Goal: Task Accomplishment & Management: Complete application form

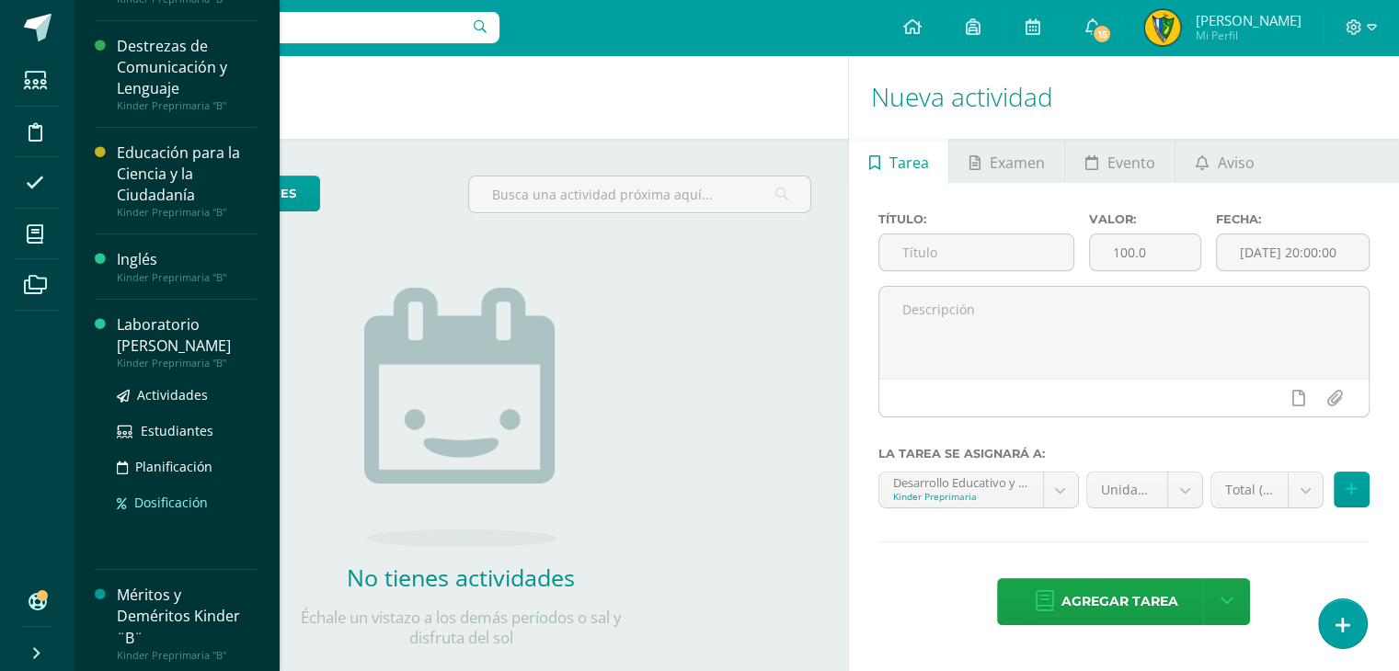
scroll to position [262, 0]
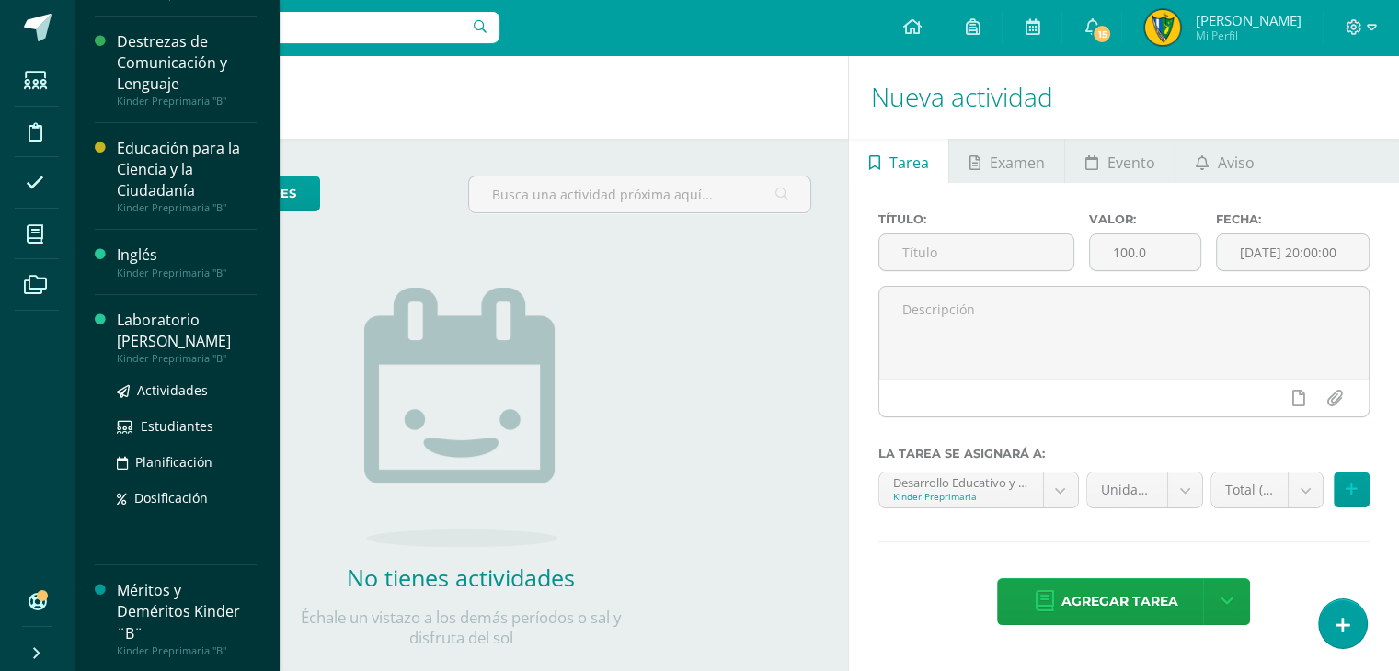
click at [155, 327] on div "Laboratorio [PERSON_NAME]" at bounding box center [187, 331] width 140 height 42
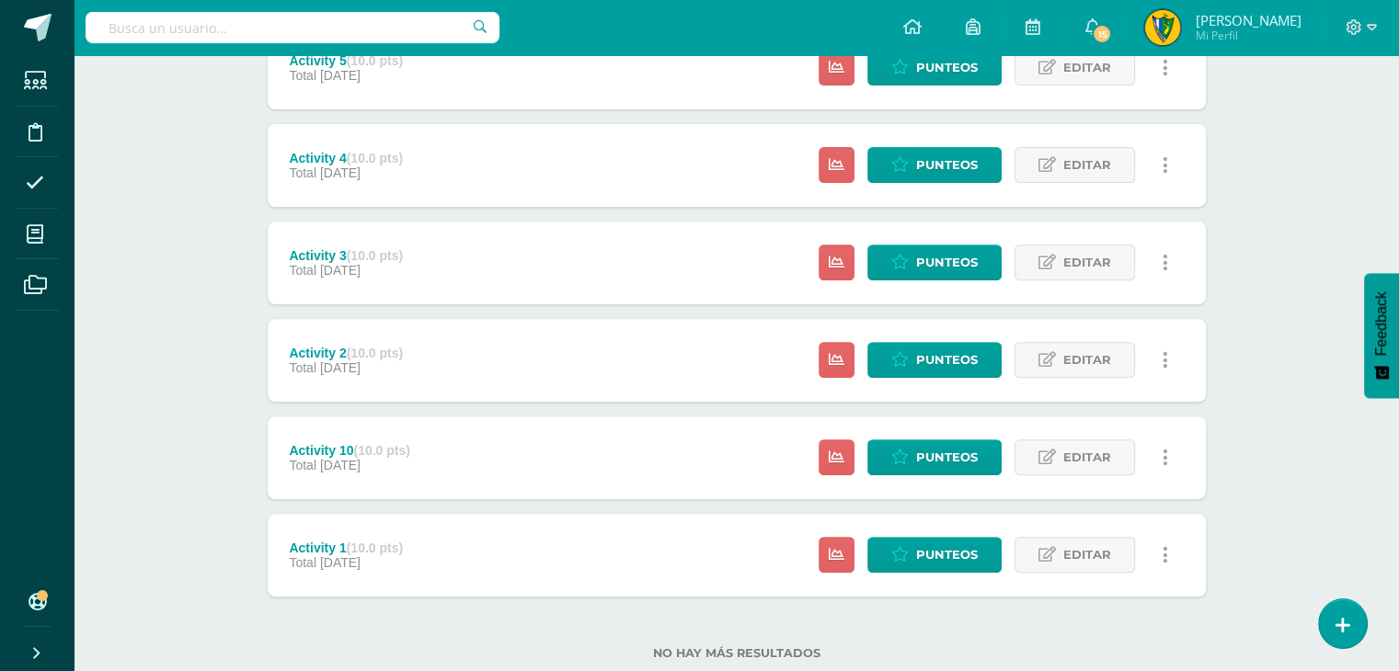
scroll to position [717, 0]
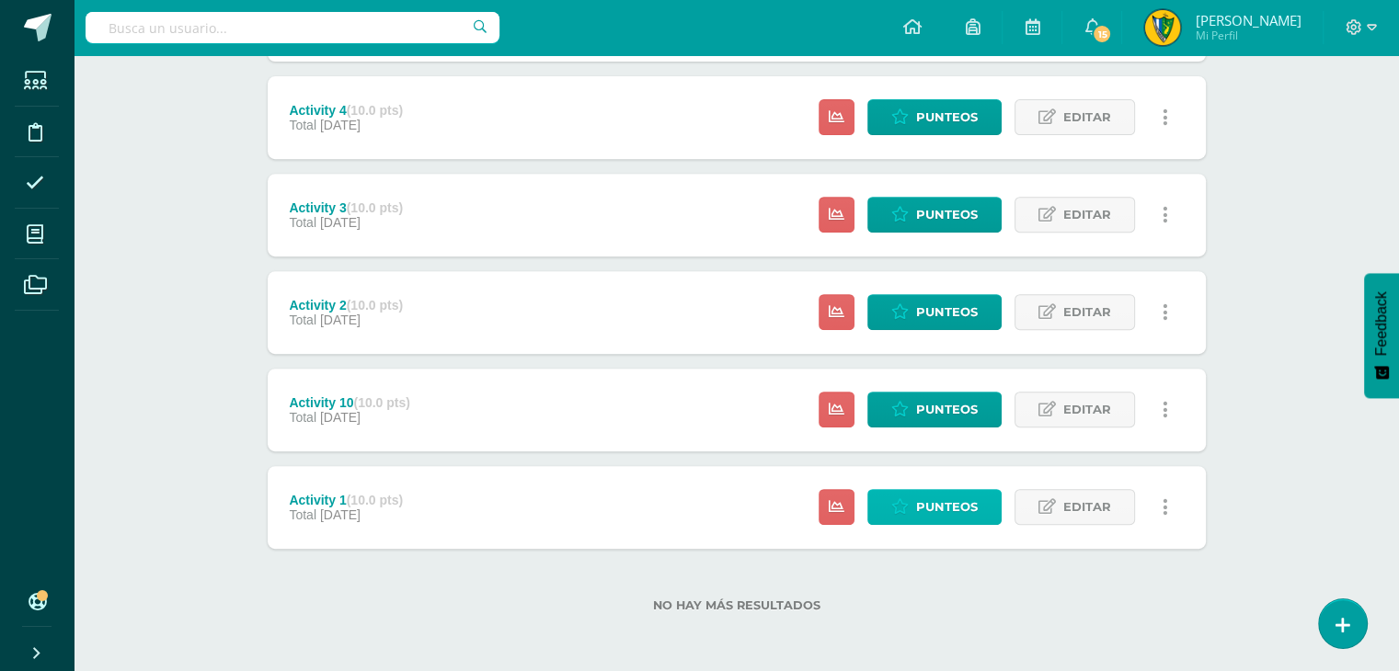
click at [900, 505] on icon at bounding box center [899, 507] width 17 height 16
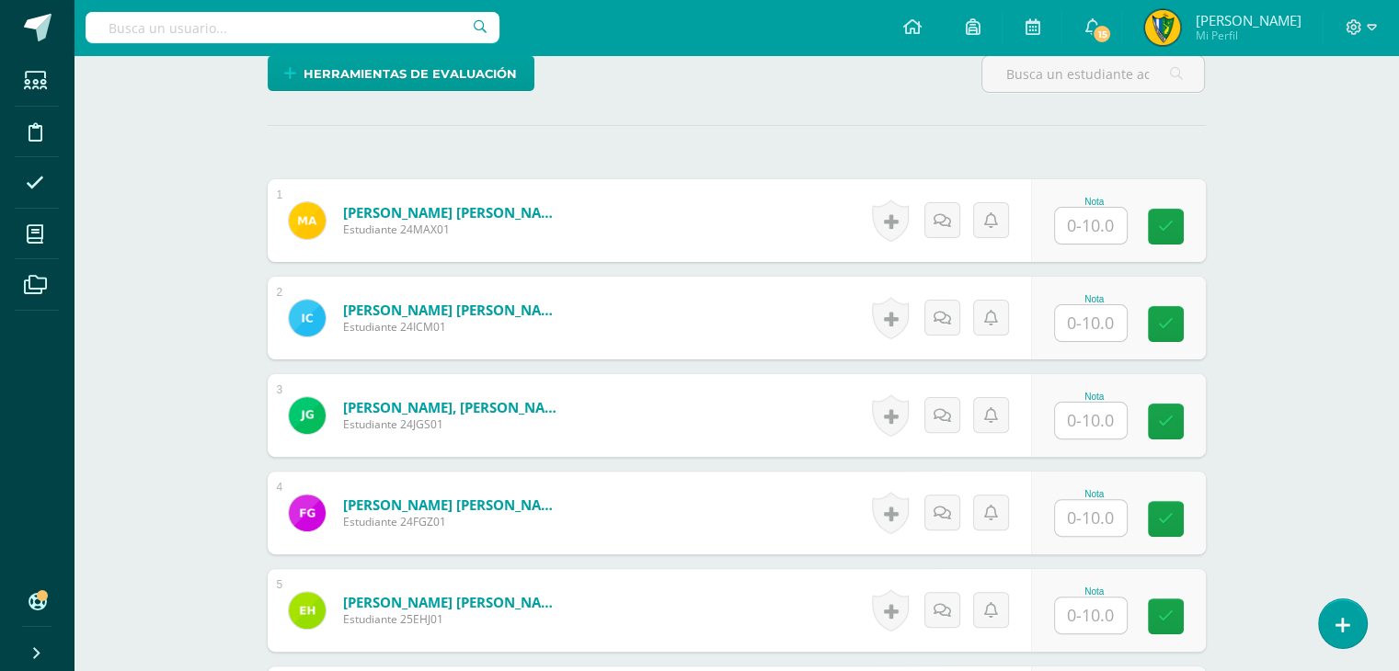
scroll to position [461, 0]
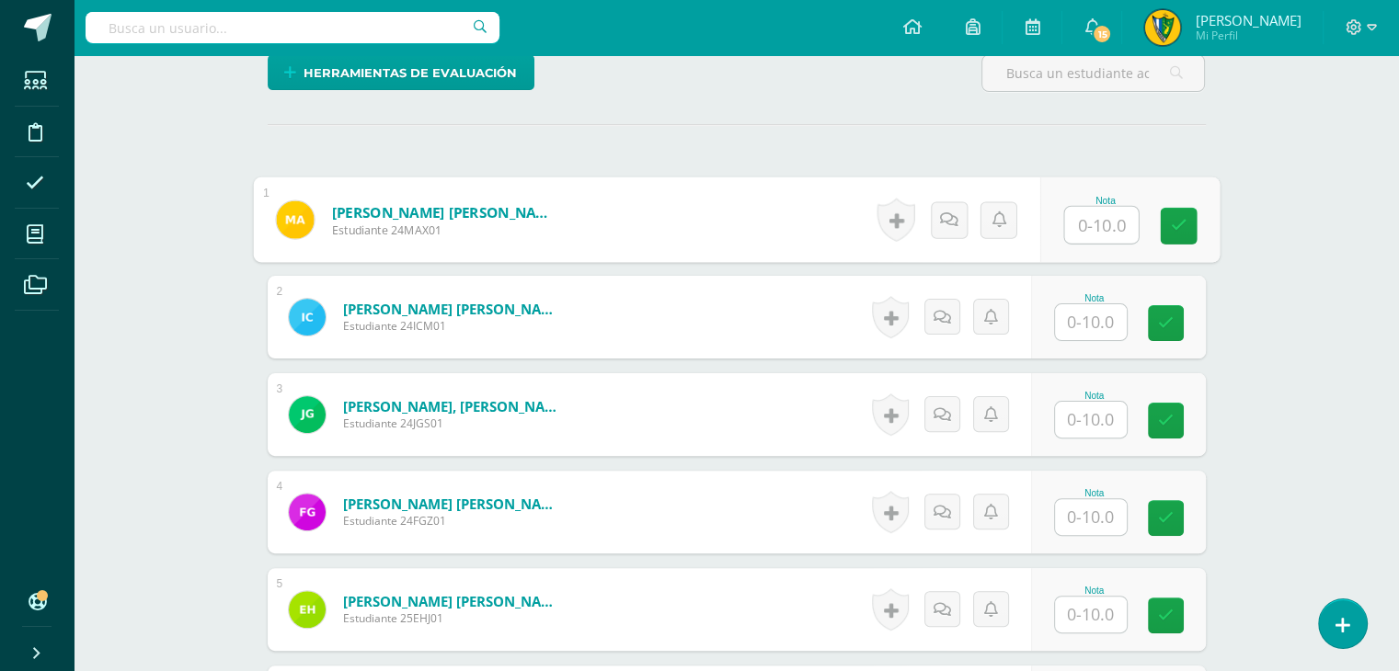
click at [1099, 222] on input "text" at bounding box center [1101, 225] width 74 height 37
type input "10"
click at [1093, 332] on input "text" at bounding box center [1091, 322] width 72 height 36
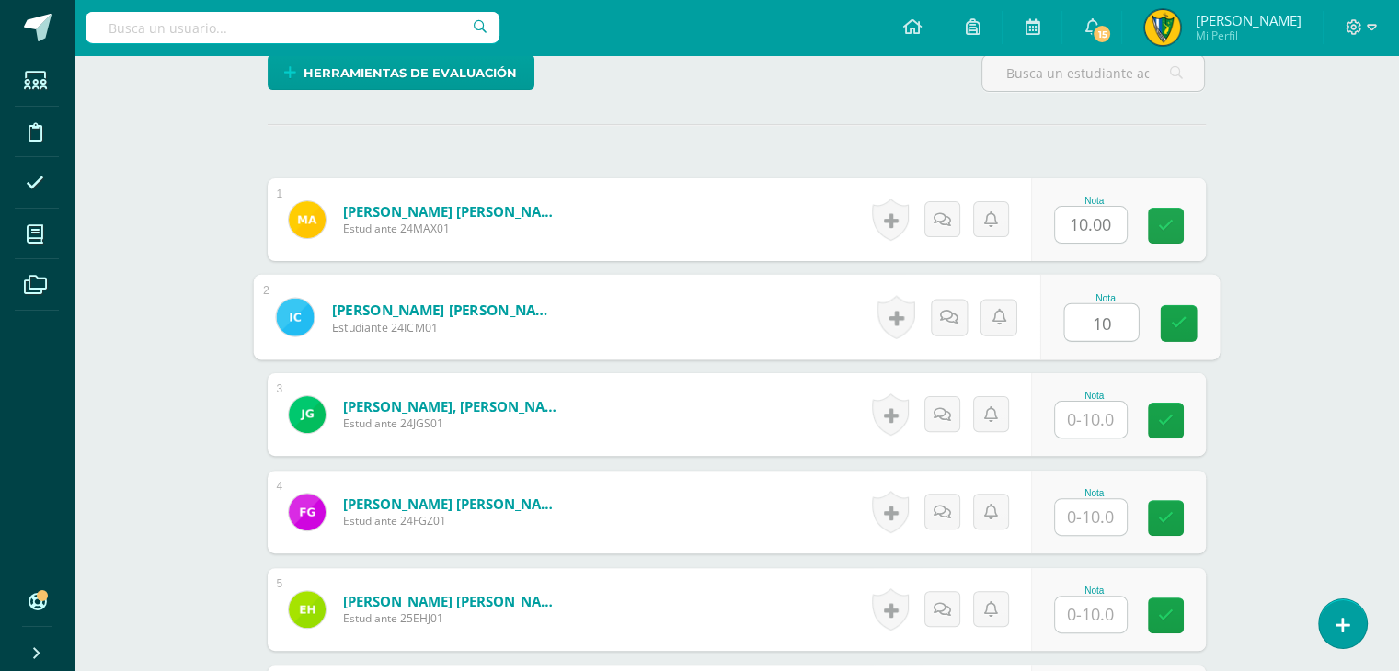
type input "10"
click at [1097, 423] on input "text" at bounding box center [1091, 420] width 72 height 36
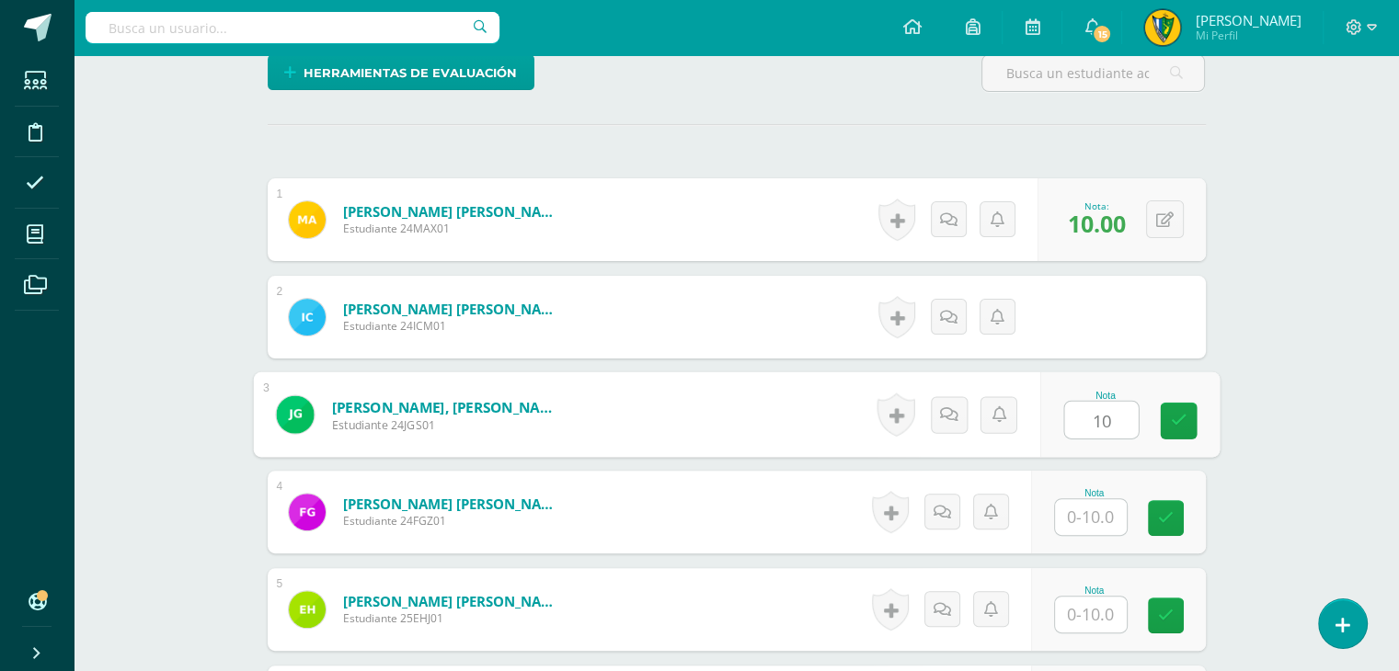
type input "10"
click at [1084, 520] on input "text" at bounding box center [1091, 517] width 72 height 36
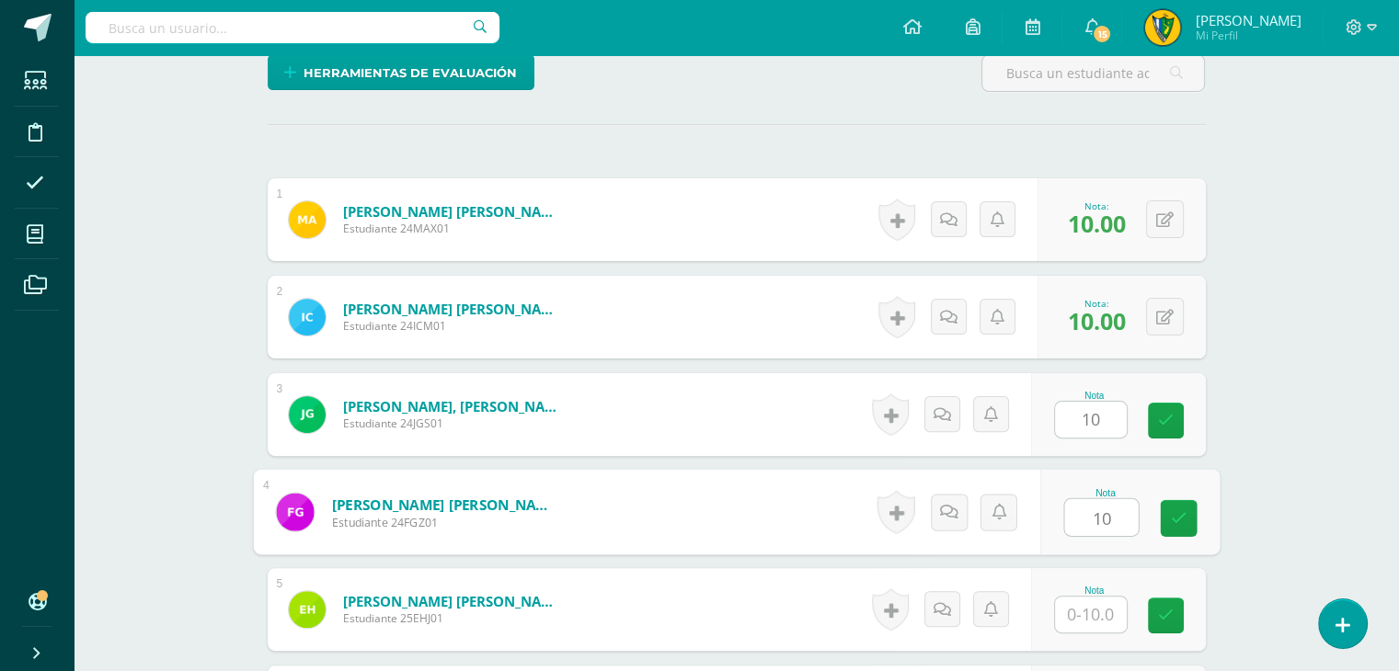
type input "10"
click at [1093, 616] on input "text" at bounding box center [1091, 615] width 72 height 36
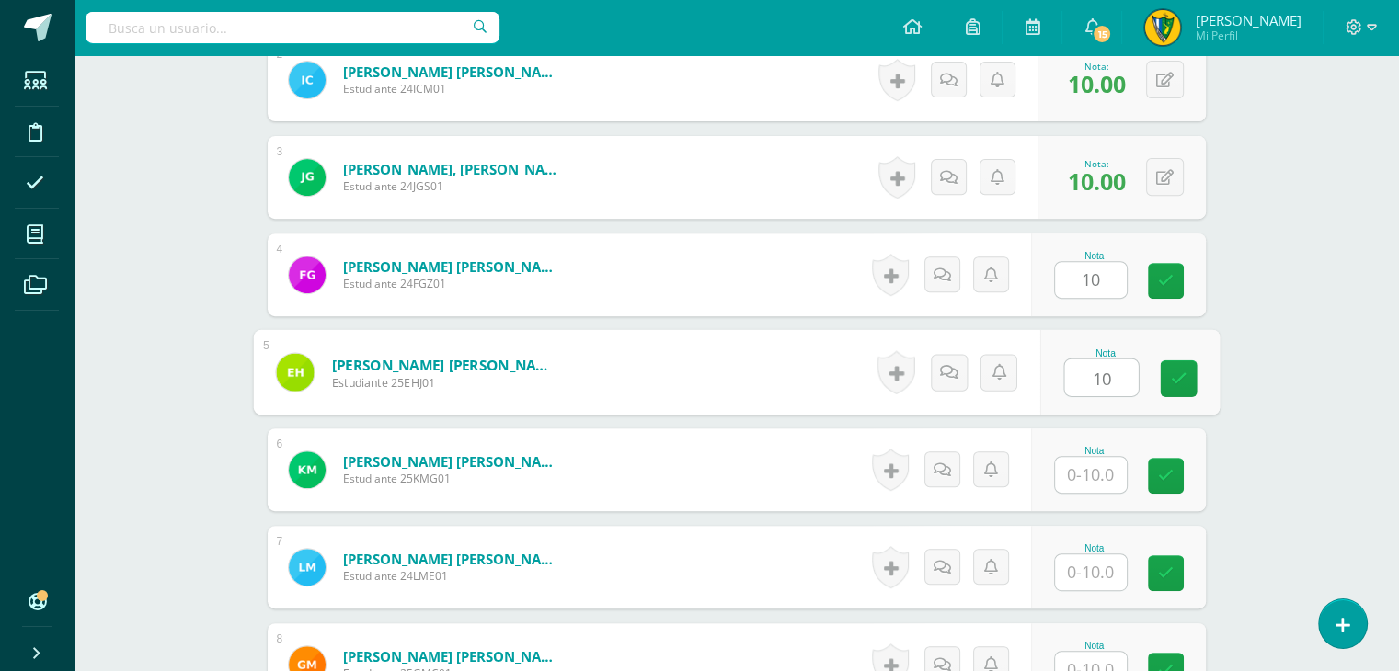
scroll to position [737, 0]
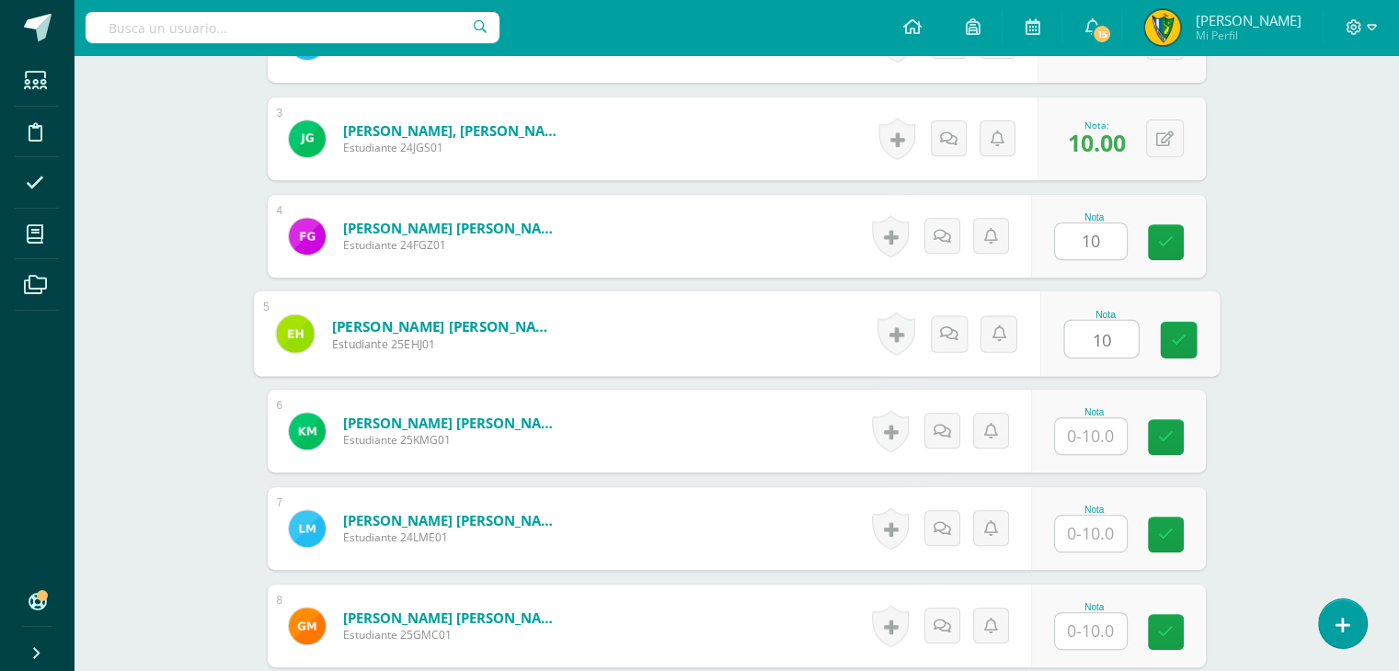
type input "10"
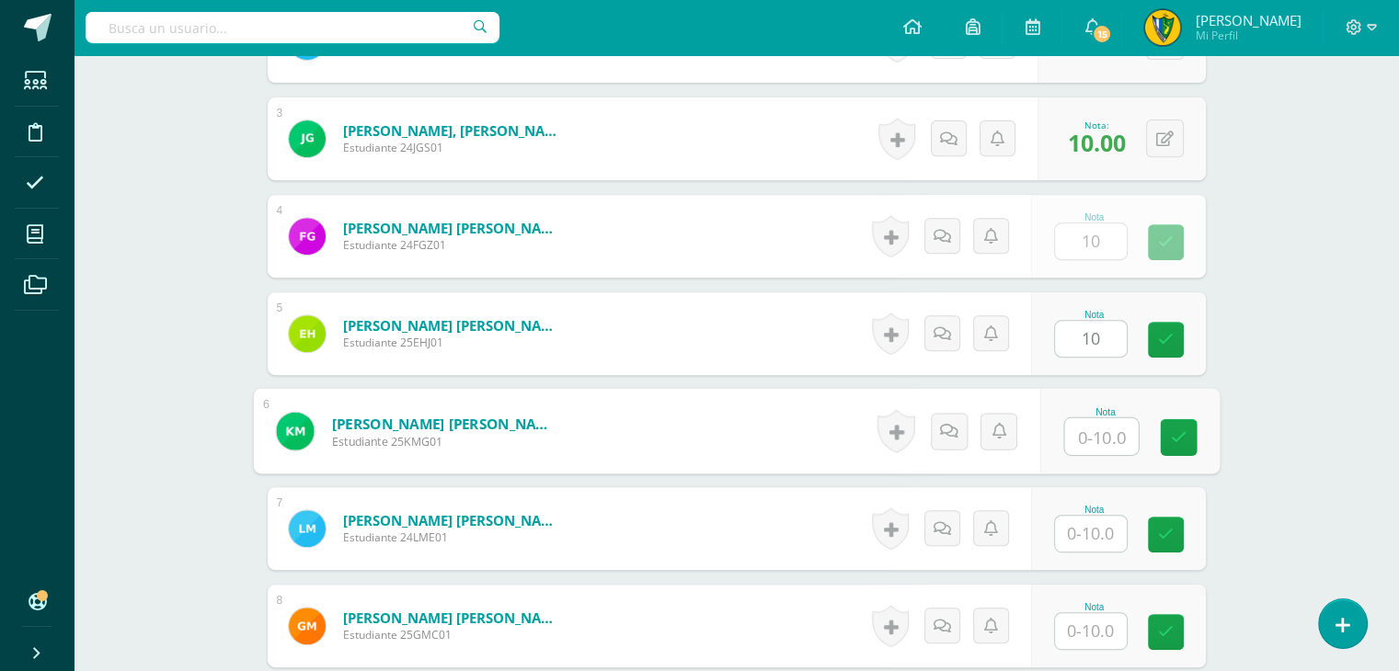
click at [1082, 435] on input "text" at bounding box center [1101, 437] width 74 height 37
type input "10"
click at [1096, 533] on input "text" at bounding box center [1091, 534] width 72 height 36
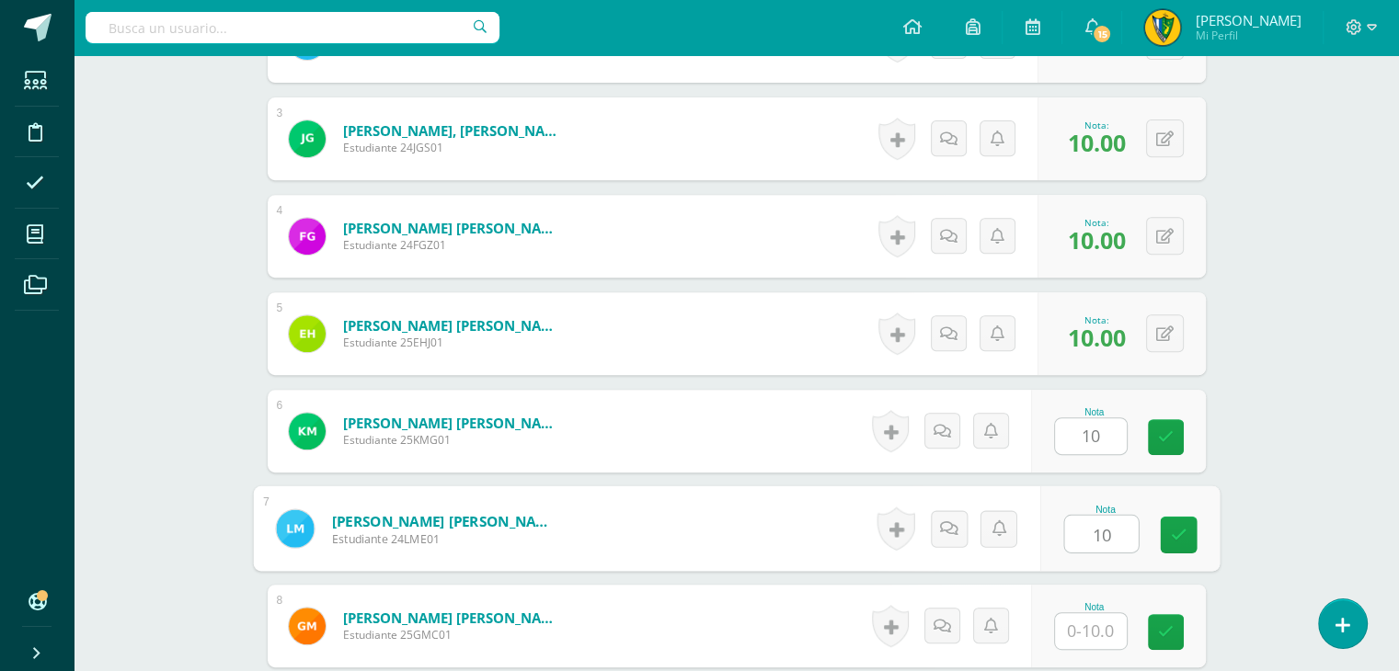
type input "10"
click at [1085, 642] on input "text" at bounding box center [1091, 632] width 72 height 36
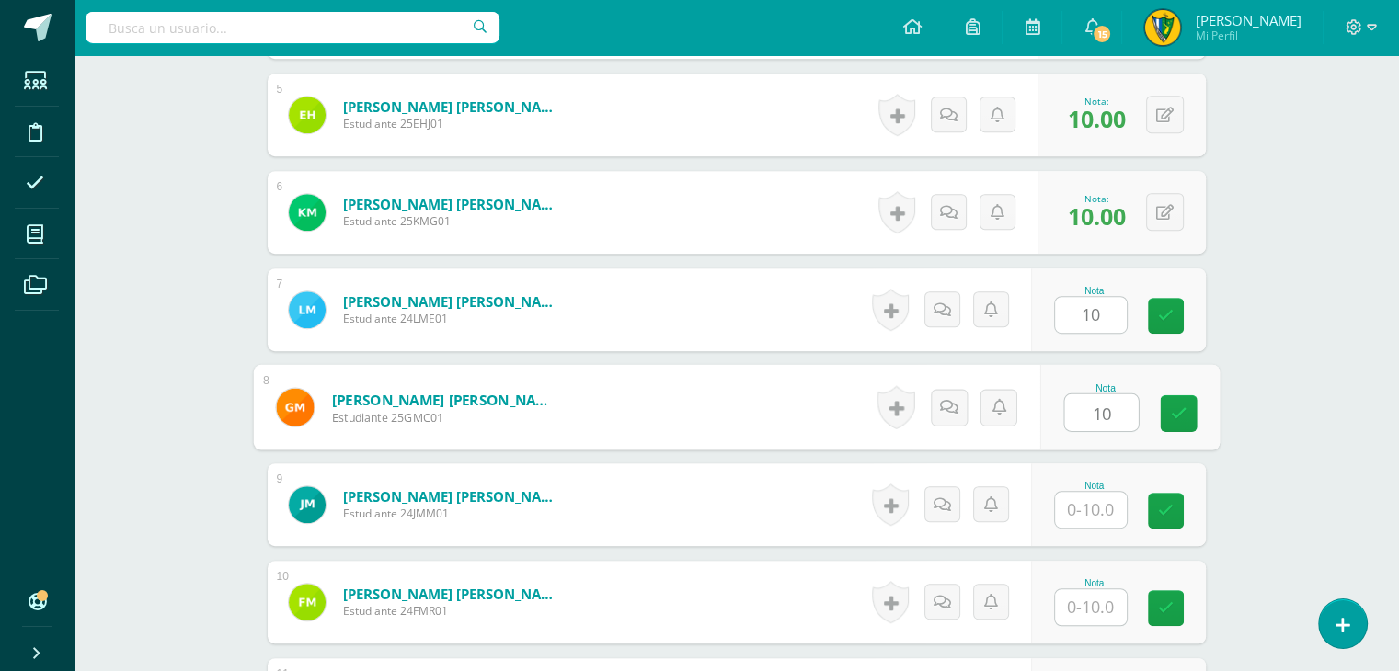
scroll to position [1197, 0]
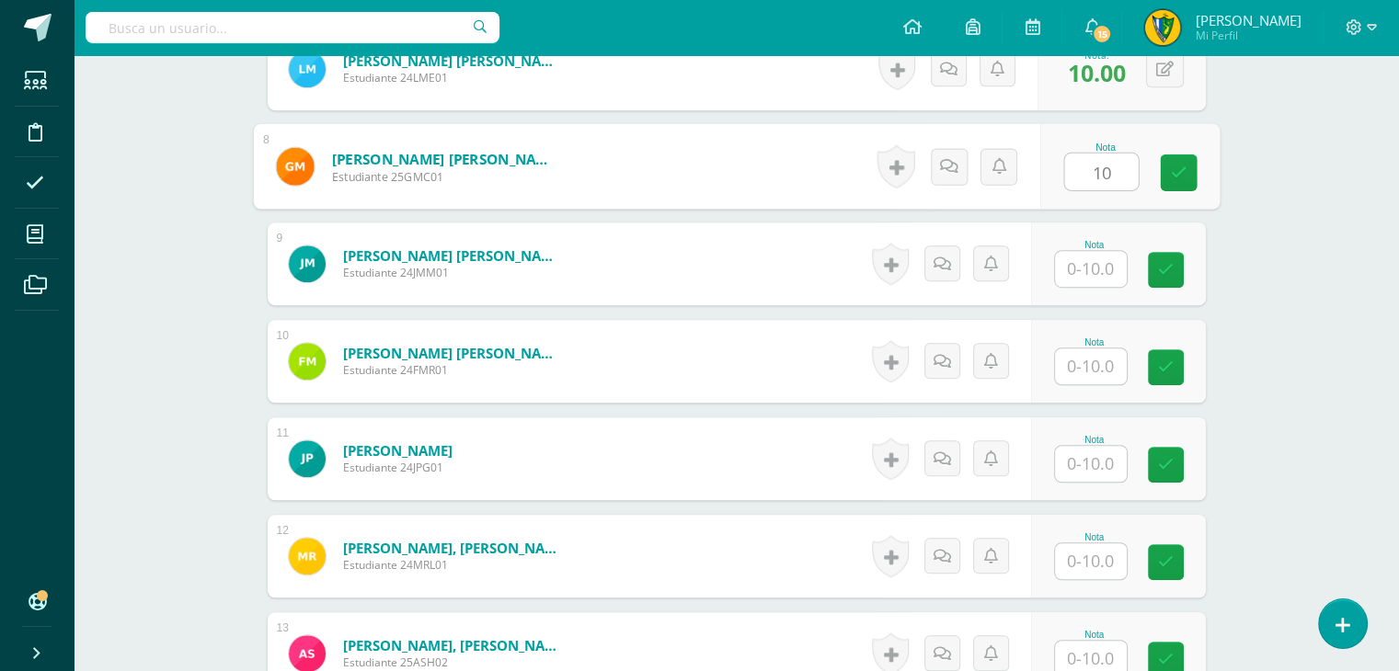
type input "10"
click at [1080, 265] on input "text" at bounding box center [1091, 269] width 72 height 36
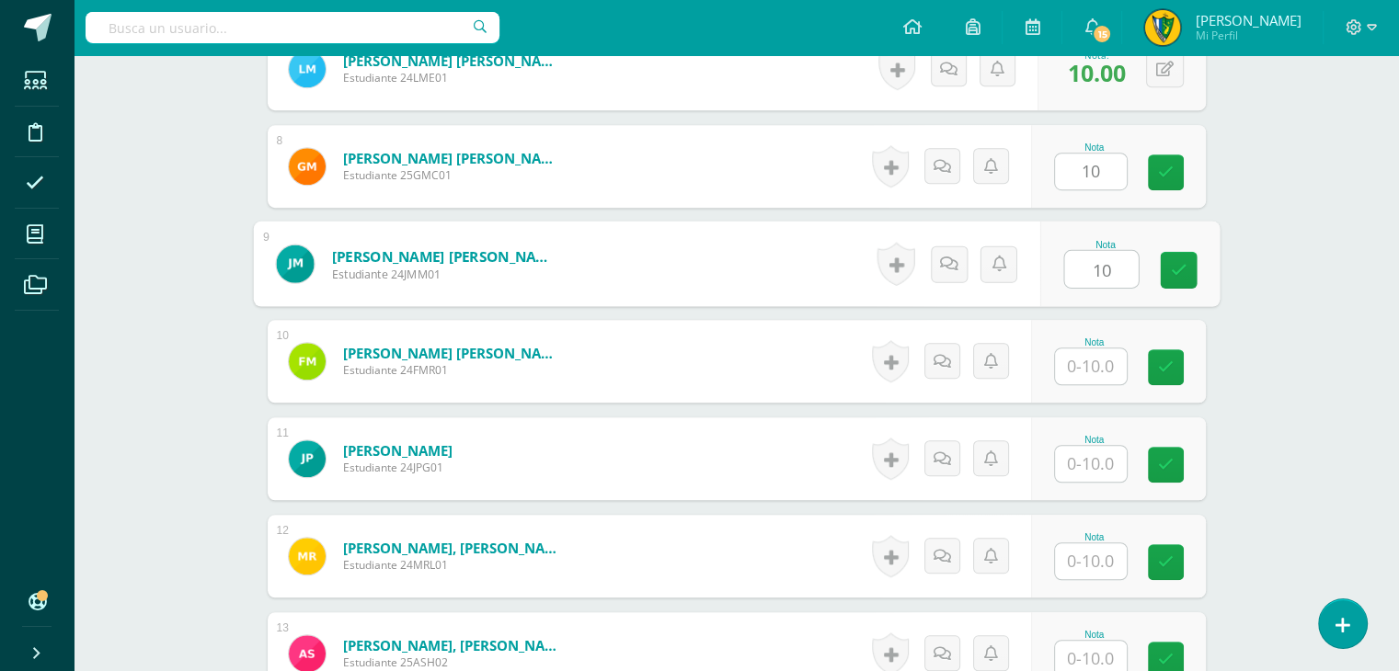
type input "10"
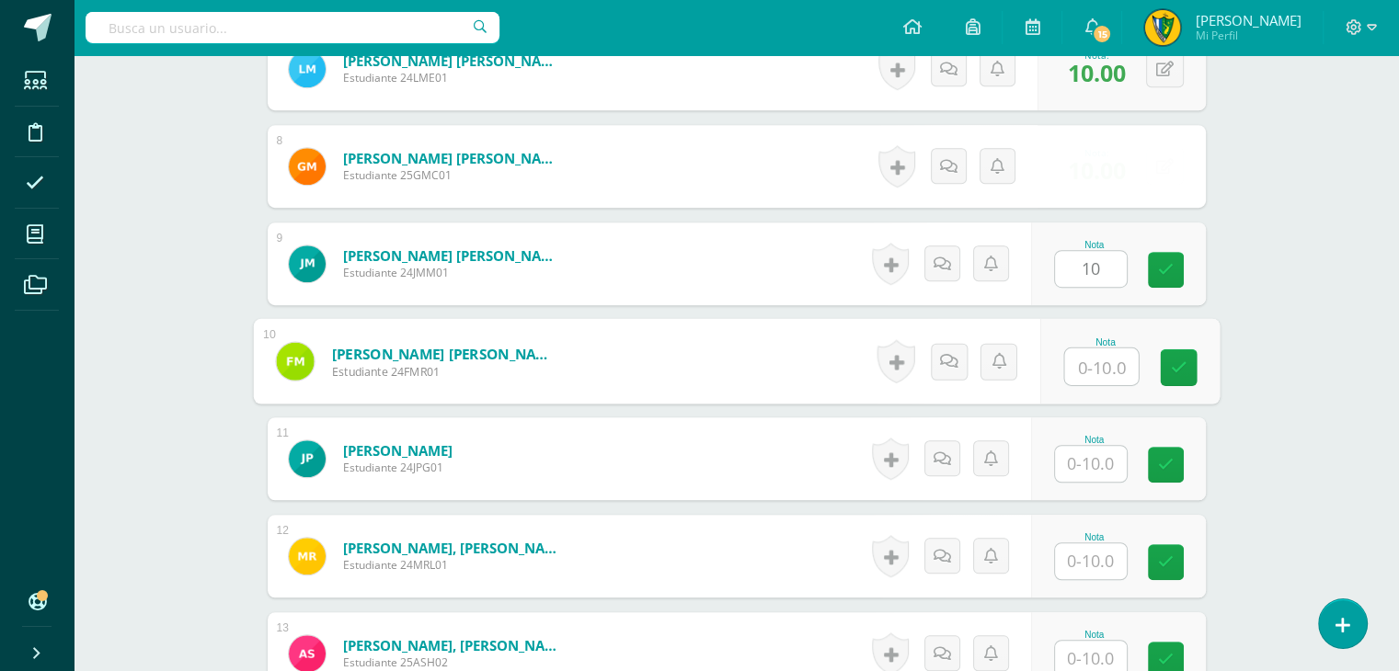
click at [1093, 371] on input "text" at bounding box center [1101, 367] width 74 height 37
type input "10"
click at [1104, 469] on input "text" at bounding box center [1091, 464] width 72 height 36
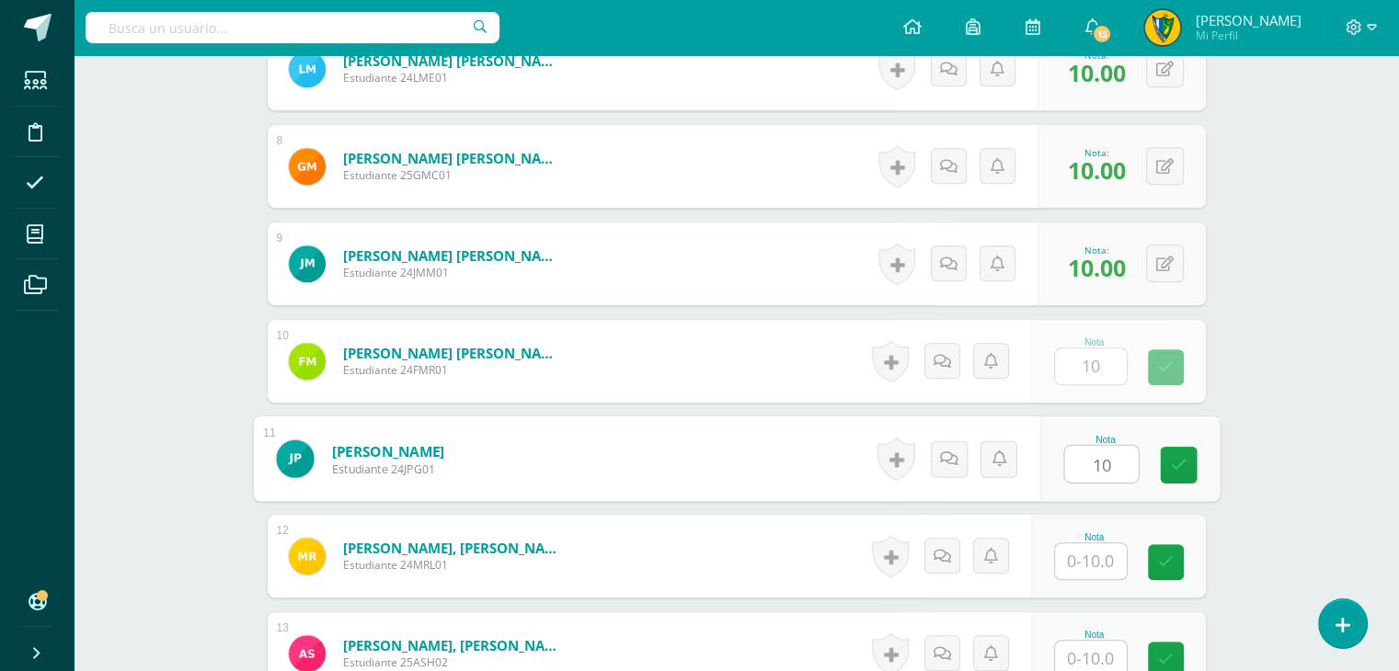
type input "10"
click at [1083, 565] on input "text" at bounding box center [1091, 562] width 72 height 36
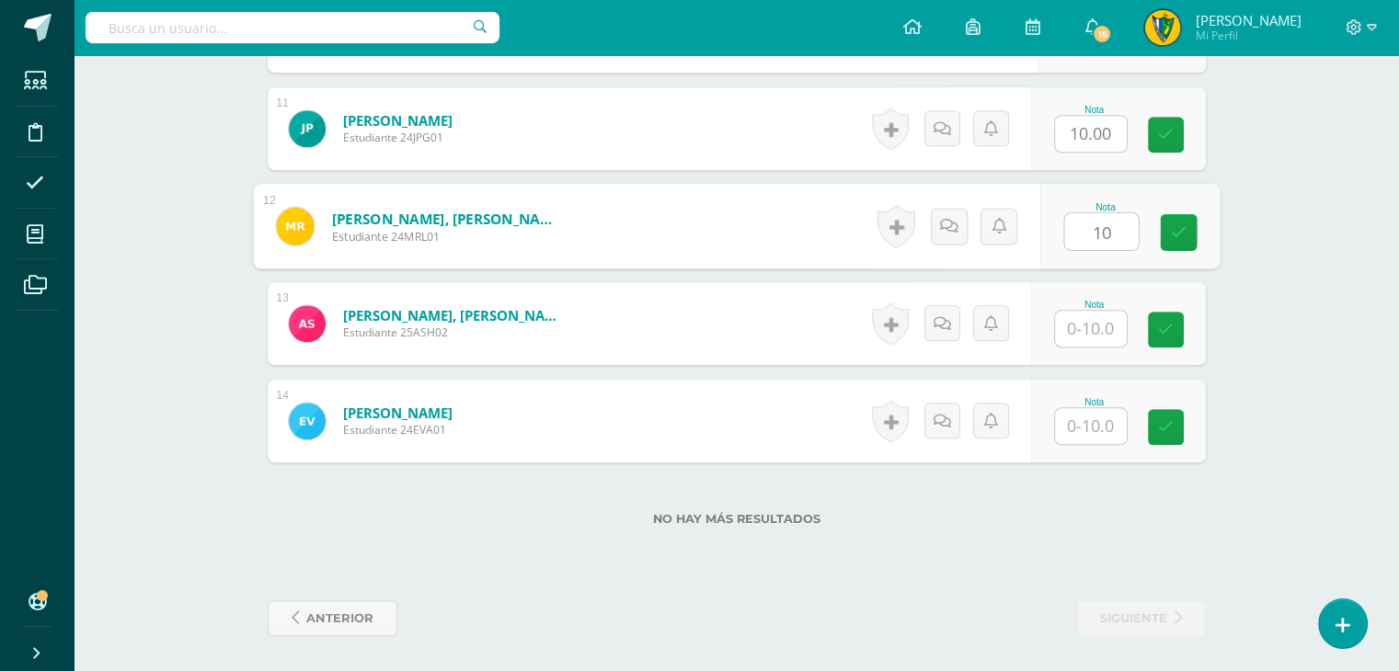
scroll to position [1528, 0]
type input "10"
click at [1075, 327] on input "text" at bounding box center [1091, 328] width 72 height 36
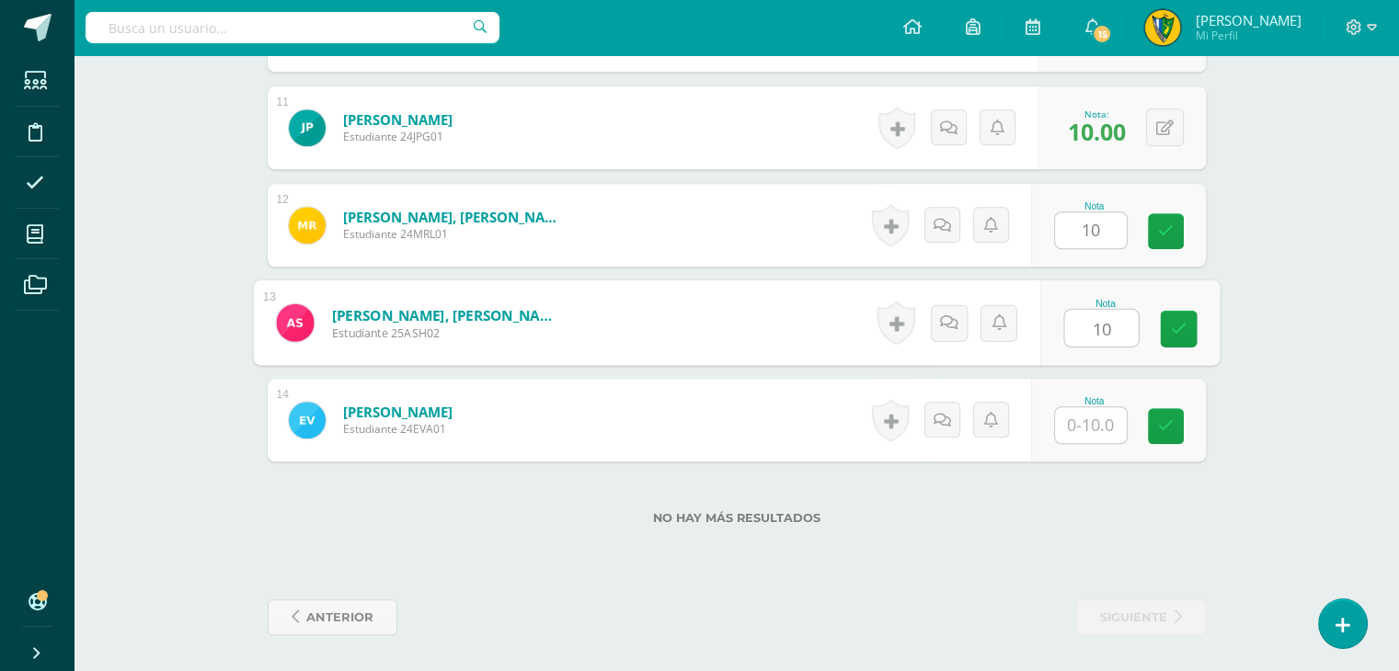
type input "10"
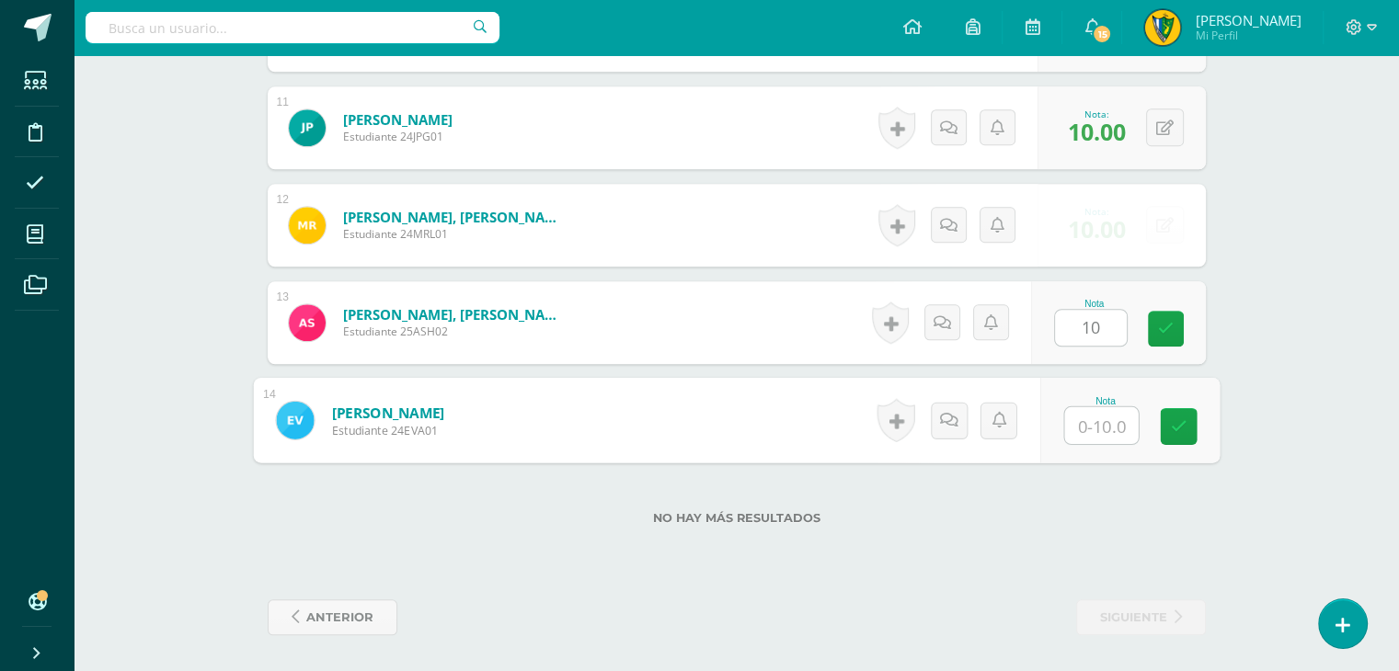
click at [1096, 429] on input "text" at bounding box center [1101, 425] width 74 height 37
type input "10"
click at [1096, 494] on div "No hay más resultados" at bounding box center [737, 505] width 938 height 86
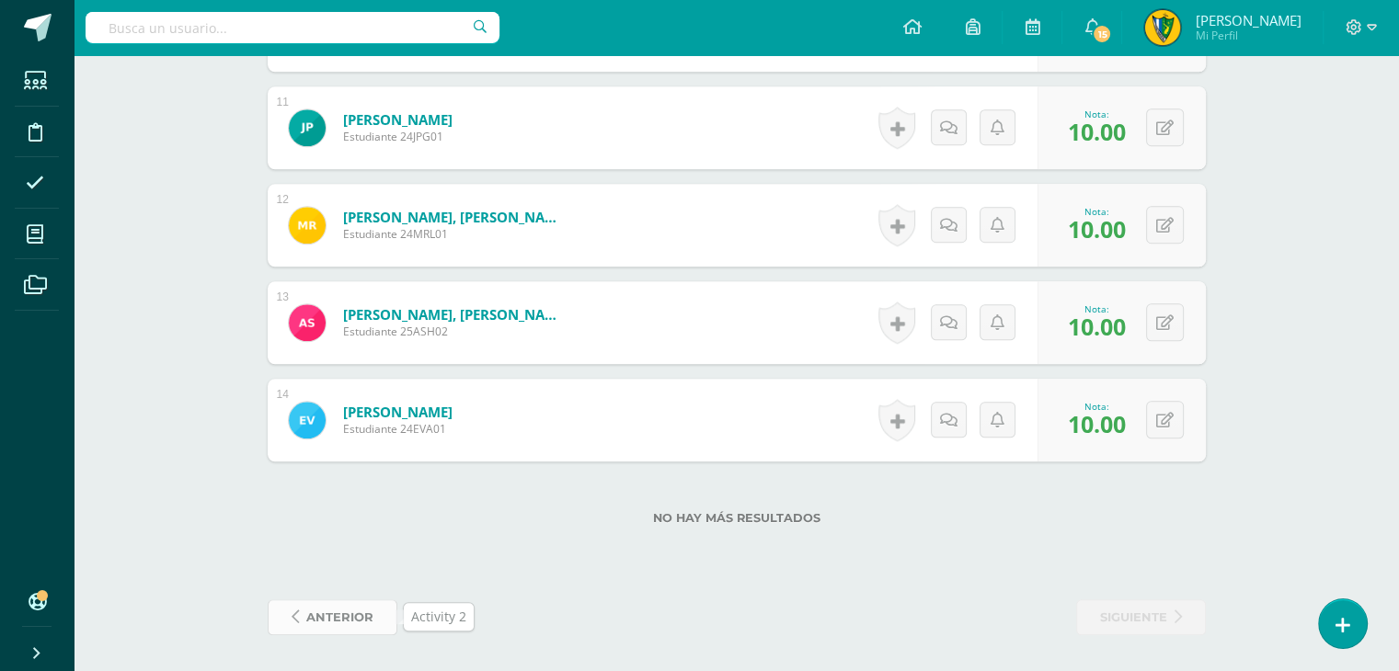
click at [377, 619] on link "anterior" at bounding box center [333, 618] width 130 height 36
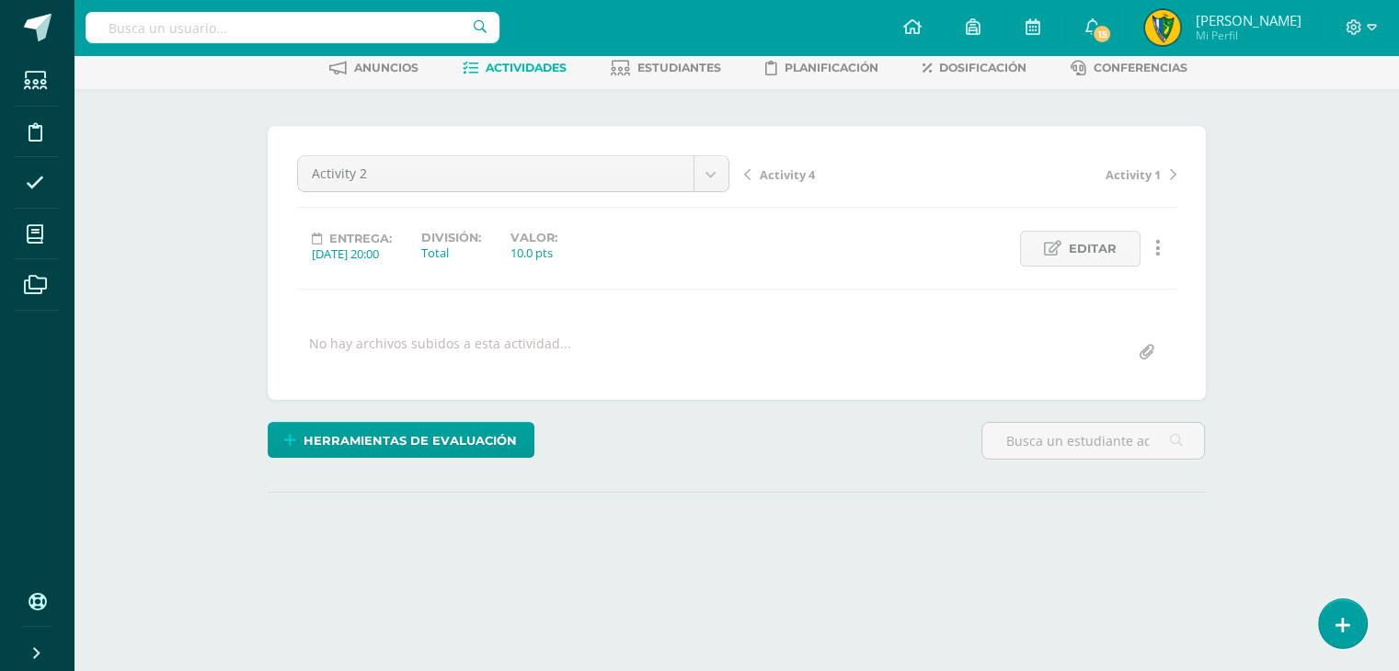
scroll to position [184, 0]
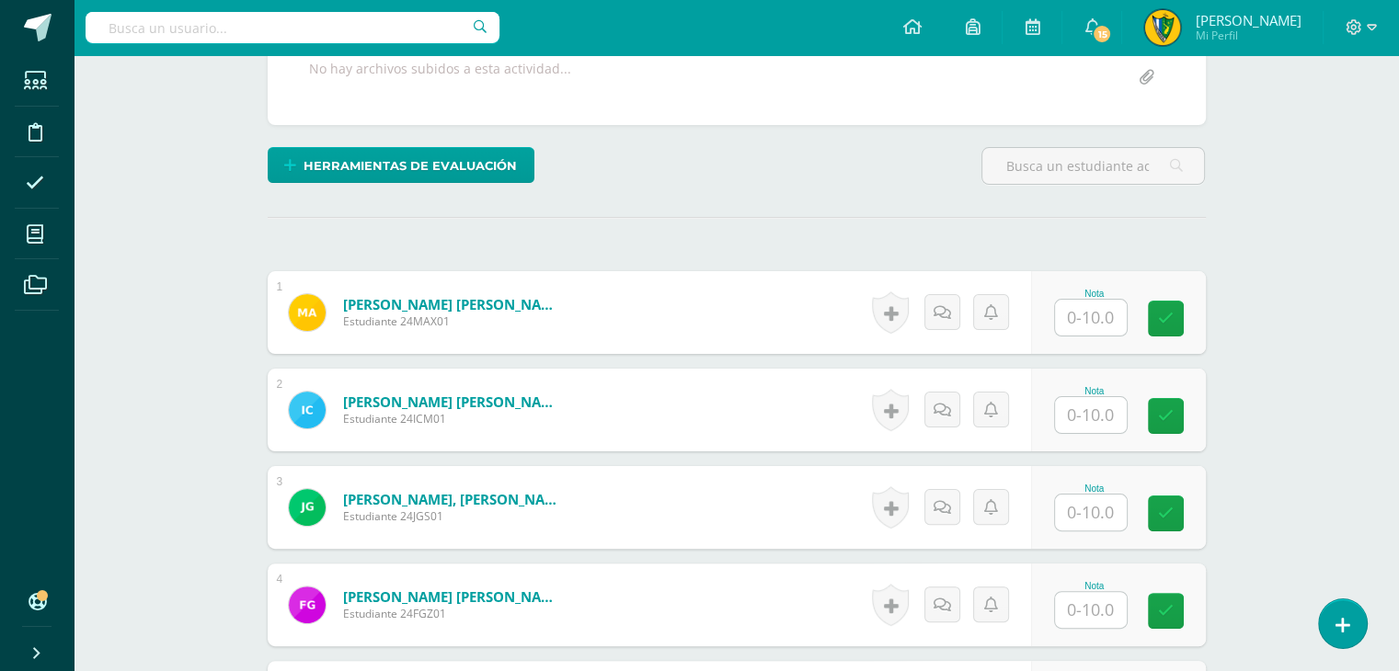
click at [1084, 328] on input "text" at bounding box center [1091, 318] width 72 height 36
type input "10"
click at [1086, 406] on input "text" at bounding box center [1091, 415] width 72 height 36
type input "10"
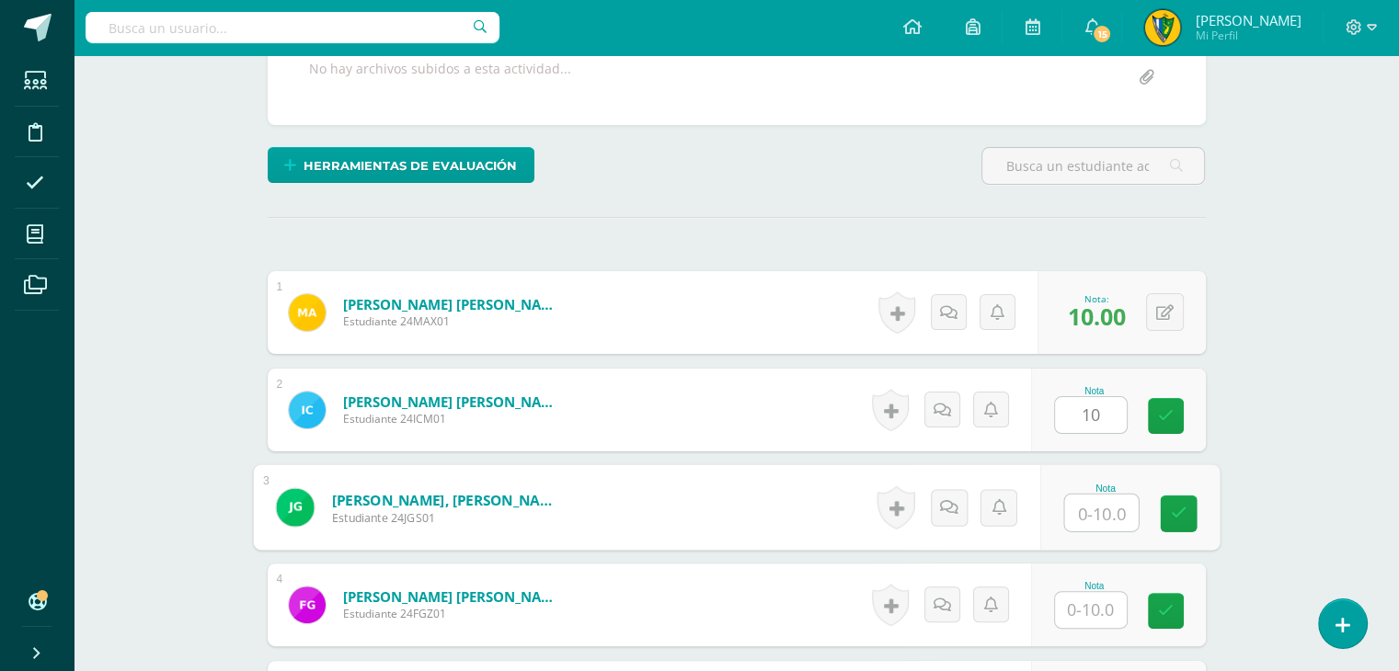
click at [1090, 503] on input "text" at bounding box center [1101, 513] width 74 height 37
type input "10"
click at [1107, 608] on input "text" at bounding box center [1091, 610] width 72 height 36
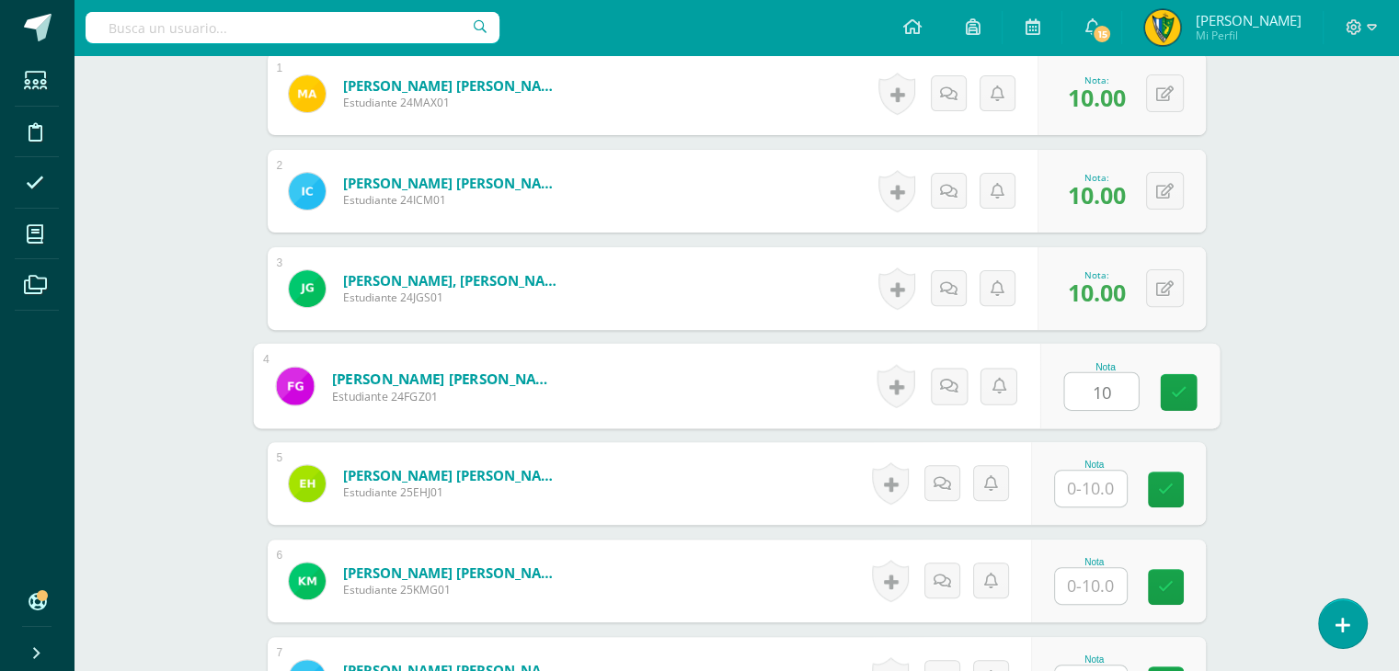
scroll to position [581, 0]
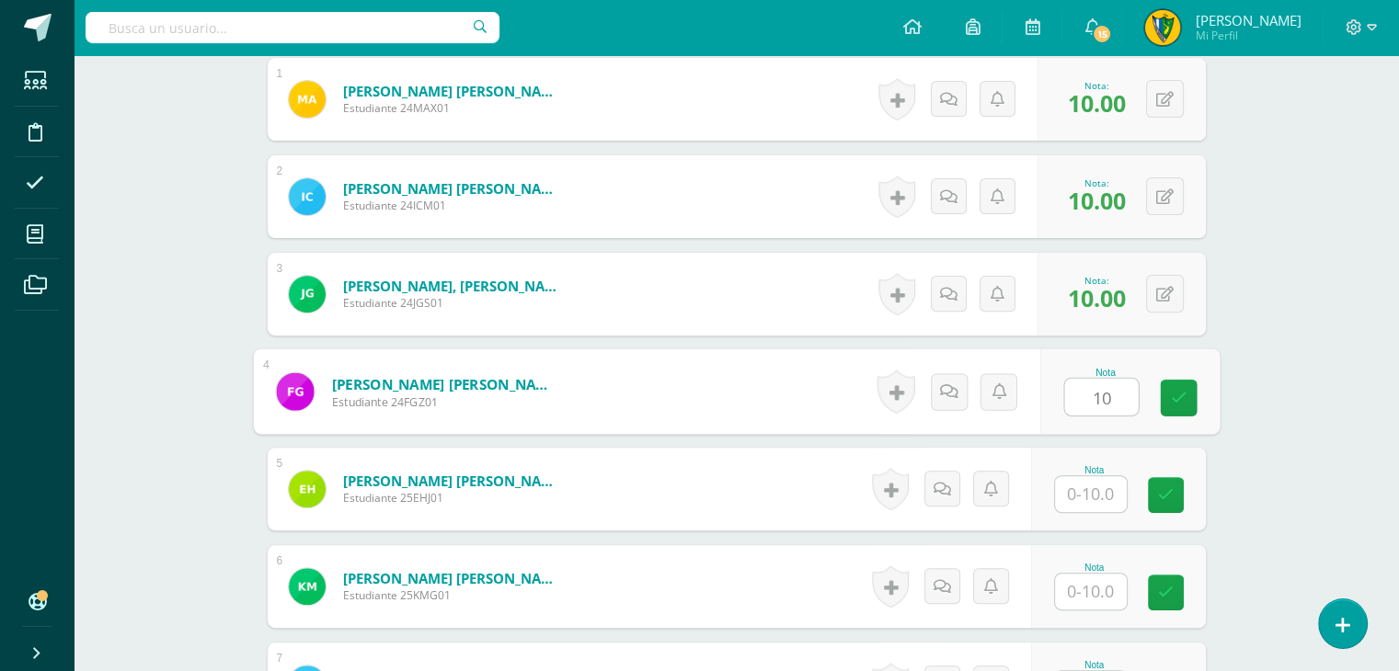
click at [1109, 400] on input "10" at bounding box center [1101, 397] width 74 height 37
type input "10"
click at [1104, 498] on input "text" at bounding box center [1091, 494] width 72 height 36
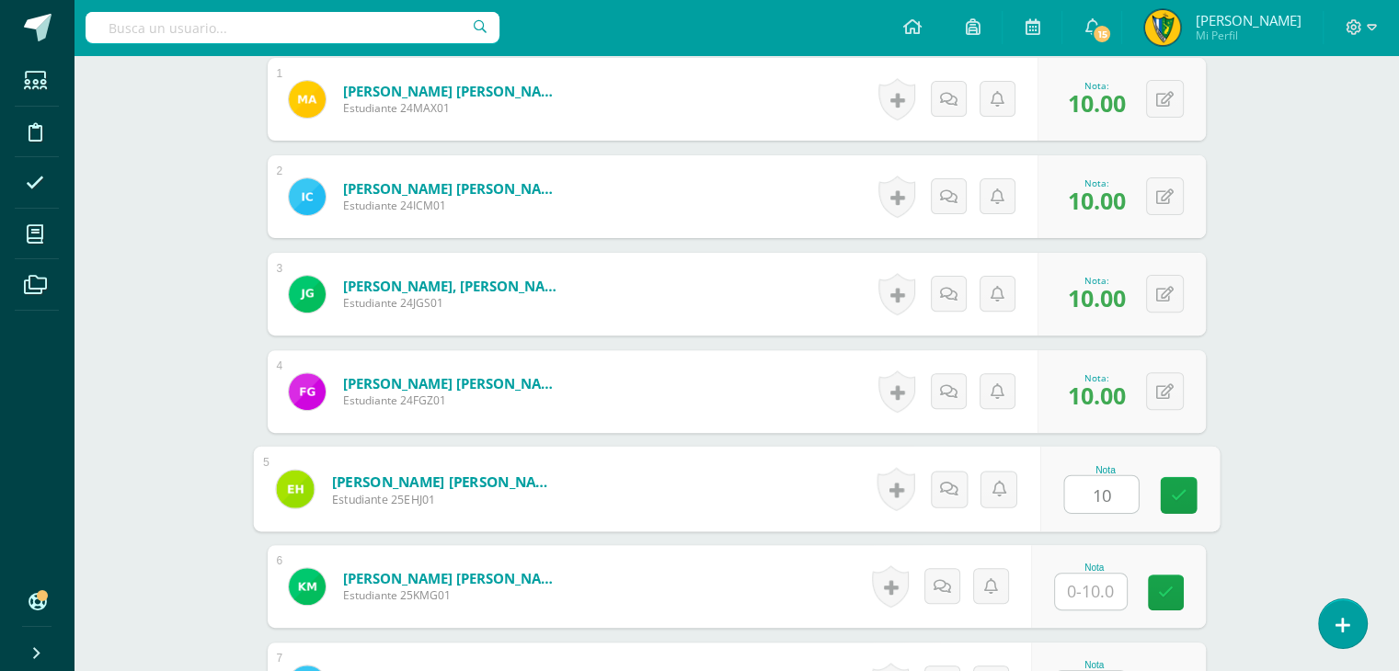
type input "10"
click at [1096, 614] on div "Nota" at bounding box center [1118, 586] width 175 height 83
click at [1101, 593] on input "text" at bounding box center [1091, 592] width 72 height 36
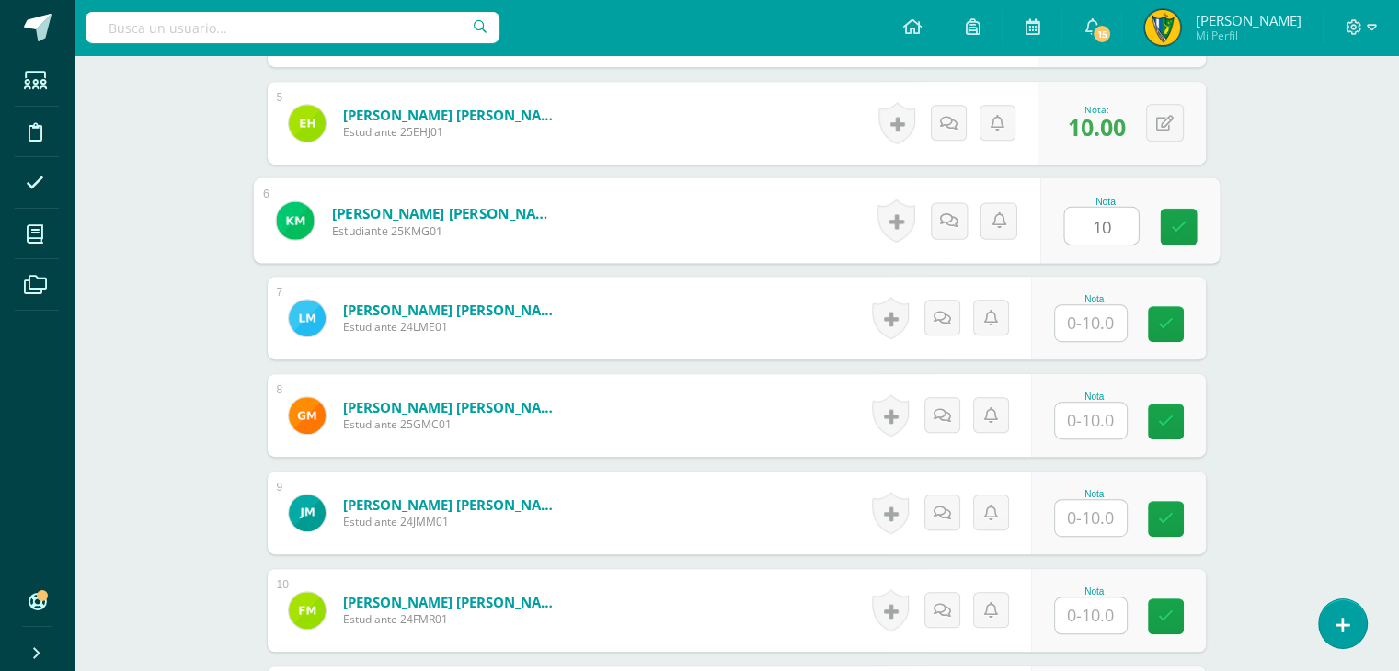
scroll to position [949, 0]
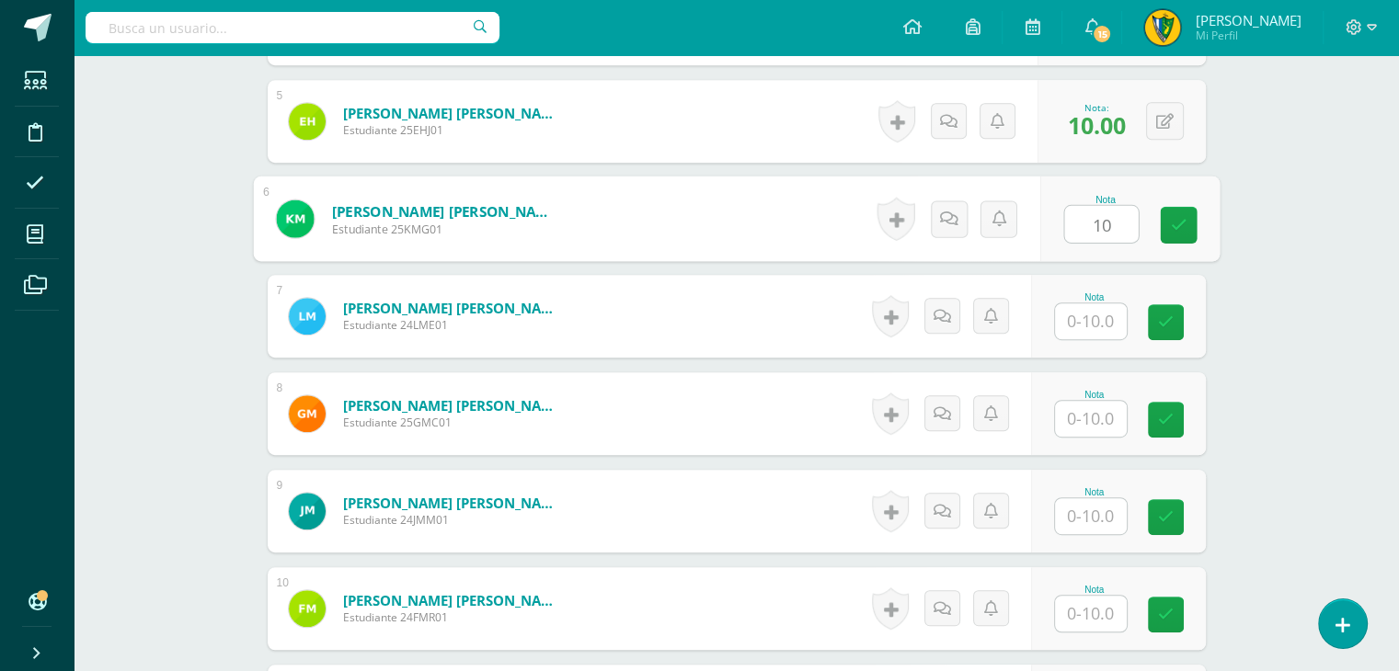
type input "10"
click at [1088, 312] on input "text" at bounding box center [1091, 322] width 72 height 36
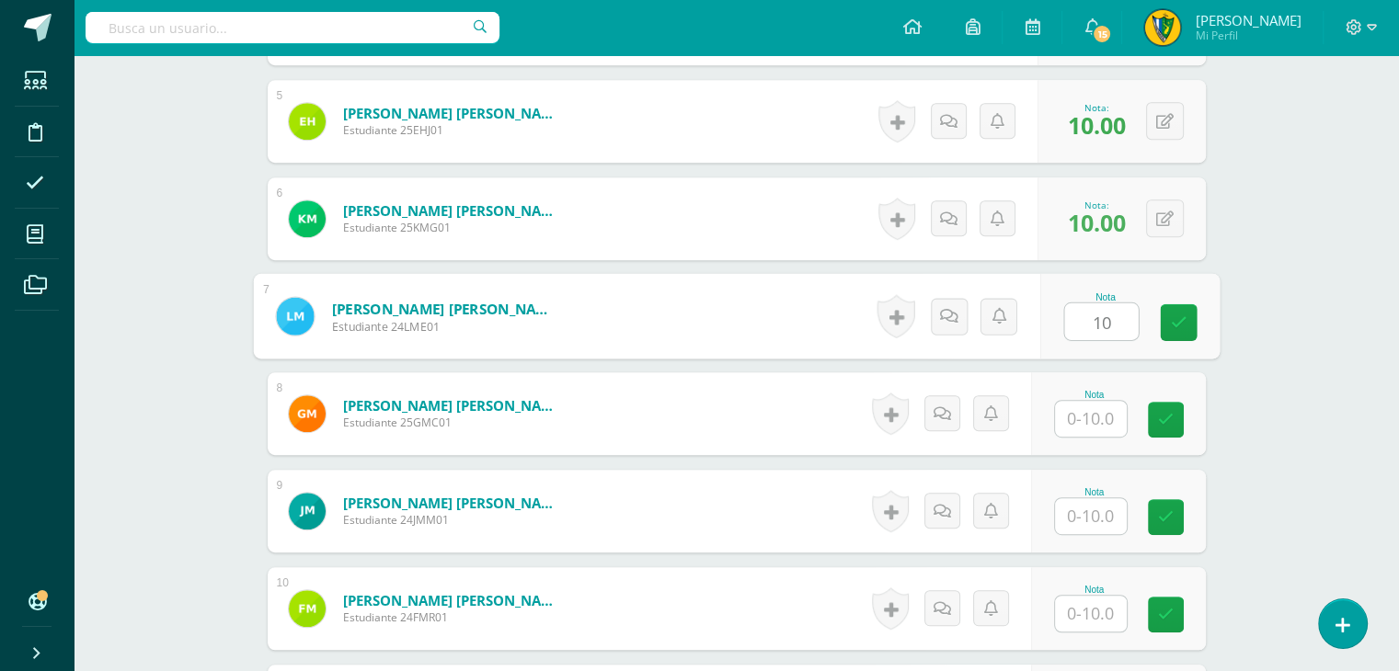
type input "10"
click at [1088, 410] on input "text" at bounding box center [1091, 419] width 72 height 36
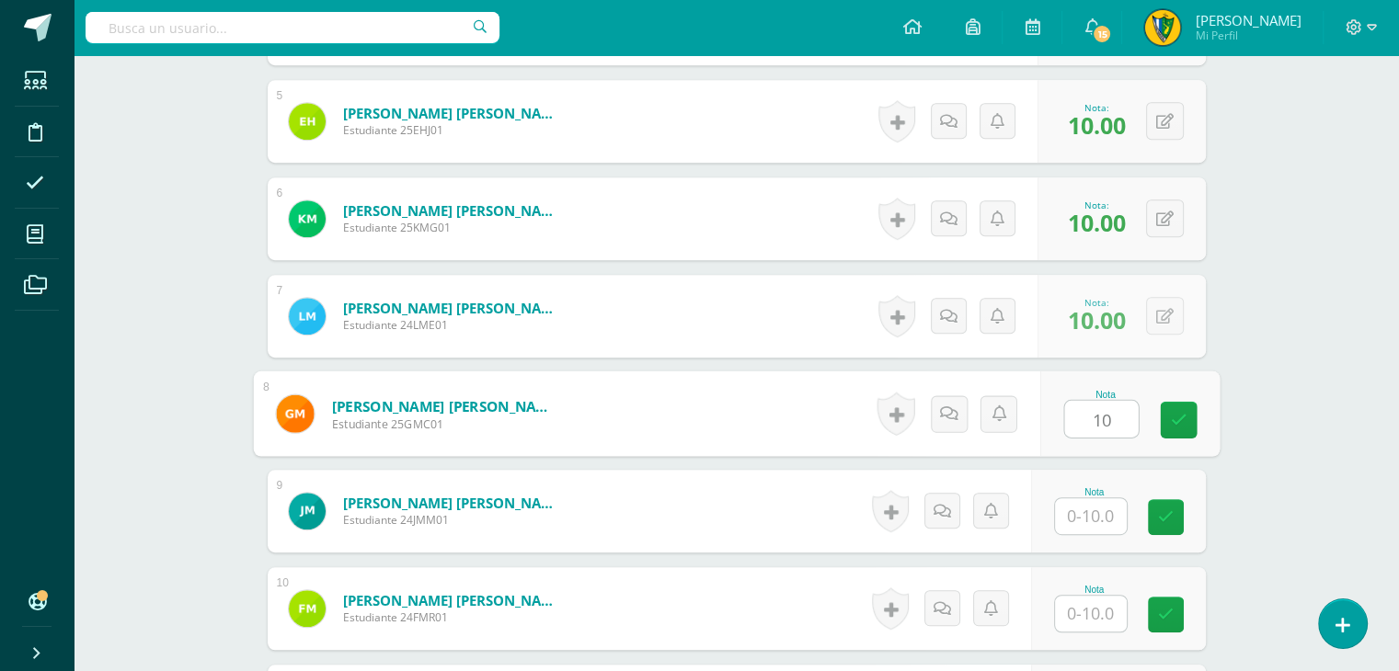
type input "10"
click at [1090, 524] on input "text" at bounding box center [1091, 517] width 72 height 36
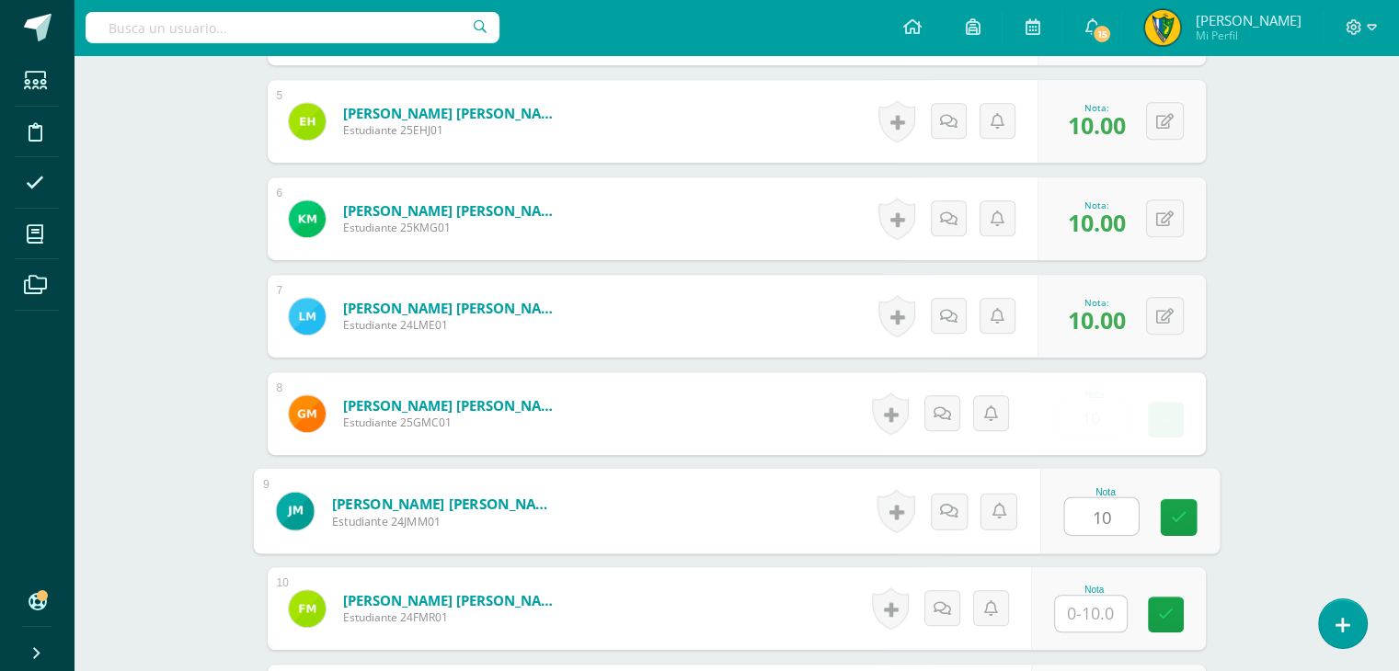
type input "10"
click at [1084, 608] on input "text" at bounding box center [1091, 614] width 72 height 36
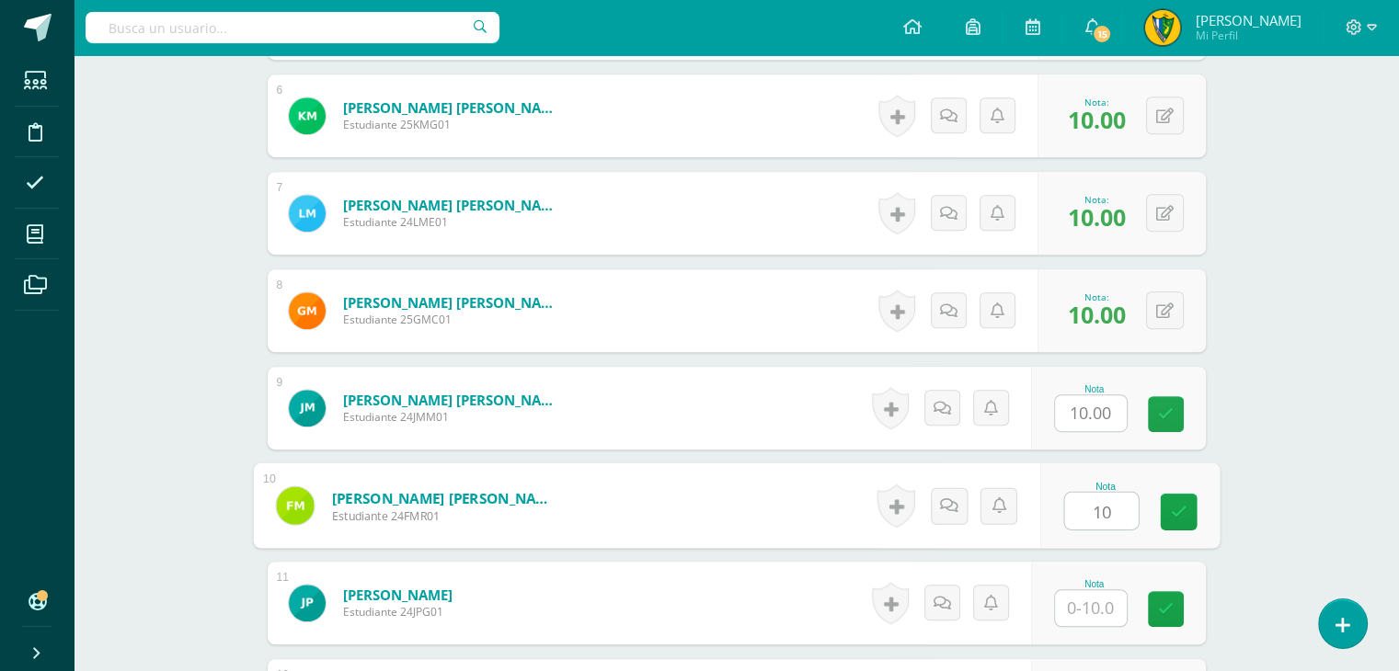
scroll to position [1317, 0]
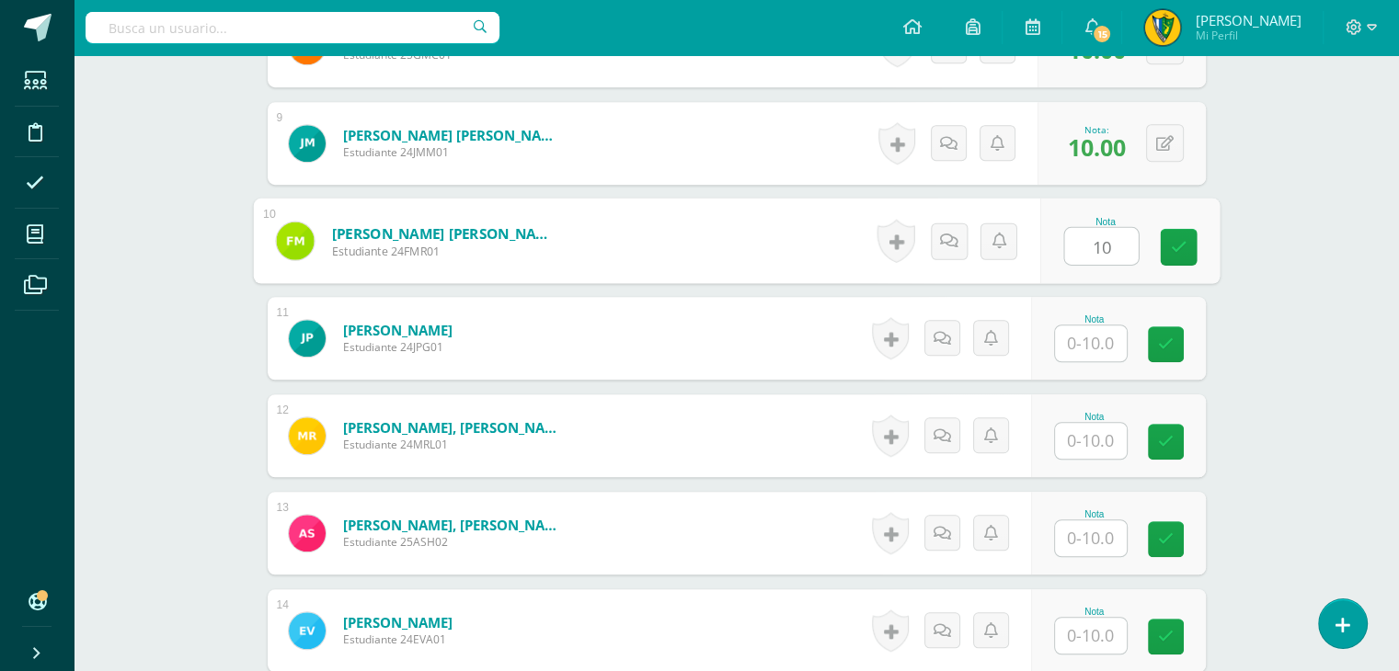
type input "10"
click at [1094, 347] on input "text" at bounding box center [1091, 344] width 72 height 36
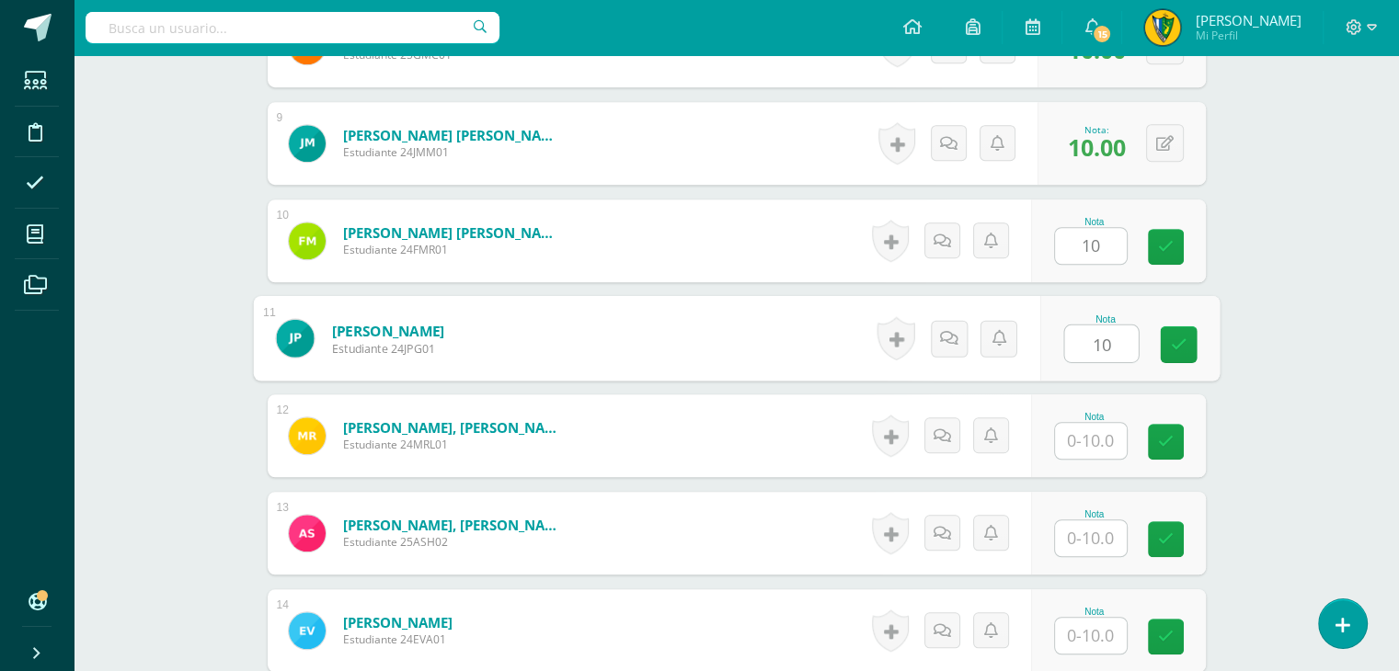
type input "10"
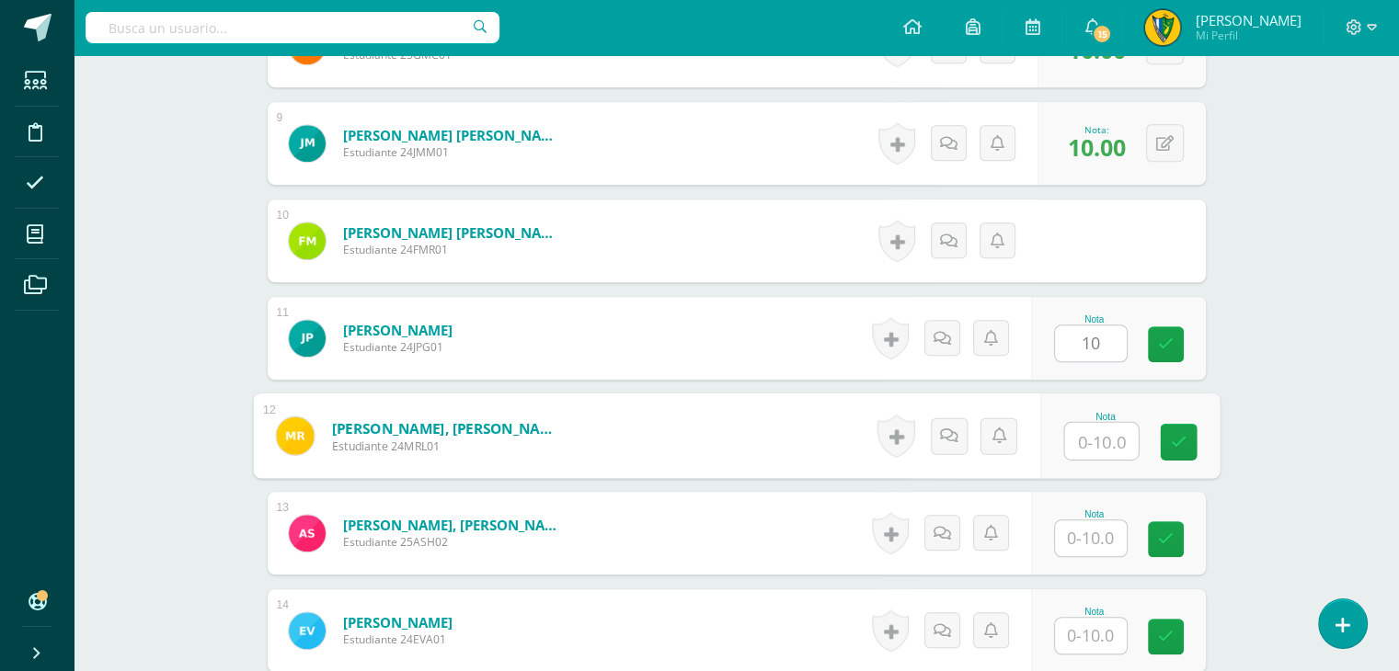
click at [1097, 430] on input "text" at bounding box center [1101, 441] width 74 height 37
type input "10"
click at [1085, 543] on input "text" at bounding box center [1091, 539] width 72 height 36
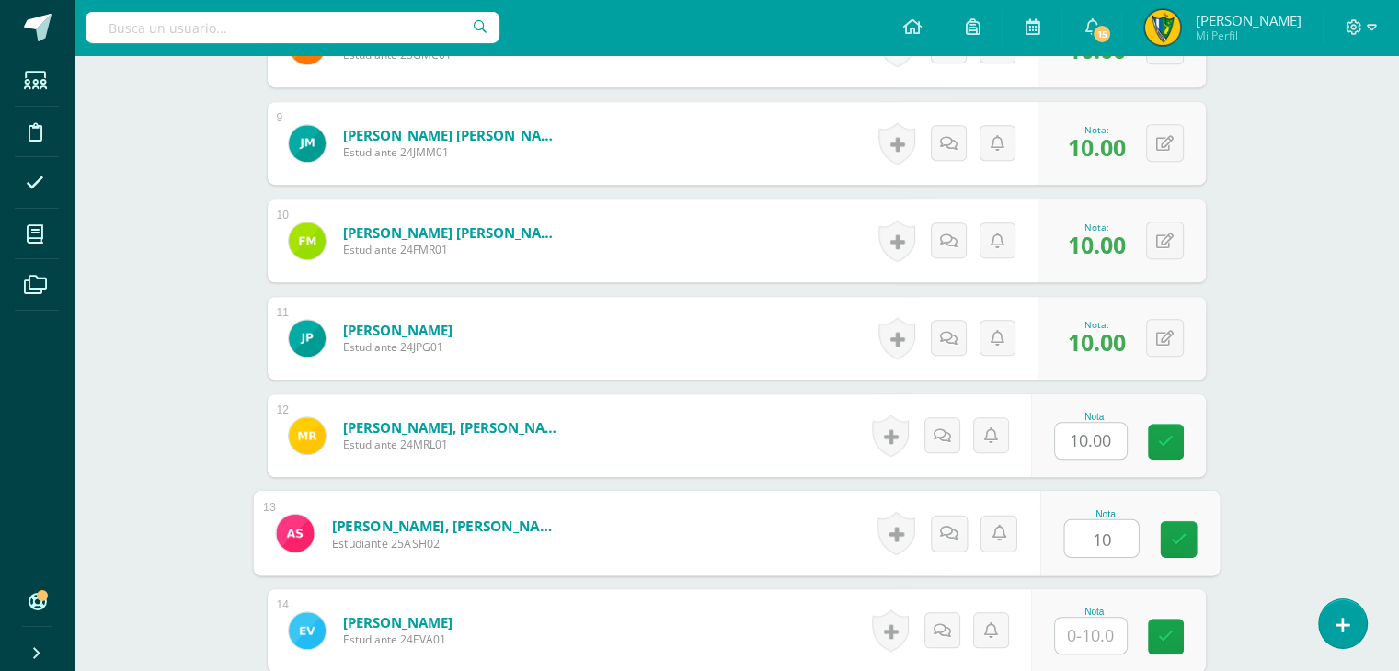
type input "10"
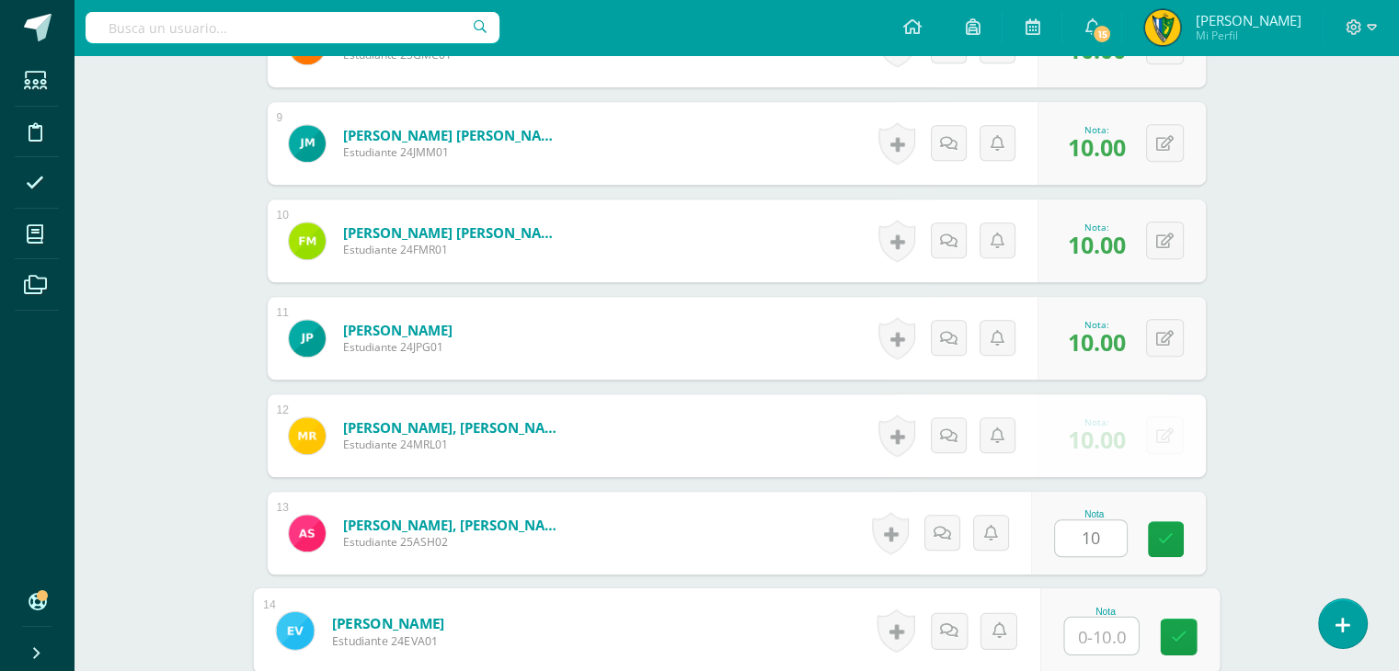
click at [1089, 627] on input "text" at bounding box center [1101, 636] width 74 height 37
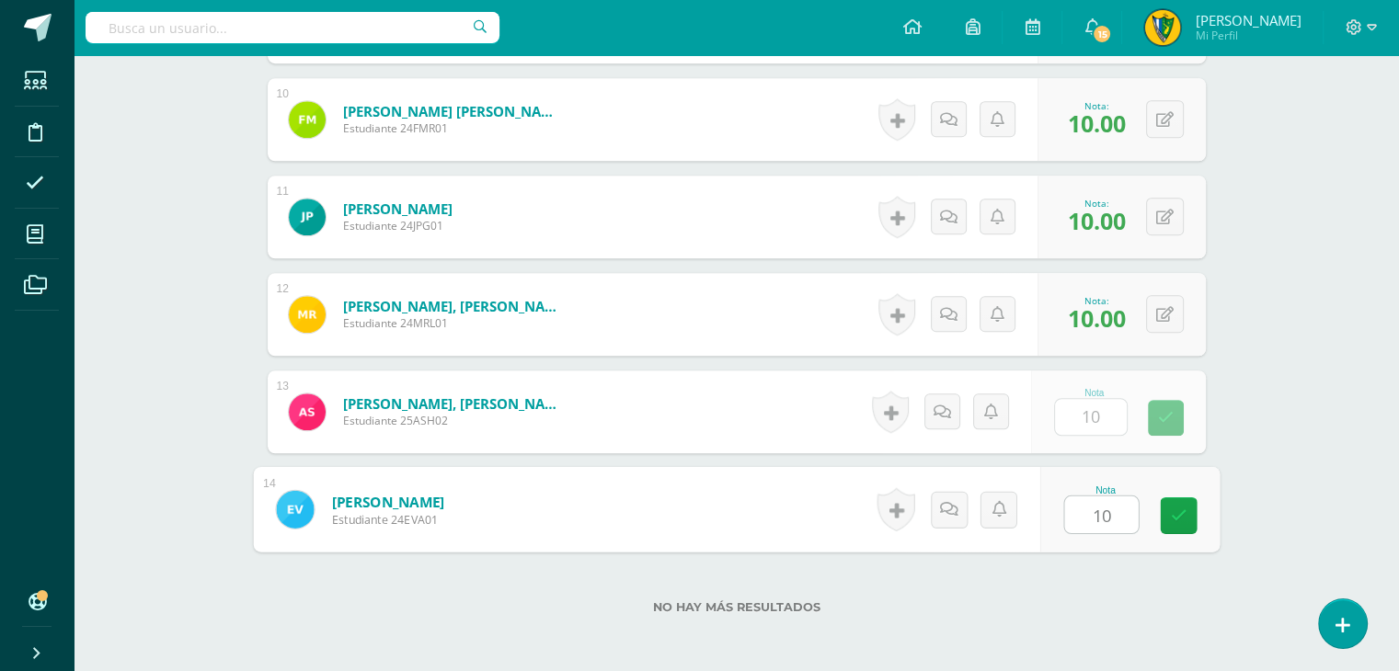
scroll to position [1528, 0]
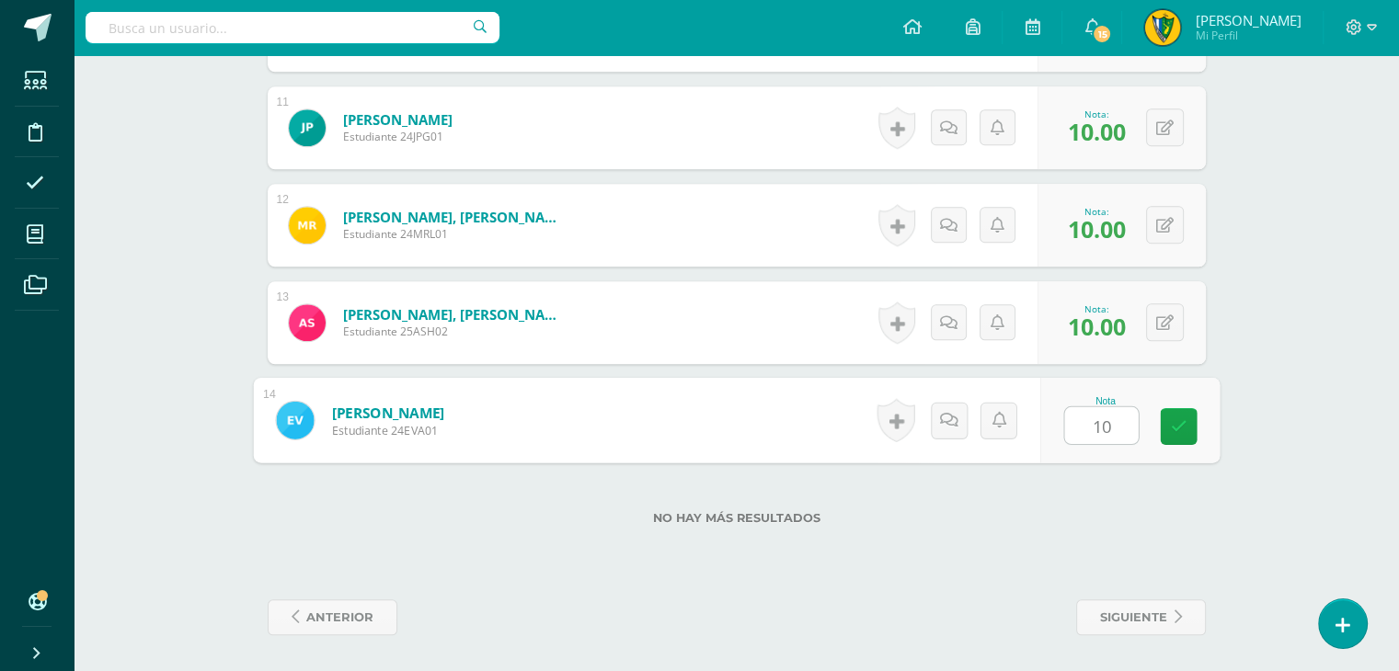
type input "10"
click at [1118, 520] on label "No hay más resultados" at bounding box center [737, 518] width 938 height 14
click at [368, 626] on span "anterior" at bounding box center [339, 618] width 67 height 34
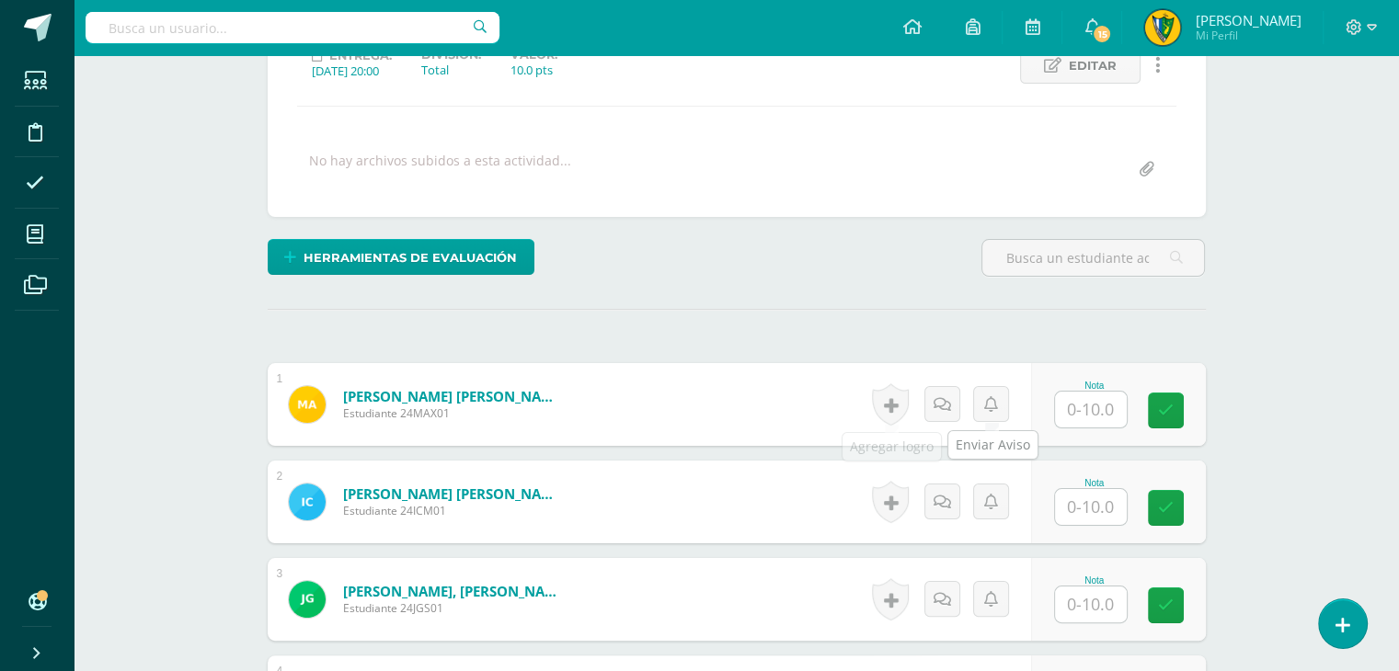
scroll to position [276, 0]
click at [1128, 407] on div "Nota" at bounding box center [1094, 405] width 81 height 48
click at [1112, 409] on input "text" at bounding box center [1101, 410] width 74 height 37
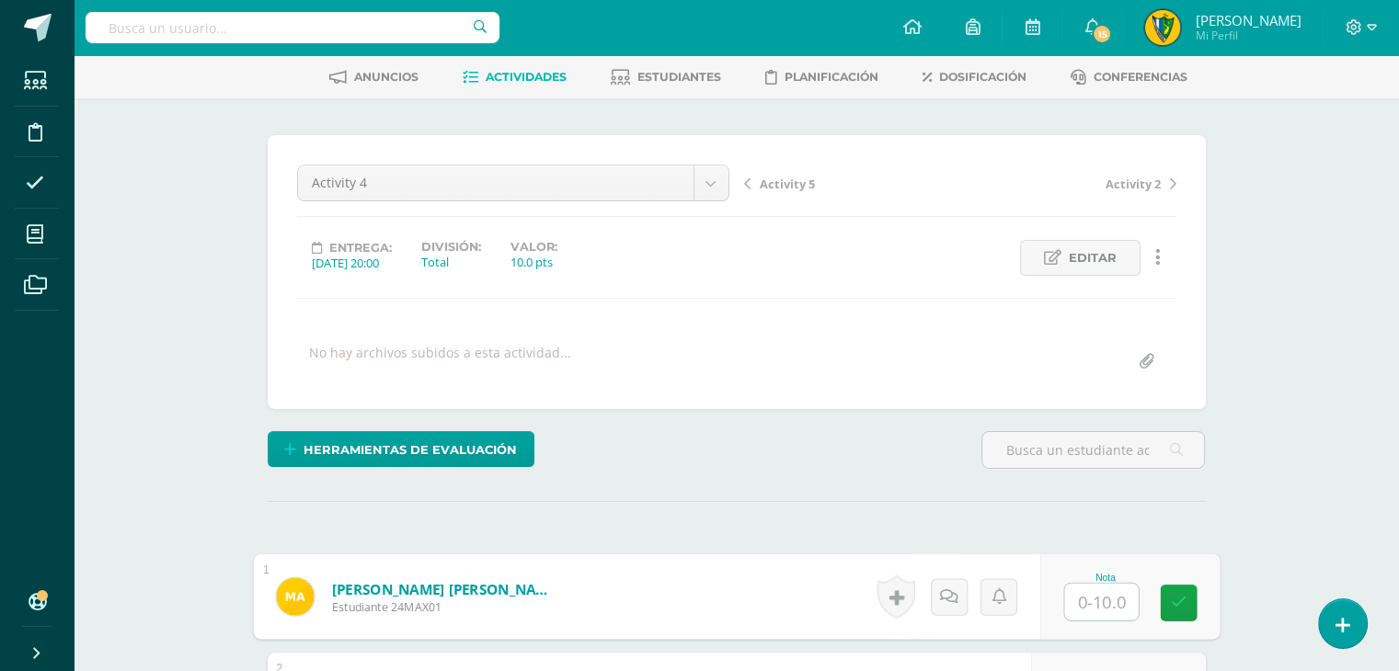
scroll to position [0, 0]
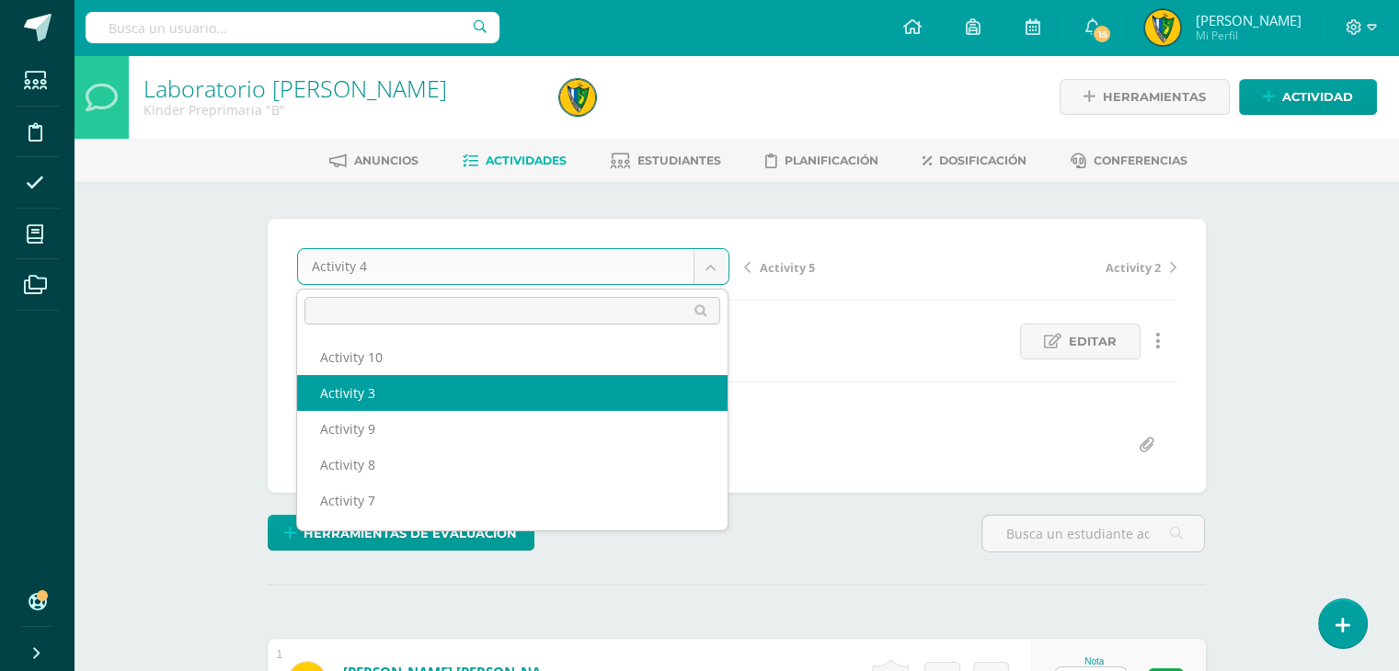
select select "/dashboard/teacher/grade-activity/181313/"
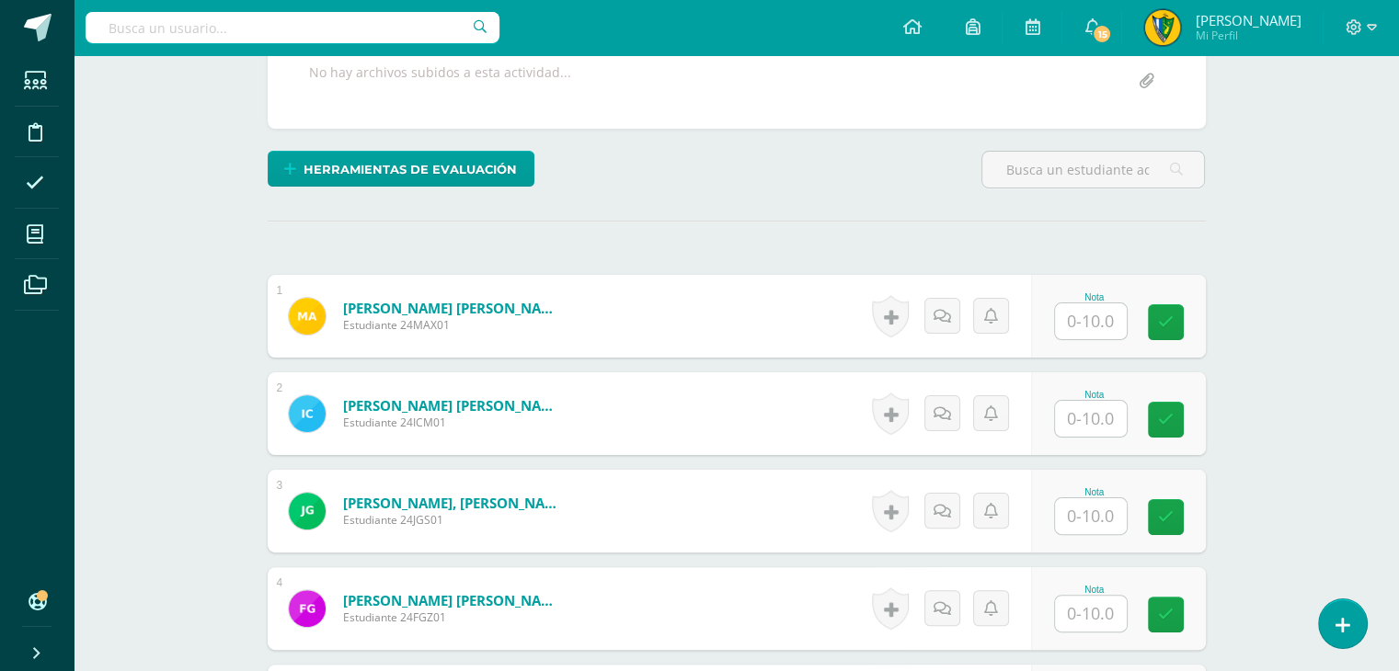
scroll to position [369, 0]
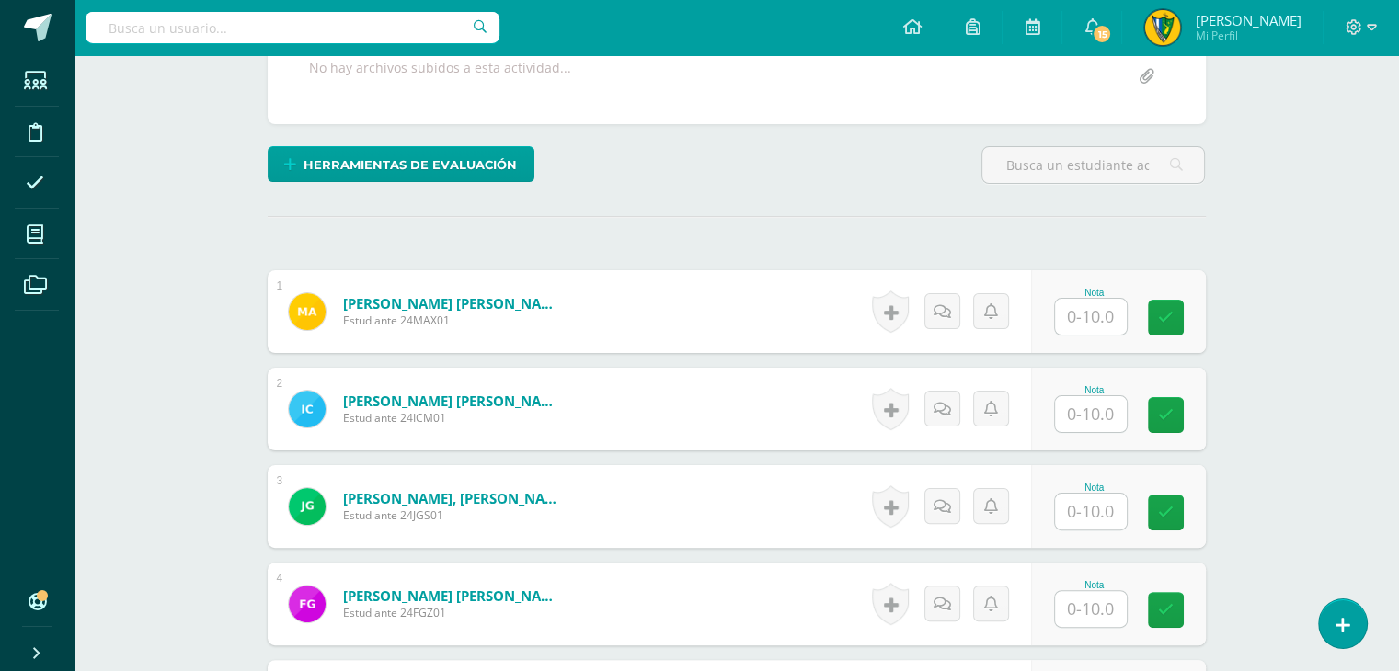
click at [1100, 326] on input "text" at bounding box center [1091, 317] width 72 height 36
type input "10"
click at [1100, 433] on div "Nota" at bounding box center [1118, 409] width 175 height 83
click at [1100, 419] on input "text" at bounding box center [1101, 414] width 74 height 37
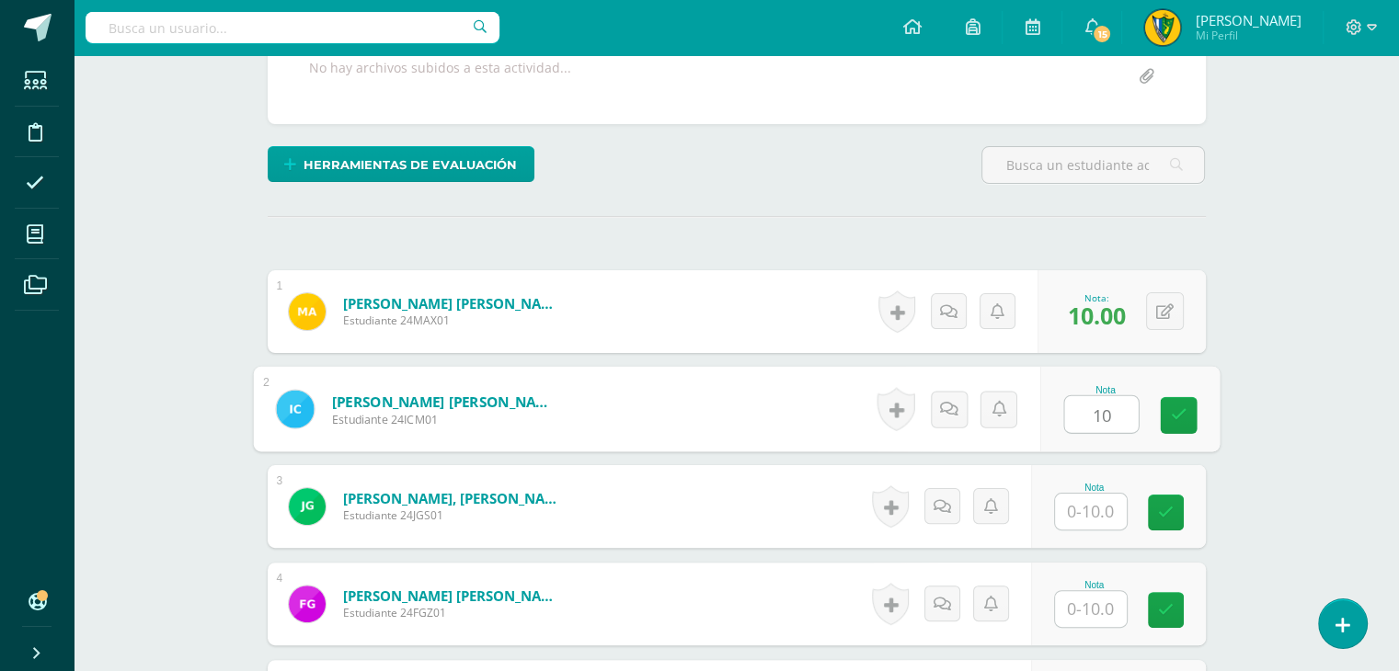
type input "10"
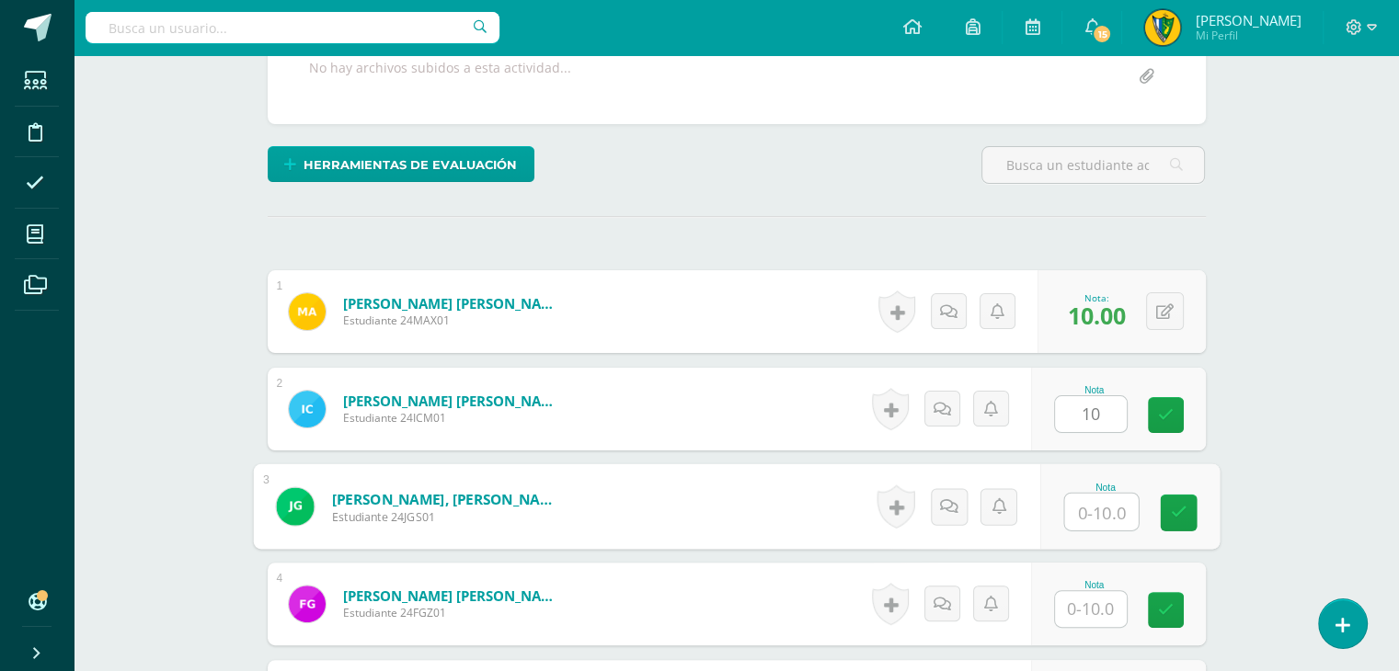
click at [1107, 510] on input "text" at bounding box center [1101, 512] width 74 height 37
type input "7"
click at [1090, 612] on input "text" at bounding box center [1091, 609] width 72 height 36
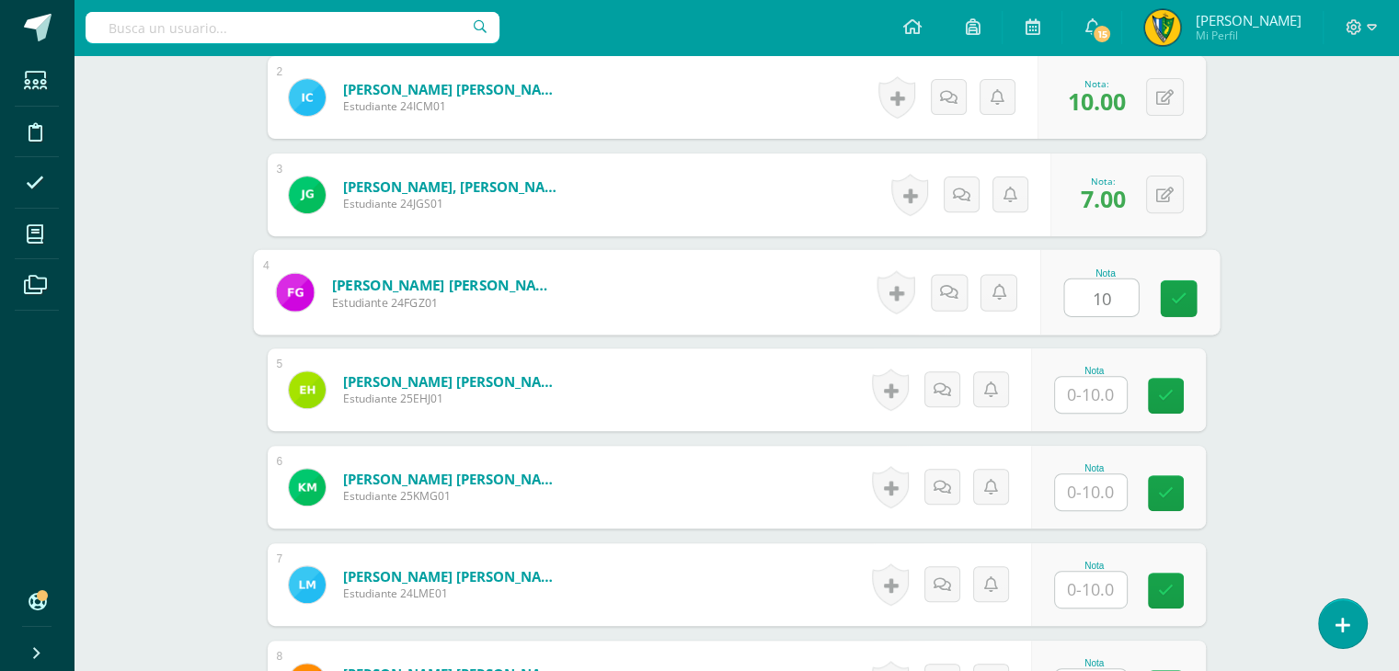
scroll to position [829, 0]
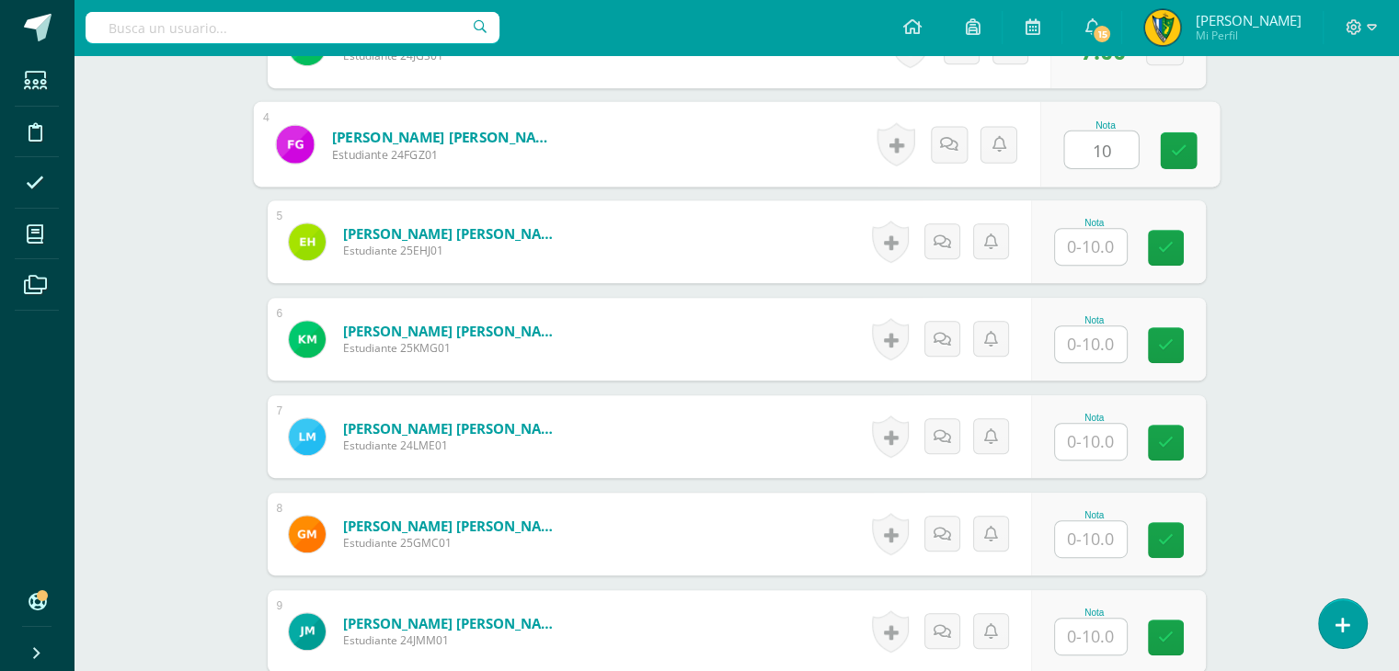
type input "10"
click at [1118, 236] on input "text" at bounding box center [1091, 247] width 72 height 36
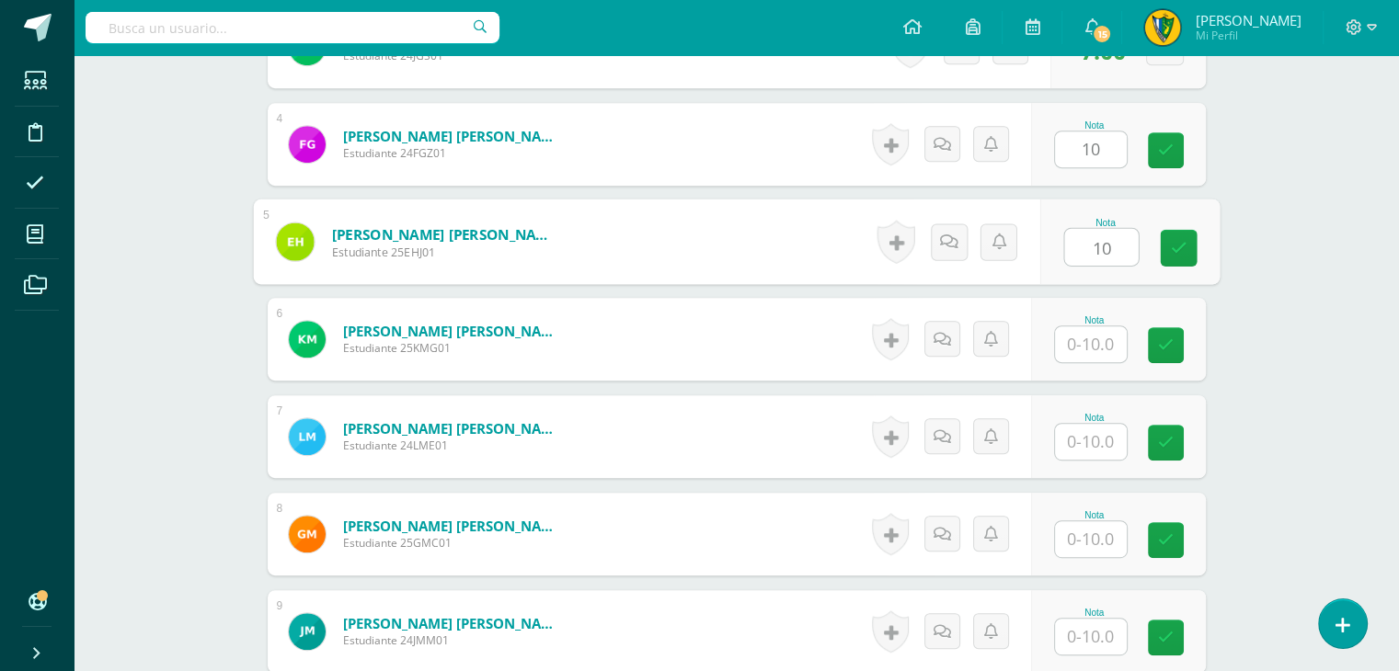
type input "10"
click at [1096, 329] on input "text" at bounding box center [1091, 345] width 72 height 36
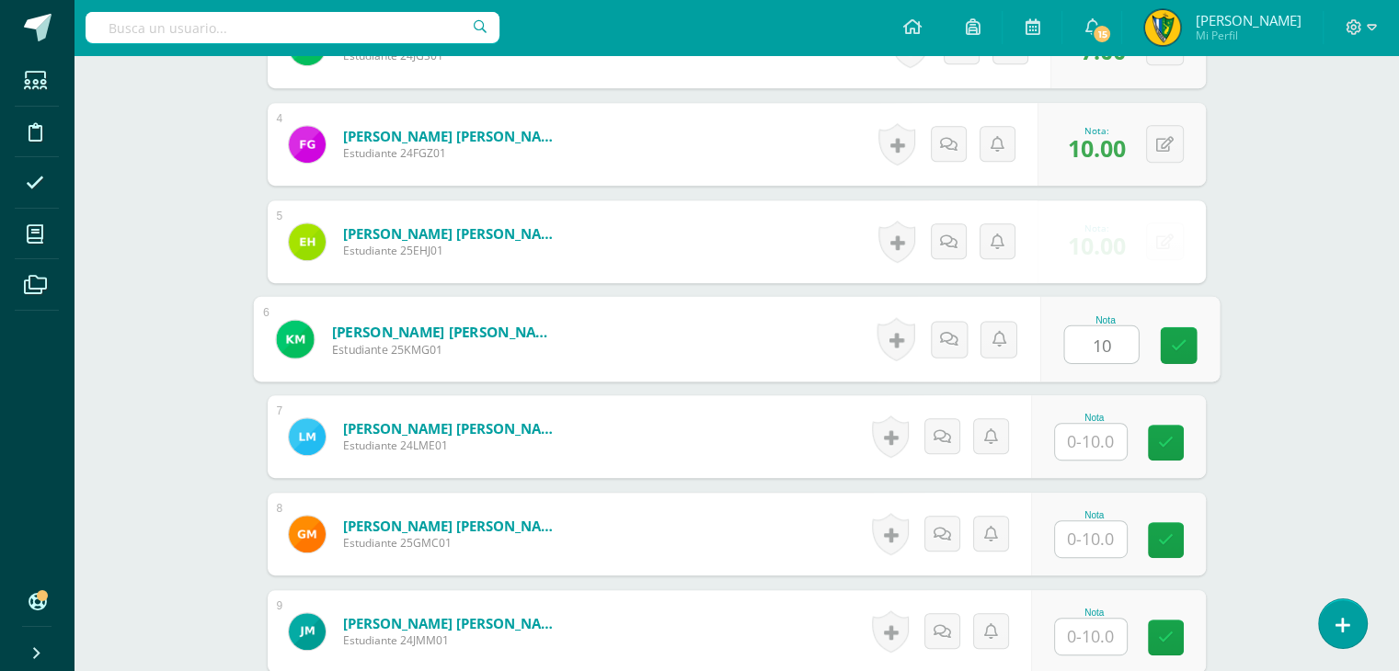
type input "10"
click at [1090, 435] on input "text" at bounding box center [1091, 442] width 72 height 36
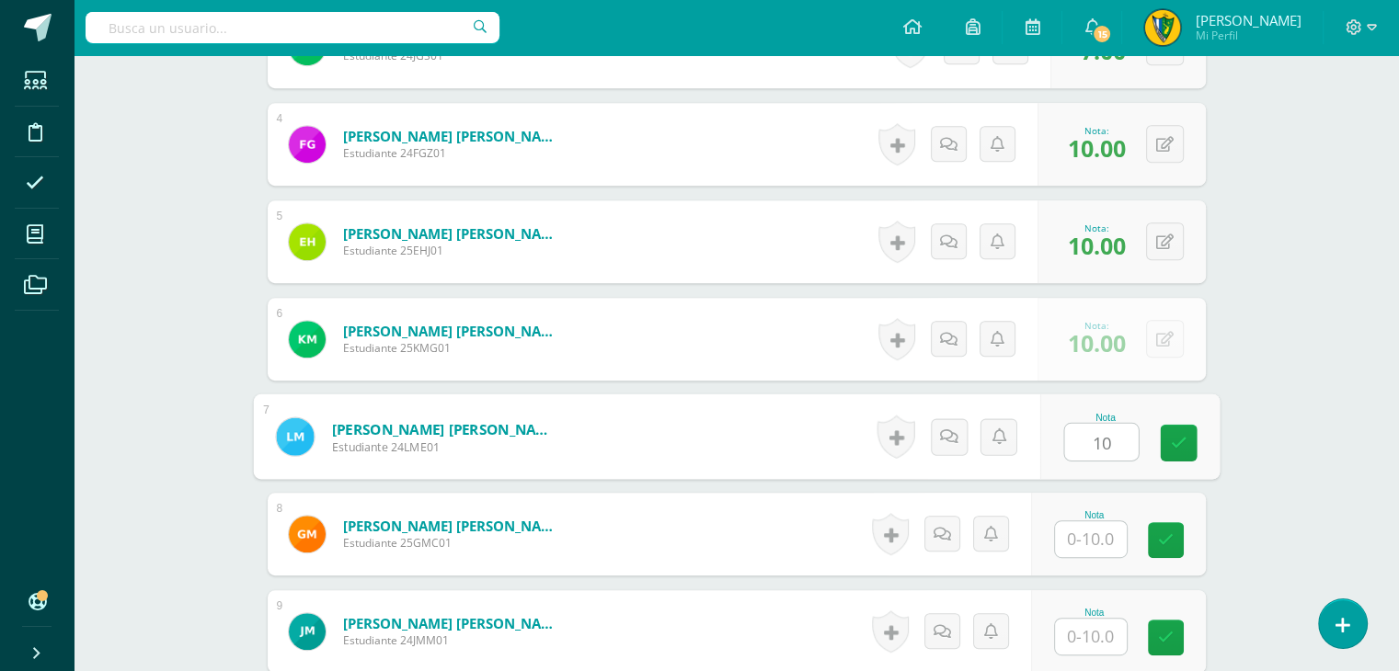
type input "10"
click at [1090, 538] on input "text" at bounding box center [1091, 540] width 72 height 36
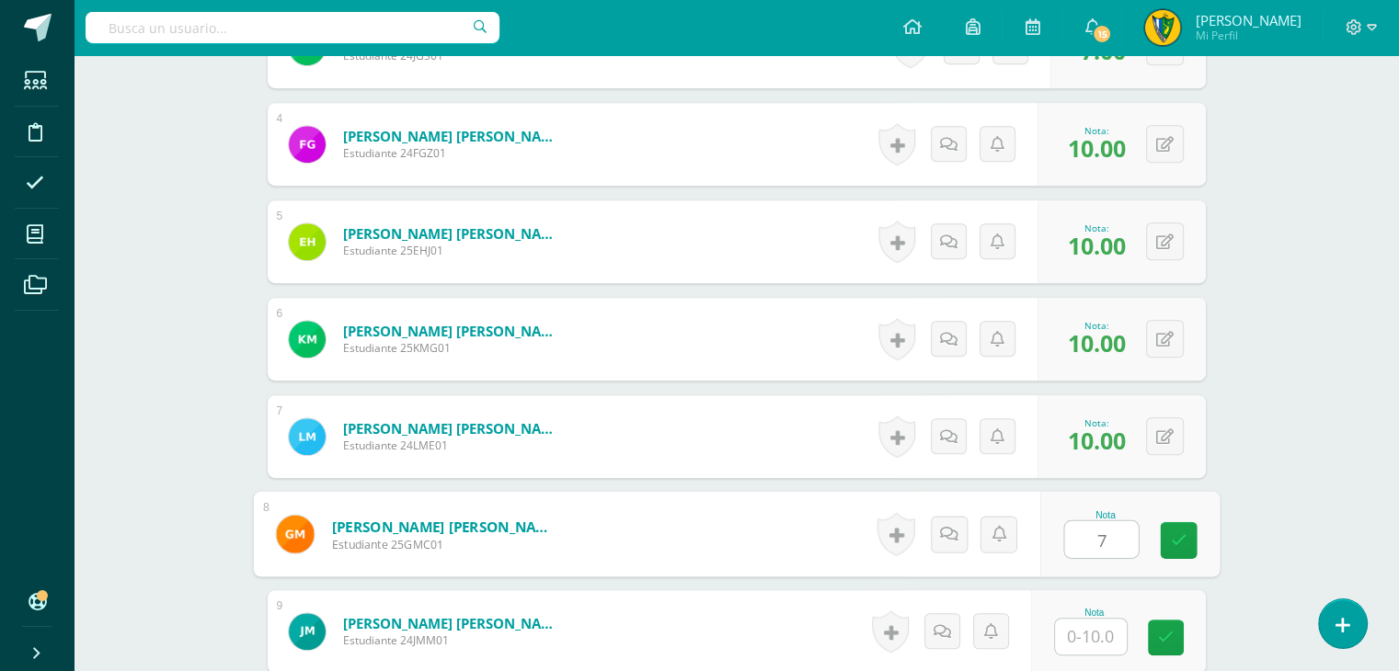
type input "7"
click at [1103, 638] on input "text" at bounding box center [1091, 637] width 72 height 36
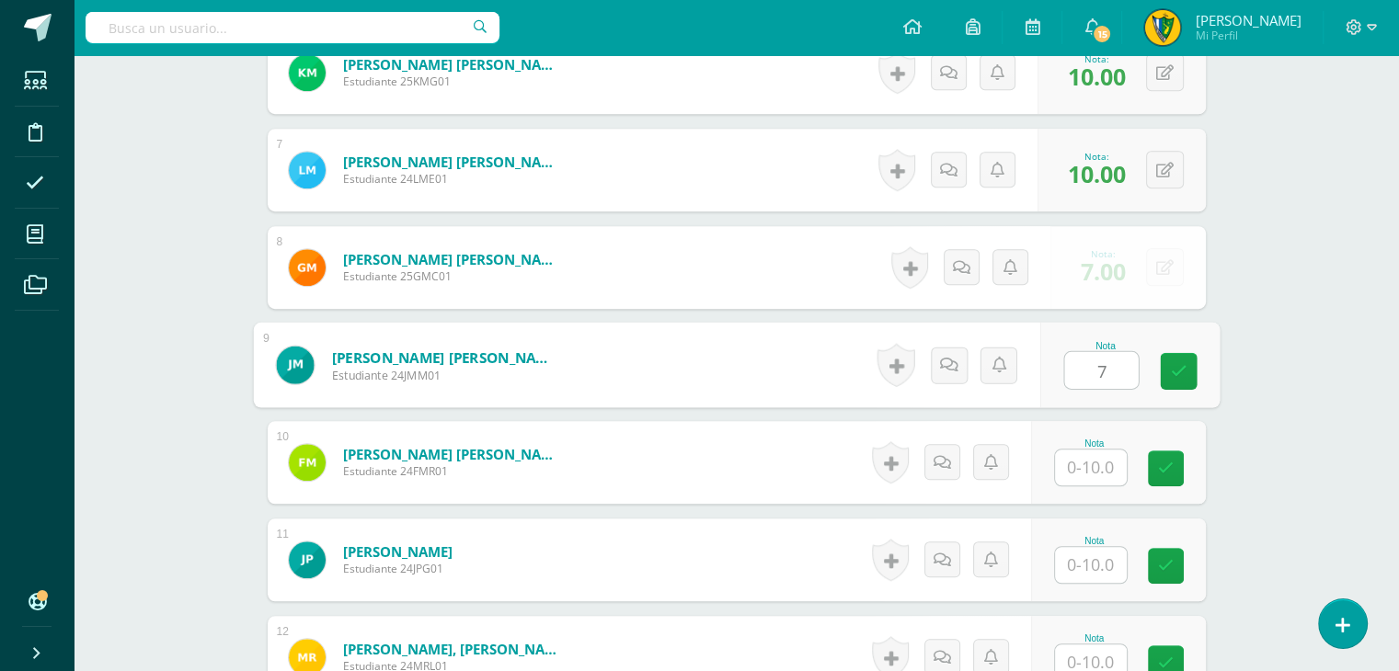
scroll to position [1105, 0]
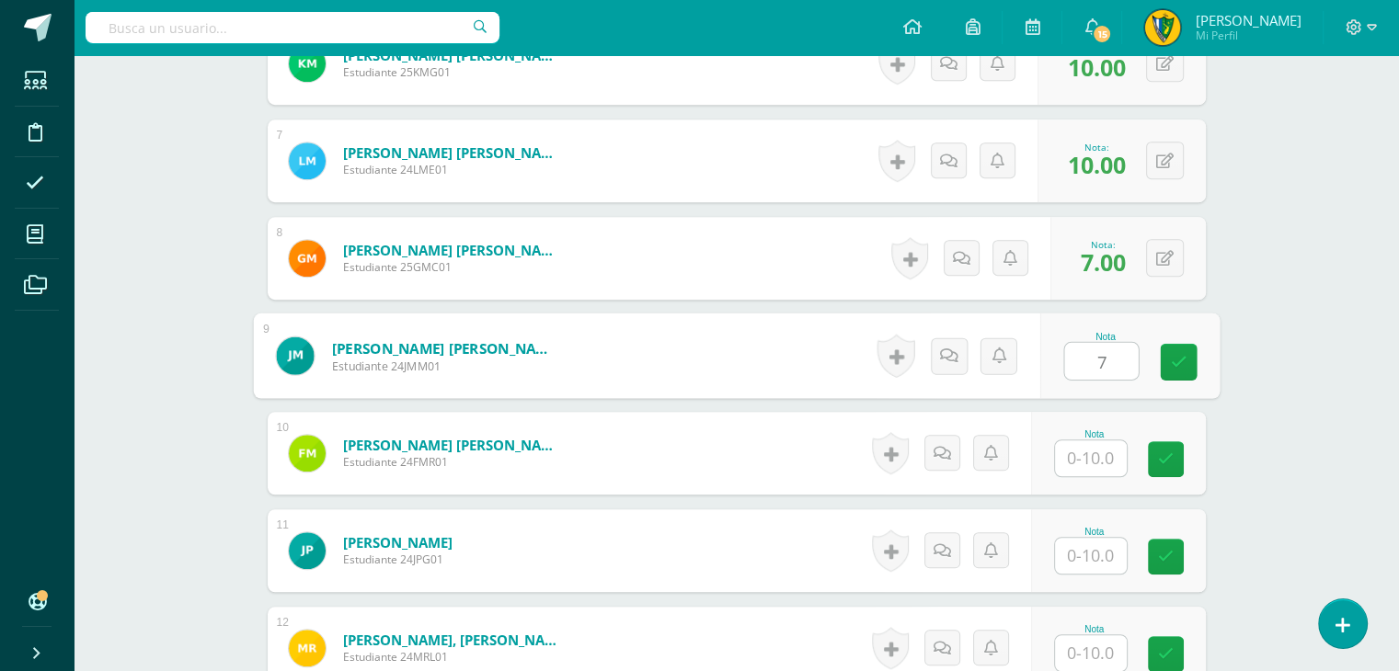
type input "7"
click at [1093, 455] on input "text" at bounding box center [1091, 459] width 72 height 36
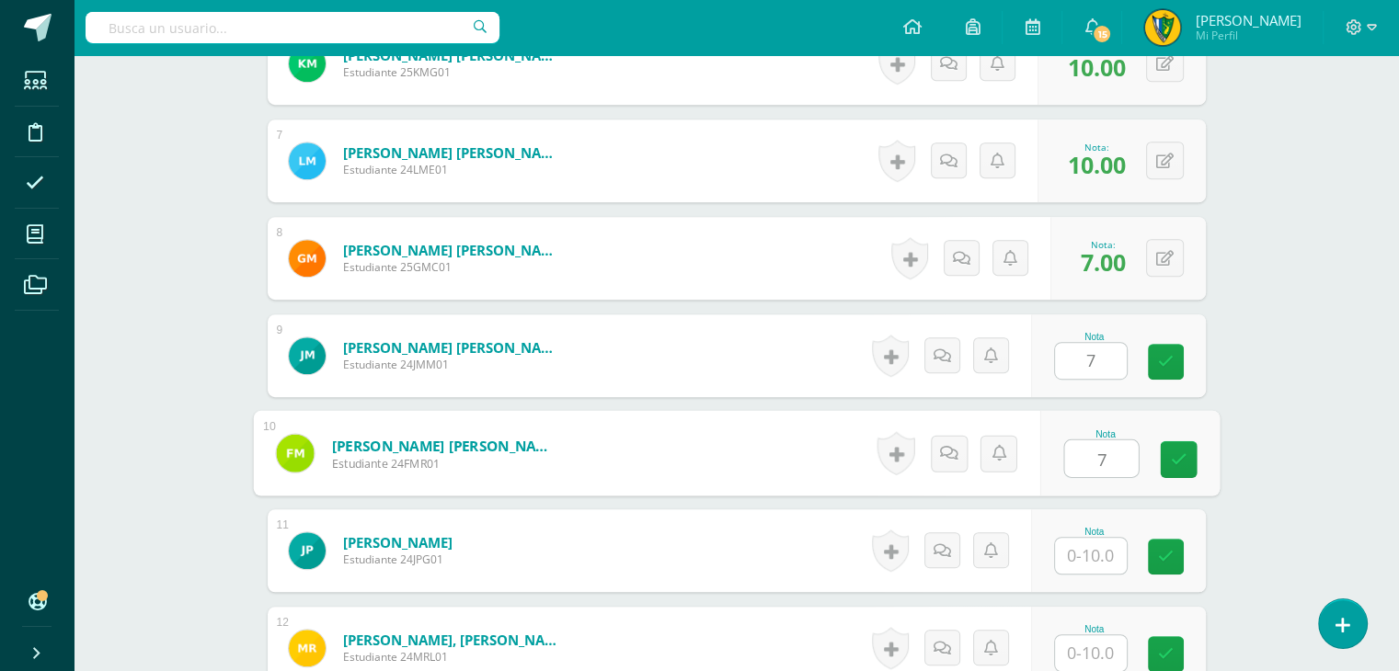
type input "7"
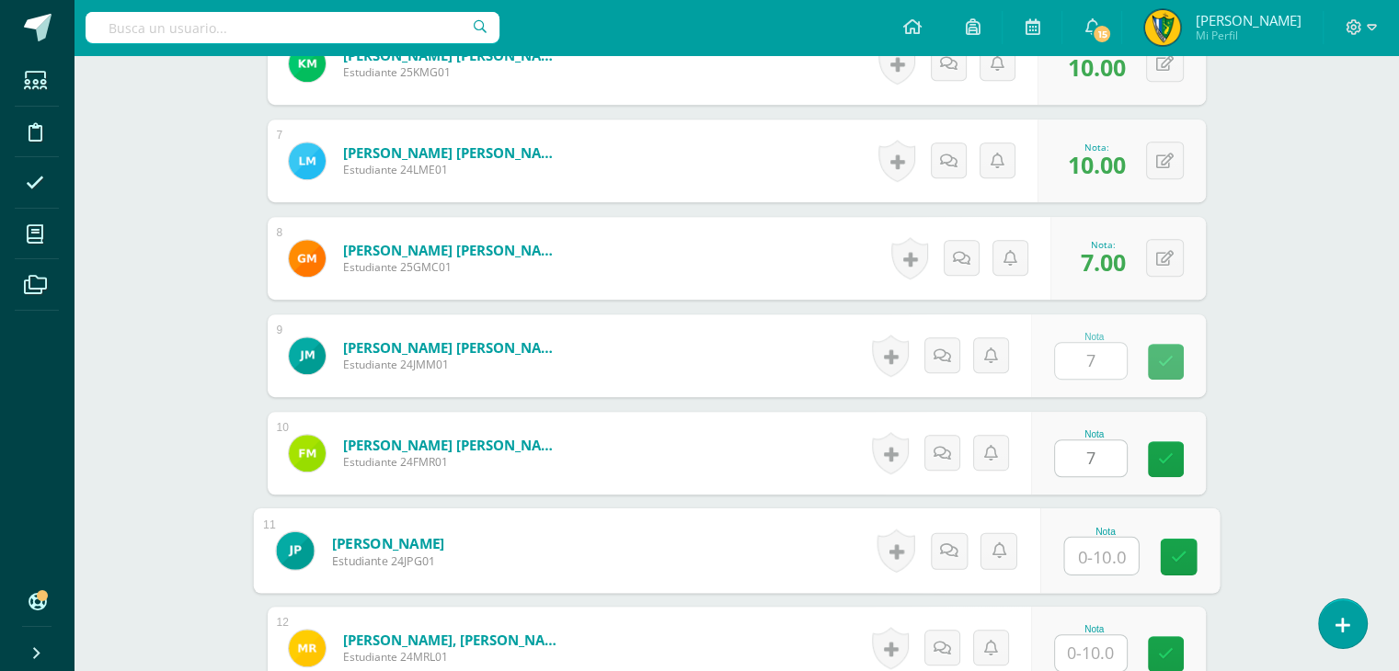
click at [1093, 560] on input "text" at bounding box center [1101, 556] width 74 height 37
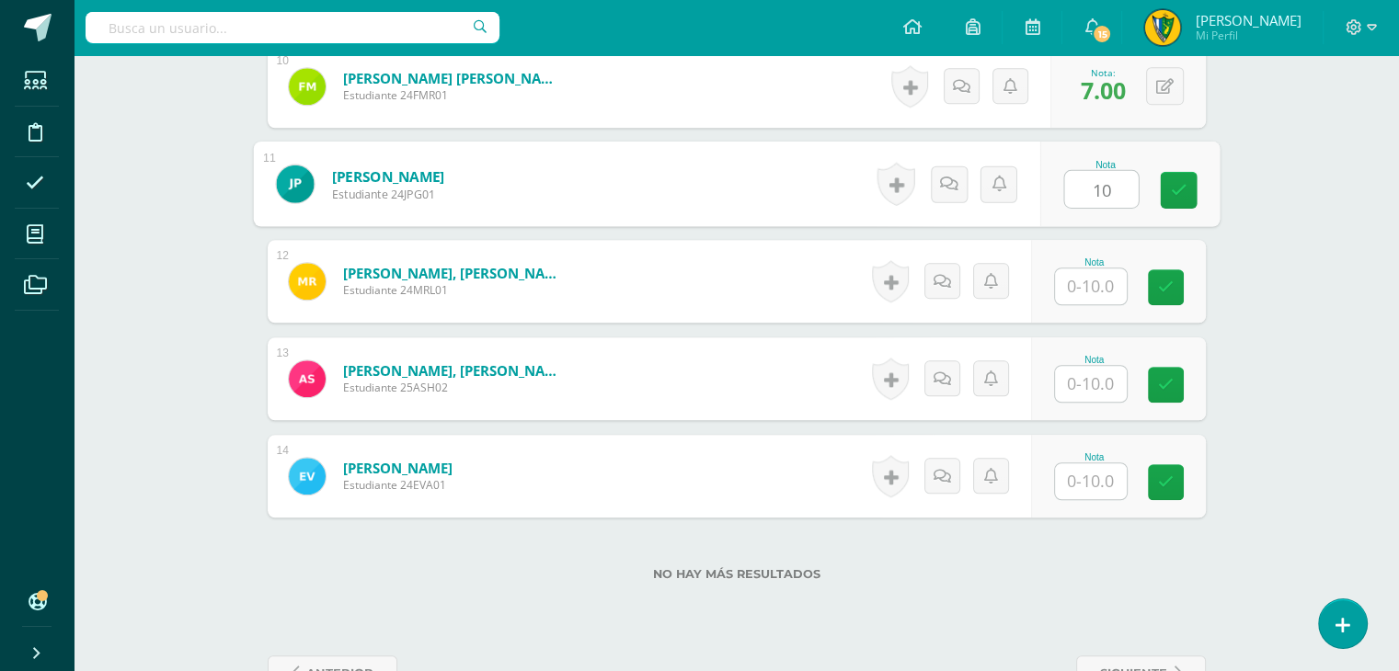
scroll to position [1473, 0]
type input "10"
click at [1091, 275] on input "text" at bounding box center [1091, 286] width 72 height 36
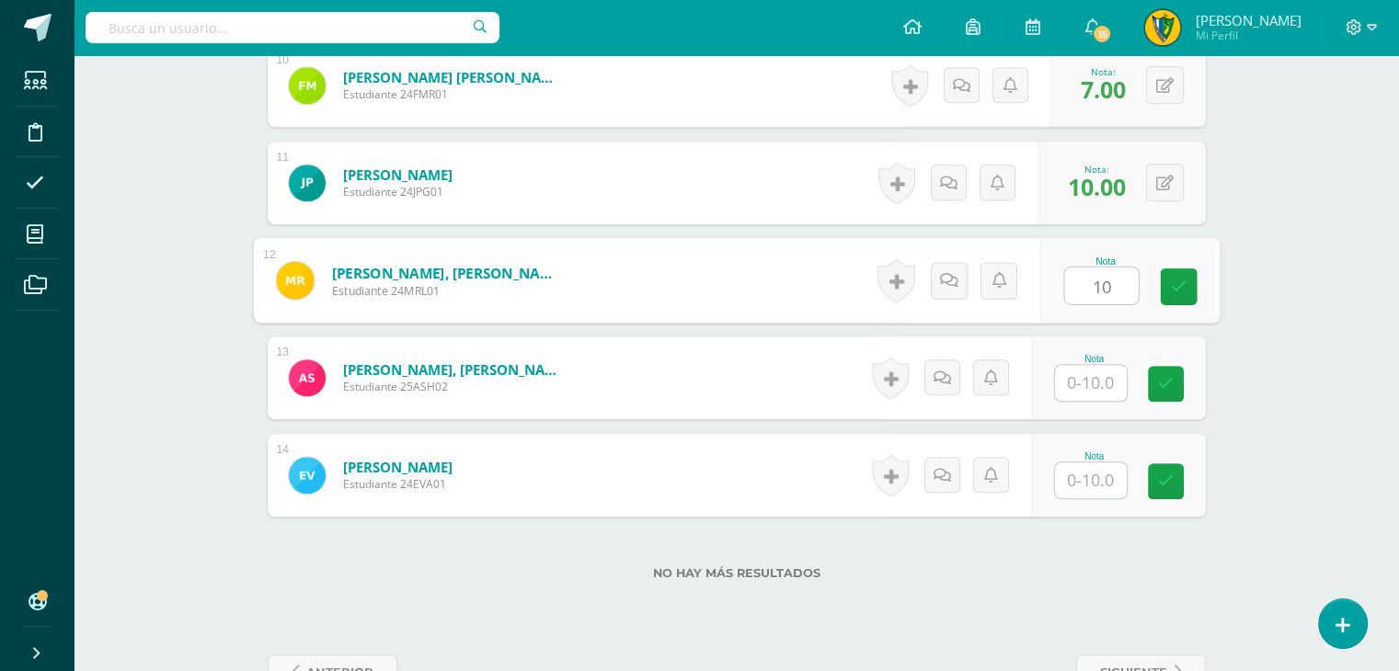
type input "10"
click at [1101, 387] on input "text" at bounding box center [1091, 383] width 72 height 36
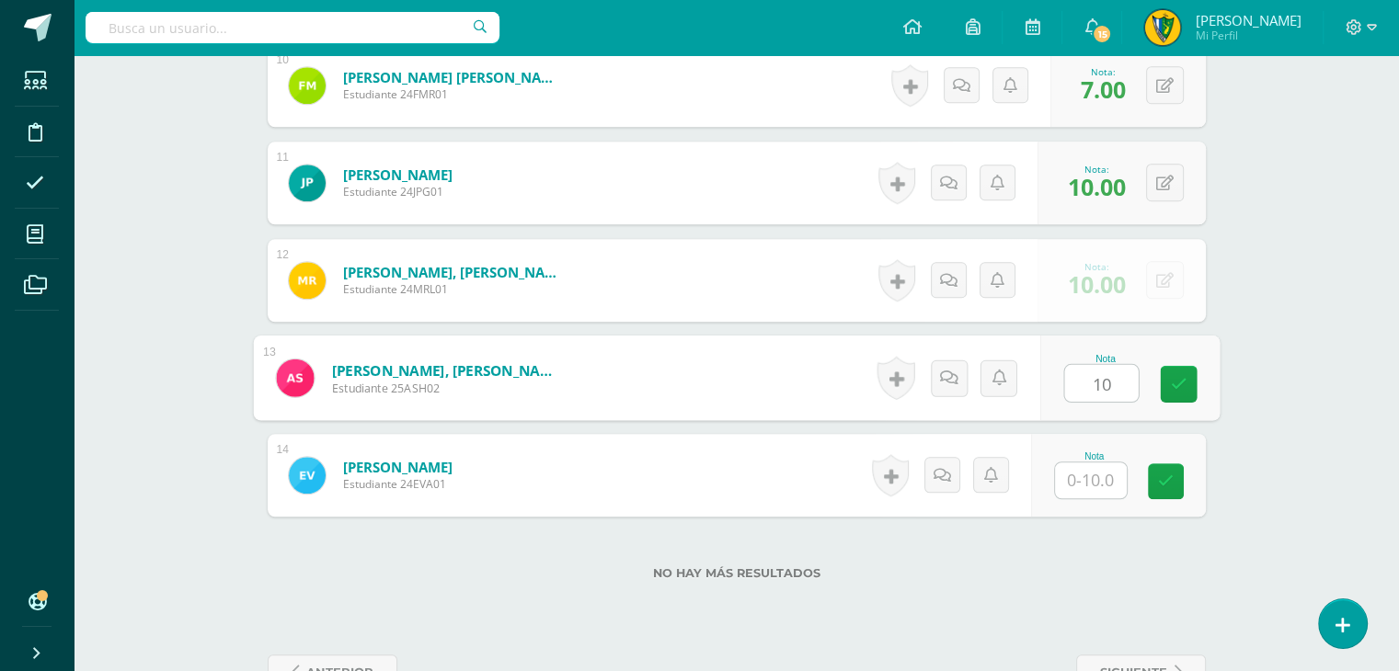
type input "10"
click at [1095, 480] on input "text" at bounding box center [1091, 481] width 72 height 36
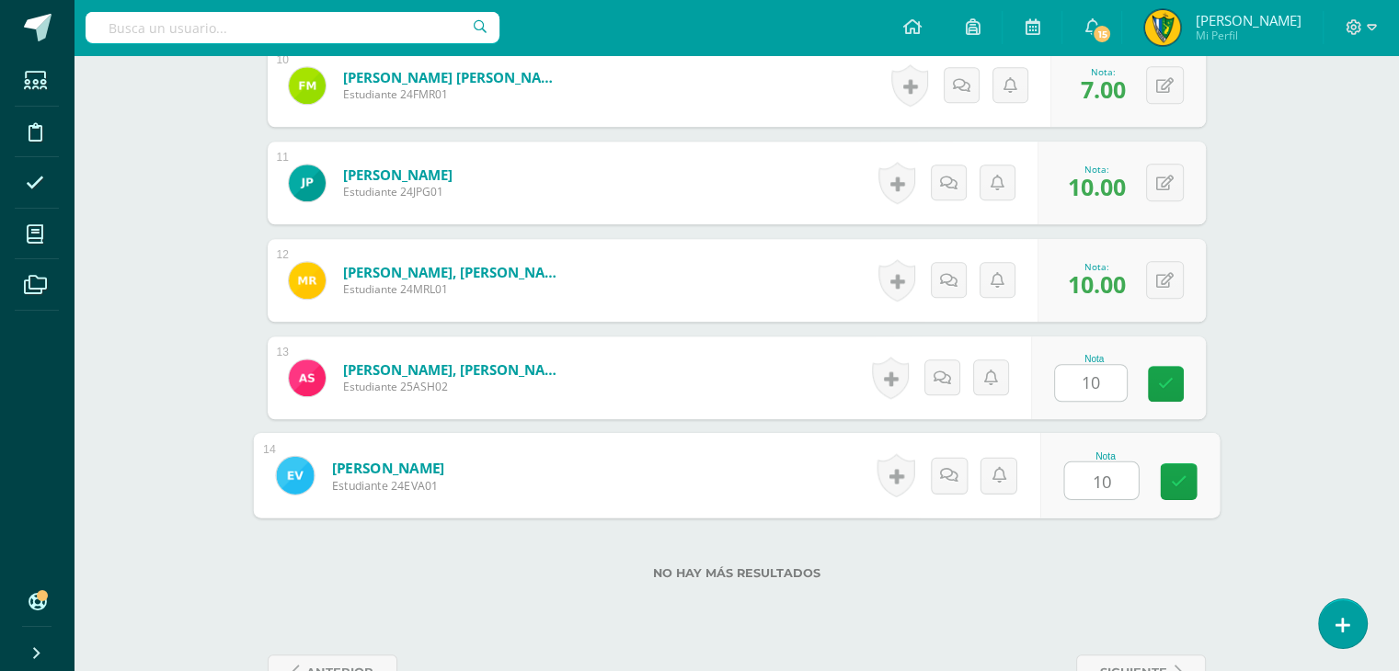
type input "10"
click at [1085, 544] on div "No hay más resultados" at bounding box center [737, 560] width 938 height 86
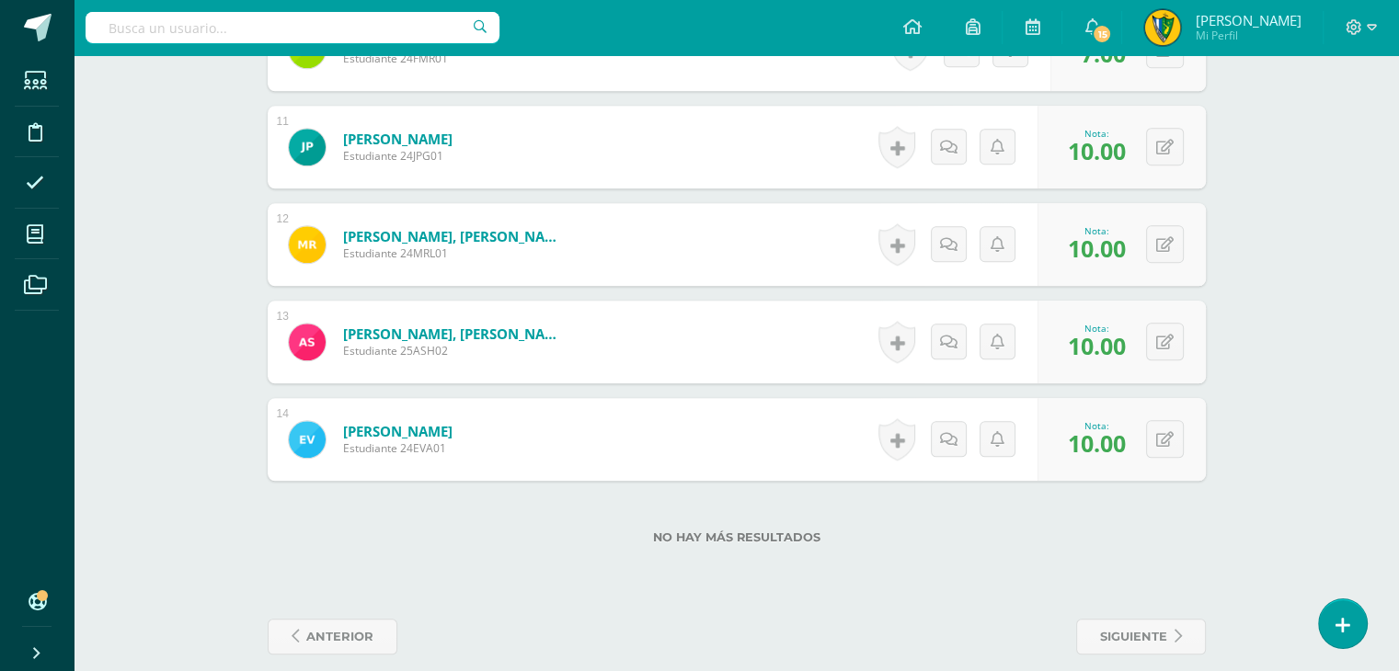
scroll to position [1528, 0]
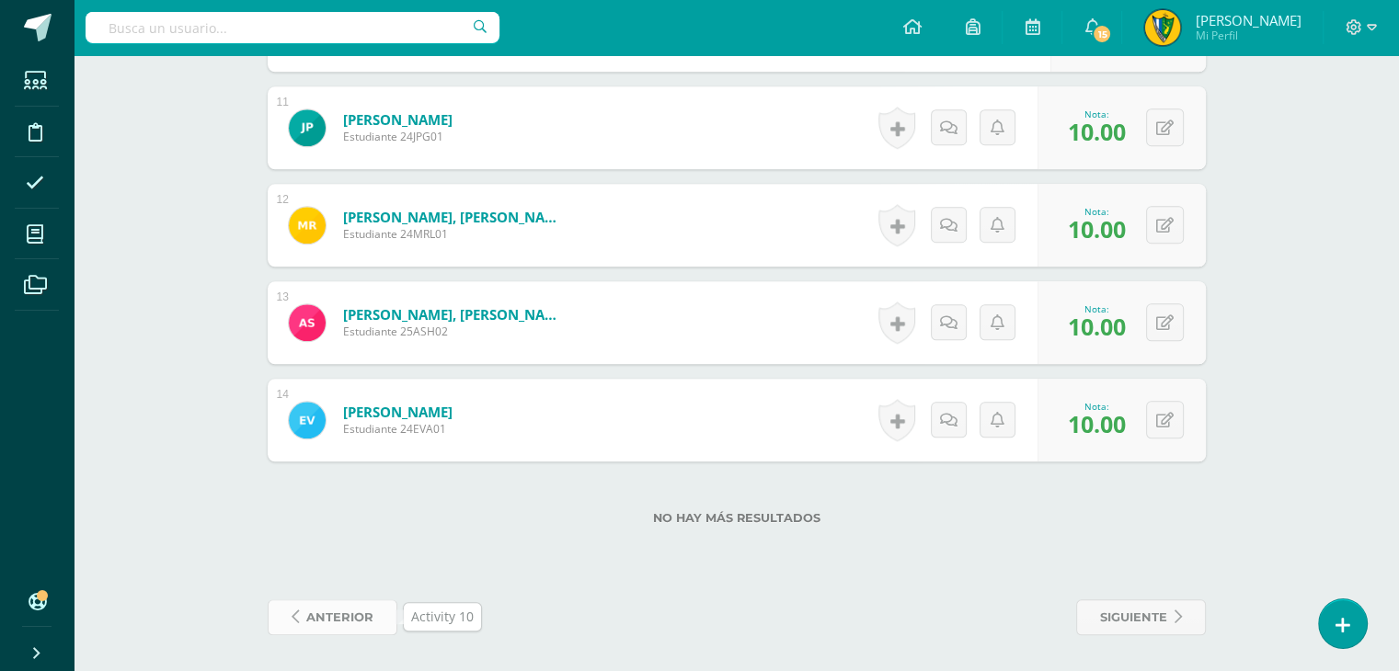
click at [327, 625] on span "anterior" at bounding box center [339, 618] width 67 height 34
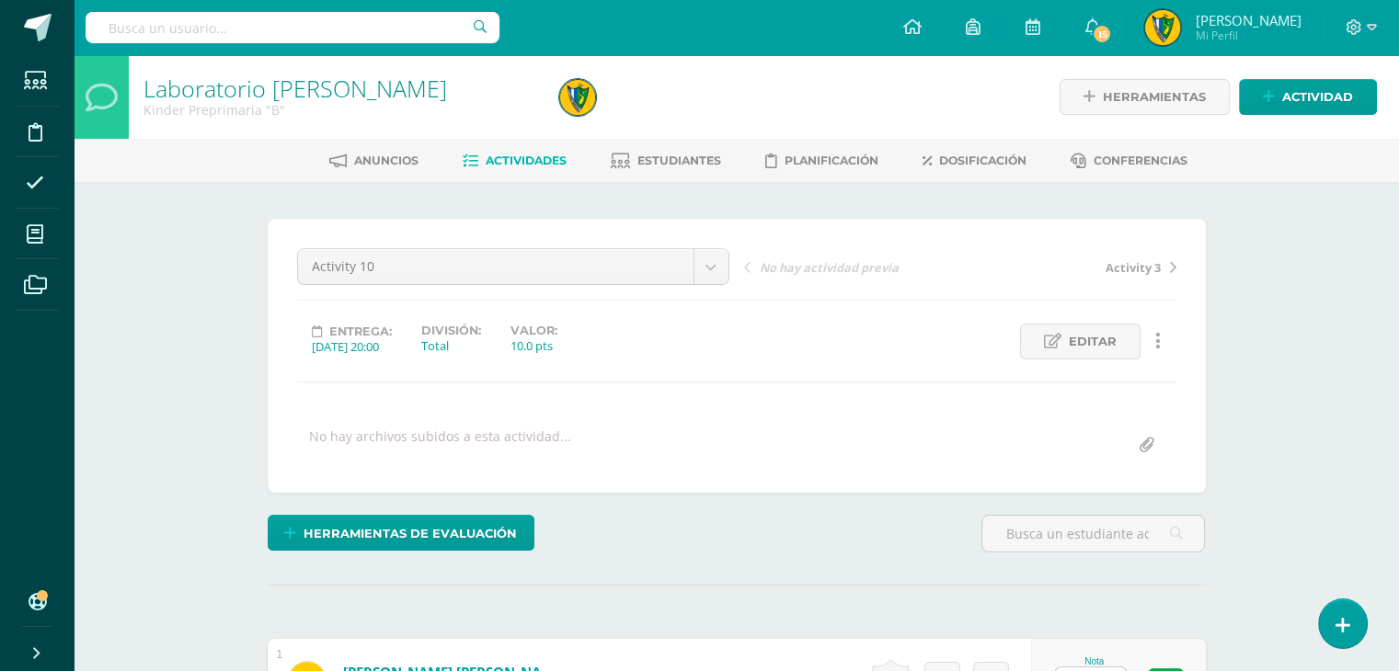
scroll to position [1, 0]
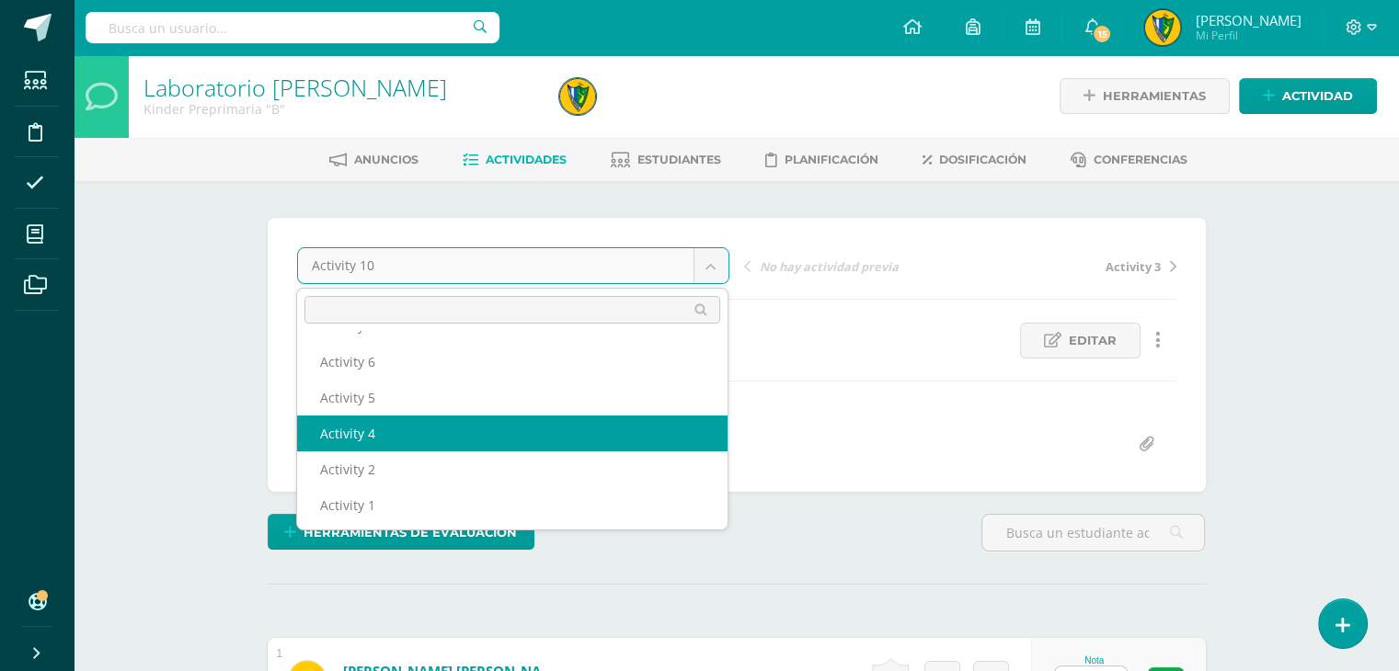
select select "/dashboard/teacher/grade-activity/181314/"
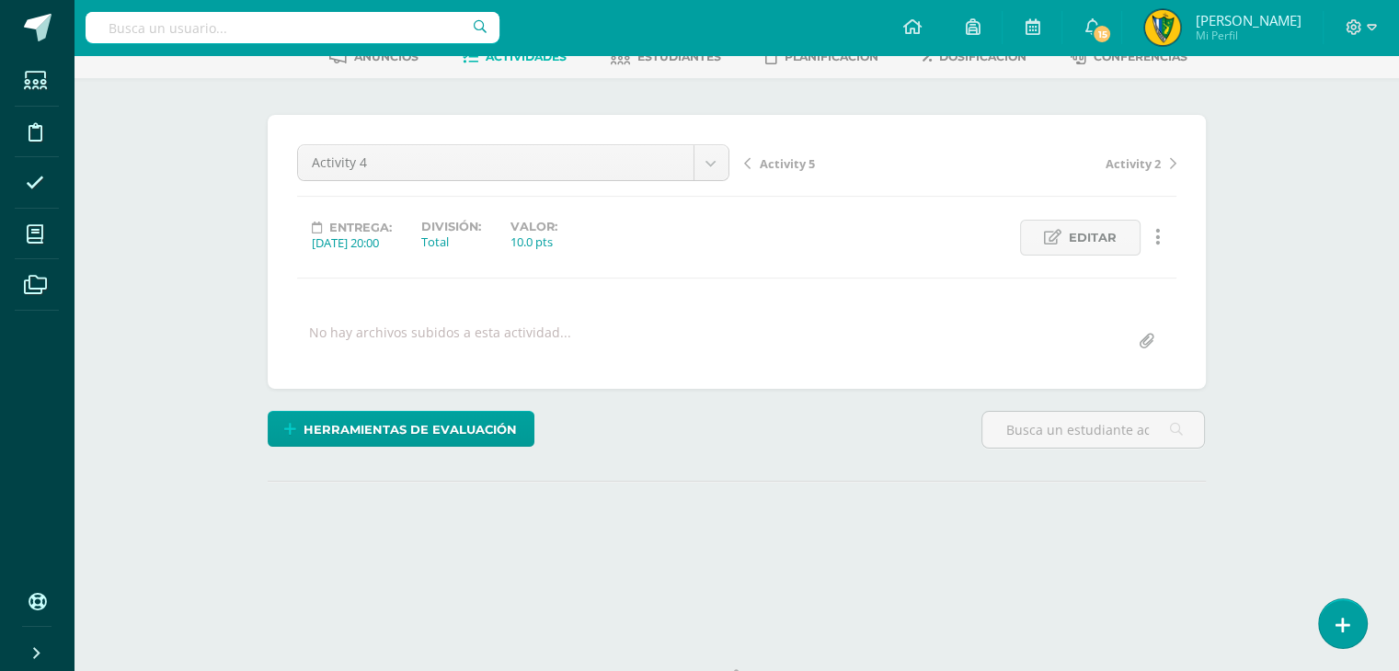
scroll to position [184, 0]
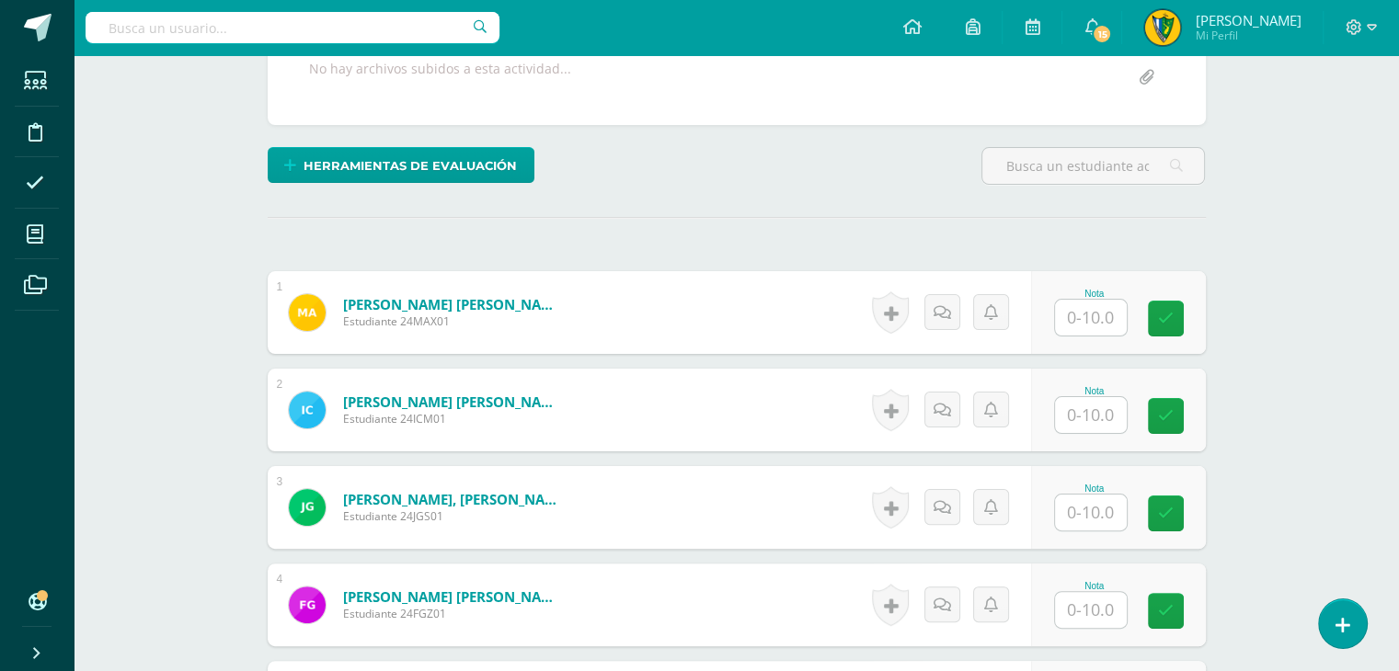
click at [1079, 326] on input "text" at bounding box center [1091, 318] width 72 height 36
type input "10"
click at [1081, 424] on input "text" at bounding box center [1091, 415] width 72 height 36
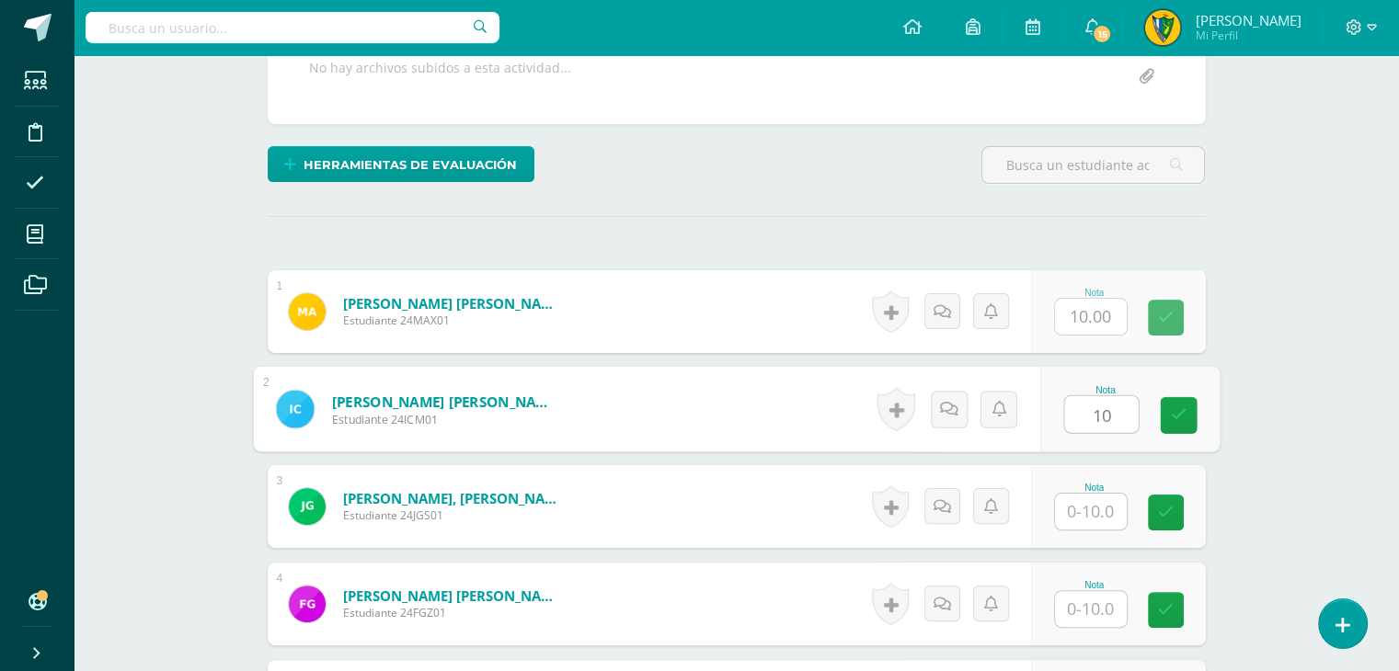
type input "10"
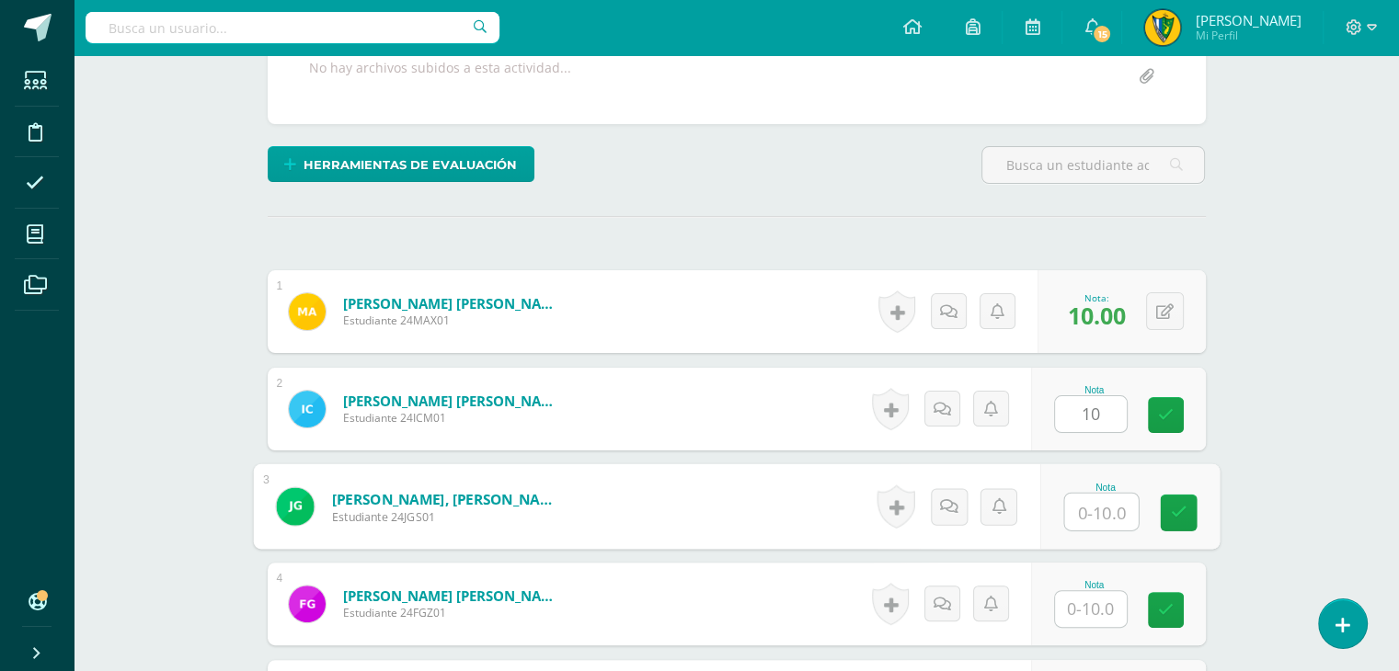
click at [1098, 513] on input "text" at bounding box center [1101, 512] width 74 height 37
type input "10"
click at [1098, 612] on input "text" at bounding box center [1091, 609] width 72 height 36
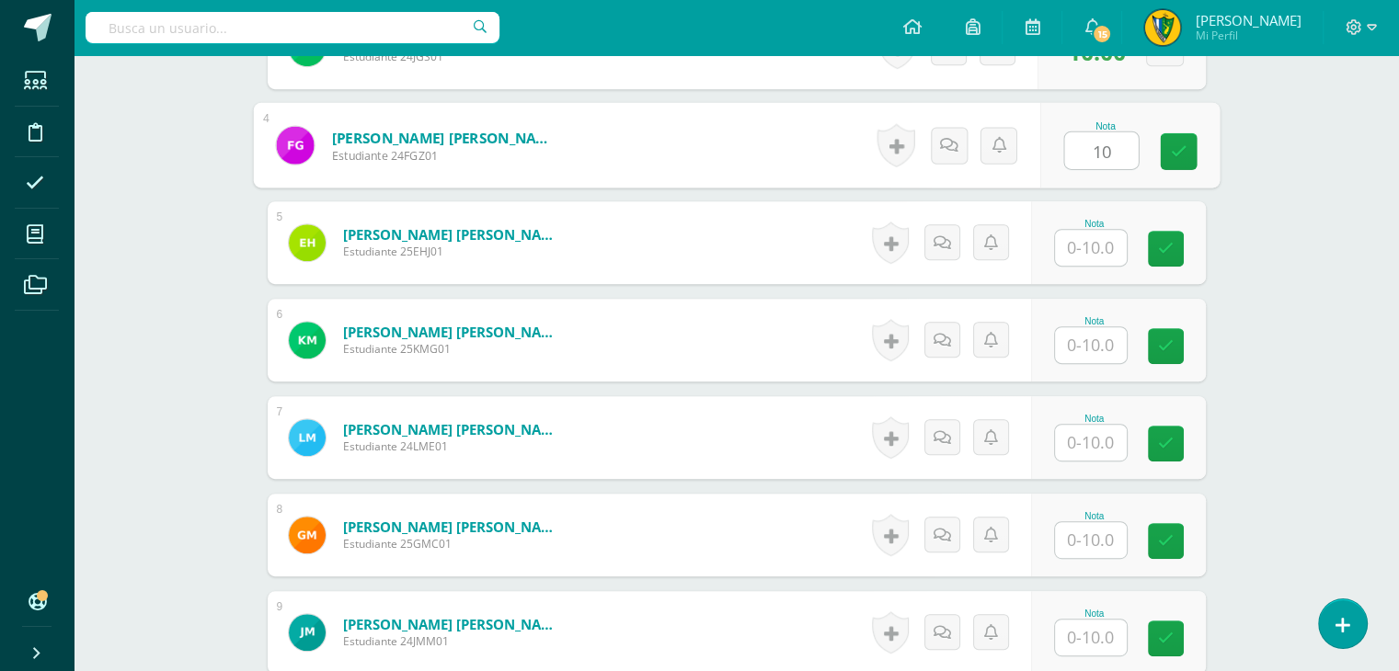
scroll to position [829, 0]
type input "10"
click at [1089, 250] on input "text" at bounding box center [1091, 247] width 72 height 36
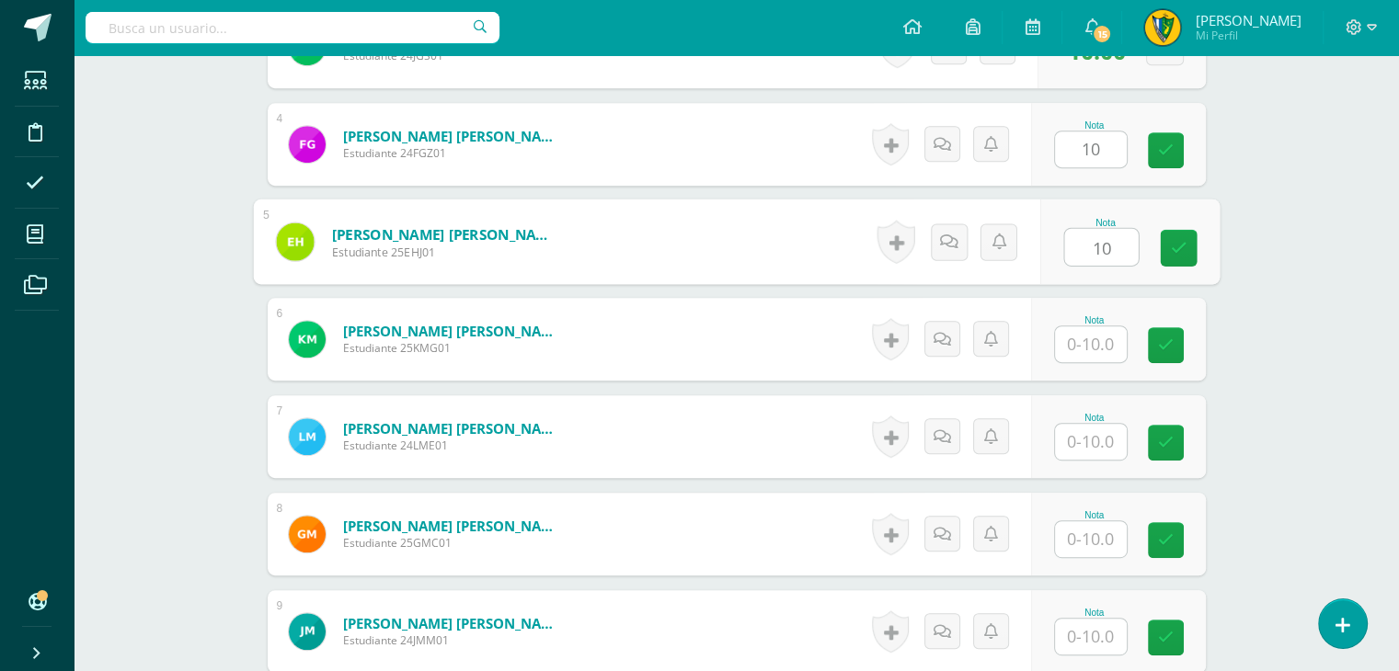
type input "10"
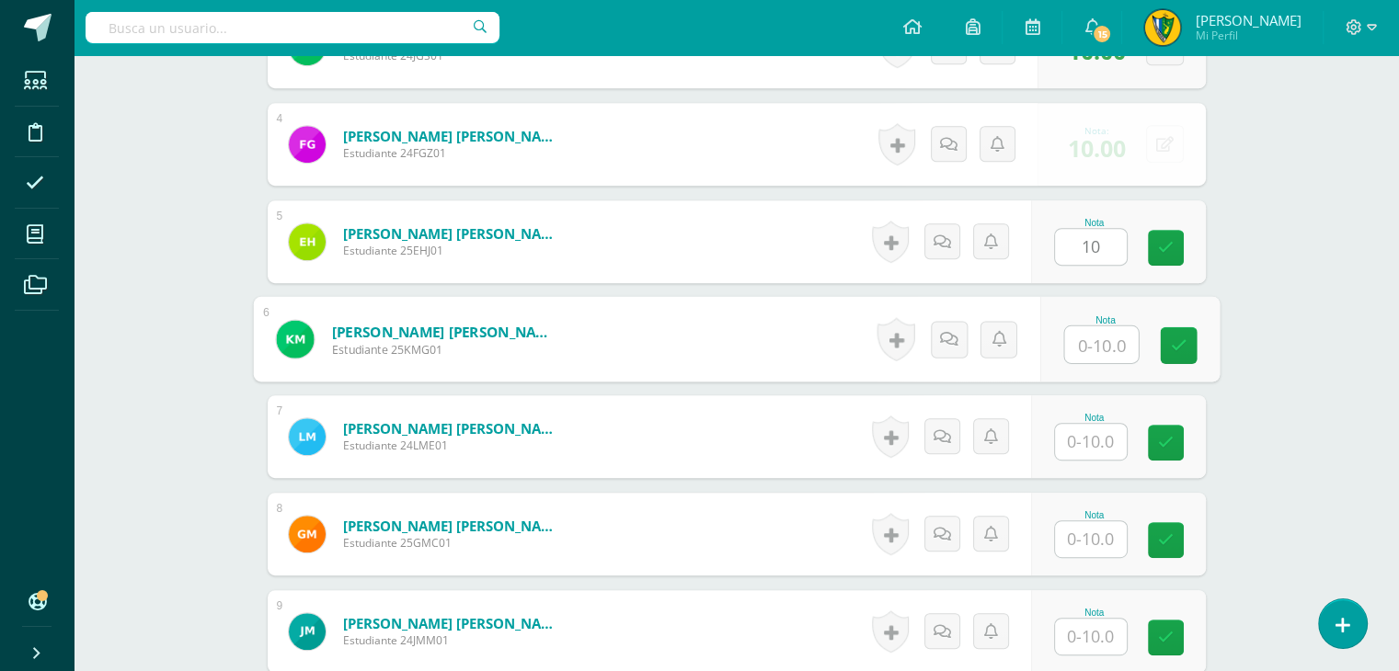
click at [1098, 343] on input "text" at bounding box center [1101, 345] width 74 height 37
type input "10"
click at [1095, 423] on div at bounding box center [1091, 442] width 74 height 38
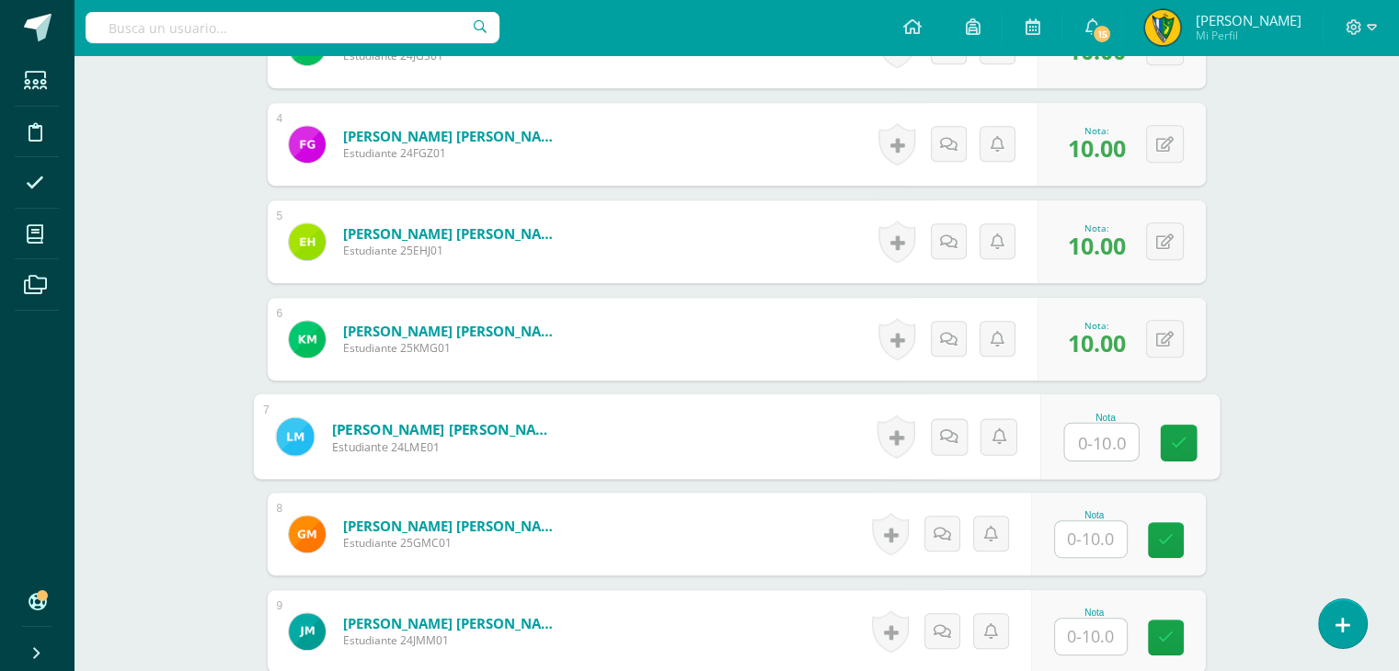
click at [1095, 447] on input "text" at bounding box center [1101, 442] width 74 height 37
type input "10"
click at [1093, 531] on input "text" at bounding box center [1091, 540] width 72 height 36
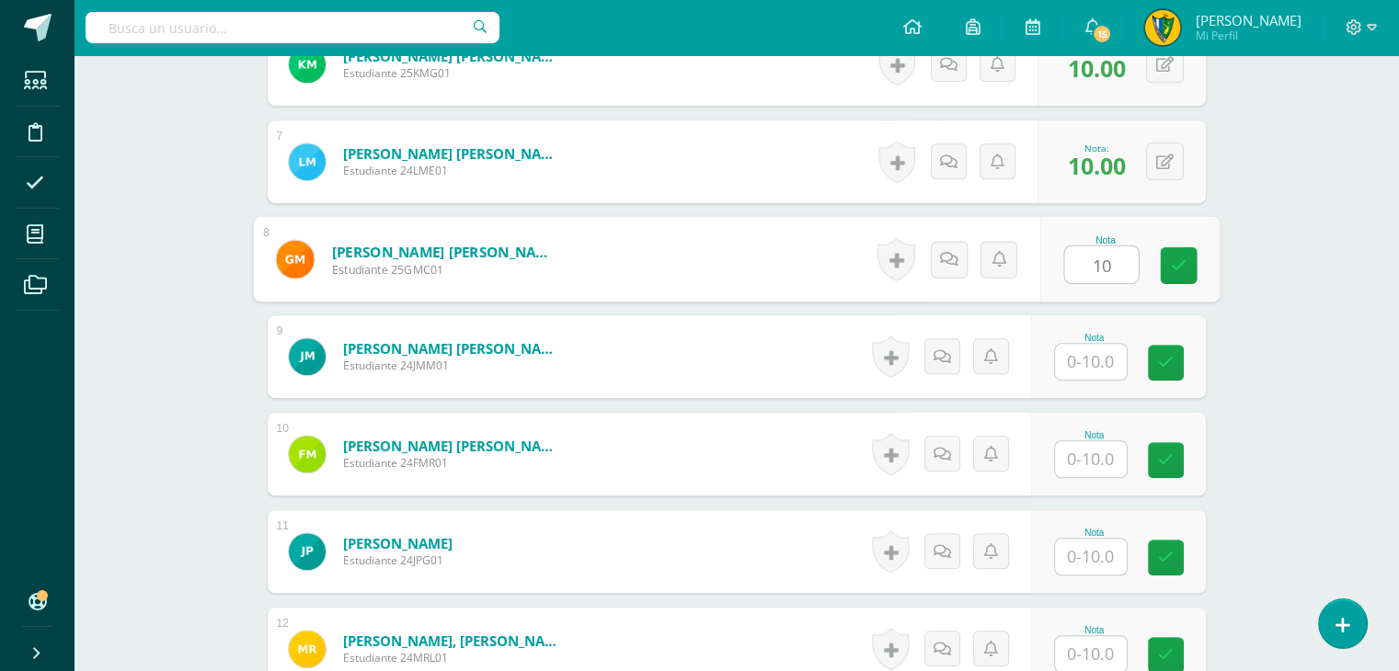
scroll to position [1105, 0]
type input "10"
click at [1084, 348] on input "text" at bounding box center [1091, 361] width 72 height 36
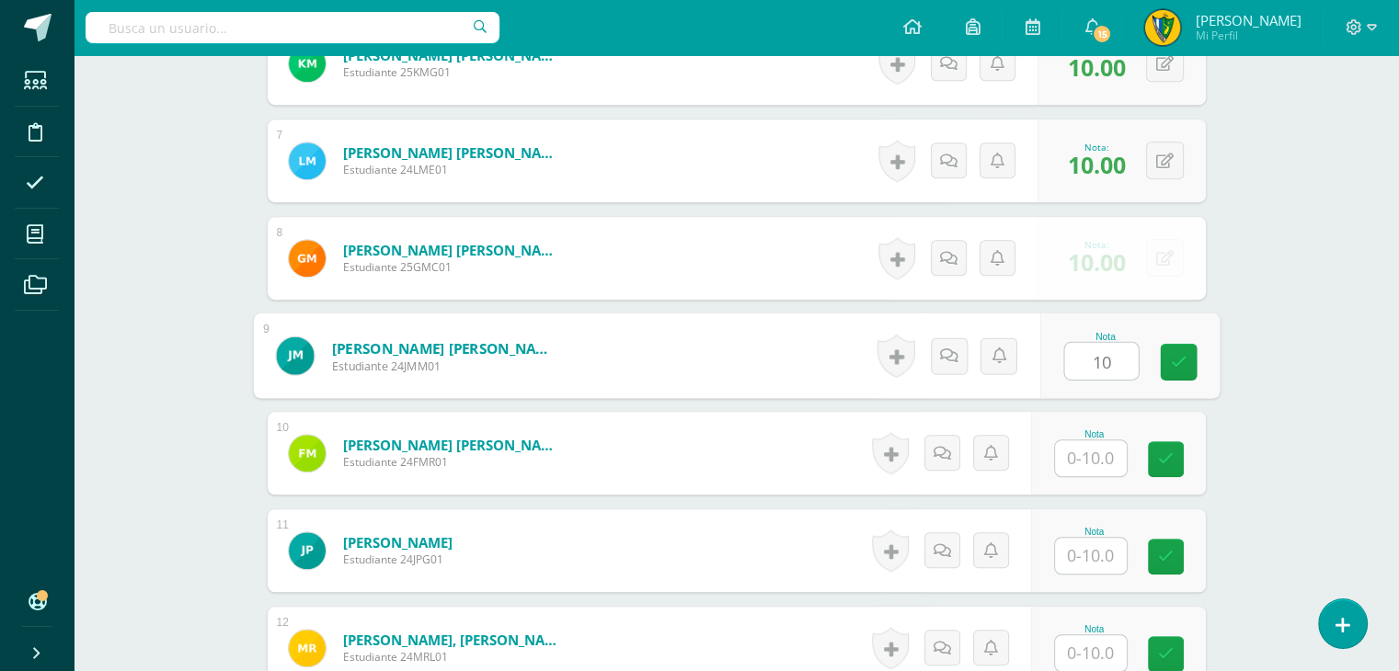
type input "10"
click at [1101, 465] on input "text" at bounding box center [1091, 459] width 72 height 36
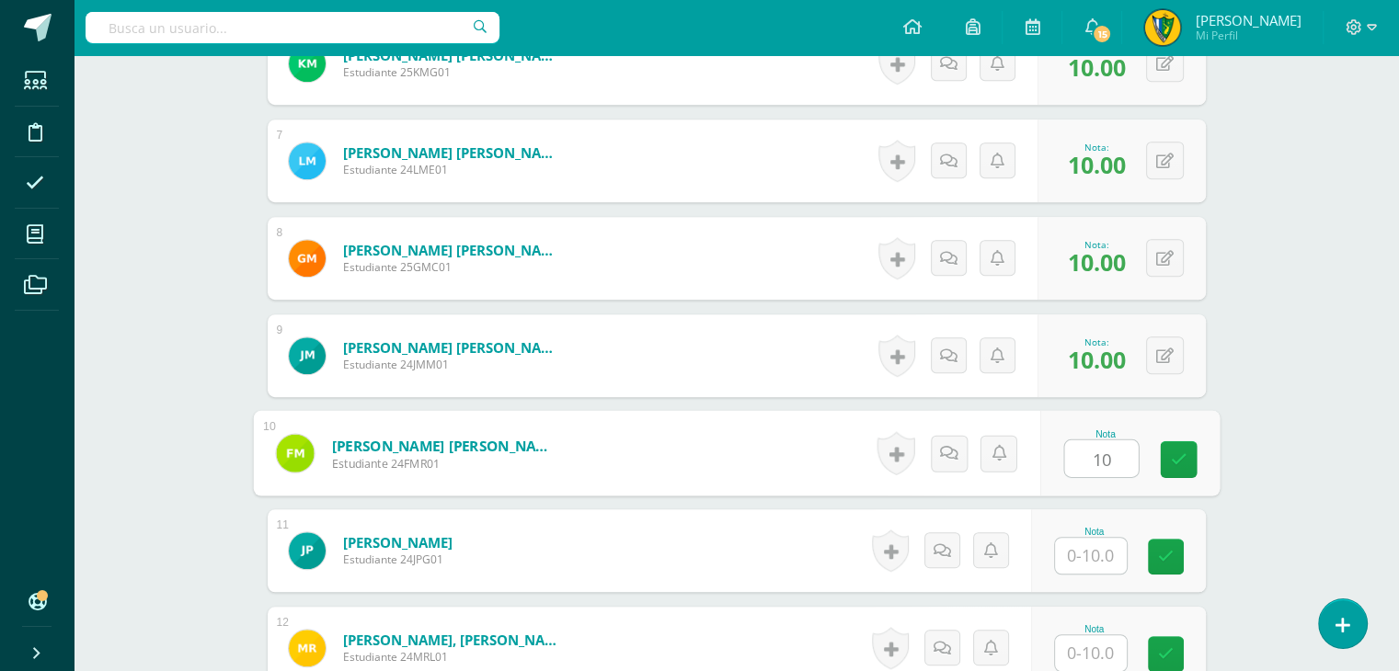
type input "10"
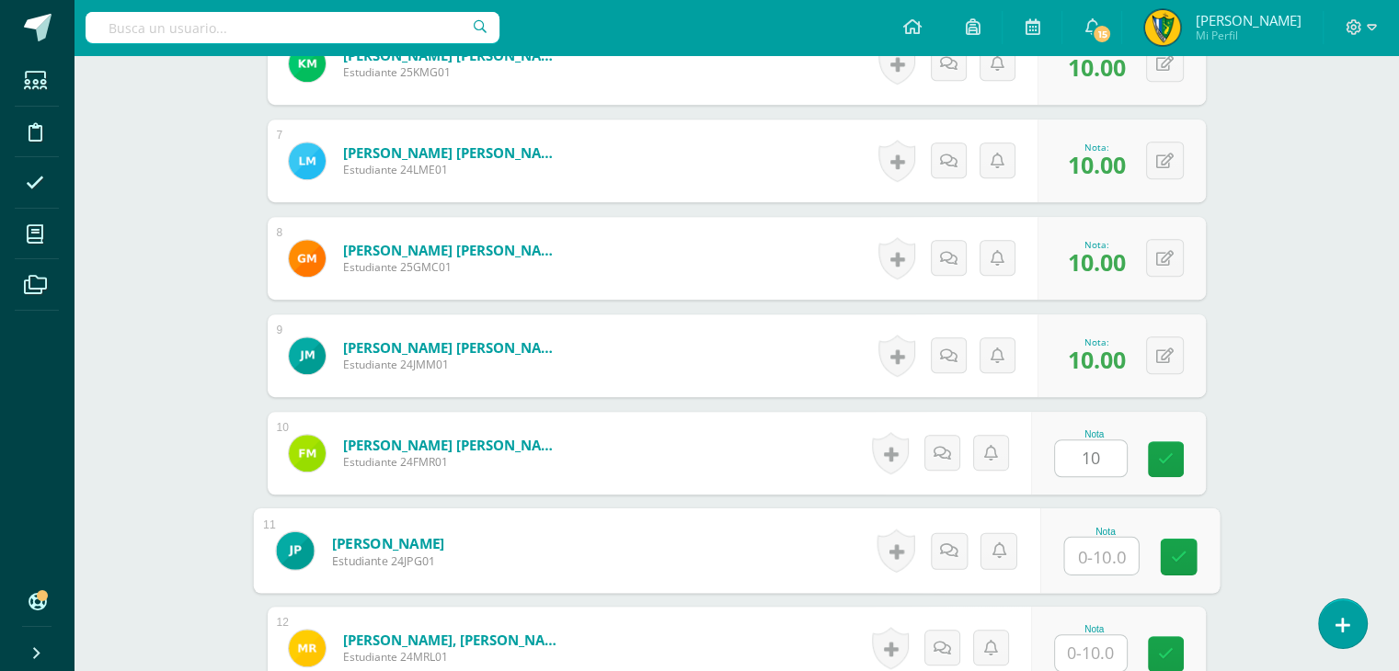
click at [1093, 563] on input "text" at bounding box center [1101, 556] width 74 height 37
type input "10"
click at [1090, 639] on input "text" at bounding box center [1091, 654] width 72 height 36
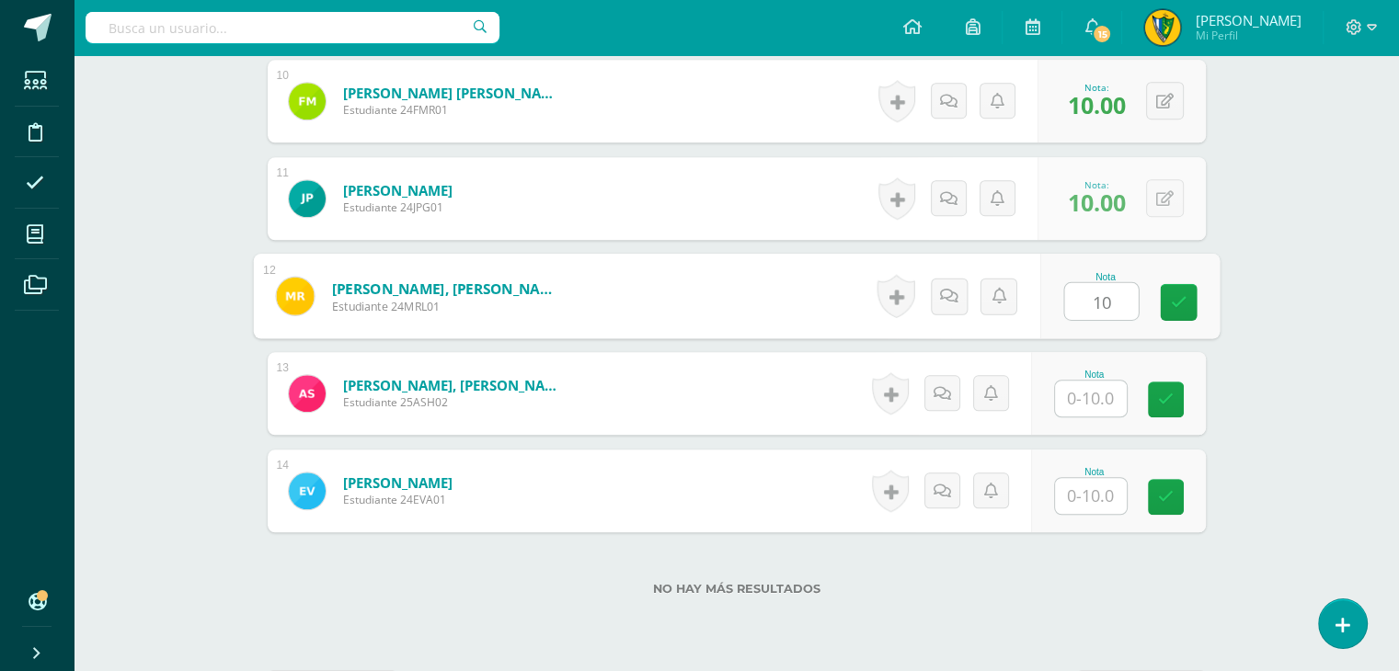
scroll to position [1473, 0]
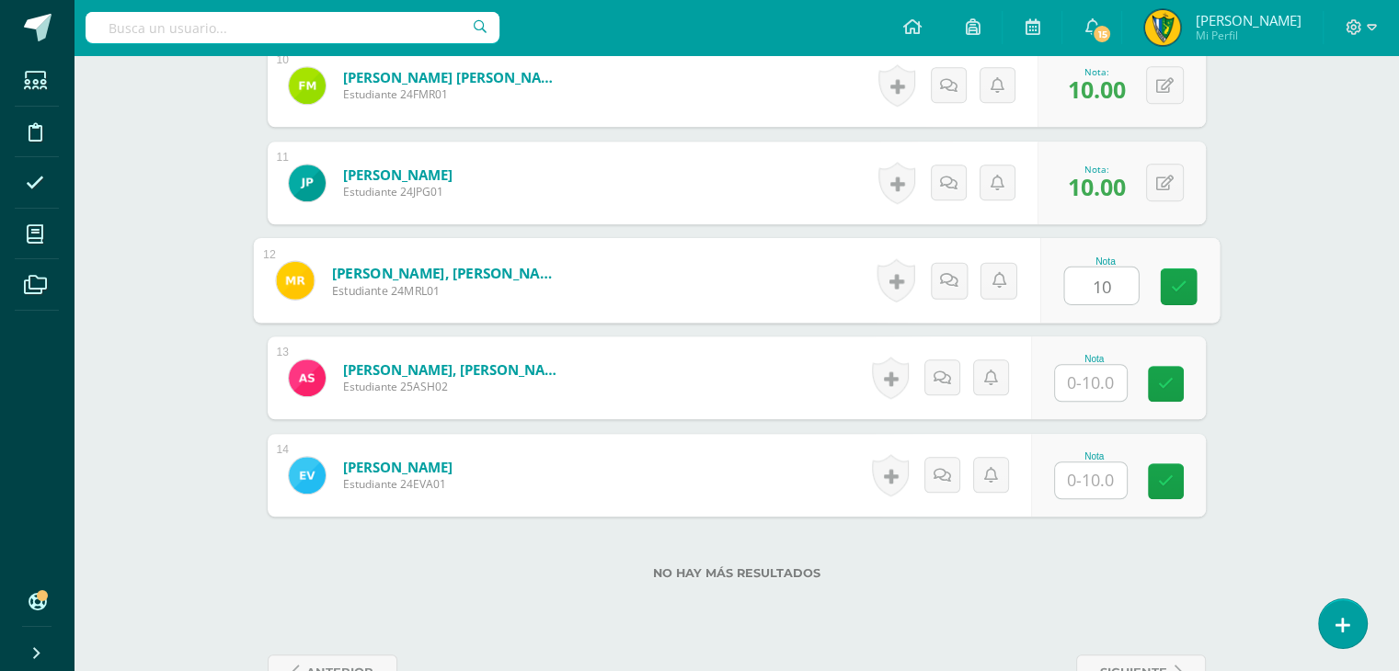
type input "10"
click at [1087, 383] on input "text" at bounding box center [1091, 383] width 72 height 36
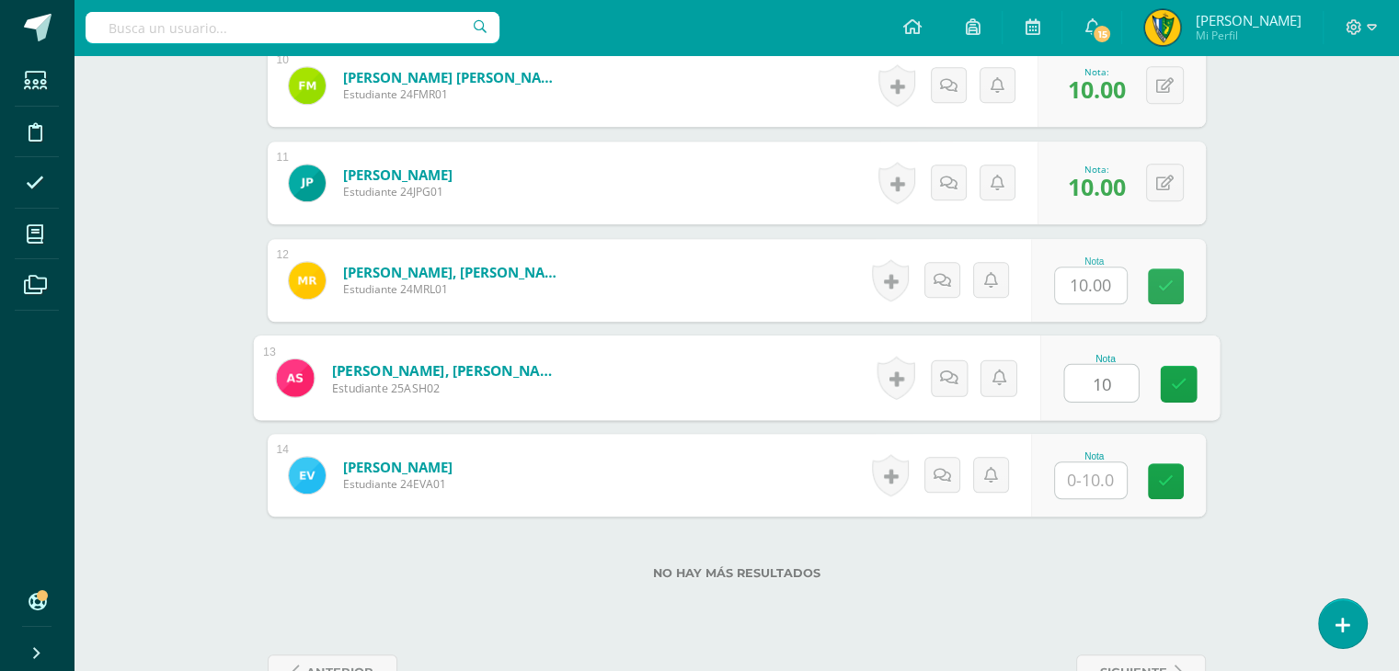
type input "10"
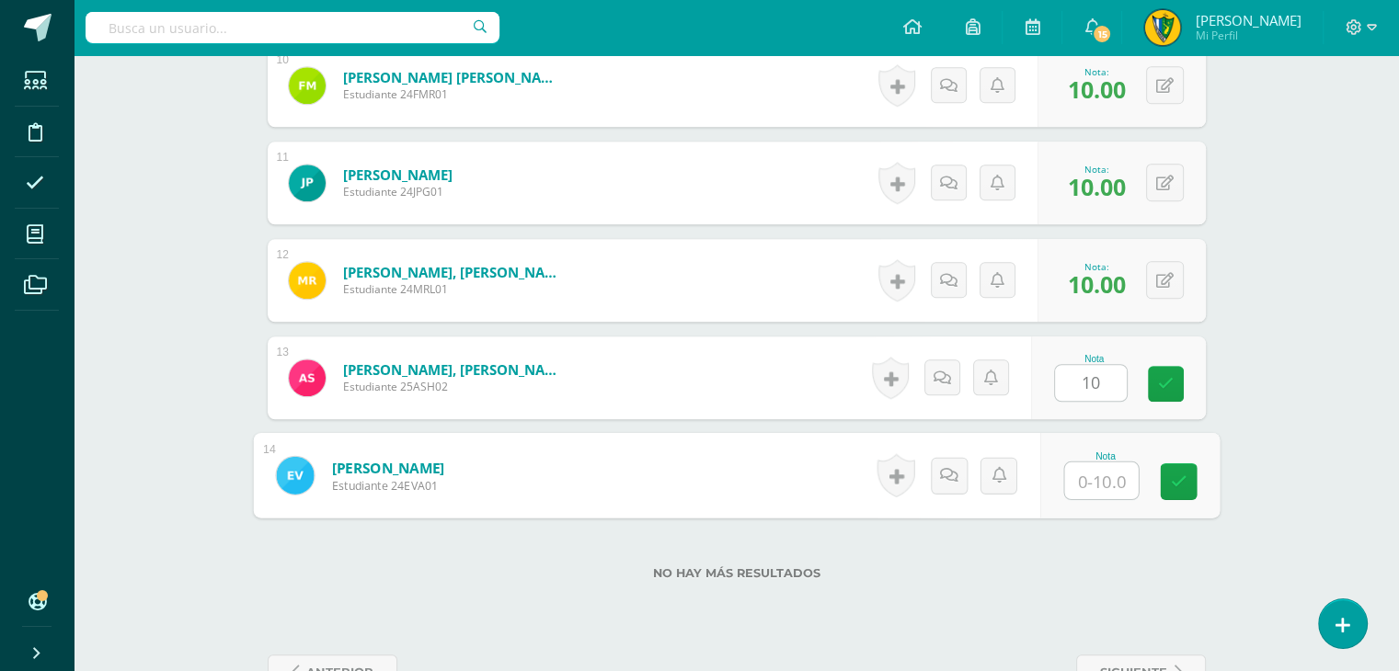
click at [1107, 477] on input "text" at bounding box center [1101, 481] width 74 height 37
type input "10"
click at [1079, 541] on div "No hay más resultados" at bounding box center [737, 560] width 938 height 86
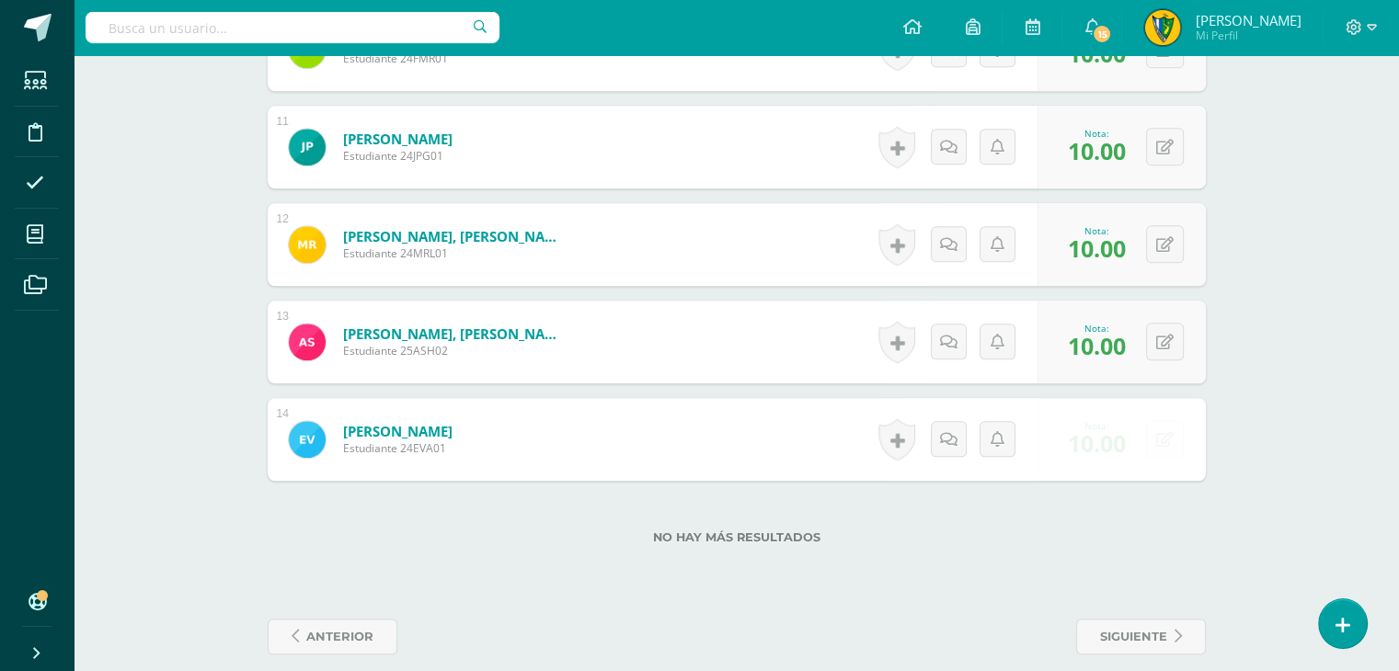
scroll to position [1528, 0]
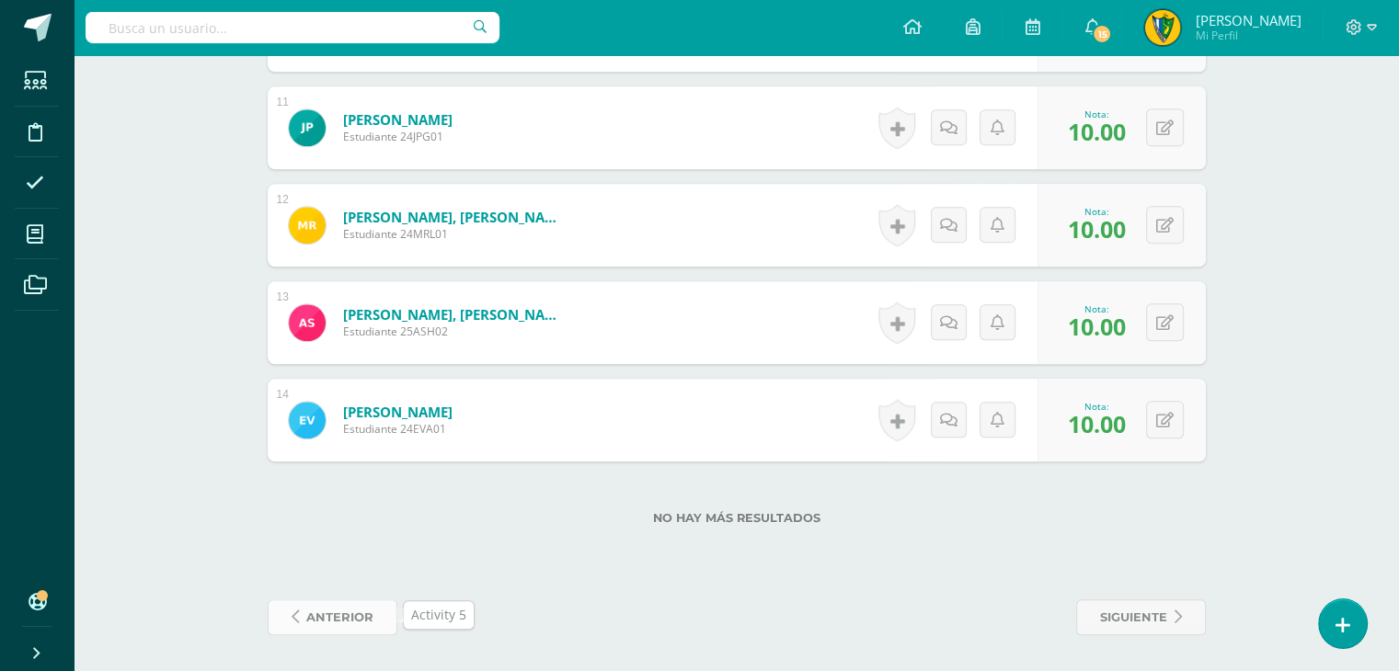
click at [313, 617] on span "anterior" at bounding box center [339, 618] width 67 height 34
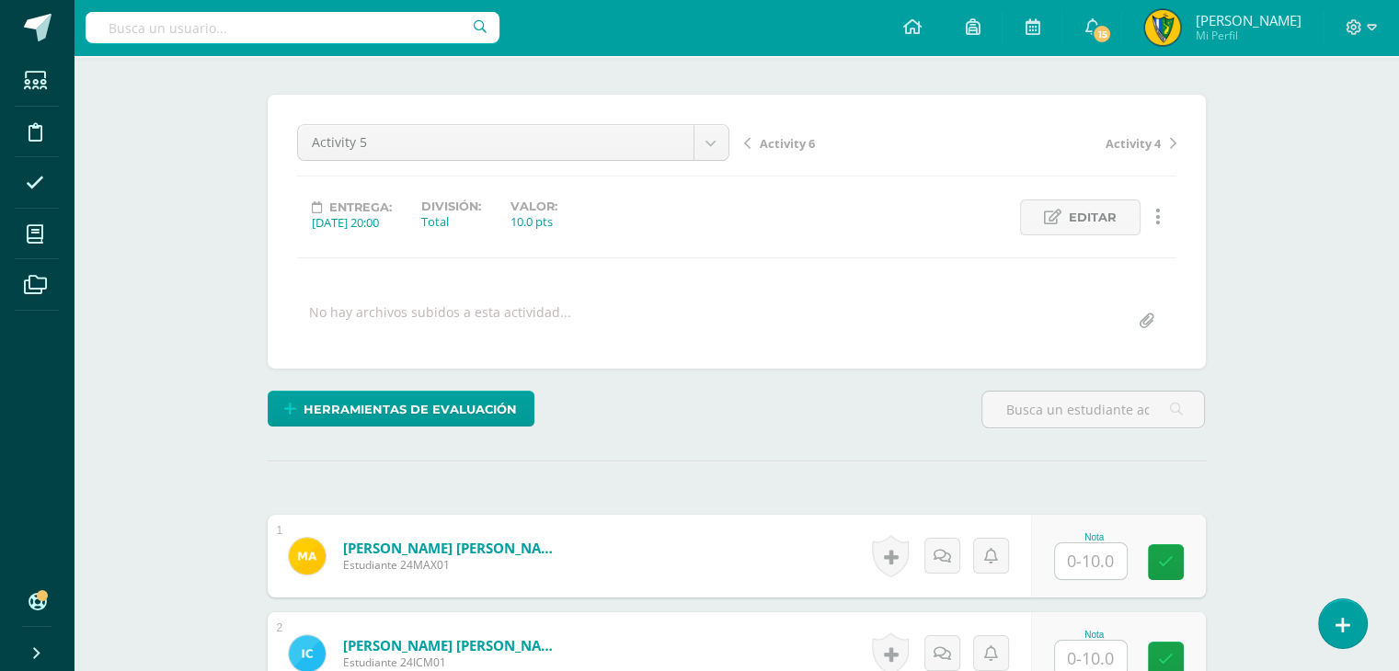
scroll to position [368, 0]
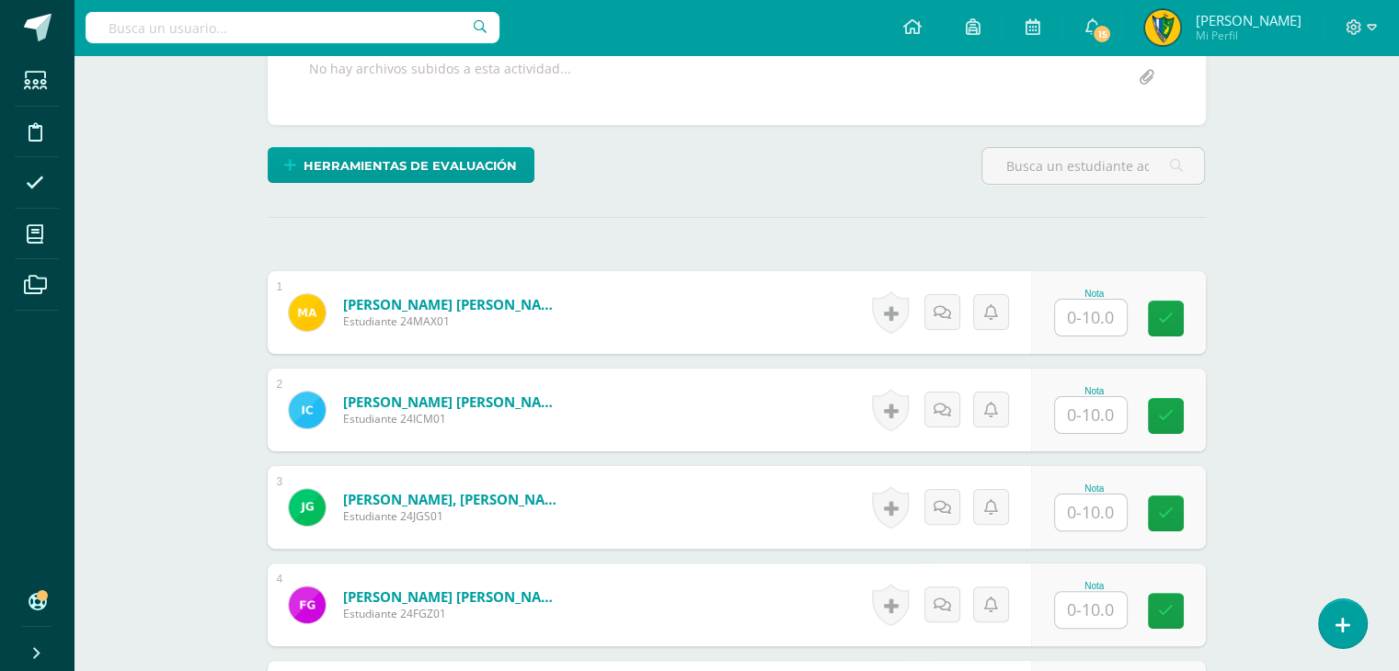
click at [1080, 332] on input "text" at bounding box center [1091, 318] width 72 height 36
type input "10"
click at [1095, 430] on input "text" at bounding box center [1091, 415] width 72 height 36
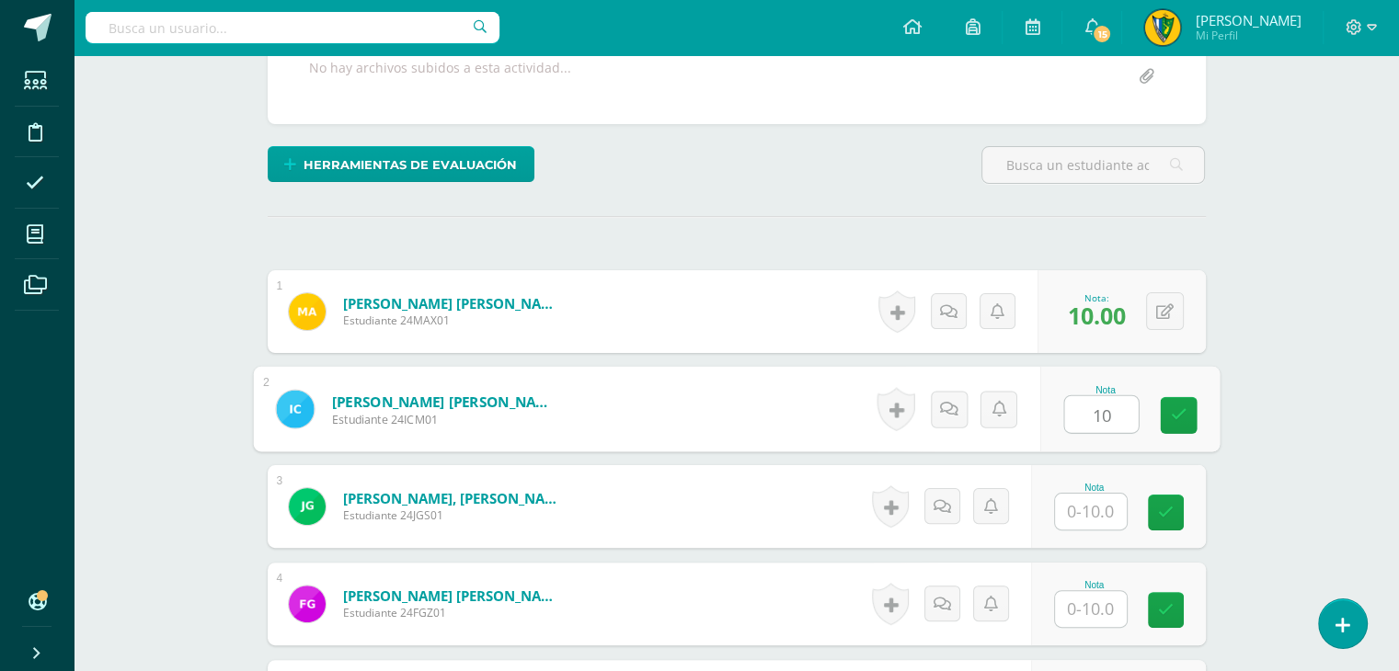
type input "10"
click at [1082, 515] on input "text" at bounding box center [1091, 512] width 72 height 36
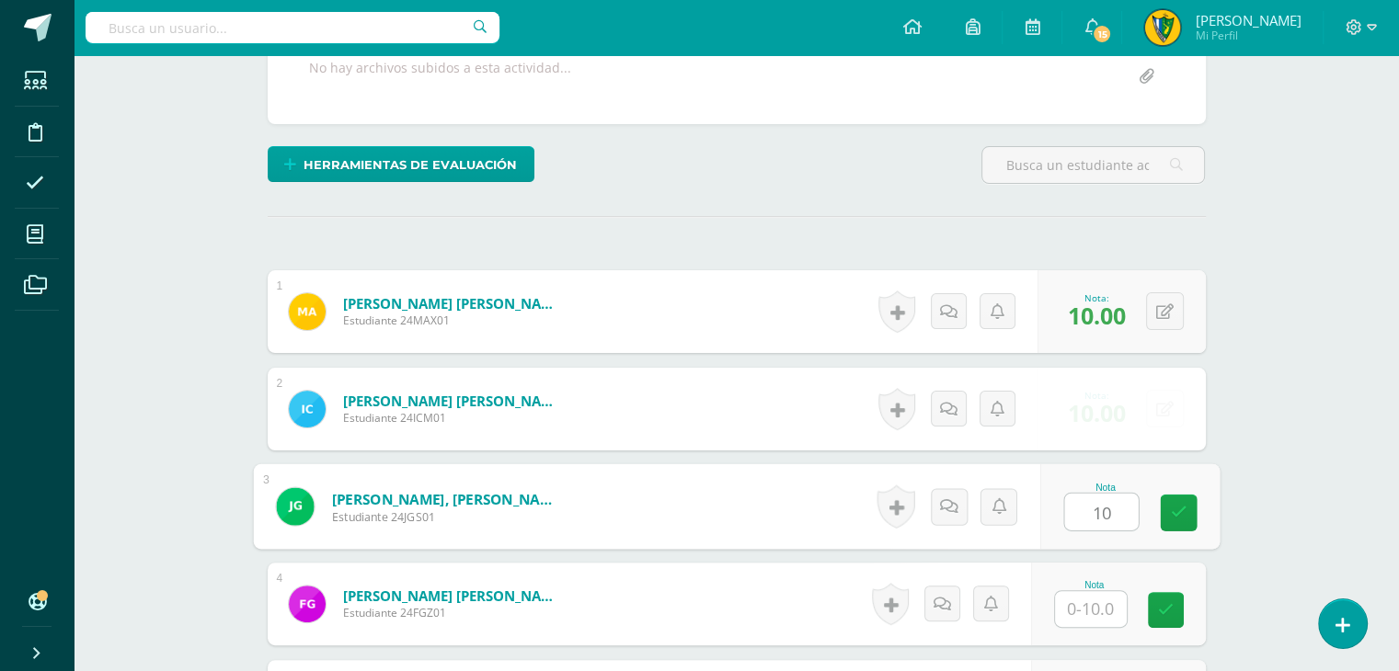
type input "10"
click at [1081, 608] on input "text" at bounding box center [1091, 609] width 72 height 36
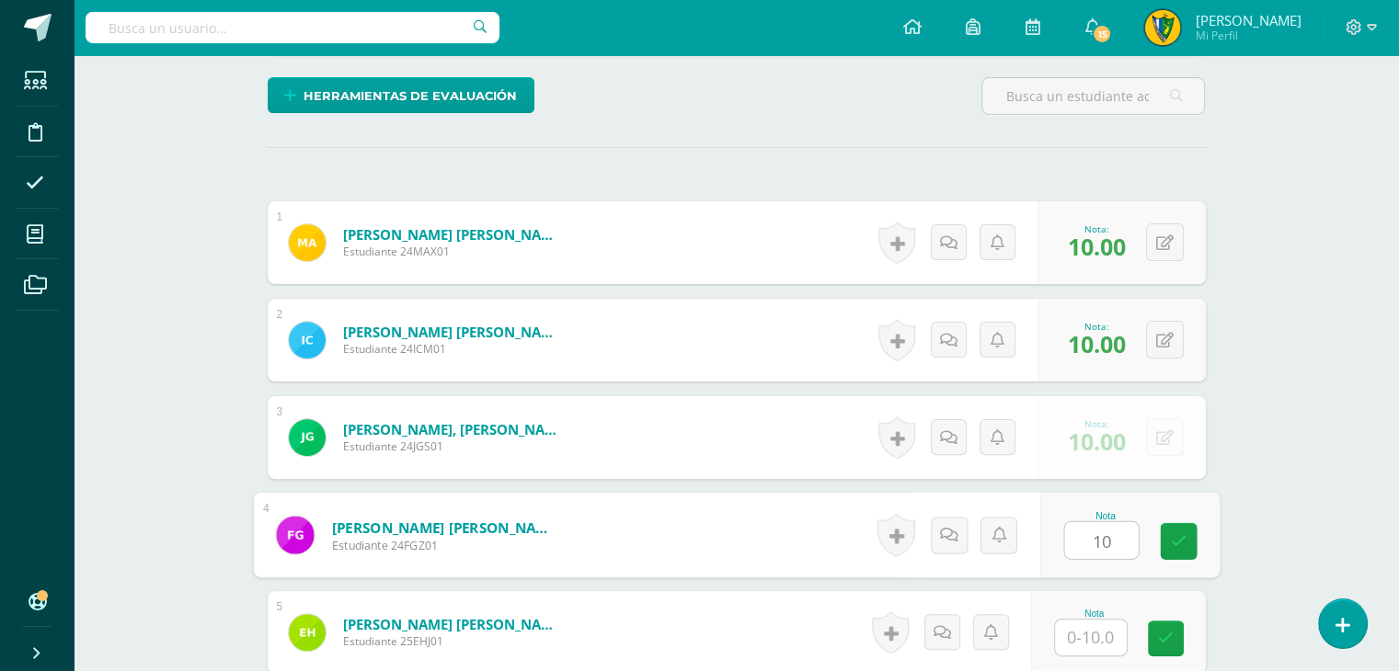
scroll to position [737, 0]
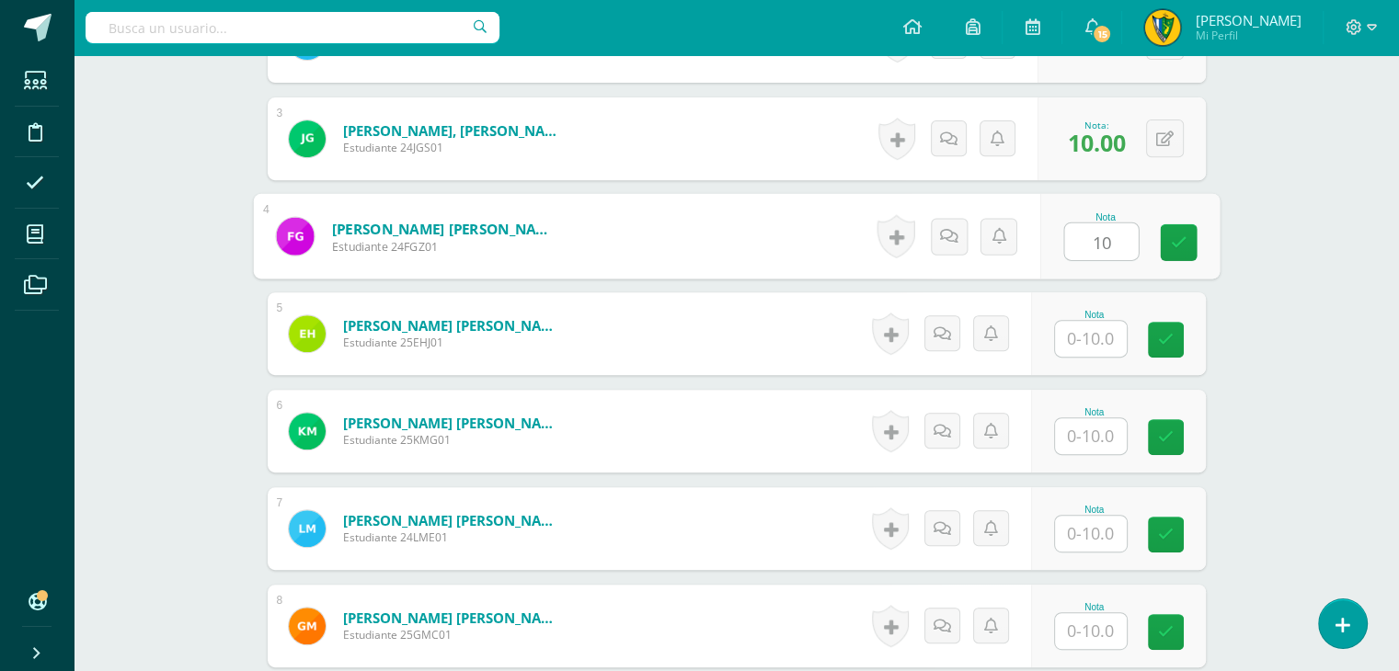
type input "10"
click at [1091, 347] on input "text" at bounding box center [1091, 339] width 72 height 36
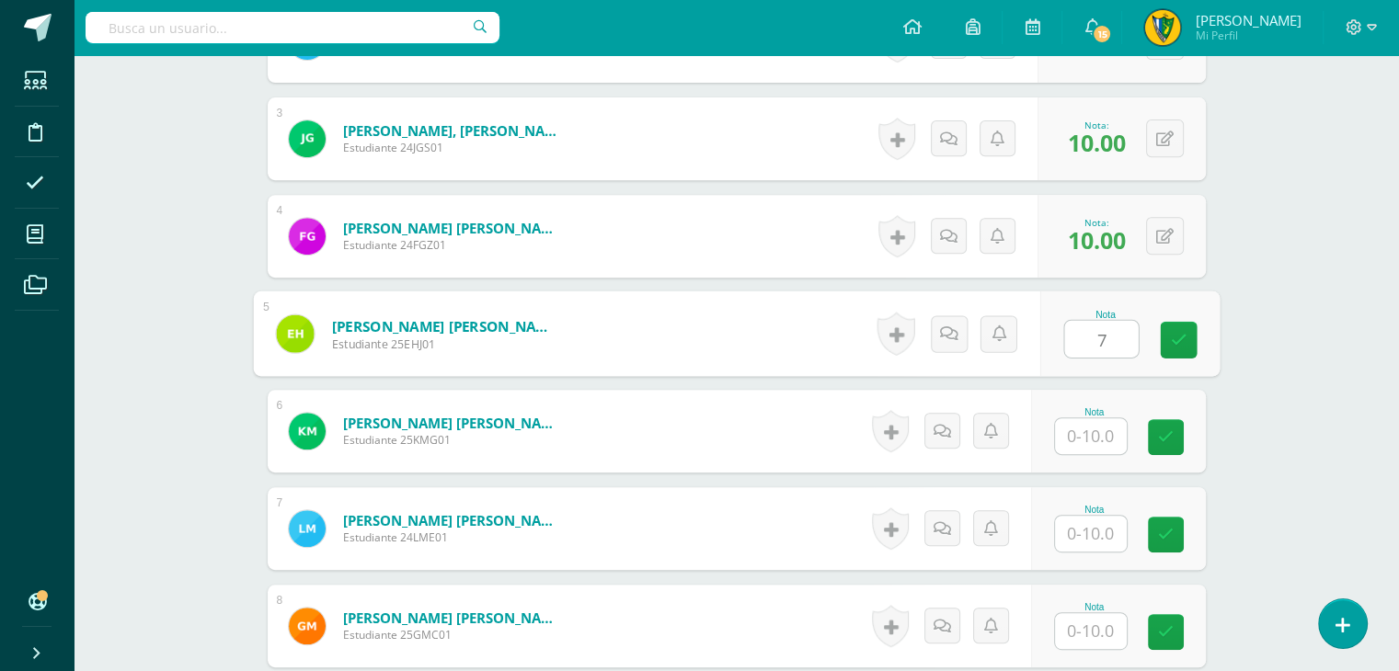
type input "7"
click at [1104, 437] on input "text" at bounding box center [1091, 437] width 72 height 36
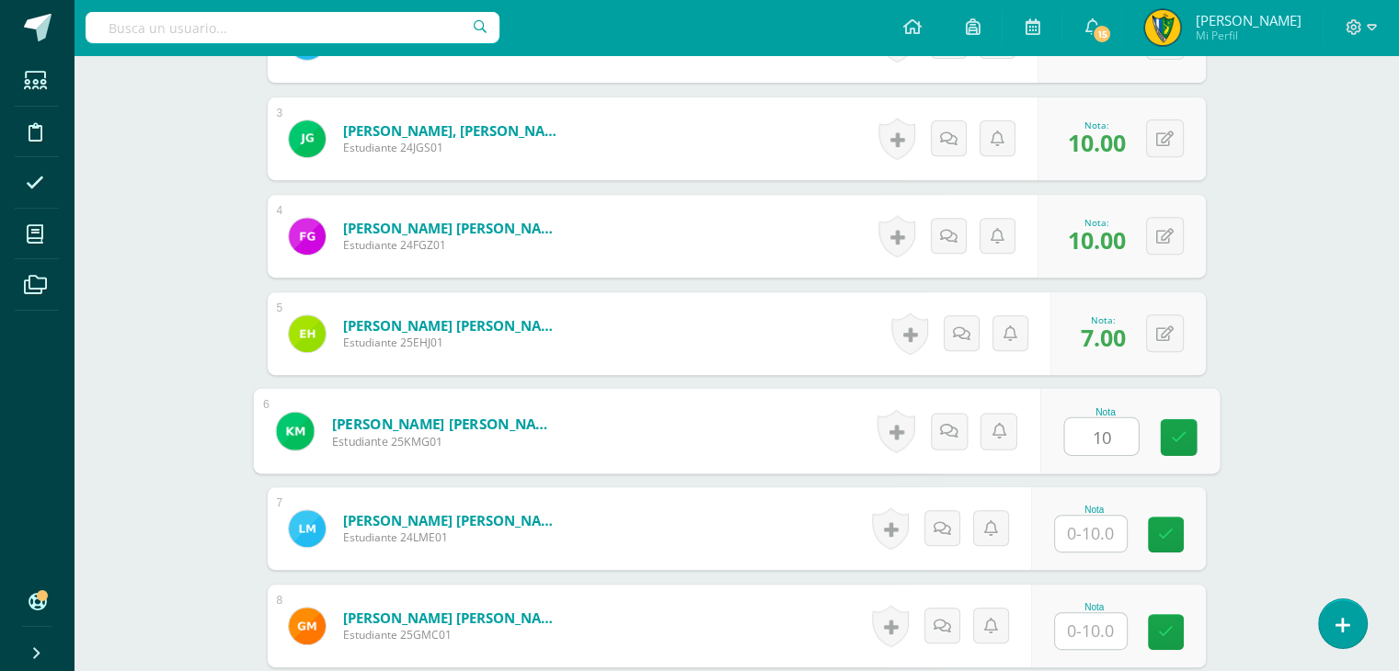
type input "10"
click at [1092, 537] on input "text" at bounding box center [1091, 534] width 72 height 36
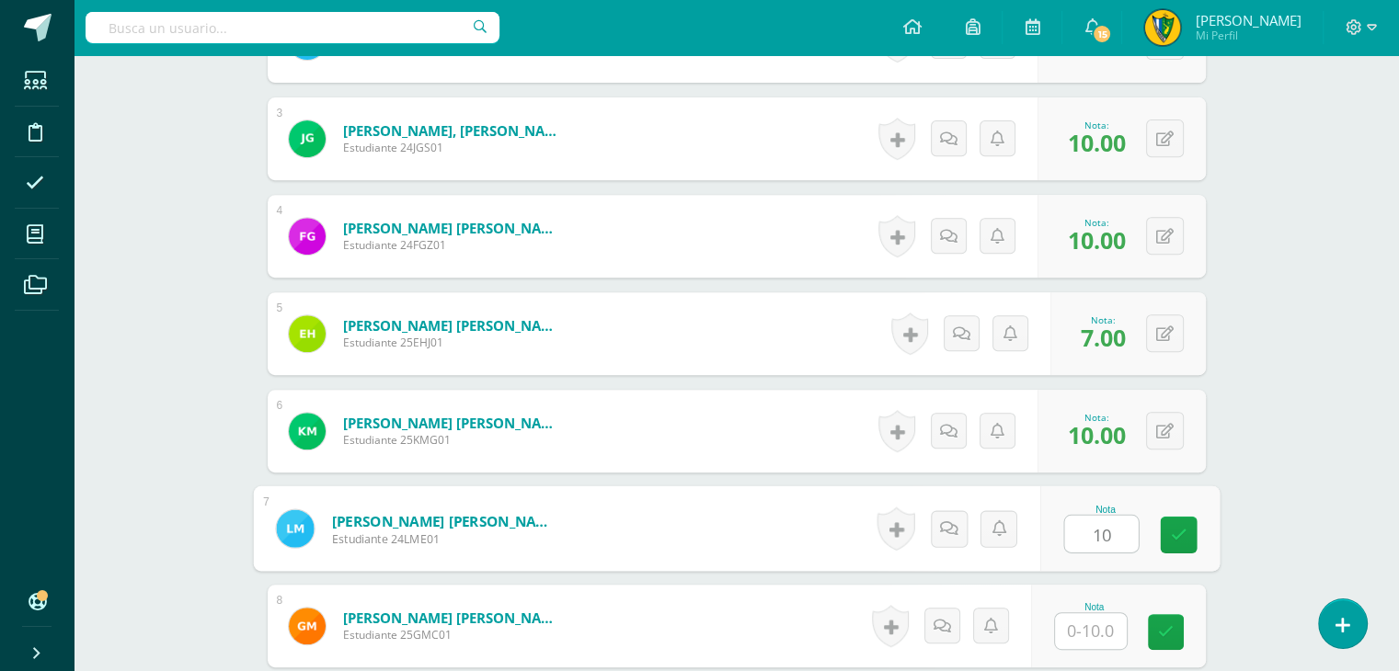
type input "10"
click at [1084, 629] on input "text" at bounding box center [1091, 632] width 72 height 36
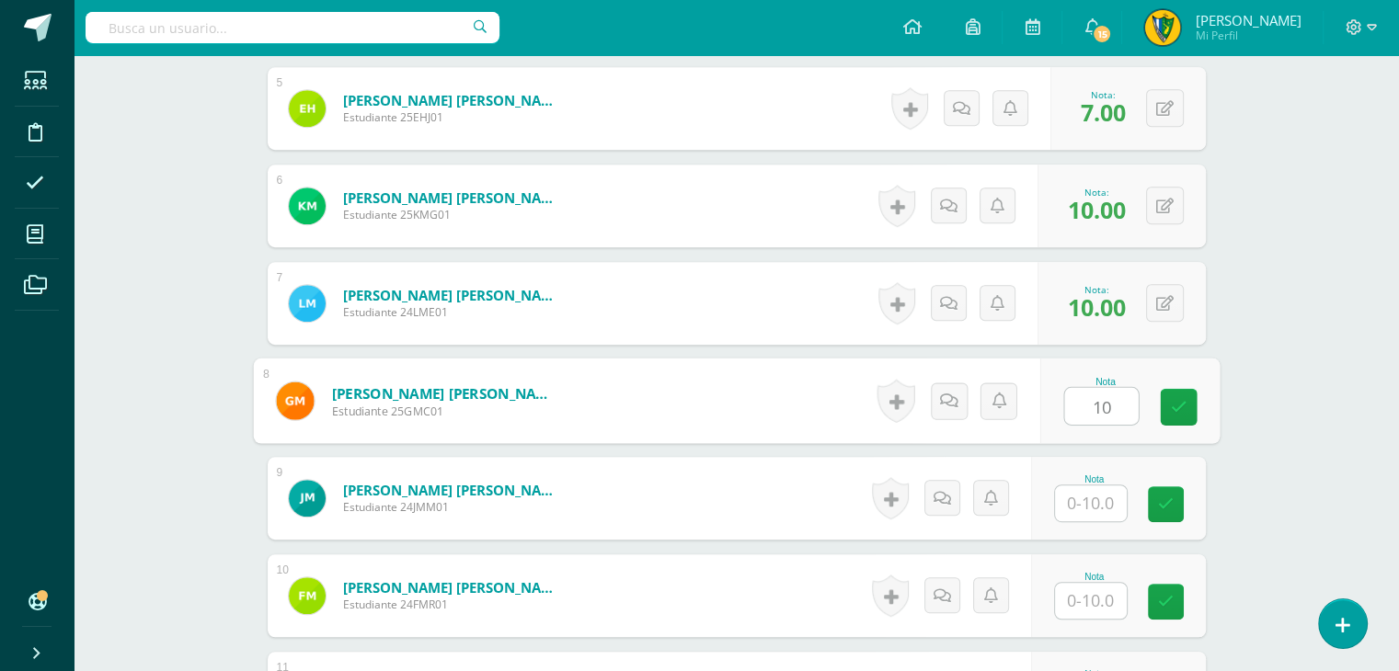
scroll to position [1197, 0]
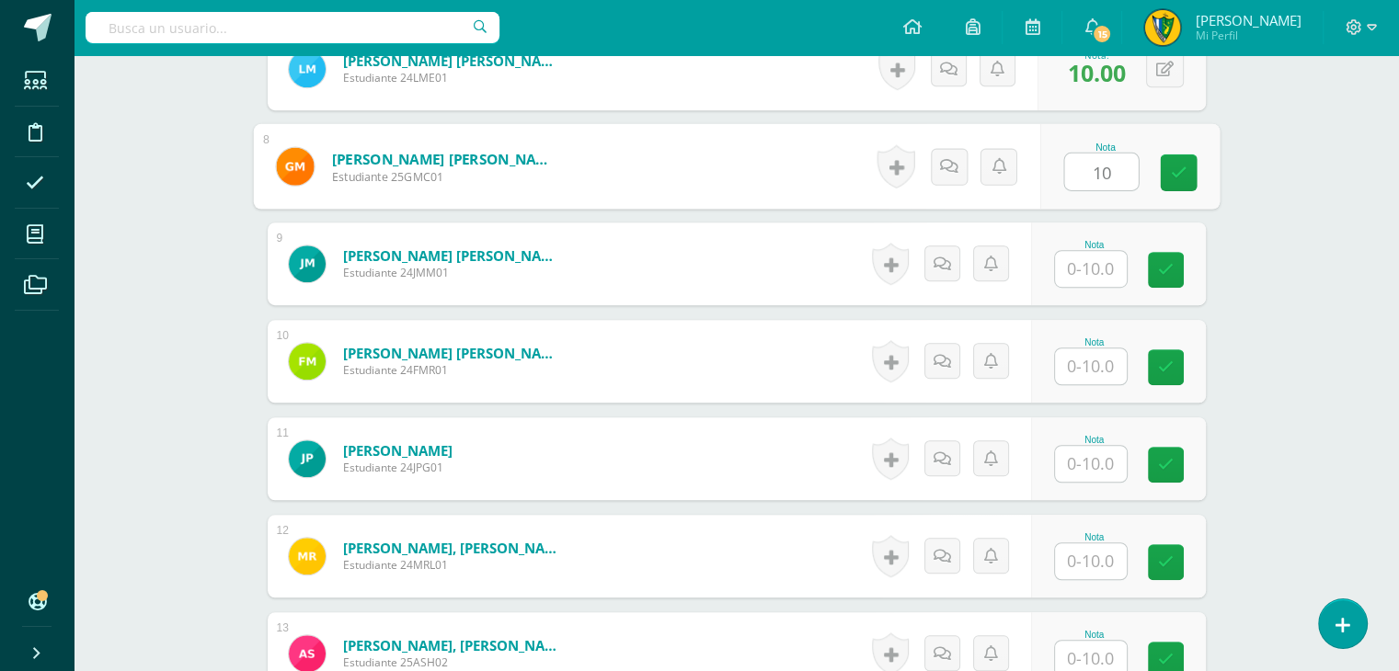
drag, startPoint x: 1107, startPoint y: 161, endPoint x: 1057, endPoint y: 163, distance: 50.6
click at [1057, 163] on div "Nota 10" at bounding box center [1128, 167] width 179 height 86
type input "7"
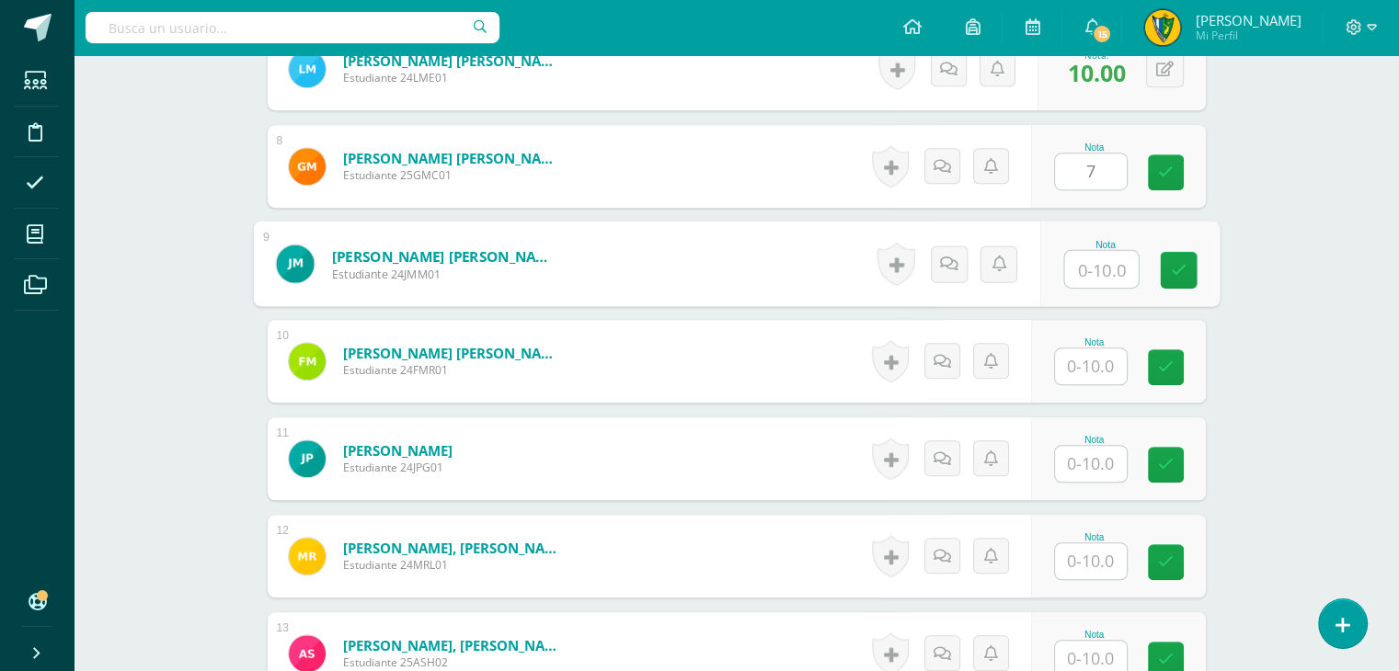
click at [1101, 270] on input "text" at bounding box center [1101, 269] width 74 height 37
type input "7"
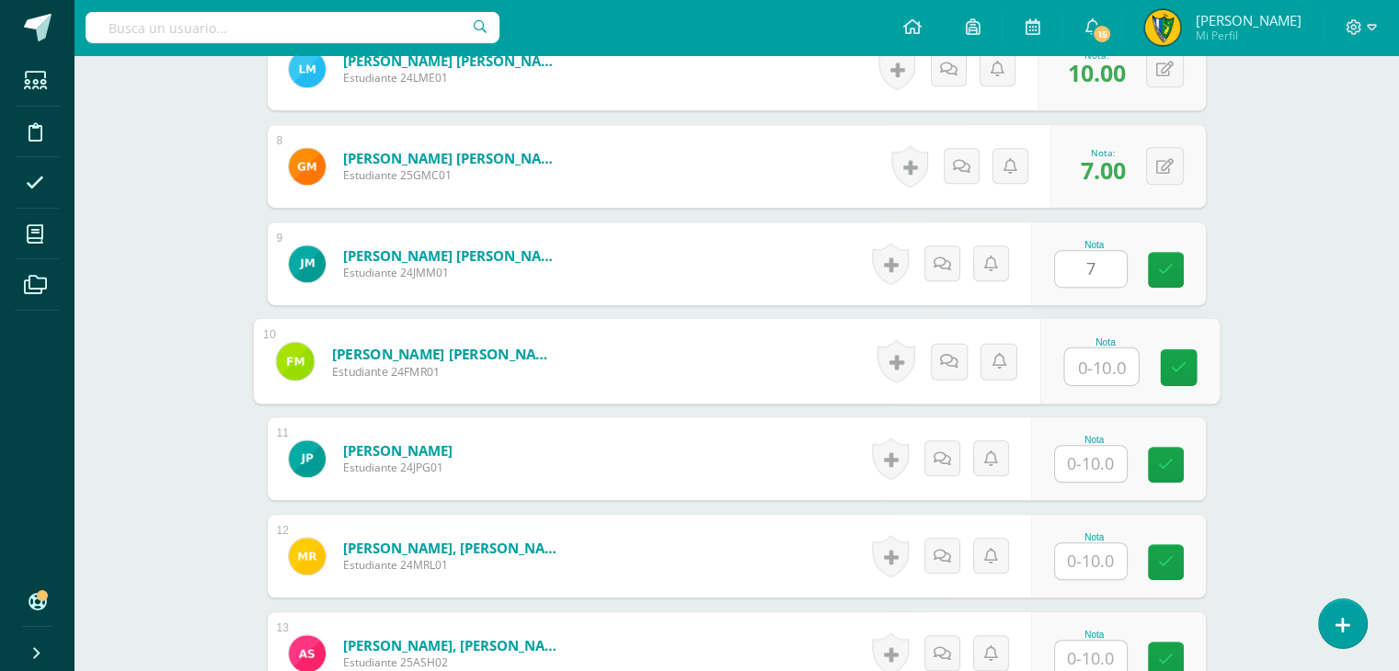
click at [1094, 376] on input "text" at bounding box center [1101, 367] width 74 height 37
type input "7"
click at [1096, 450] on input "text" at bounding box center [1091, 464] width 72 height 36
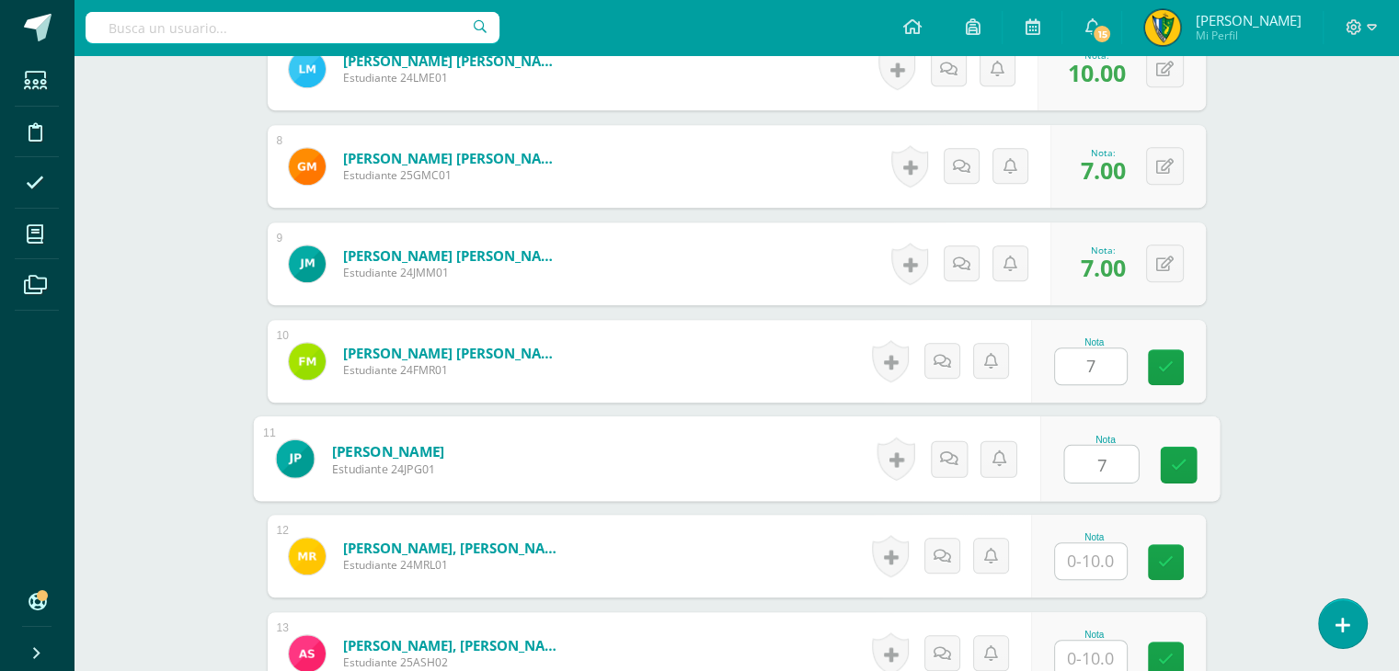
type input "7"
click at [1100, 553] on input "text" at bounding box center [1091, 562] width 72 height 36
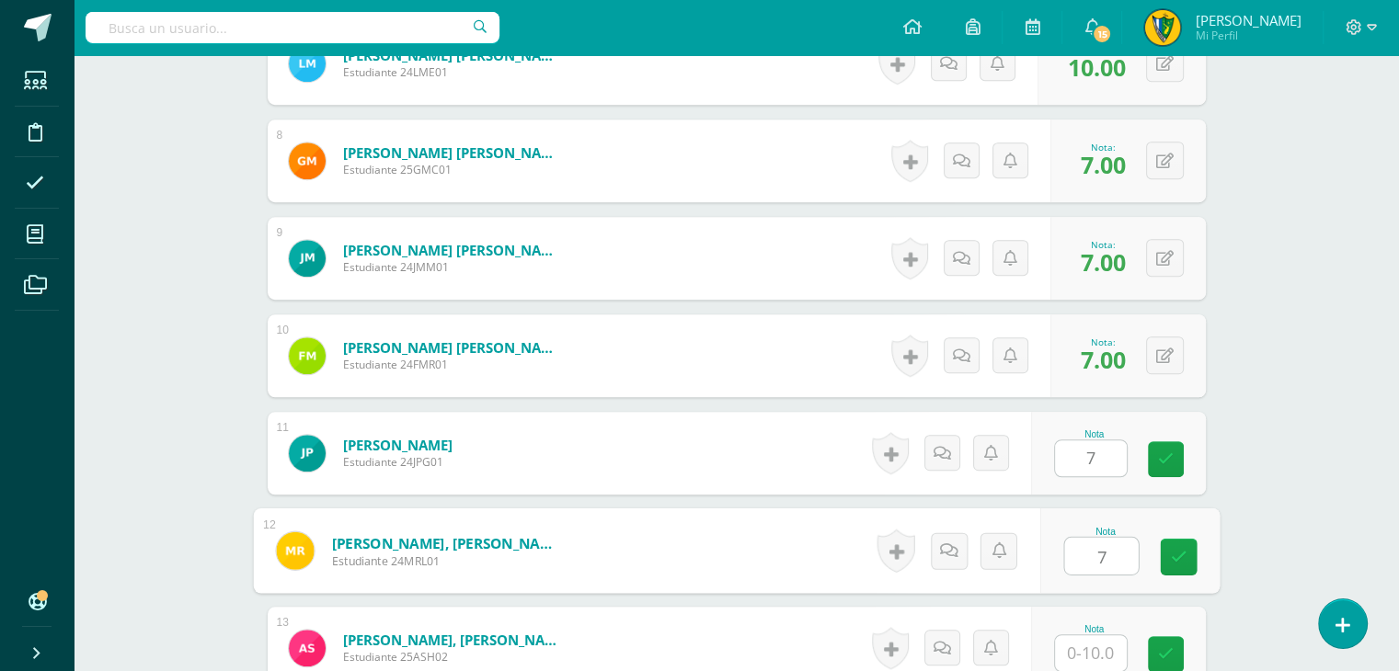
scroll to position [1473, 0]
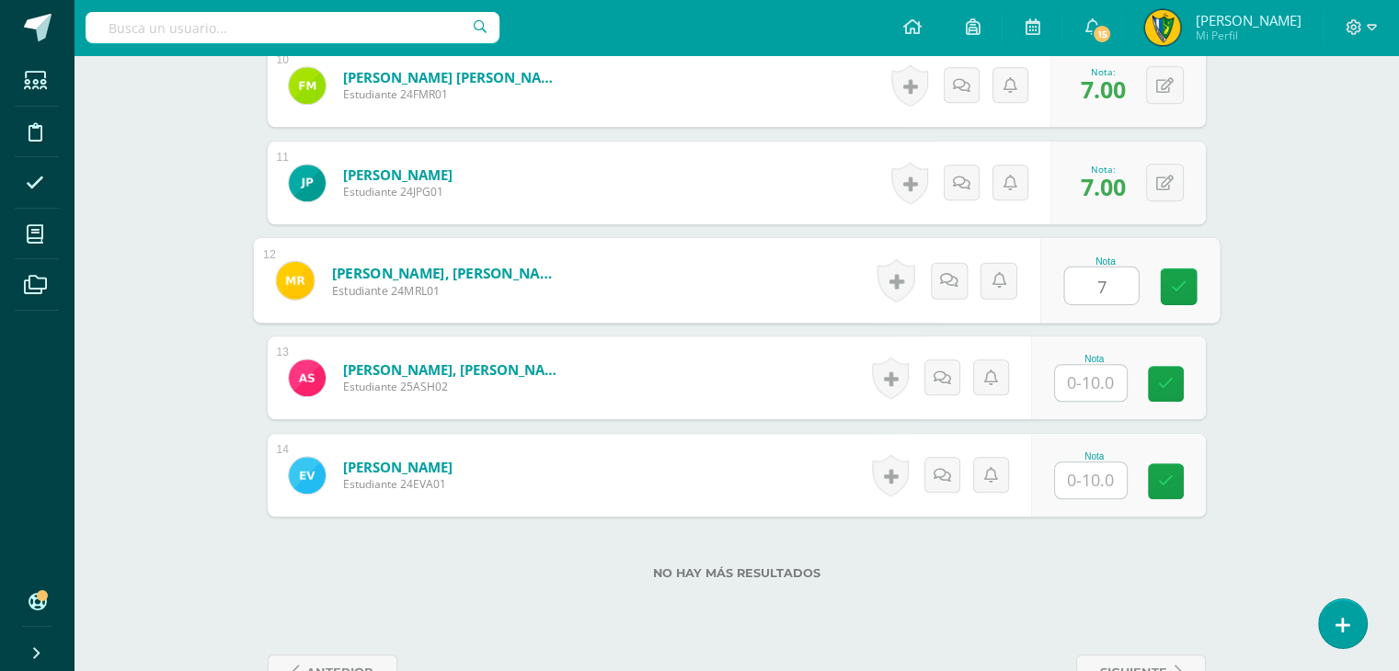
type input "7"
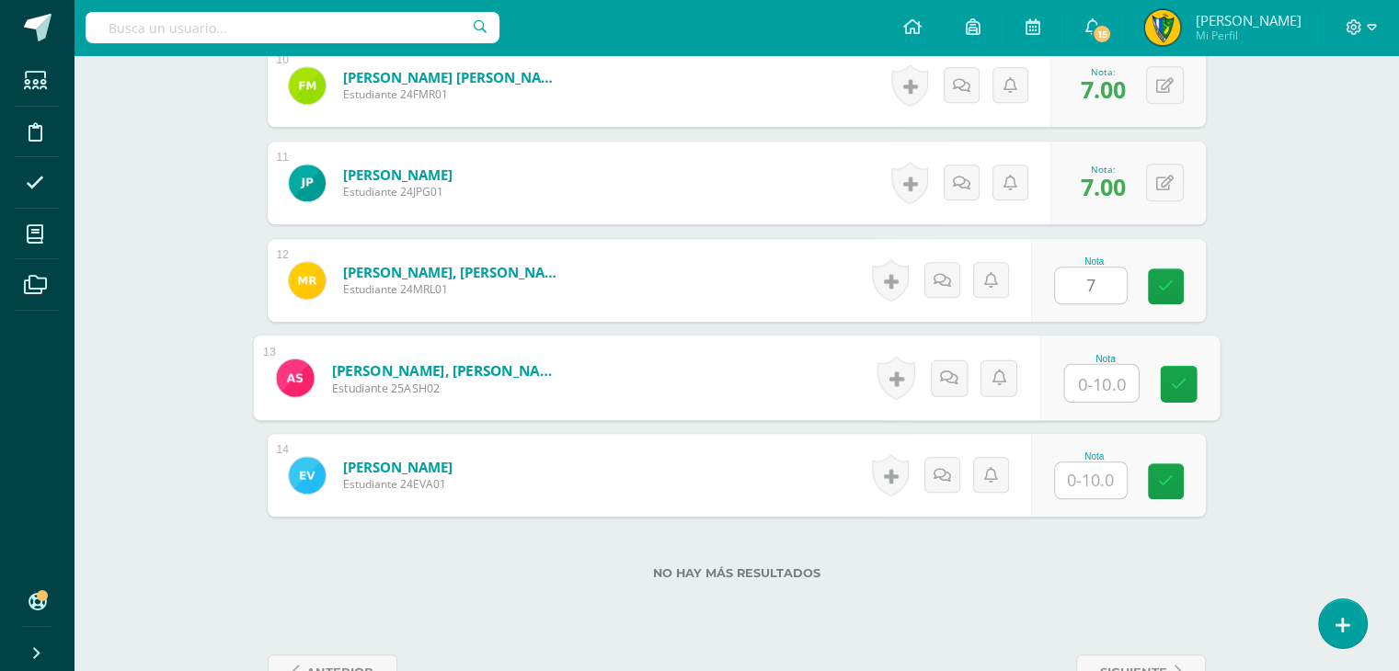
click at [1086, 389] on input "text" at bounding box center [1101, 383] width 74 height 37
type input "7"
click at [1093, 489] on input "text" at bounding box center [1091, 481] width 72 height 36
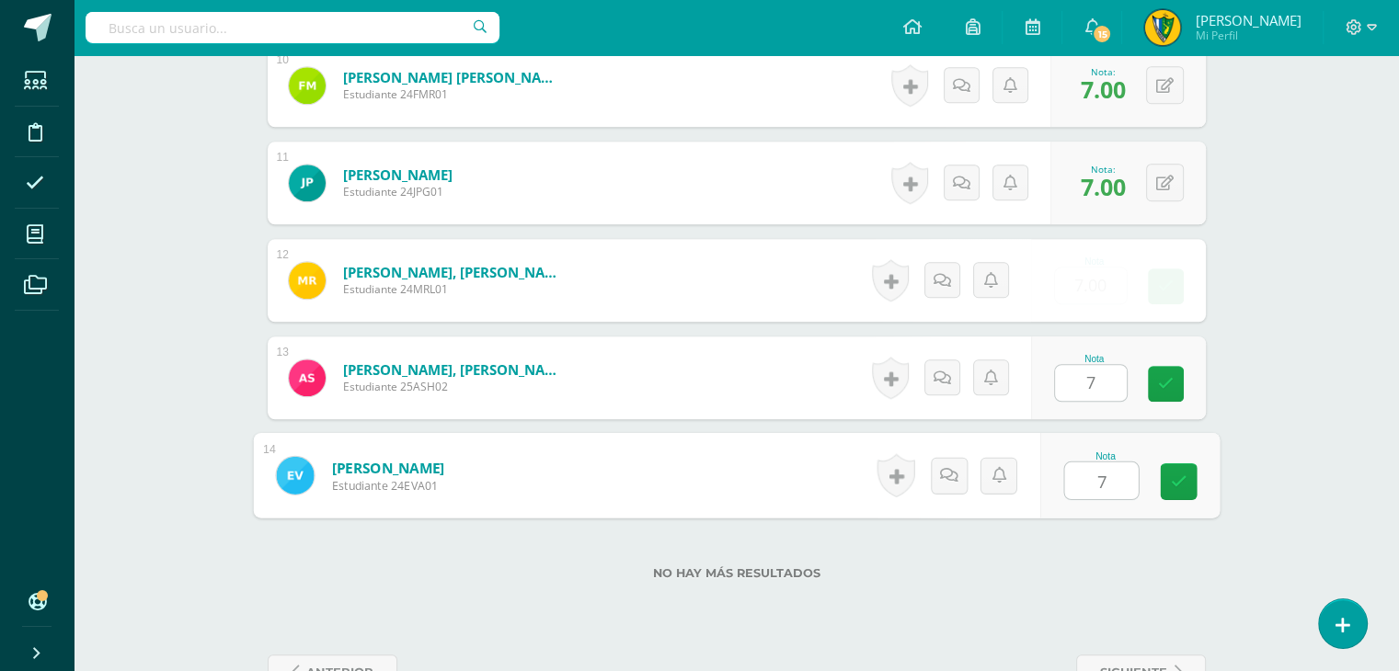
type input "7"
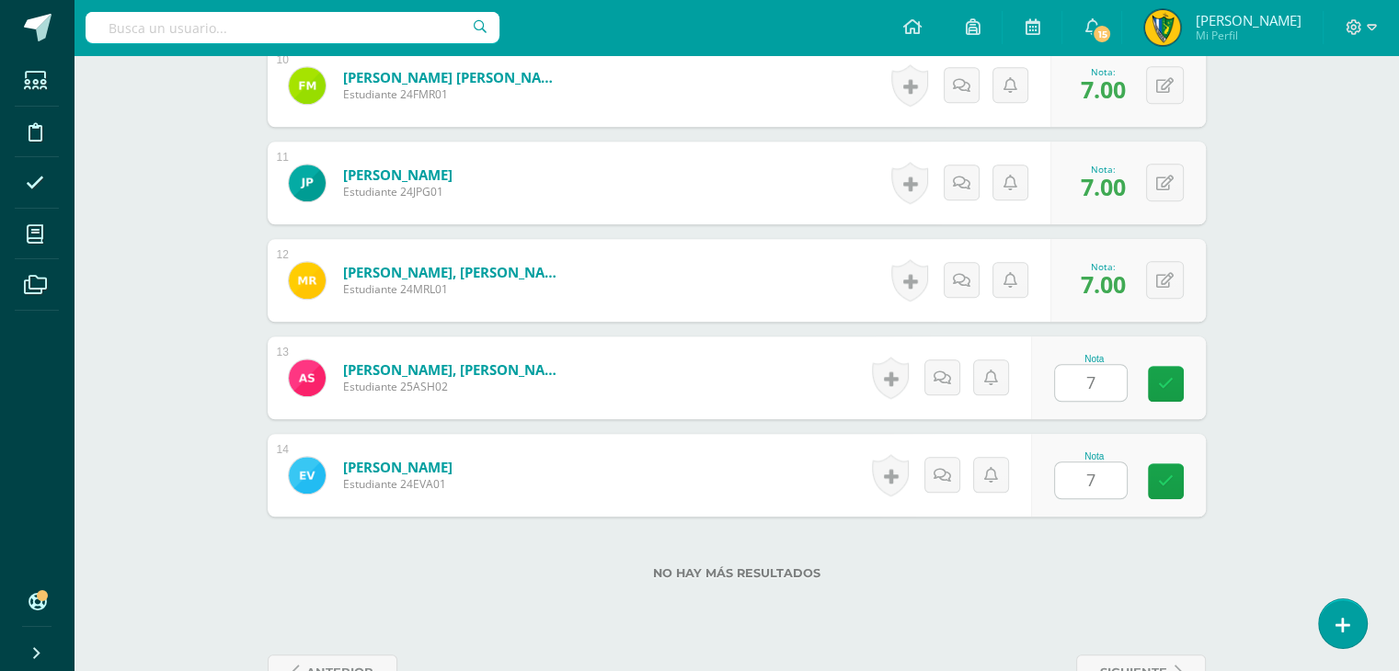
click at [1082, 549] on div "No hay más resultados" at bounding box center [737, 560] width 938 height 86
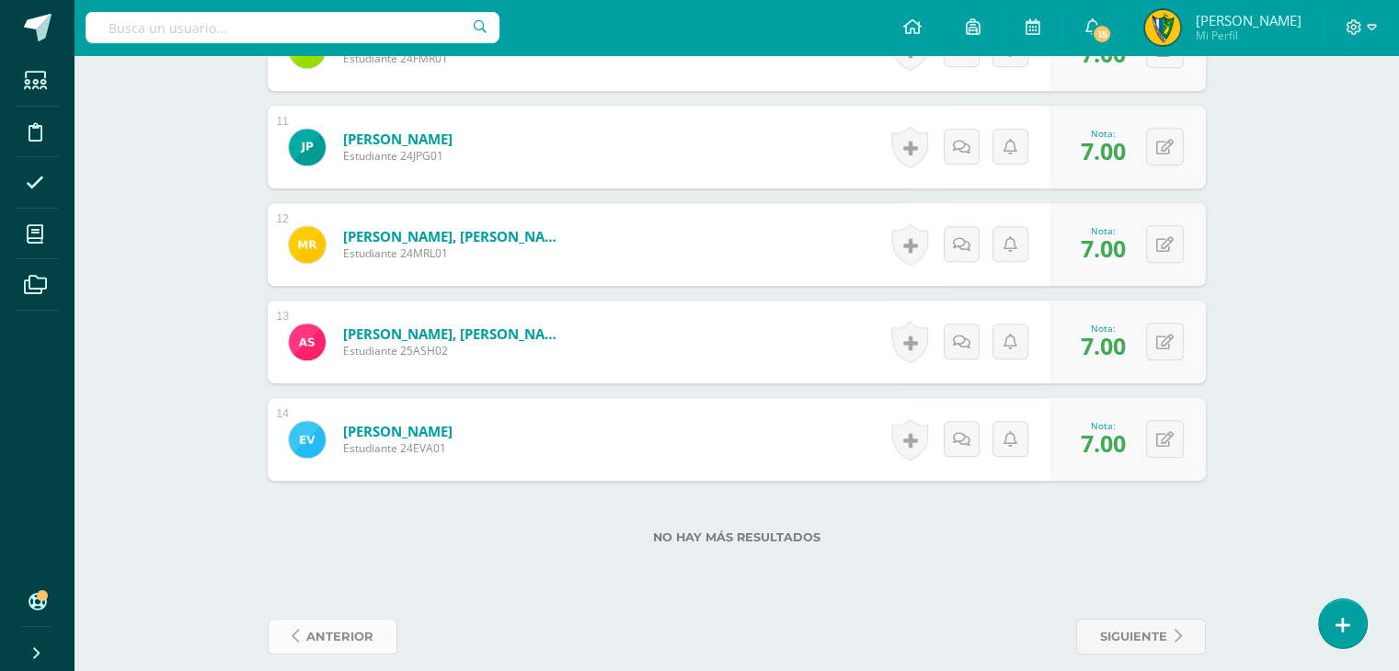
scroll to position [1528, 0]
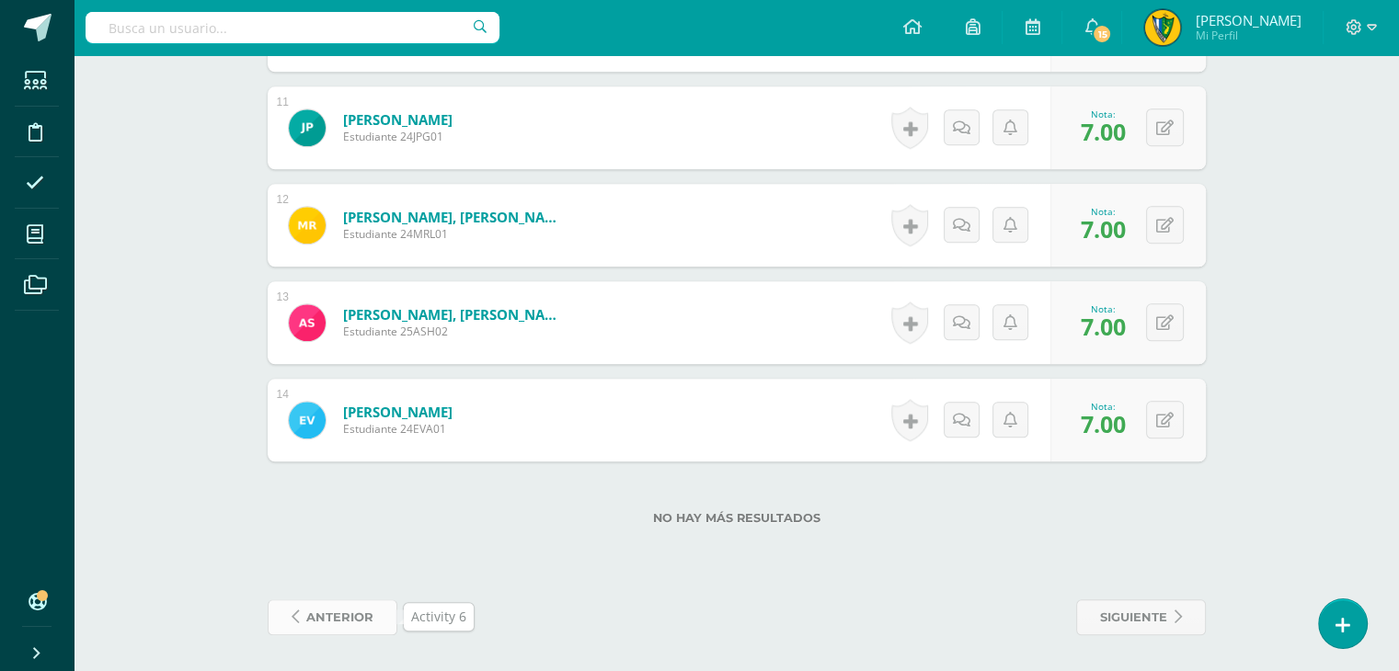
click at [315, 606] on span "anterior" at bounding box center [339, 618] width 67 height 34
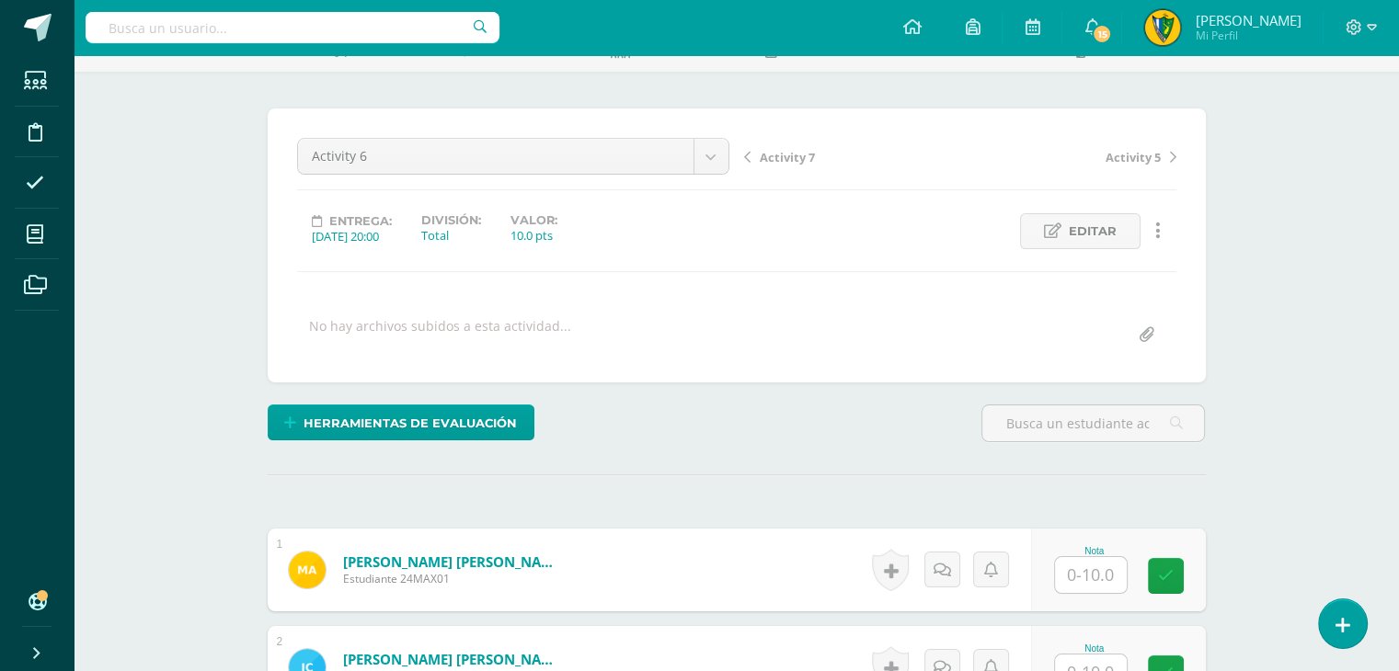
scroll to position [460, 0]
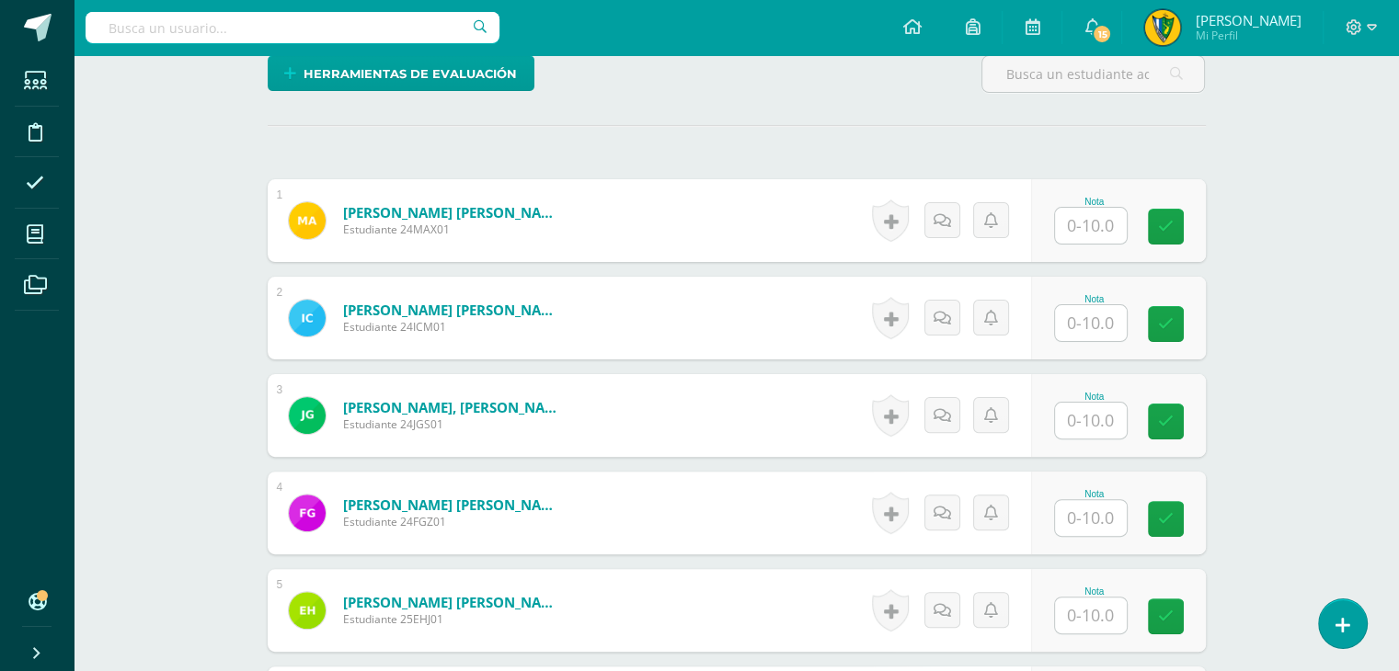
click at [1113, 220] on input "text" at bounding box center [1091, 226] width 72 height 36
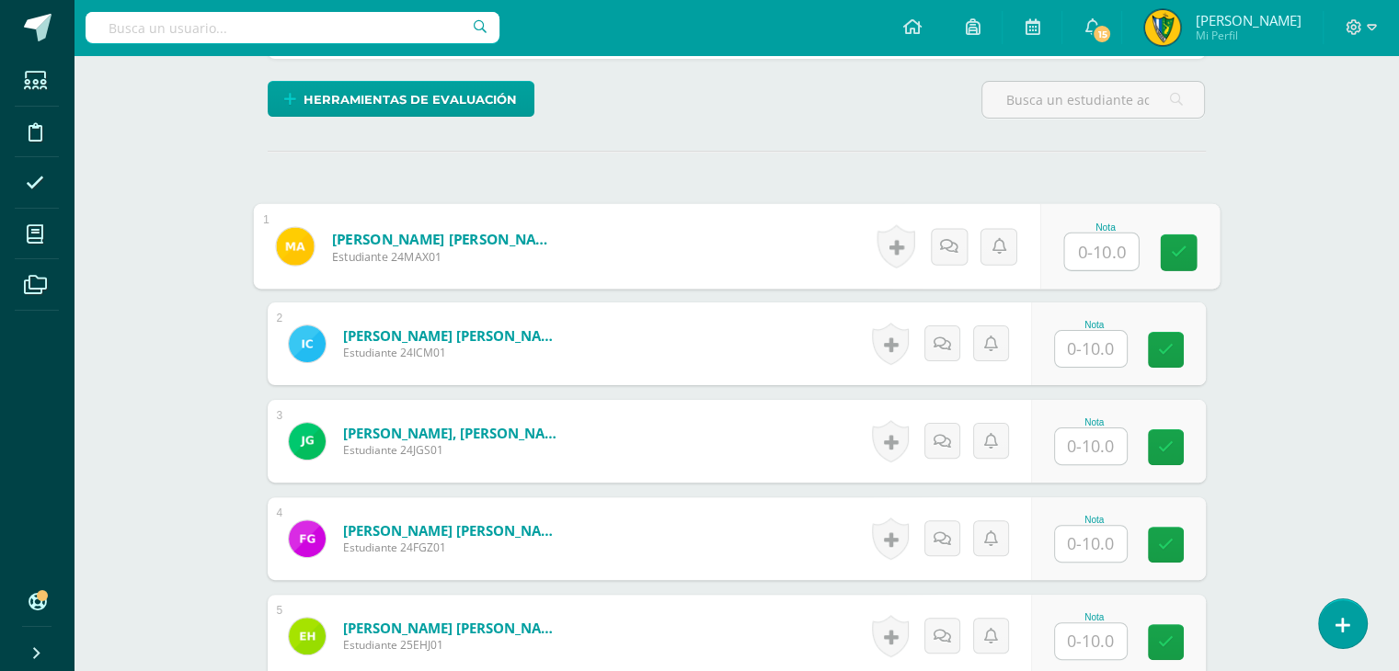
scroll to position [461, 0]
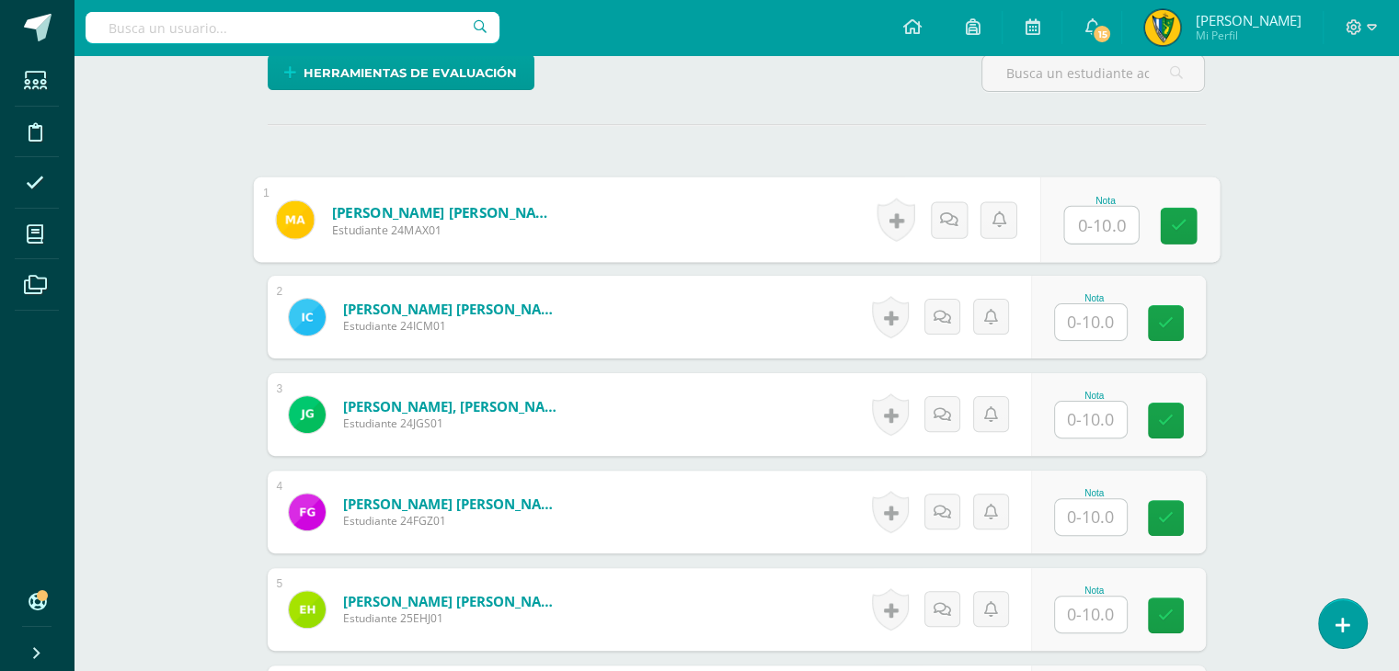
click at [1110, 230] on input "text" at bounding box center [1101, 225] width 74 height 37
type input "10"
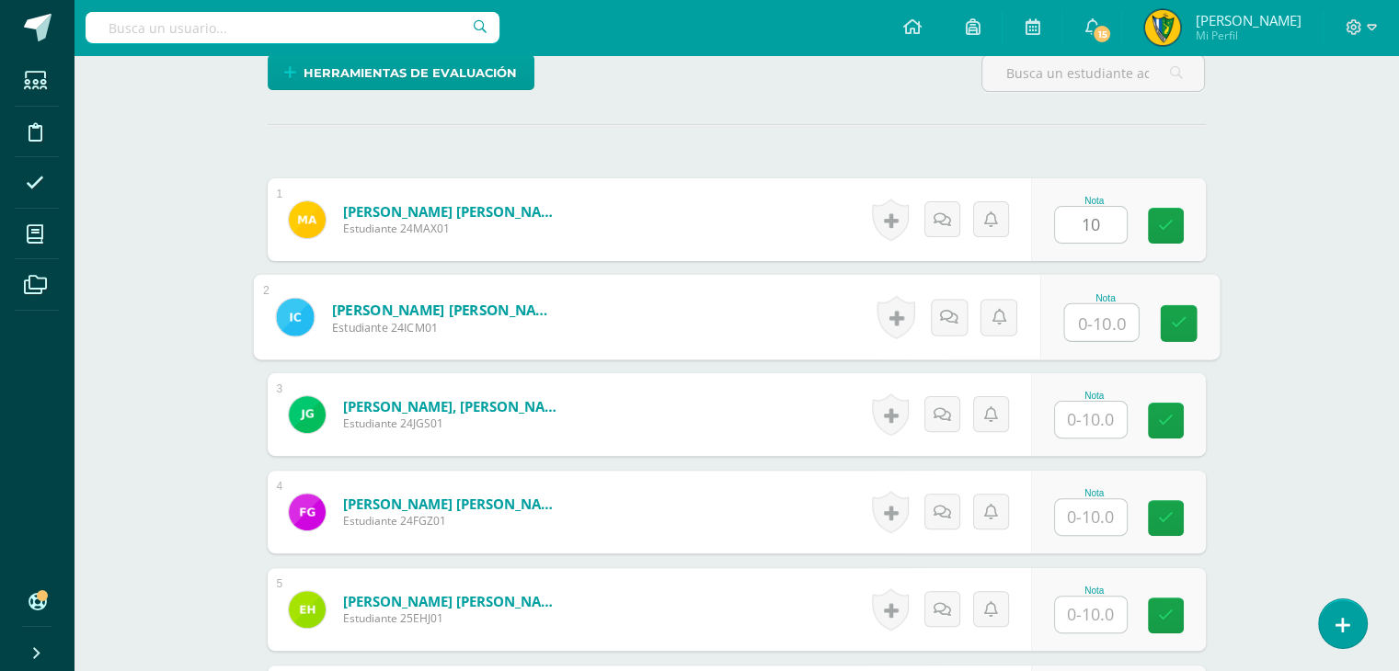
click at [1100, 319] on input "text" at bounding box center [1101, 322] width 74 height 37
type input "10"
click at [1083, 423] on input "text" at bounding box center [1091, 420] width 72 height 36
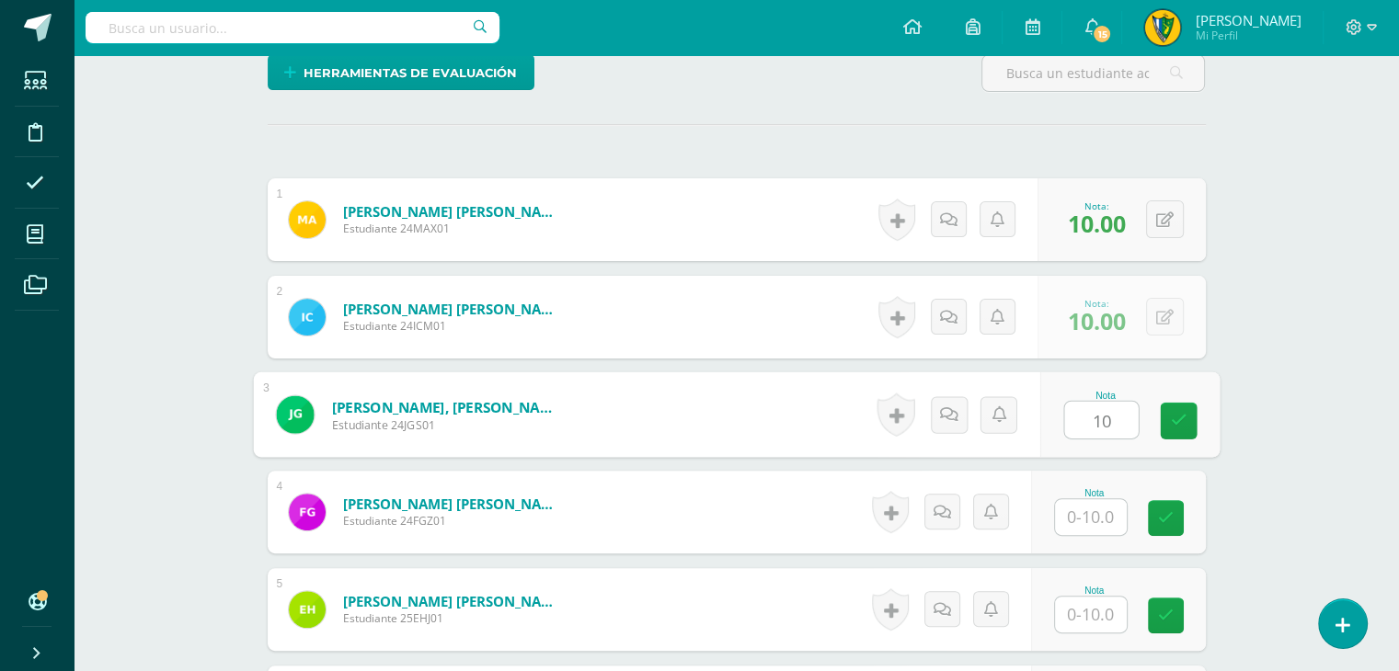
type input "10"
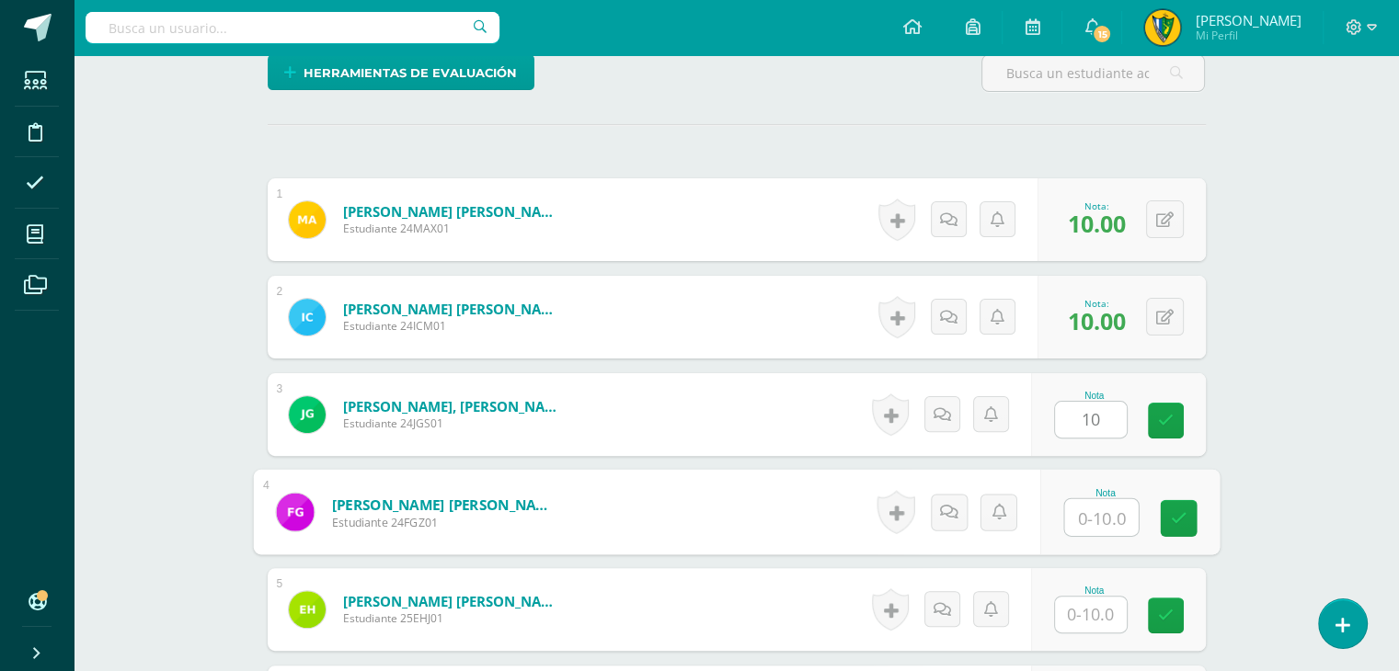
click at [1092, 514] on input "text" at bounding box center [1101, 517] width 74 height 37
type input "10"
click at [1104, 635] on div "Nota" at bounding box center [1118, 609] width 175 height 83
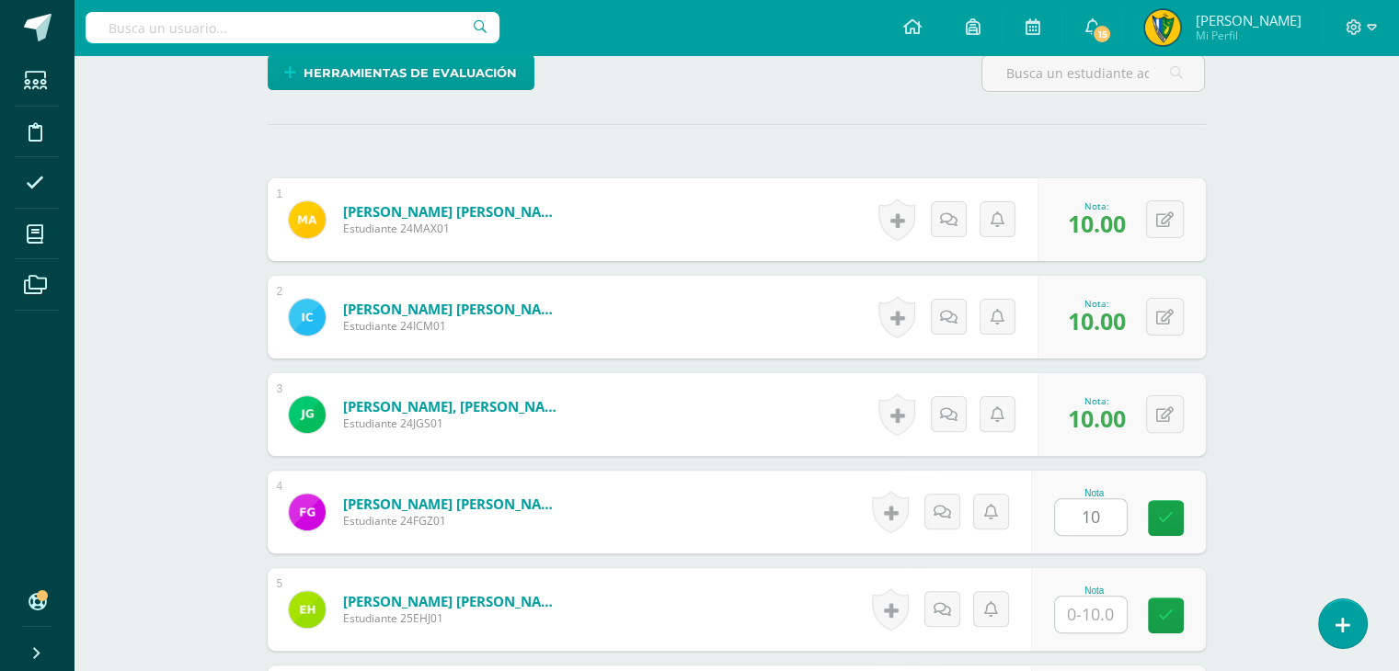
click at [1106, 619] on input "text" at bounding box center [1091, 615] width 72 height 36
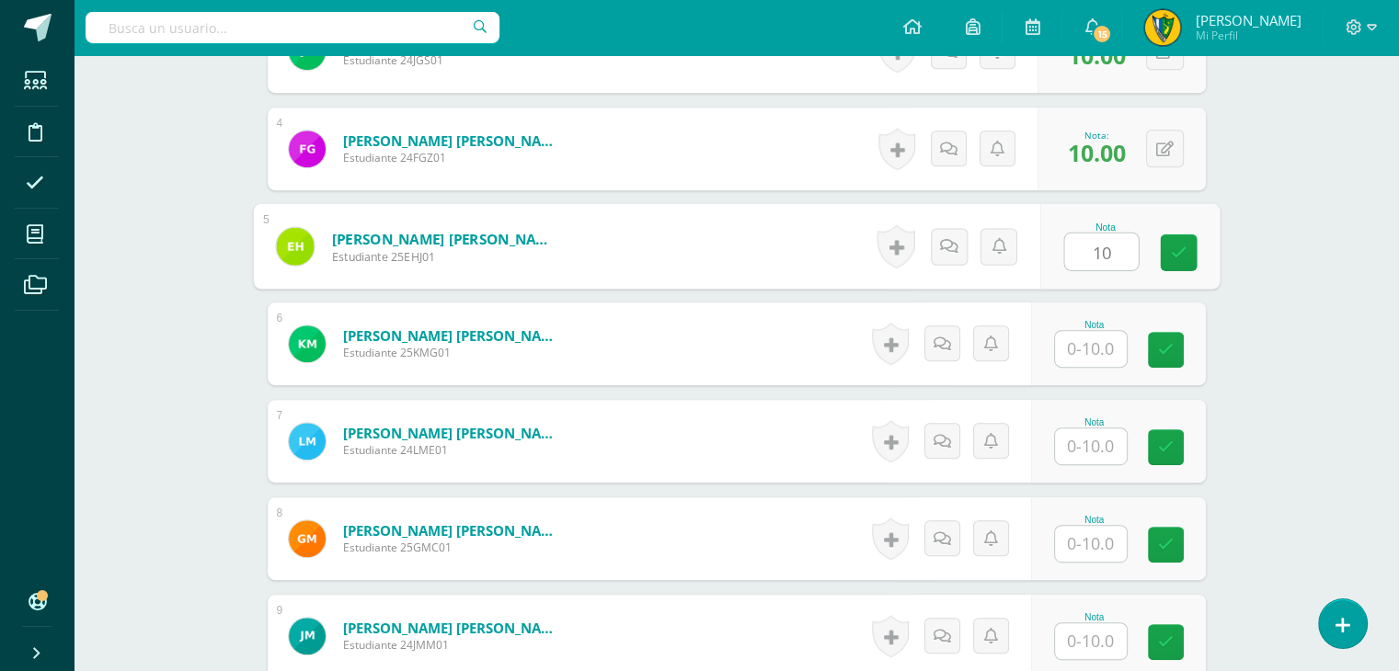
scroll to position [829, 0]
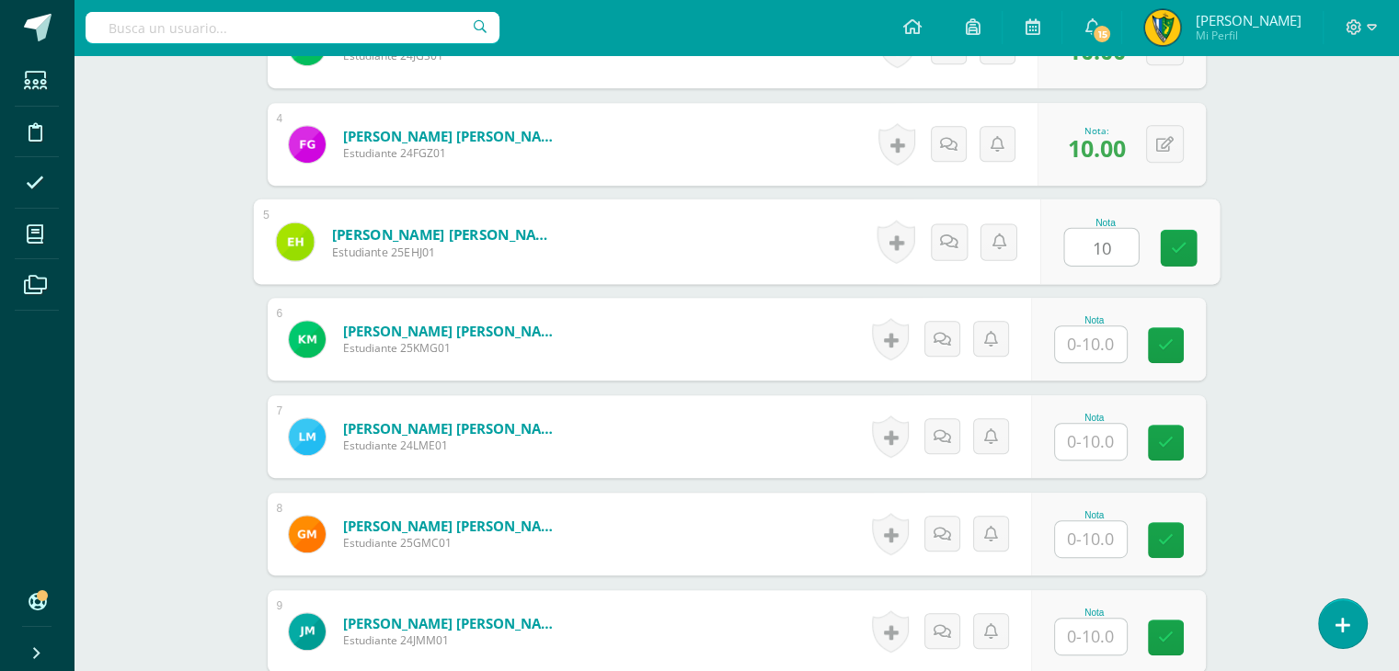
type input "10"
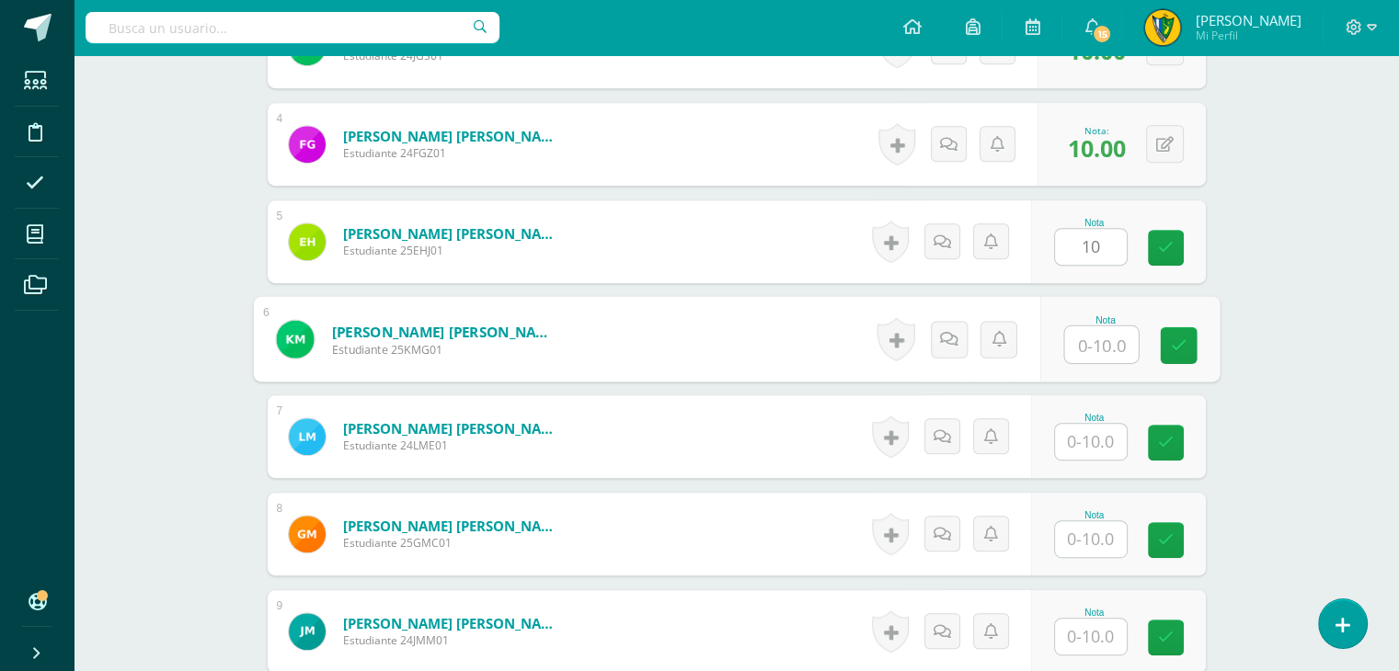
click at [1084, 339] on input "text" at bounding box center [1101, 345] width 74 height 37
type input "10"
click at [1085, 446] on input "text" at bounding box center [1091, 442] width 72 height 36
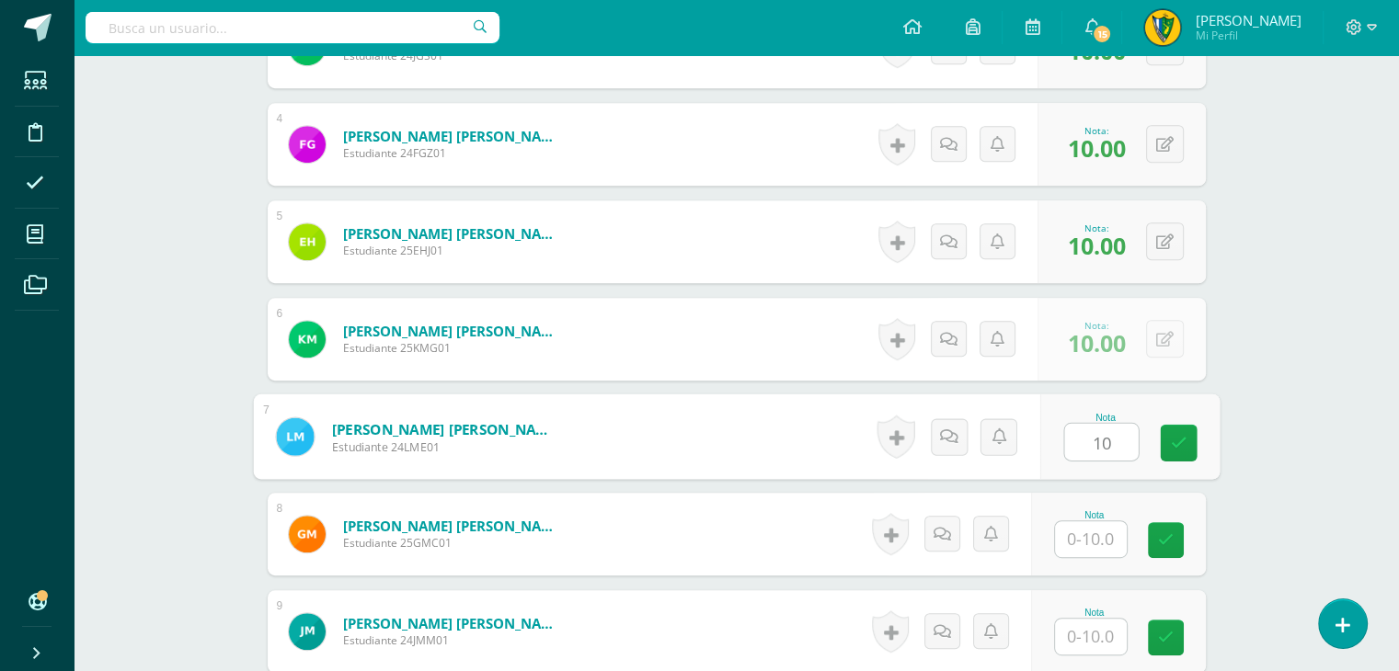
type input "10"
click at [1085, 539] on input "text" at bounding box center [1091, 540] width 72 height 36
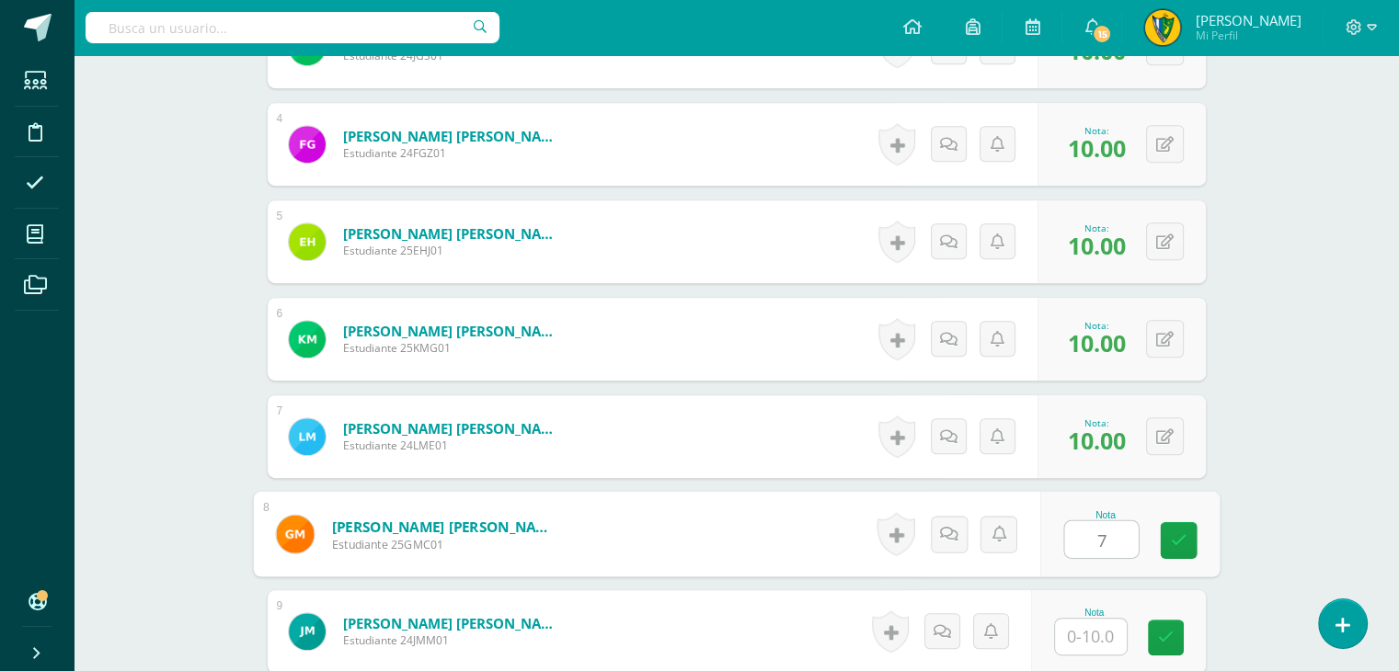
type input "7"
click at [1090, 630] on input "text" at bounding box center [1091, 637] width 72 height 36
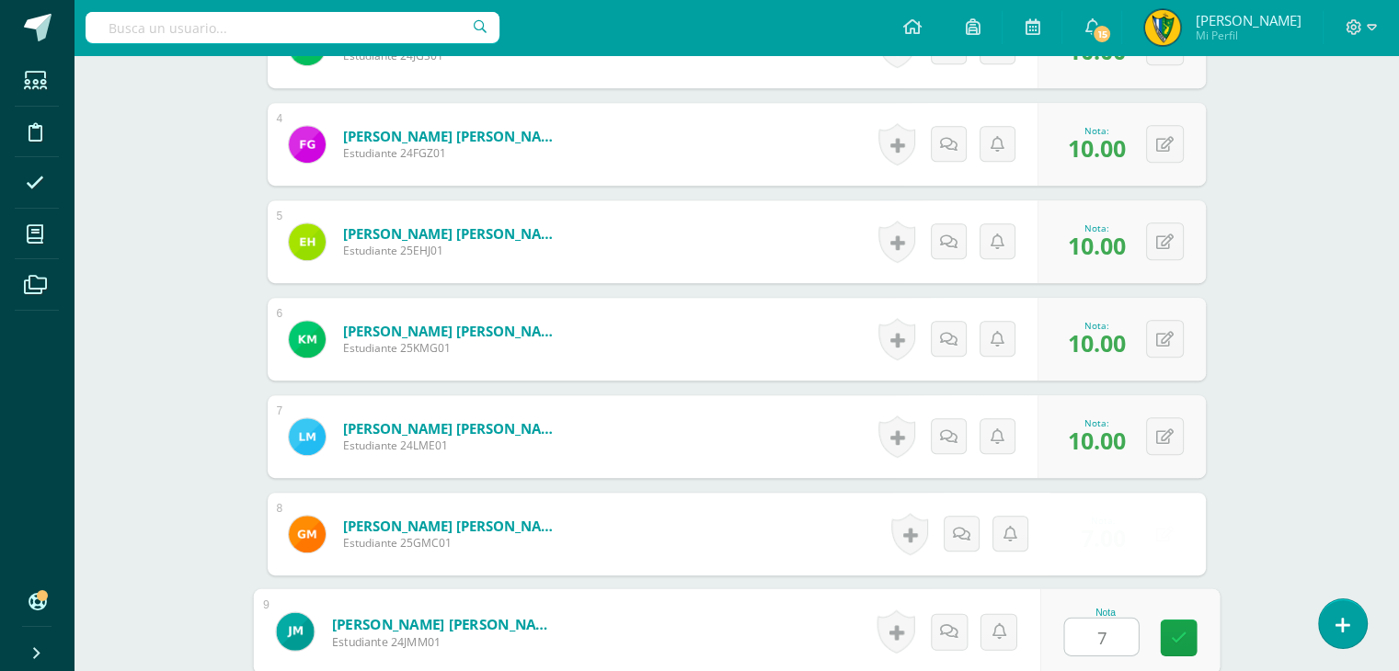
scroll to position [1105, 0]
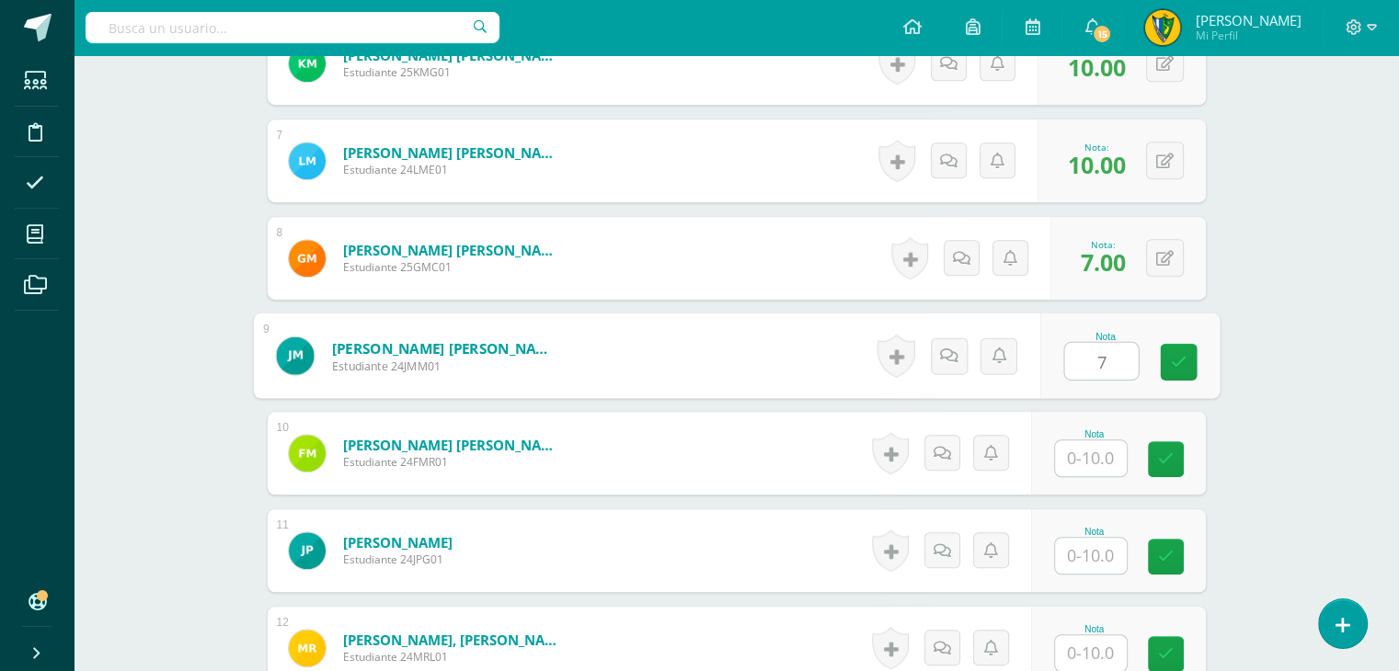
type input "7"
click at [1098, 454] on input "text" at bounding box center [1091, 459] width 72 height 36
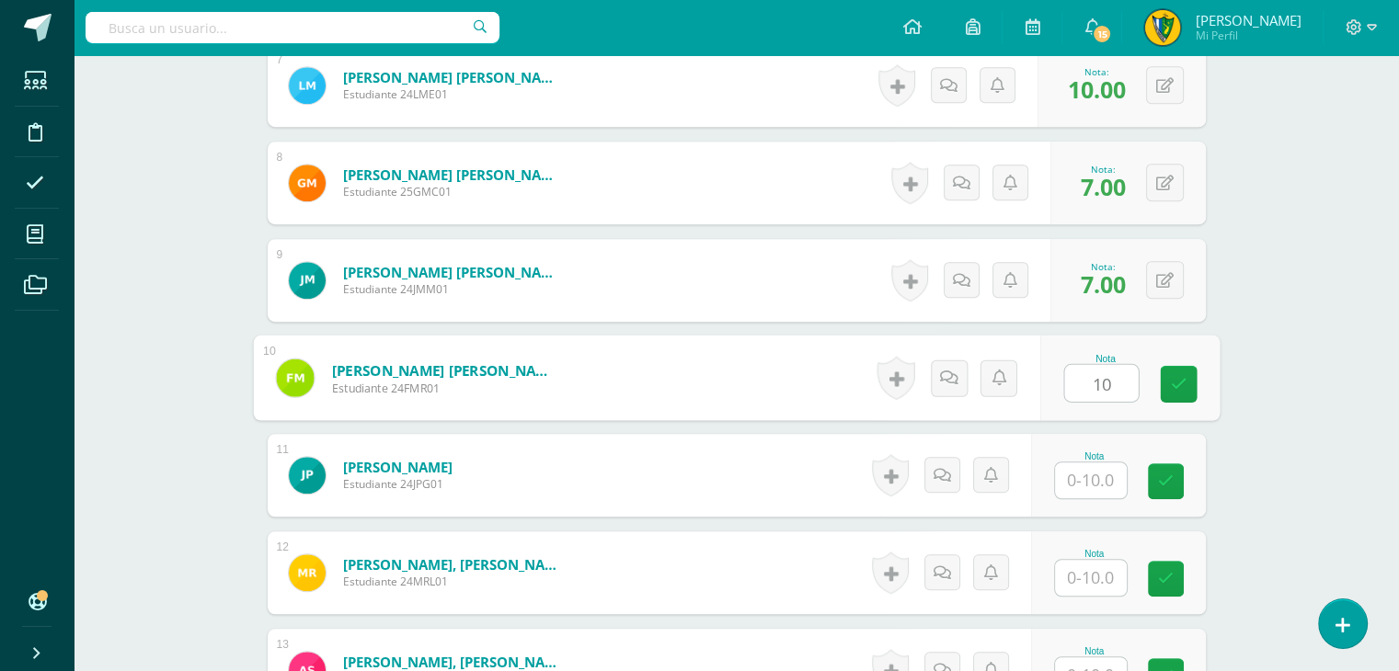
scroll to position [1381, 0]
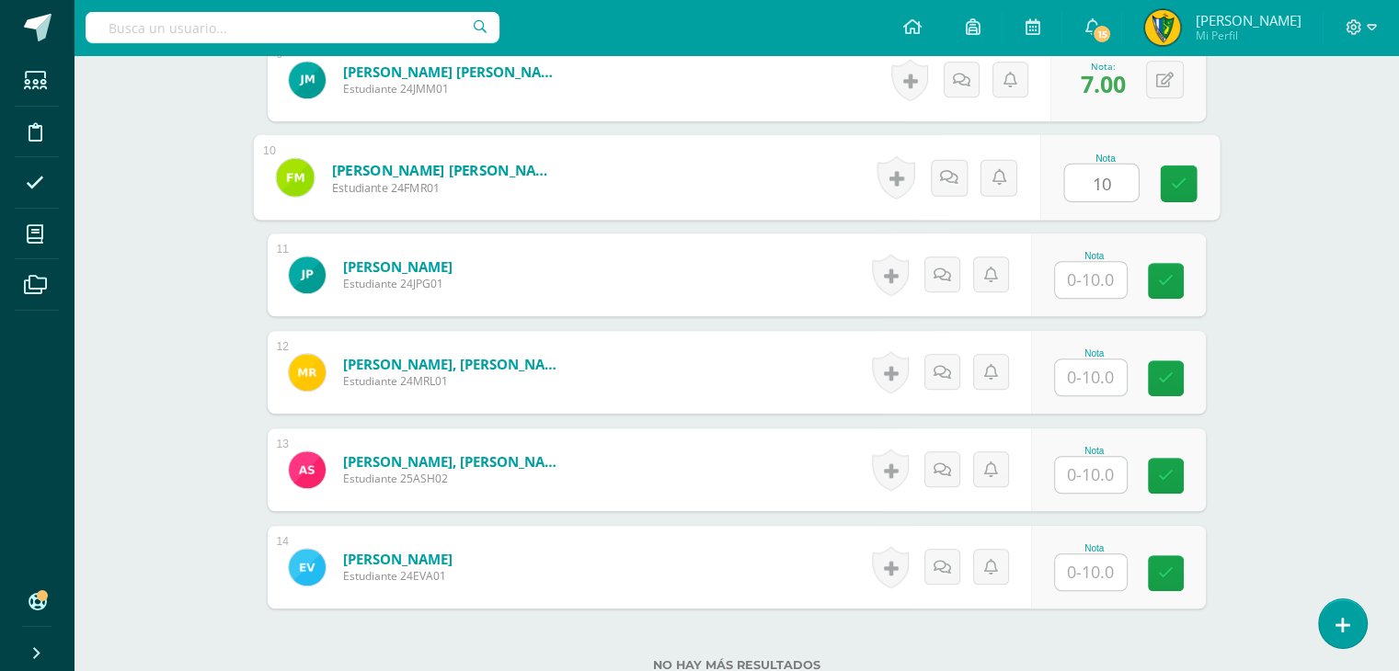
type input "10"
click at [1085, 251] on div "Nota" at bounding box center [1094, 256] width 81 height 10
click at [1096, 288] on input "text" at bounding box center [1091, 280] width 72 height 36
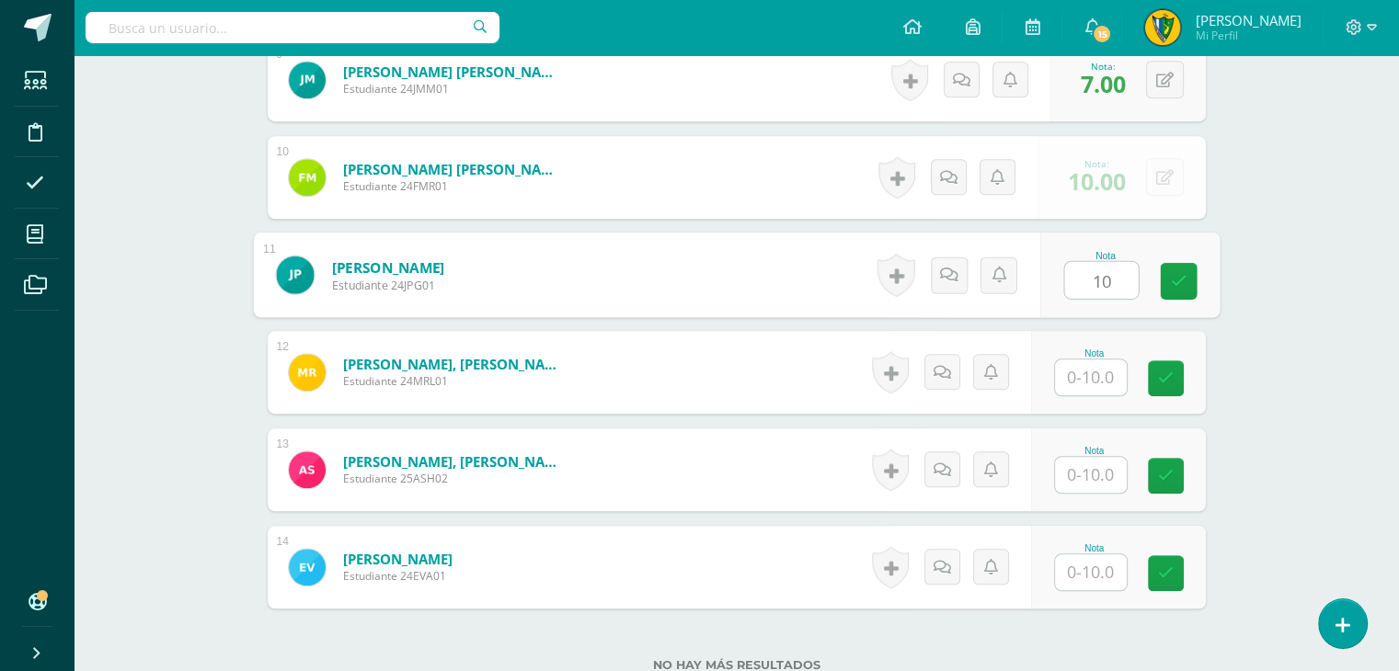
type input "10"
click at [1105, 376] on input "text" at bounding box center [1091, 378] width 72 height 36
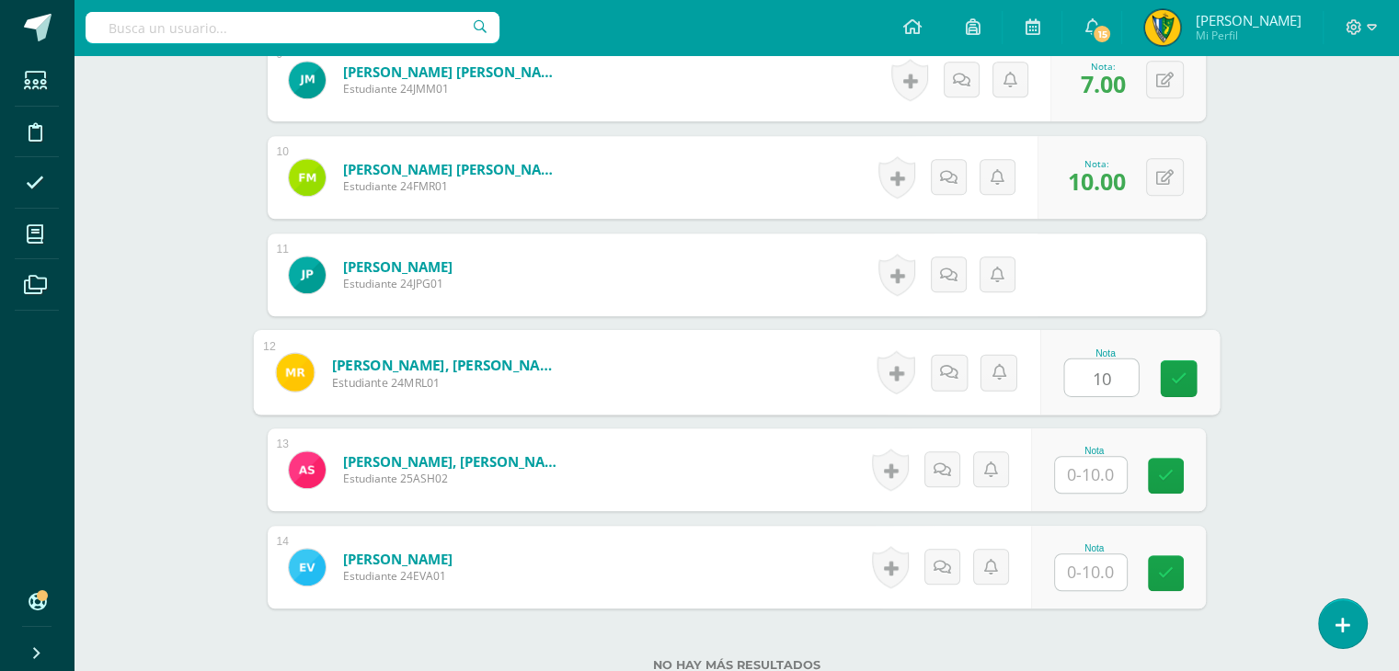
type input "10"
click at [1104, 476] on input "text" at bounding box center [1091, 475] width 72 height 36
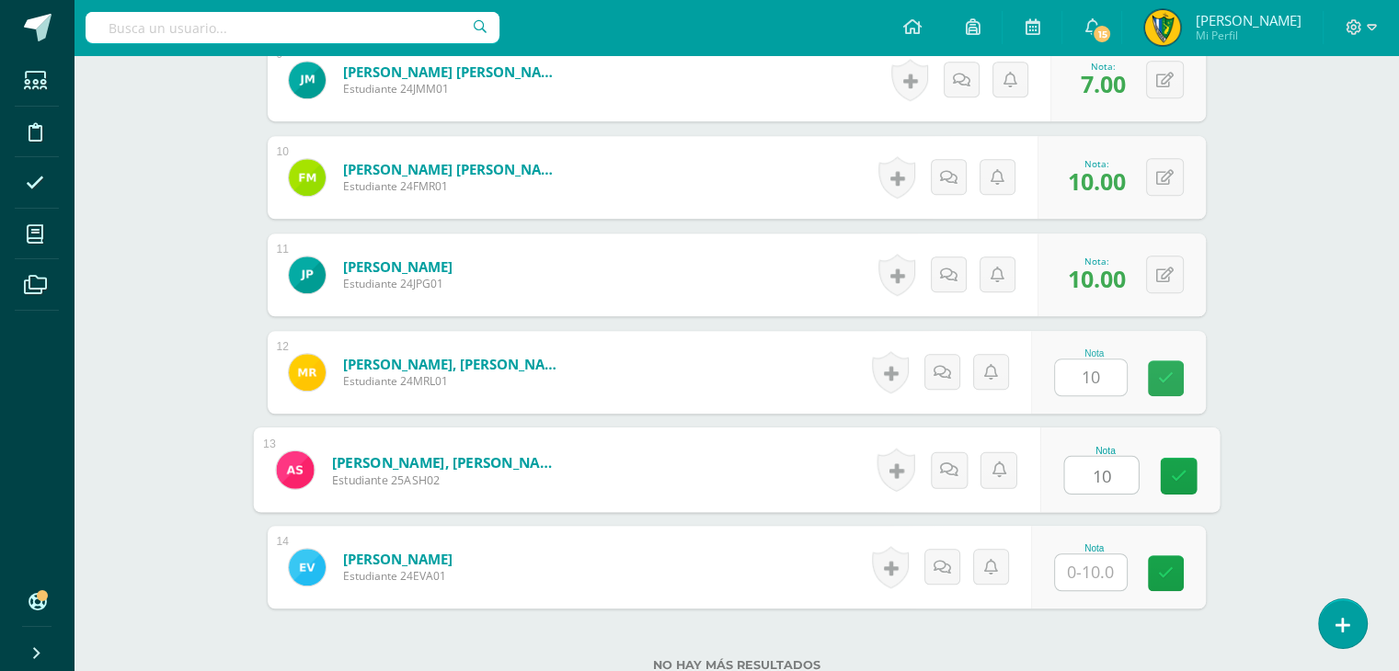
type input "10"
click at [1087, 579] on input "text" at bounding box center [1091, 573] width 72 height 36
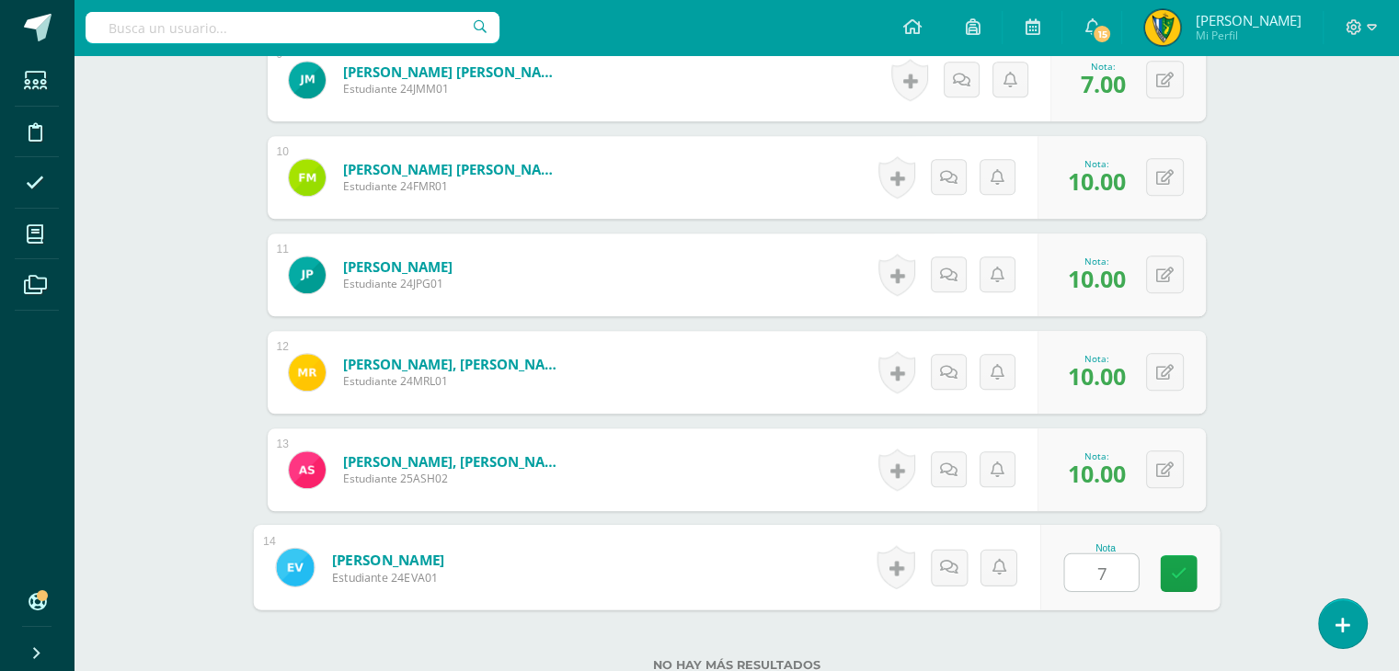
type input "7"
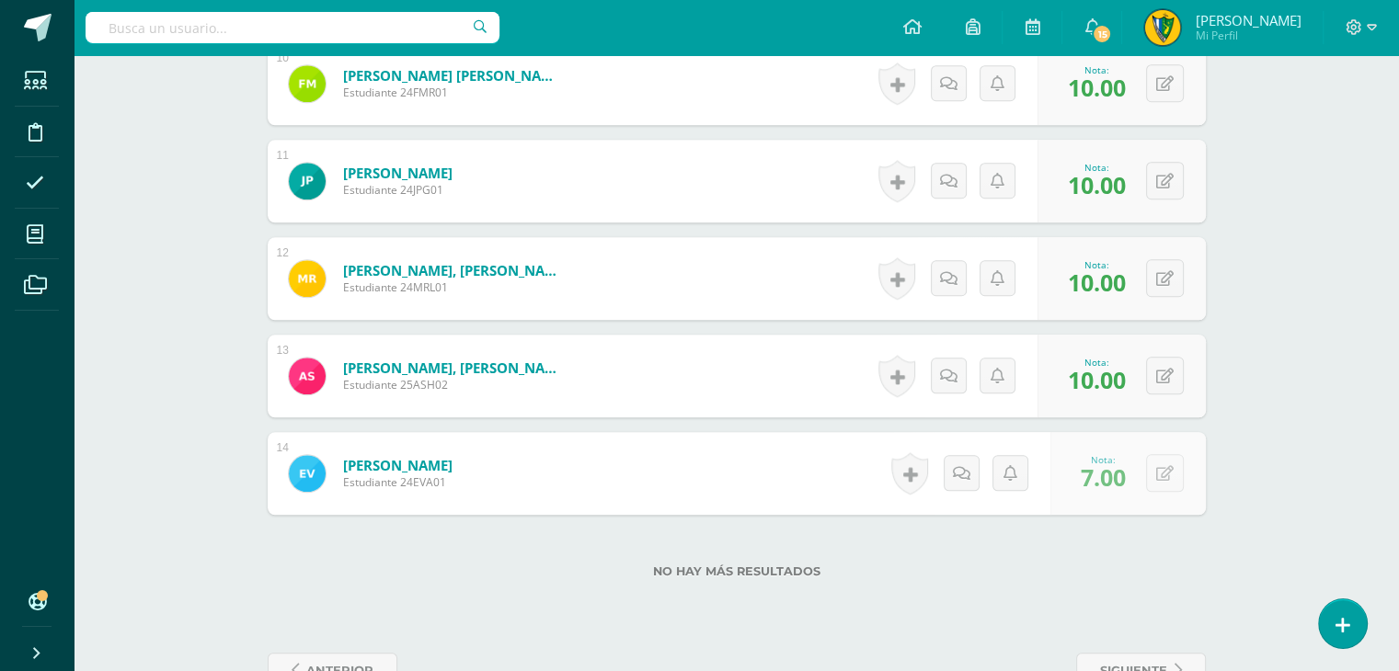
scroll to position [1528, 0]
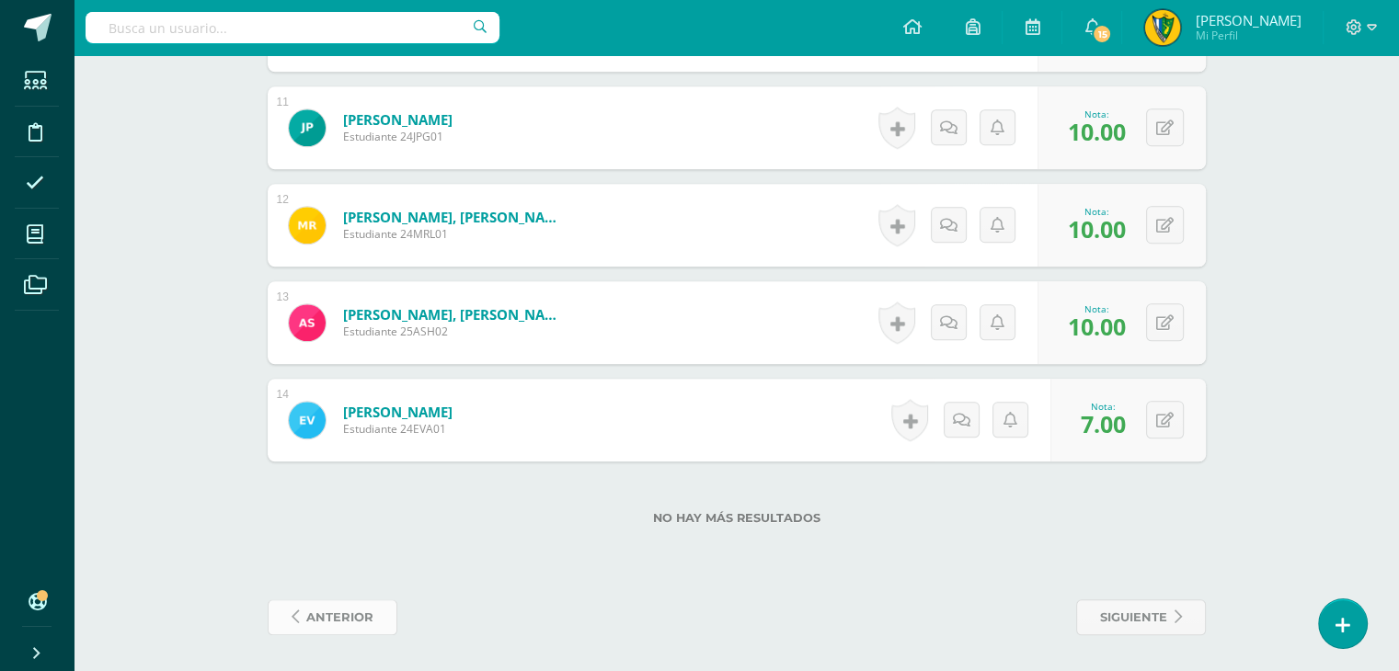
click at [341, 619] on span "anterior" at bounding box center [339, 618] width 67 height 34
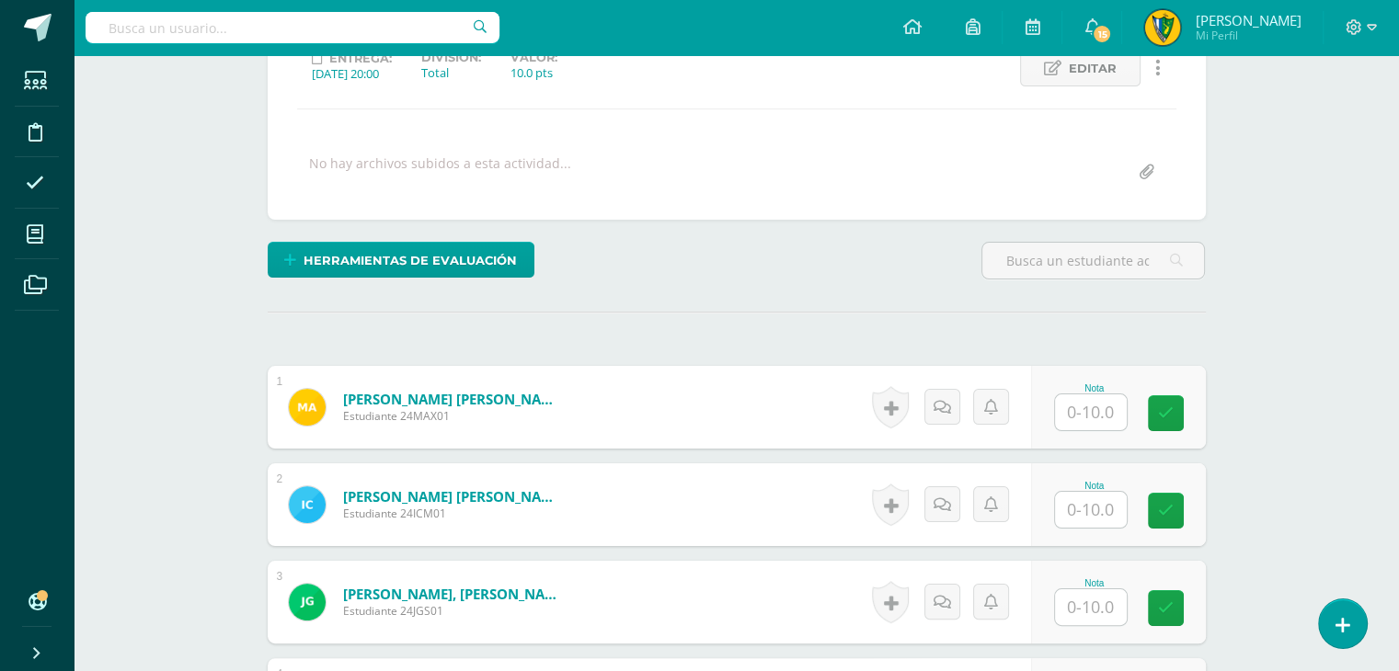
scroll to position [277, 0]
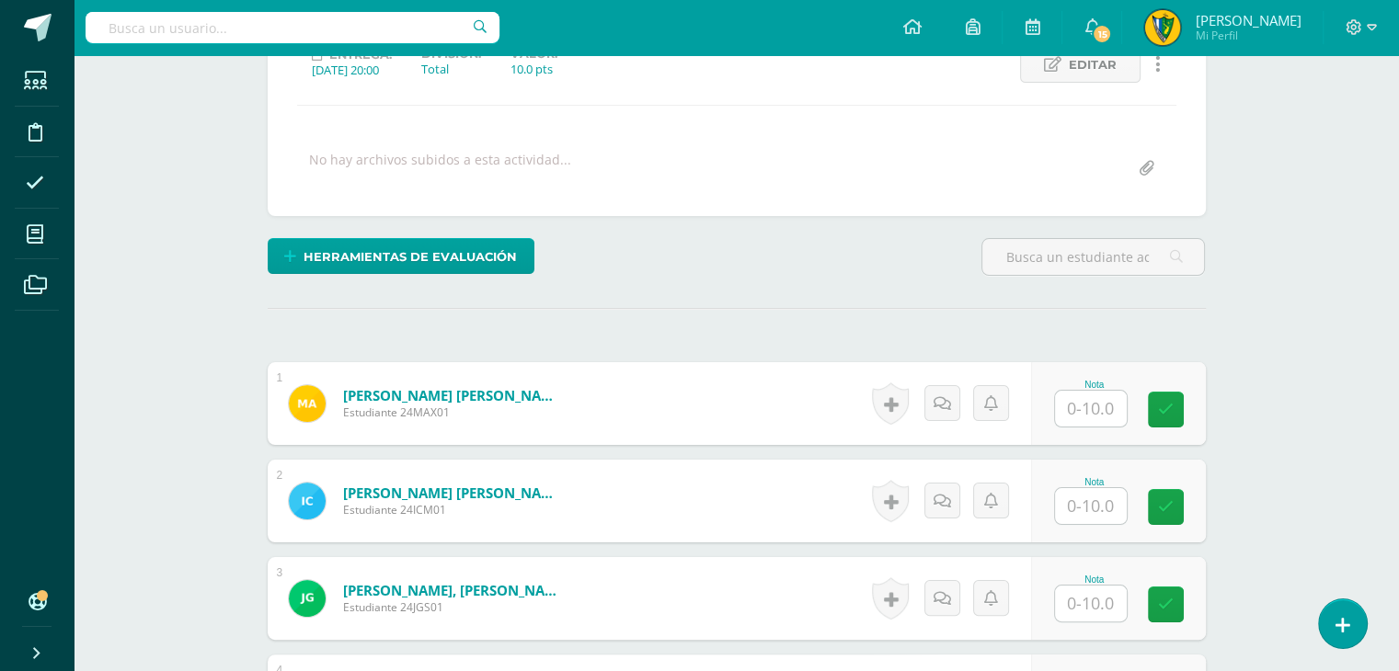
click at [1098, 414] on input "text" at bounding box center [1091, 409] width 72 height 36
type input "10"
click at [1079, 509] on input "text" at bounding box center [1091, 506] width 72 height 36
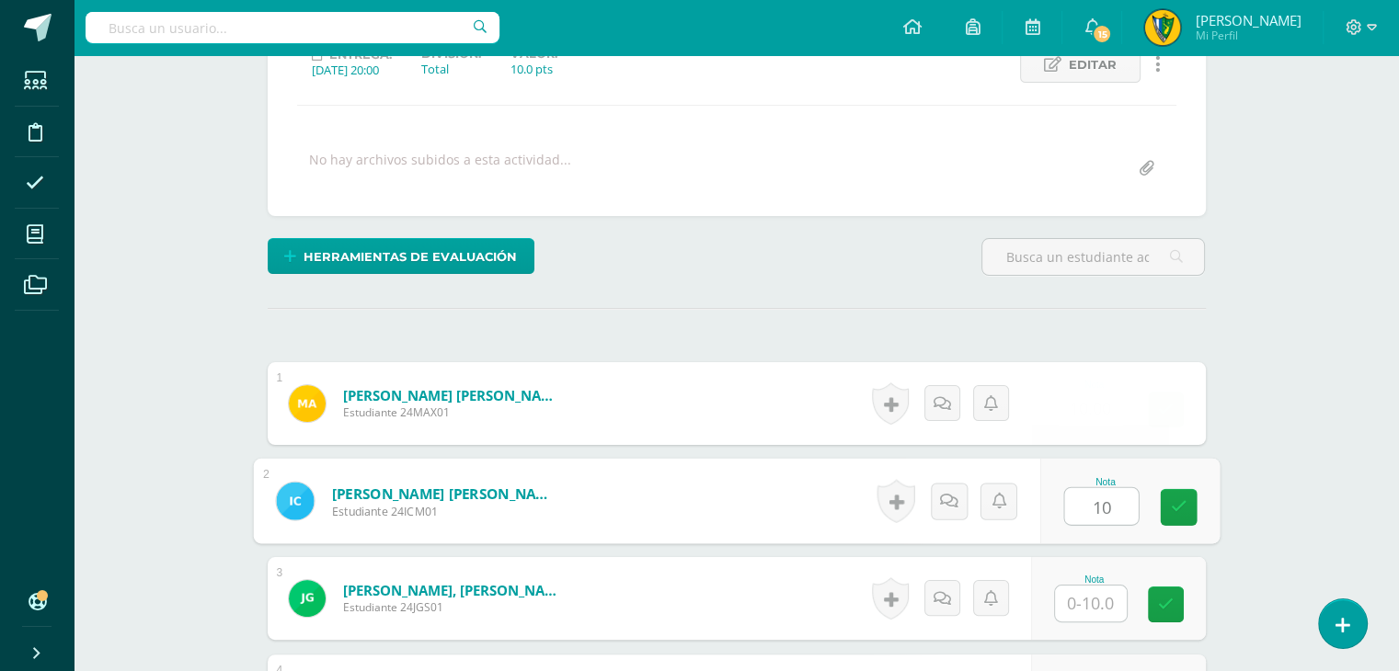
type input "10"
click at [1097, 602] on input "text" at bounding box center [1091, 604] width 72 height 36
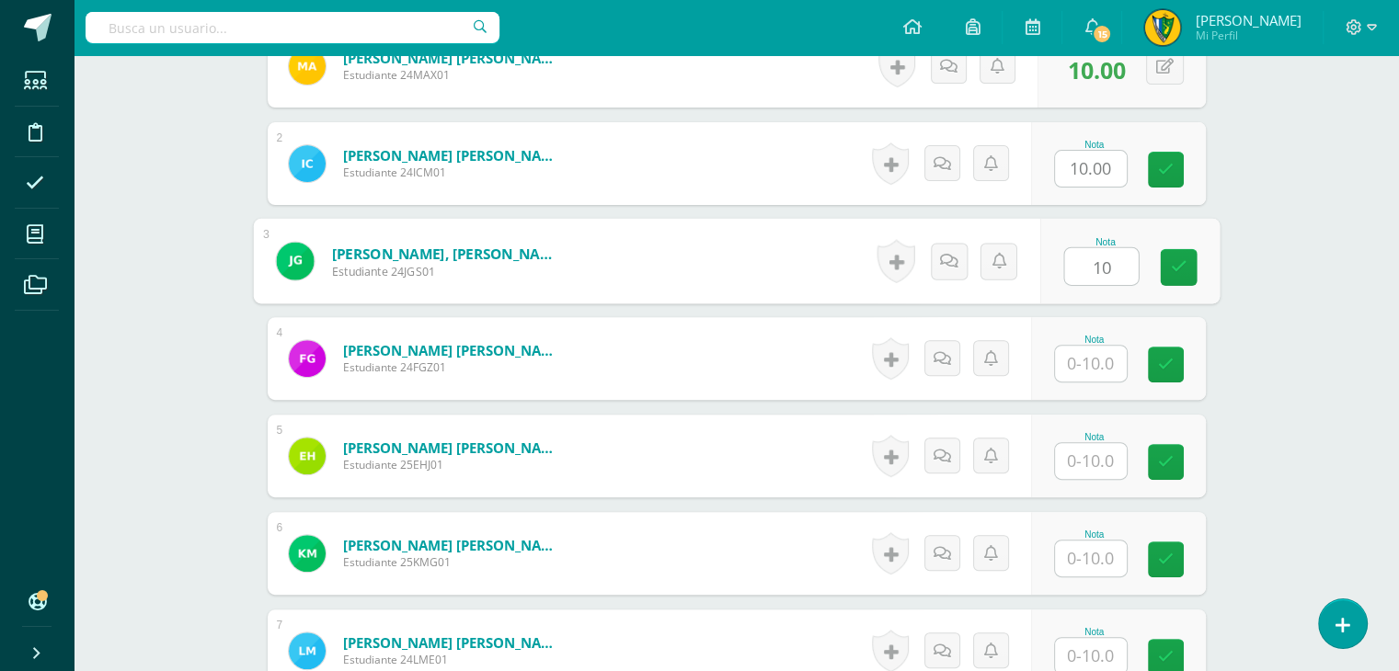
scroll to position [645, 0]
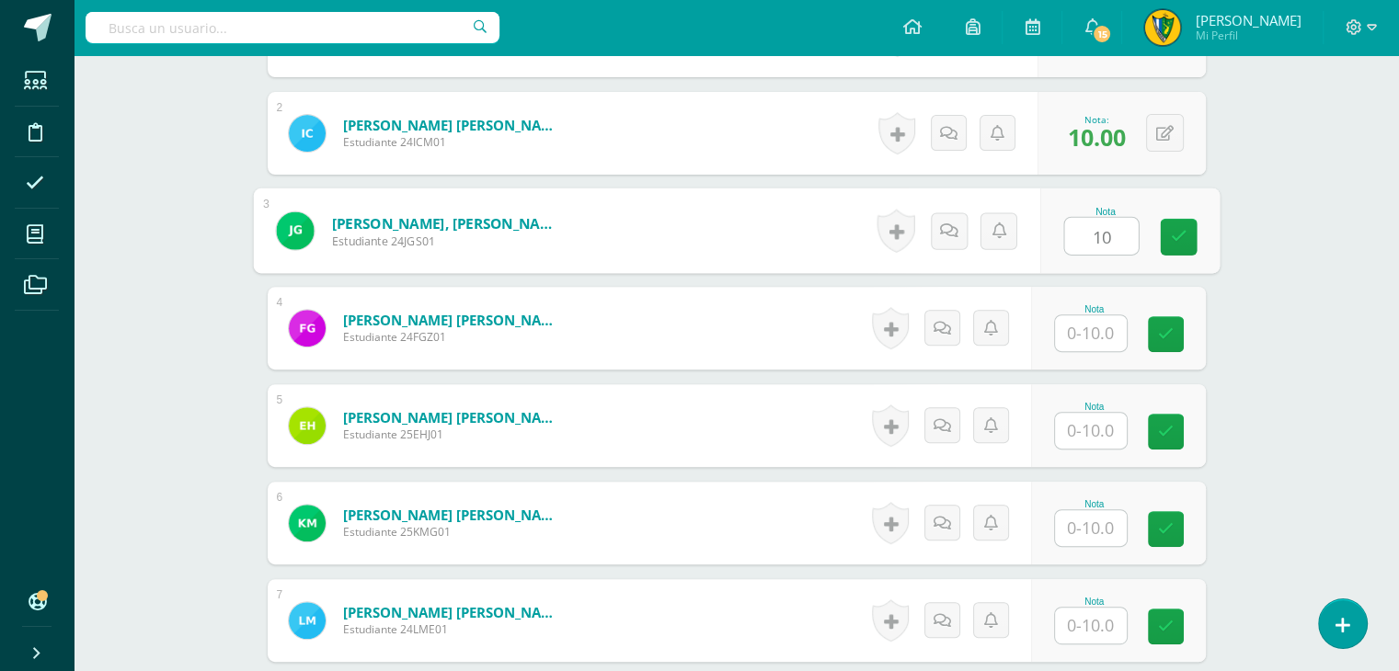
type input "10"
click at [1096, 336] on input "text" at bounding box center [1091, 333] width 72 height 36
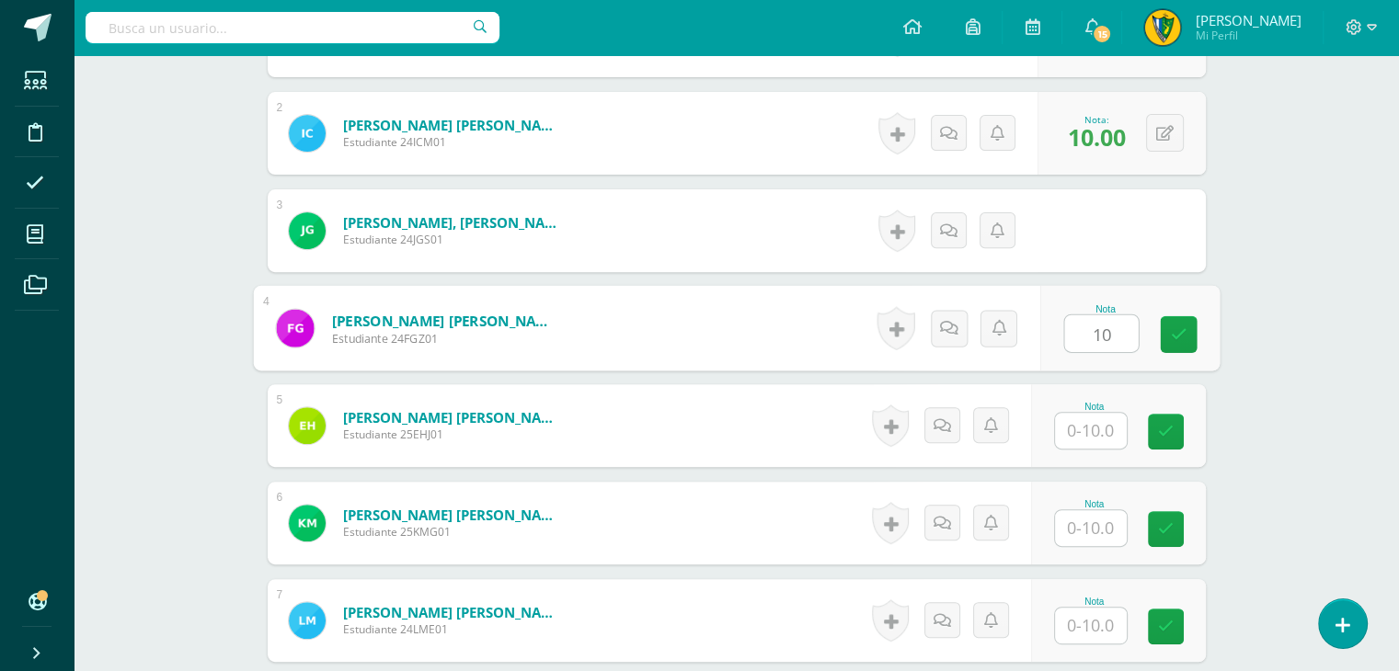
type input "10"
click at [1098, 420] on input "text" at bounding box center [1091, 431] width 72 height 36
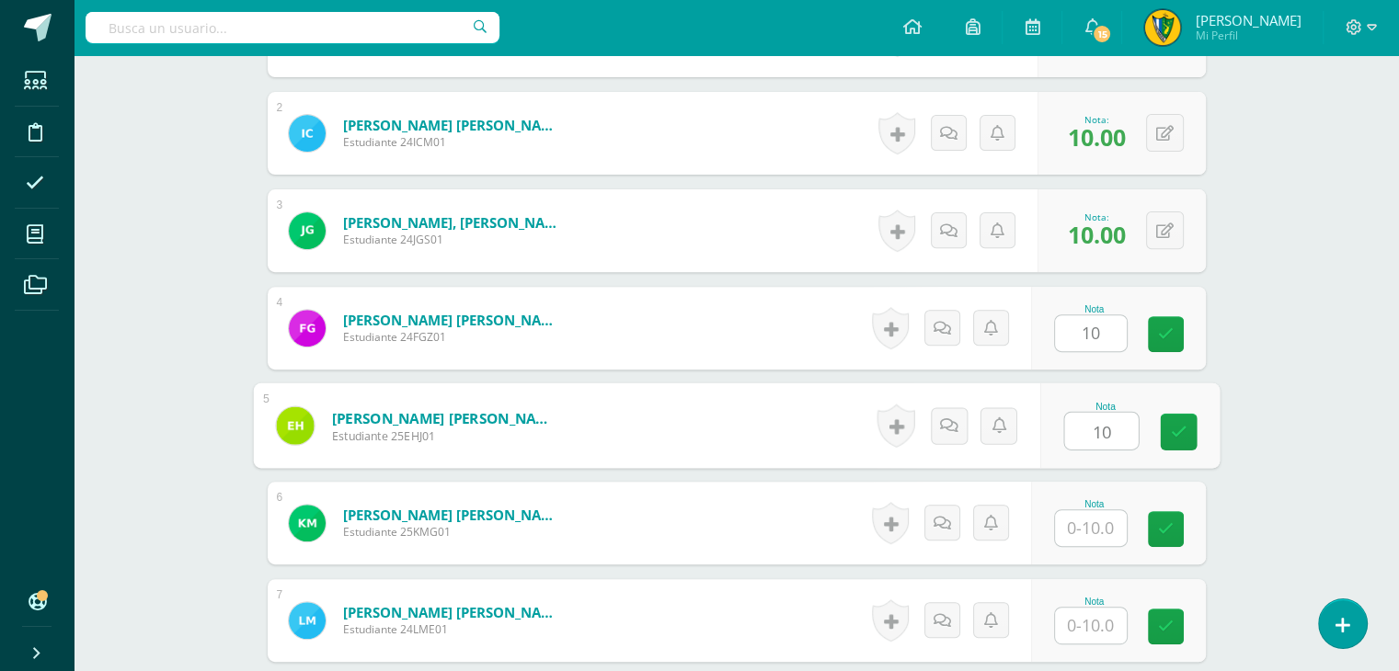
type input "10"
click at [1096, 514] on input "text" at bounding box center [1091, 528] width 72 height 36
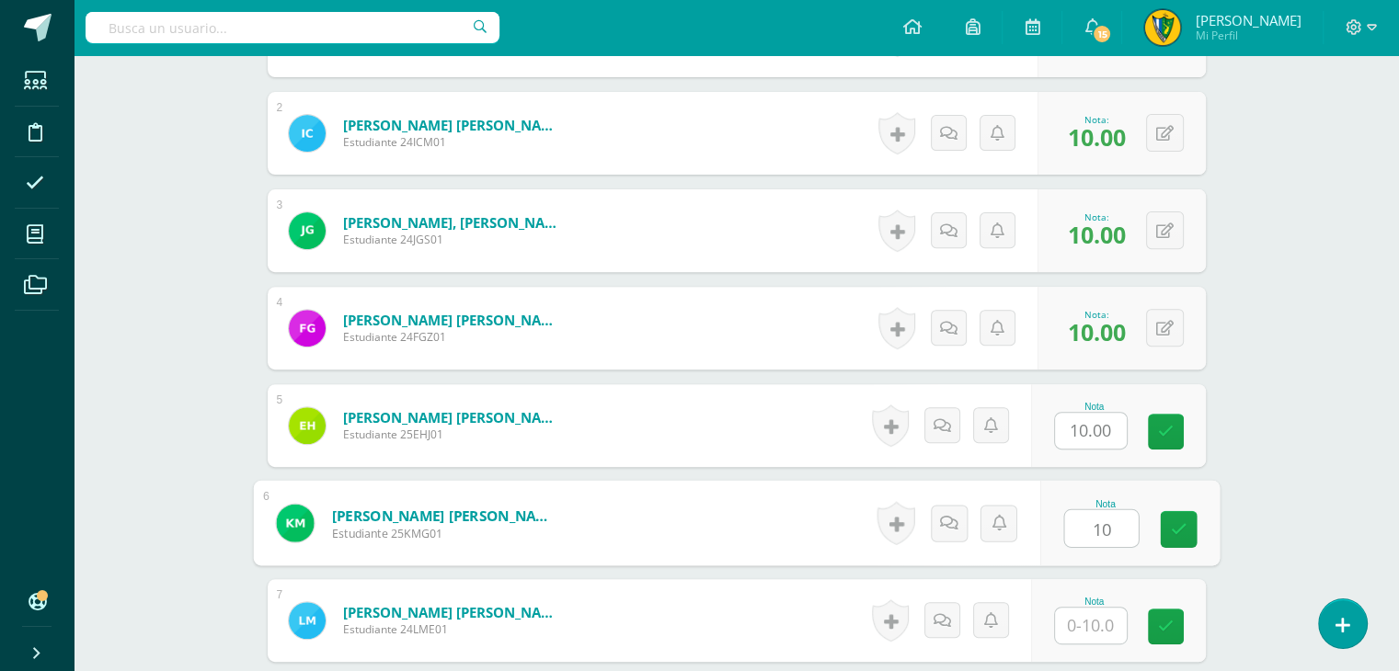
type input "10"
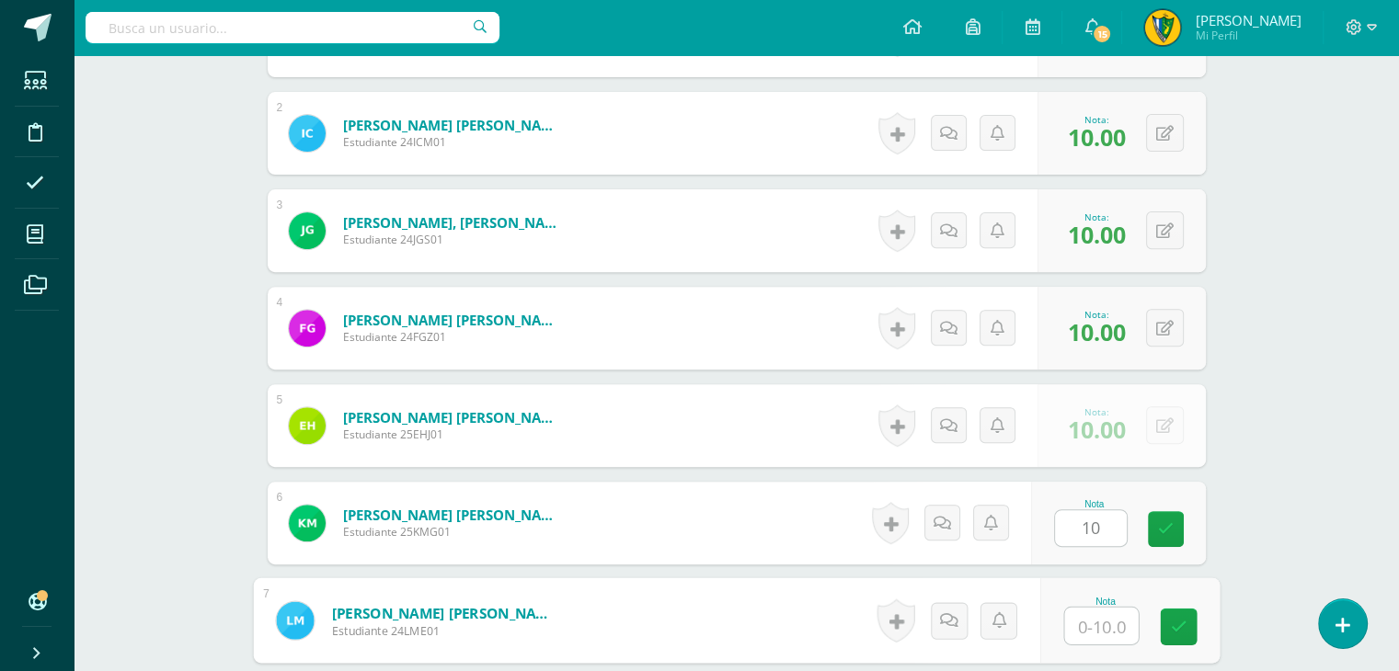
click at [1091, 637] on input "text" at bounding box center [1101, 626] width 74 height 37
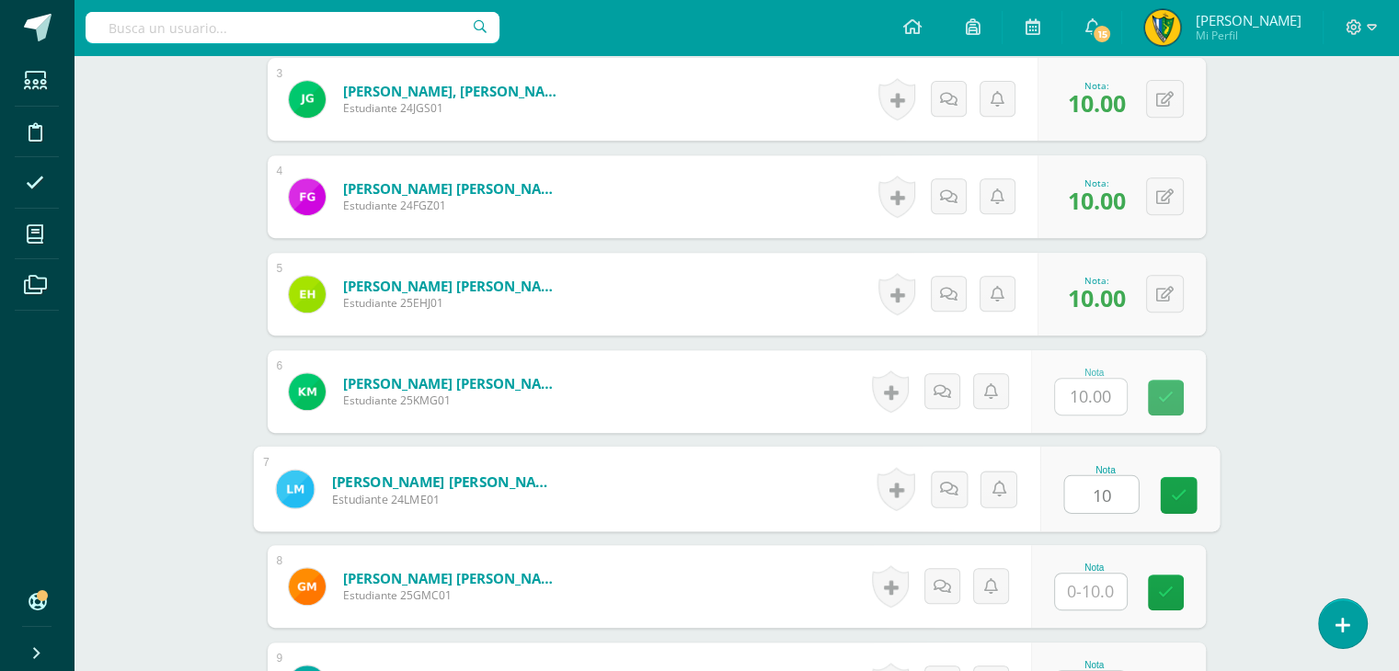
scroll to position [1013, 0]
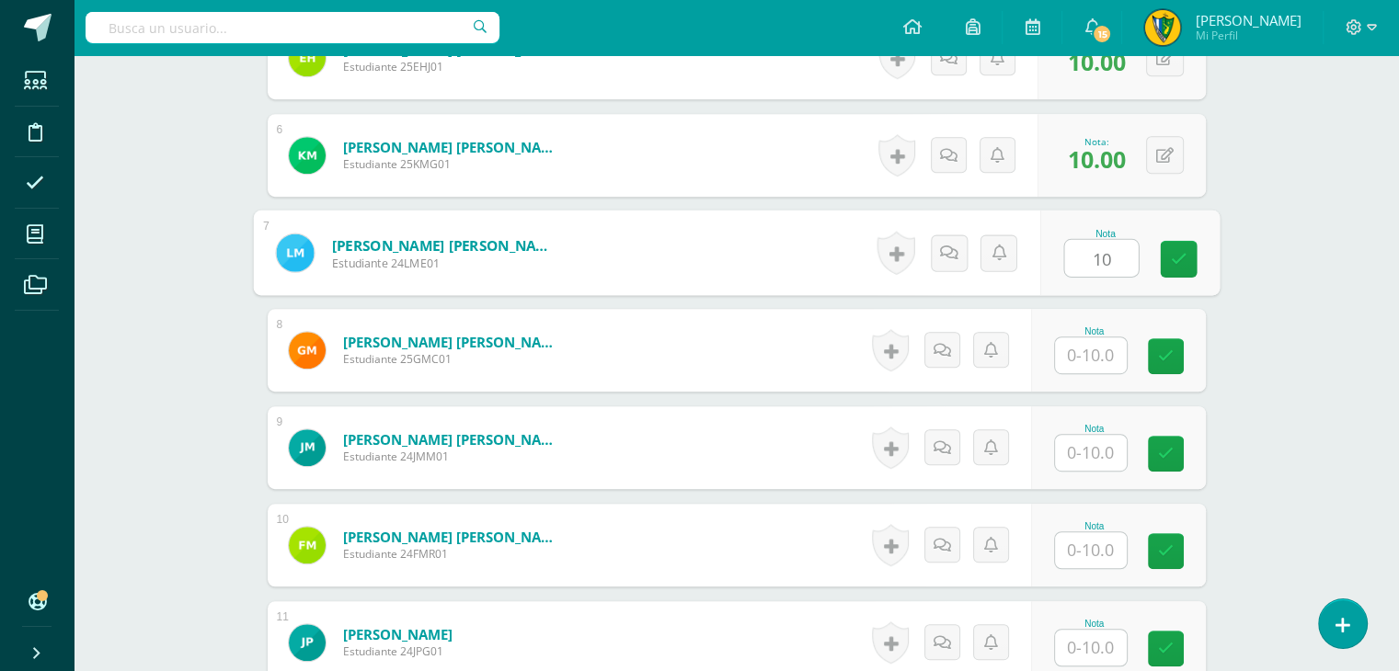
type input "10"
drag, startPoint x: 1095, startPoint y: 359, endPoint x: 1096, endPoint y: 370, distance: 11.2
click at [1095, 358] on input "text" at bounding box center [1091, 356] width 72 height 36
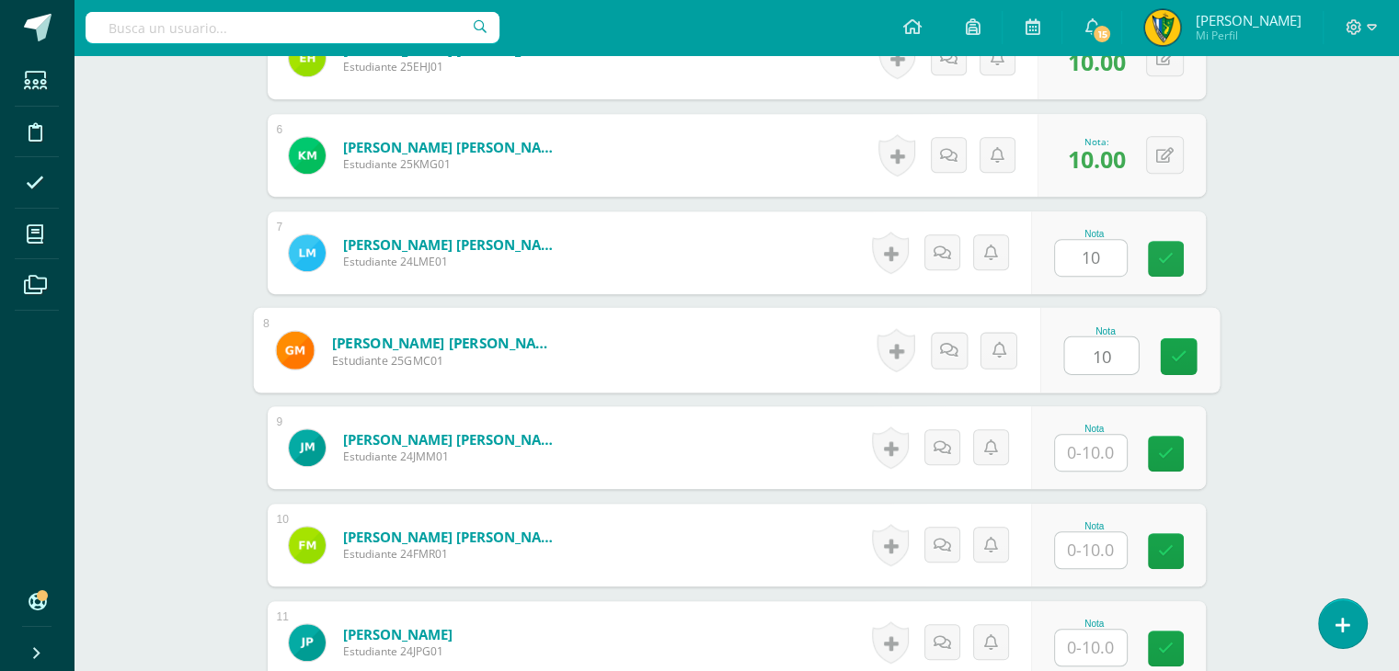
type input "10"
click at [1096, 445] on input "text" at bounding box center [1091, 453] width 72 height 36
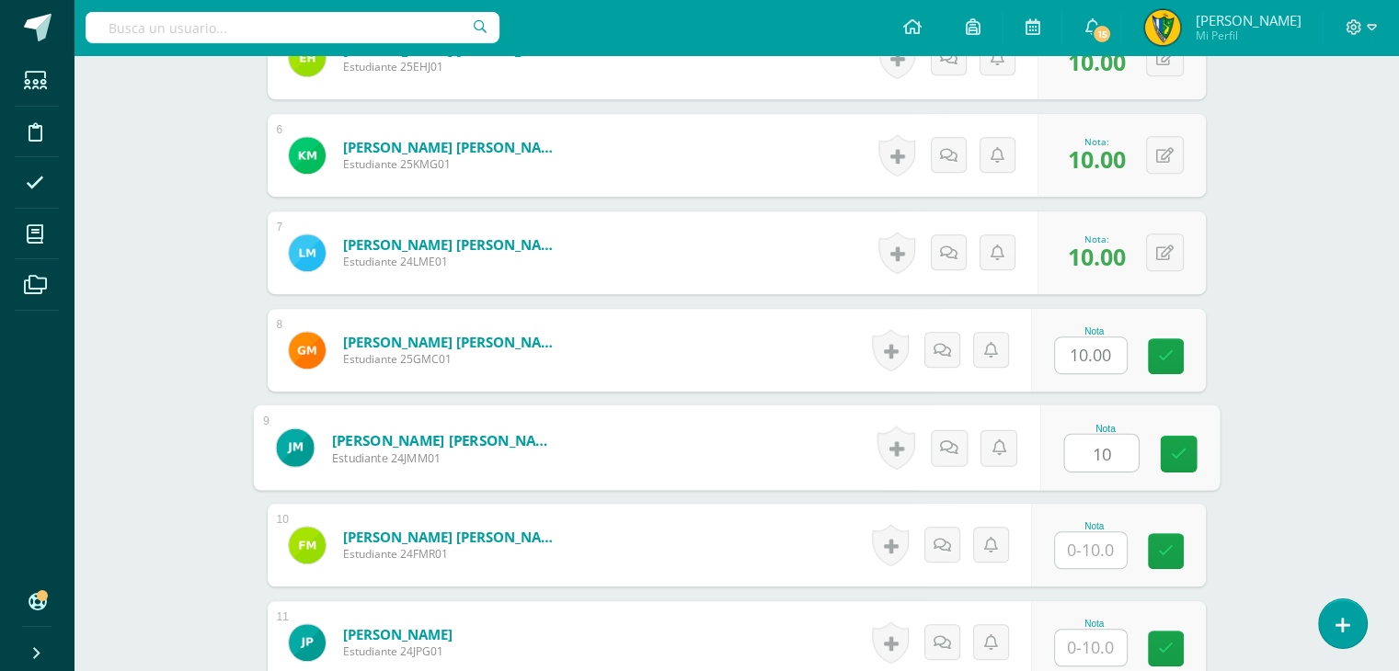
type input "10"
click at [1093, 556] on input "text" at bounding box center [1091, 551] width 72 height 36
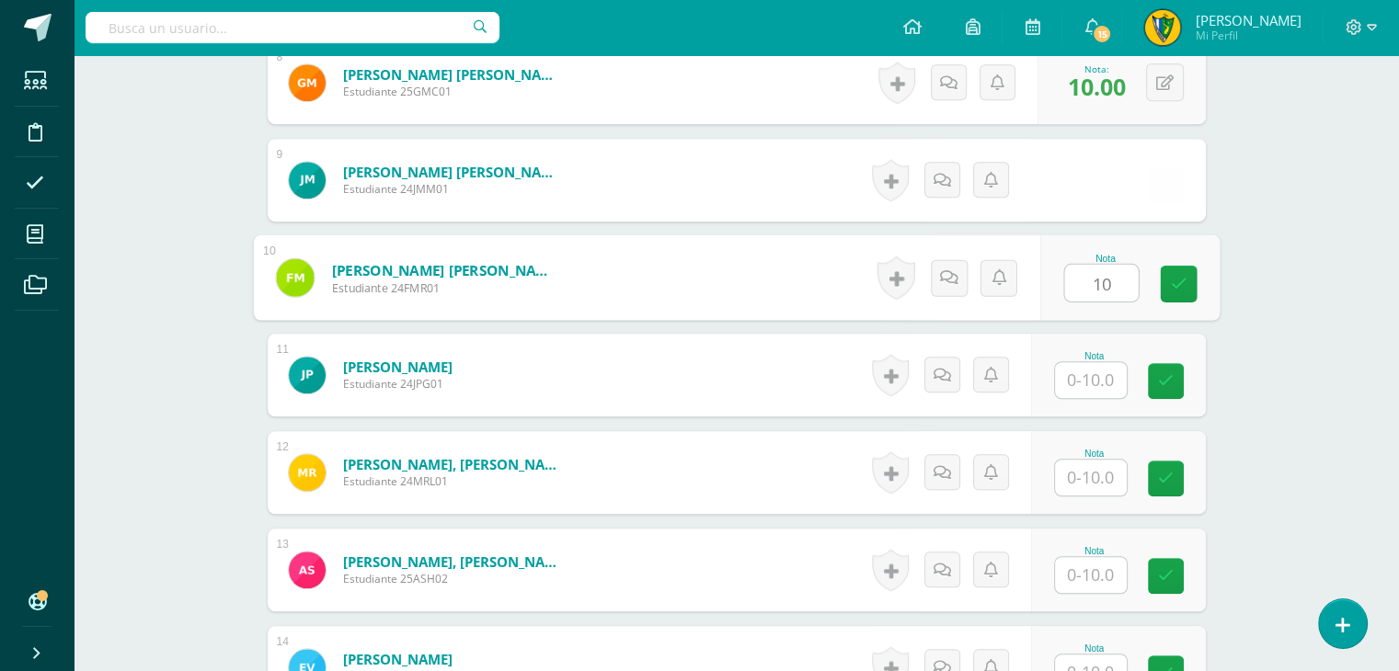
scroll to position [1289, 0]
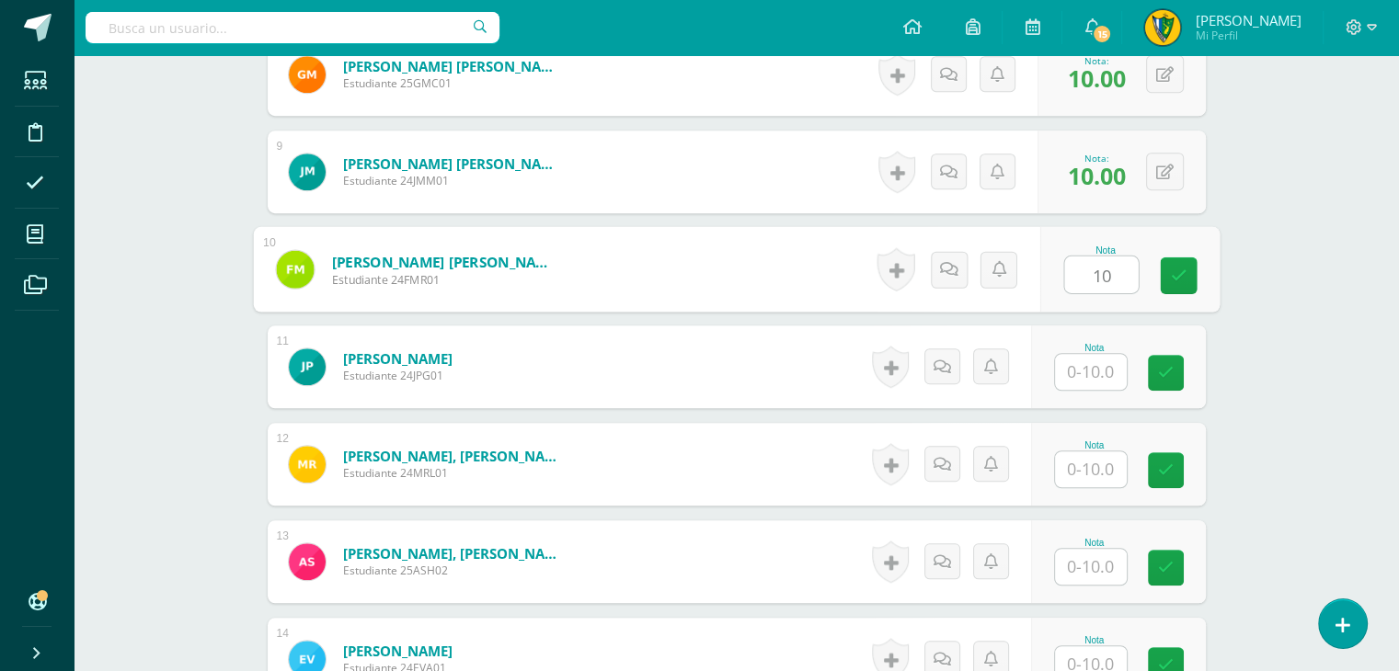
type input "10"
click at [1110, 354] on input "text" at bounding box center [1091, 372] width 72 height 36
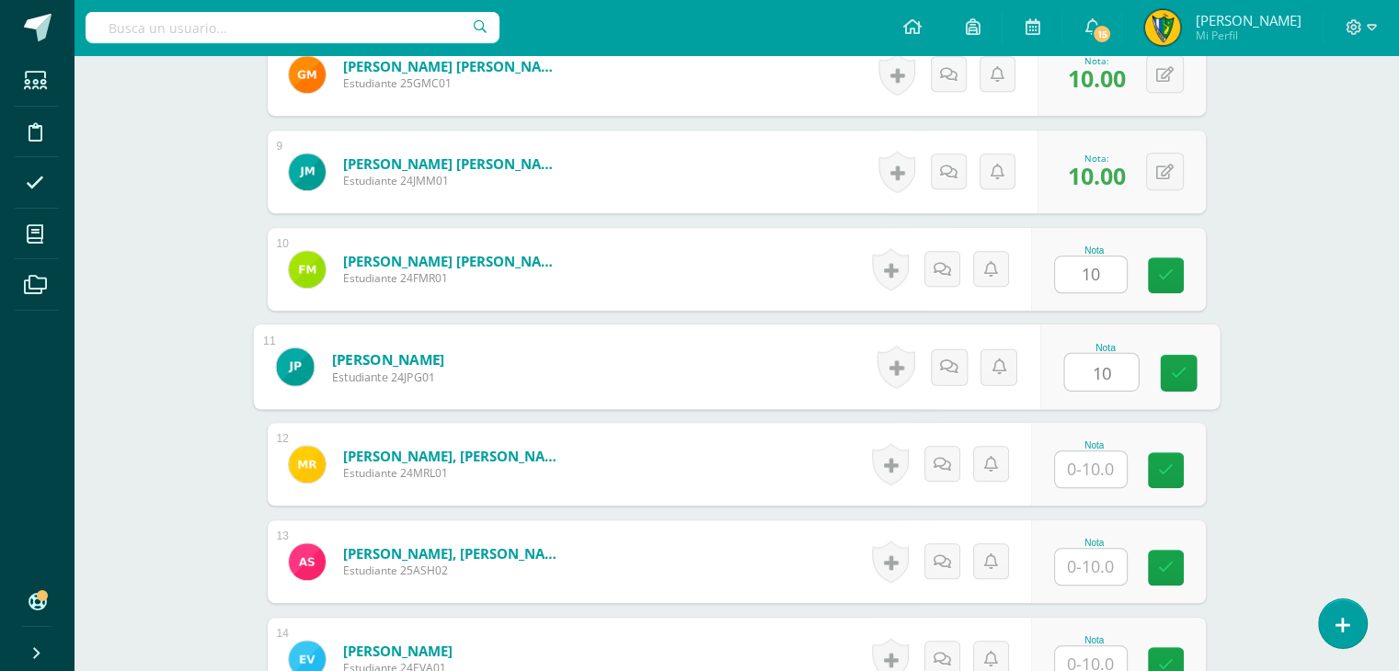
type input "10"
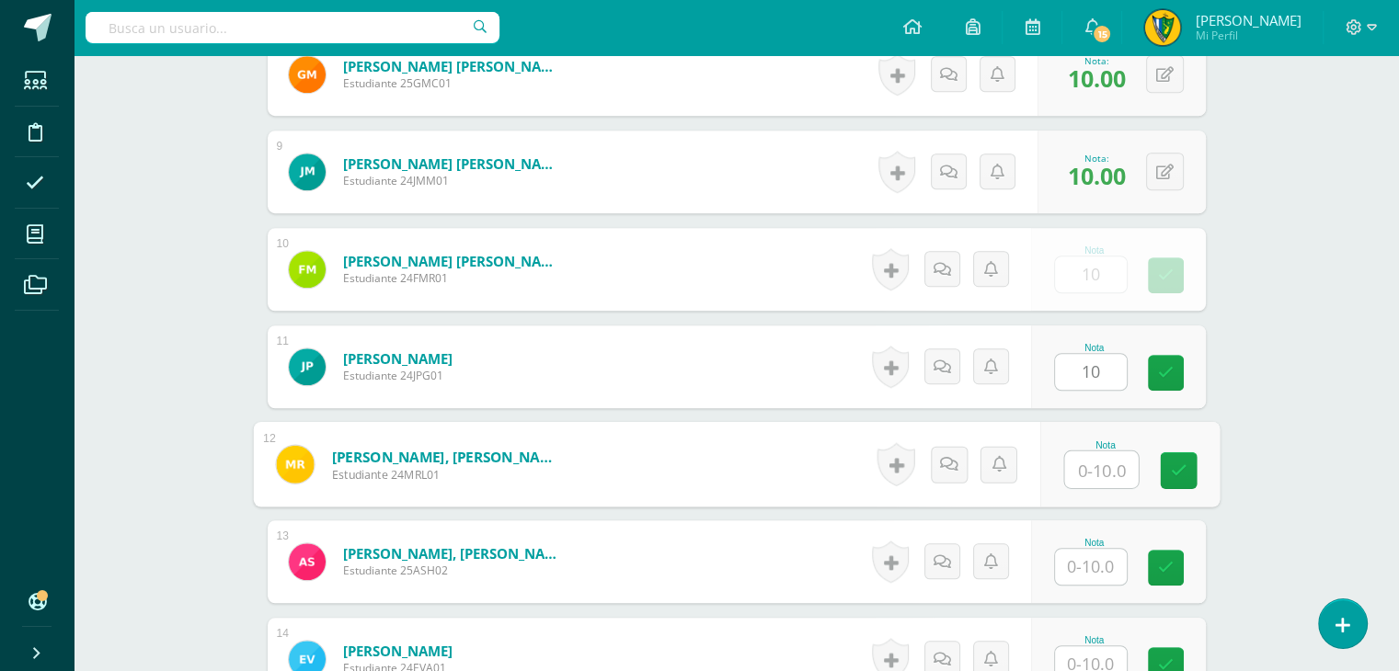
click at [1102, 464] on input "text" at bounding box center [1101, 470] width 74 height 37
type input "10"
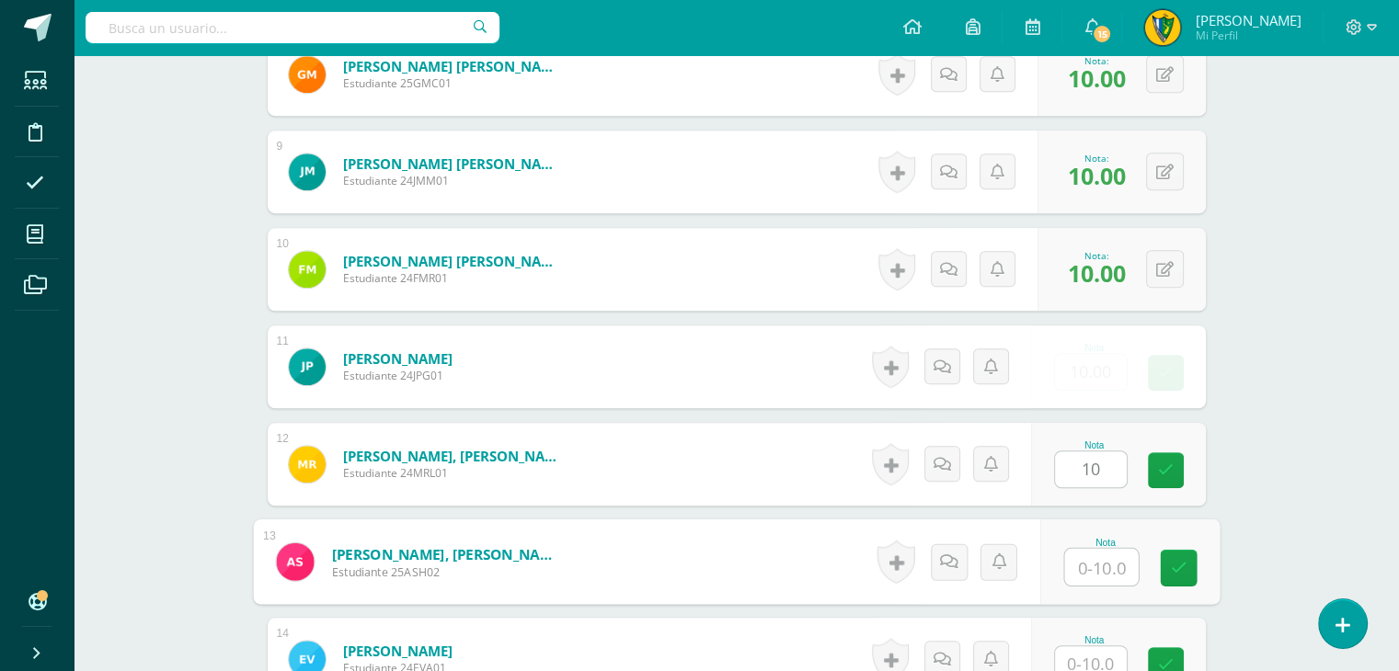
click at [1094, 564] on input "text" at bounding box center [1101, 567] width 74 height 37
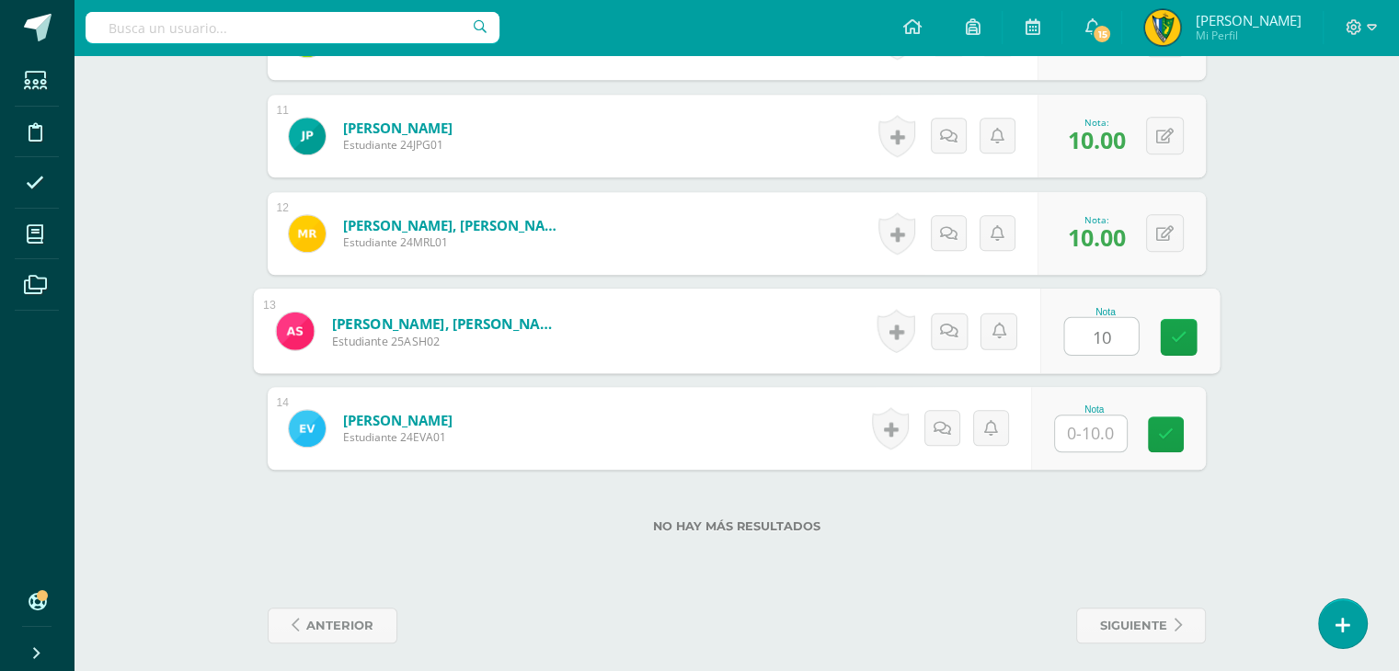
scroll to position [1528, 0]
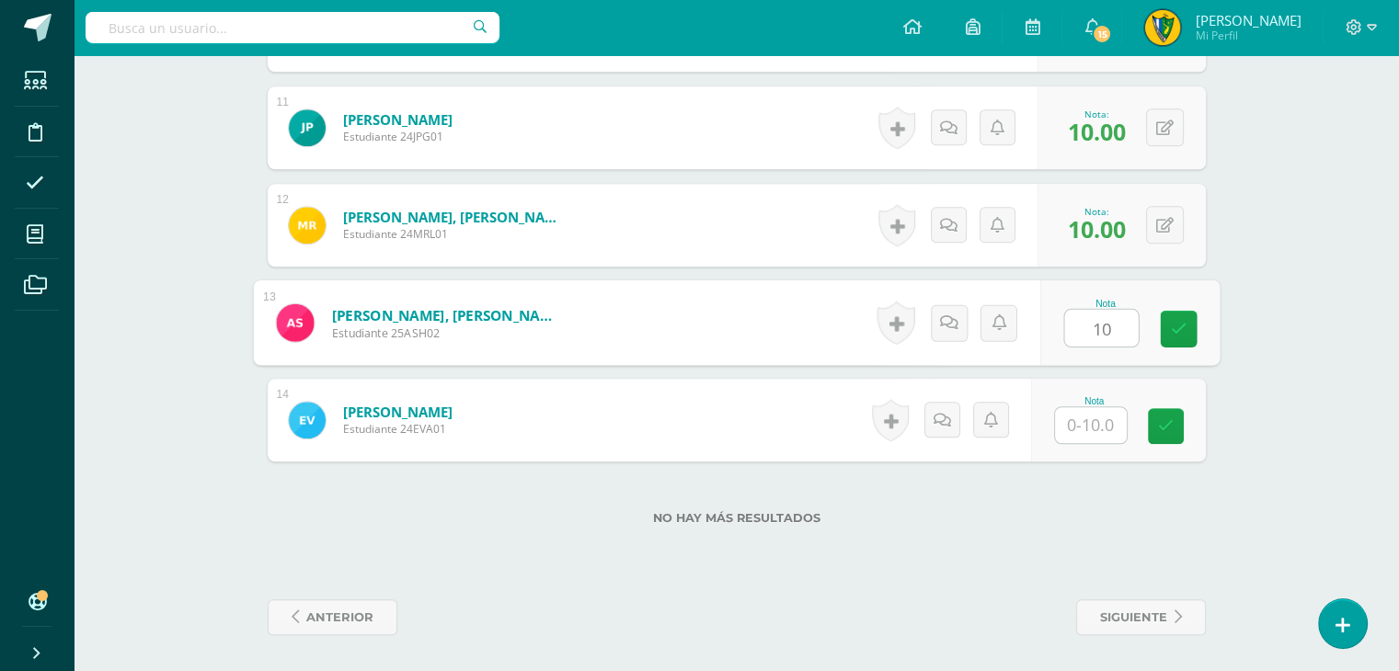
type input "10"
click at [1109, 424] on input "text" at bounding box center [1091, 425] width 72 height 36
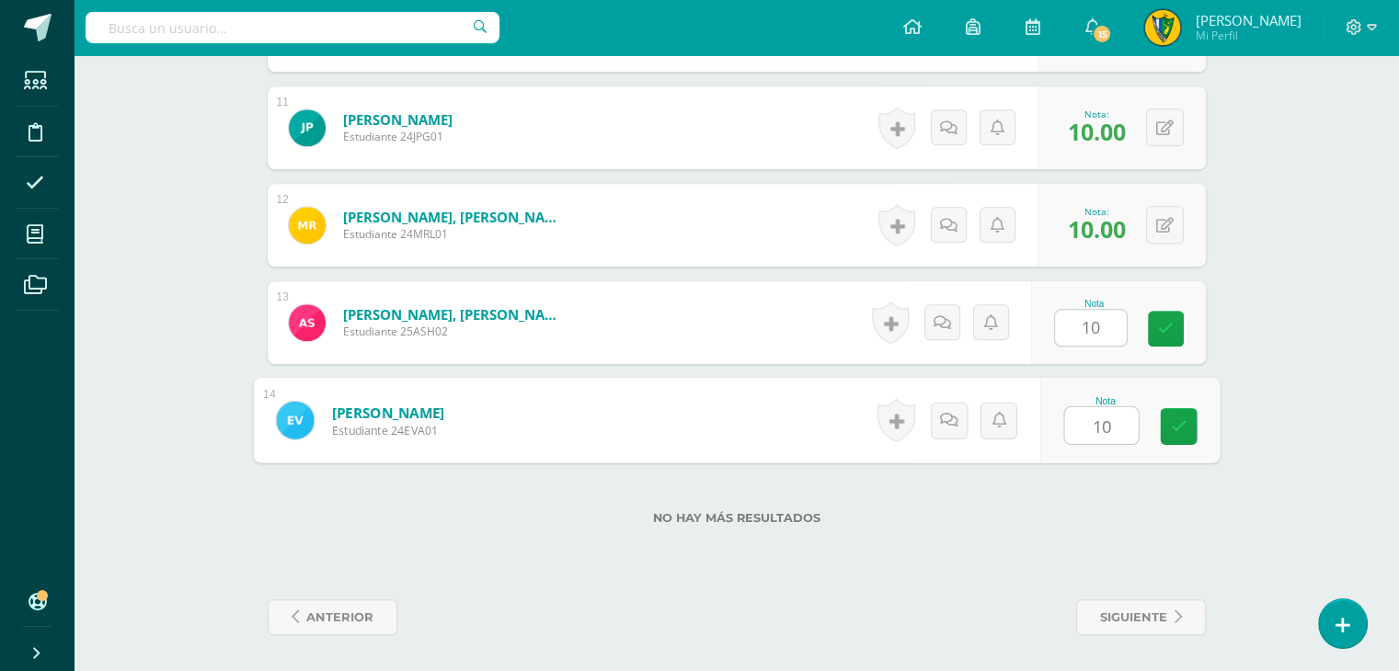
type input "10"
click at [1013, 503] on div "No hay más resultados" at bounding box center [737, 505] width 938 height 86
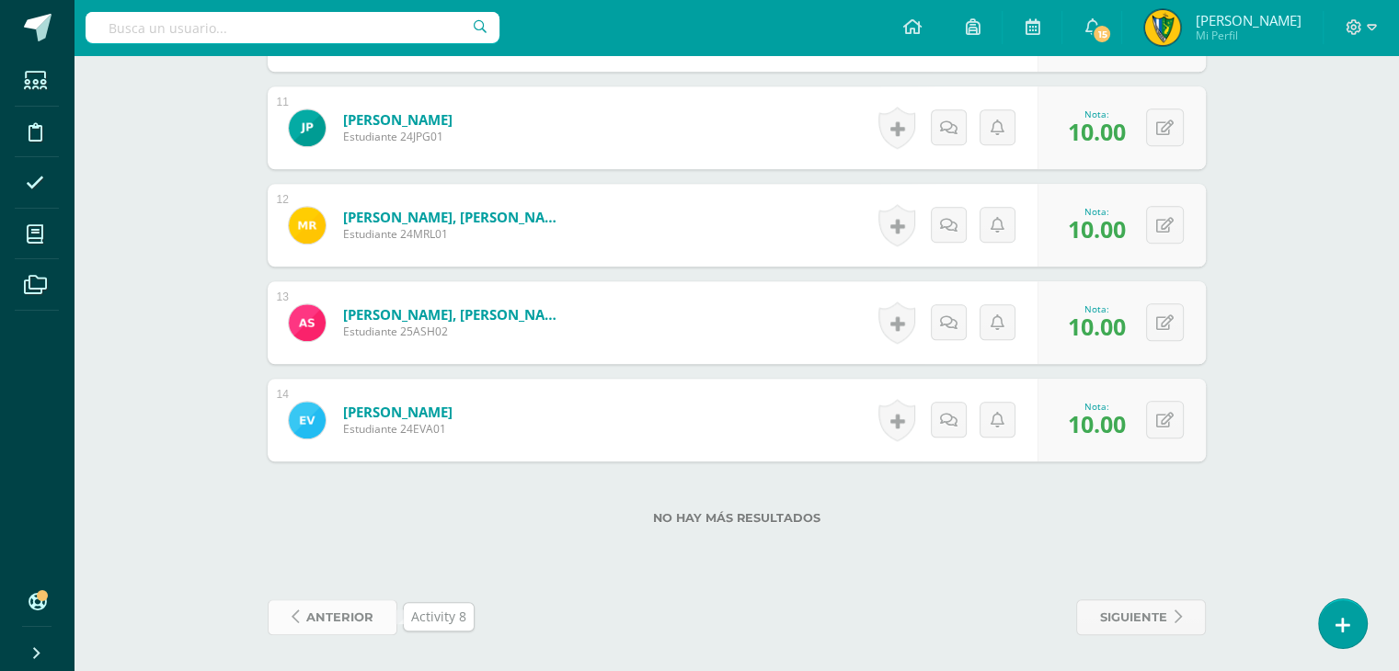
click at [357, 612] on span "anterior" at bounding box center [339, 618] width 67 height 34
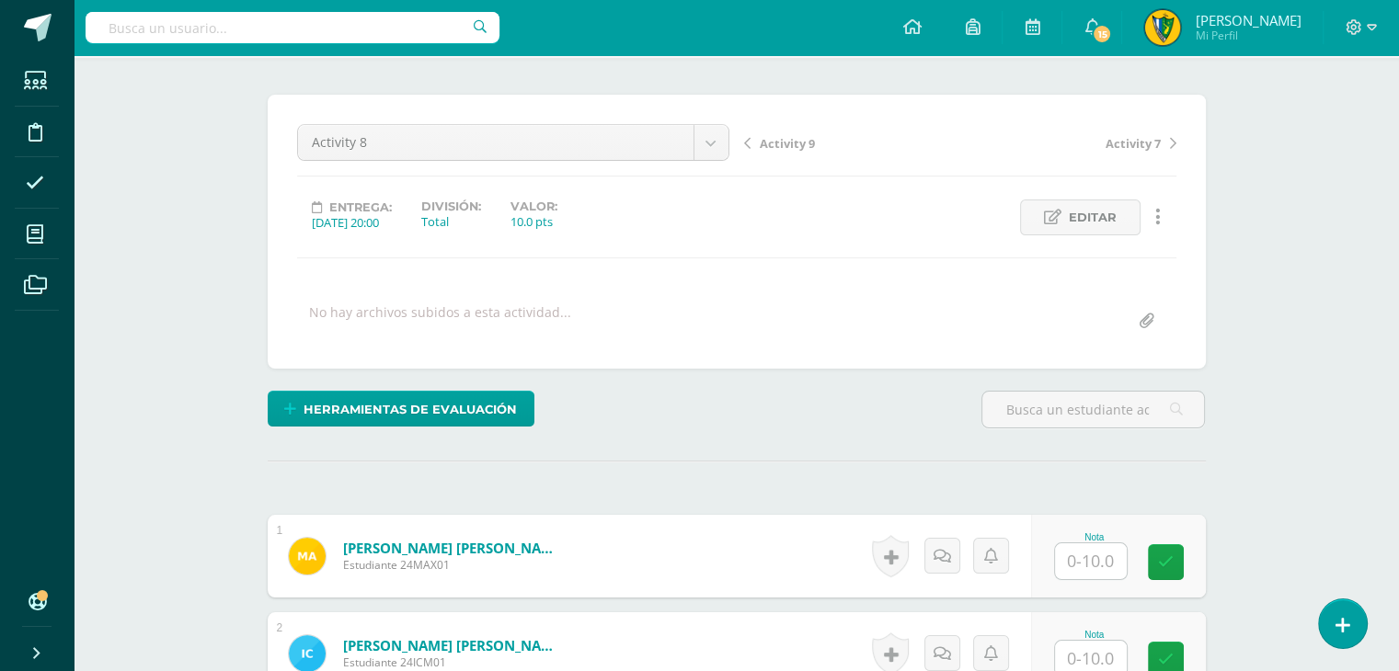
scroll to position [369, 0]
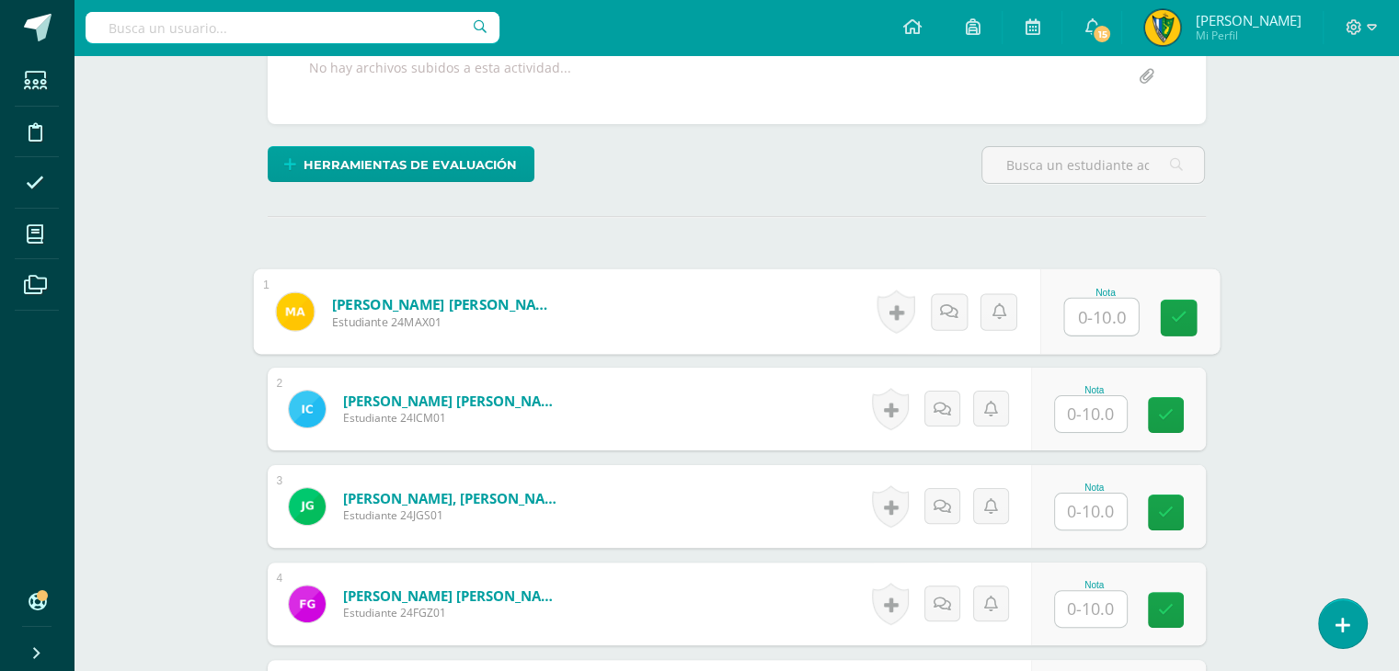
click at [1075, 314] on input "text" at bounding box center [1101, 317] width 74 height 37
type input "10"
click at [1093, 407] on input "text" at bounding box center [1091, 414] width 72 height 36
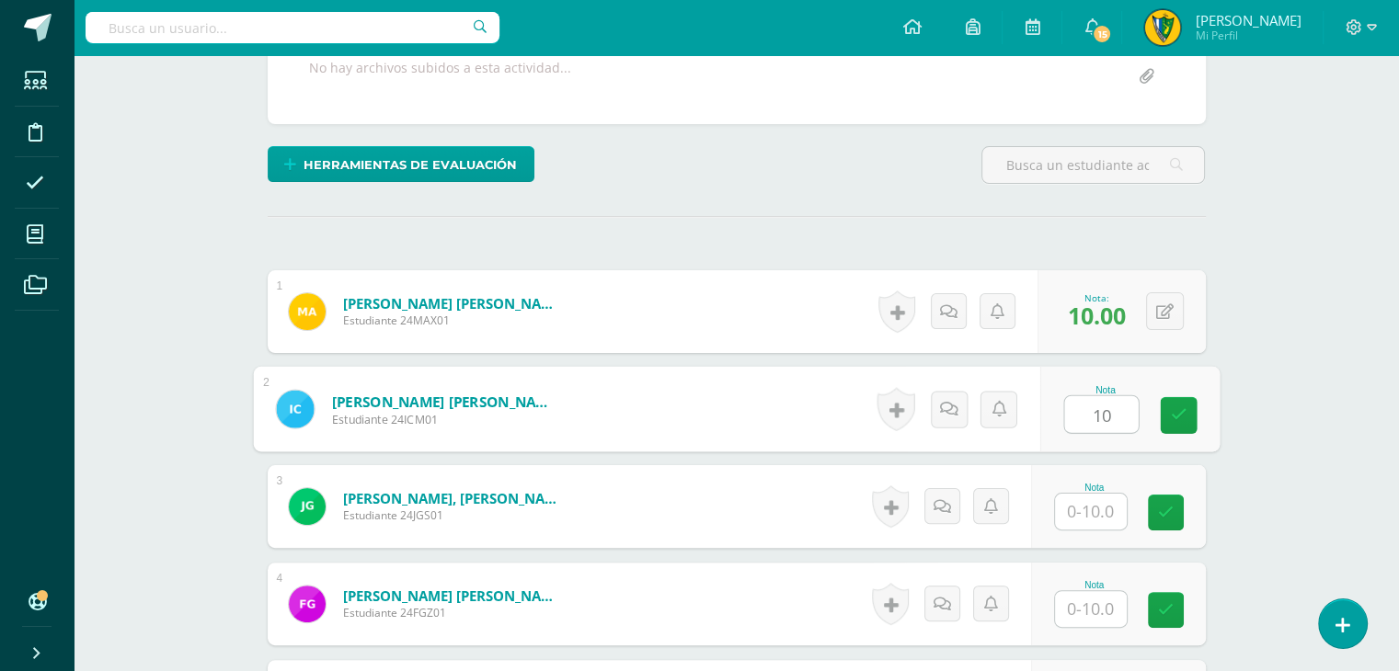
type input "10"
click at [1096, 511] on input "text" at bounding box center [1091, 512] width 72 height 36
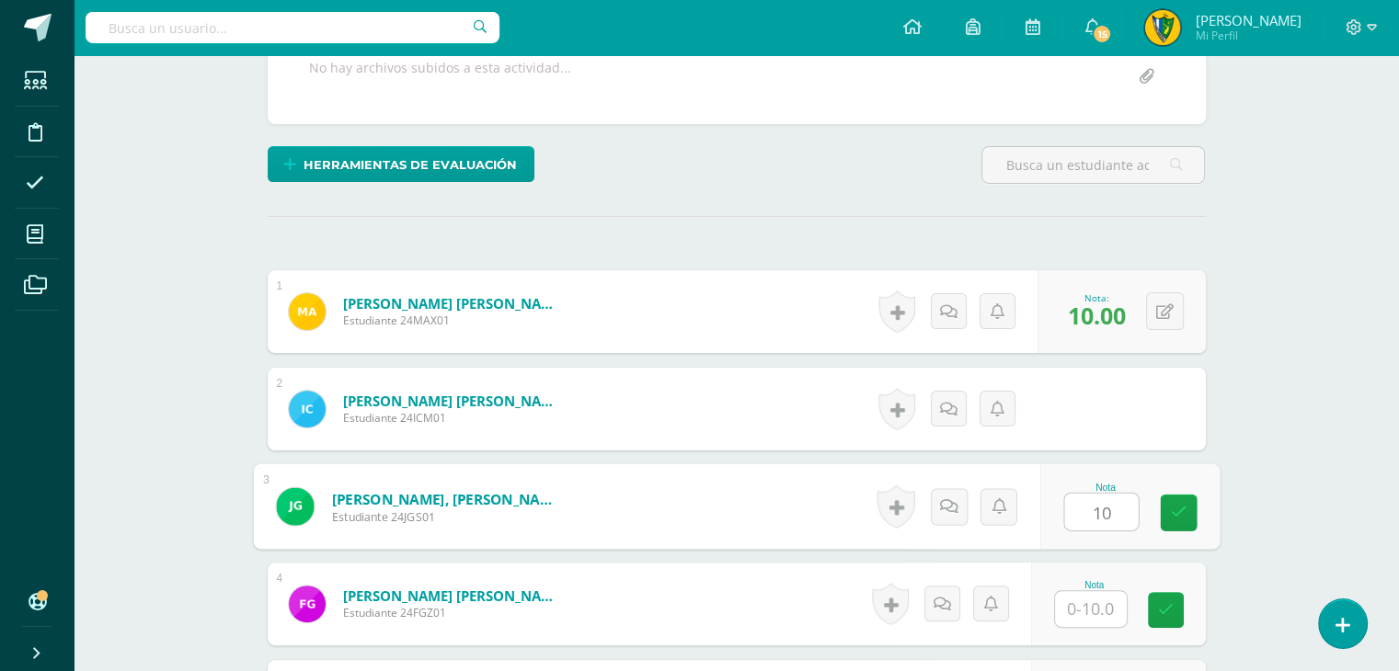
type input "10"
click at [1105, 607] on input "text" at bounding box center [1091, 609] width 72 height 36
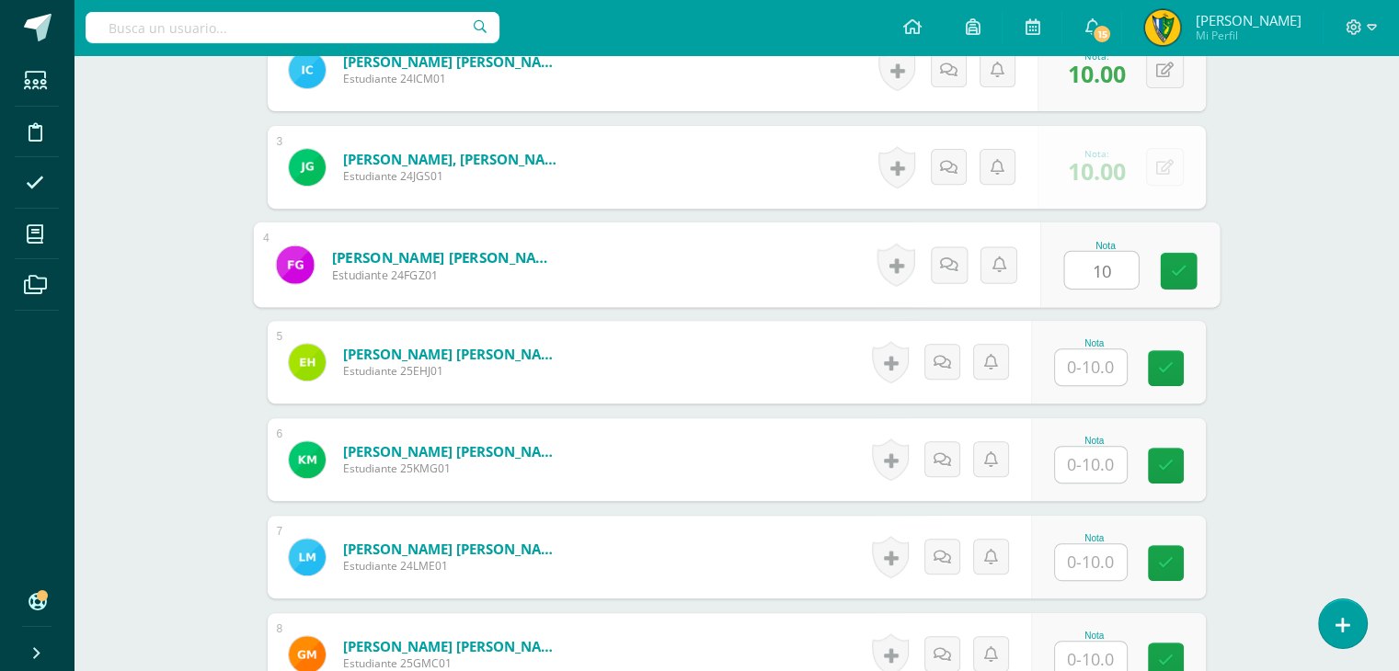
scroll to position [737, 0]
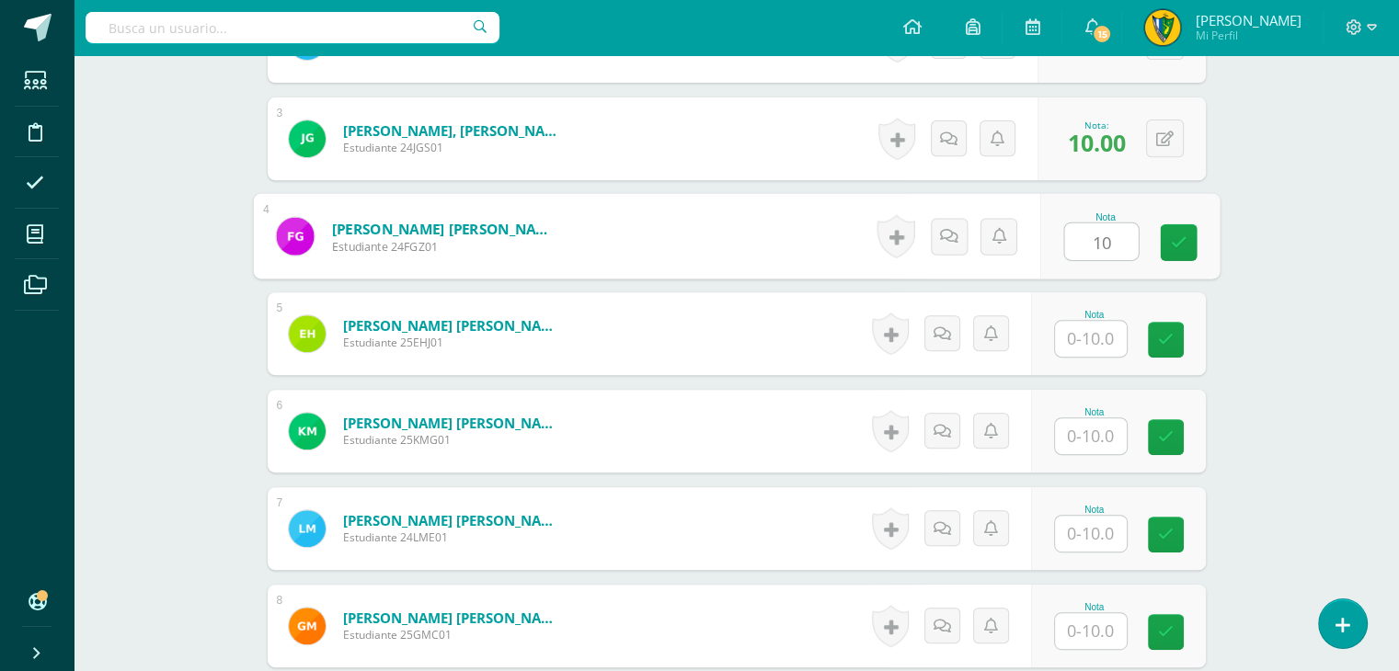
type input "10"
click at [1094, 327] on input "text" at bounding box center [1091, 339] width 72 height 36
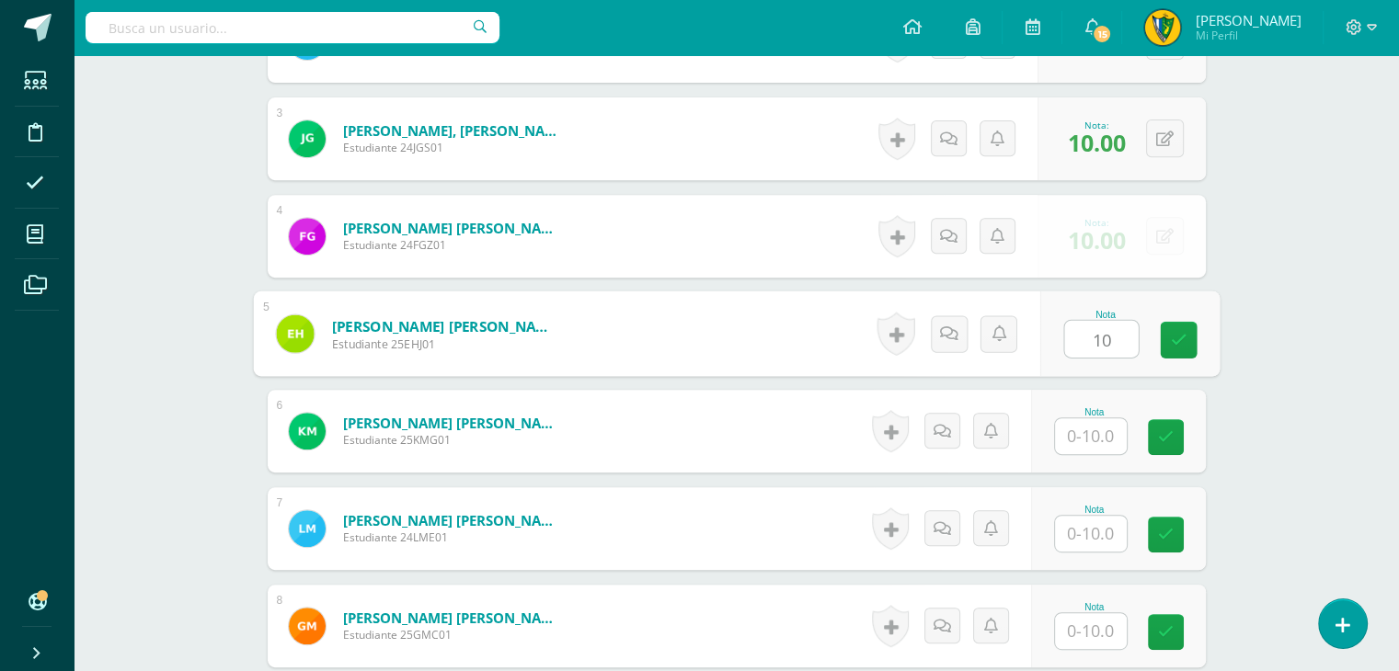
type input "10"
click at [1093, 441] on input "text" at bounding box center [1091, 437] width 72 height 36
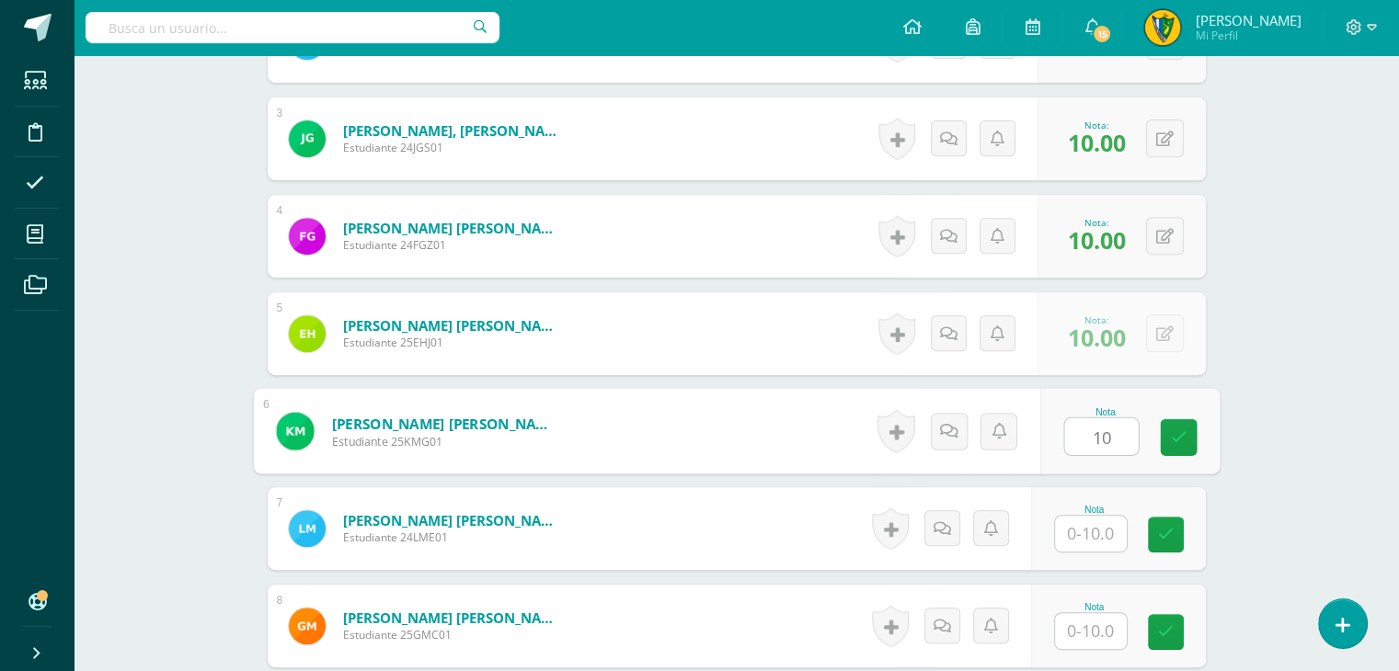
type input "10"
click at [1095, 535] on input "text" at bounding box center [1091, 534] width 72 height 36
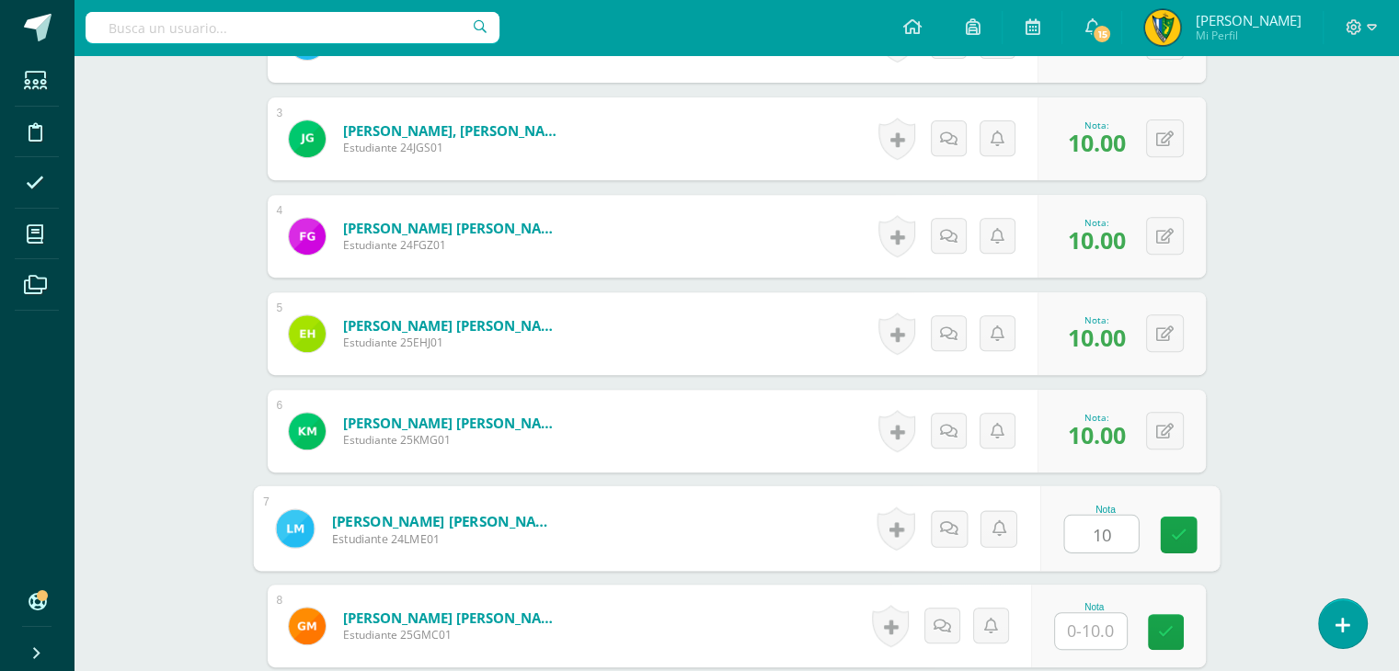
type input "10"
click at [1092, 623] on input "text" at bounding box center [1091, 632] width 72 height 36
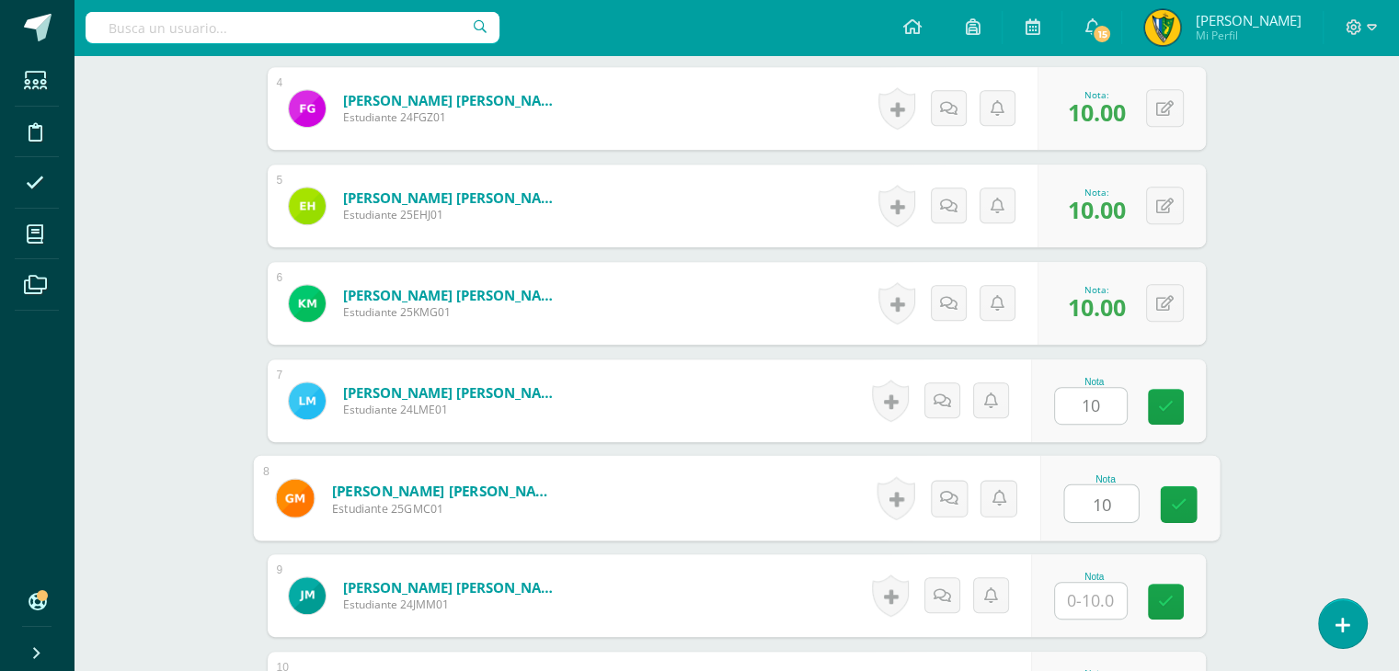
scroll to position [1197, 0]
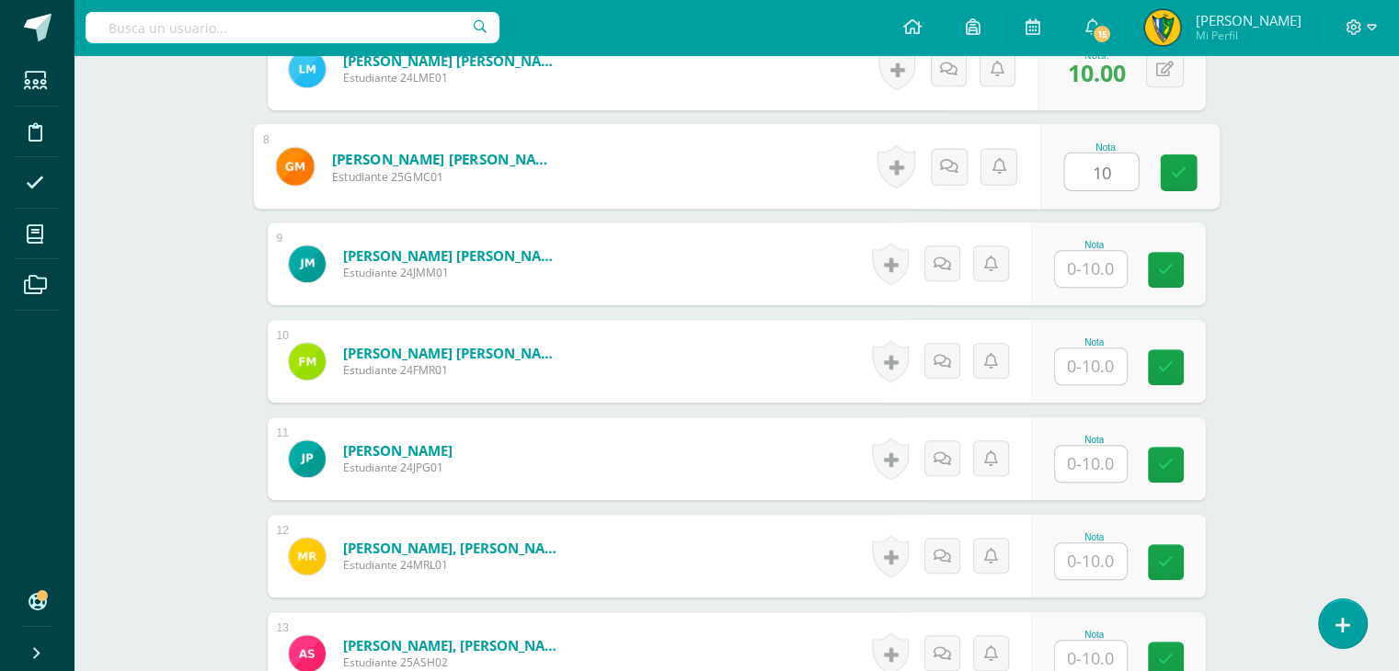
type input "10"
click at [1095, 265] on input "text" at bounding box center [1091, 269] width 72 height 36
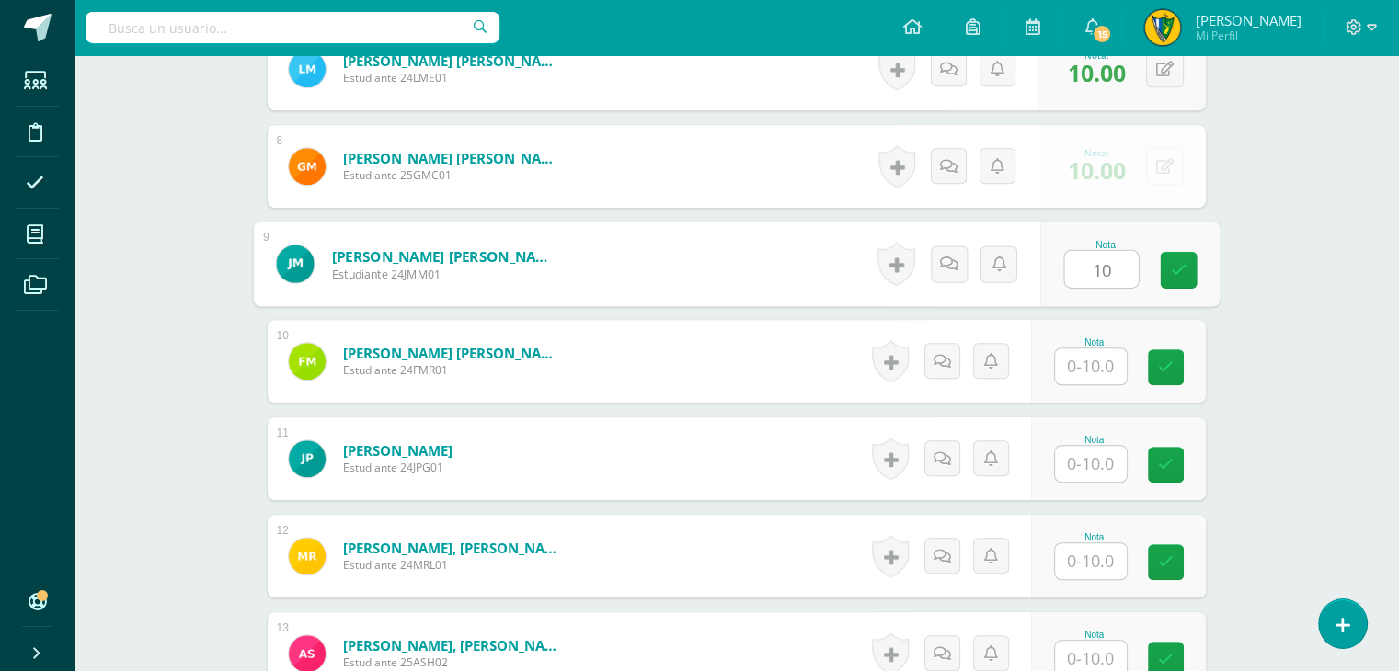
type input "10"
click at [1099, 364] on input "text" at bounding box center [1091, 367] width 72 height 36
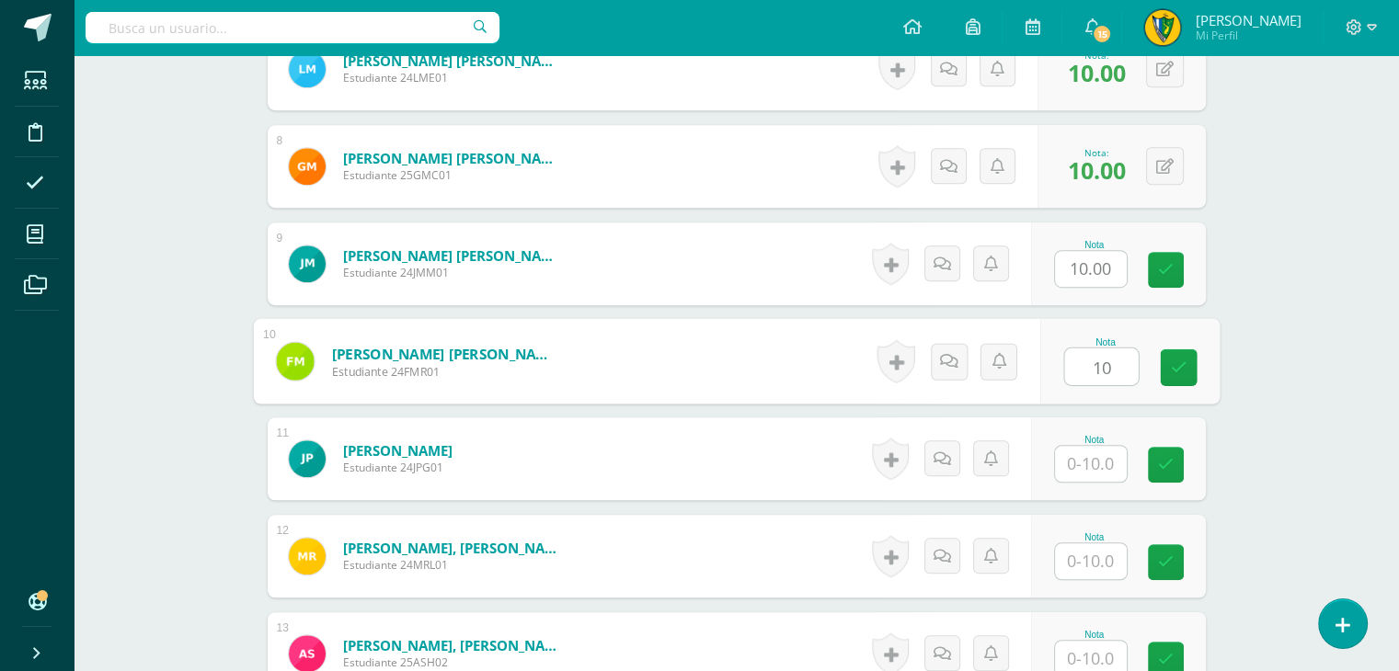
type input "10"
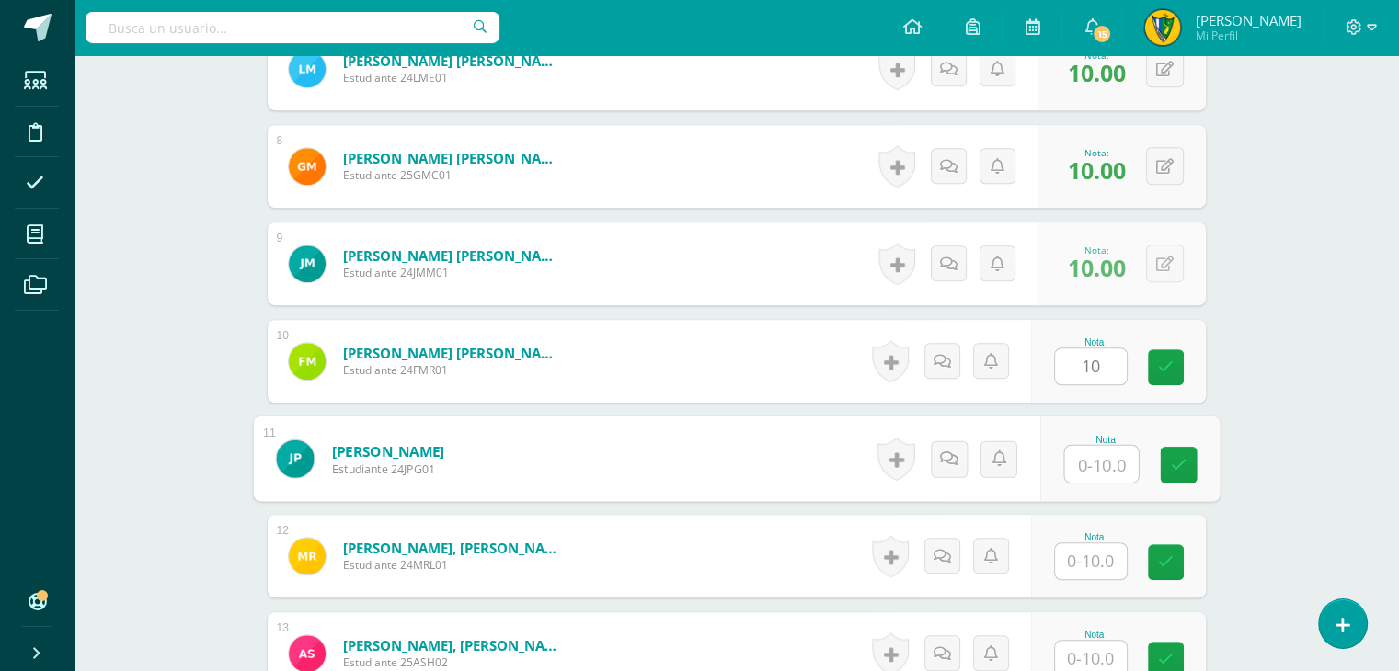
click at [1081, 479] on input "text" at bounding box center [1101, 464] width 74 height 37
type input "10"
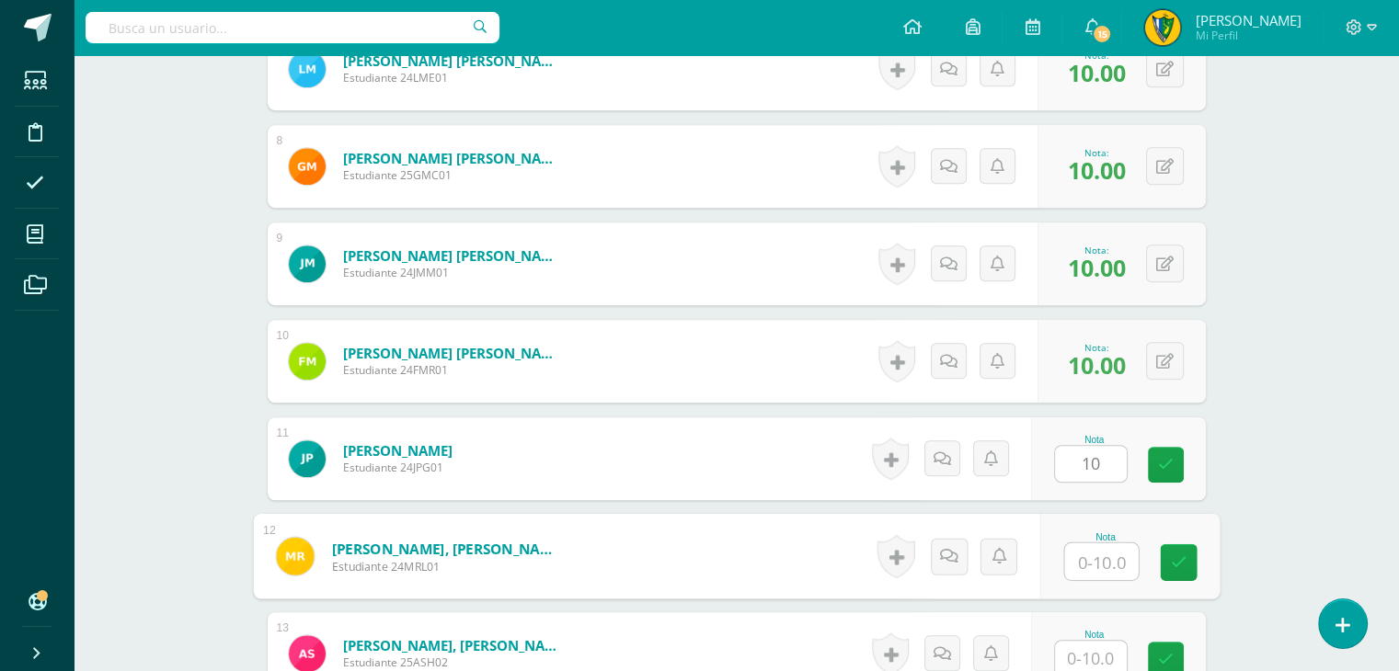
click at [1092, 549] on input "text" at bounding box center [1101, 562] width 74 height 37
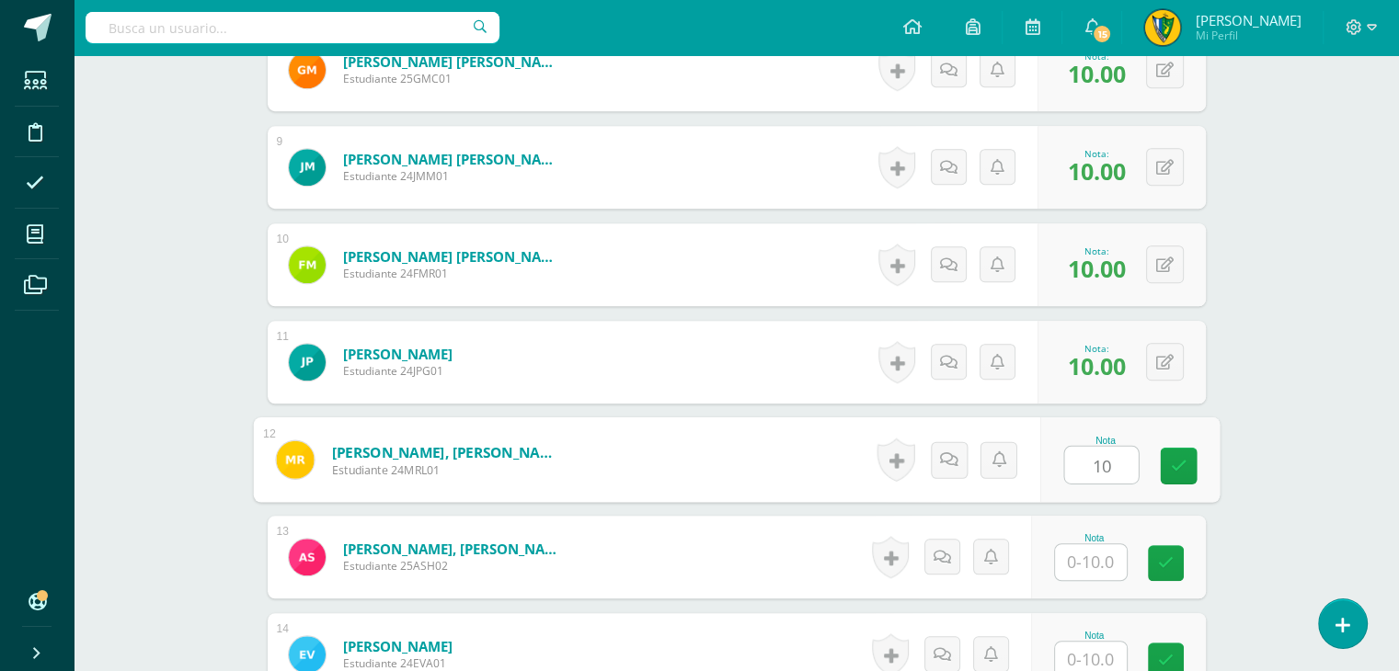
scroll to position [1473, 0]
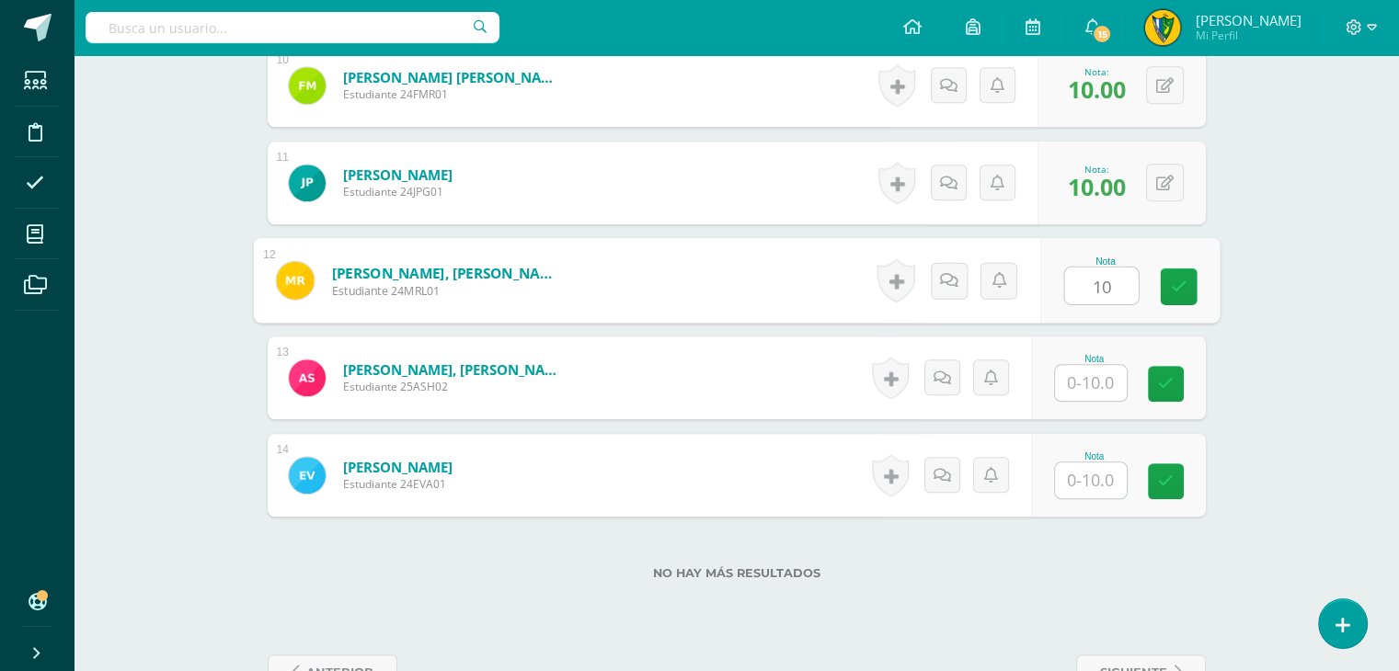
type input "10"
click at [1095, 383] on input "text" at bounding box center [1091, 383] width 72 height 36
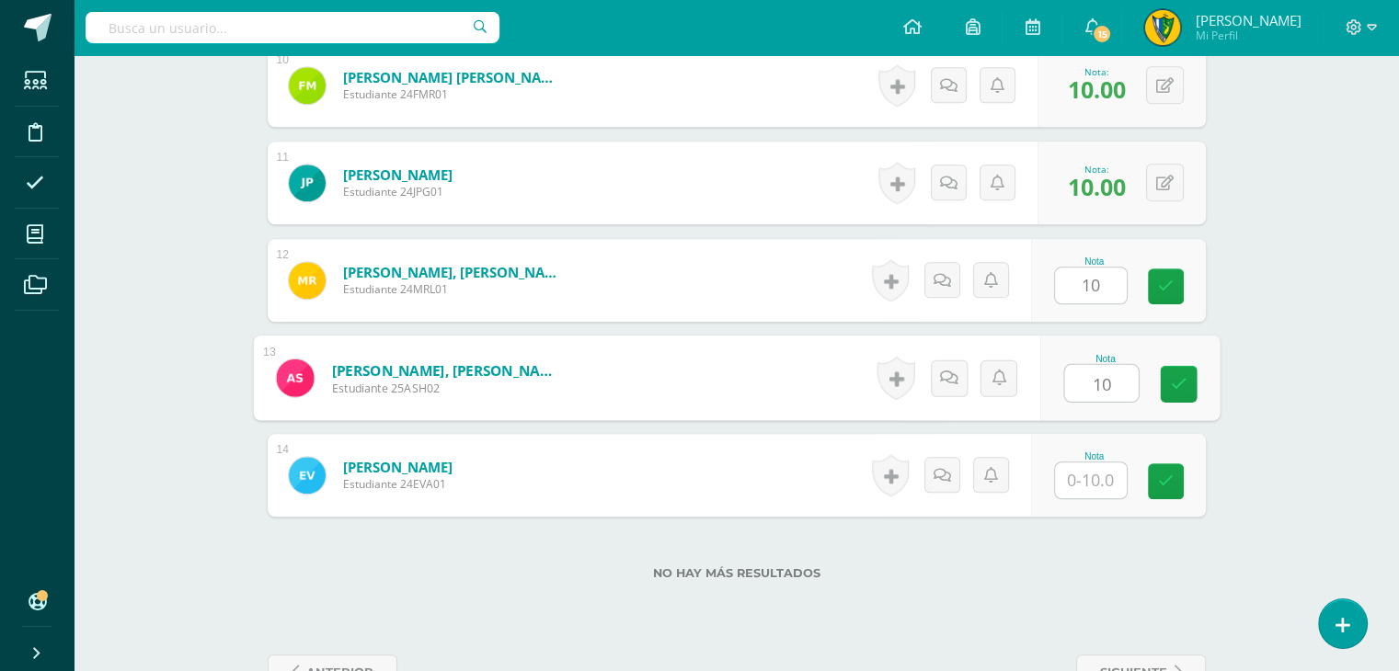
type input "10"
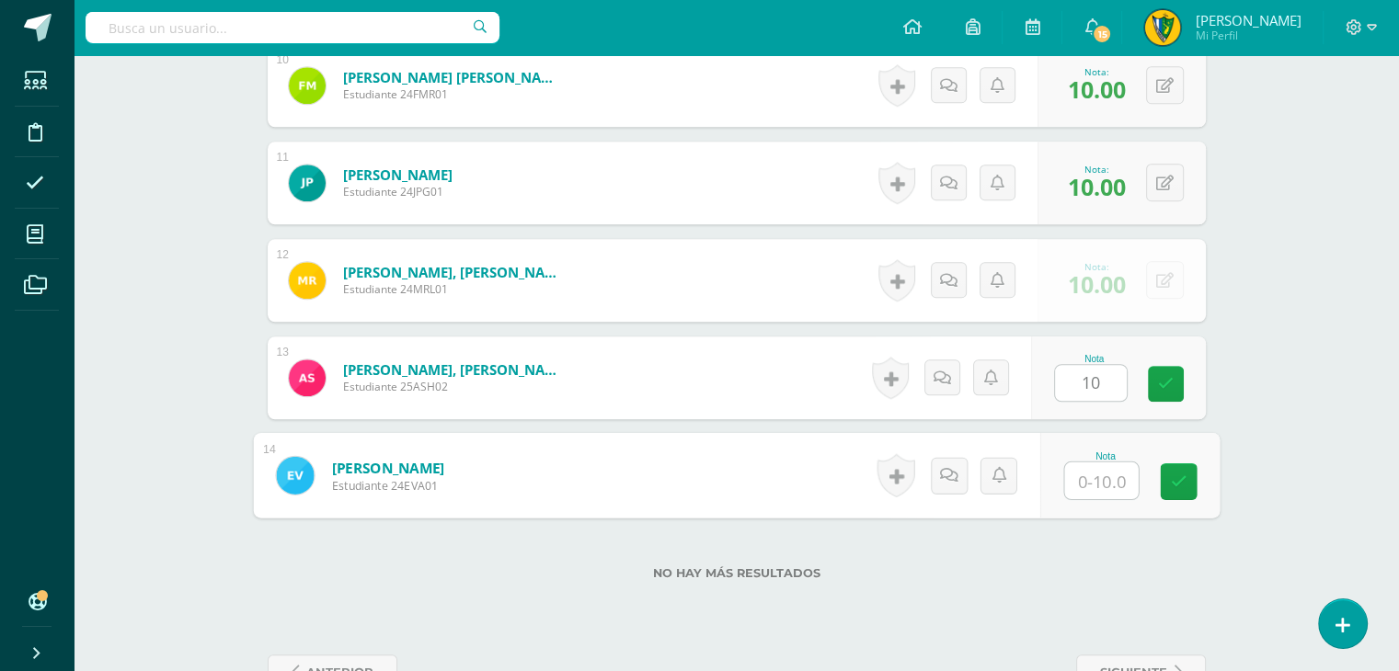
click at [1095, 477] on input "text" at bounding box center [1101, 481] width 74 height 37
type input "10"
click at [1090, 538] on div "No hay más resultados" at bounding box center [737, 560] width 938 height 86
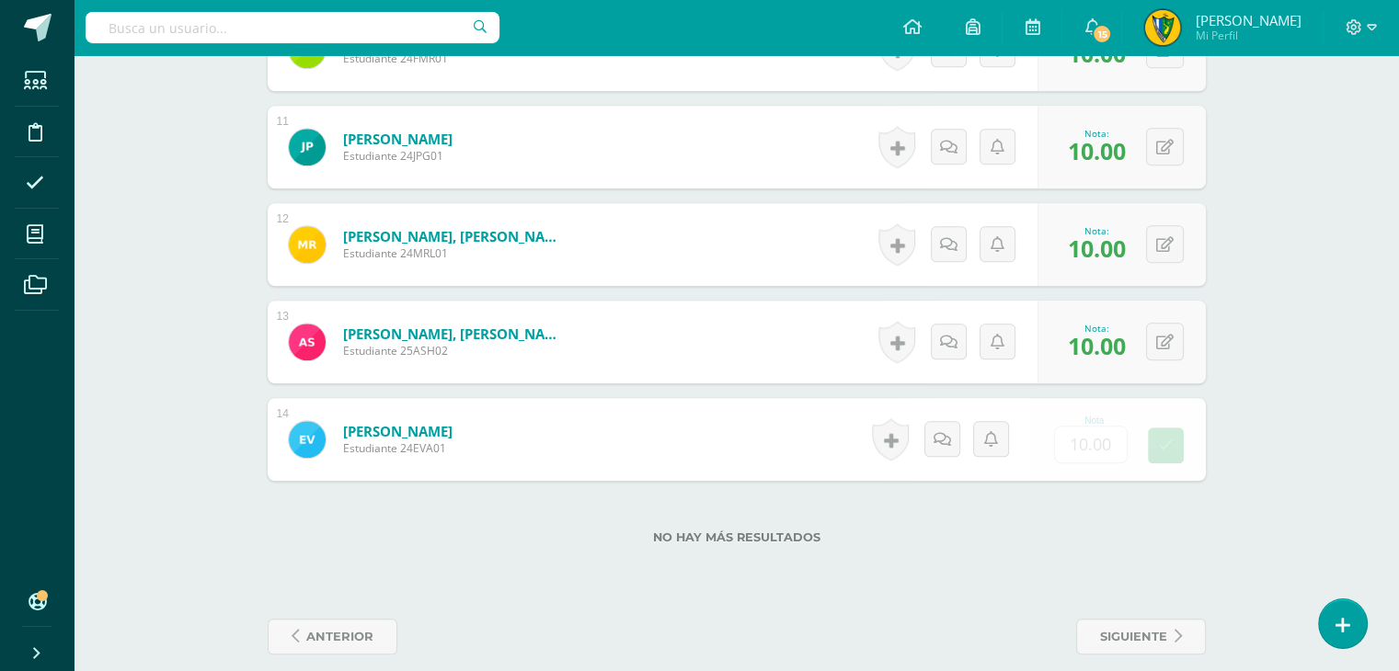
scroll to position [1528, 0]
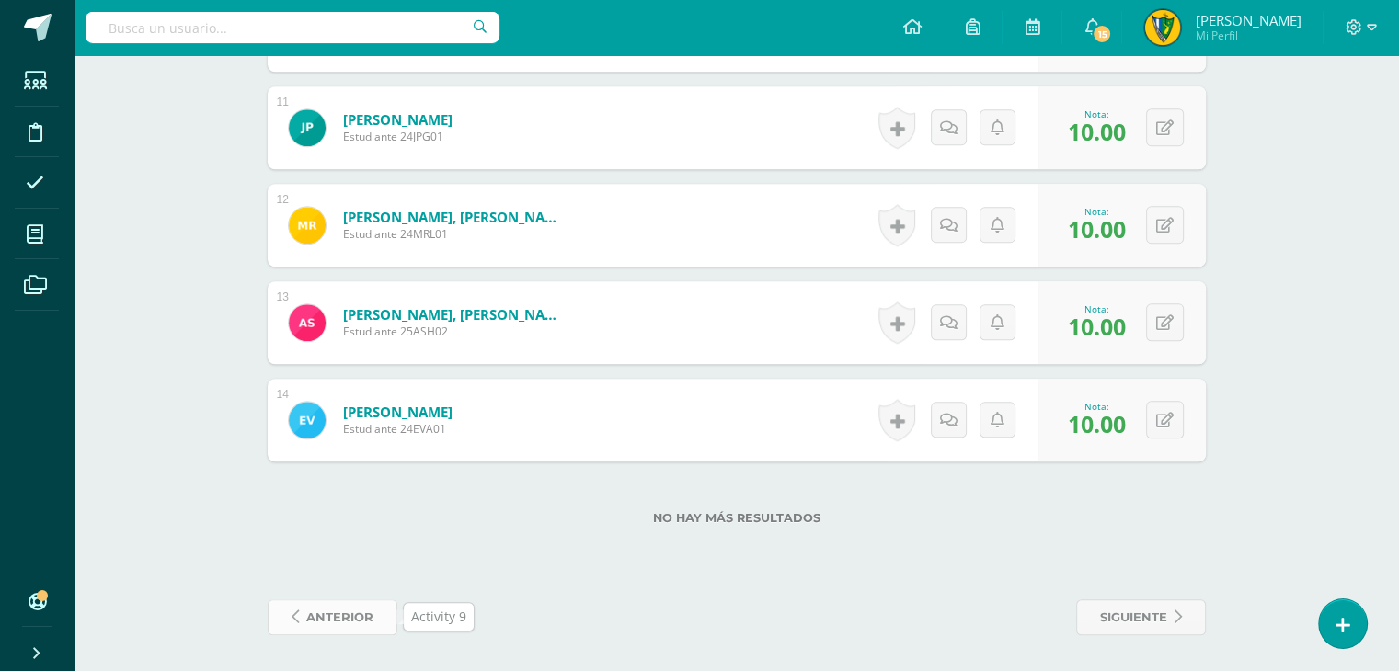
click at [371, 612] on span "anterior" at bounding box center [339, 618] width 67 height 34
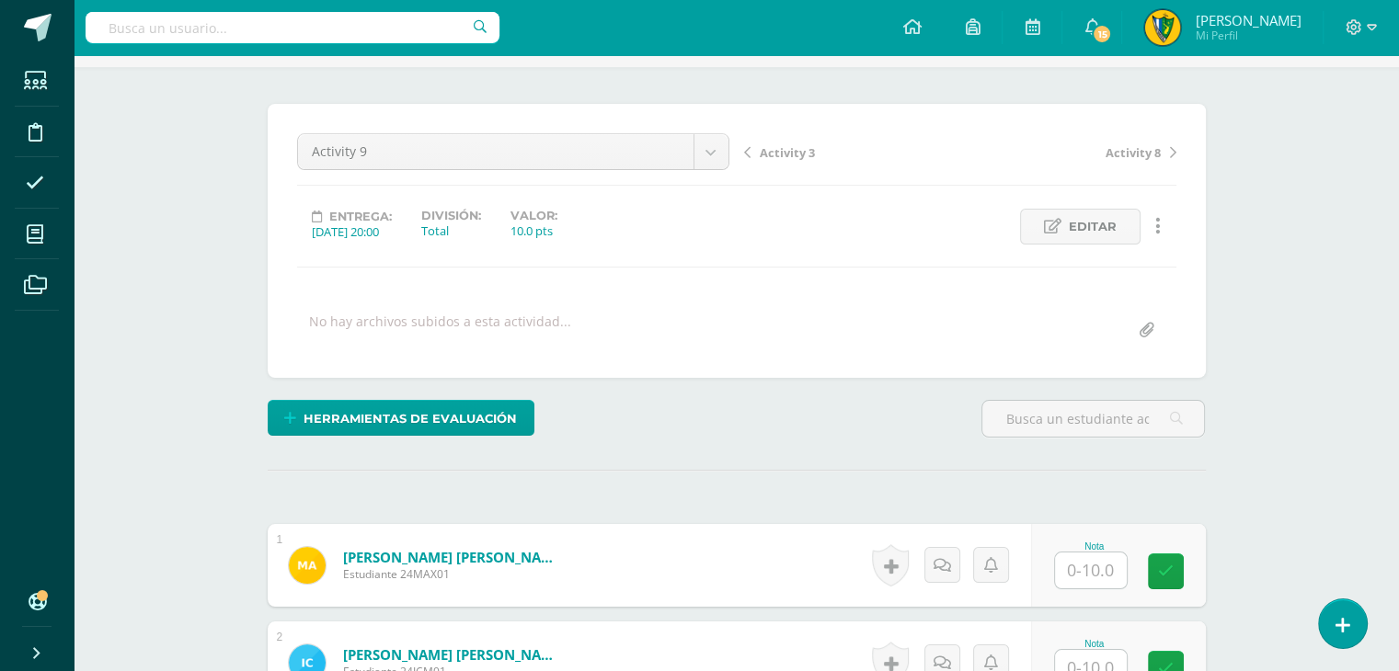
scroll to position [460, 0]
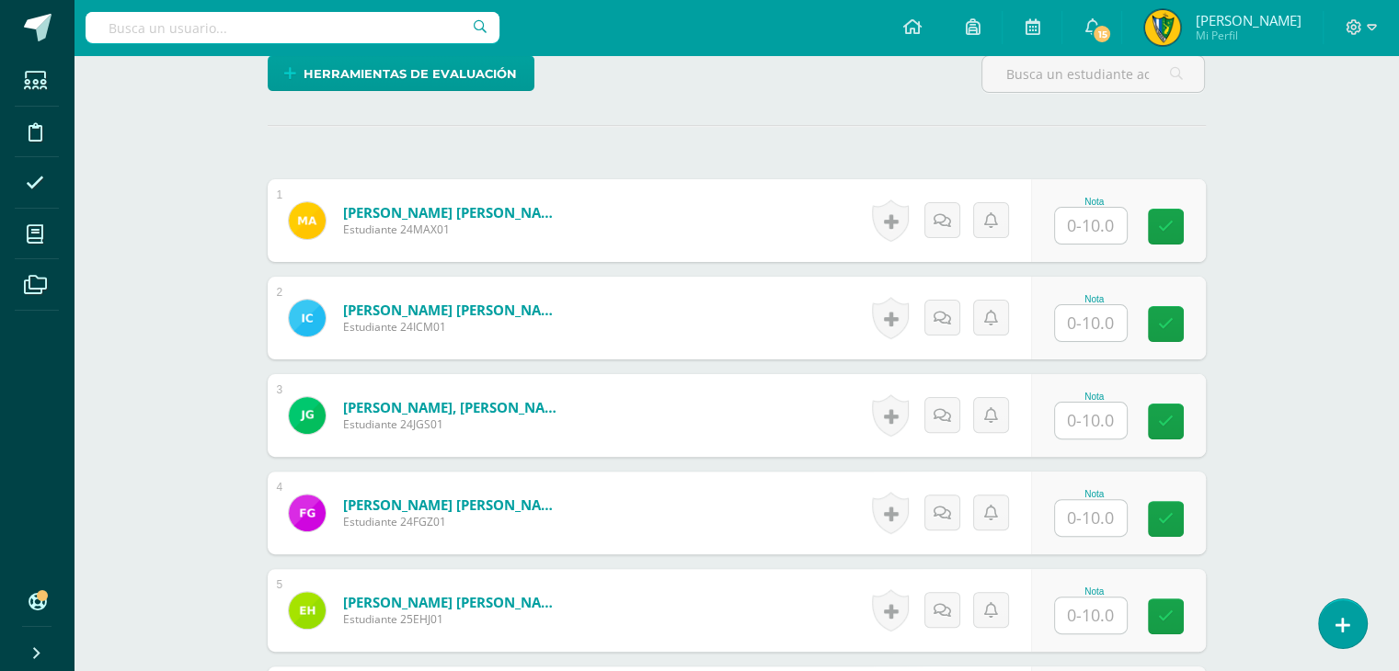
click at [1077, 238] on input "text" at bounding box center [1091, 226] width 72 height 36
type input "10"
click at [1116, 315] on input "text" at bounding box center [1091, 323] width 72 height 36
type input "10"
click at [1115, 413] on input "text" at bounding box center [1091, 421] width 72 height 36
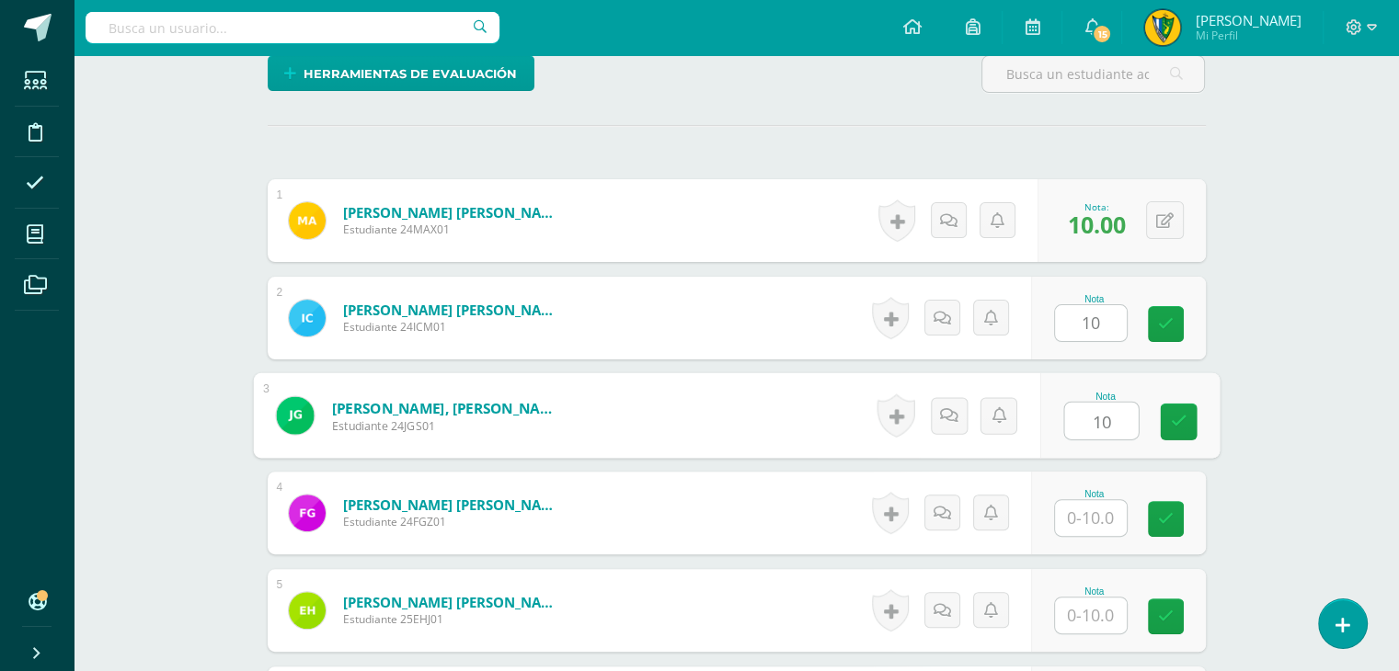
type input "10"
click at [1084, 540] on div "Nota" at bounding box center [1118, 513] width 175 height 83
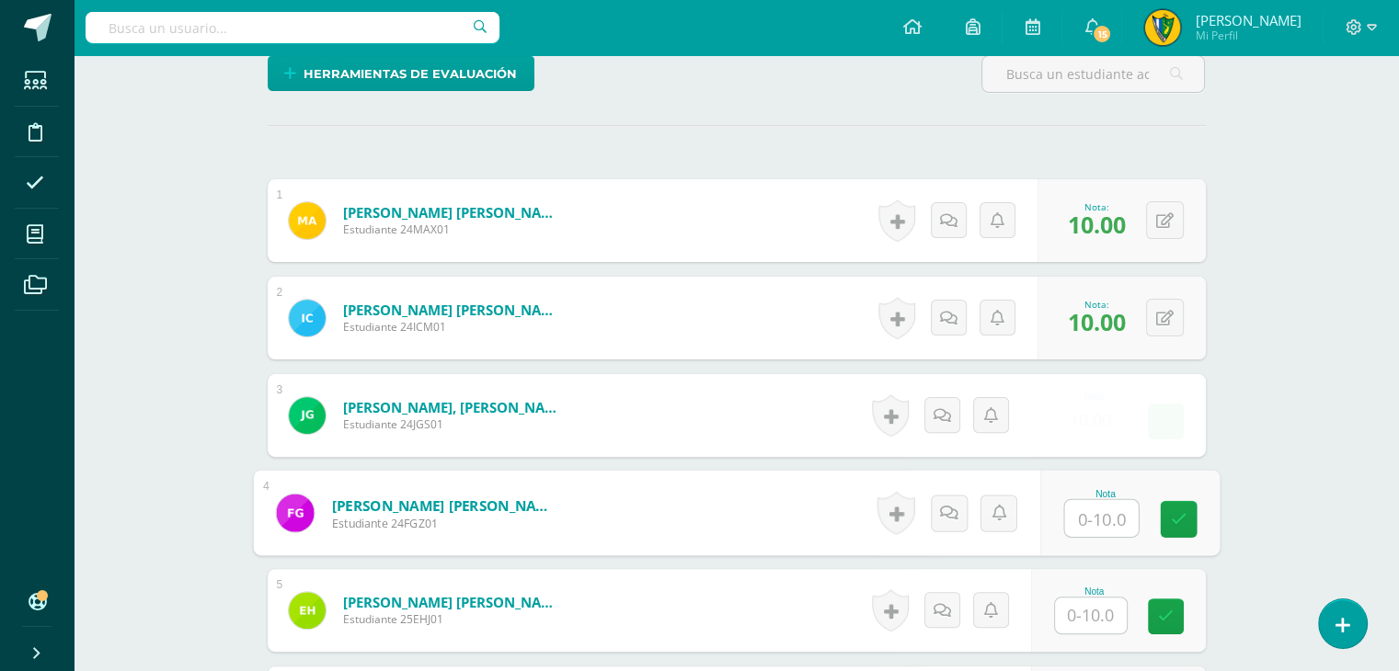
click at [1101, 515] on input "text" at bounding box center [1101, 518] width 74 height 37
type input "10"
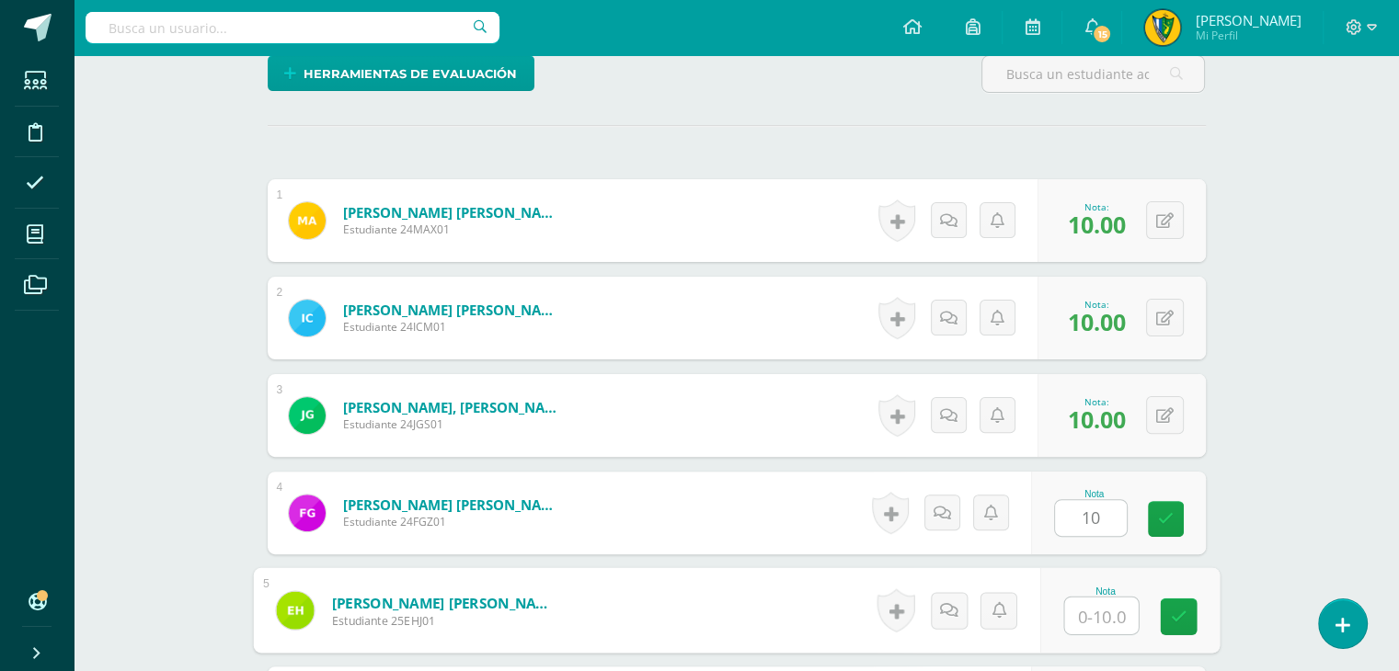
click at [1104, 619] on input "text" at bounding box center [1101, 616] width 74 height 37
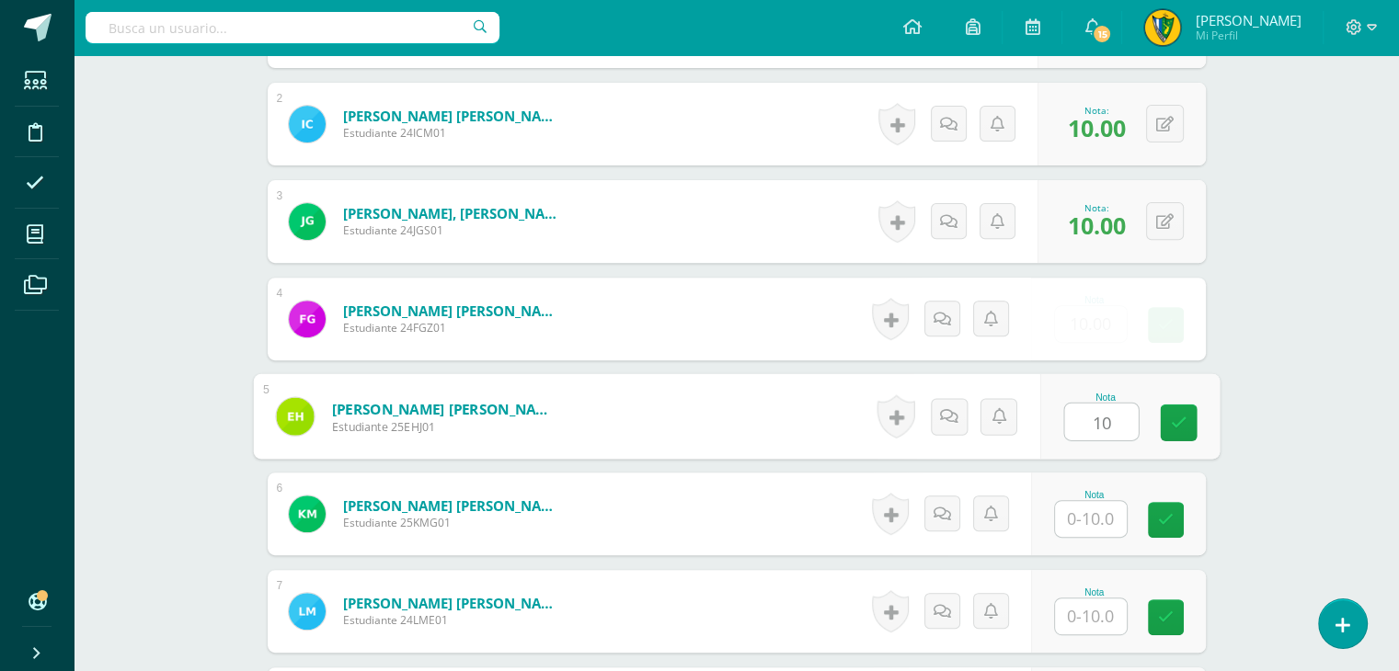
scroll to position [828, 0]
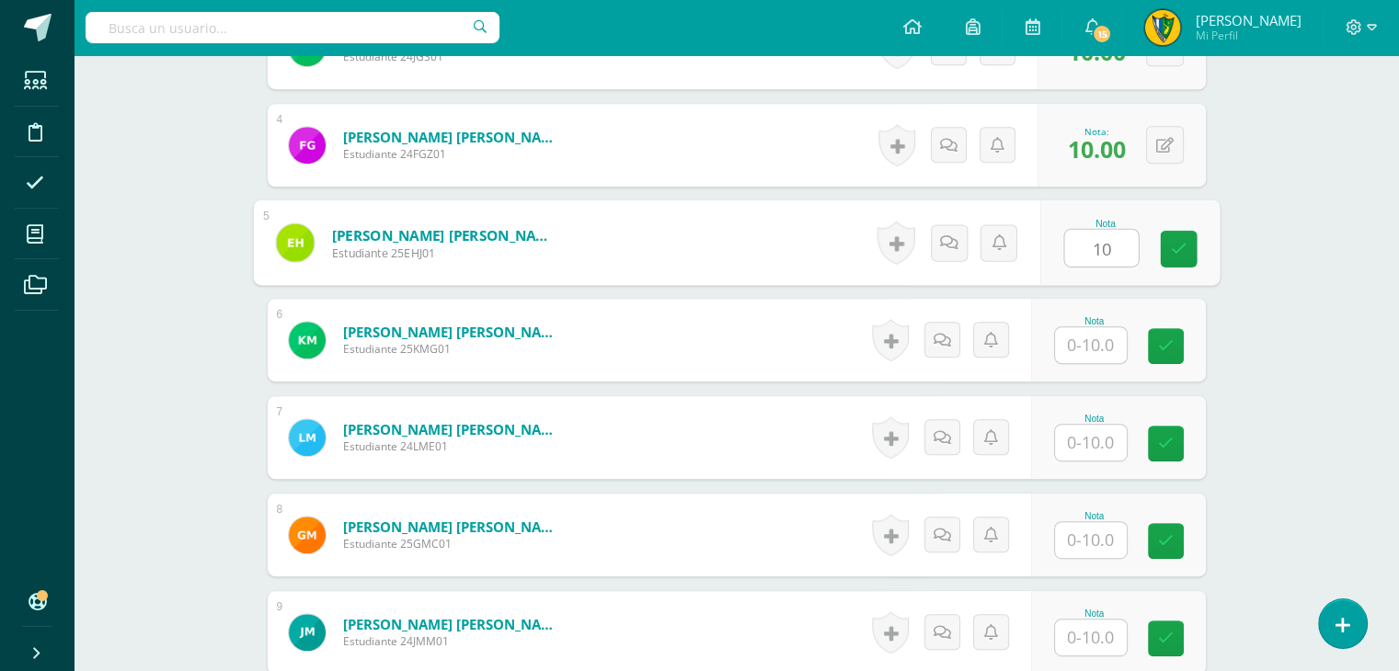
type input "10"
click at [1098, 331] on input "text" at bounding box center [1091, 345] width 72 height 36
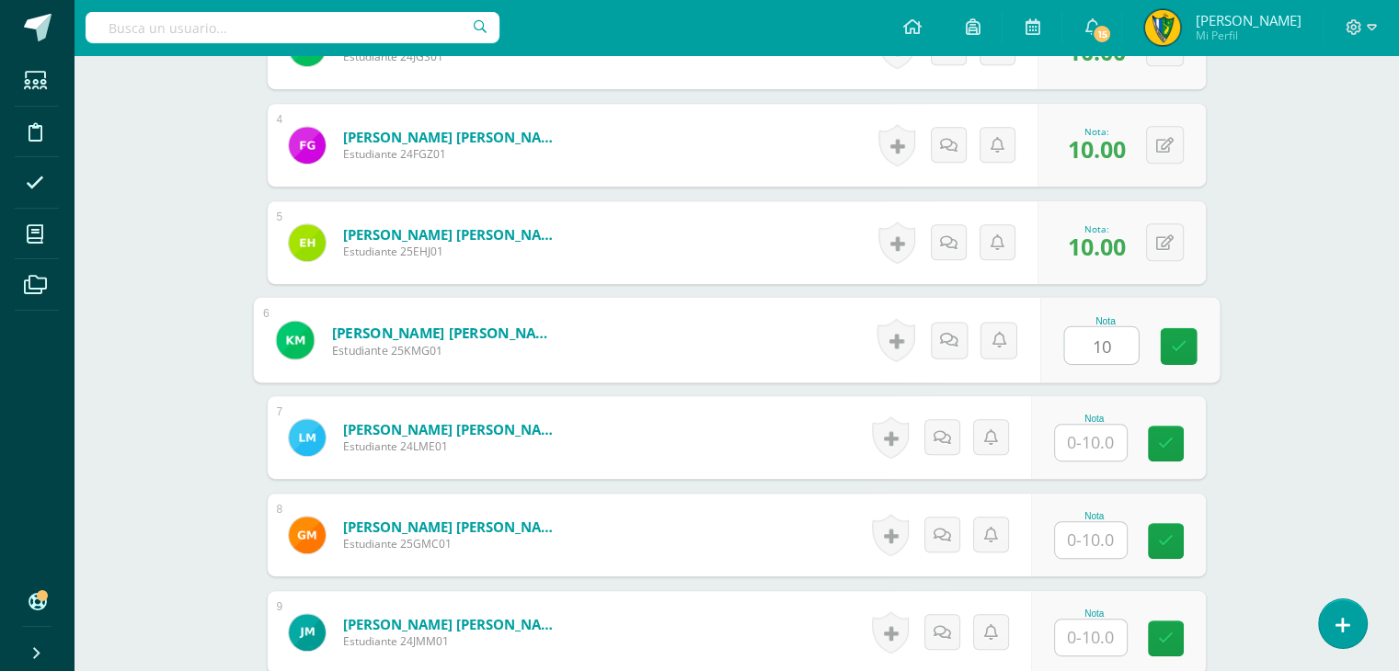
type input "10"
click at [1085, 441] on input "text" at bounding box center [1091, 443] width 72 height 36
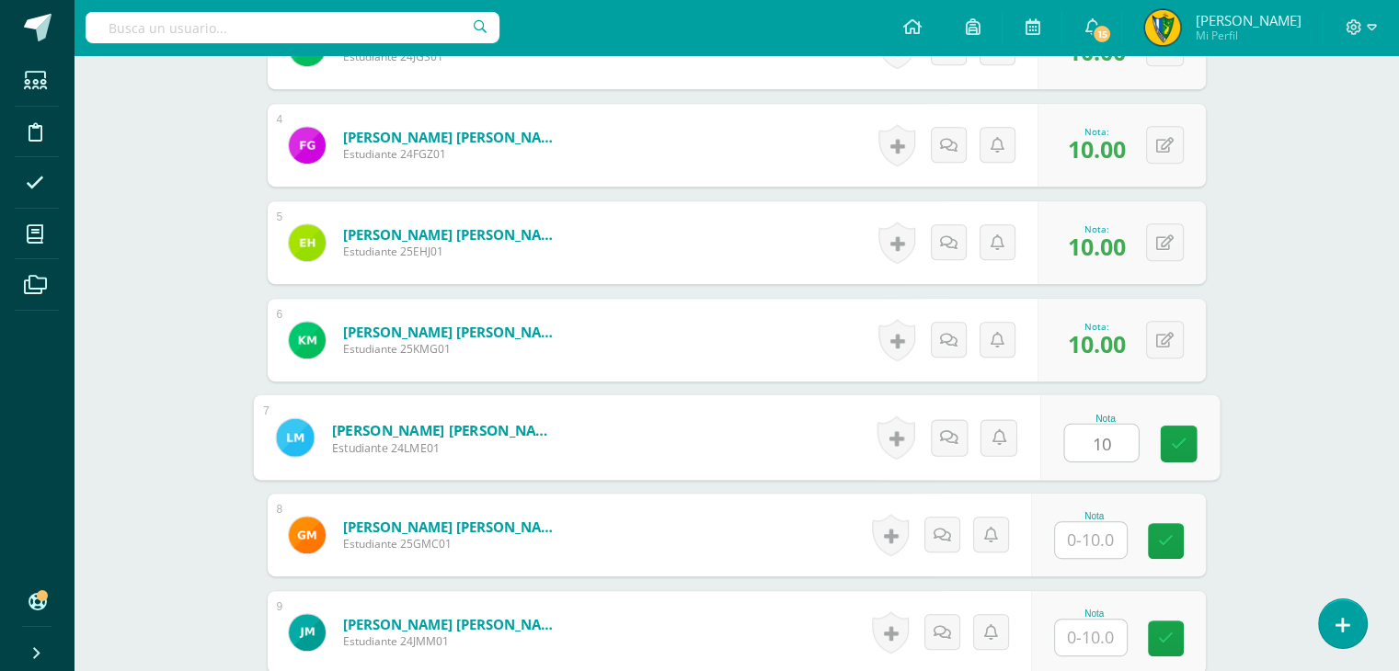
type input "10"
click at [1099, 527] on input "text" at bounding box center [1091, 540] width 72 height 36
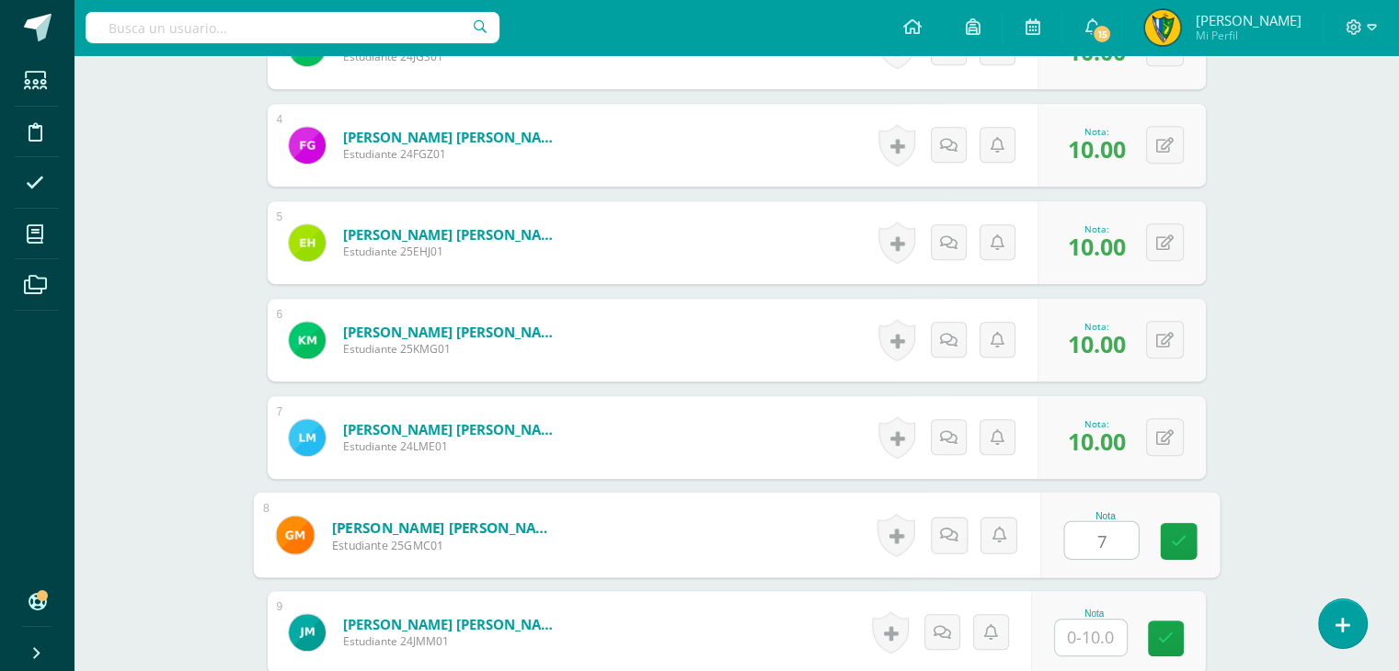
type input "7"
click at [1092, 632] on input "text" at bounding box center [1091, 638] width 72 height 36
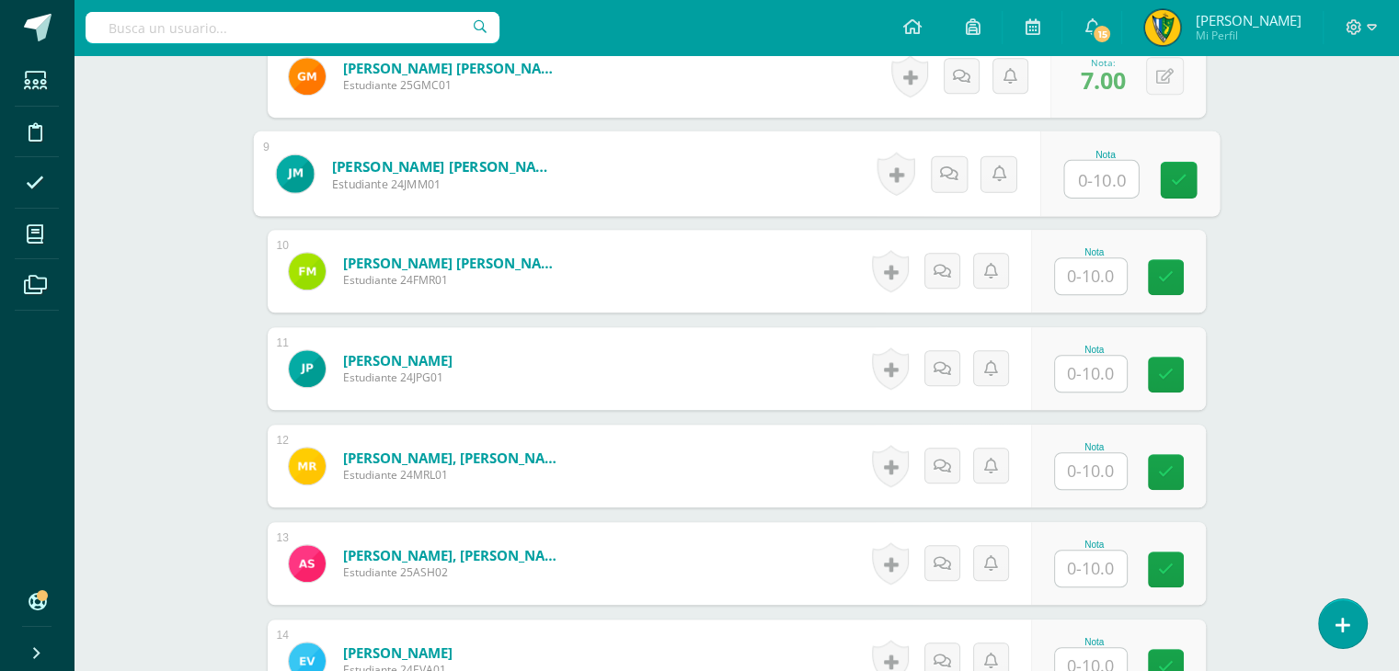
scroll to position [1288, 0]
click at [1098, 178] on input "text" at bounding box center [1101, 178] width 74 height 37
type input "10"
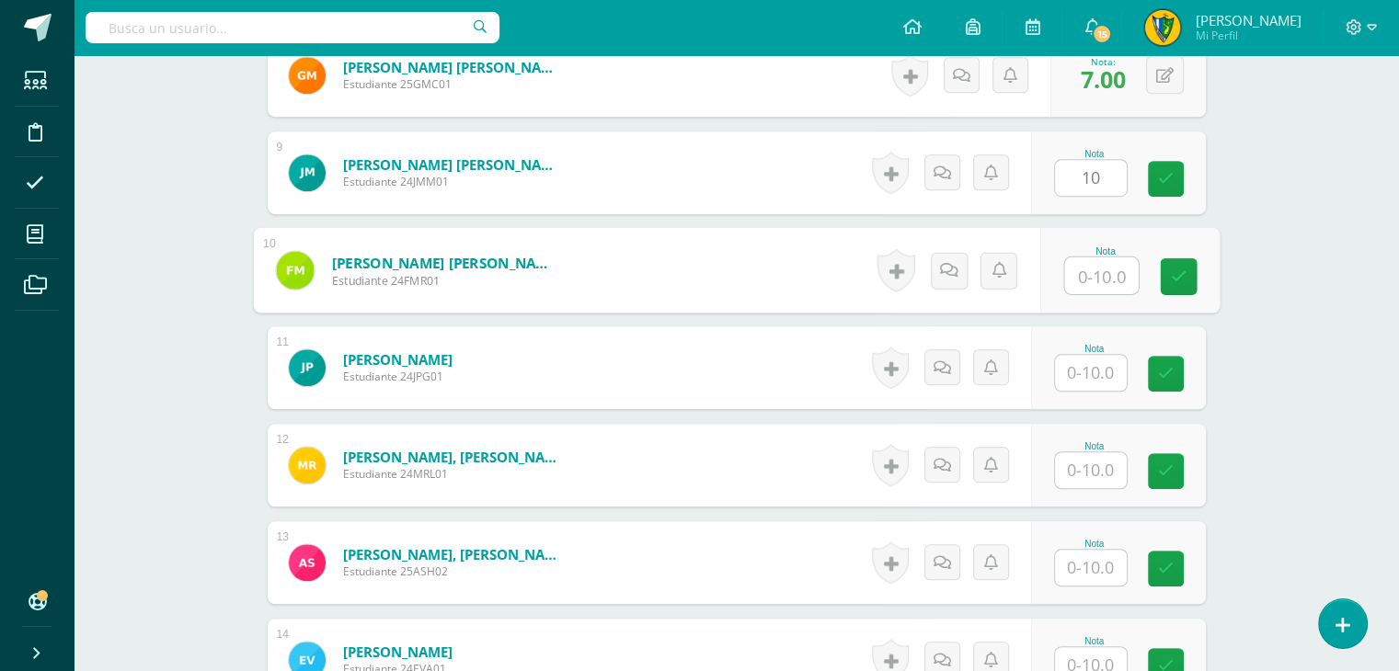
click at [1104, 266] on input "text" at bounding box center [1101, 276] width 74 height 37
type input "10"
click at [1104, 361] on input "text" at bounding box center [1091, 373] width 72 height 36
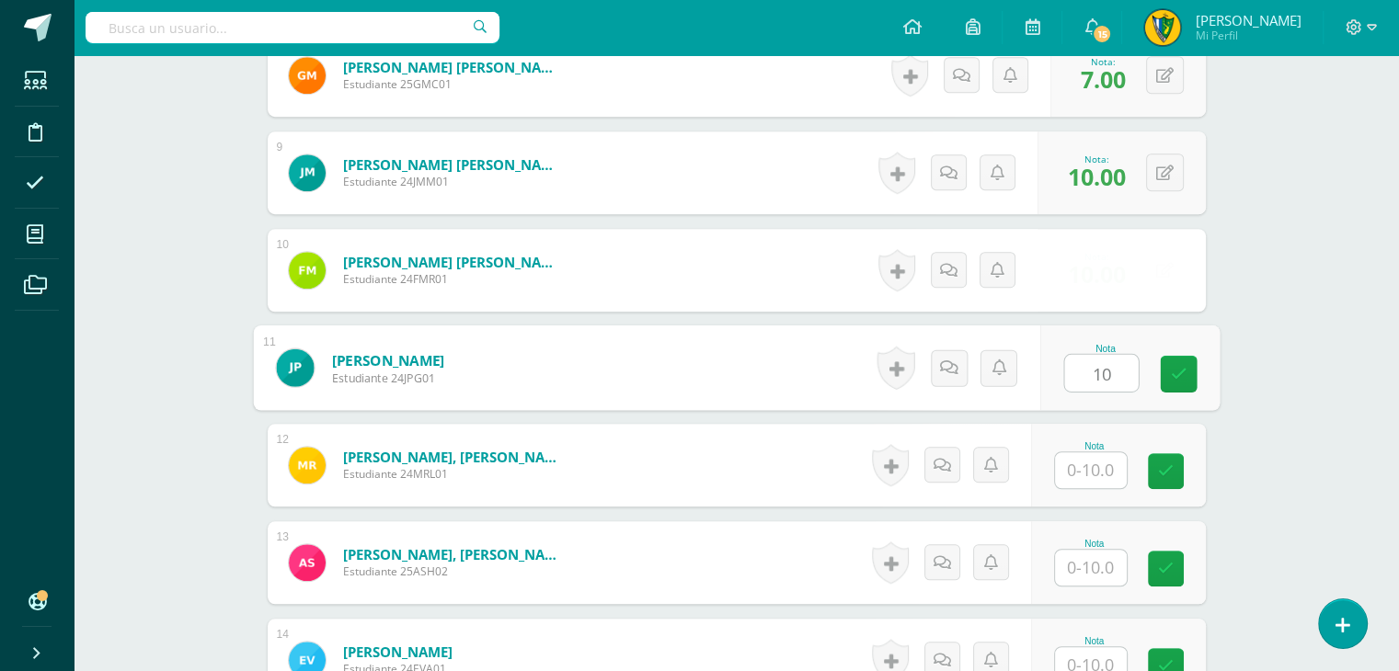
type input "10"
click at [1098, 465] on input "text" at bounding box center [1091, 471] width 72 height 36
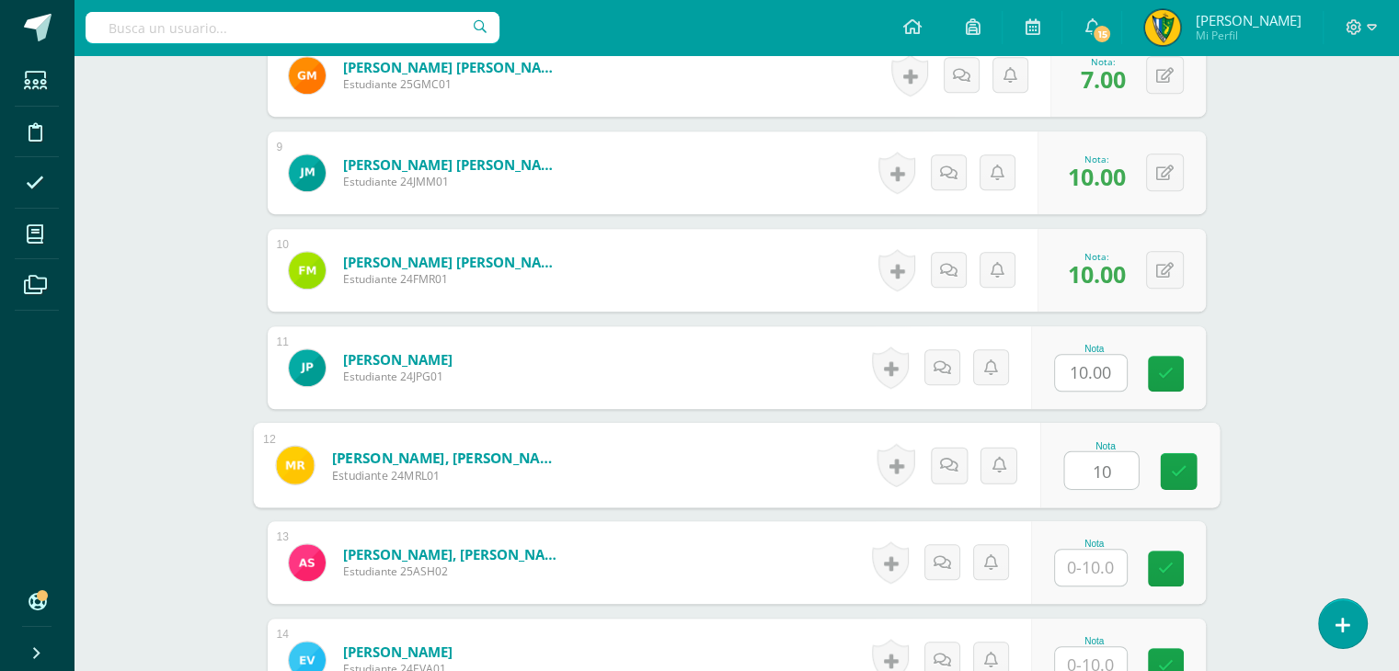
type input "10"
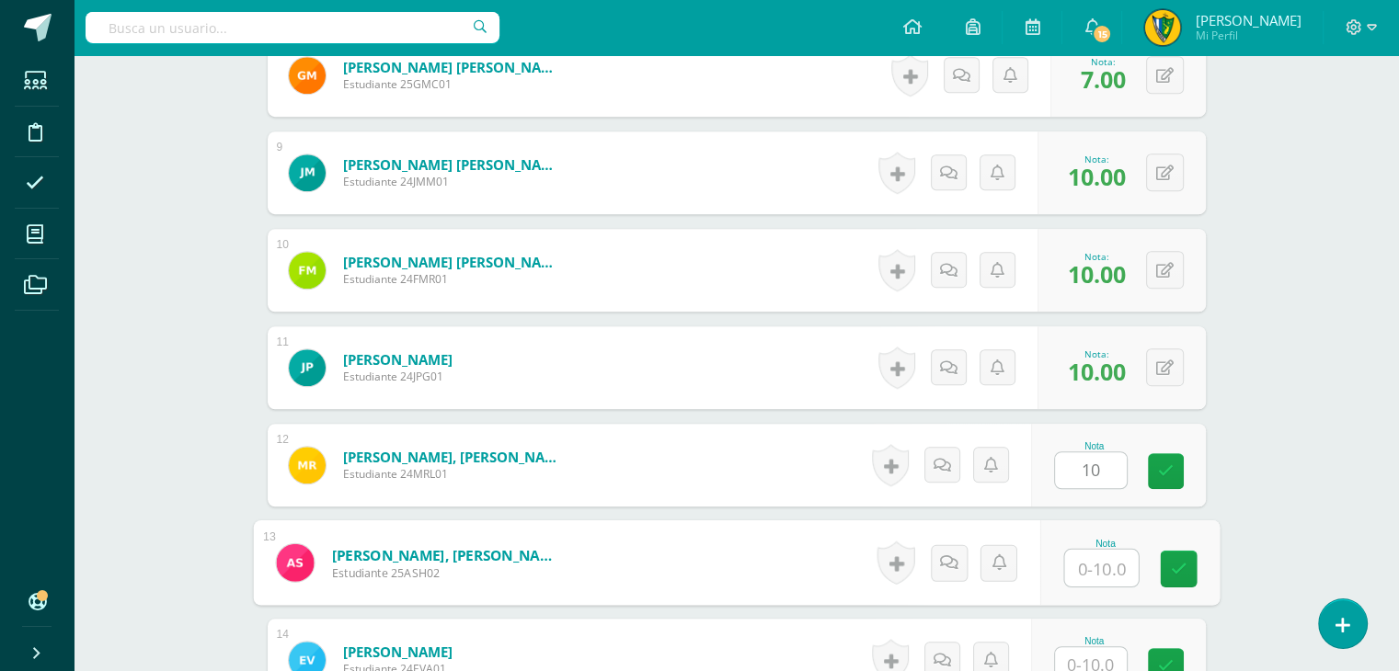
click at [1097, 558] on input "text" at bounding box center [1101, 568] width 74 height 37
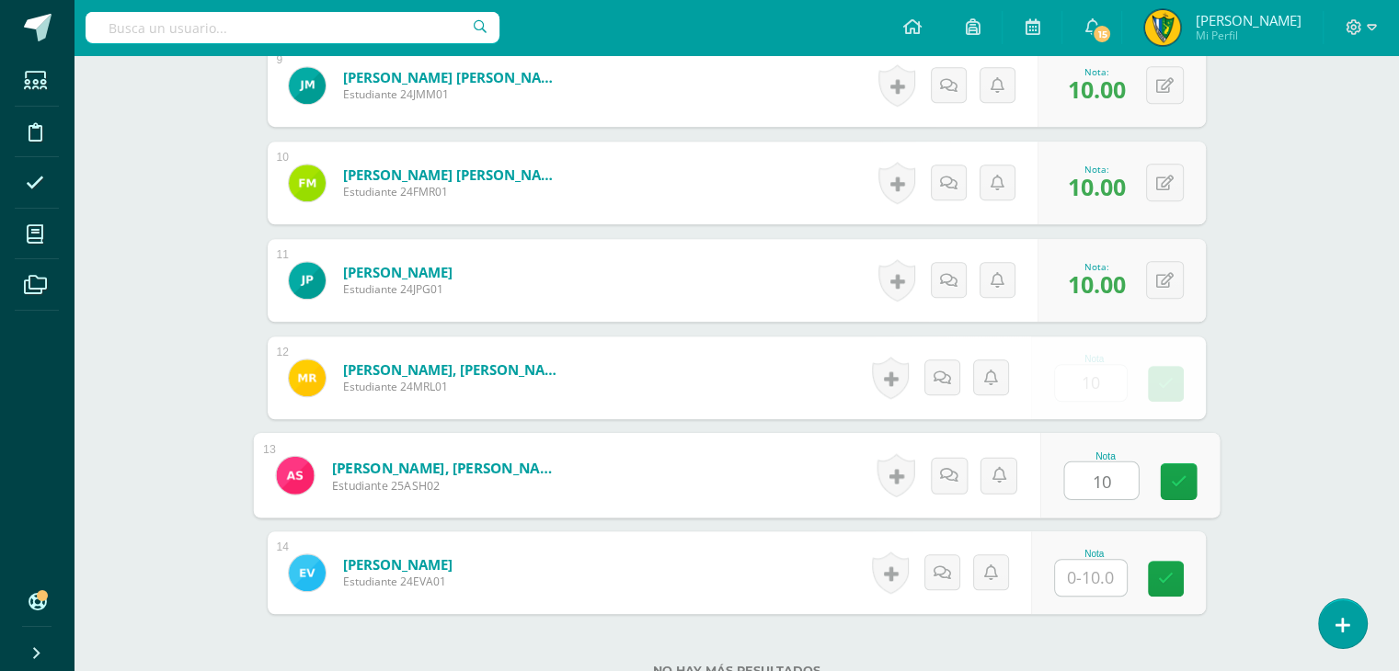
scroll to position [1528, 0]
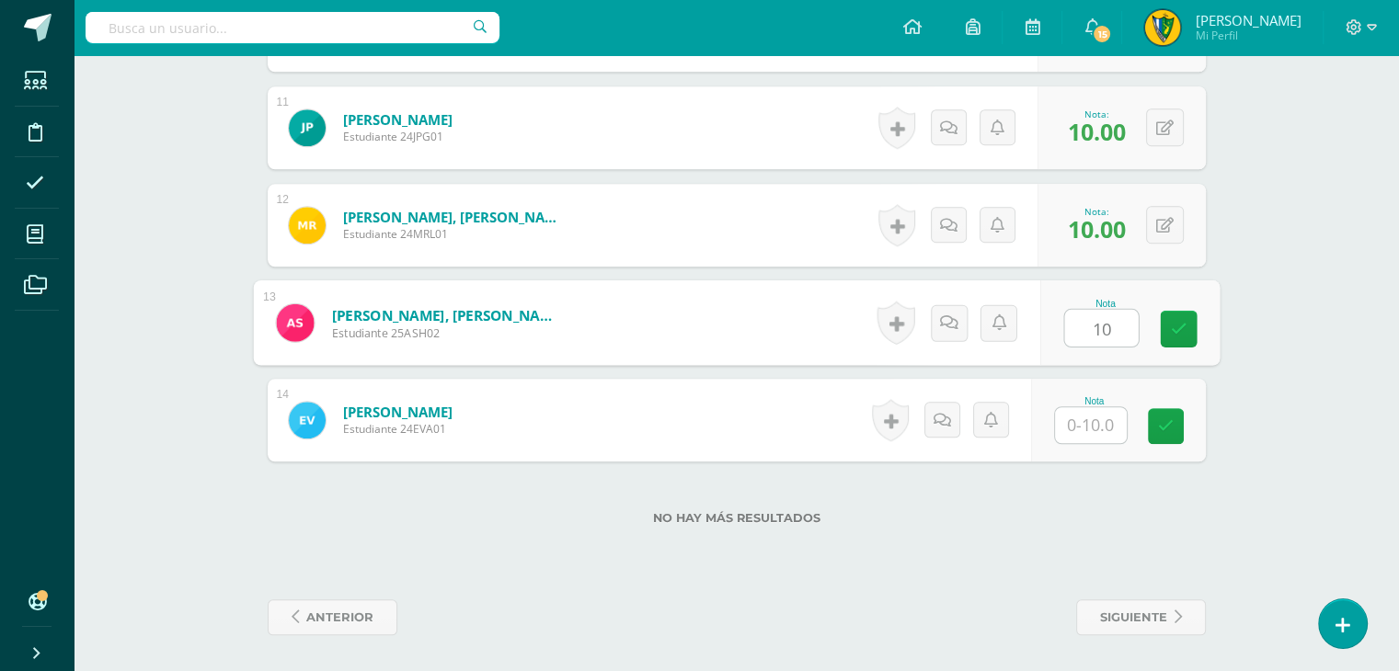
type input "10"
click at [1098, 427] on input "text" at bounding box center [1091, 425] width 72 height 36
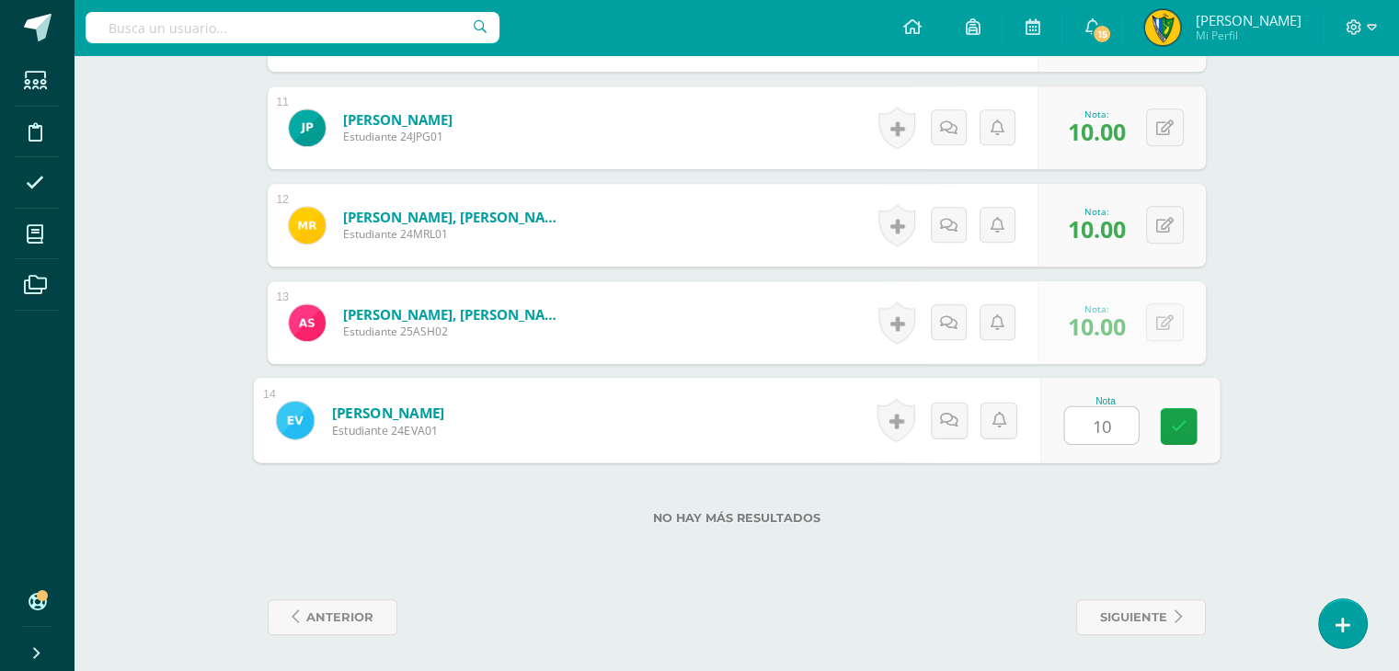
type input "10"
click at [1096, 500] on div "No hay más resultados" at bounding box center [737, 505] width 938 height 86
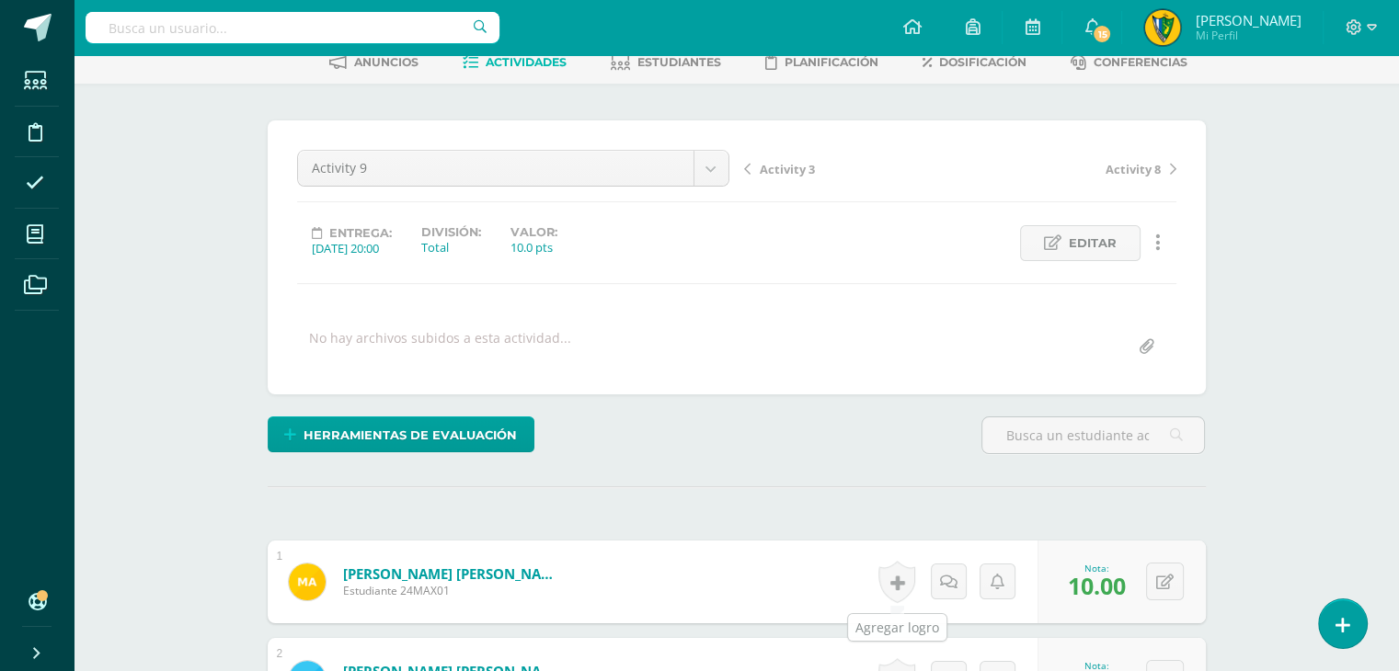
scroll to position [0, 0]
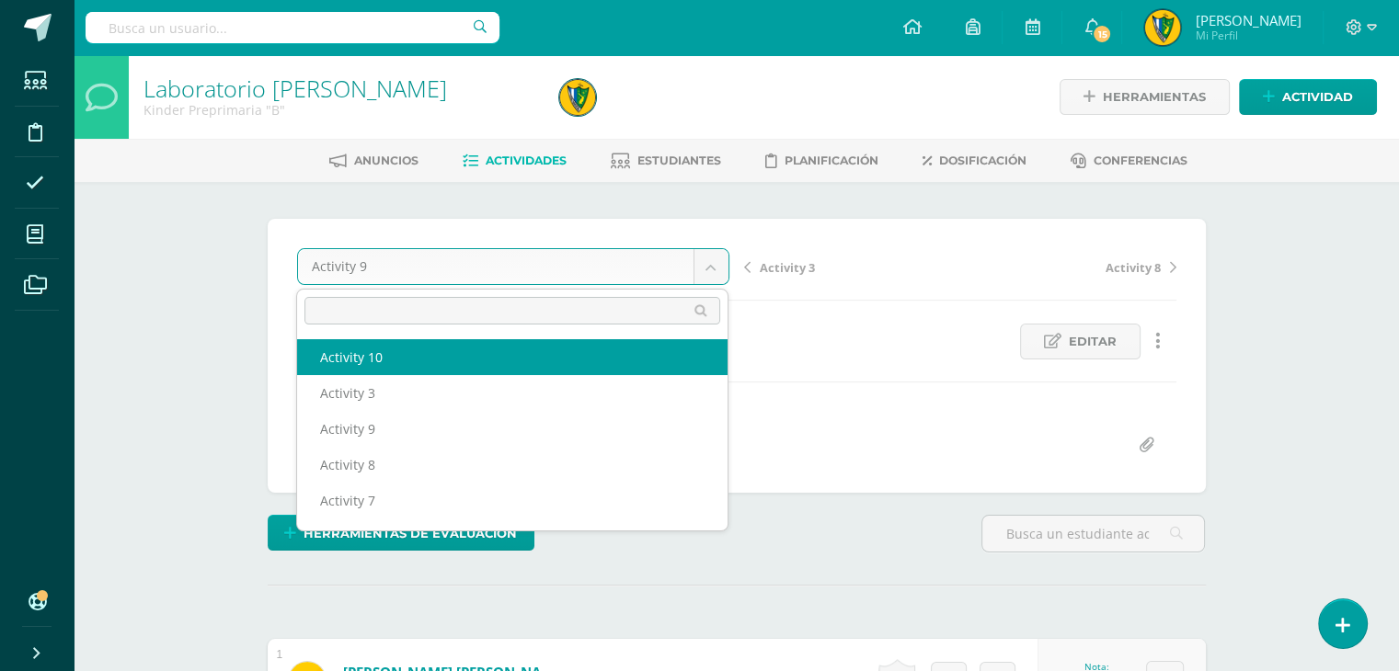
select select "/dashboard/teacher/grade-activity/181320/"
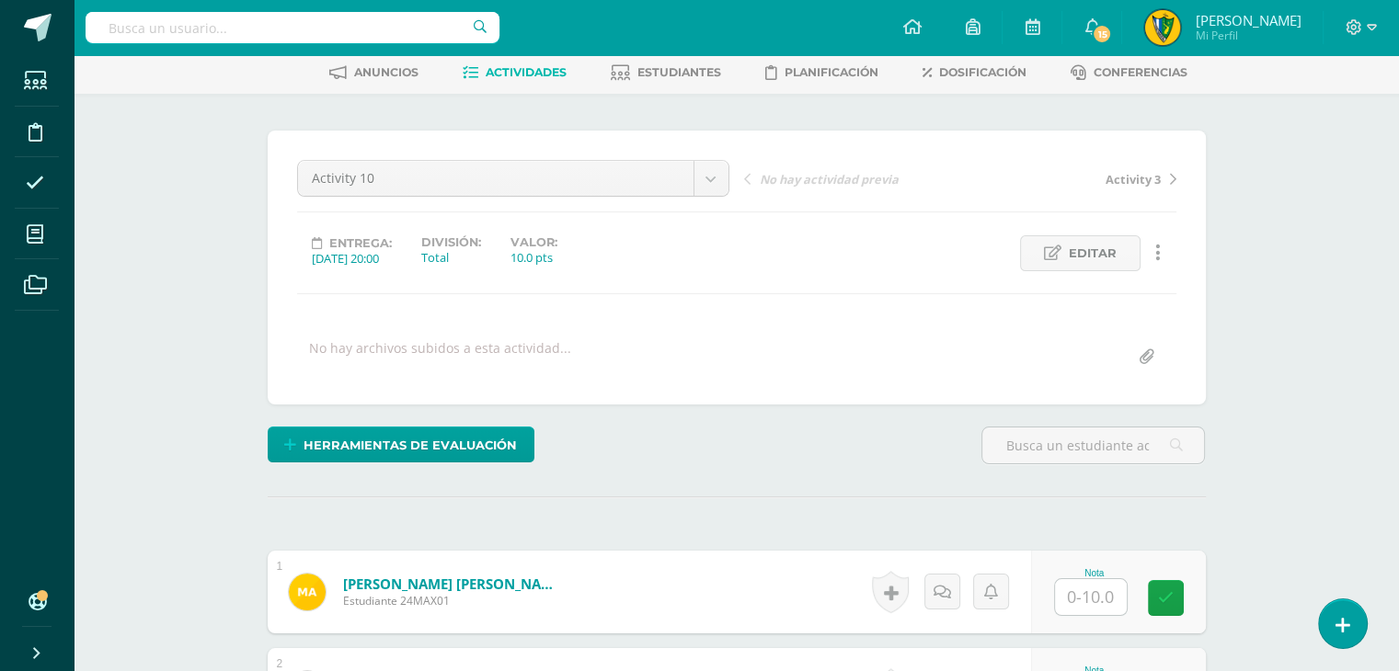
scroll to position [364, 0]
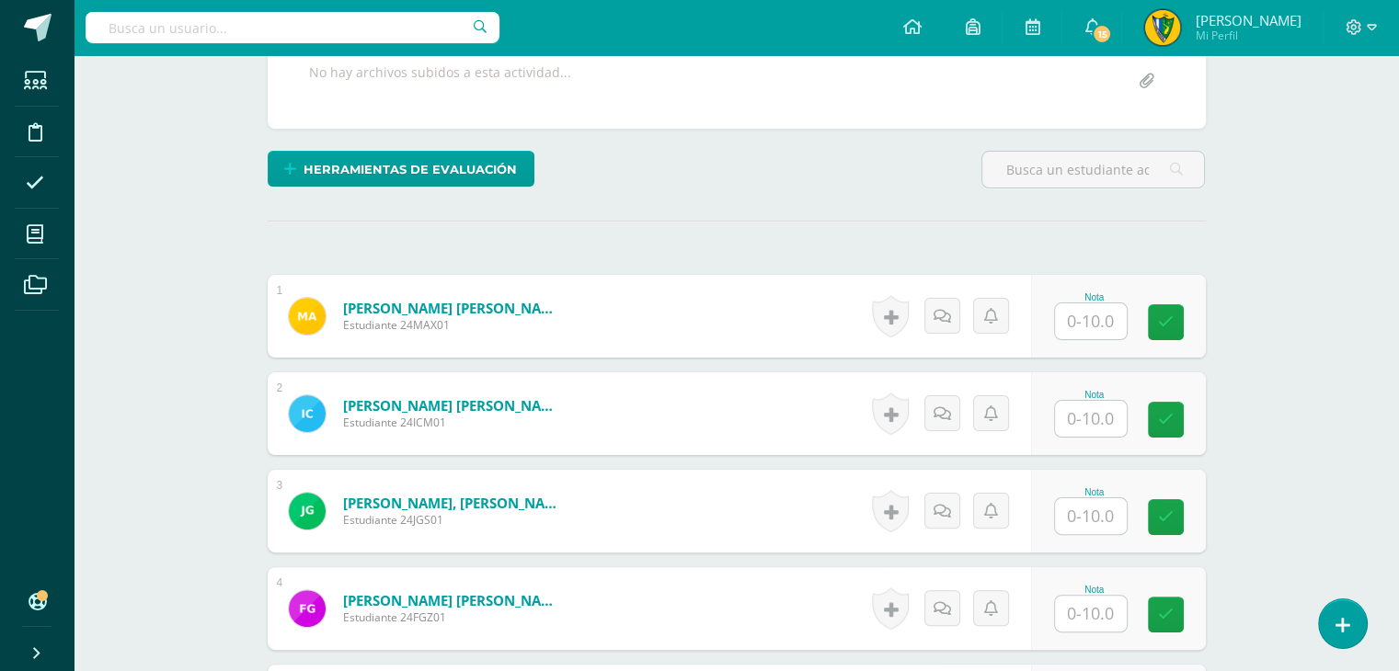
click at [1090, 321] on input "text" at bounding box center [1091, 322] width 72 height 36
type input "10"
click at [1084, 408] on input "text" at bounding box center [1091, 419] width 72 height 36
type input "10"
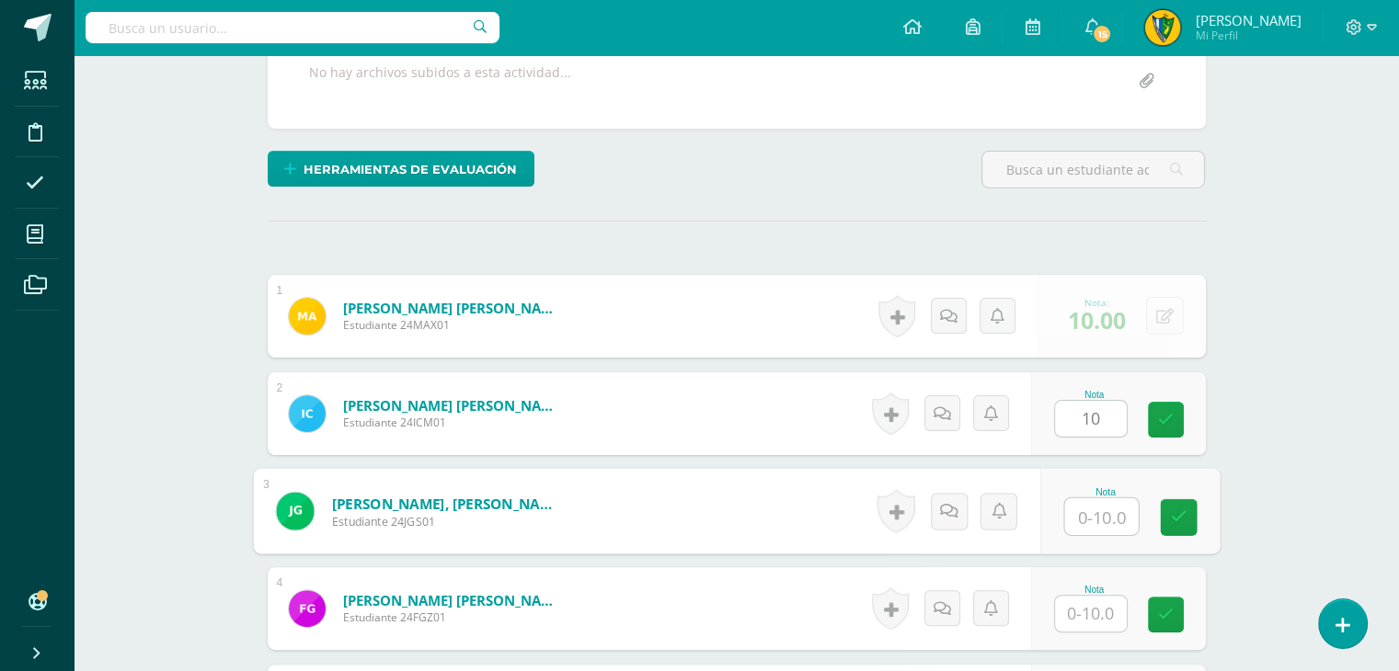
click at [1100, 516] on input "text" at bounding box center [1101, 517] width 74 height 37
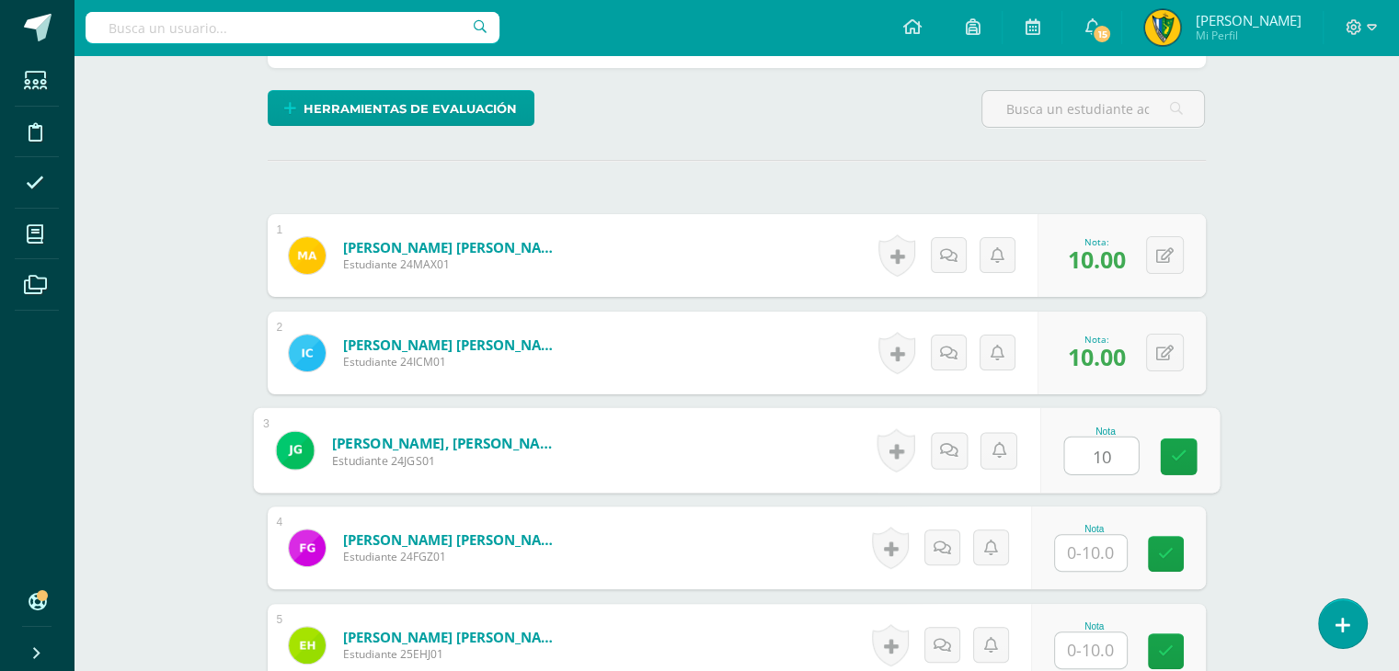
scroll to position [456, 0]
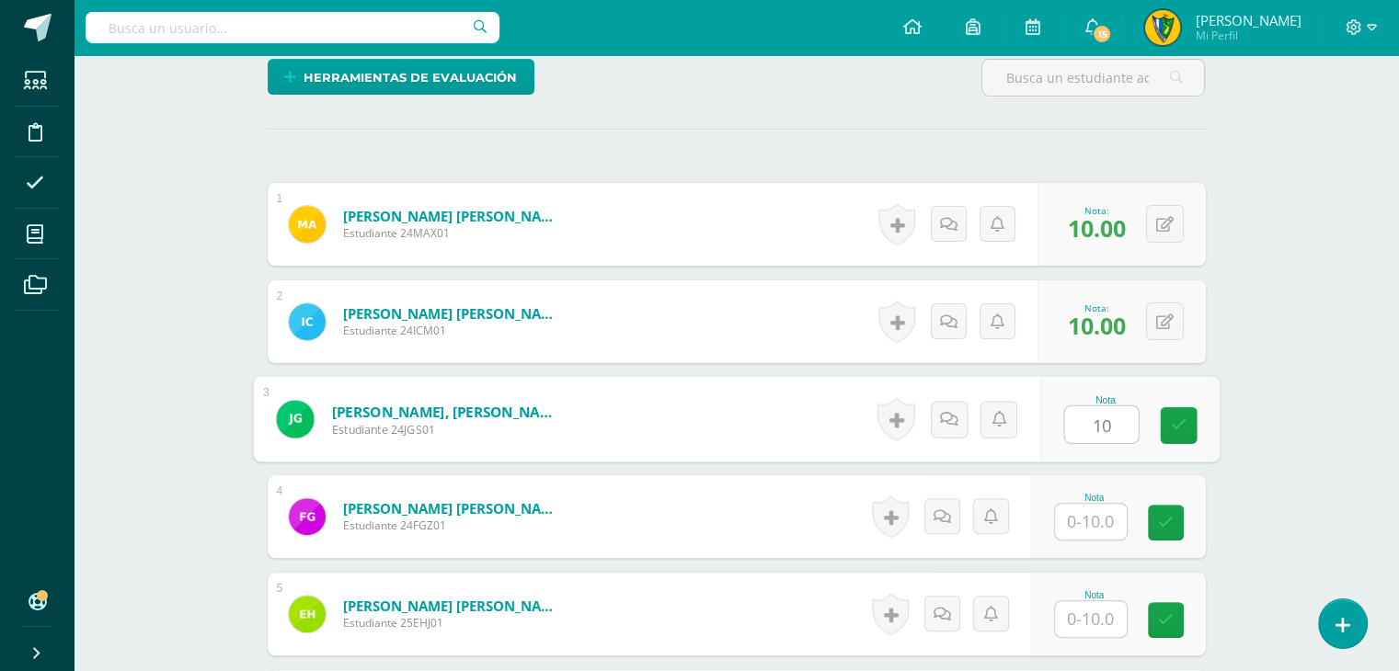
type input "10"
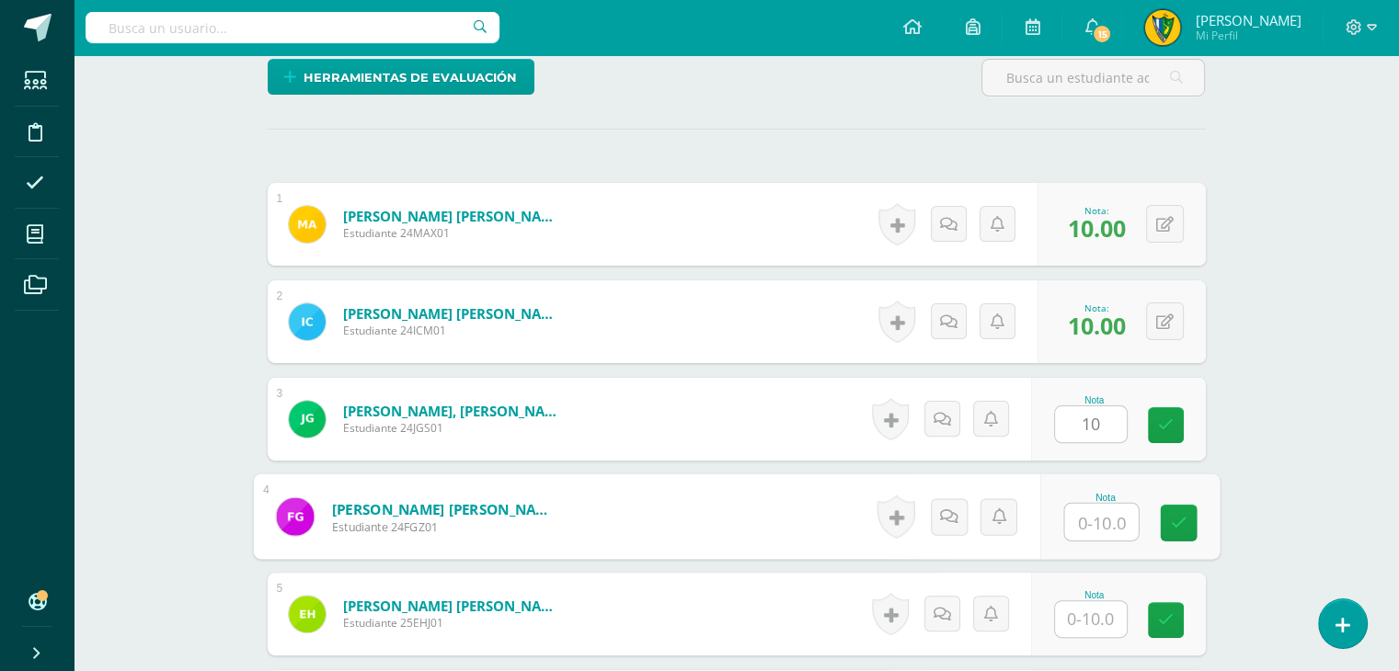
click at [1104, 515] on input "text" at bounding box center [1101, 522] width 74 height 37
type input "10"
click at [1093, 604] on input "text" at bounding box center [1091, 620] width 72 height 36
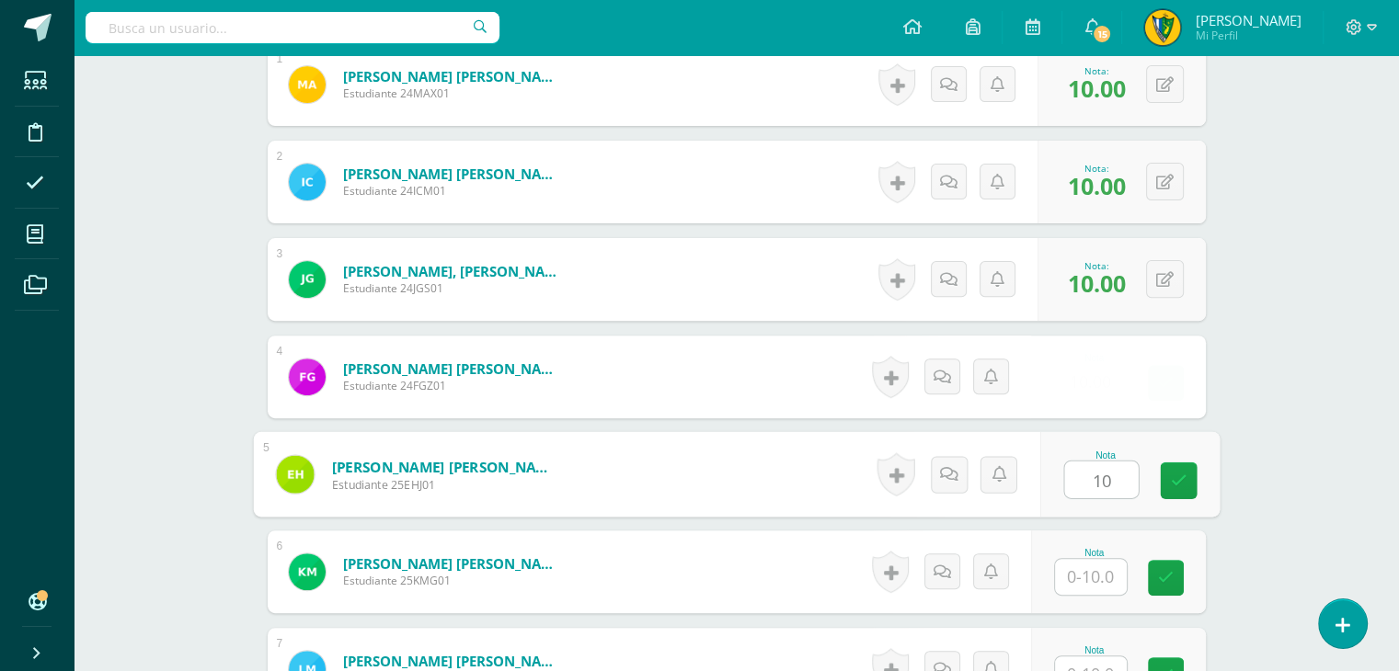
scroll to position [916, 0]
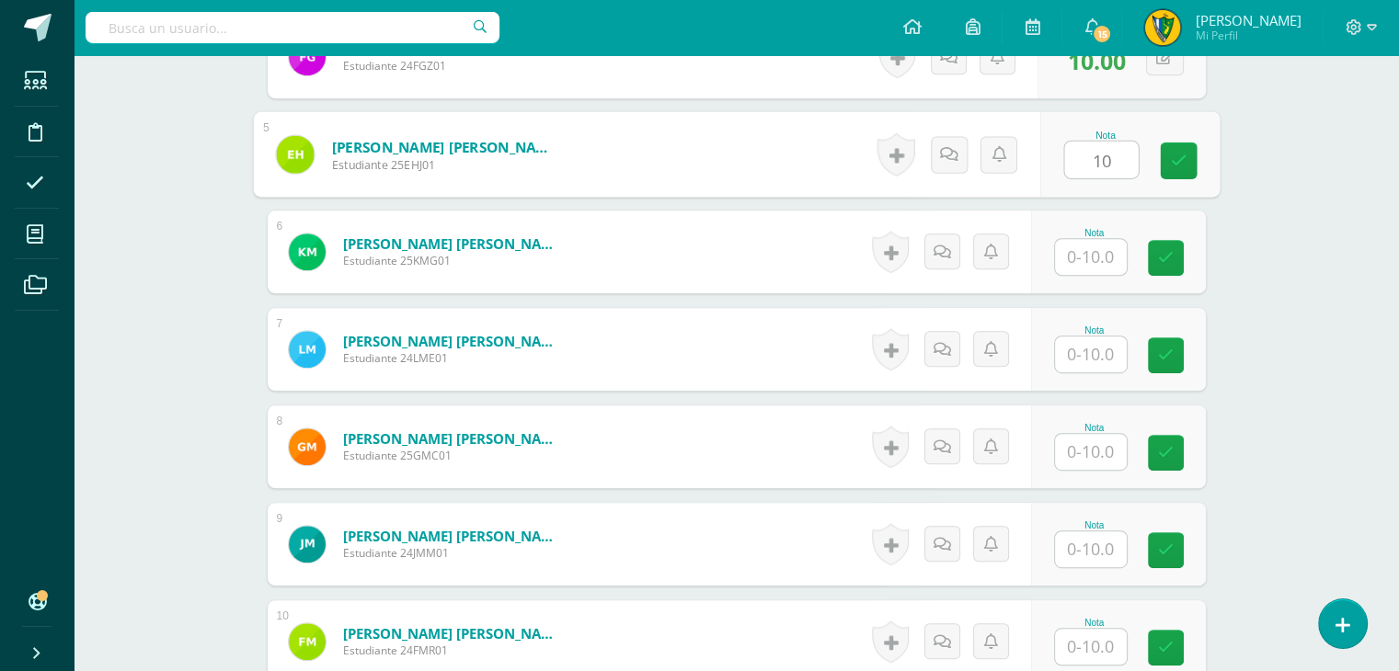
type input "10"
click at [1102, 257] on input "text" at bounding box center [1091, 257] width 72 height 36
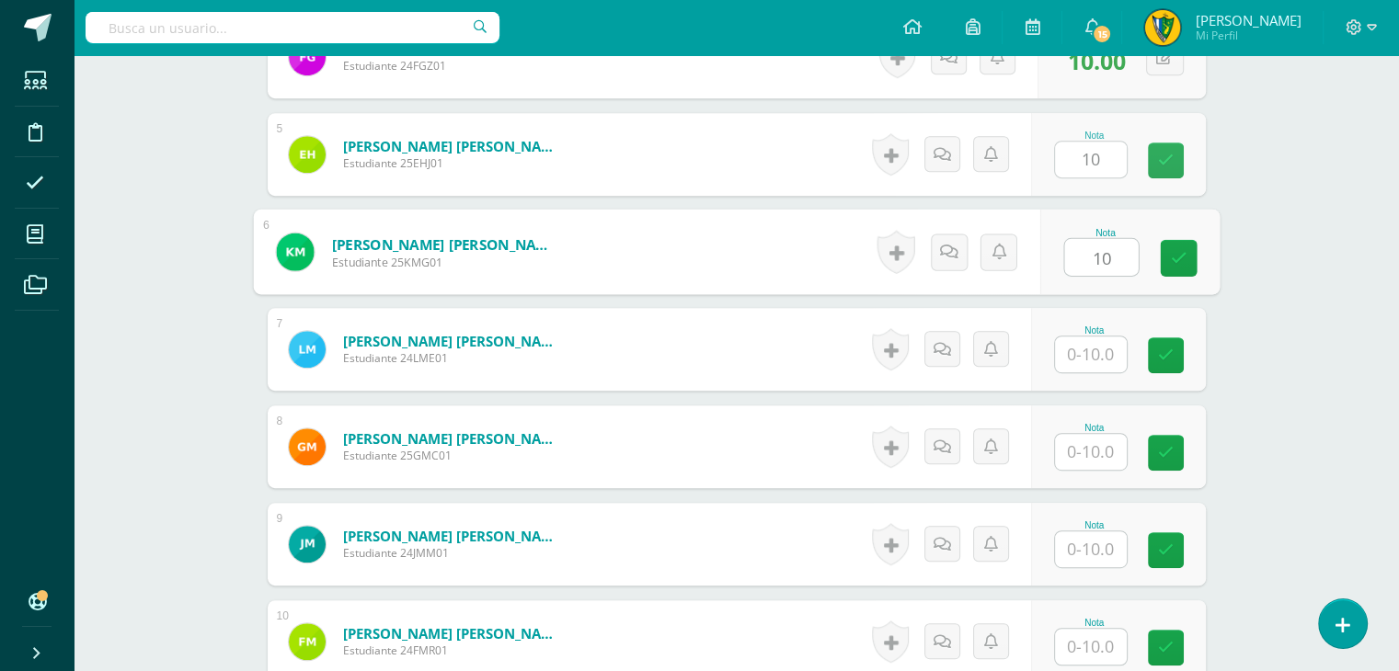
type input "10"
click at [1106, 355] on input "text" at bounding box center [1091, 355] width 72 height 36
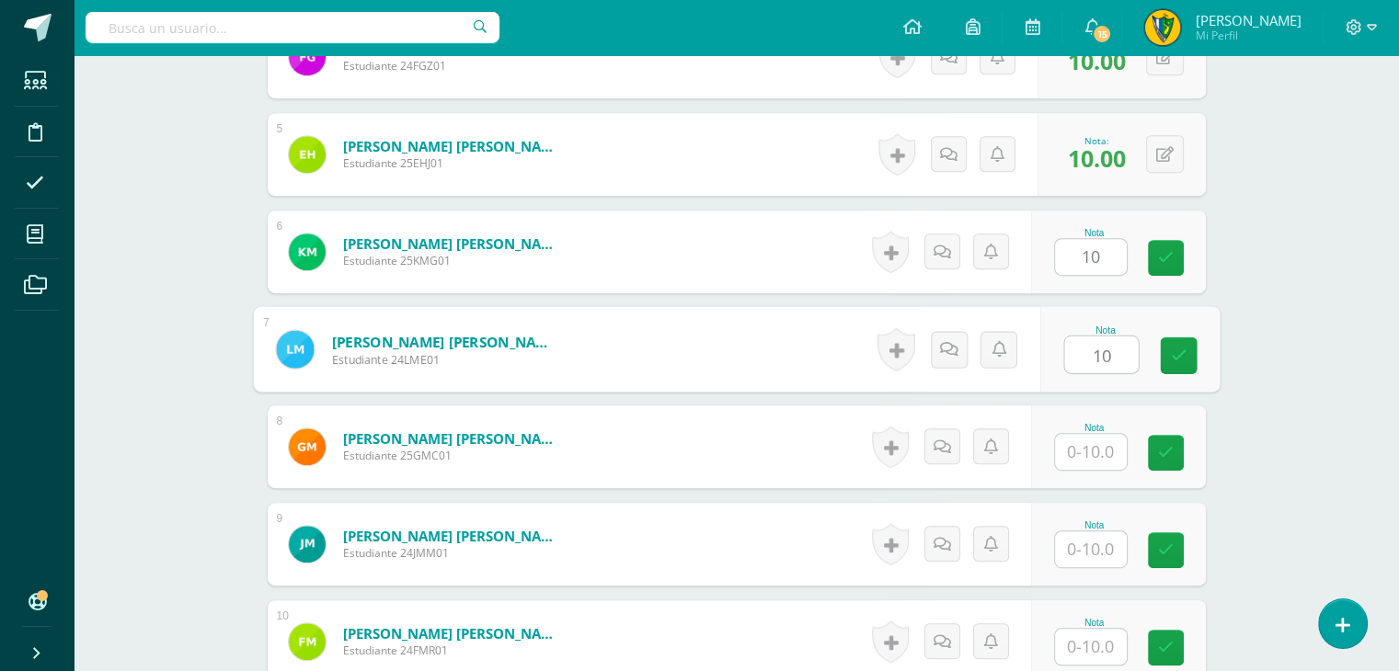
type input "10"
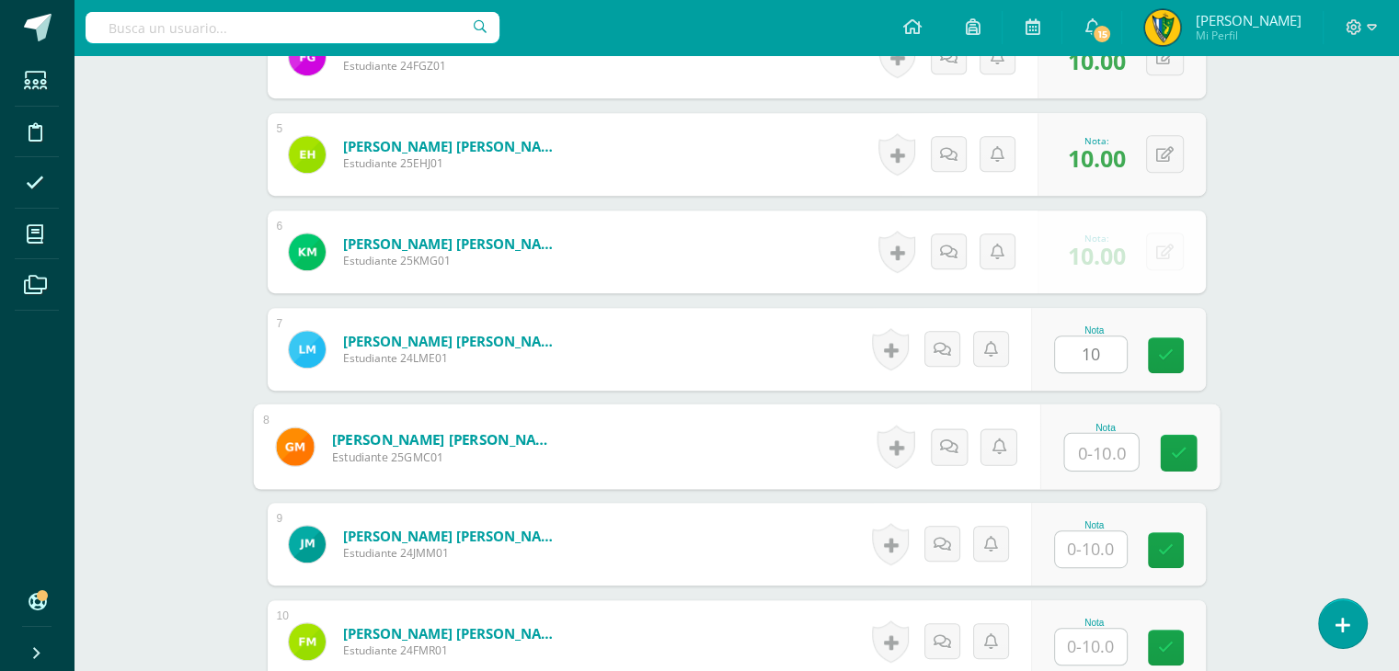
click at [1105, 453] on input "text" at bounding box center [1101, 452] width 74 height 37
type input "10"
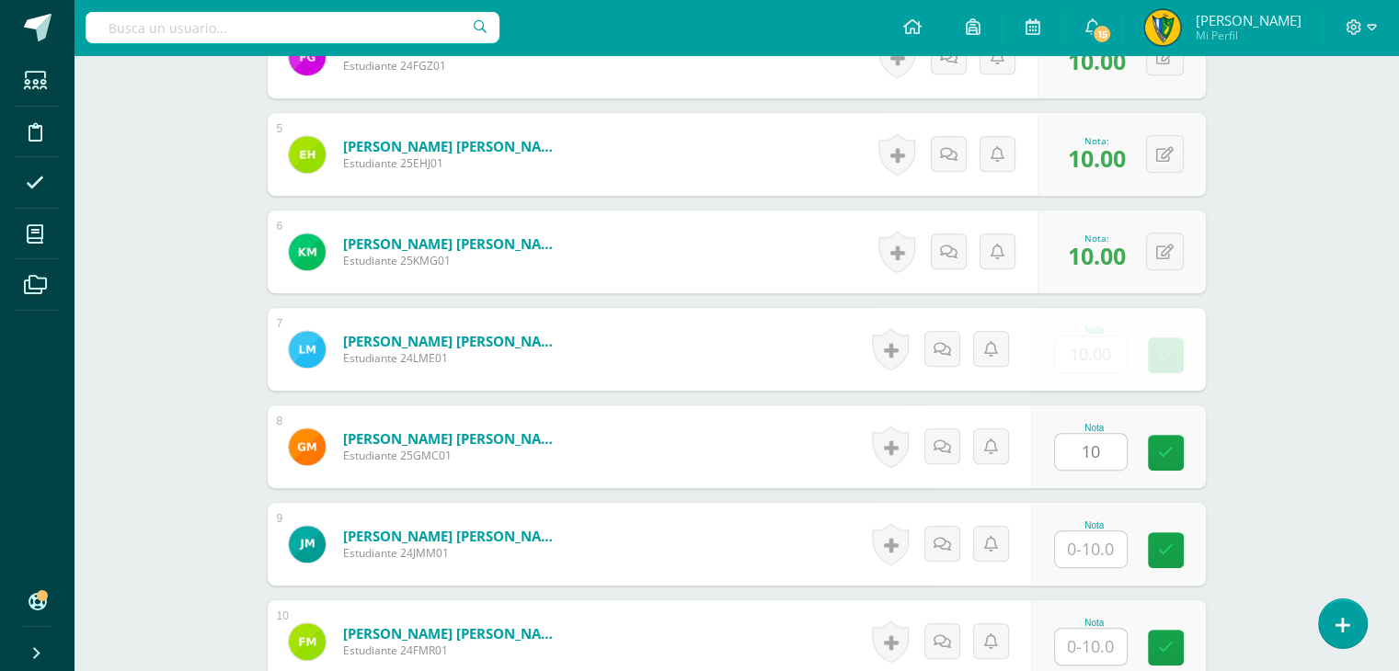
click at [1098, 527] on div "Nota" at bounding box center [1094, 526] width 81 height 10
click at [1108, 551] on input "text" at bounding box center [1091, 550] width 72 height 36
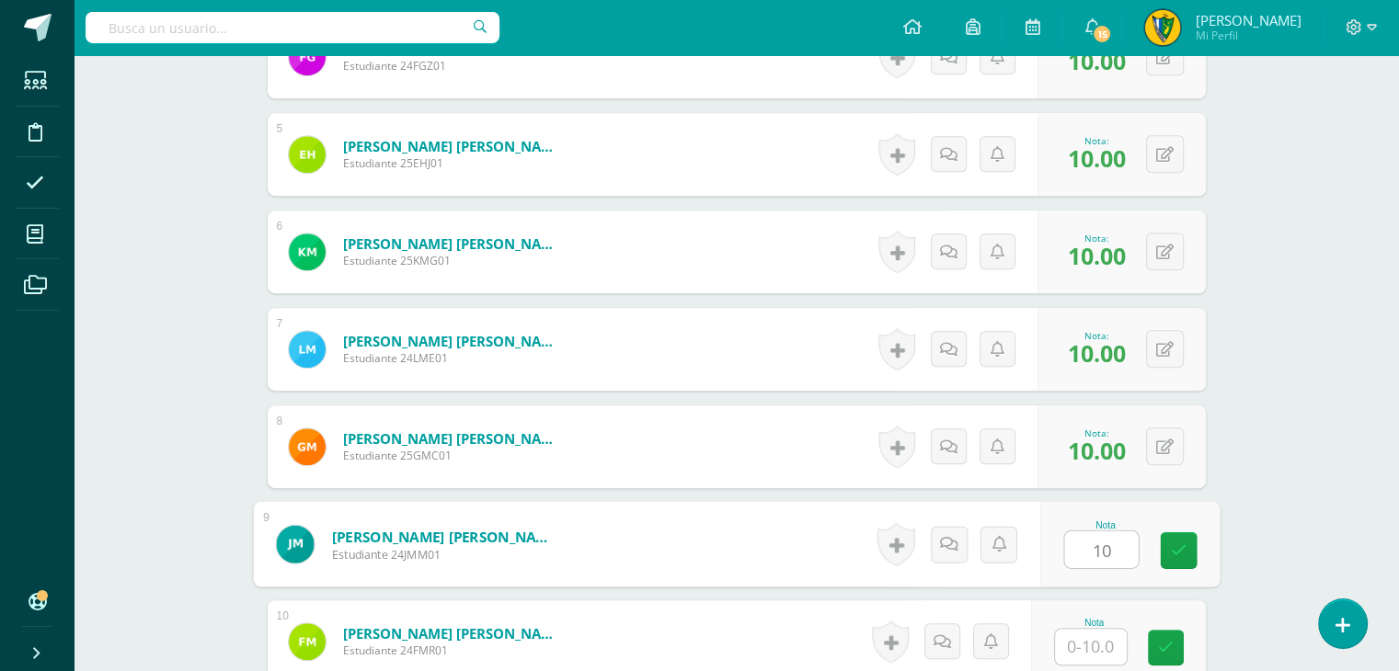
type input "10"
click at [1091, 640] on input "text" at bounding box center [1091, 647] width 72 height 36
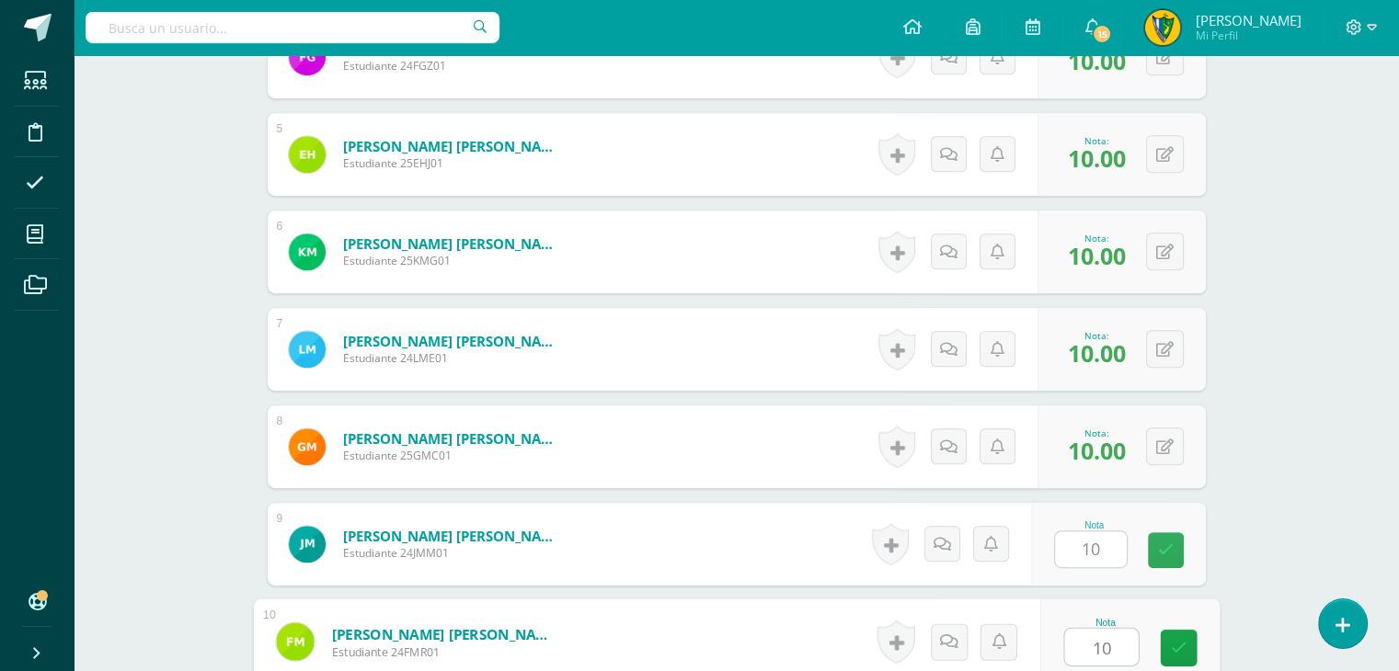
scroll to position [1376, 0]
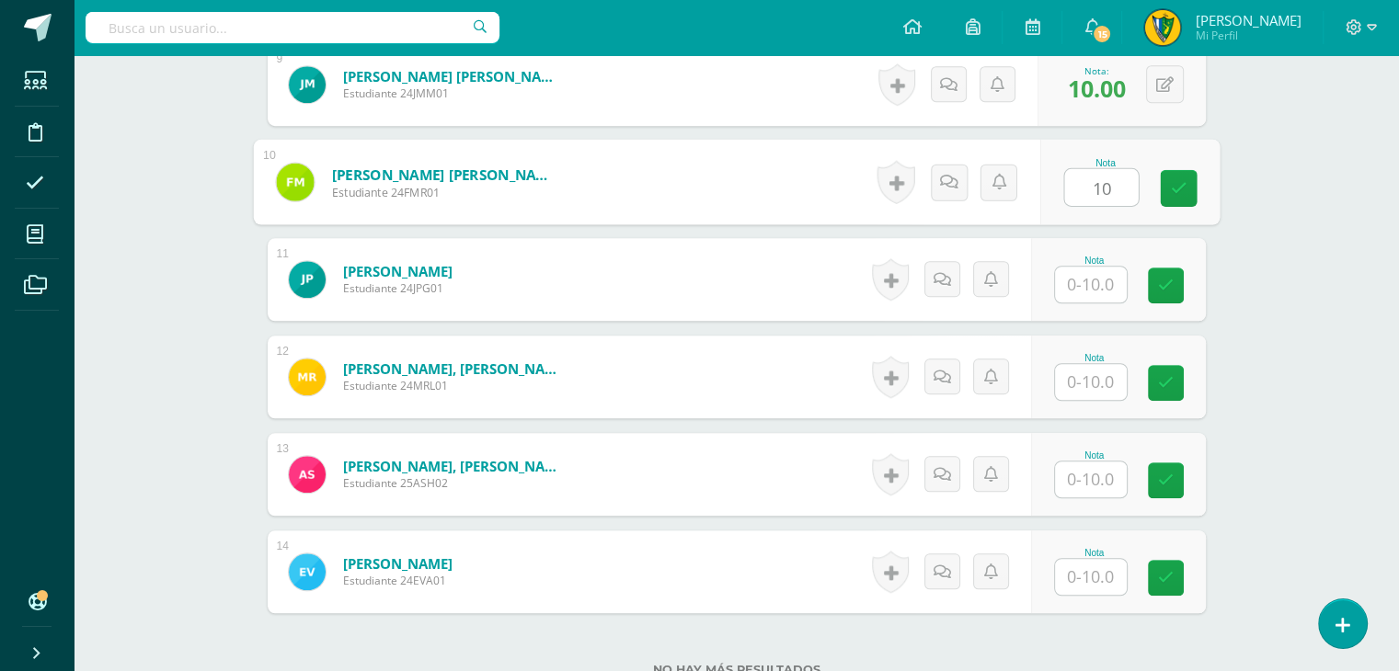
type input "10"
click at [1089, 276] on input "text" at bounding box center [1091, 285] width 72 height 36
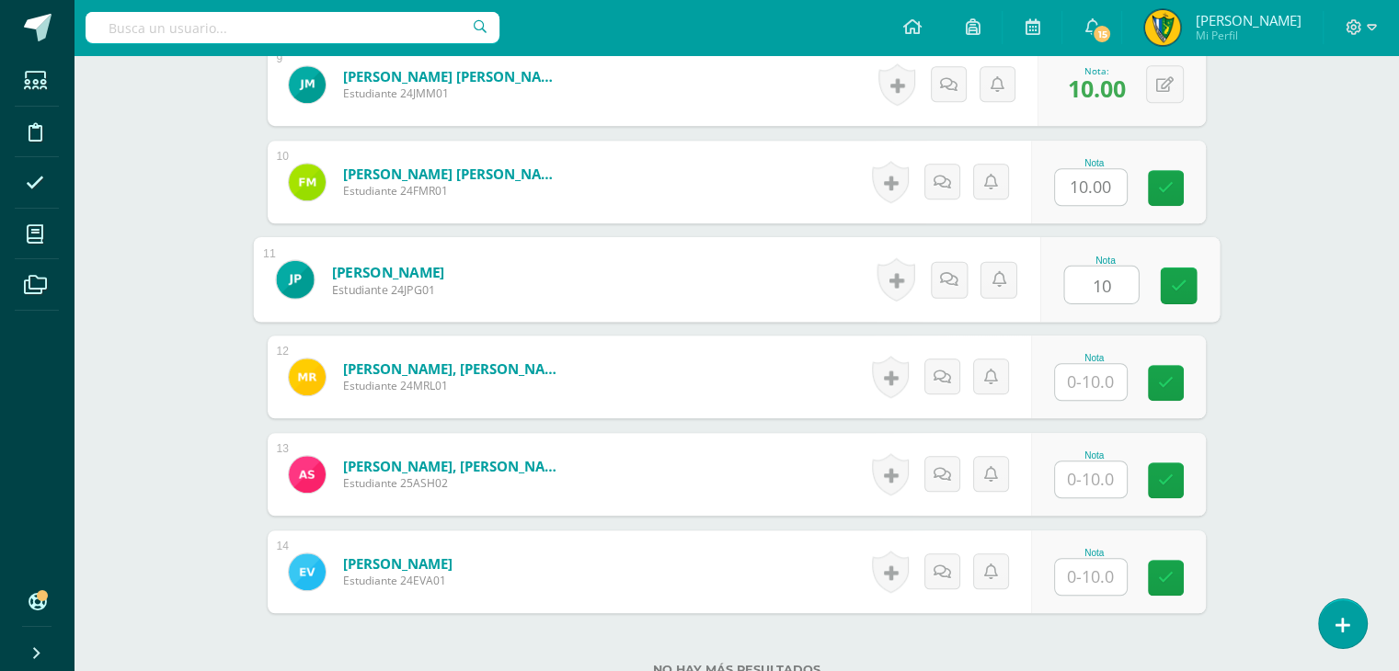
type input "10"
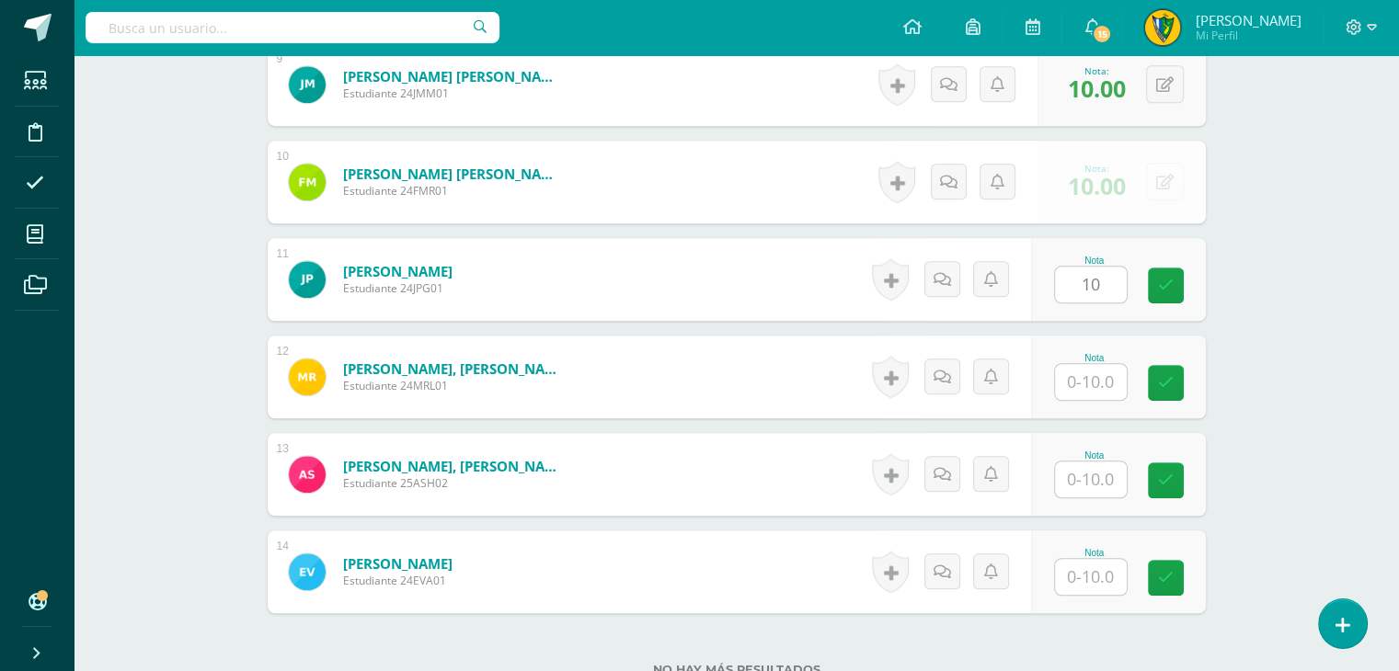
drag, startPoint x: 1086, startPoint y: 356, endPoint x: 1093, endPoint y: 368, distance: 13.6
click at [1086, 358] on div "Nota" at bounding box center [1094, 358] width 81 height 10
click at [1096, 384] on input "text" at bounding box center [1091, 382] width 72 height 36
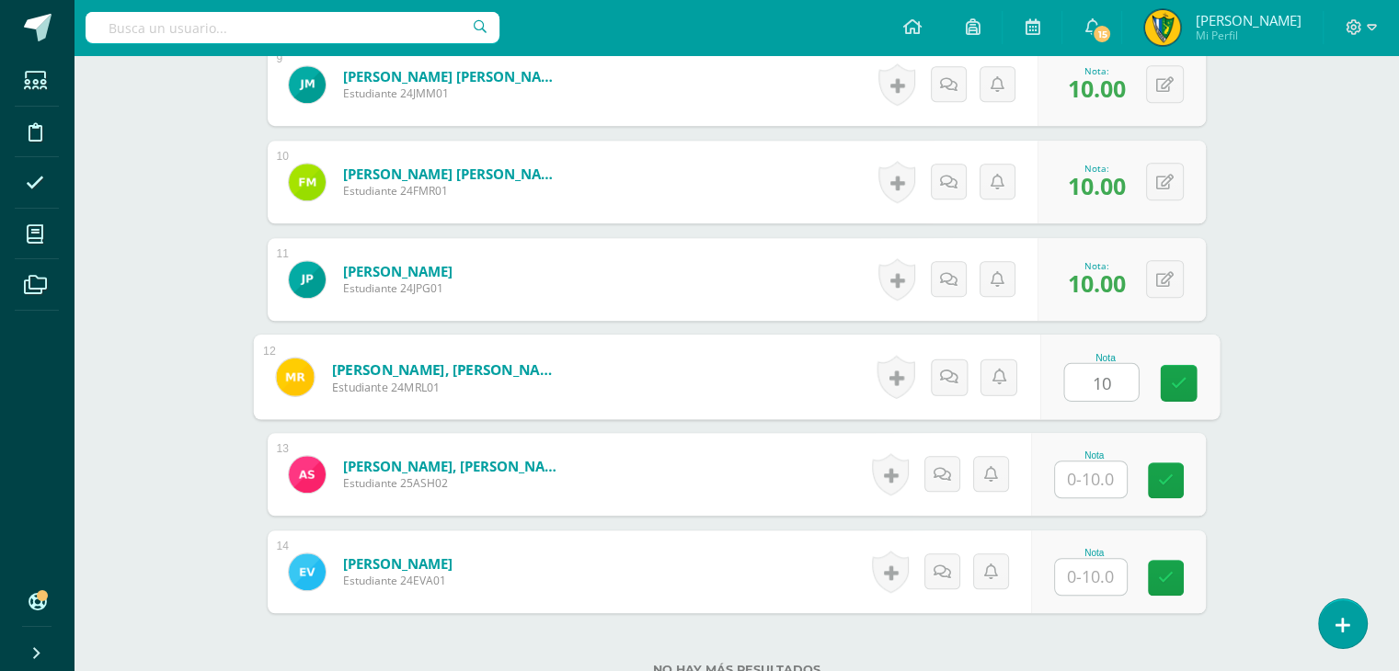
type input "10"
click at [1089, 475] on input "text" at bounding box center [1091, 480] width 72 height 36
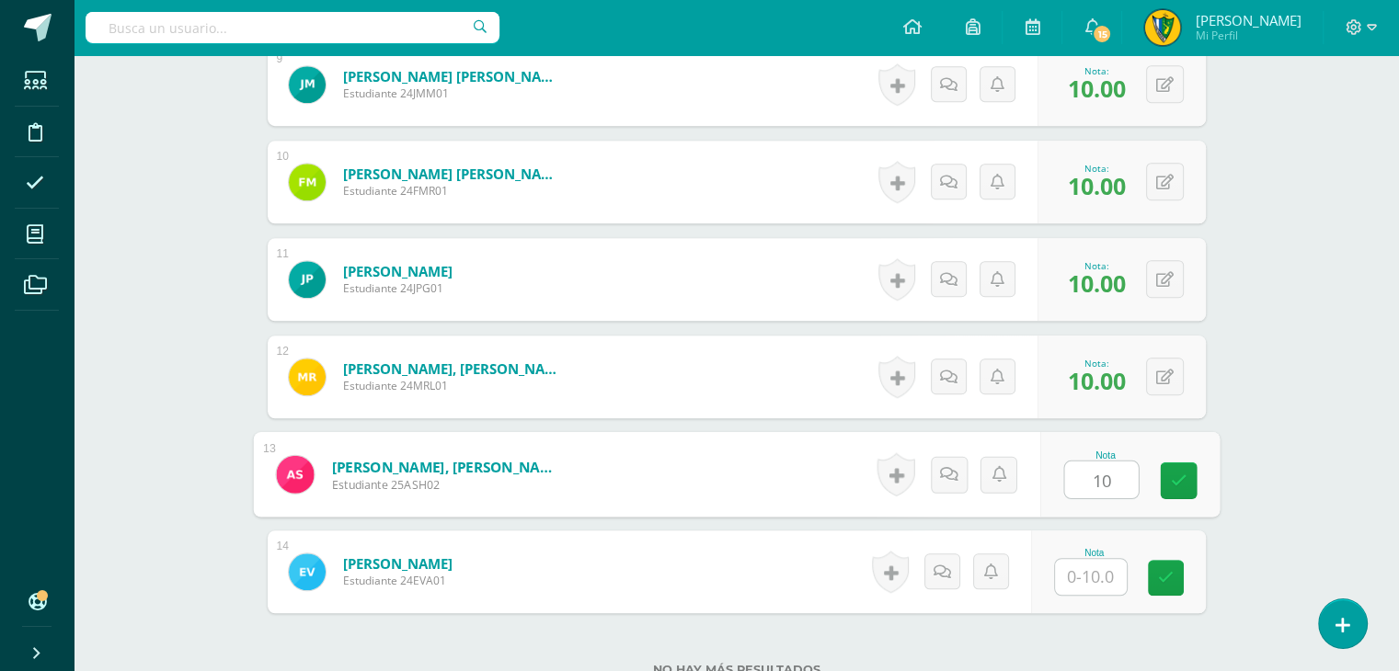
type input "10"
click at [1083, 579] on input "text" at bounding box center [1091, 577] width 72 height 36
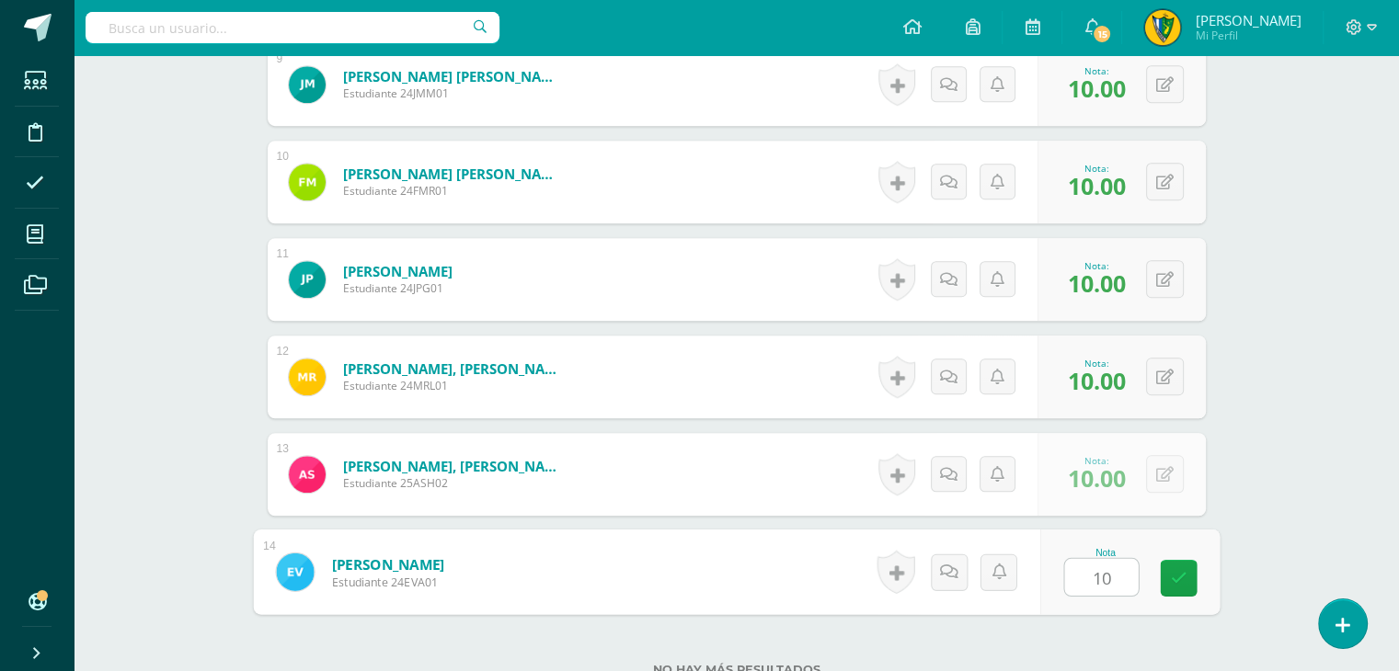
type input "10"
click at [1102, 634] on div "No hay más resultados" at bounding box center [737, 657] width 938 height 86
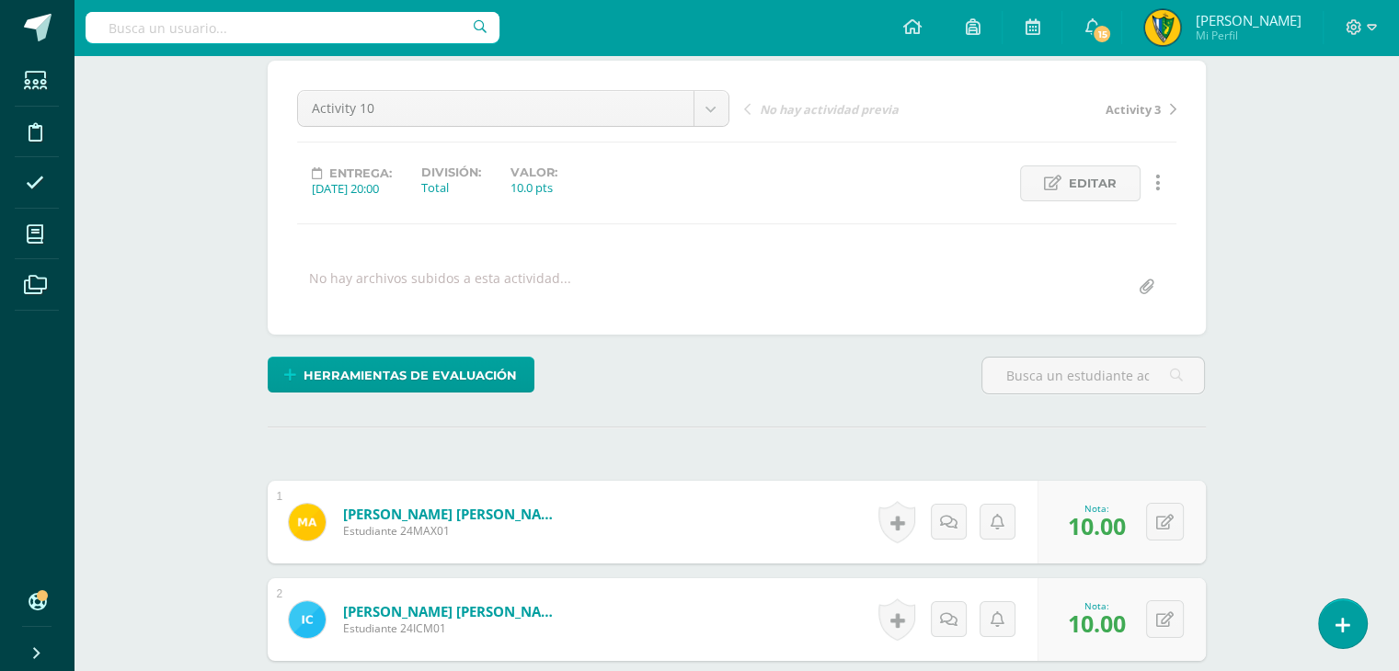
scroll to position [0, 0]
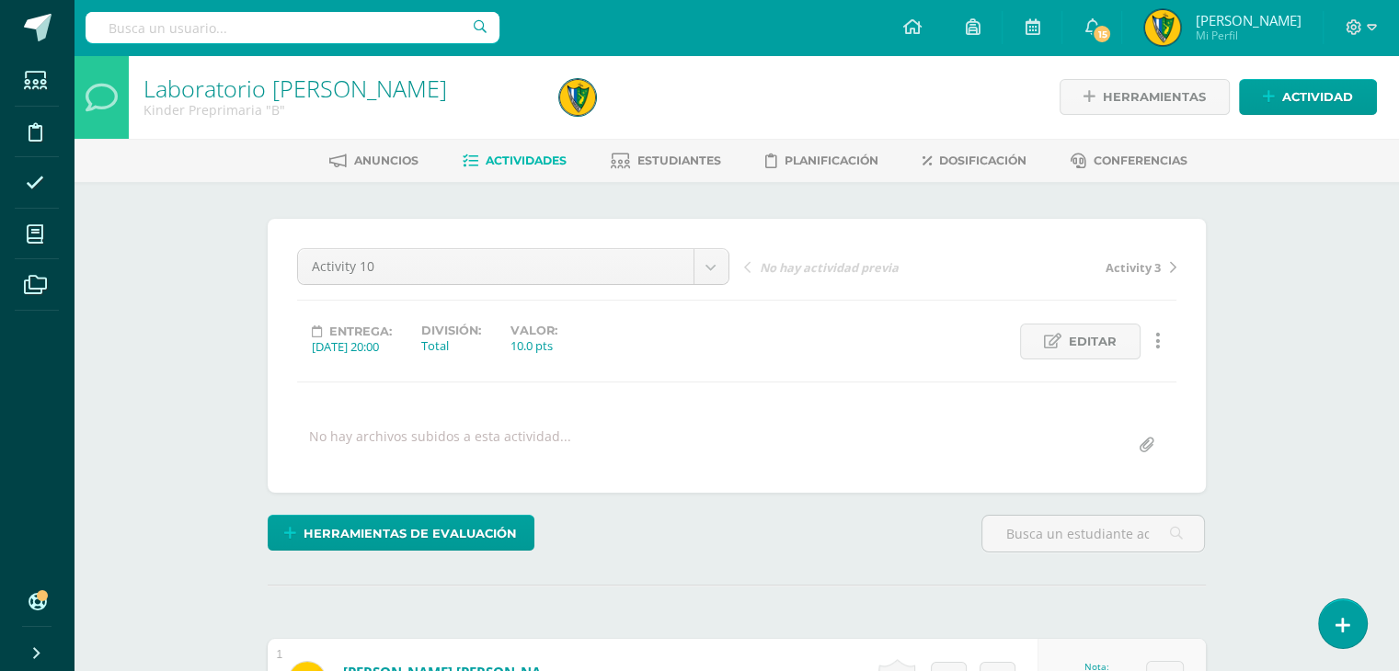
click at [519, 151] on link "Actividades" at bounding box center [515, 160] width 104 height 29
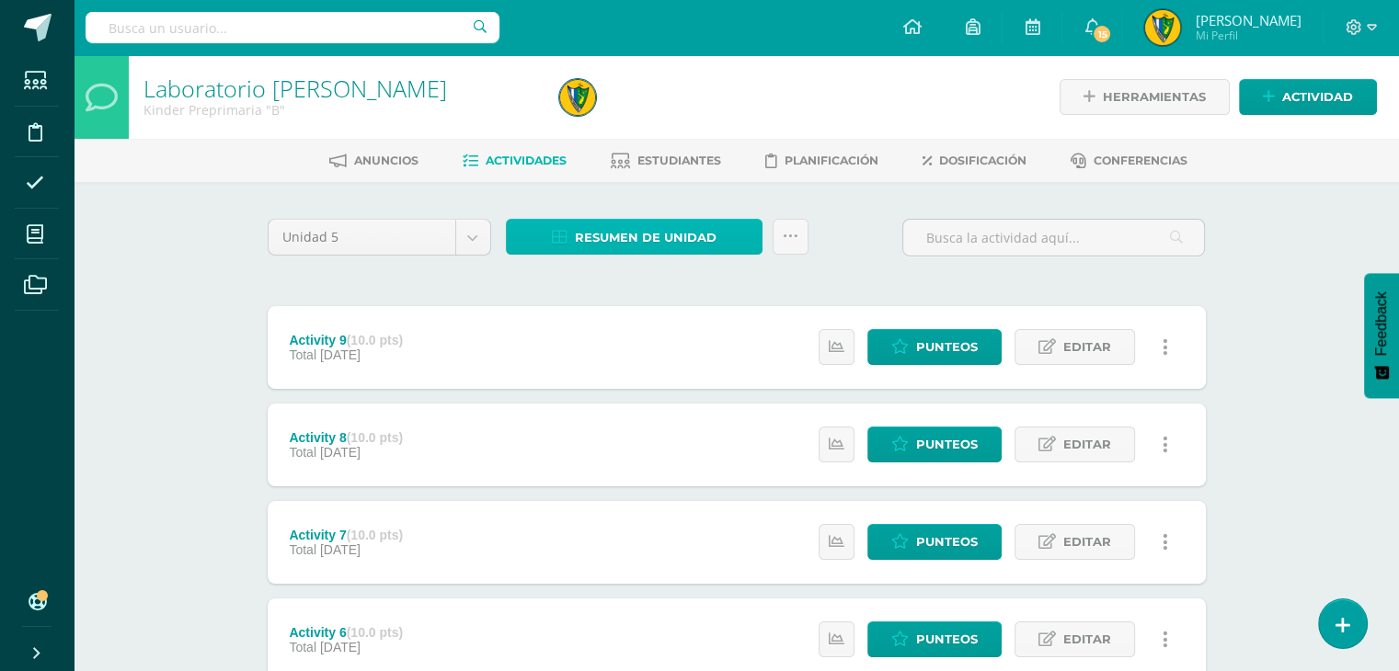
click at [632, 221] on span "Resumen de unidad" at bounding box center [646, 238] width 142 height 34
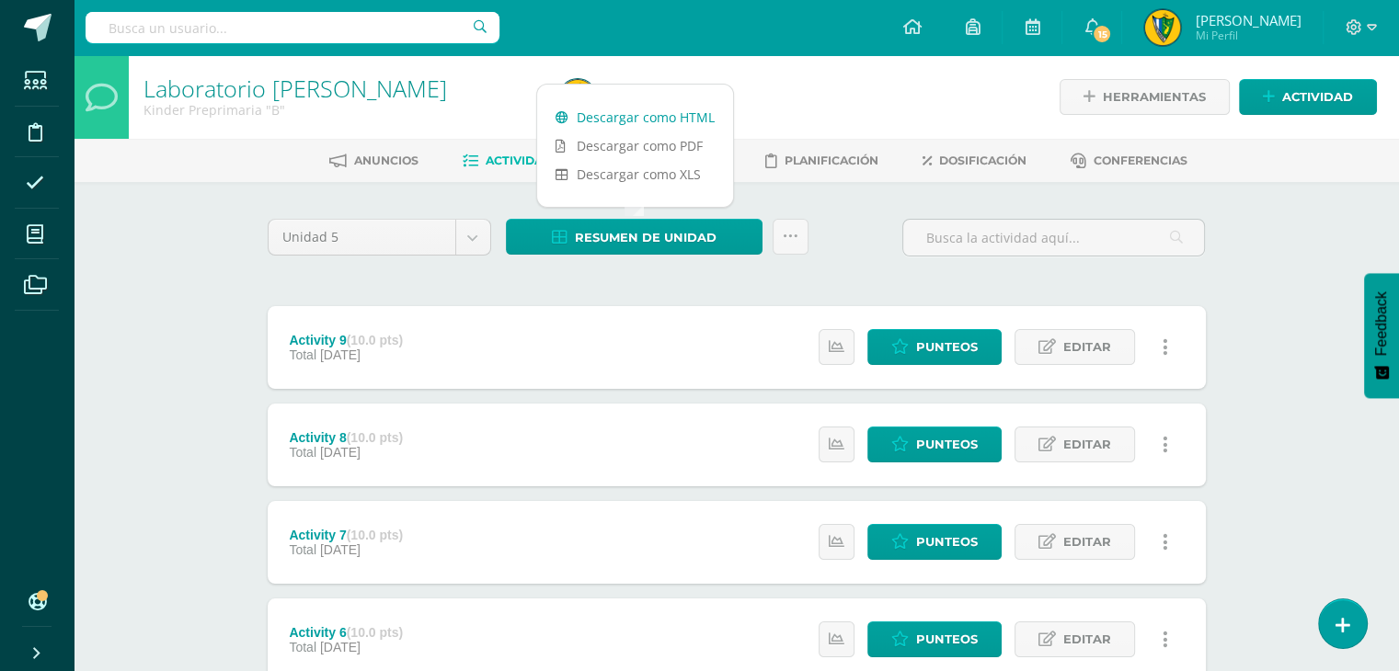
click at [642, 120] on link "Descargar como HTML" at bounding box center [635, 117] width 196 height 29
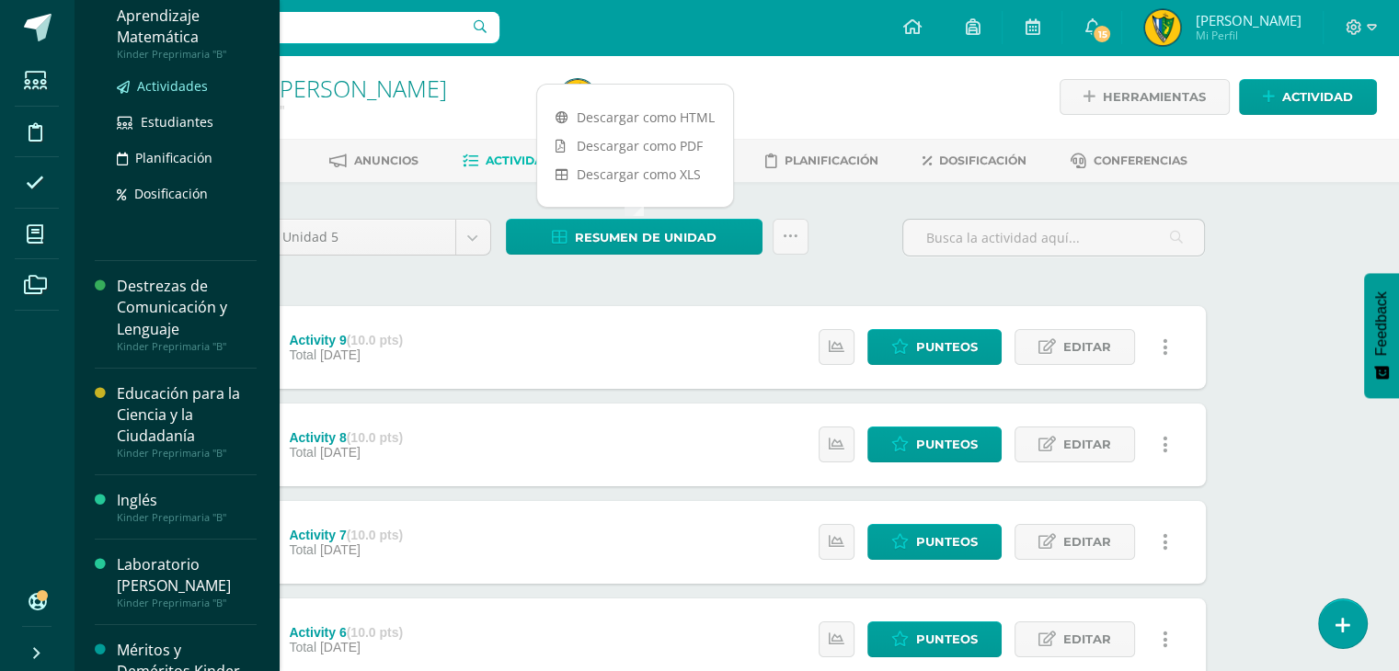
scroll to position [170, 0]
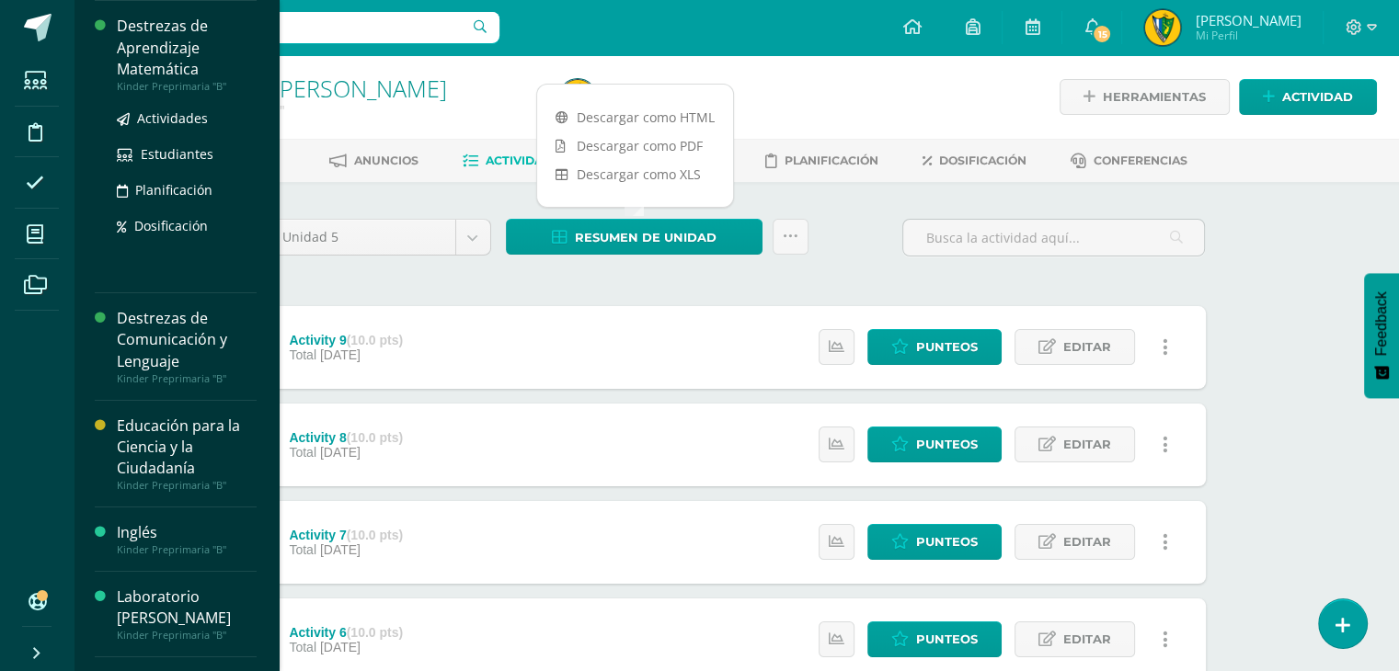
click at [153, 44] on div "Destrezas de Aprendizaje Matemática" at bounding box center [187, 47] width 140 height 63
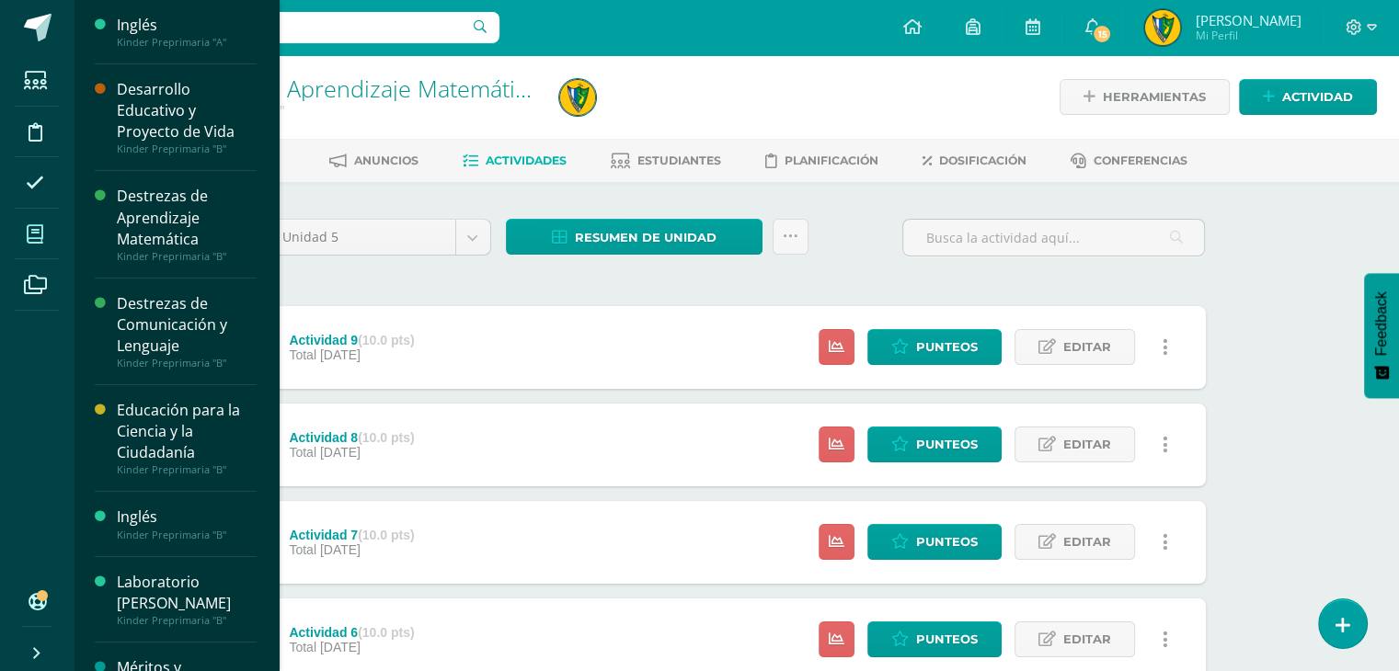
click at [43, 229] on span at bounding box center [35, 233] width 41 height 41
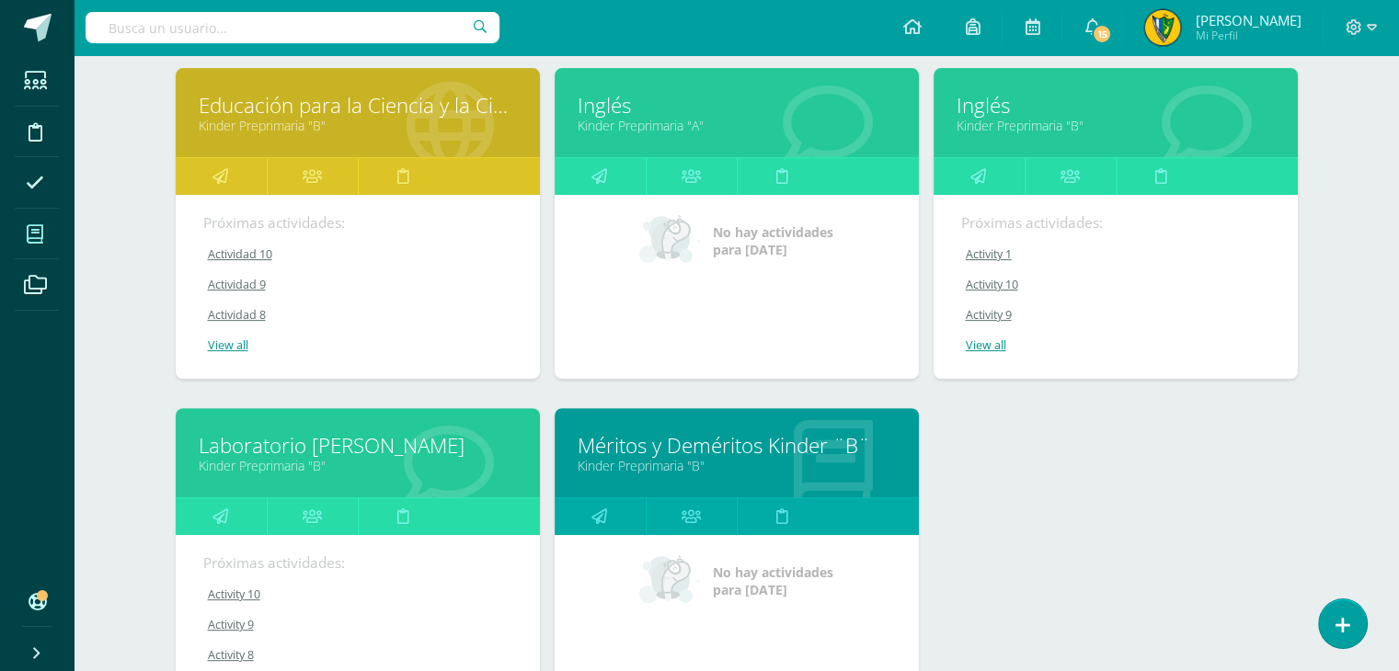
scroll to position [644, 0]
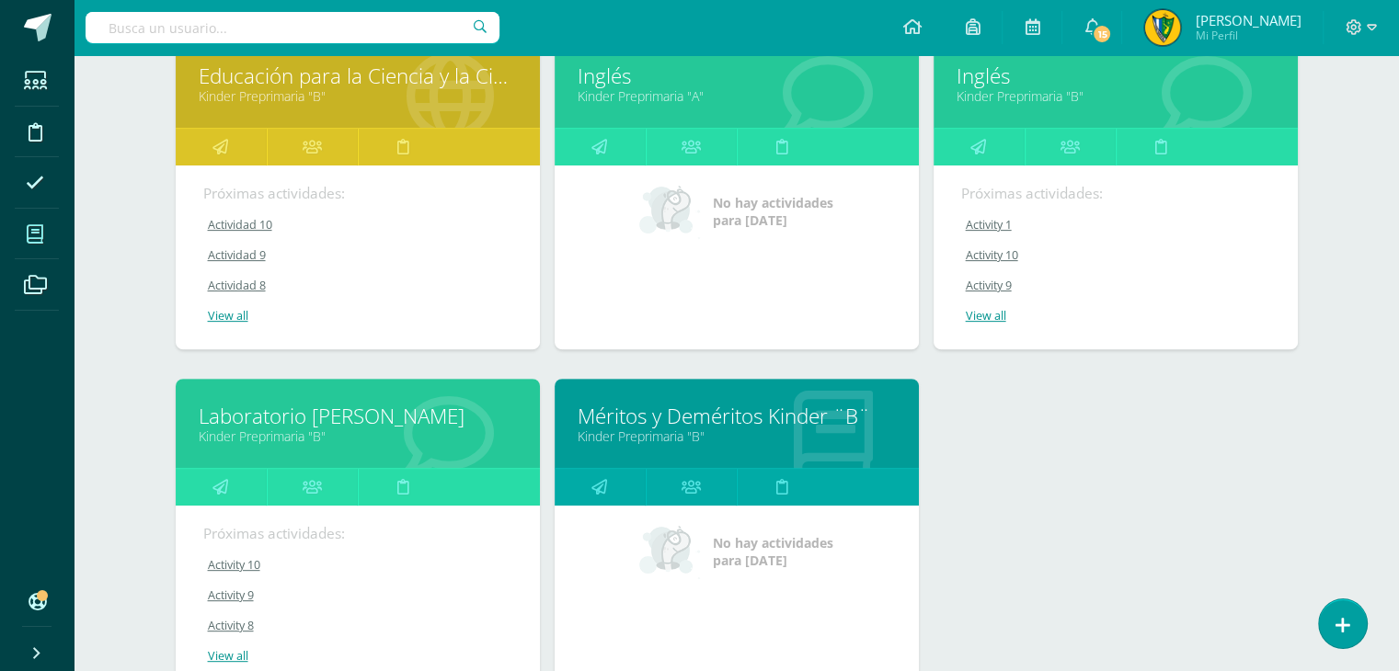
click at [983, 319] on link "View all" at bounding box center [1116, 316] width 311 height 16
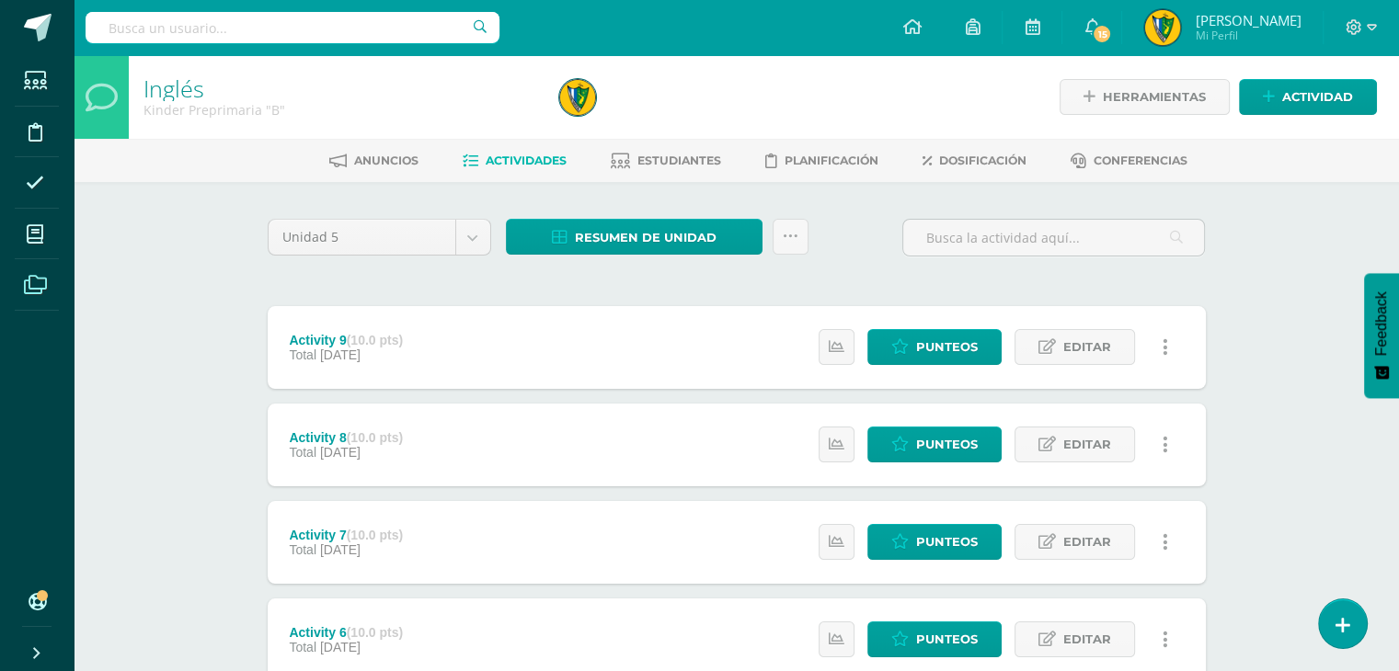
click at [36, 277] on icon at bounding box center [35, 285] width 23 height 18
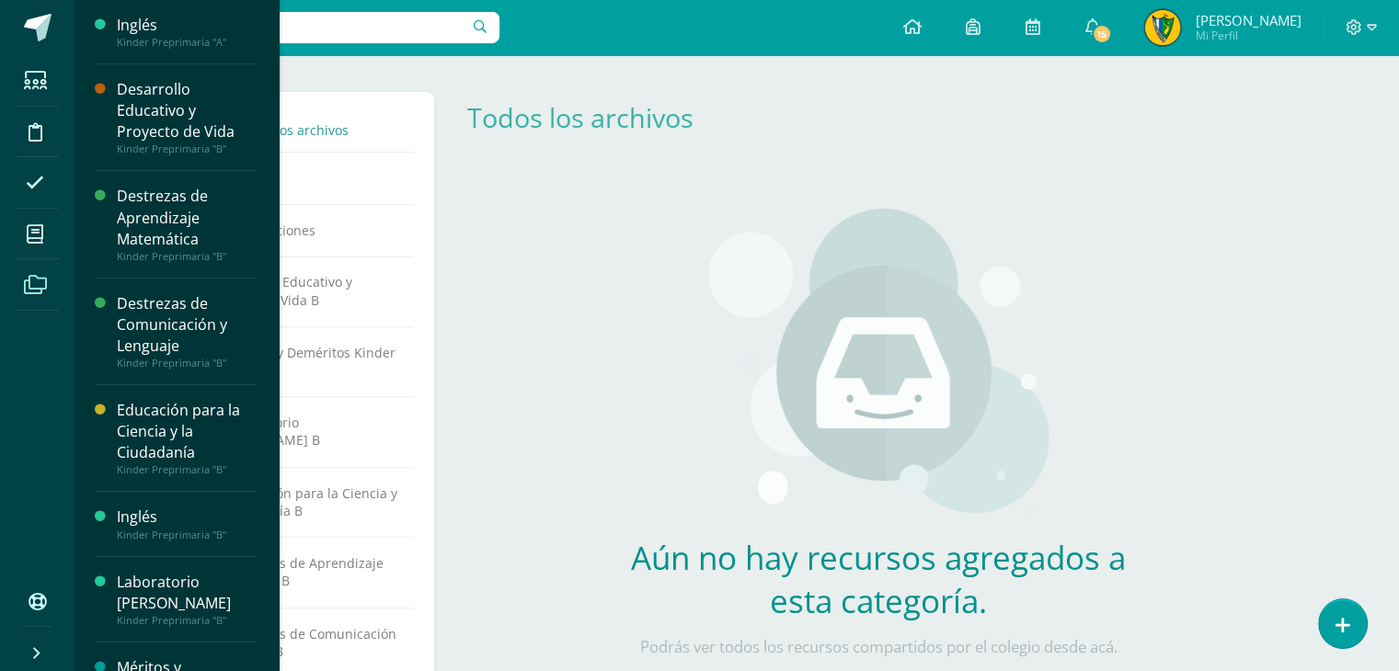
click at [26, 231] on span at bounding box center [35, 233] width 41 height 41
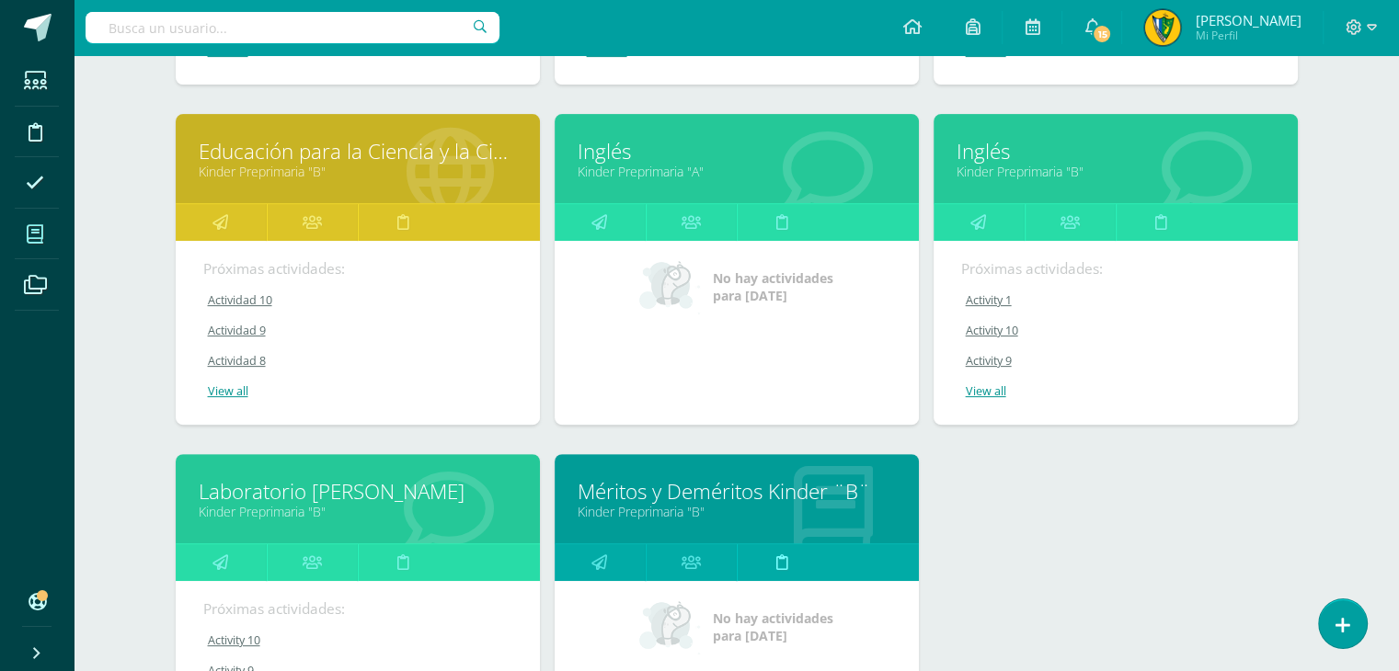
scroll to position [537, 0]
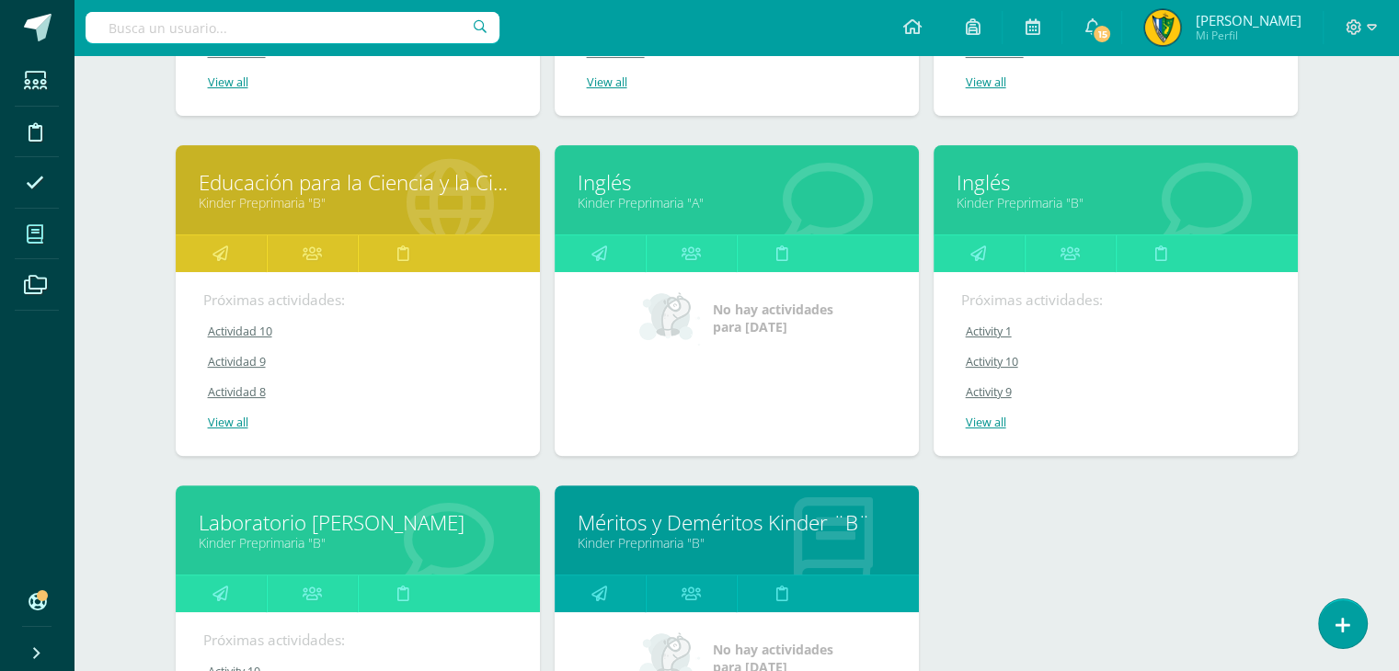
click at [617, 170] on link "Inglés" at bounding box center [737, 182] width 318 height 29
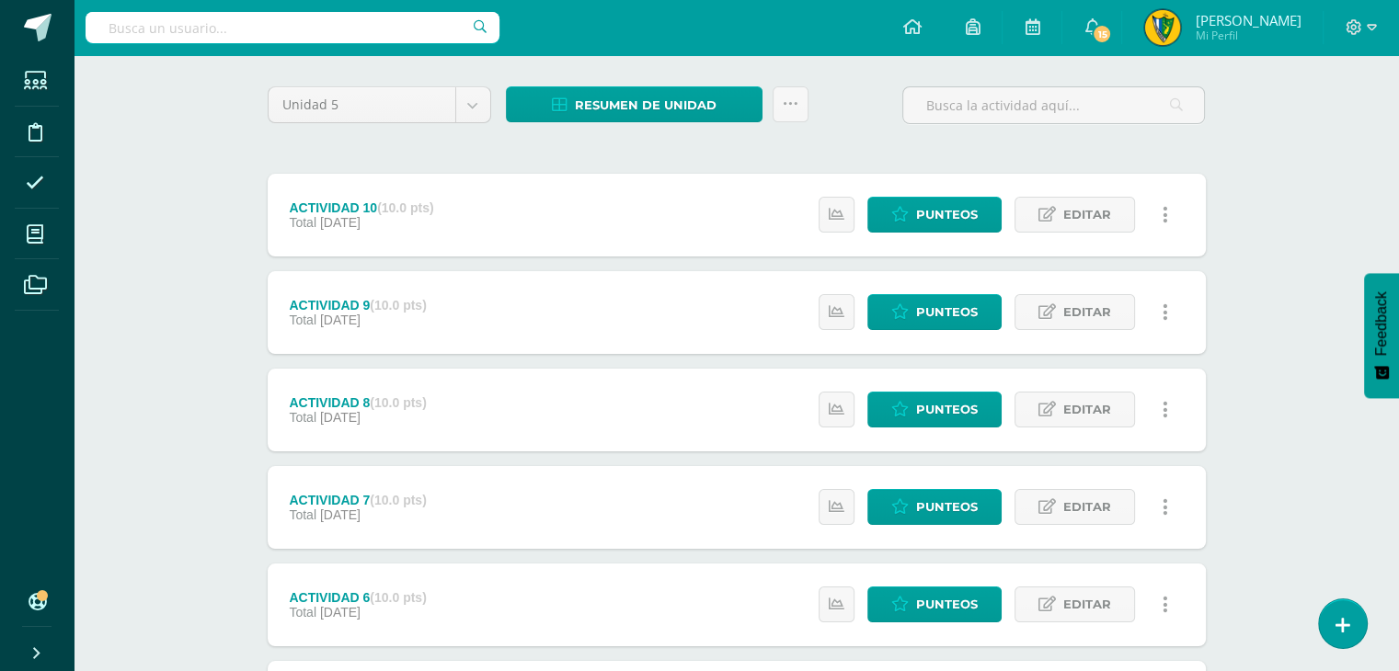
scroll to position [276, 0]
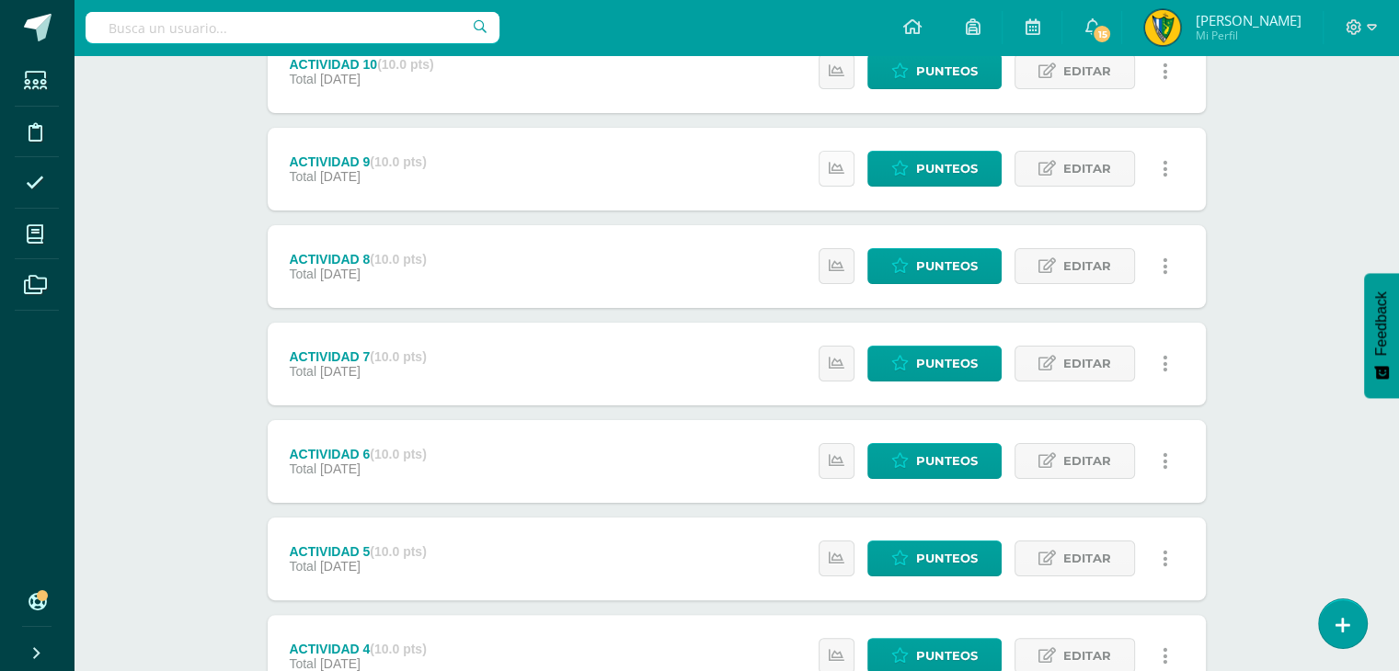
click at [843, 178] on link at bounding box center [837, 169] width 36 height 36
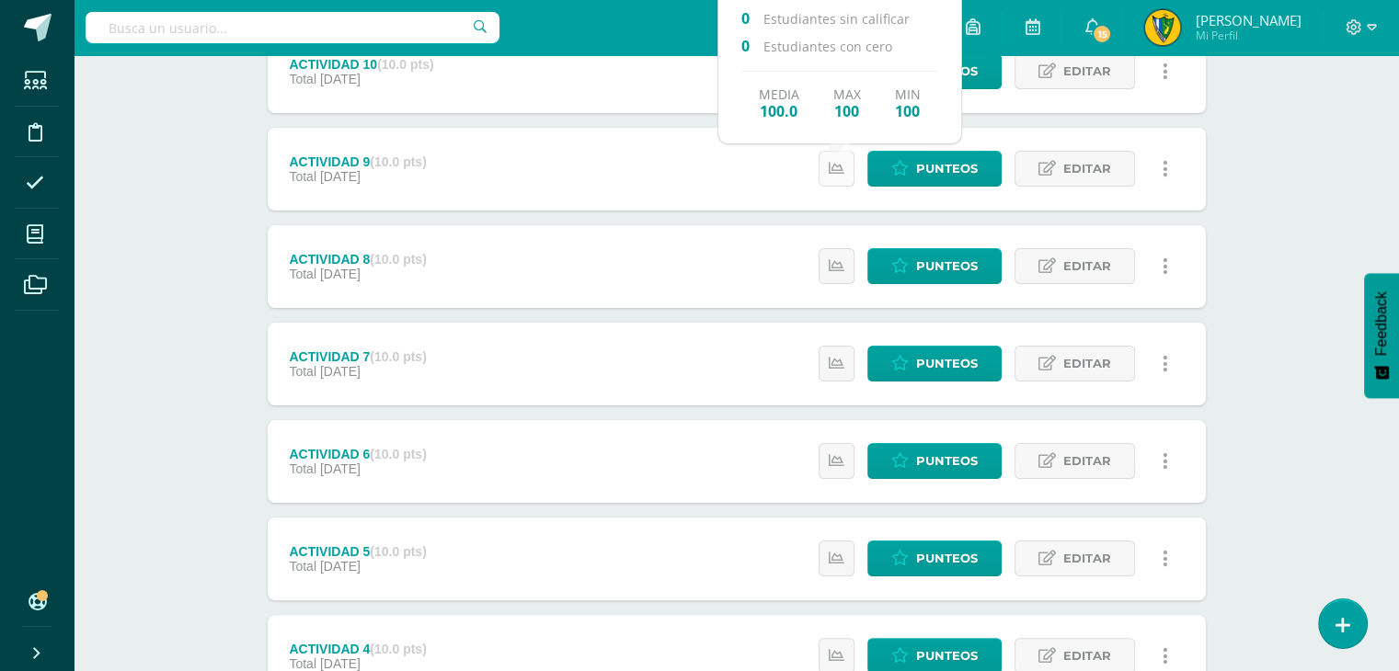
click at [843, 178] on link at bounding box center [837, 169] width 36 height 36
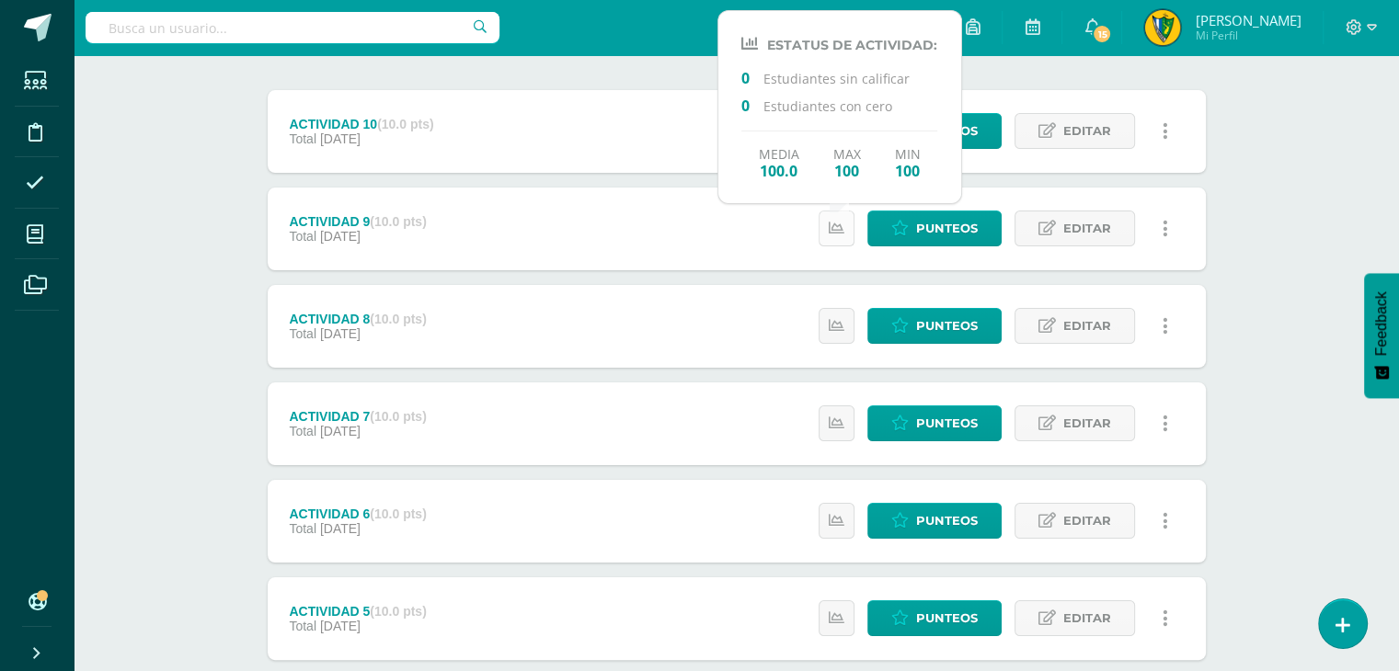
scroll to position [184, 0]
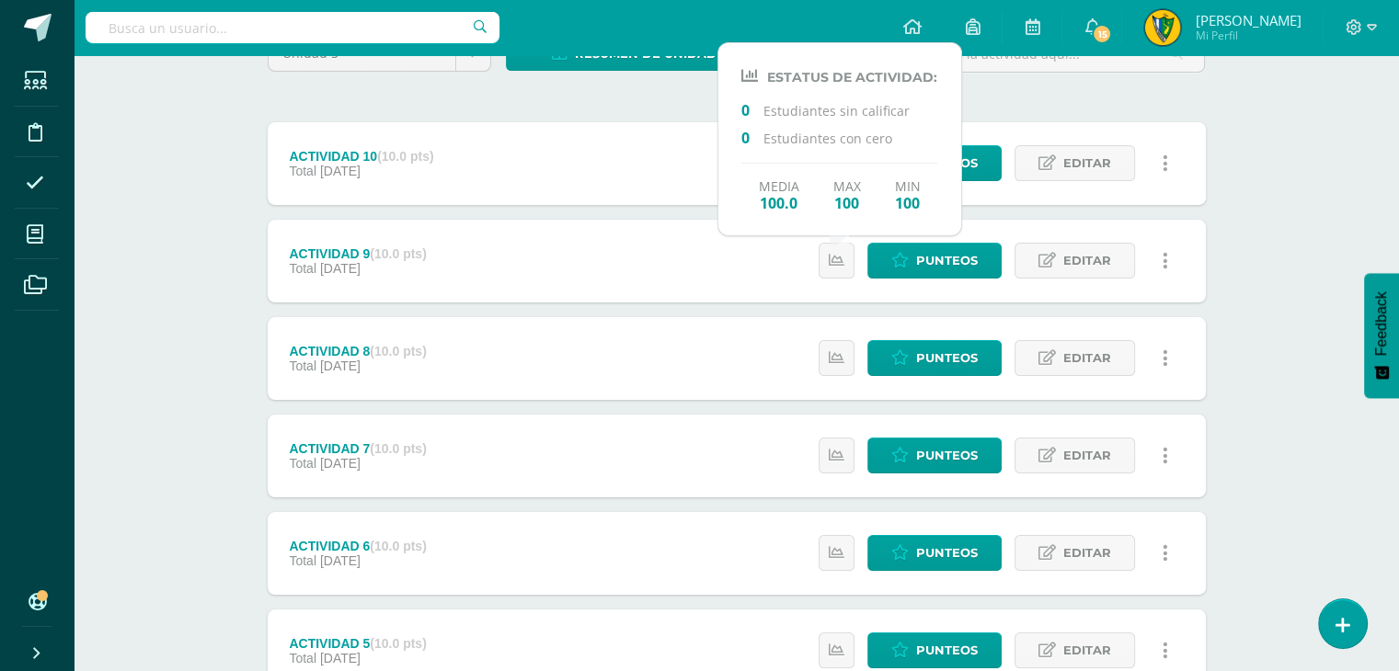
click at [633, 149] on div "ACTIVIDAD 10 (10.0 pts) Total 06 de Octubre Estatus de Actividad: 0 Estudiantes…" at bounding box center [737, 163] width 938 height 83
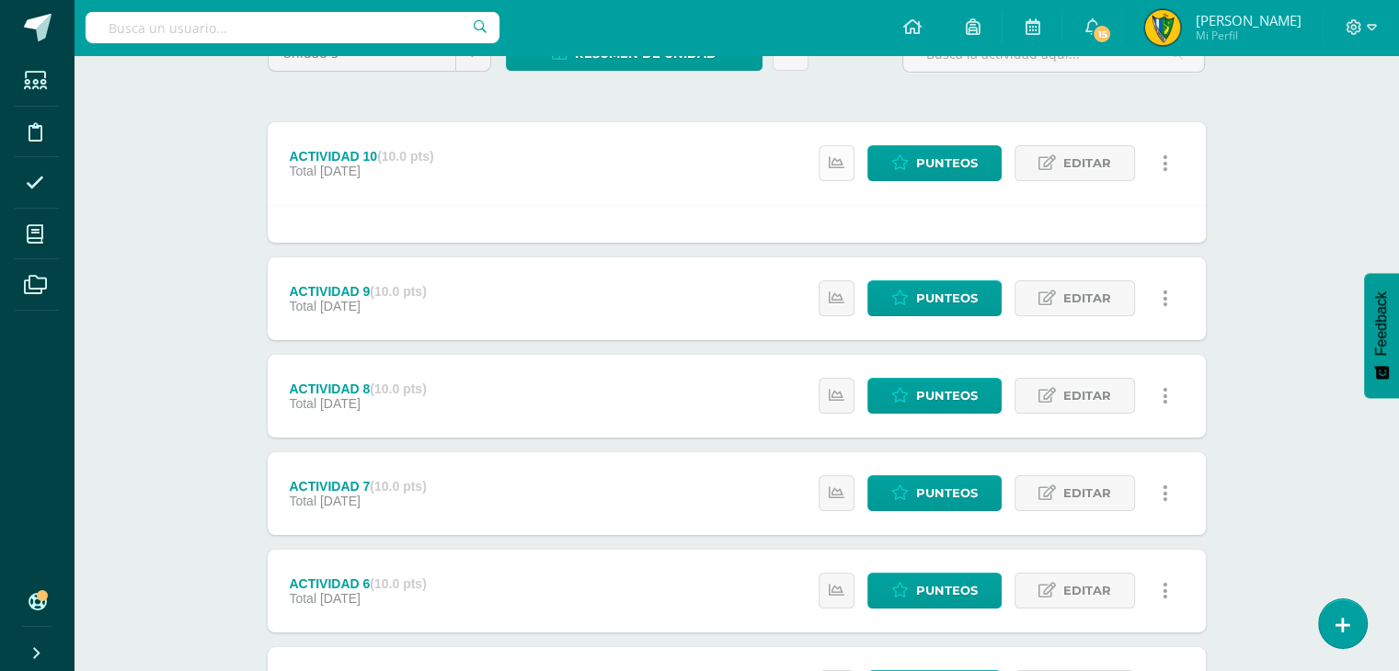
click at [843, 166] on icon at bounding box center [837, 163] width 16 height 16
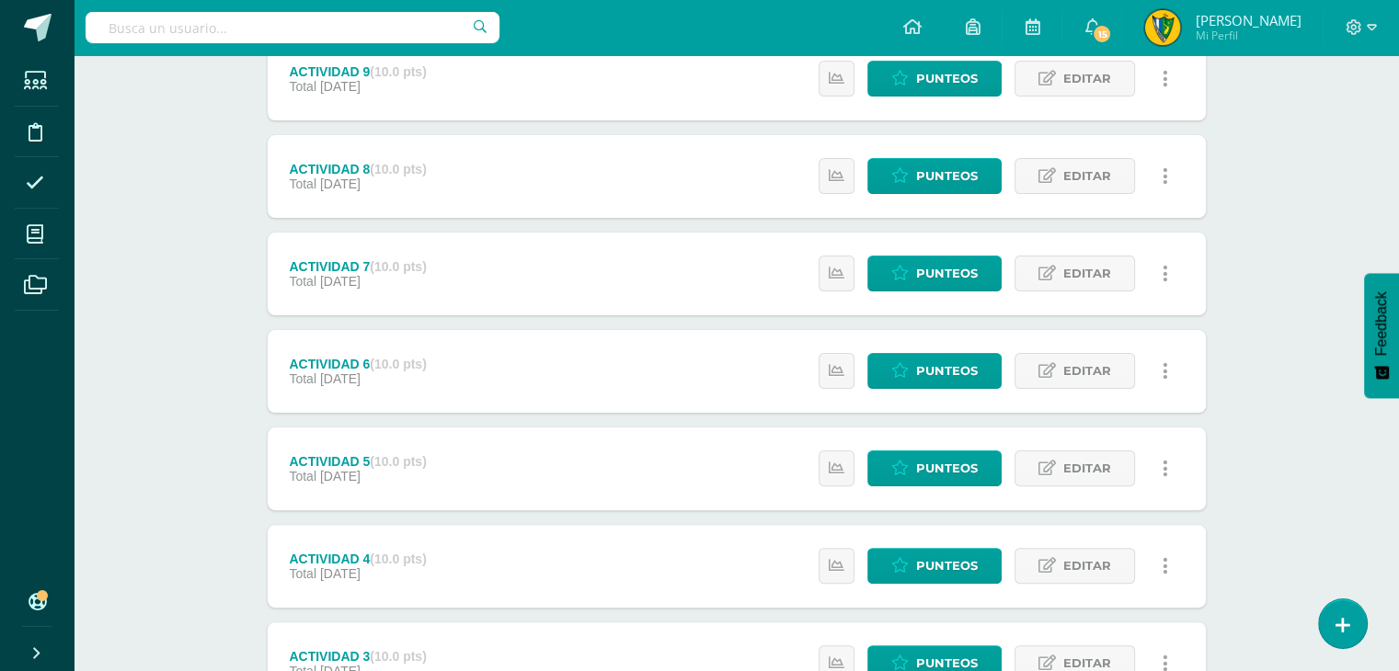
scroll to position [755, 0]
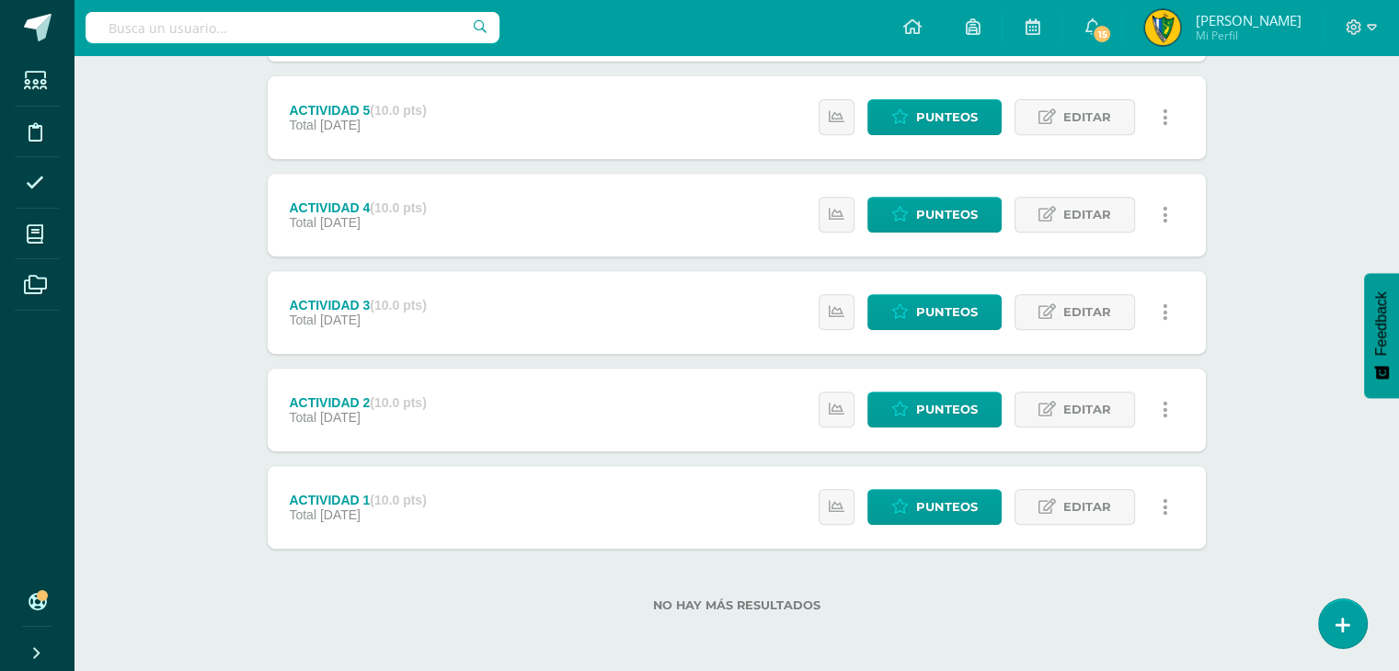
click at [857, 512] on div "Estatus de Actividad: 0 Estudiantes sin calificar 0 Estudiantes con cero Media …" at bounding box center [998, 507] width 415 height 83
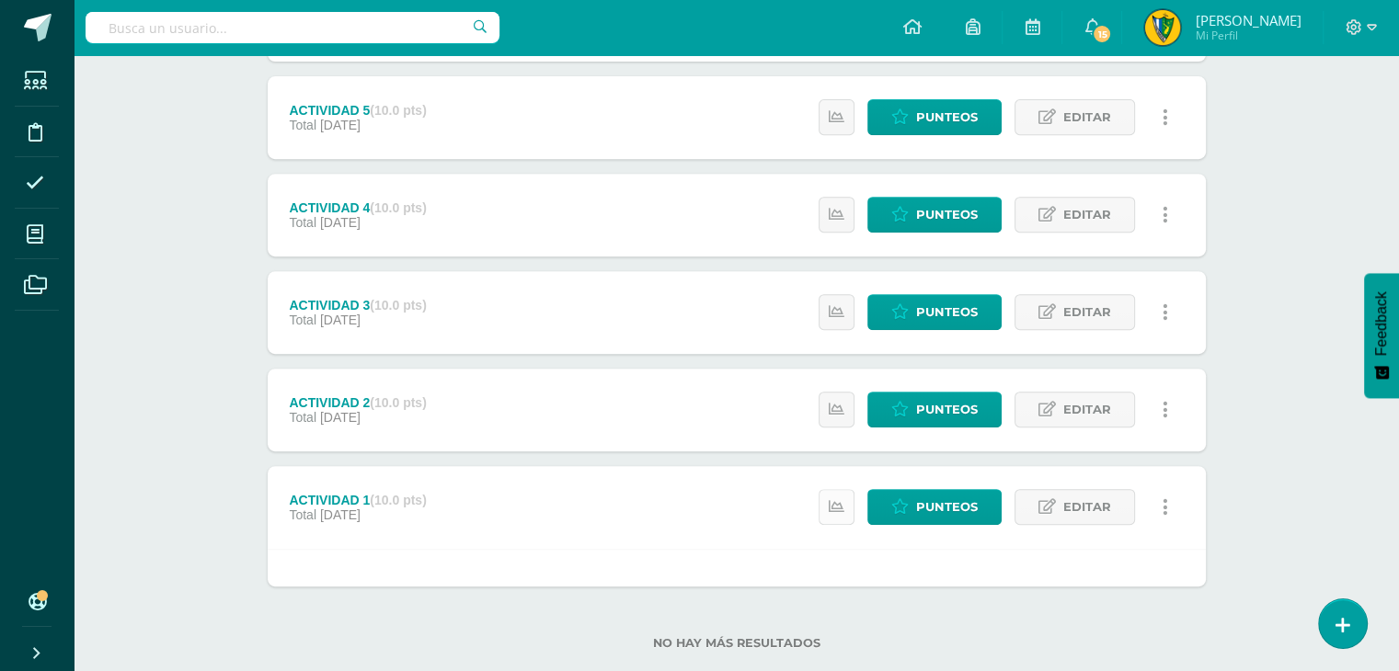
click at [835, 512] on icon at bounding box center [837, 507] width 16 height 16
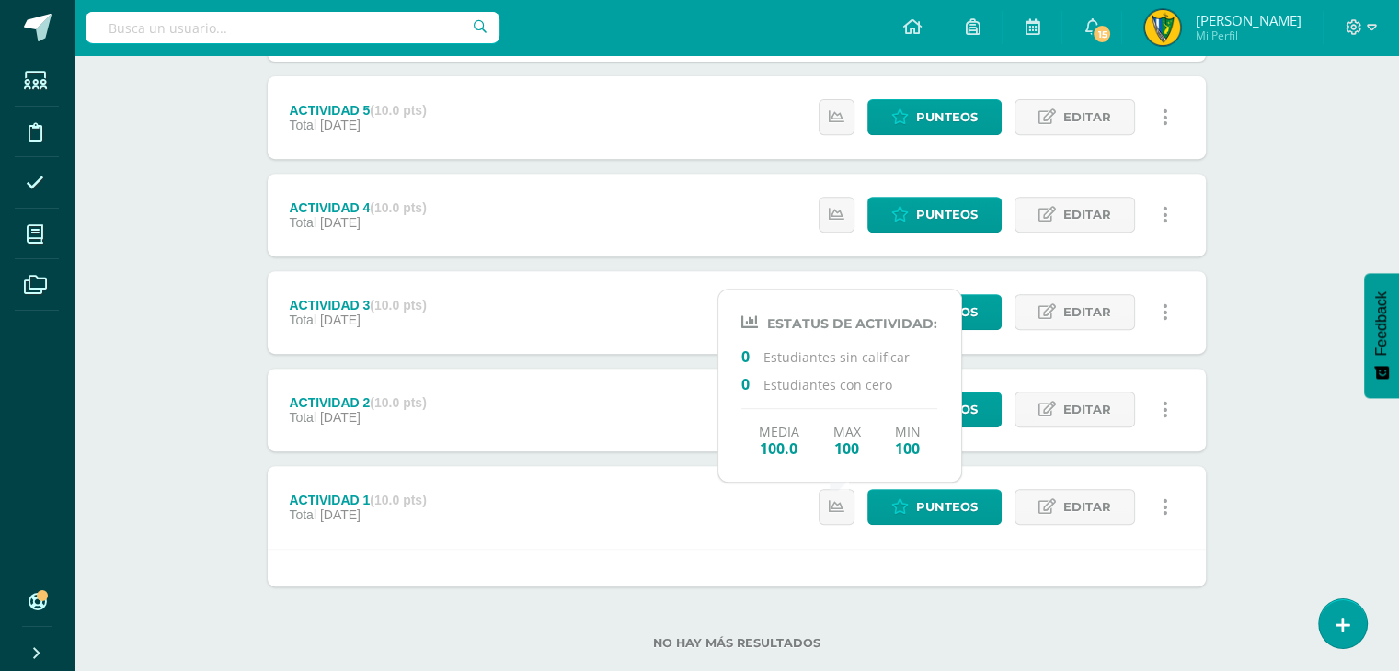
click at [611, 433] on div "ACTIVIDAD 2 (10.0 pts) Total 05 de Octubre Estatus de Actividad: 0 Estudiantes …" at bounding box center [737, 410] width 938 height 83
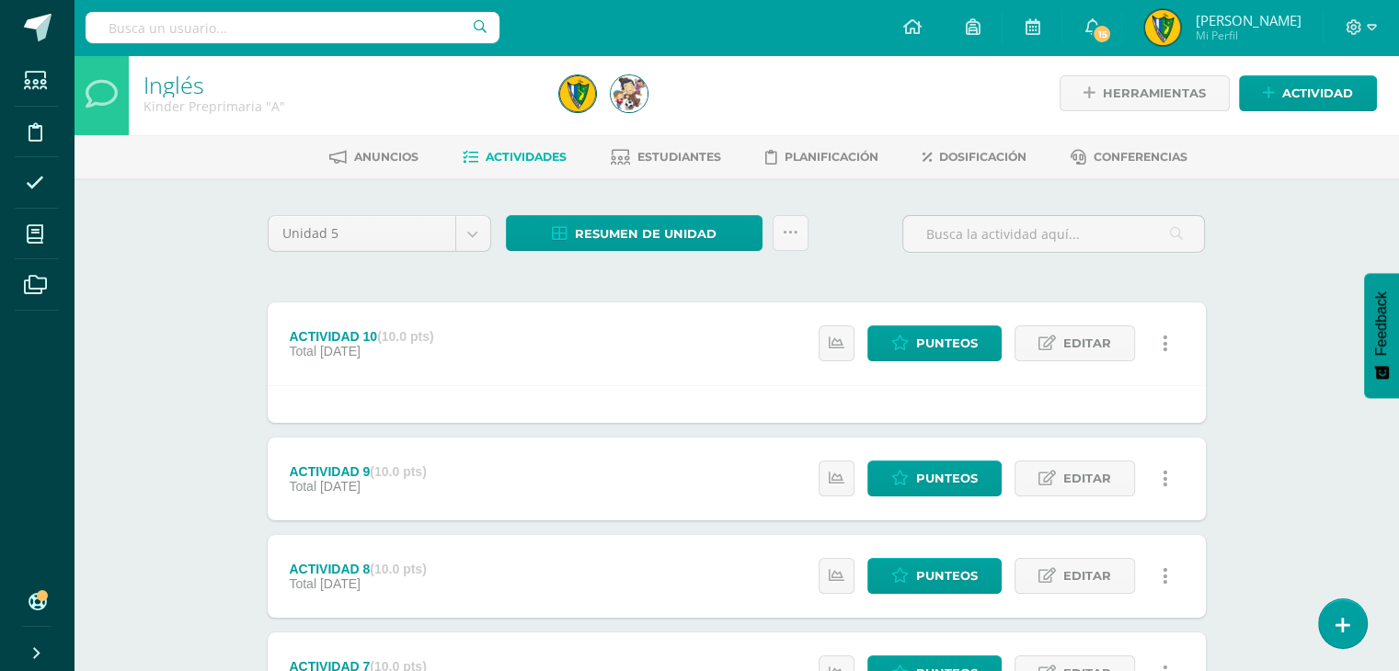
scroll to position [0, 0]
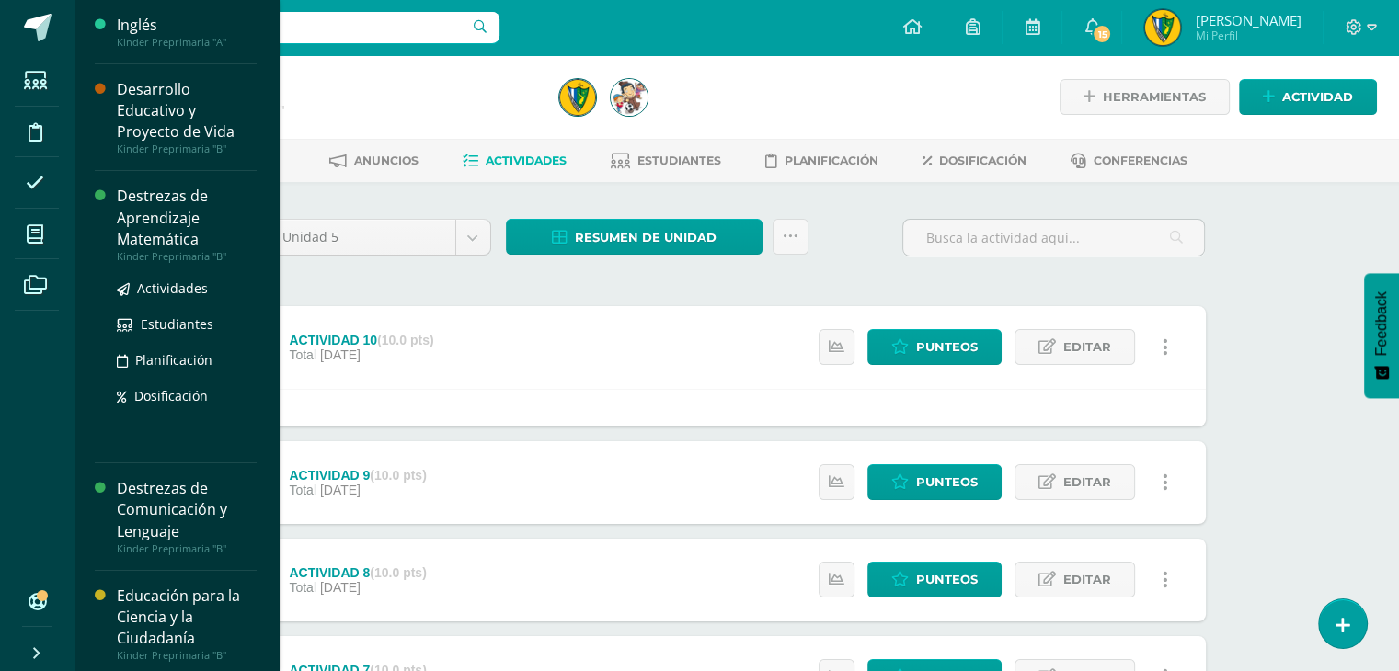
click at [175, 229] on div "Destrezas de Aprendizaje Matemática" at bounding box center [187, 217] width 140 height 63
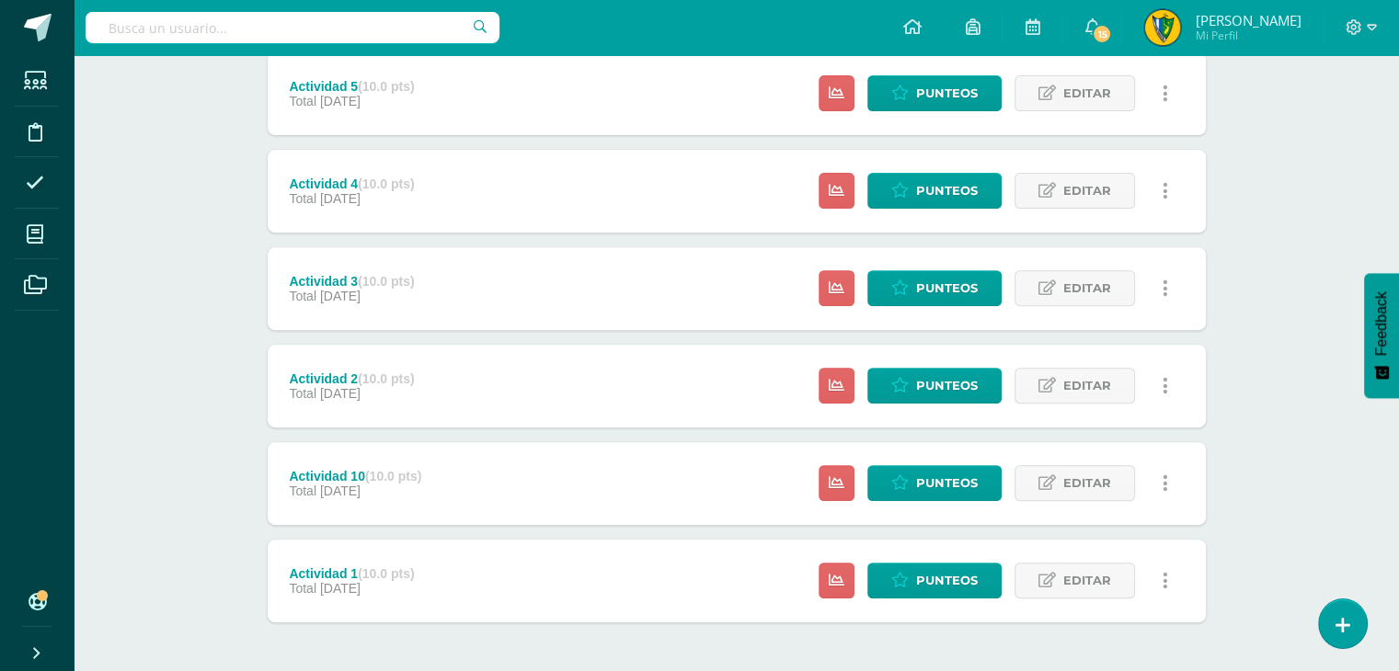
scroll to position [717, 0]
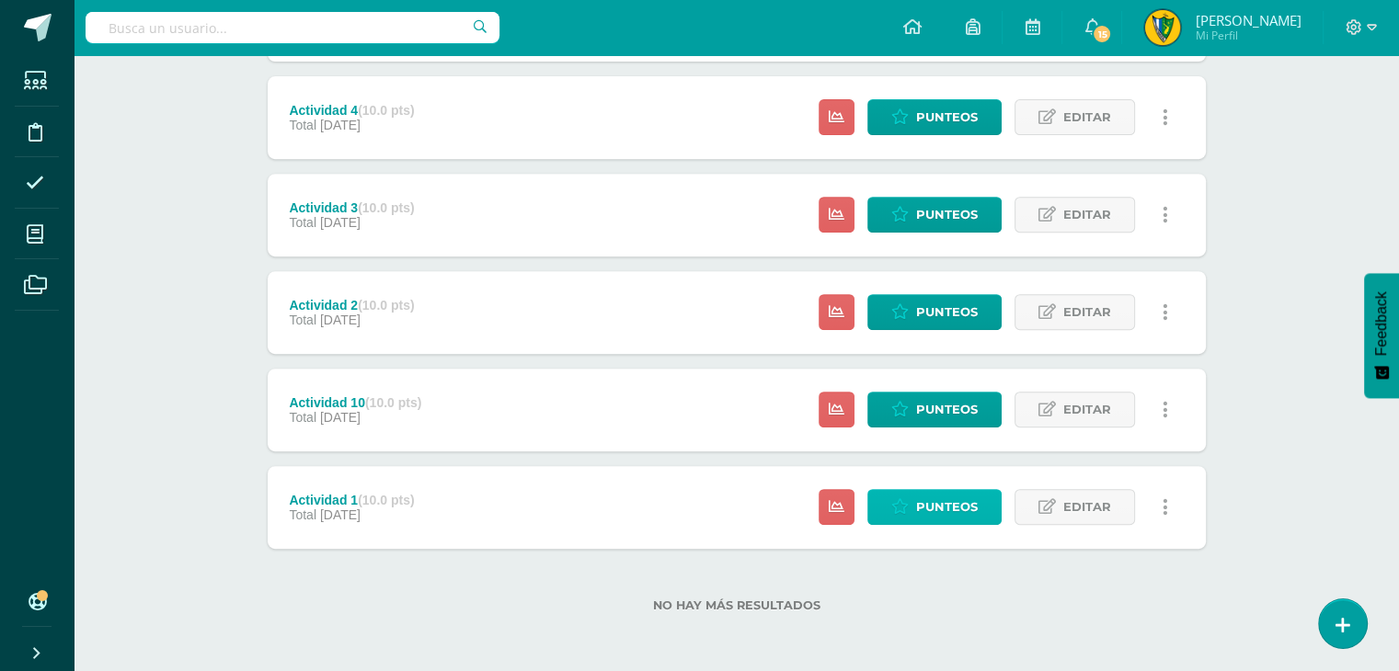
click at [967, 499] on span "Punteos" at bounding box center [947, 507] width 62 height 34
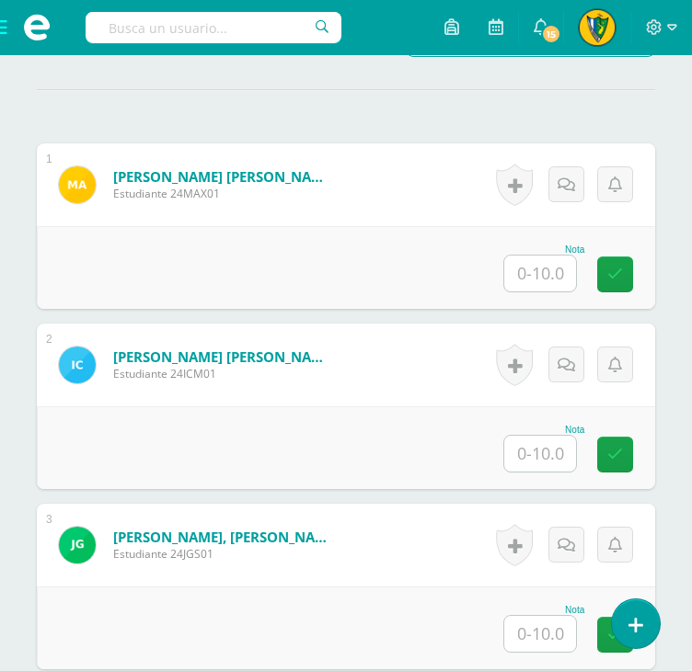
scroll to position [553, 0]
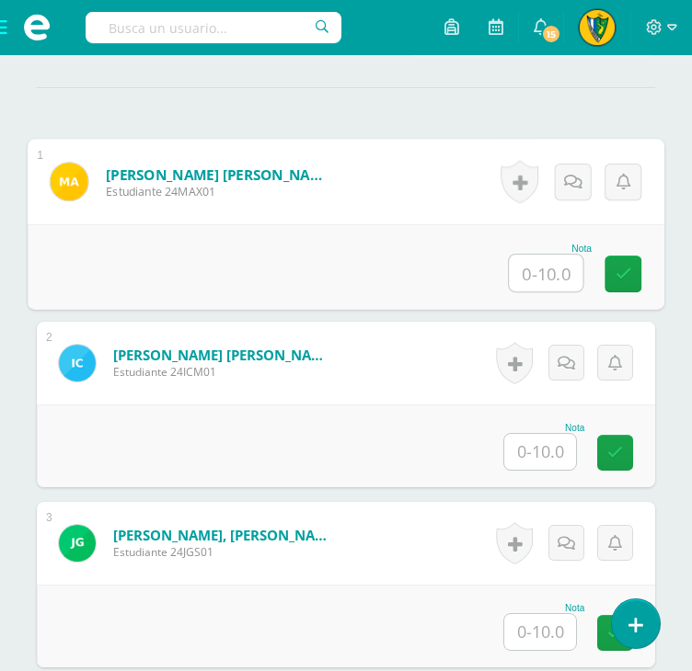
click at [529, 266] on input "text" at bounding box center [546, 273] width 74 height 37
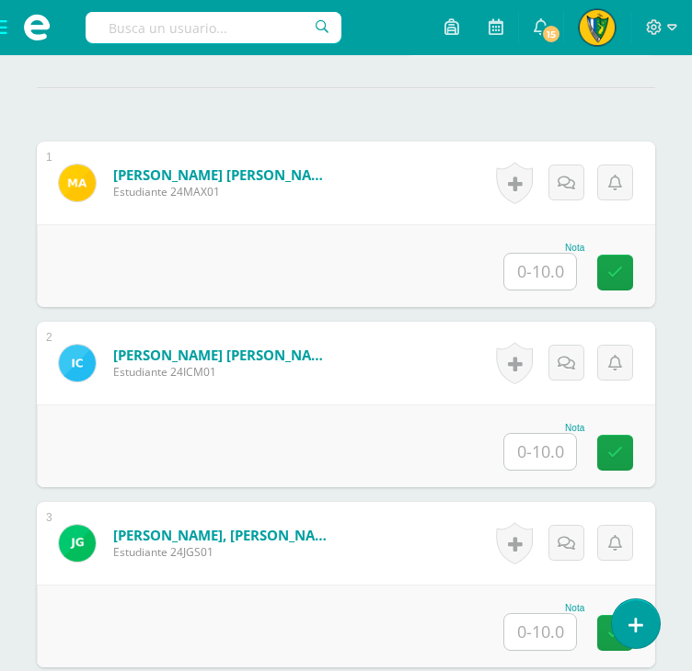
click at [530, 262] on input "text" at bounding box center [540, 272] width 72 height 36
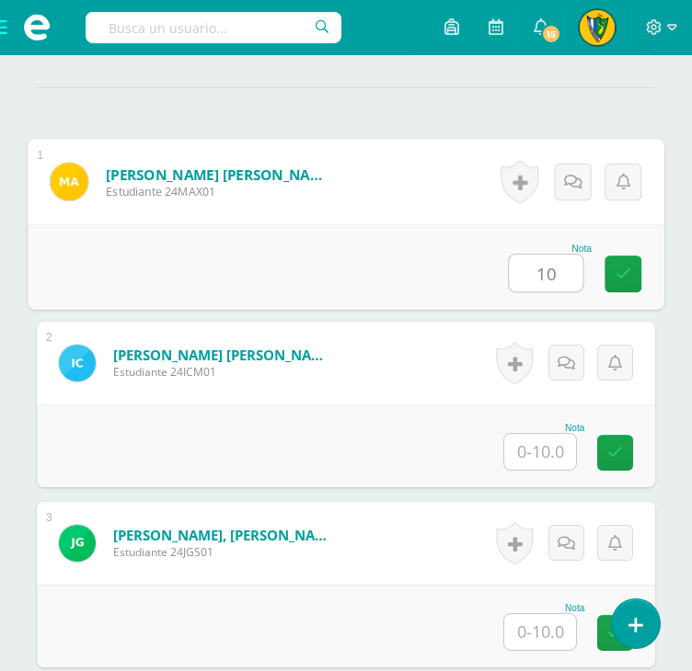
type input "10"
click at [552, 453] on input "text" at bounding box center [540, 452] width 72 height 36
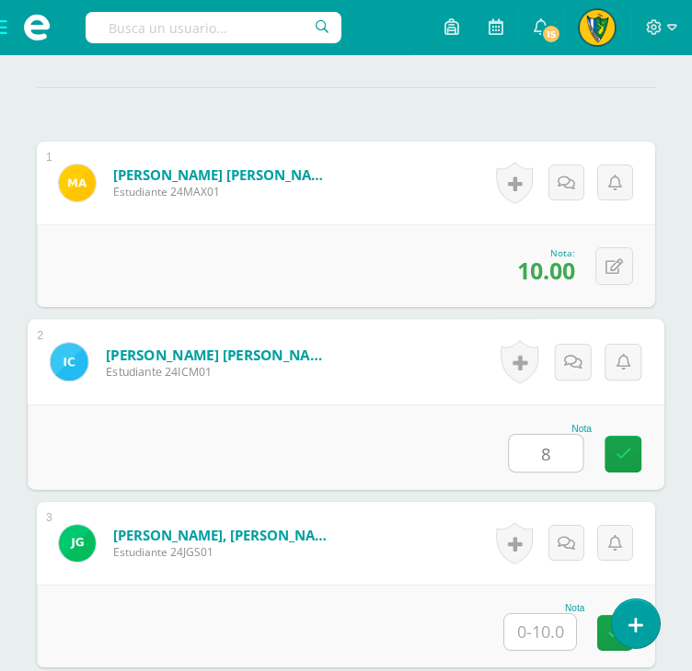
type input "8"
click at [553, 633] on input "text" at bounding box center [540, 632] width 72 height 36
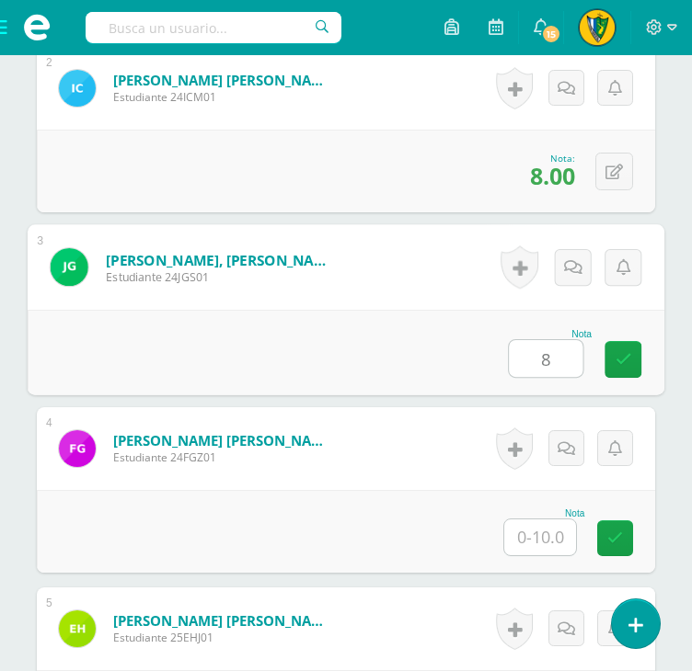
scroll to position [829, 0]
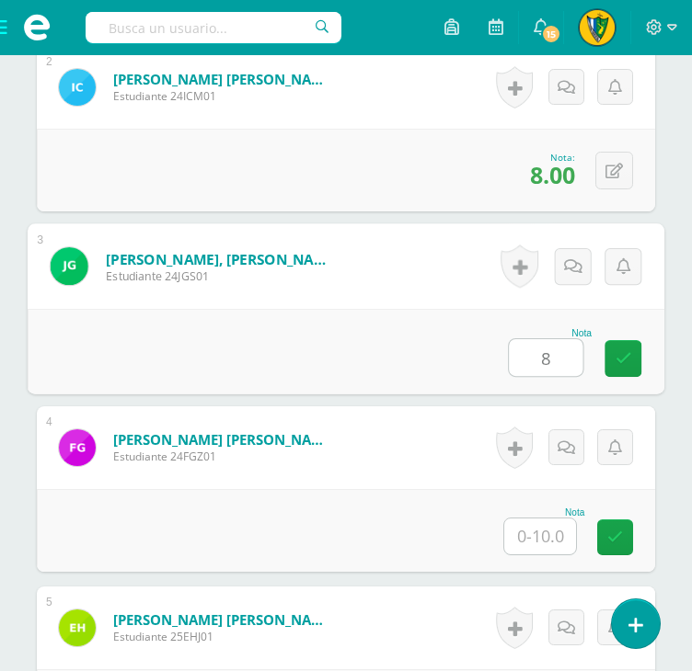
type input "8"
click at [541, 532] on input "text" at bounding box center [540, 537] width 72 height 36
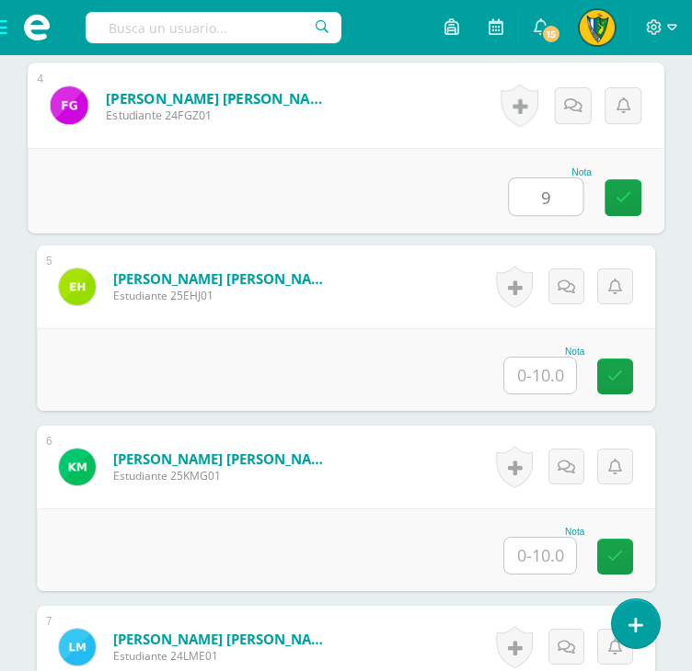
scroll to position [1197, 0]
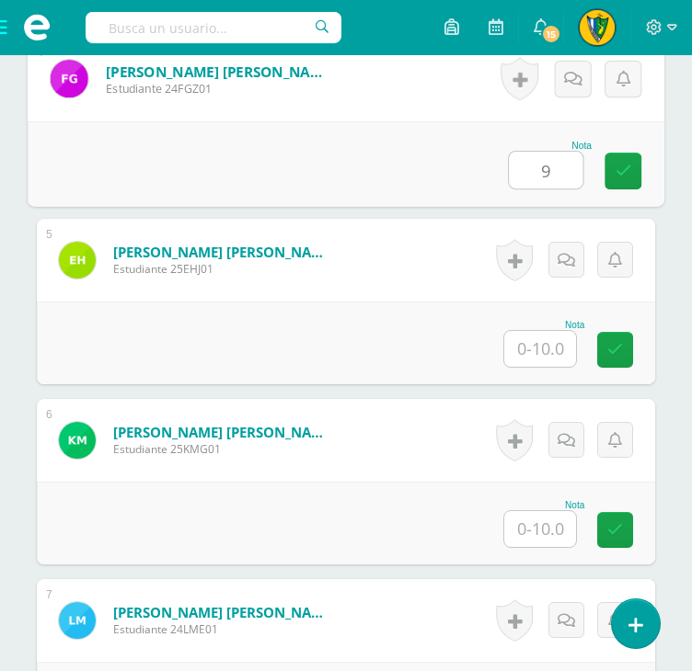
type input "9"
click at [538, 344] on input "text" at bounding box center [540, 349] width 72 height 36
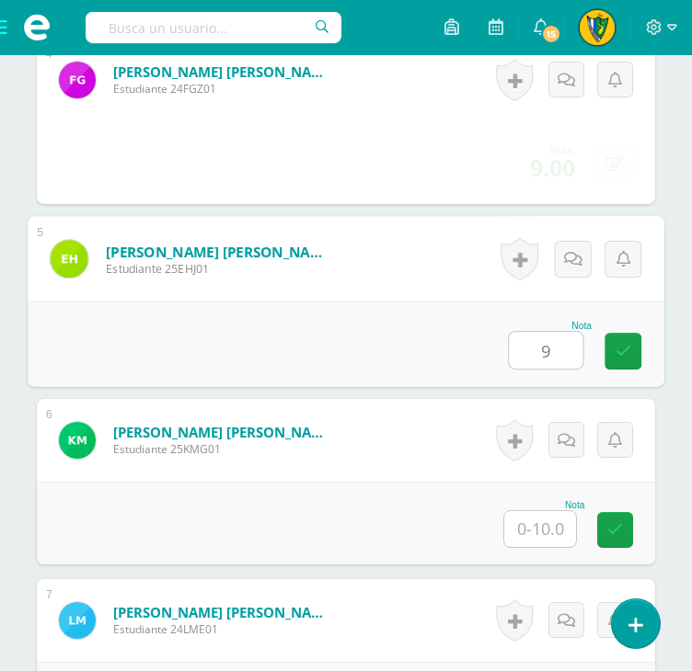
type input "9"
click at [563, 520] on input "text" at bounding box center [540, 529] width 72 height 36
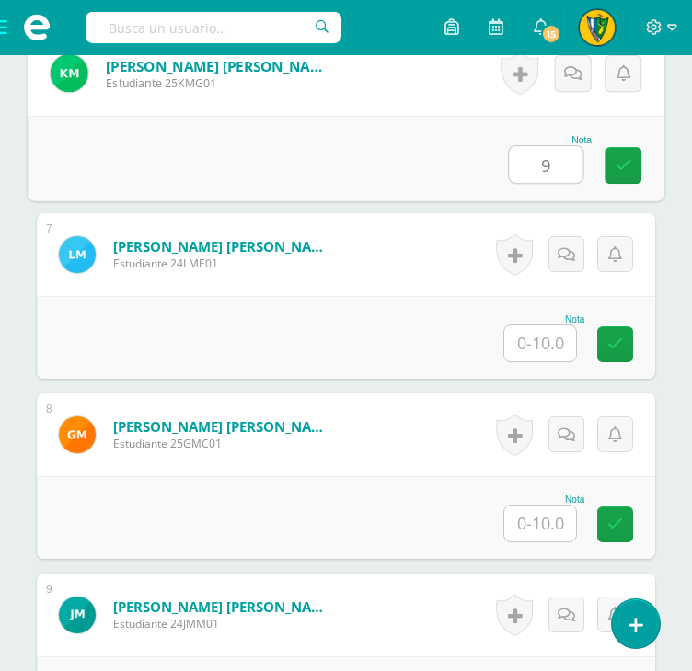
scroll to position [1565, 0]
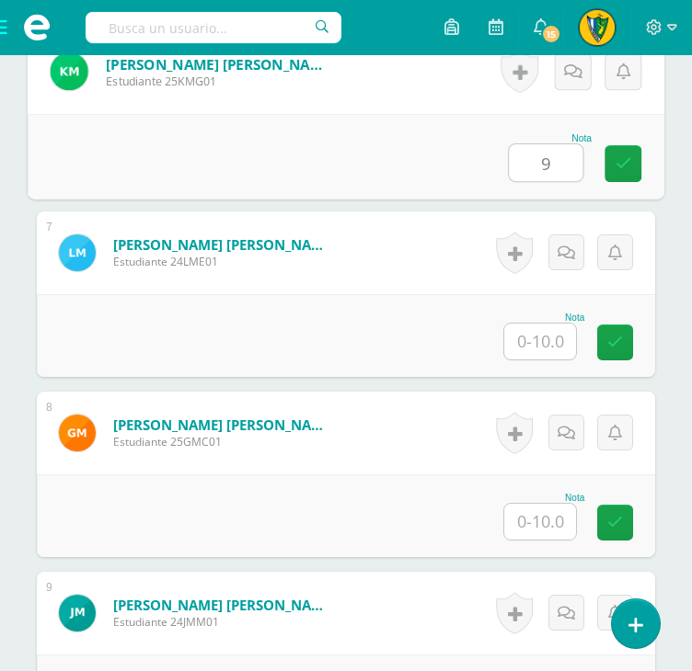
type input "9"
click at [541, 340] on input "text" at bounding box center [540, 342] width 72 height 36
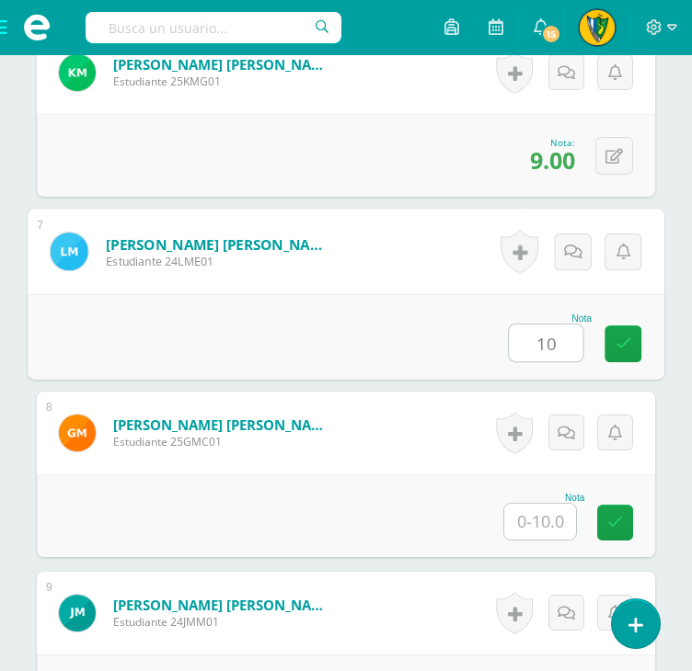
type input "10"
click at [540, 525] on input "text" at bounding box center [540, 522] width 72 height 36
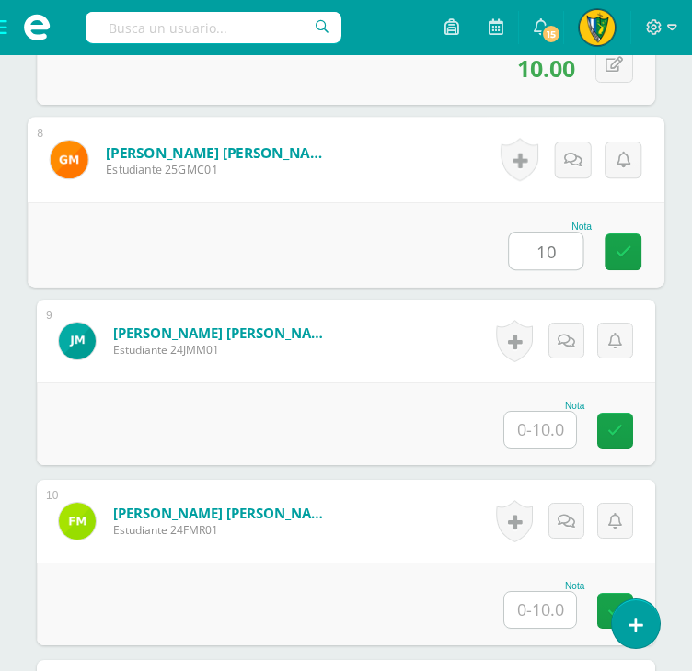
scroll to position [1841, 0]
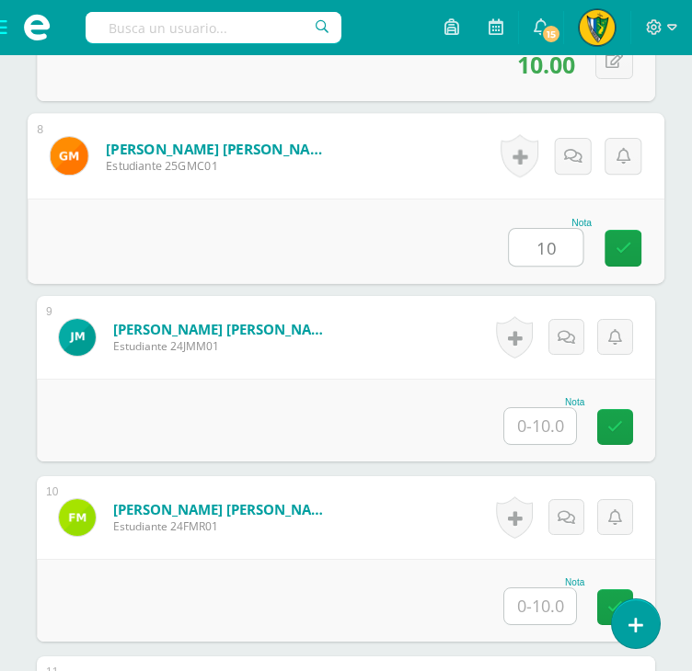
type input "10"
click at [546, 433] on input "text" at bounding box center [540, 426] width 72 height 36
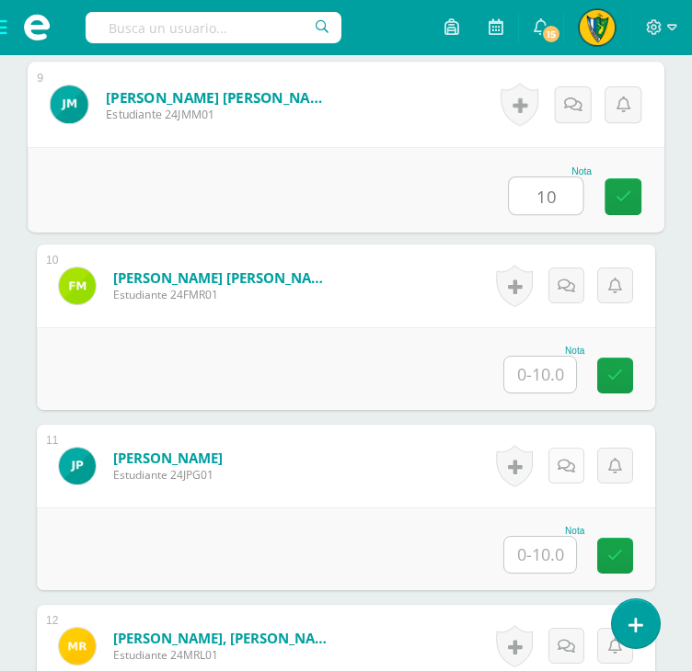
scroll to position [2116, 0]
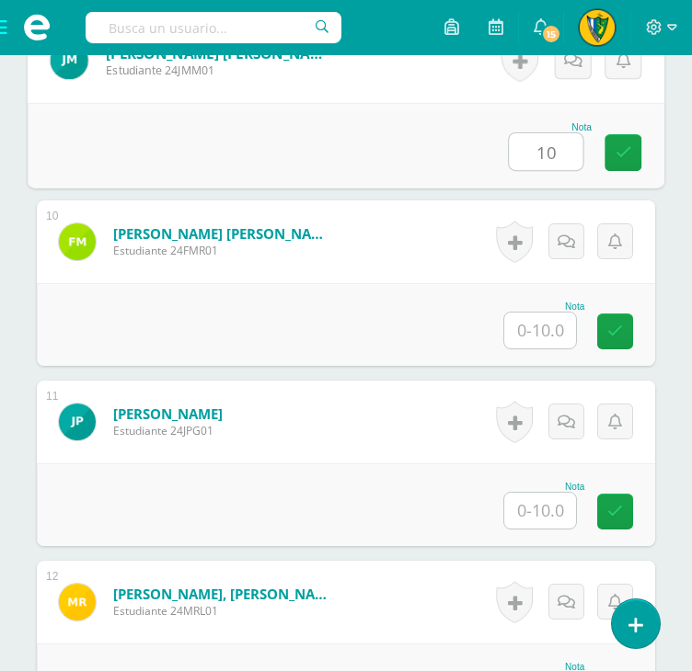
type input "10"
click at [556, 339] on input "text" at bounding box center [540, 331] width 72 height 36
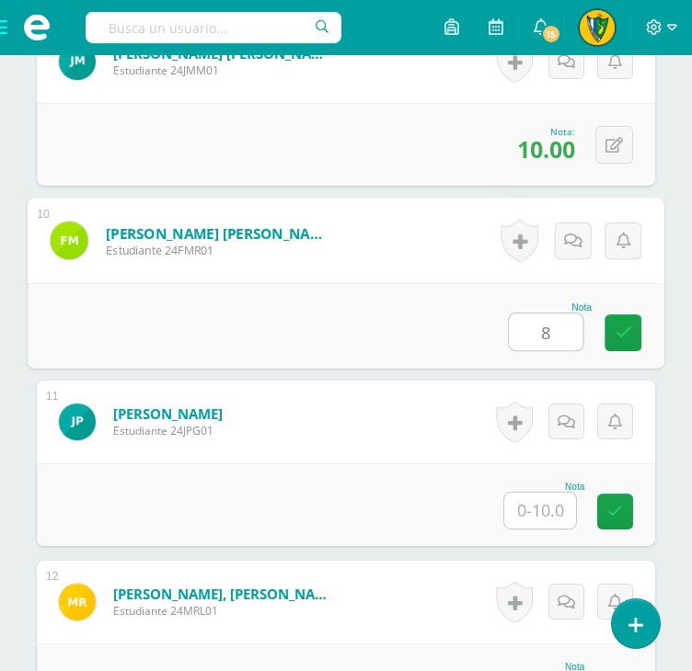
type input "8"
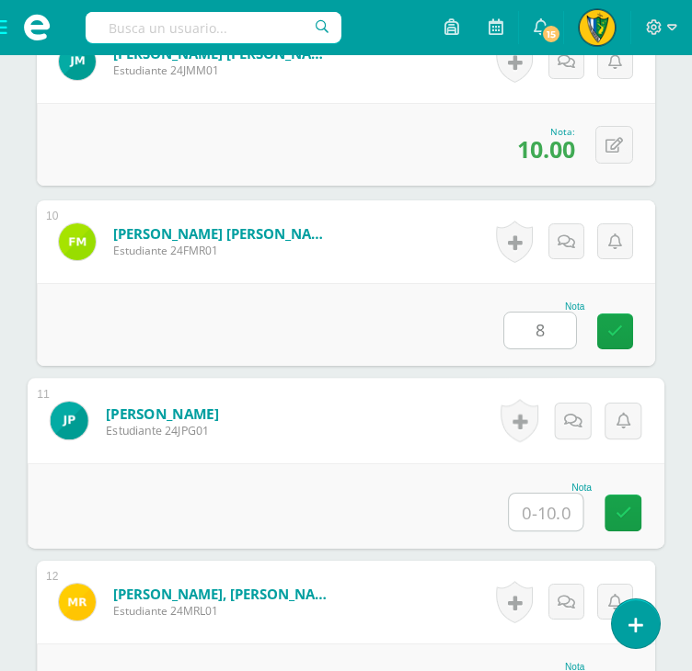
click at [562, 511] on input "text" at bounding box center [546, 512] width 74 height 37
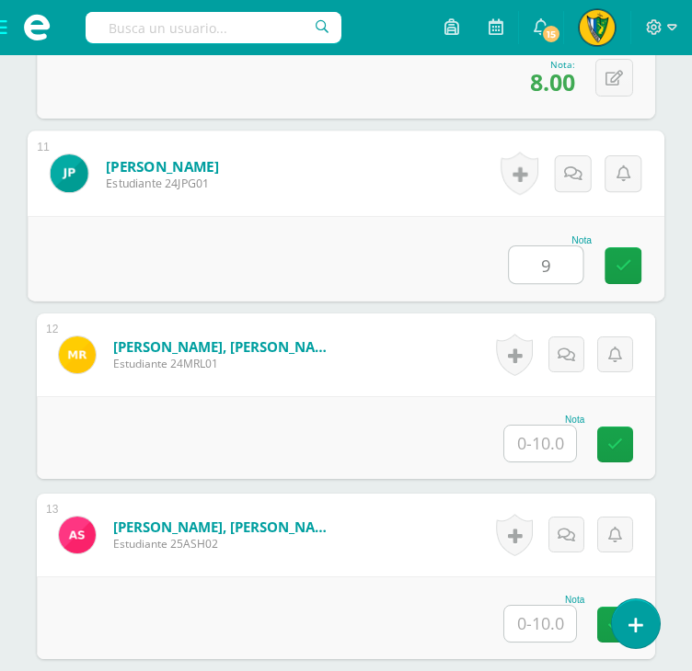
scroll to position [2392, 0]
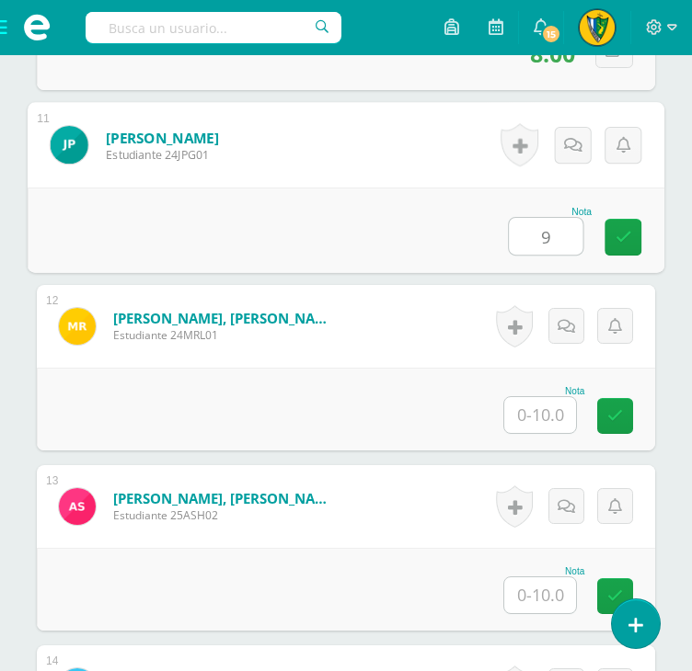
type input "9"
click at [538, 420] on input "text" at bounding box center [540, 415] width 72 height 36
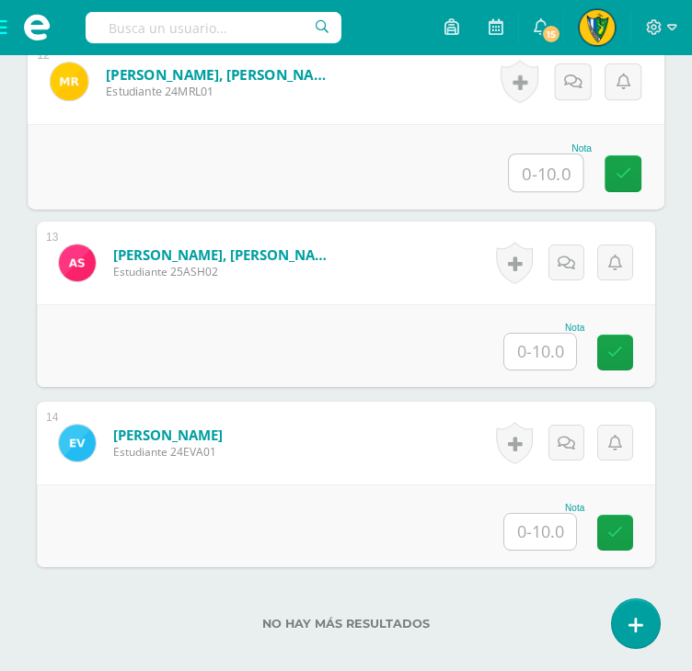
scroll to position [2668, 0]
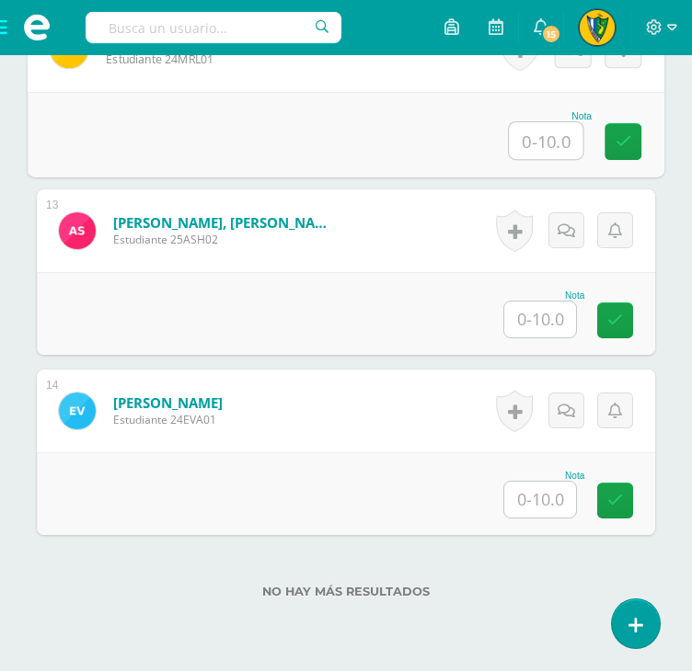
click at [546, 149] on input "text" at bounding box center [546, 140] width 74 height 37
type input "10"
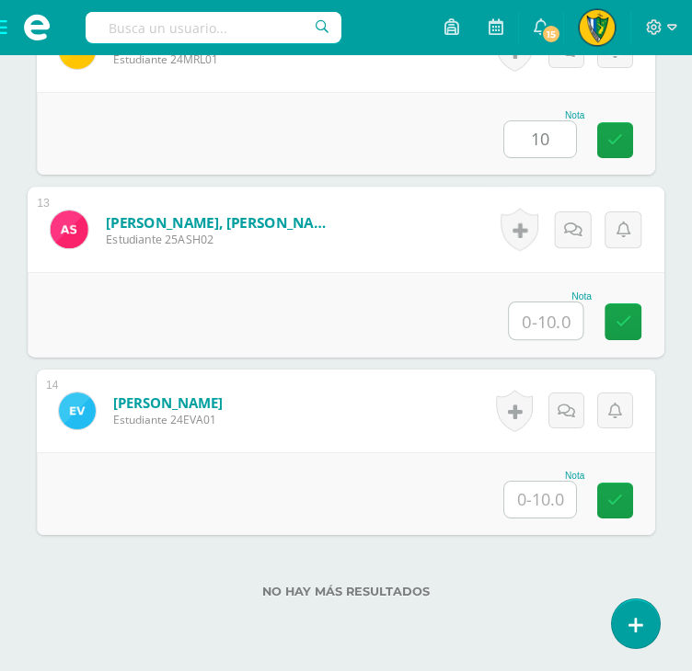
click at [545, 322] on input "text" at bounding box center [546, 321] width 74 height 37
type input "9"
click at [545, 487] on input "text" at bounding box center [540, 500] width 72 height 36
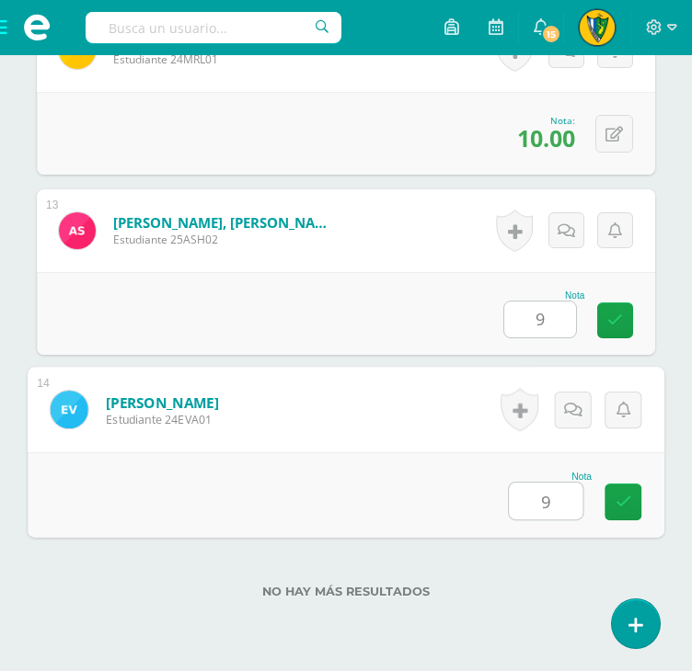
type input "9"
click at [541, 546] on div "No hay más resultados" at bounding box center [346, 578] width 618 height 86
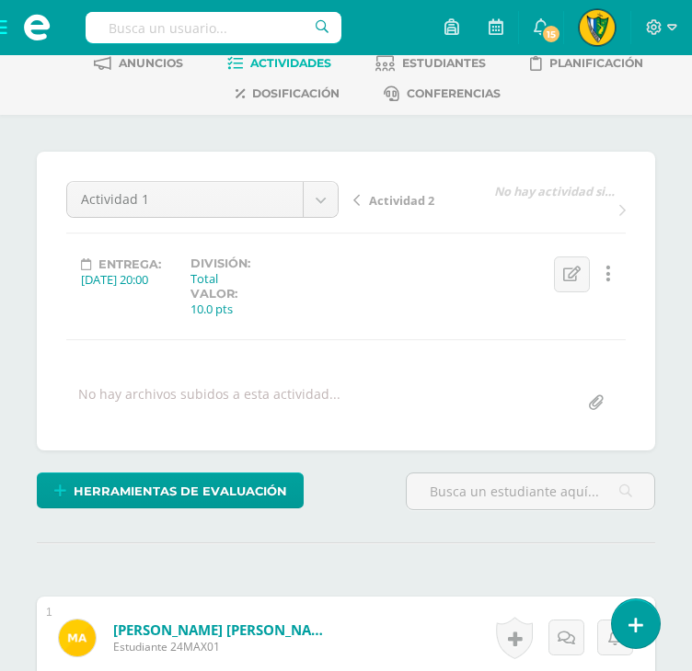
scroll to position [0, 0]
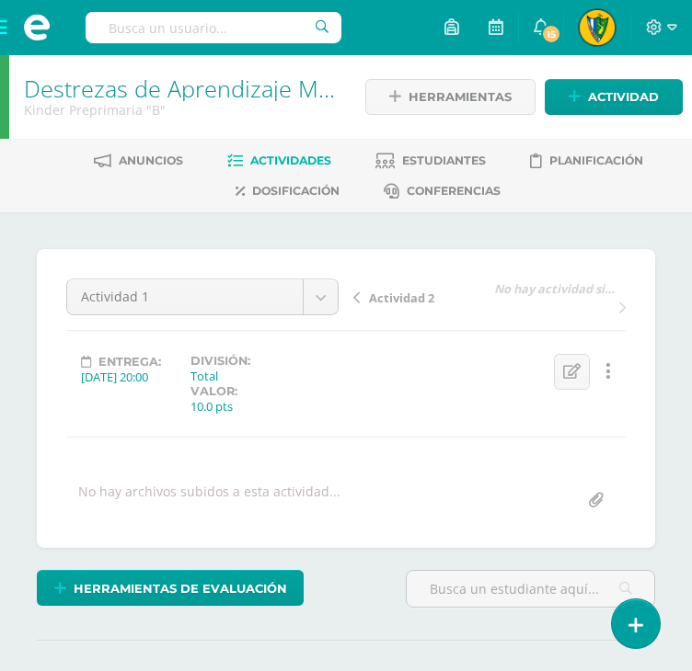
click at [262, 156] on span "Actividades" at bounding box center [290, 161] width 81 height 14
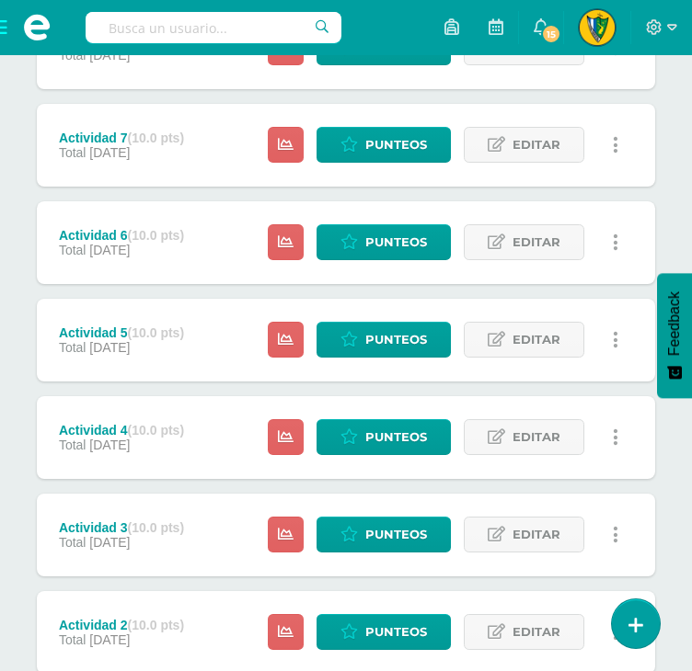
scroll to position [817, 0]
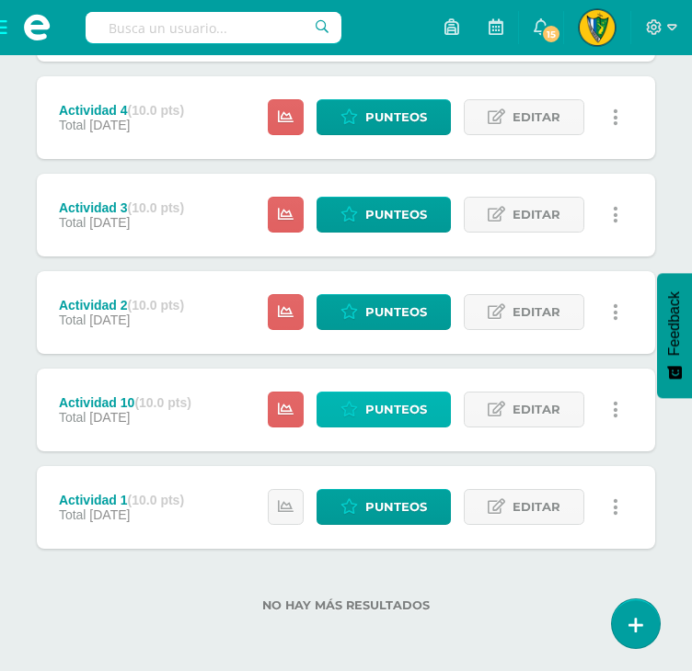
click at [354, 396] on link "Punteos" at bounding box center [383, 410] width 134 height 36
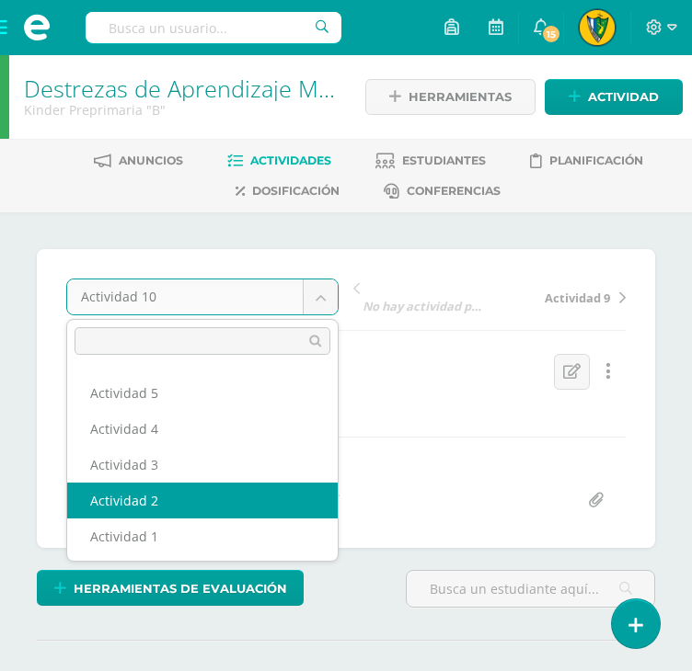
select select "/dashboard/teacher/grade-activity/181272/"
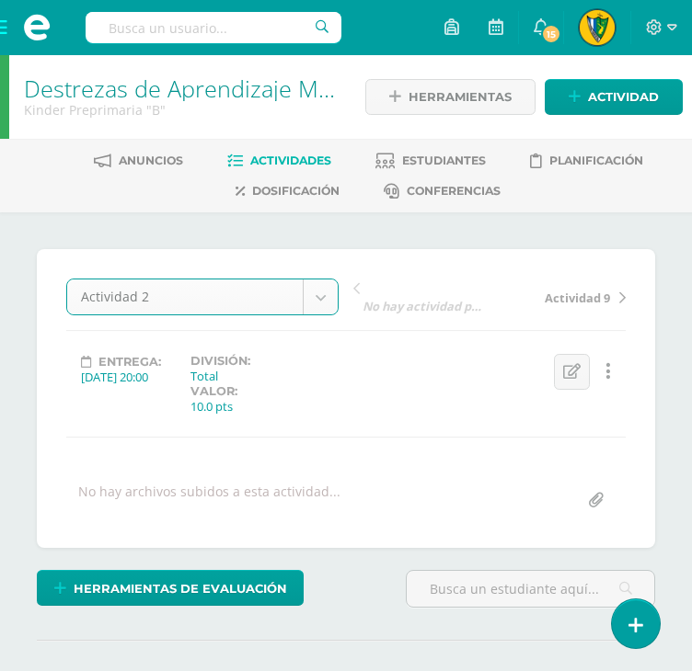
scroll to position [1, 0]
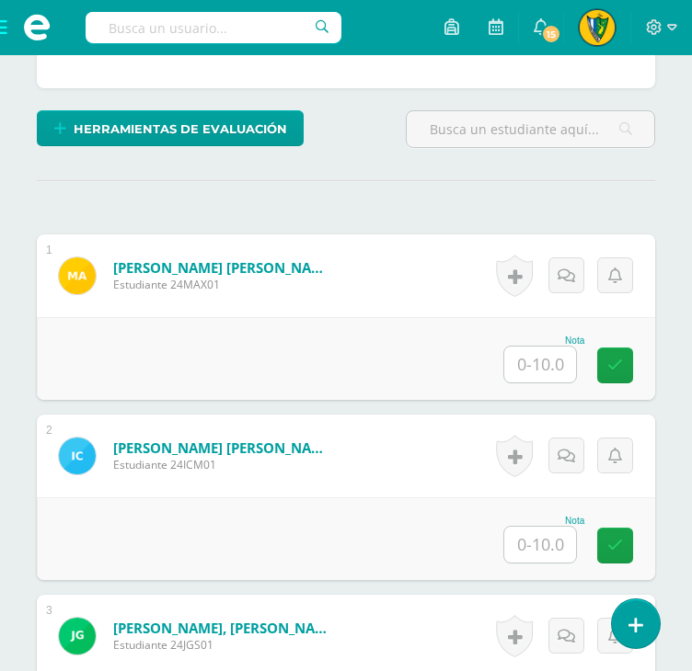
scroll to position [461, 0]
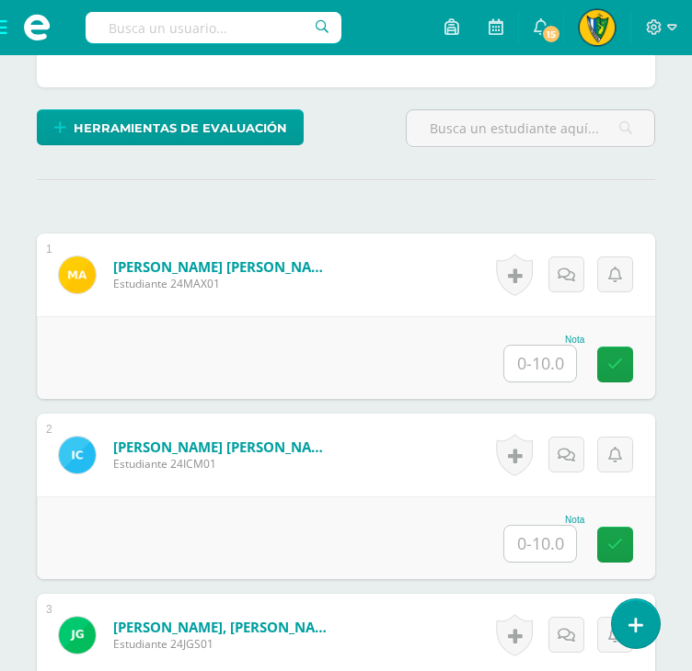
click at [533, 363] on input "text" at bounding box center [540, 364] width 72 height 36
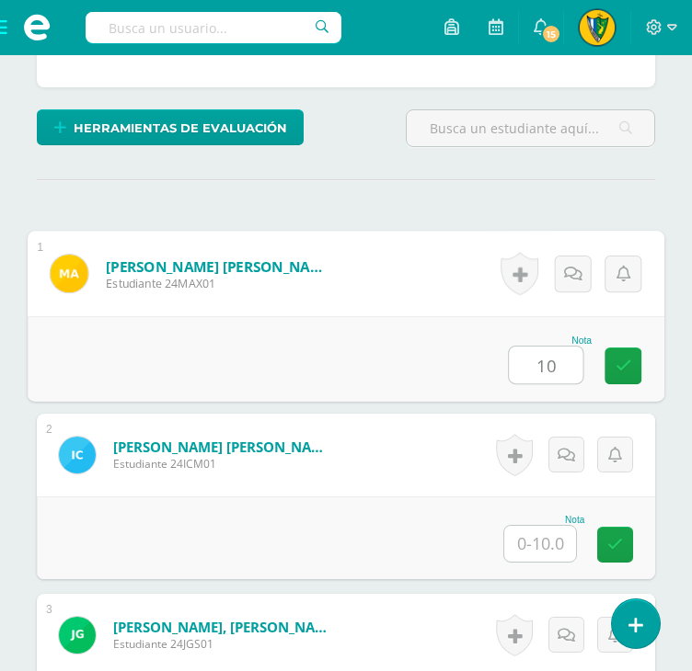
type input "10"
click at [526, 527] on input "text" at bounding box center [540, 544] width 72 height 36
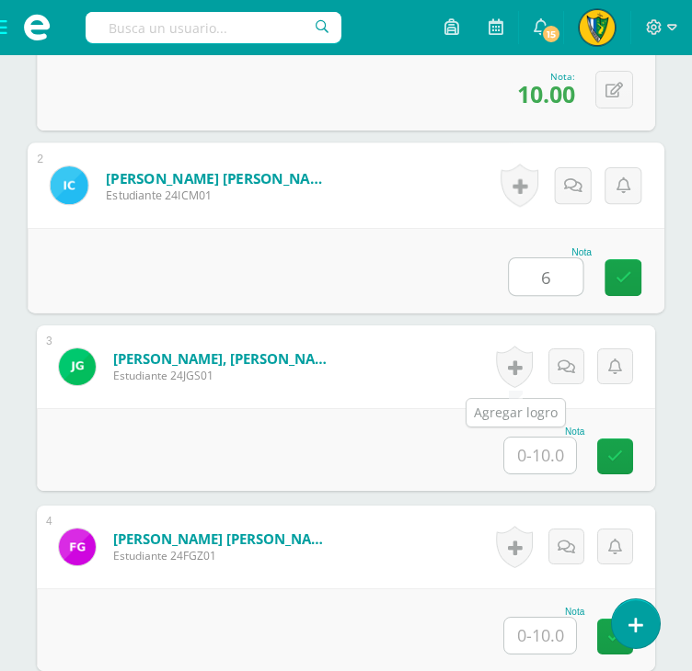
scroll to position [737, 0]
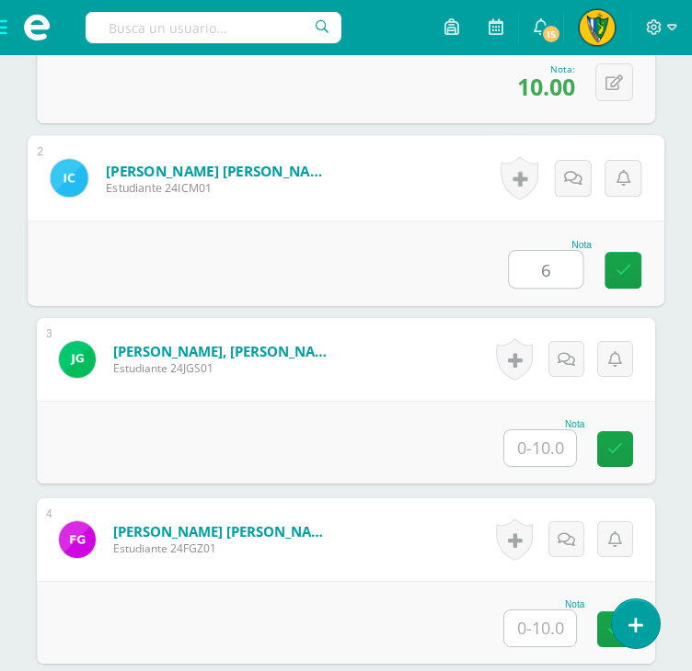
type input "6"
click at [557, 450] on input "text" at bounding box center [540, 448] width 72 height 36
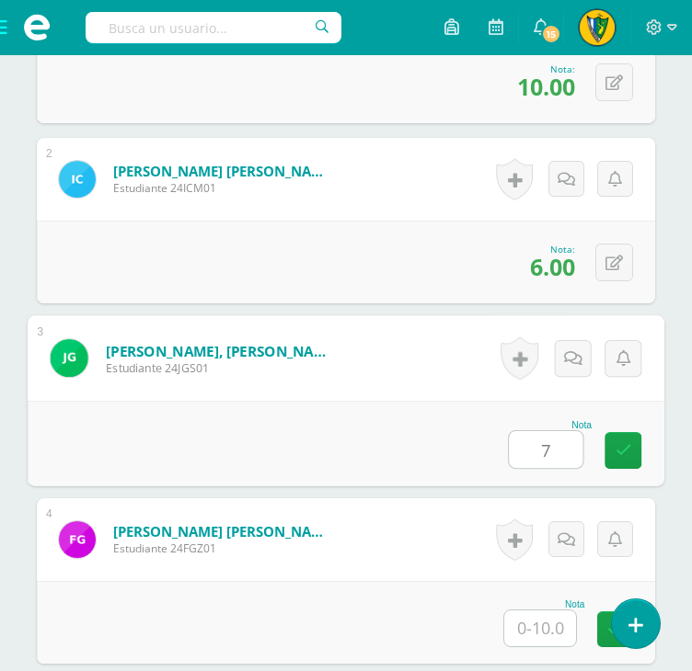
type input "7"
click at [531, 626] on input "text" at bounding box center [540, 629] width 72 height 36
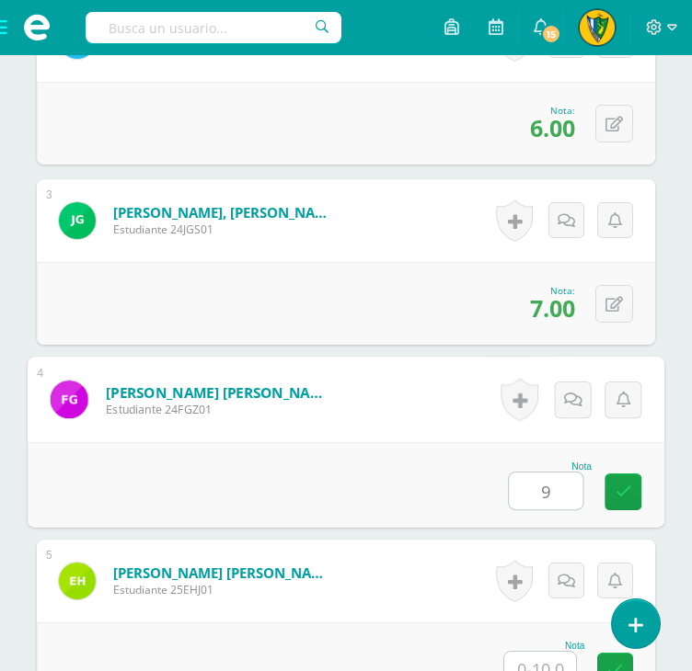
scroll to position [1105, 0]
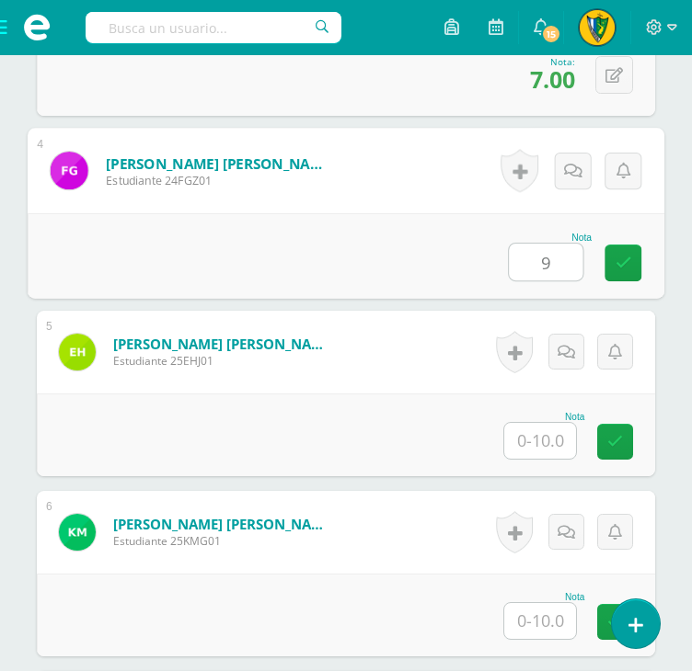
type input "9"
click at [542, 437] on input "text" at bounding box center [540, 441] width 72 height 36
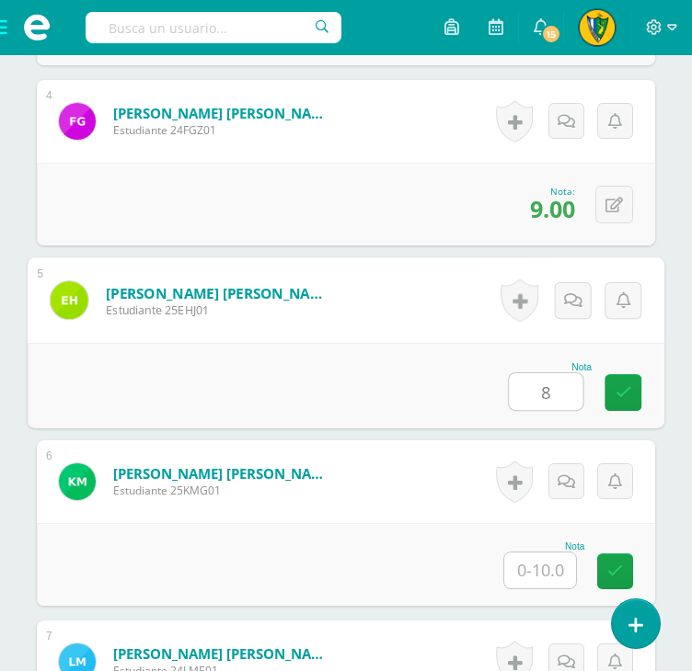
scroll to position [1289, 0]
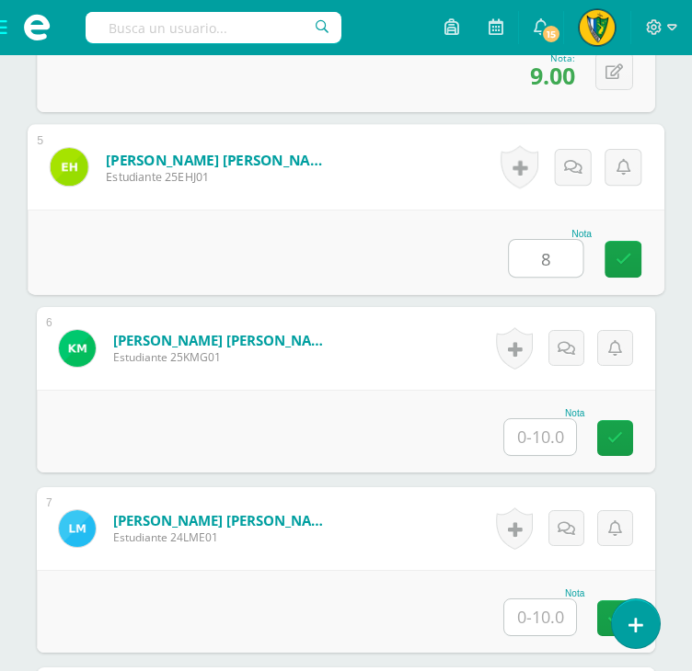
type input "8"
click at [546, 436] on input "text" at bounding box center [540, 437] width 72 height 36
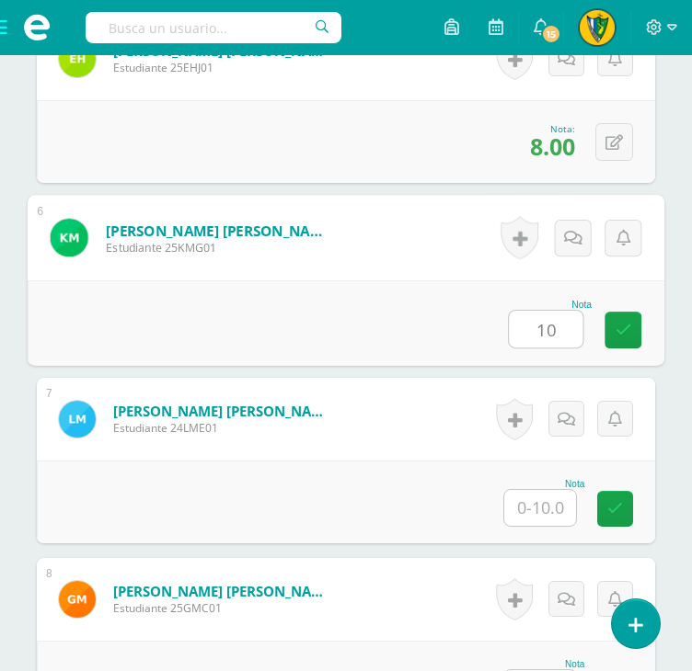
scroll to position [1565, 0]
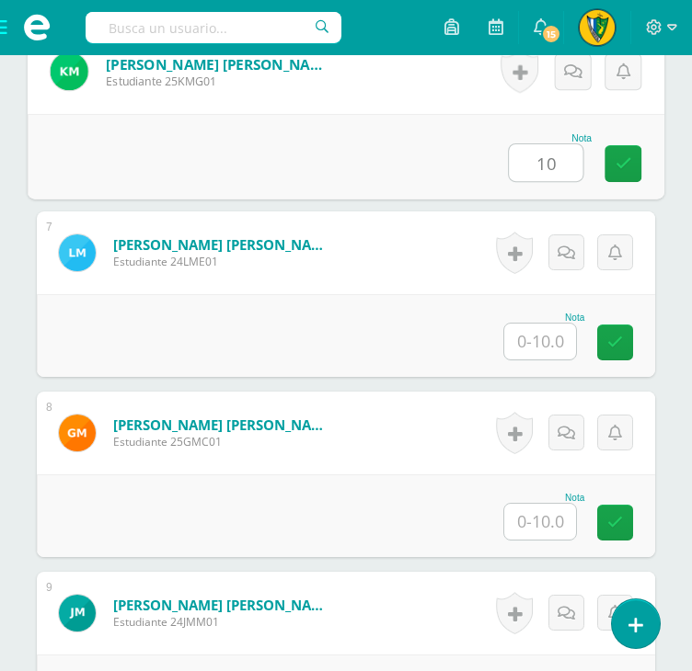
type input "10"
click at [552, 349] on input "text" at bounding box center [540, 342] width 72 height 36
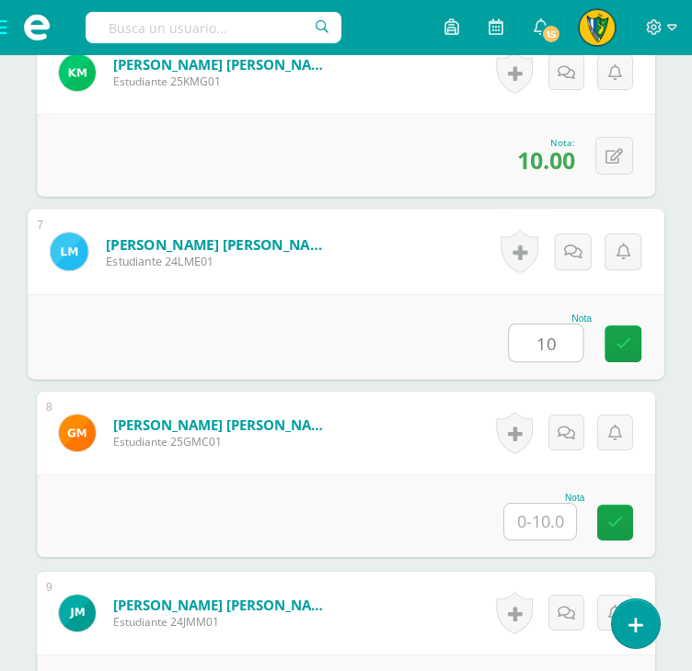
type input "10"
click at [554, 520] on input "text" at bounding box center [540, 522] width 72 height 36
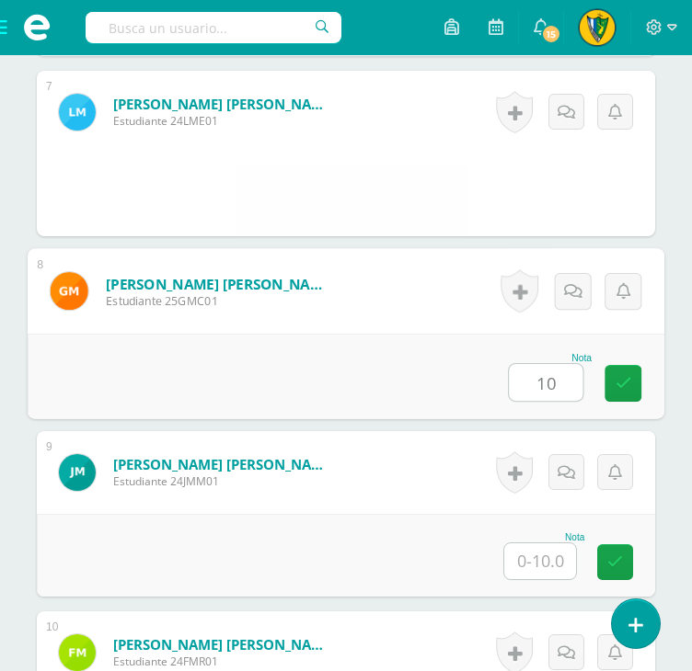
scroll to position [1933, 0]
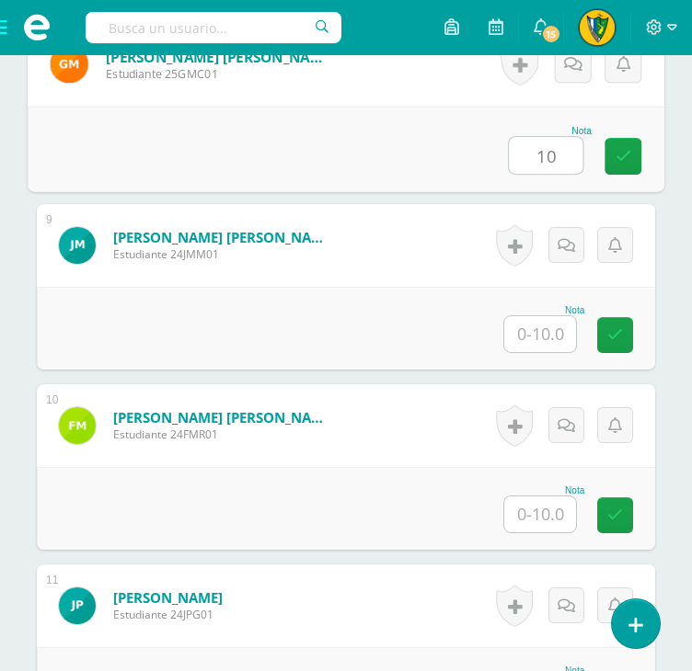
type input "10"
click at [548, 334] on input "text" at bounding box center [540, 334] width 72 height 36
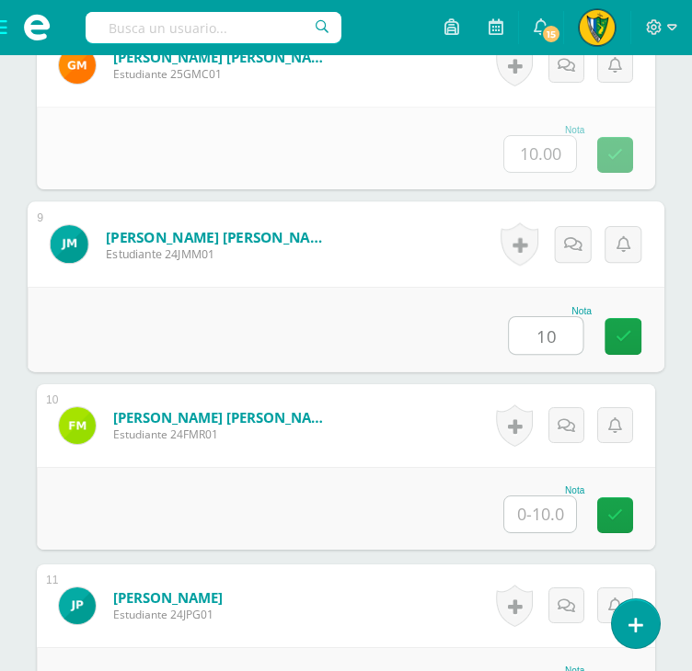
type input "10"
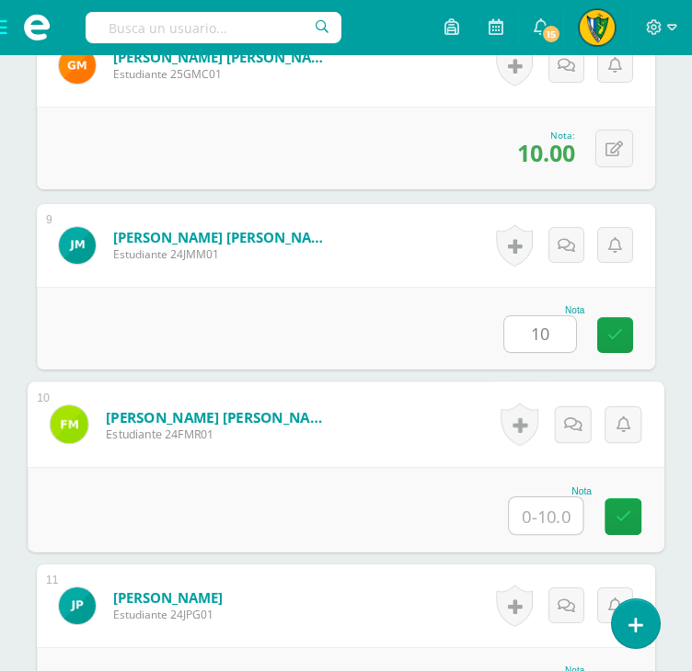
click at [531, 508] on input "text" at bounding box center [546, 516] width 74 height 37
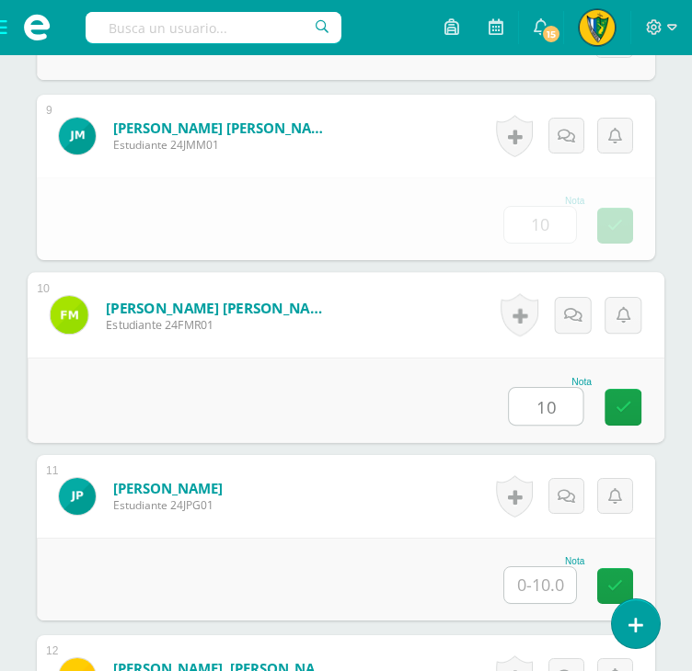
scroll to position [2208, 0]
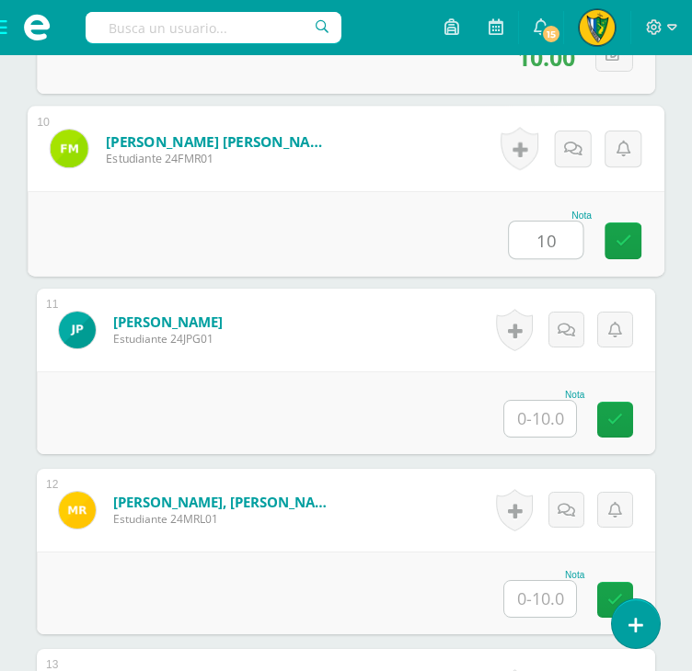
type input "10"
click at [540, 411] on input "text" at bounding box center [540, 419] width 72 height 36
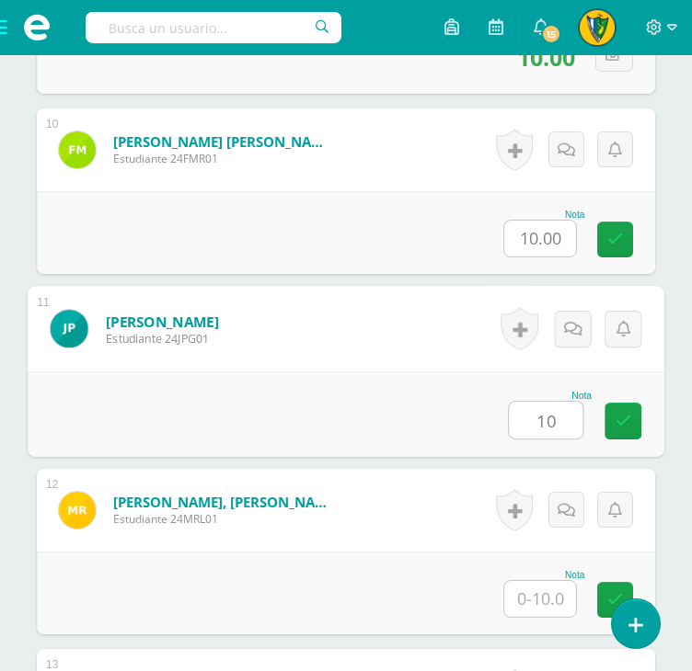
type input "10"
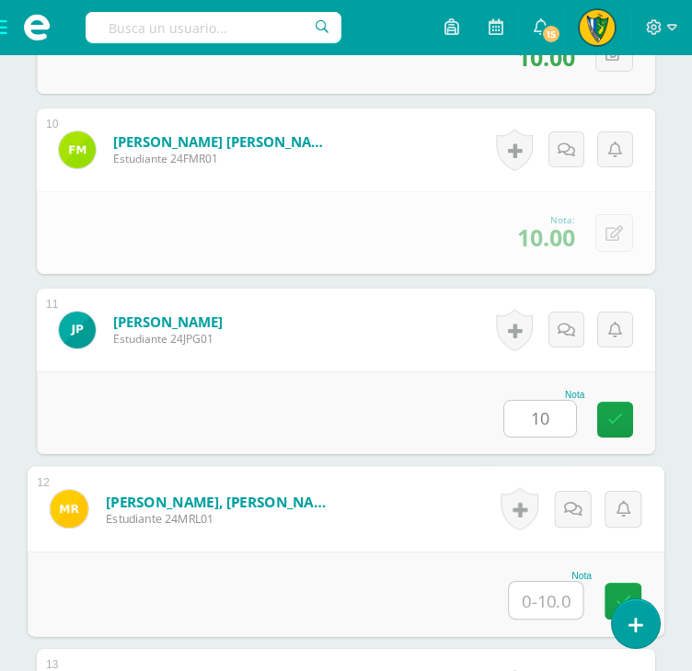
click at [541, 589] on input "text" at bounding box center [546, 600] width 74 height 37
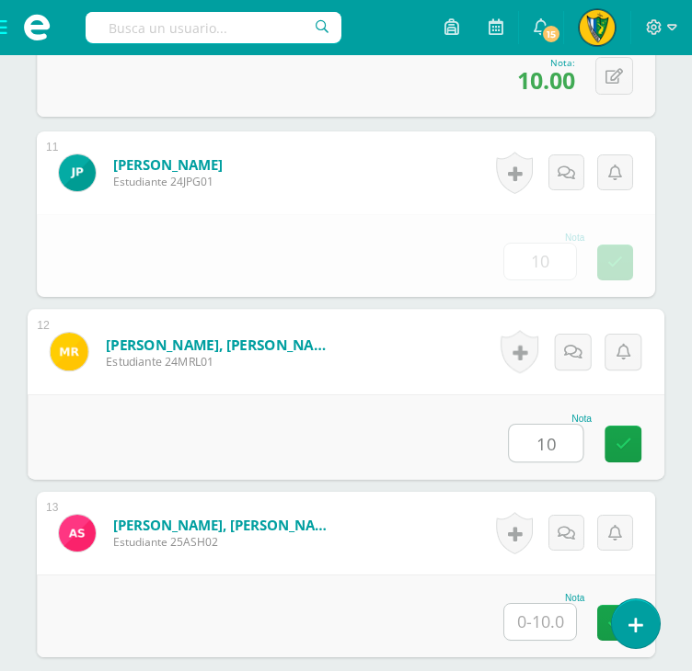
scroll to position [2576, 0]
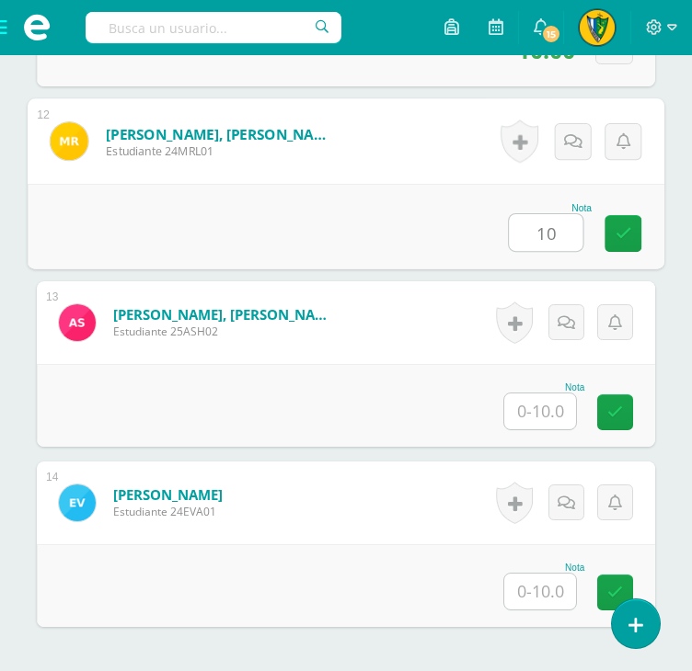
type input "10"
click at [551, 418] on input "text" at bounding box center [540, 412] width 72 height 36
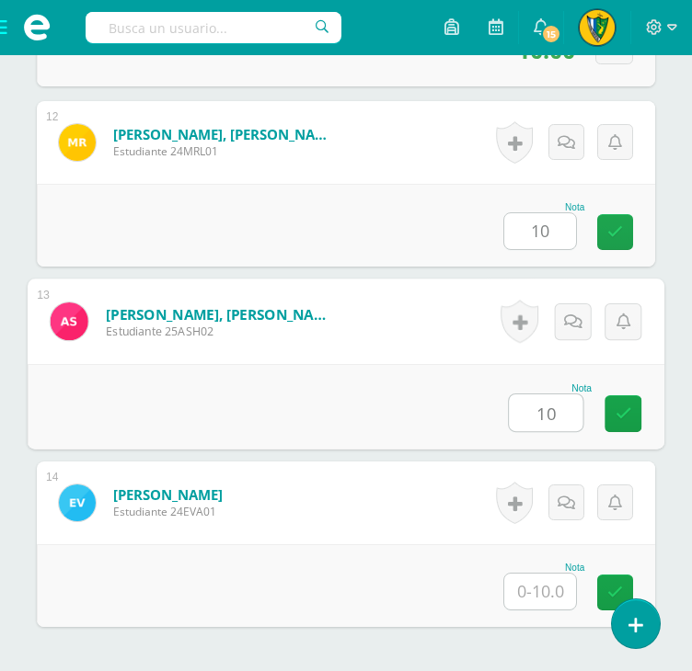
type input "10"
click at [538, 583] on input "text" at bounding box center [540, 592] width 72 height 36
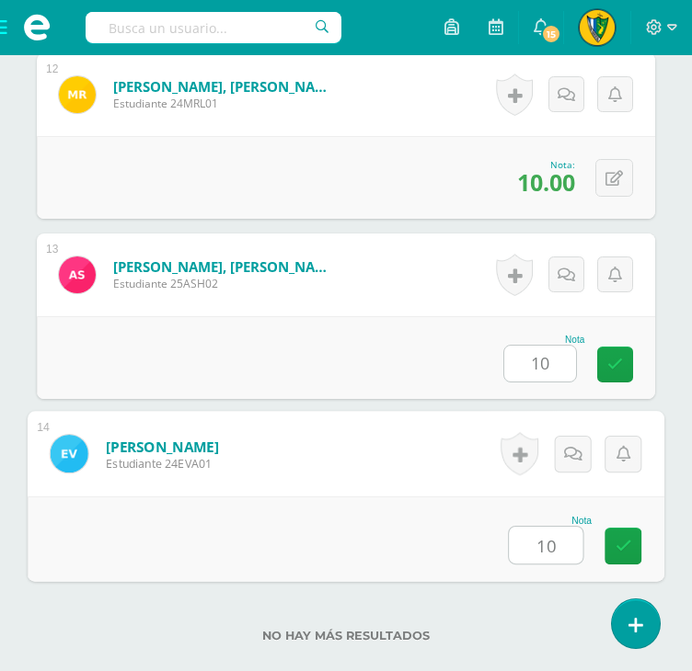
scroll to position [2742, 0]
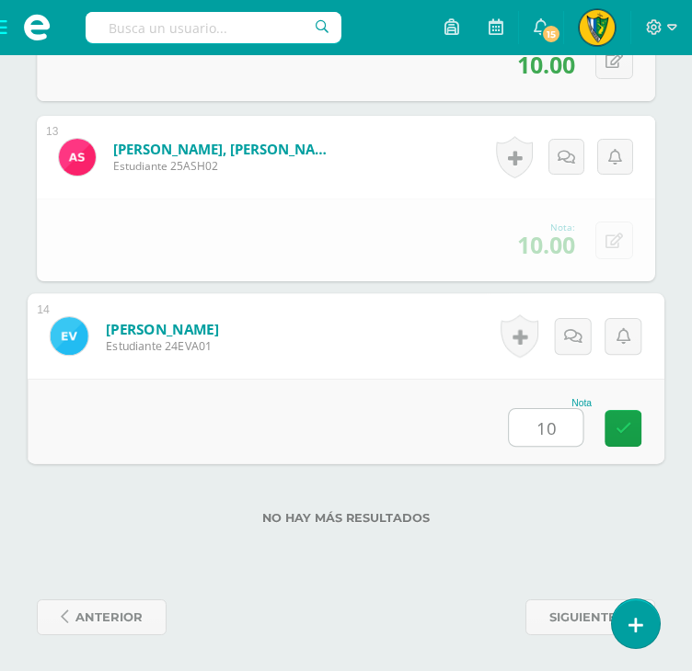
type input "10"
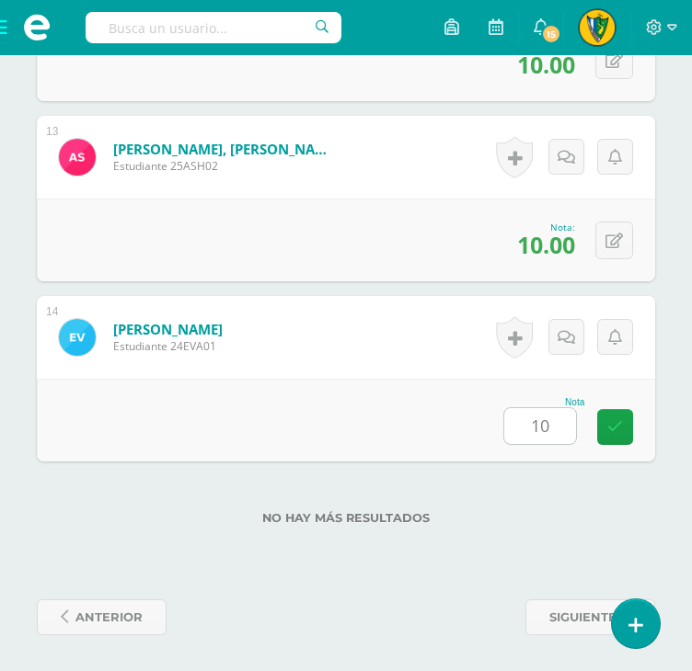
click at [542, 478] on div "No hay más resultados" at bounding box center [346, 505] width 618 height 86
click at [112, 612] on span "anterior" at bounding box center [108, 618] width 67 height 34
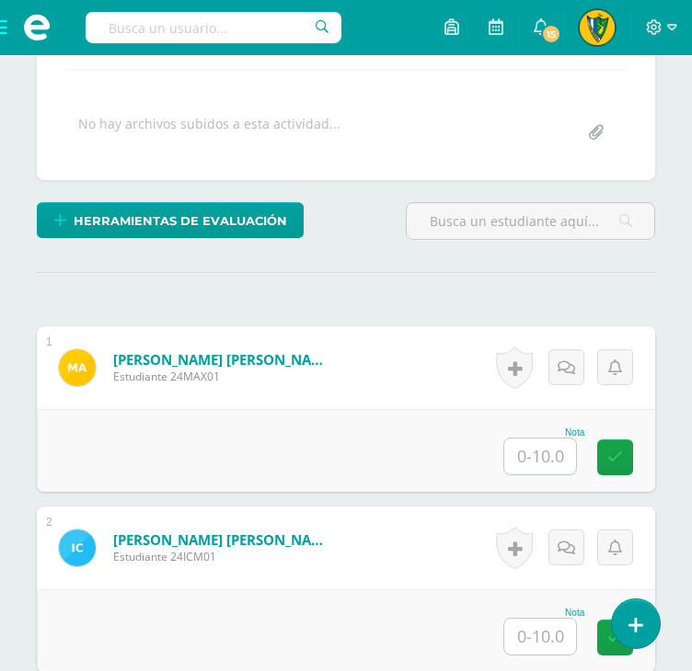
scroll to position [460, 0]
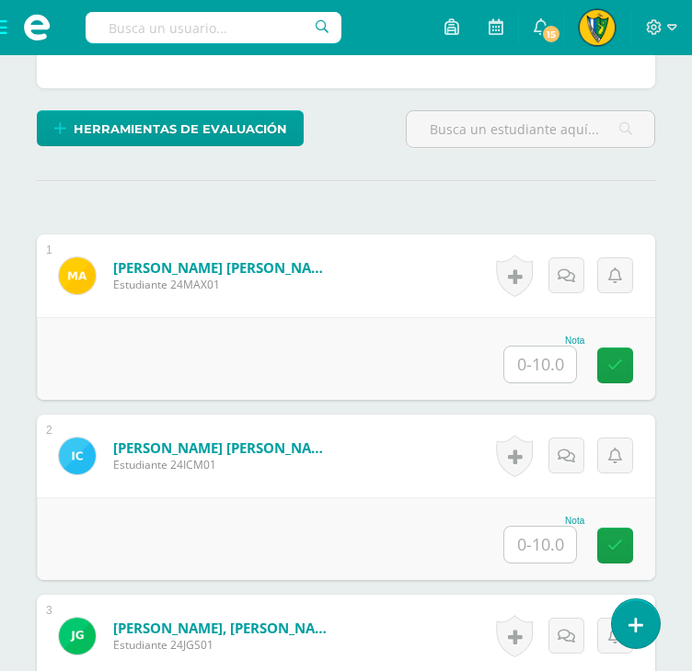
click at [549, 361] on input "text" at bounding box center [540, 365] width 72 height 36
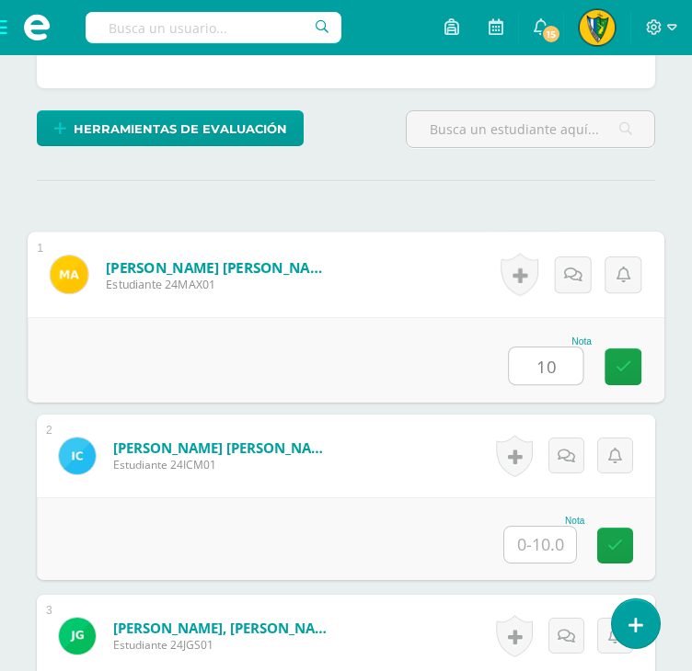
type input "10"
click at [559, 538] on input "text" at bounding box center [540, 545] width 72 height 36
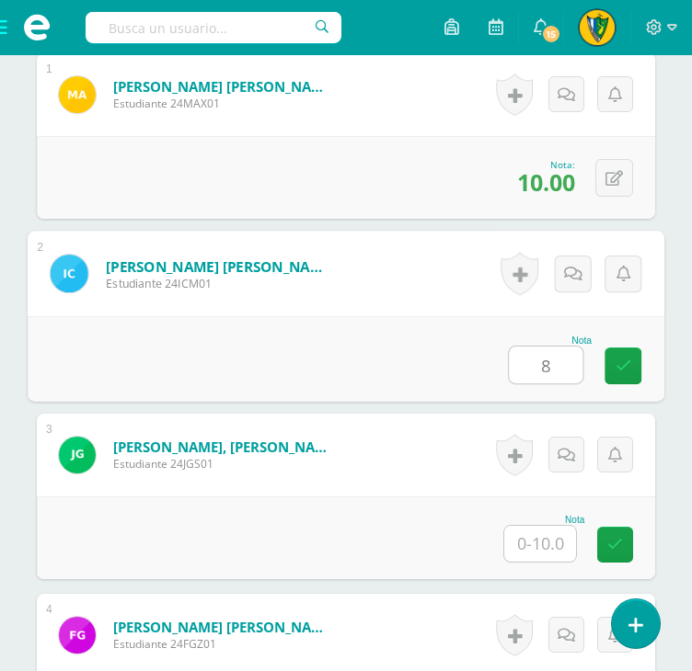
scroll to position [644, 0]
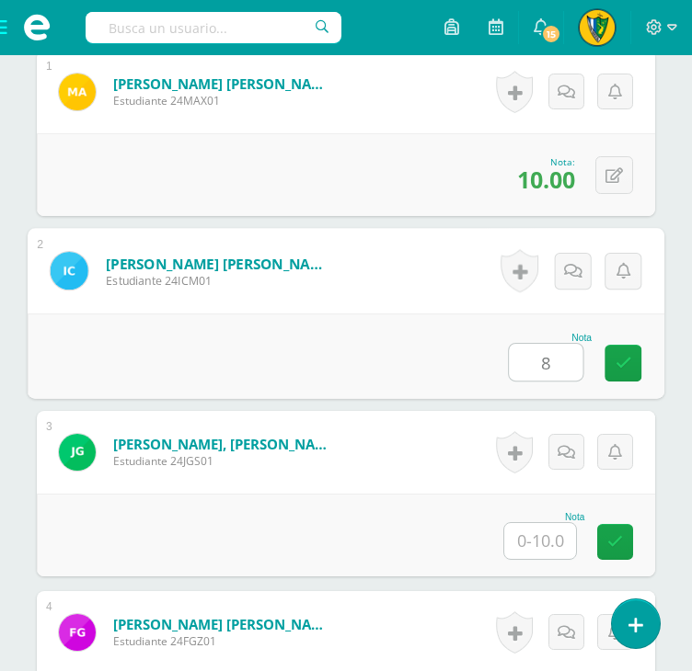
type input "8"
click at [552, 537] on input "text" at bounding box center [540, 541] width 72 height 36
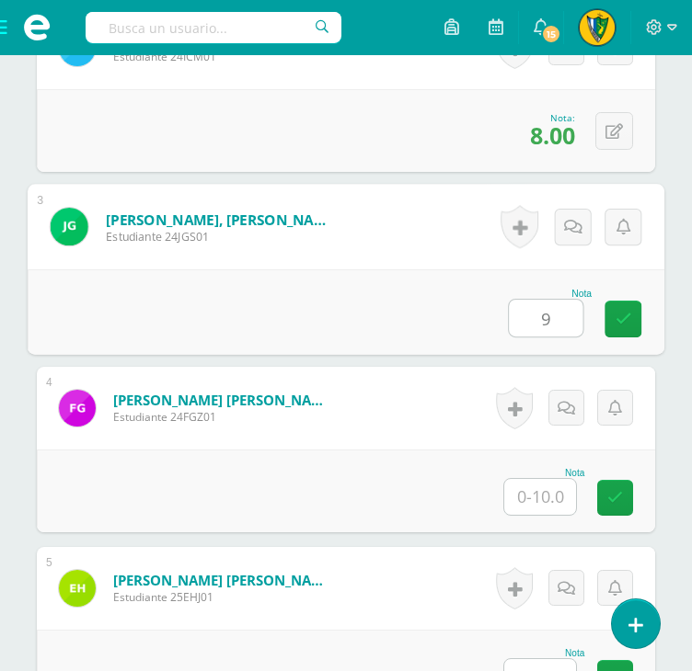
scroll to position [920, 0]
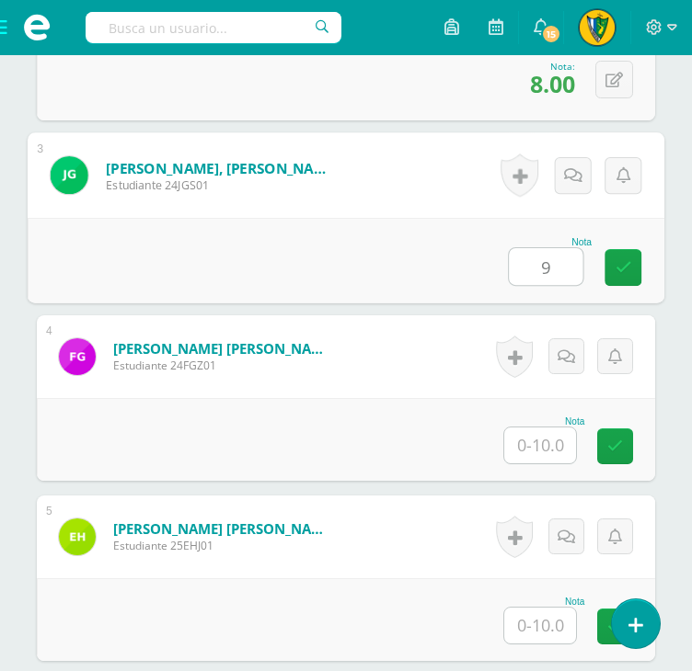
type input "9"
click at [531, 453] on input "text" at bounding box center [540, 446] width 72 height 36
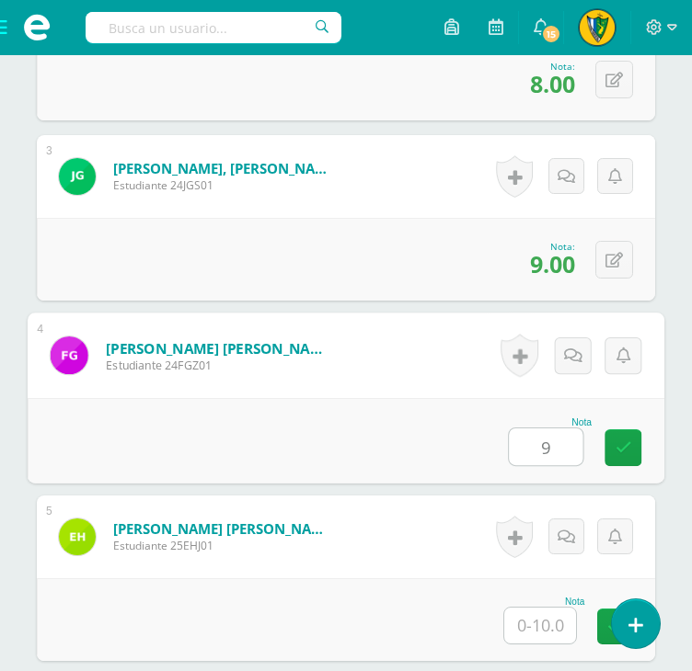
type input "9"
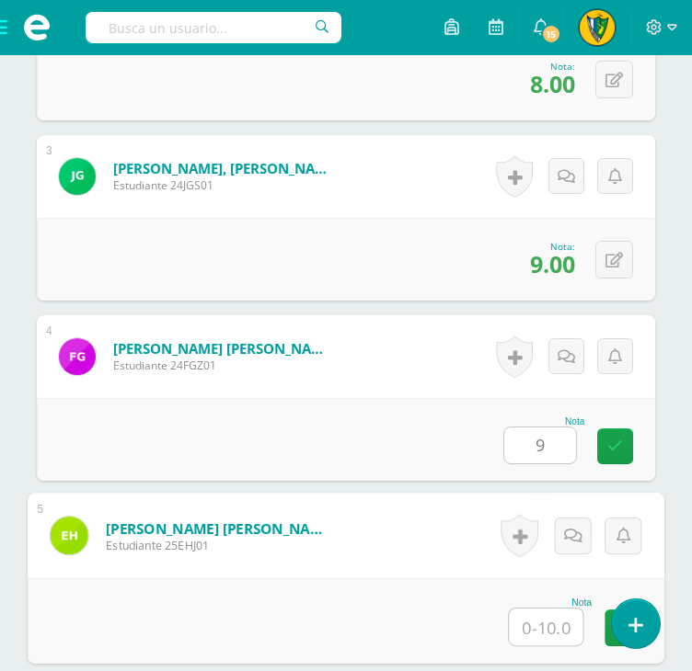
click at [535, 625] on input "text" at bounding box center [546, 627] width 74 height 37
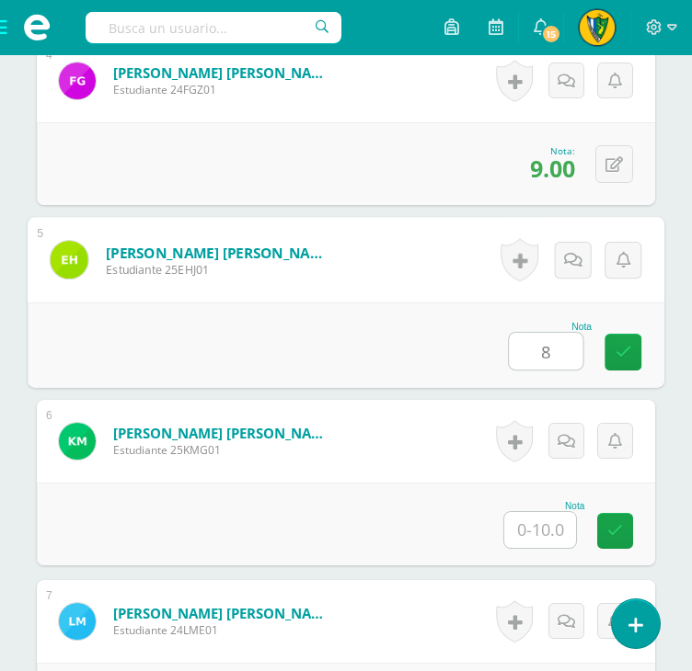
type input "8"
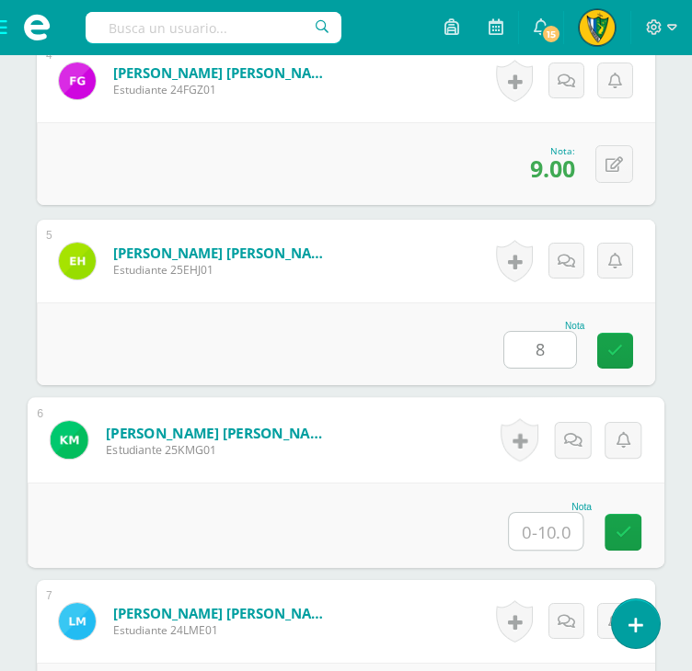
click at [548, 518] on input "text" at bounding box center [546, 531] width 74 height 37
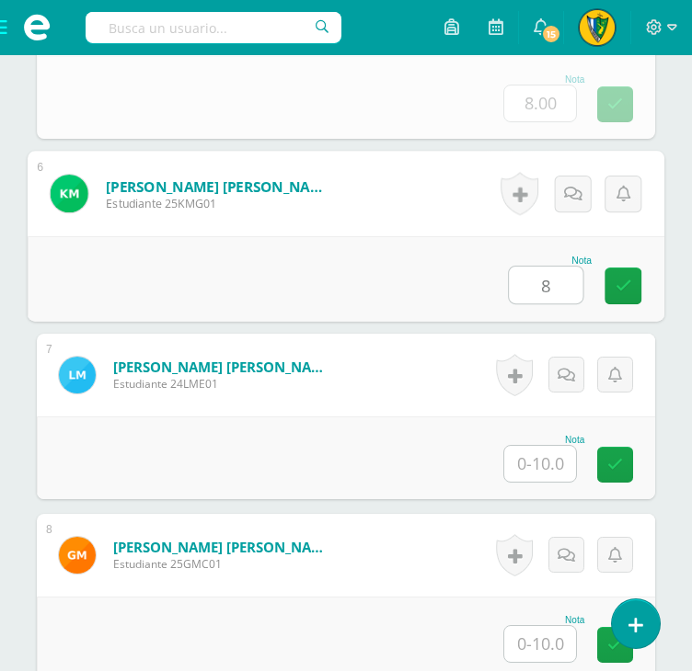
scroll to position [1472, 0]
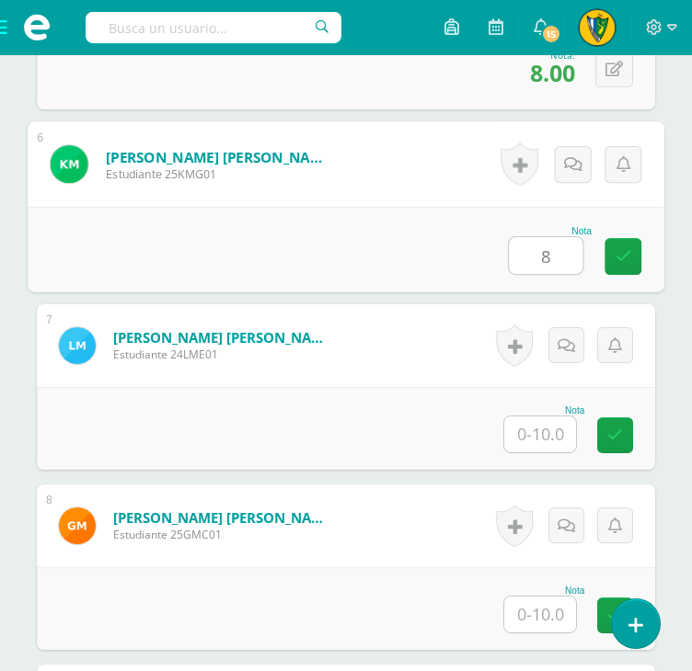
type input "8"
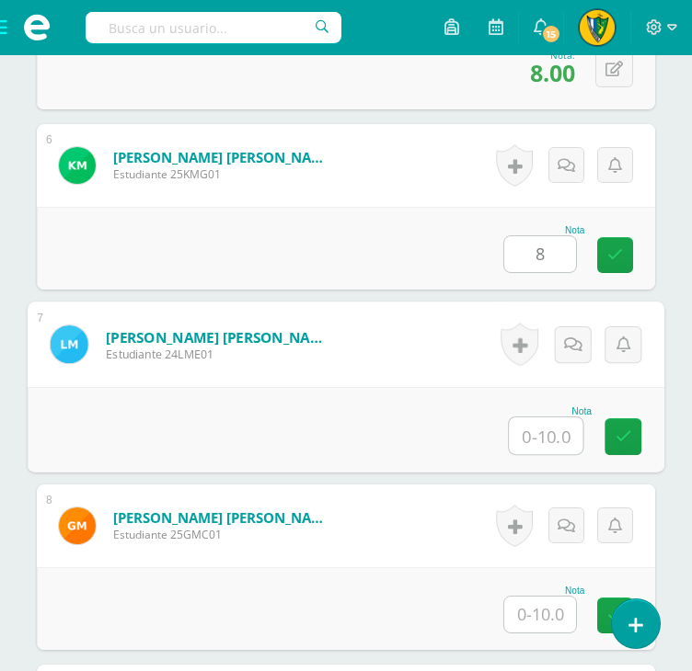
click at [548, 435] on input "text" at bounding box center [546, 436] width 74 height 37
type input "10"
click at [530, 619] on input "text" at bounding box center [540, 615] width 72 height 36
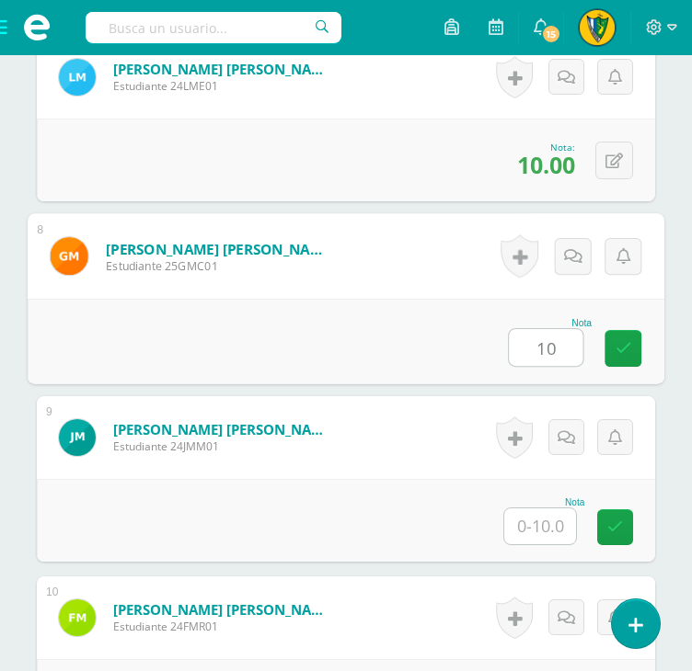
scroll to position [1748, 0]
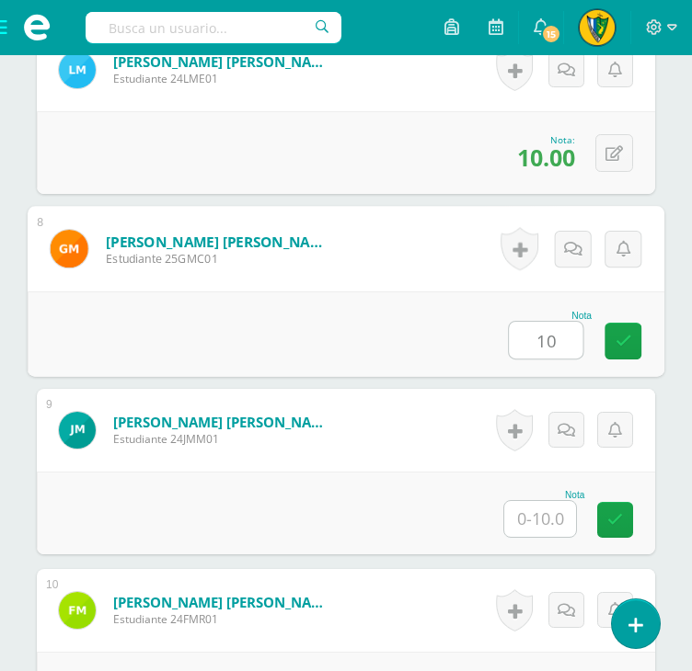
type input "10"
click at [548, 523] on input "text" at bounding box center [540, 519] width 72 height 36
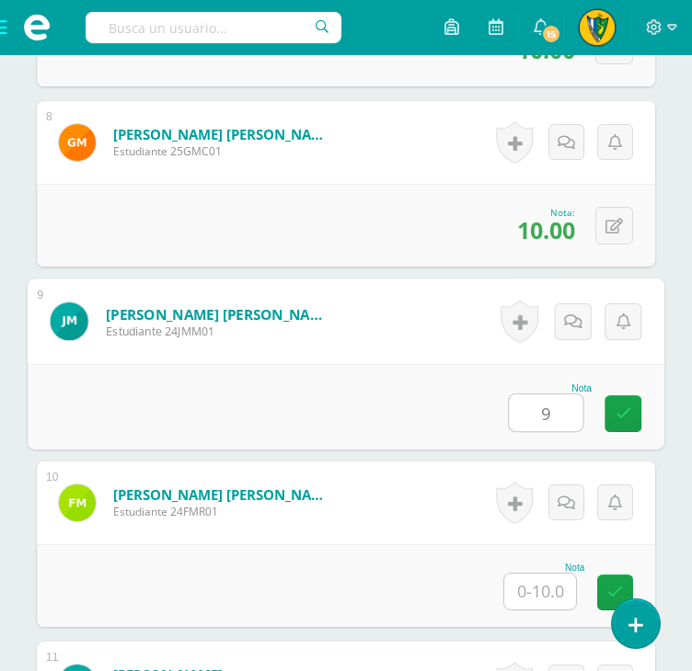
scroll to position [2024, 0]
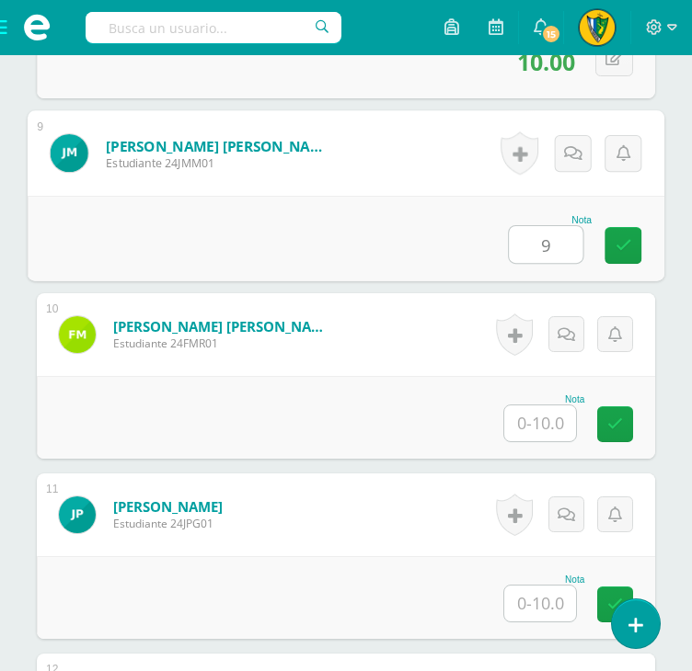
type input "9"
click at [551, 414] on input "text" at bounding box center [540, 424] width 72 height 36
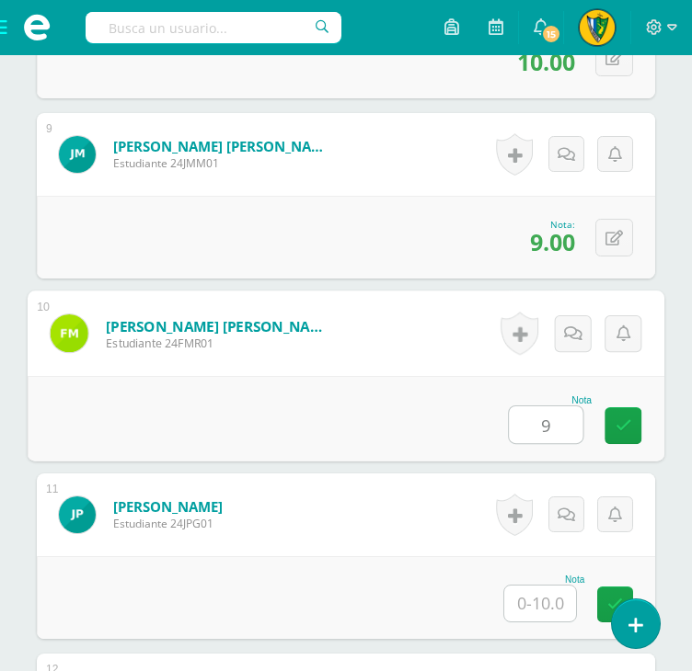
type input "9"
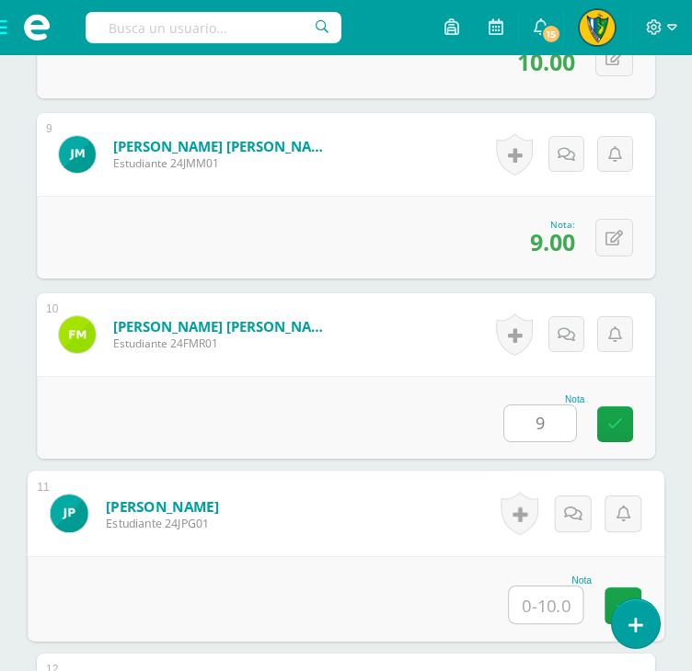
click at [542, 599] on input "text" at bounding box center [546, 605] width 74 height 37
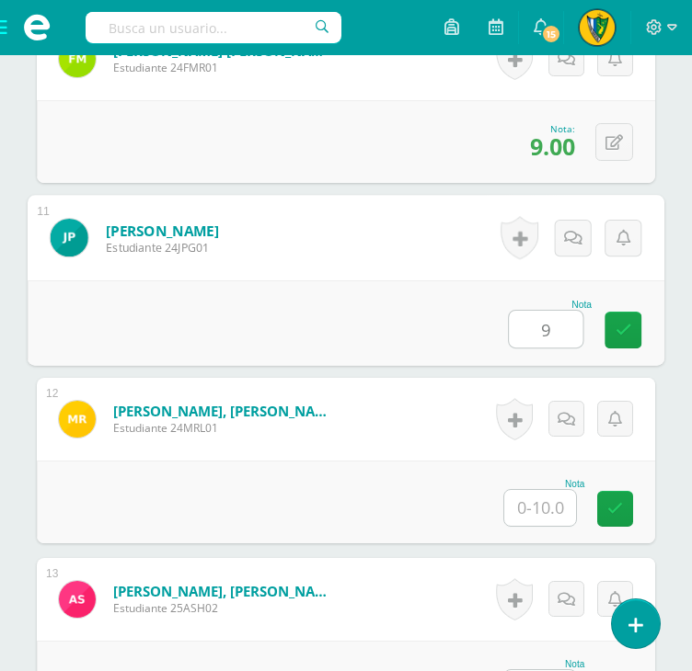
type input "9"
click at [547, 502] on input "text" at bounding box center [540, 508] width 72 height 36
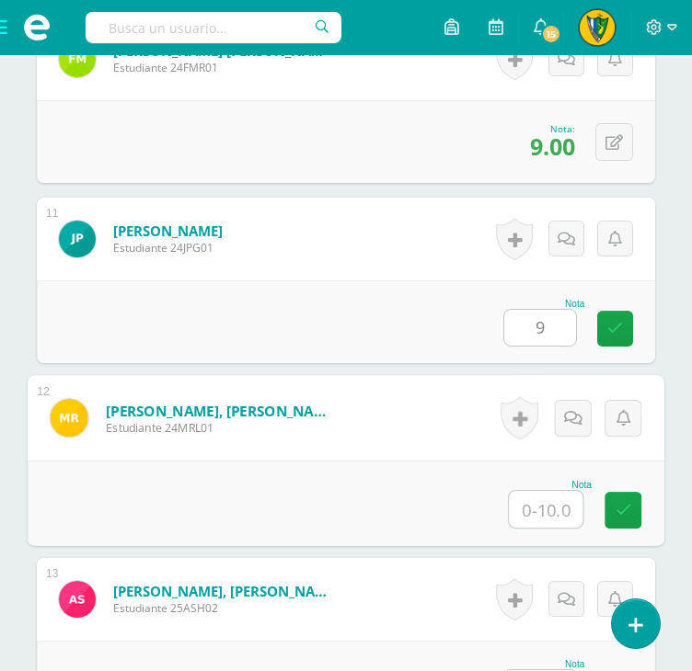
type input "9"
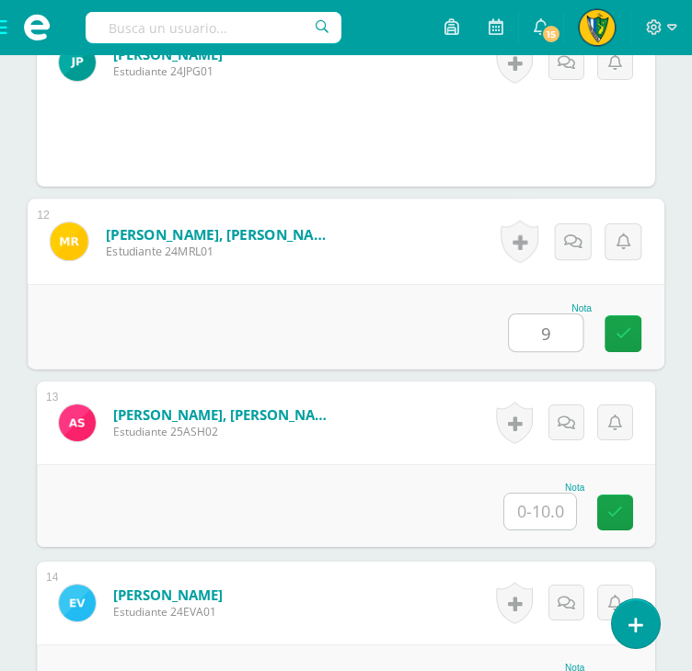
scroll to position [2483, 0]
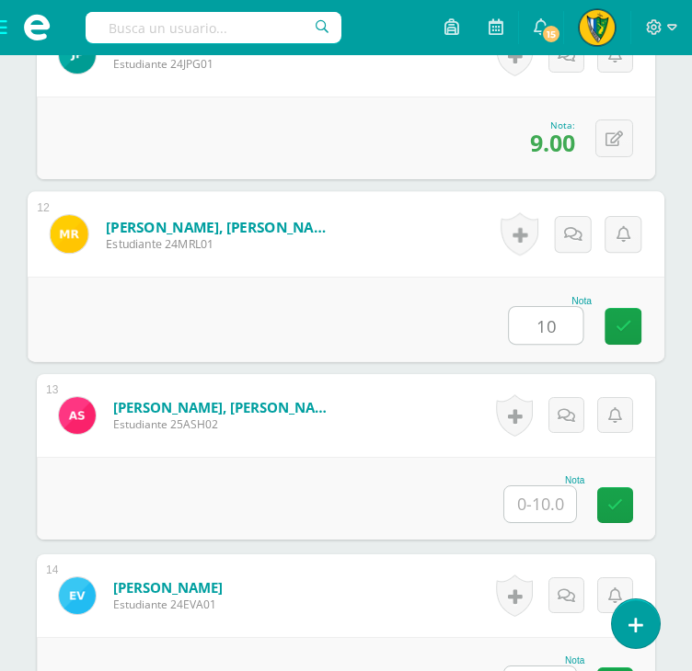
type input "10"
click at [559, 516] on input "text" at bounding box center [540, 505] width 72 height 36
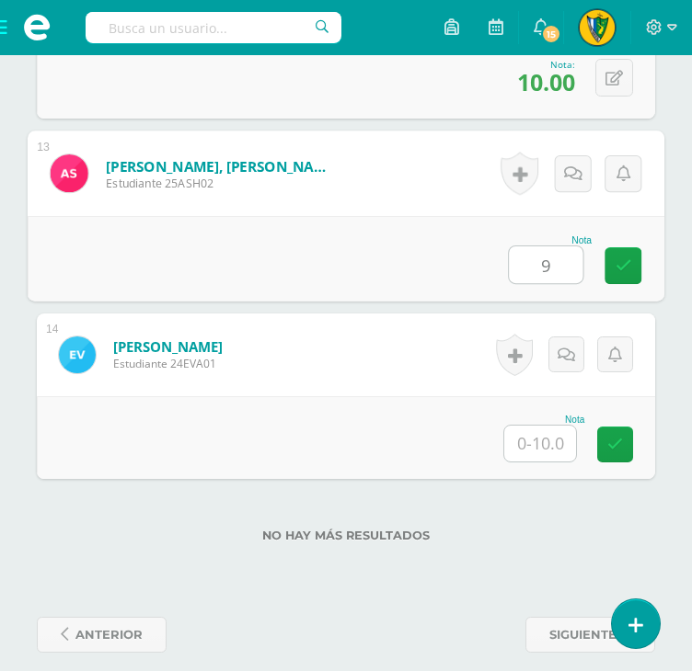
scroll to position [2742, 0]
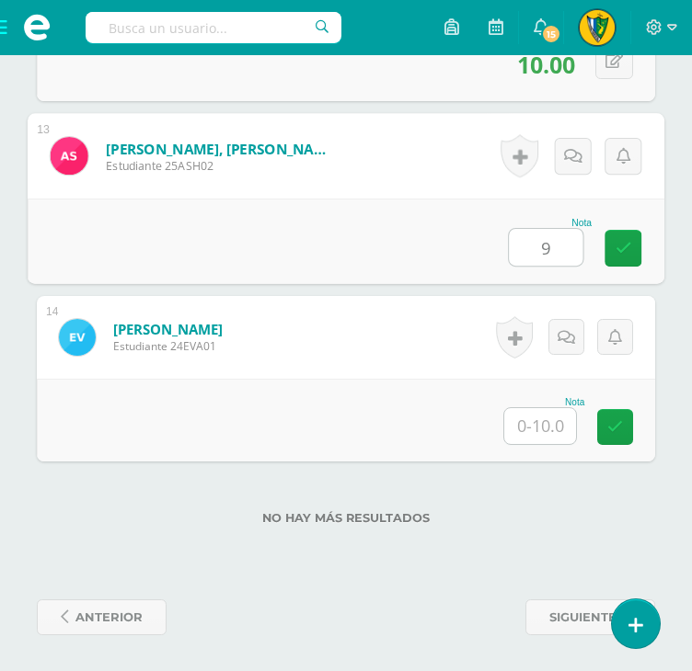
type input "9"
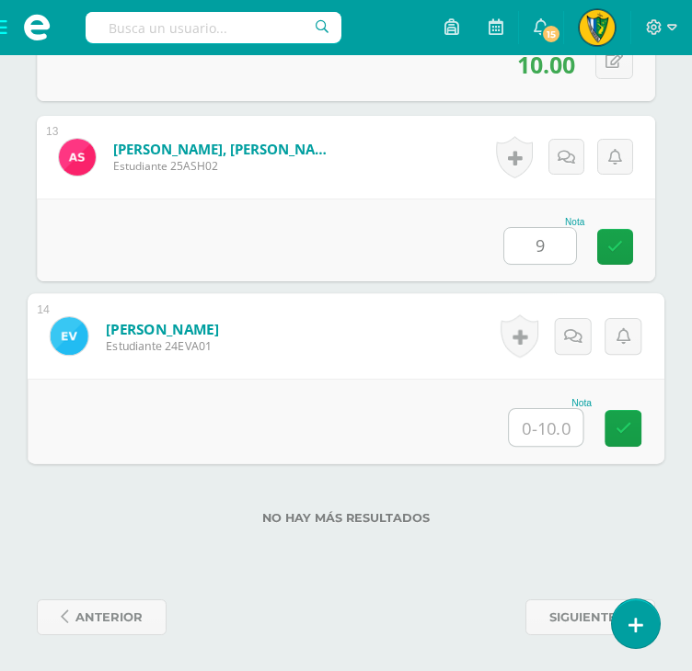
click at [563, 421] on input "text" at bounding box center [546, 427] width 74 height 37
type input "10"
click at [559, 501] on div "No hay más resultados" at bounding box center [346, 505] width 618 height 86
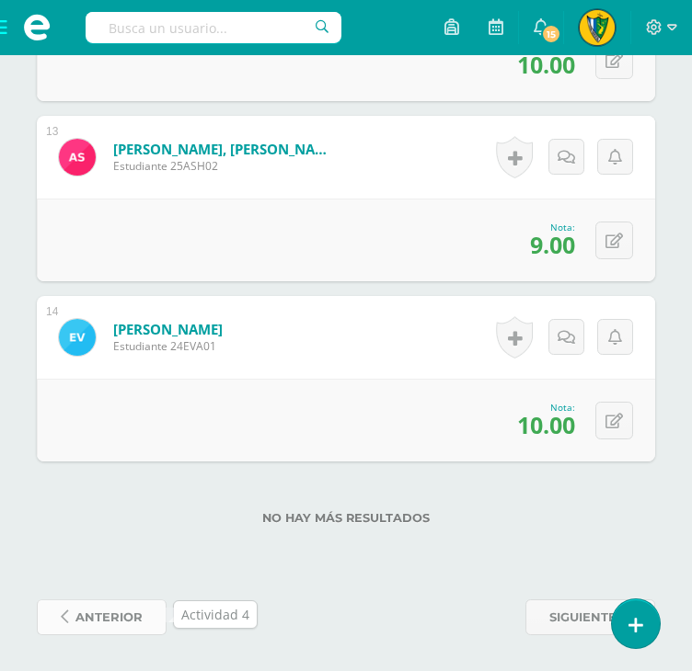
click at [114, 619] on span "anterior" at bounding box center [108, 618] width 67 height 34
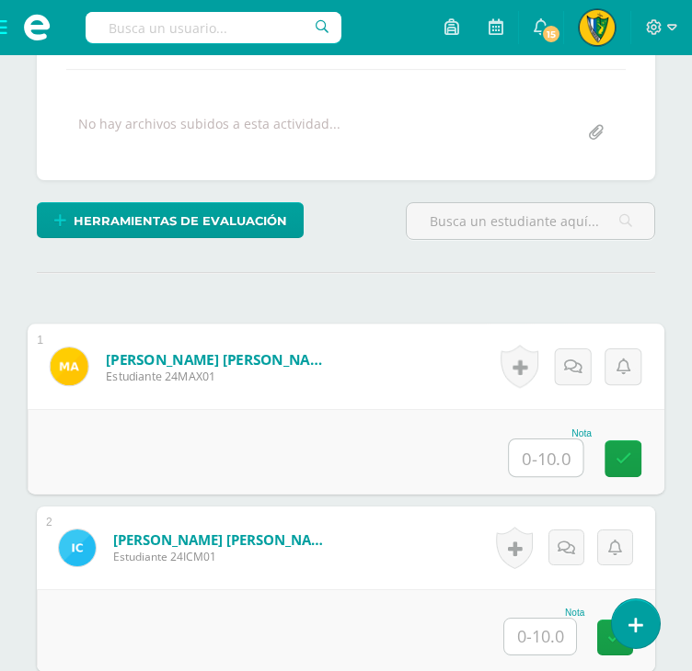
click at [528, 452] on input "text" at bounding box center [546, 458] width 74 height 37
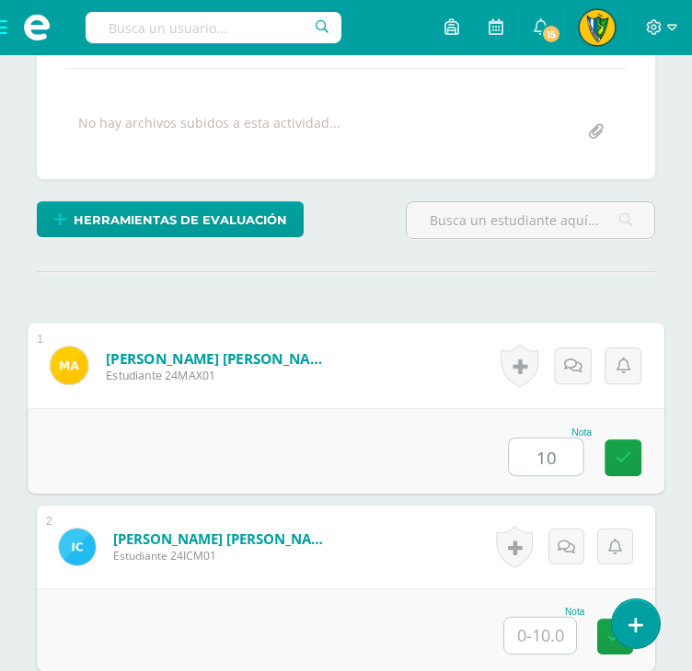
type input "10"
click at [530, 651] on div at bounding box center [540, 636] width 74 height 38
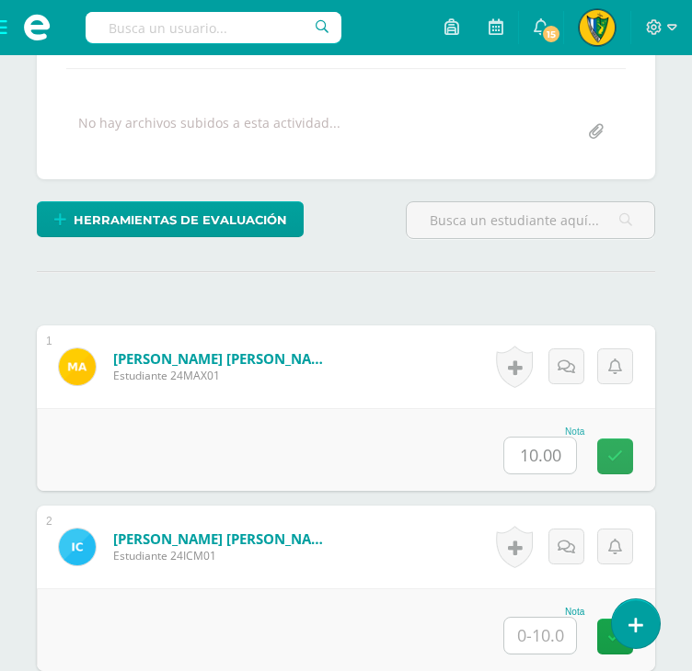
click at [536, 639] on input "text" at bounding box center [540, 636] width 72 height 36
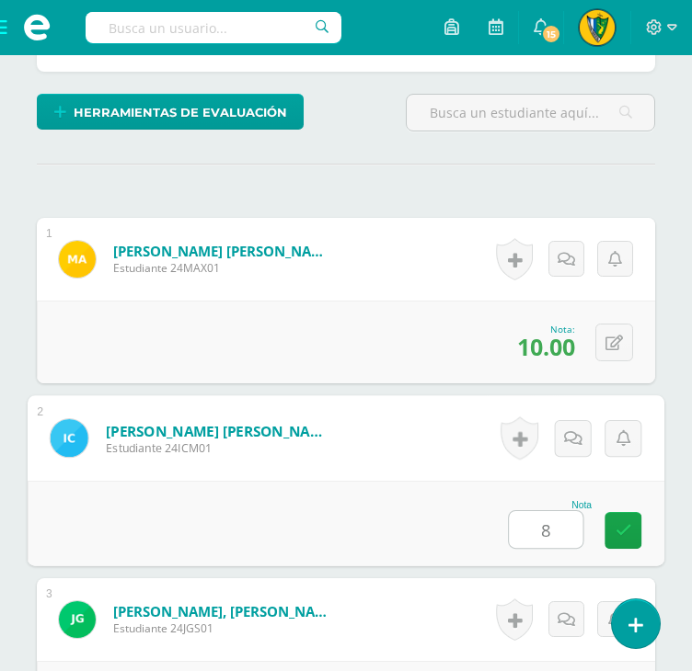
scroll to position [645, 0]
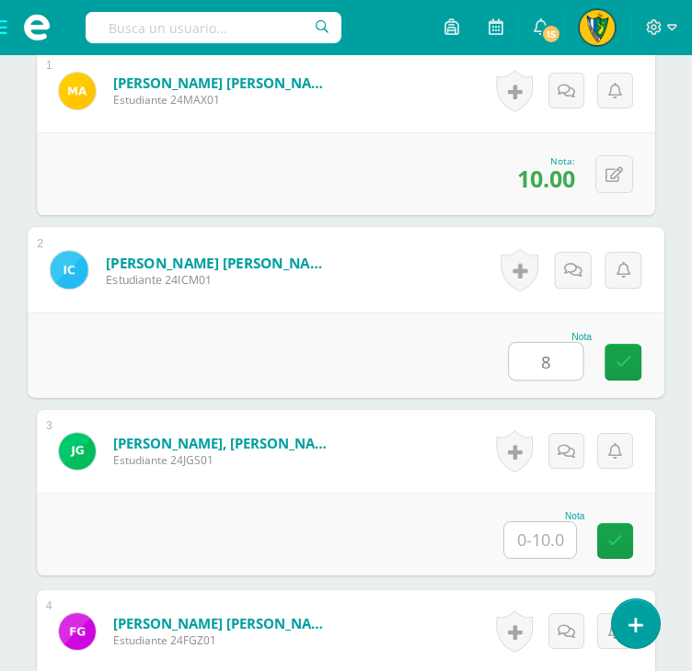
type input "8"
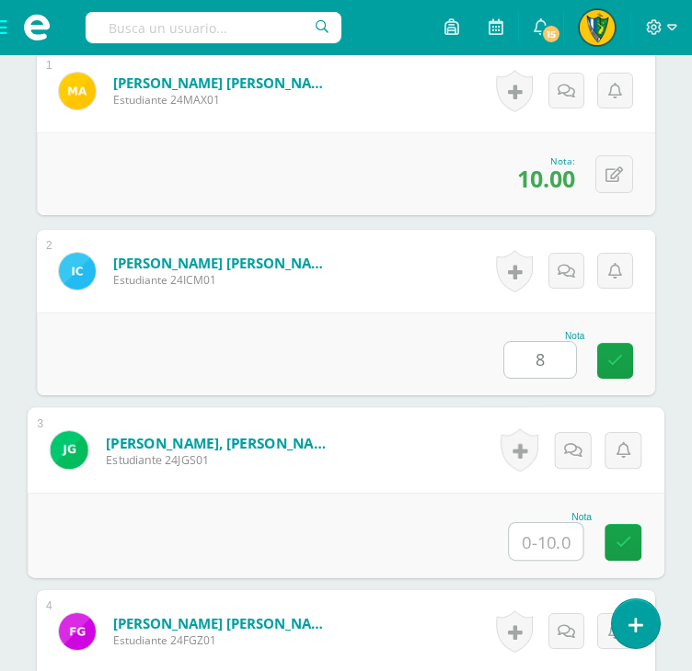
click at [556, 523] on input "text" at bounding box center [546, 541] width 74 height 37
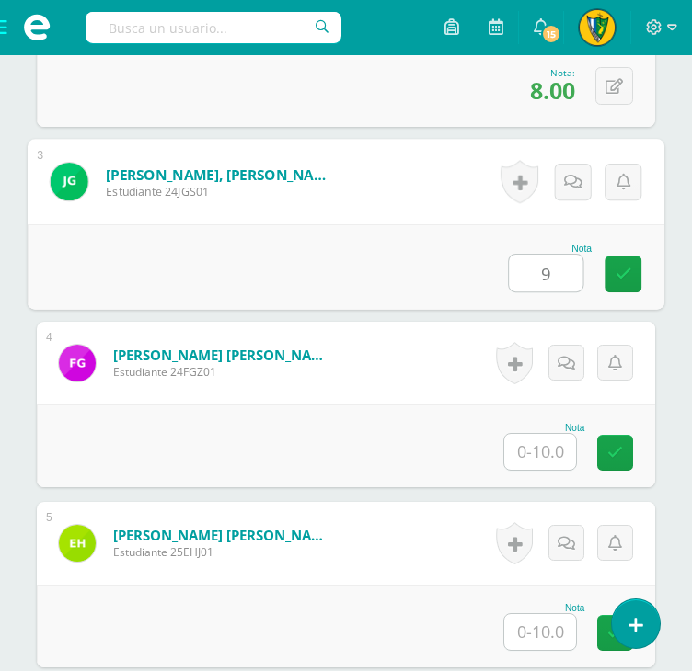
scroll to position [921, 0]
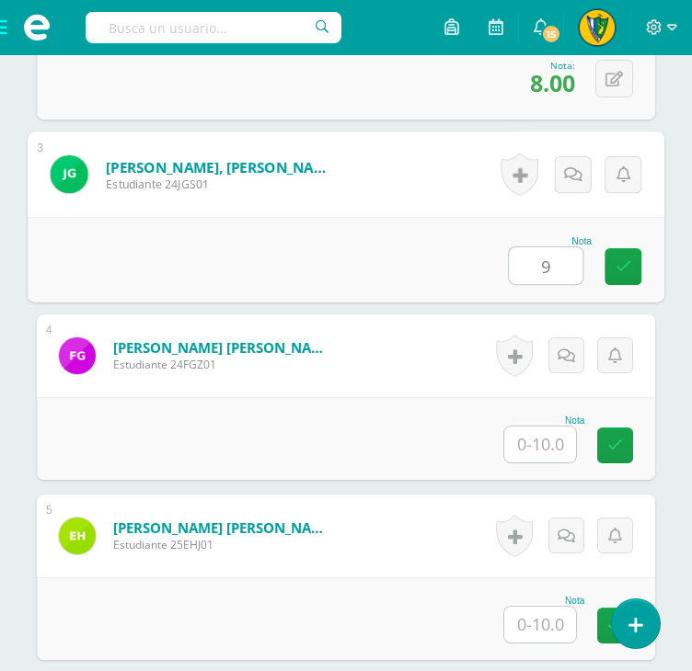
type input "9"
click at [537, 430] on input "text" at bounding box center [540, 445] width 72 height 36
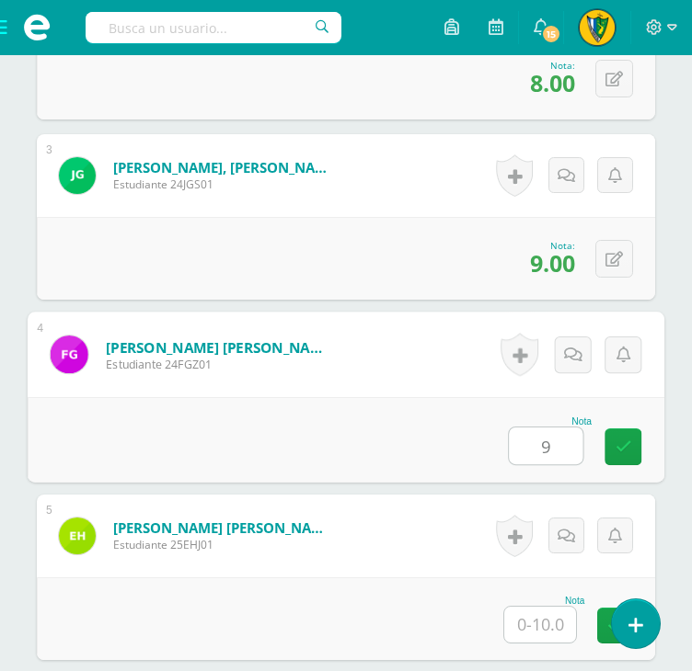
type input "9"
click at [558, 631] on input "text" at bounding box center [540, 625] width 72 height 36
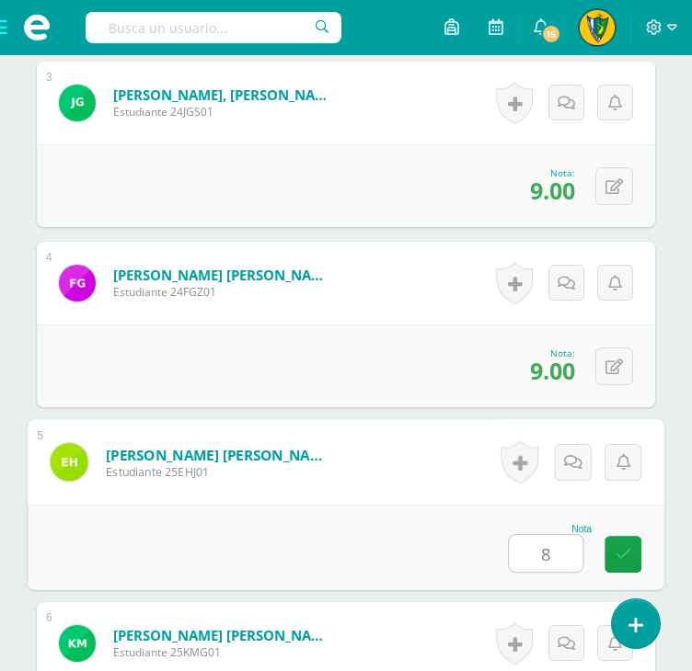
scroll to position [1197, 0]
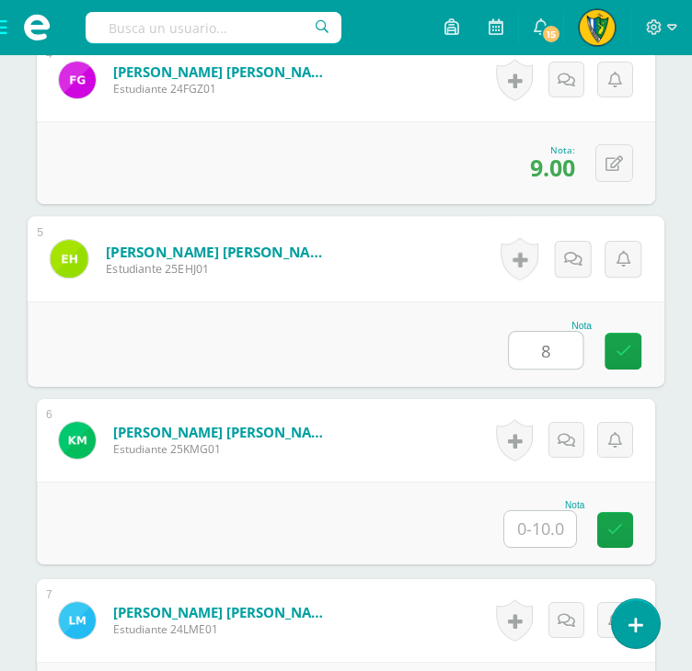
type input "8"
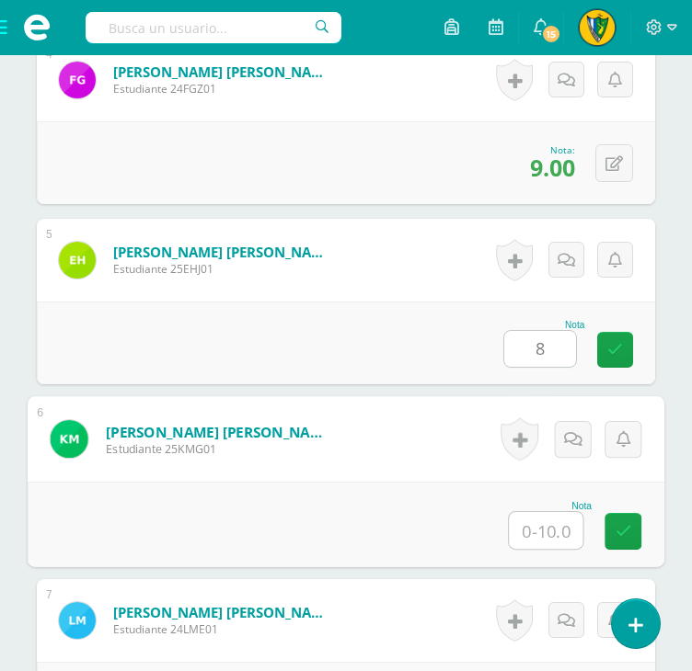
click at [552, 533] on input "text" at bounding box center [546, 530] width 74 height 37
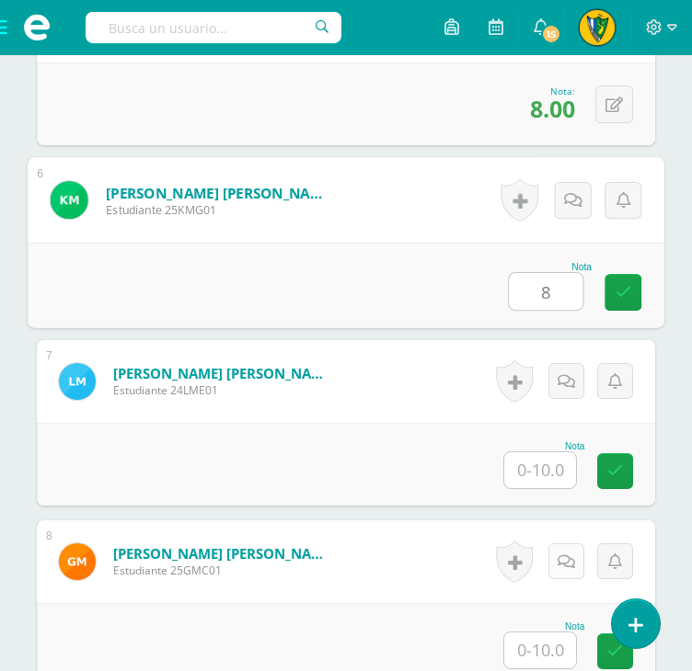
scroll to position [1473, 0]
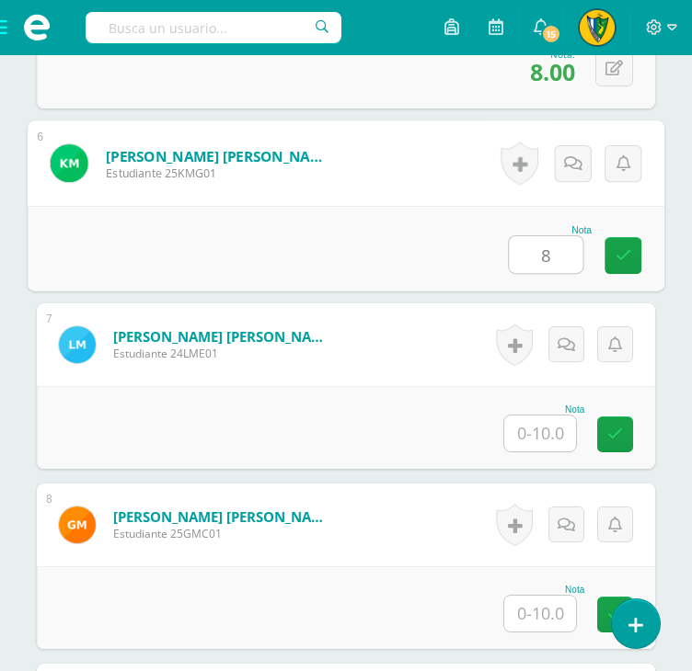
type input "8"
click at [548, 435] on input "text" at bounding box center [540, 434] width 72 height 36
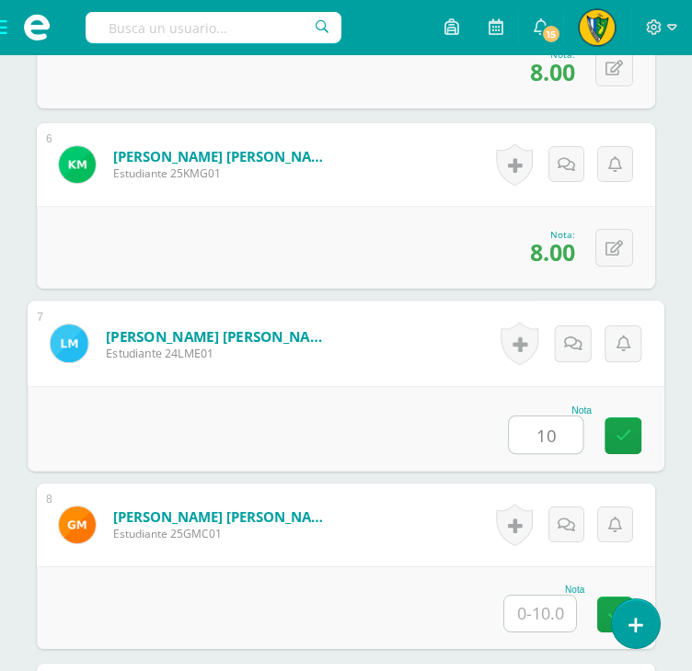
type input "10"
click at [555, 619] on input "text" at bounding box center [540, 614] width 72 height 36
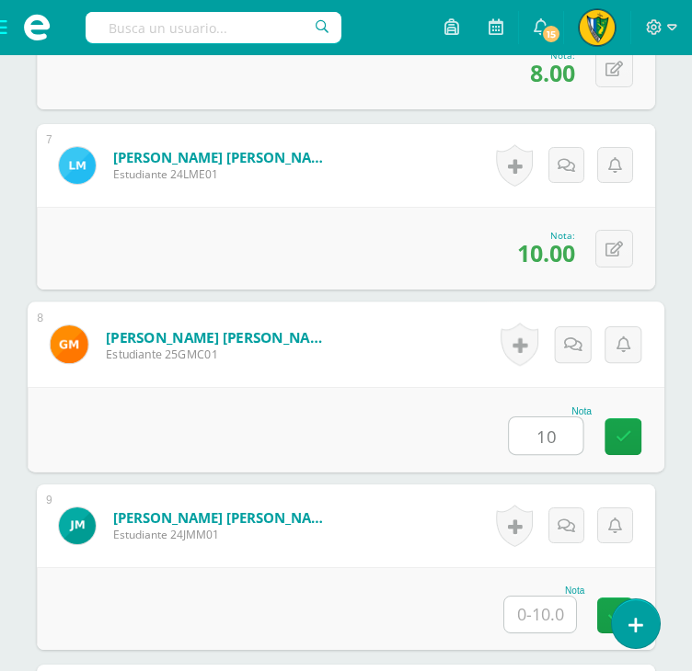
scroll to position [1841, 0]
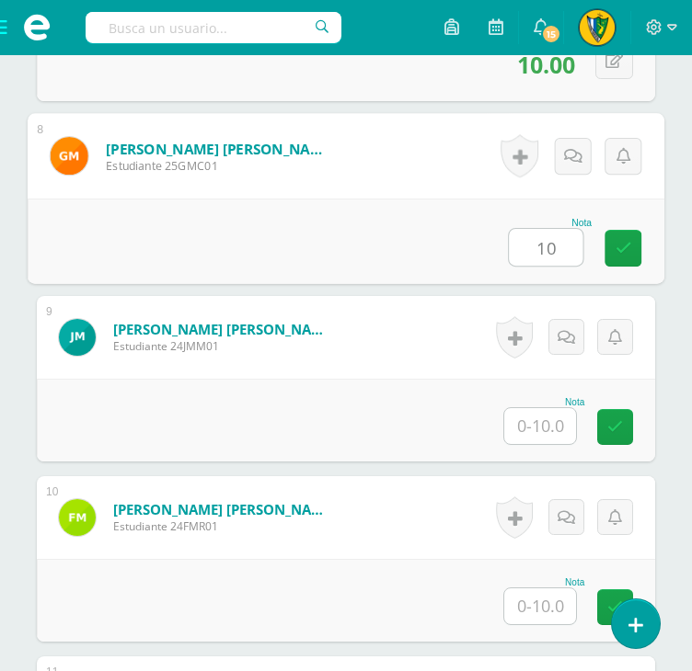
type input "10"
click at [548, 417] on input "text" at bounding box center [540, 426] width 72 height 36
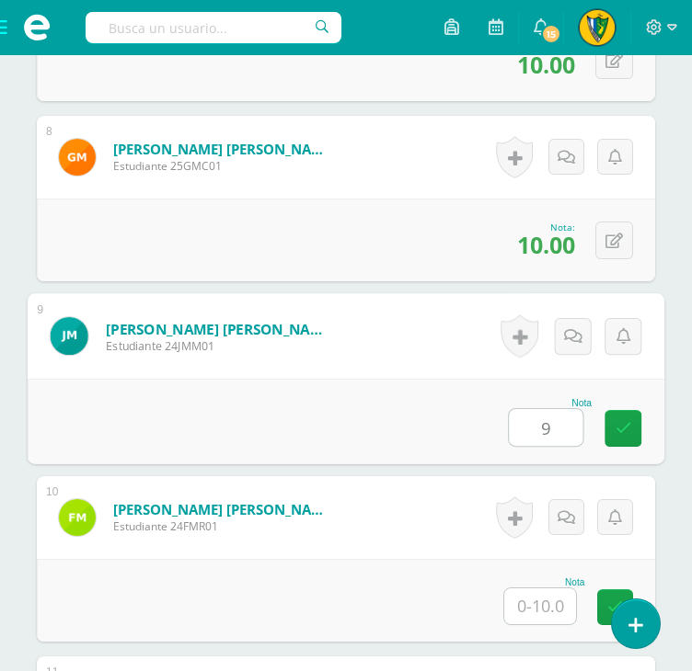
type input "9"
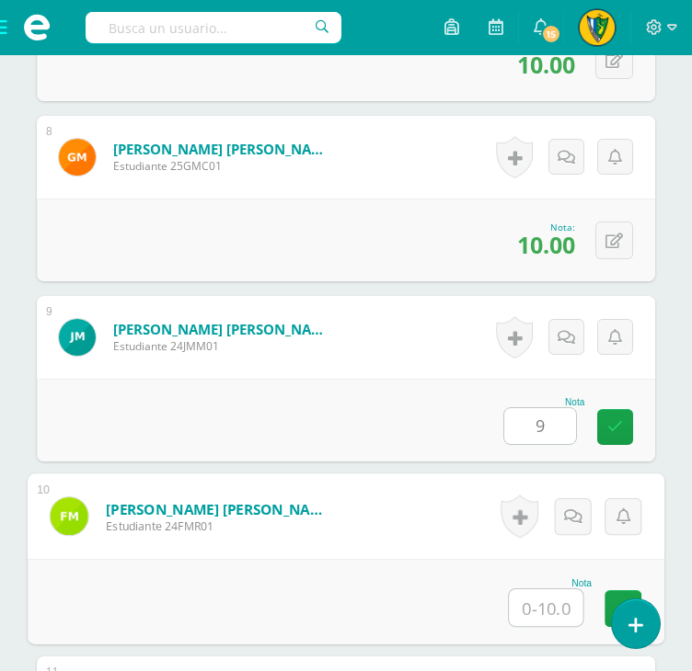
drag, startPoint x: 548, startPoint y: 604, endPoint x: 550, endPoint y: 595, distance: 9.4
click at [548, 604] on input "text" at bounding box center [546, 608] width 74 height 37
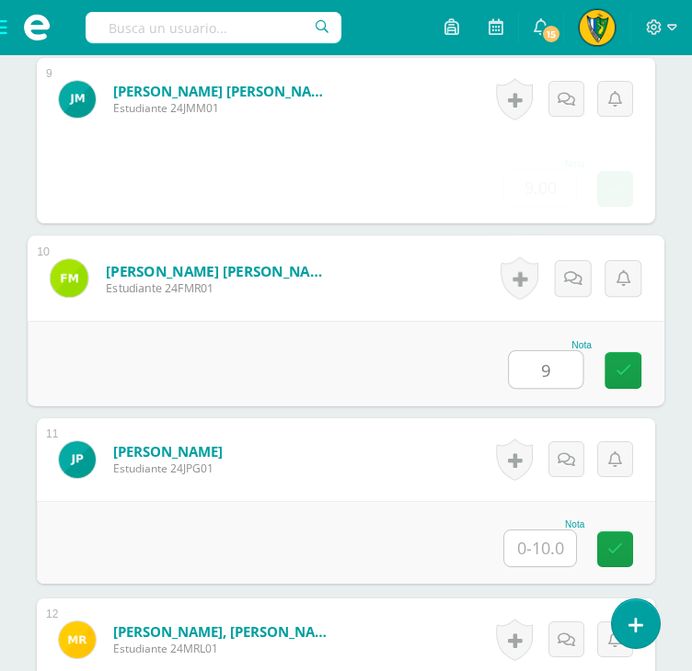
scroll to position [2116, 0]
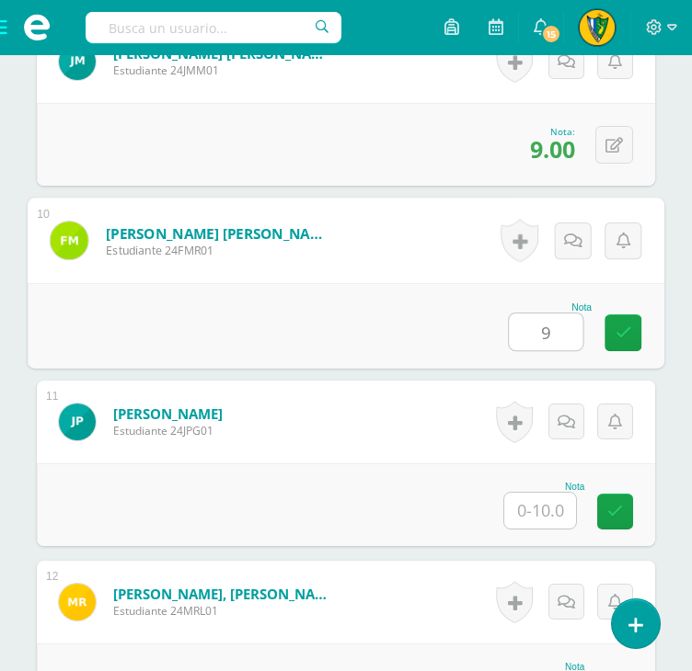
type input "9"
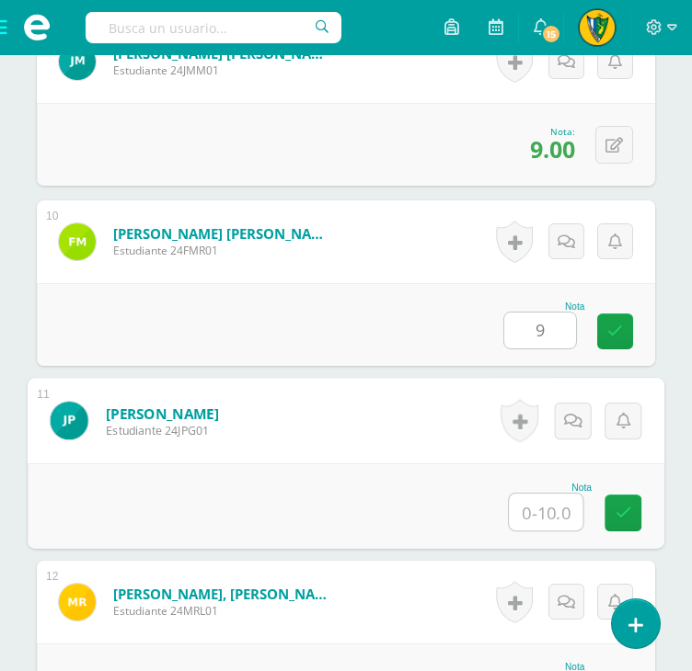
click at [546, 499] on input "text" at bounding box center [546, 512] width 74 height 37
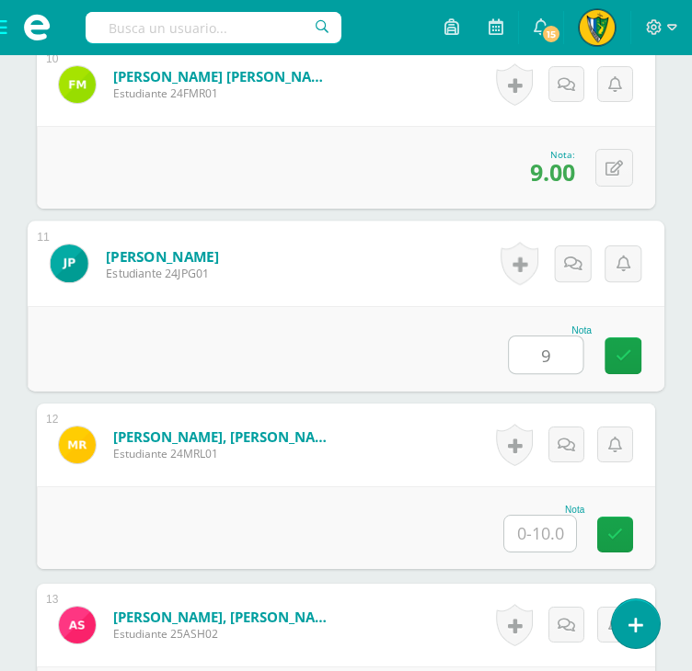
scroll to position [2484, 0]
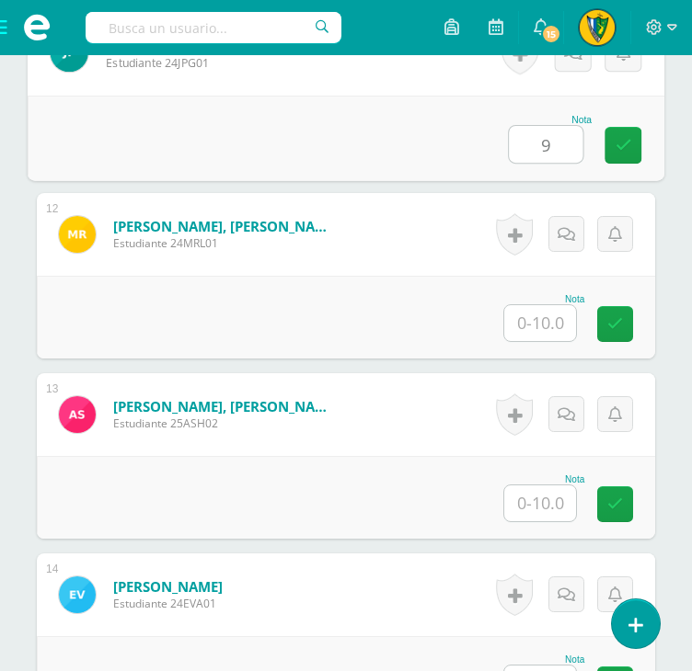
type input "9"
click at [527, 350] on div "Nota" at bounding box center [346, 317] width 618 height 83
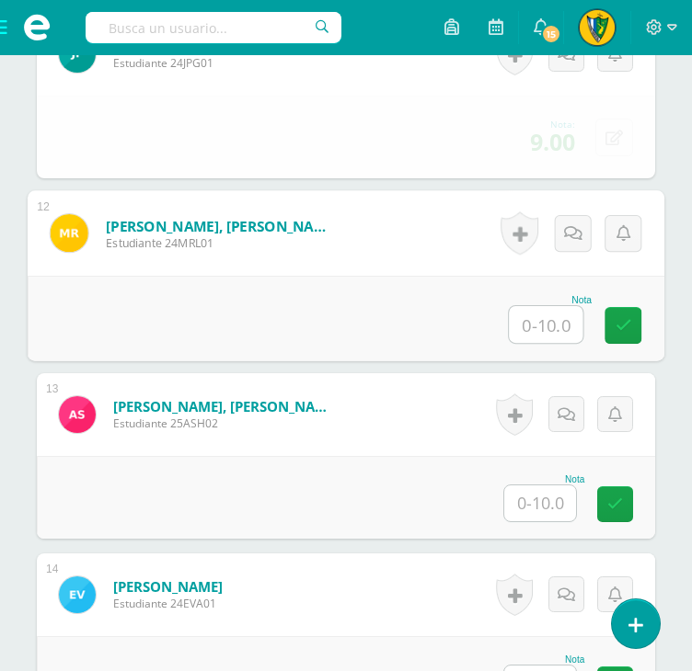
click at [545, 324] on input "text" at bounding box center [546, 324] width 74 height 37
type input "10"
click at [551, 502] on input "text" at bounding box center [540, 504] width 72 height 36
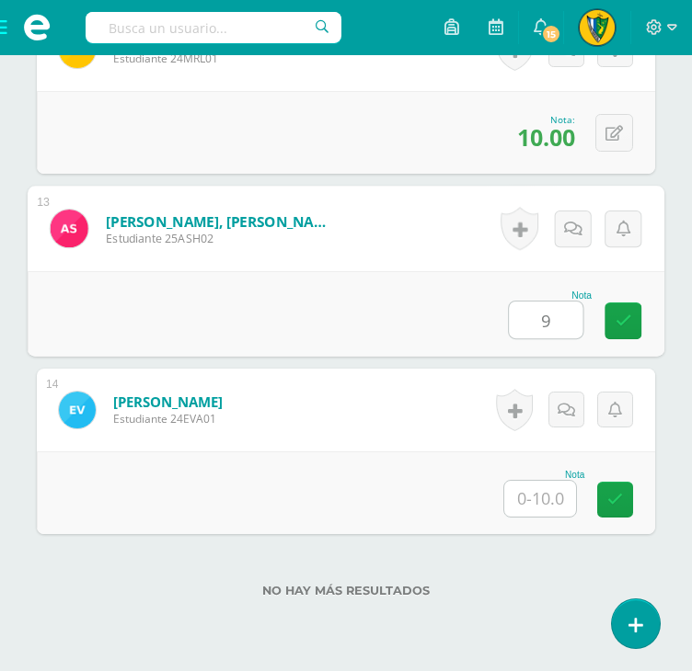
scroll to position [2742, 0]
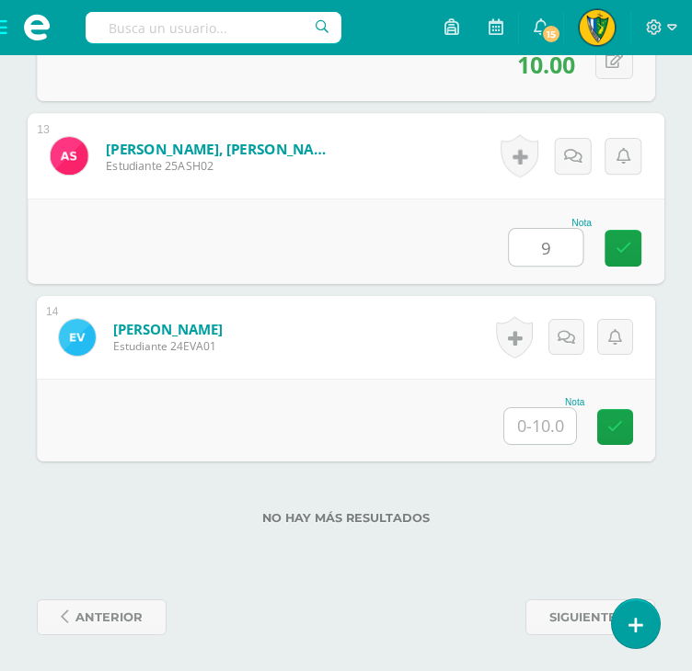
type input "9"
click at [533, 430] on input "text" at bounding box center [540, 426] width 72 height 36
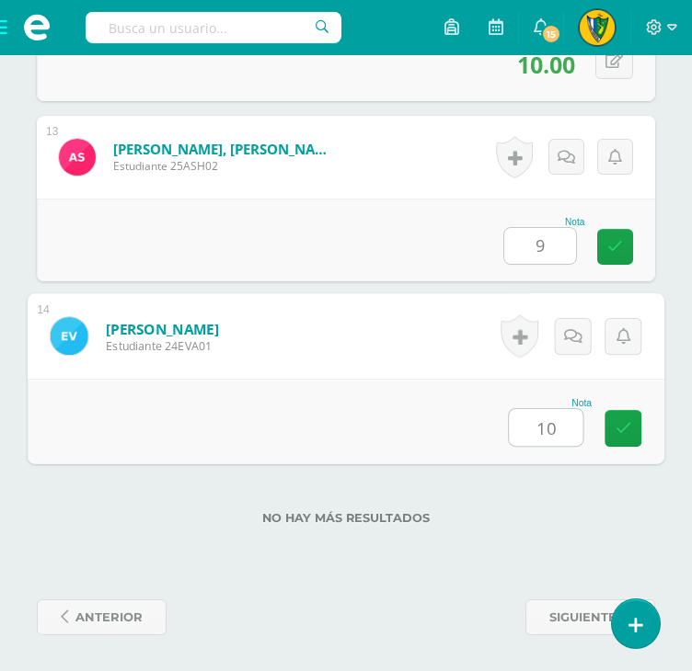
type input "10"
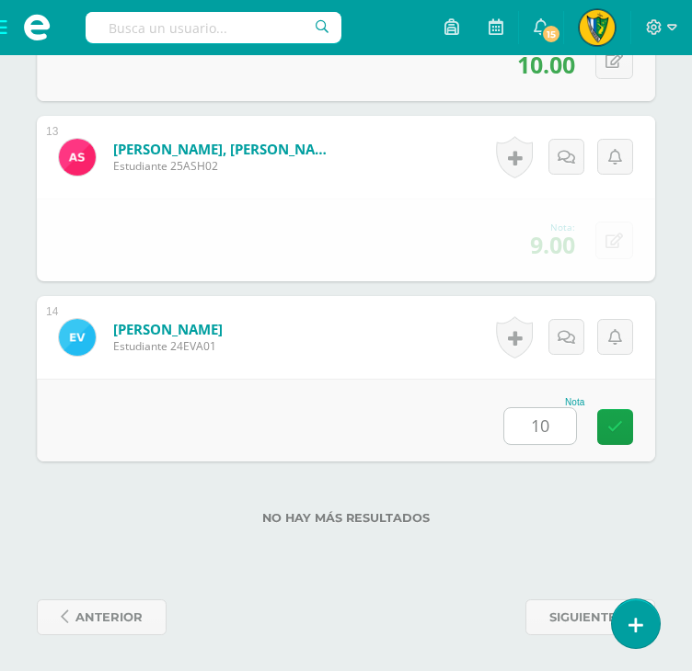
click at [554, 522] on label "No hay más resultados" at bounding box center [346, 518] width 618 height 14
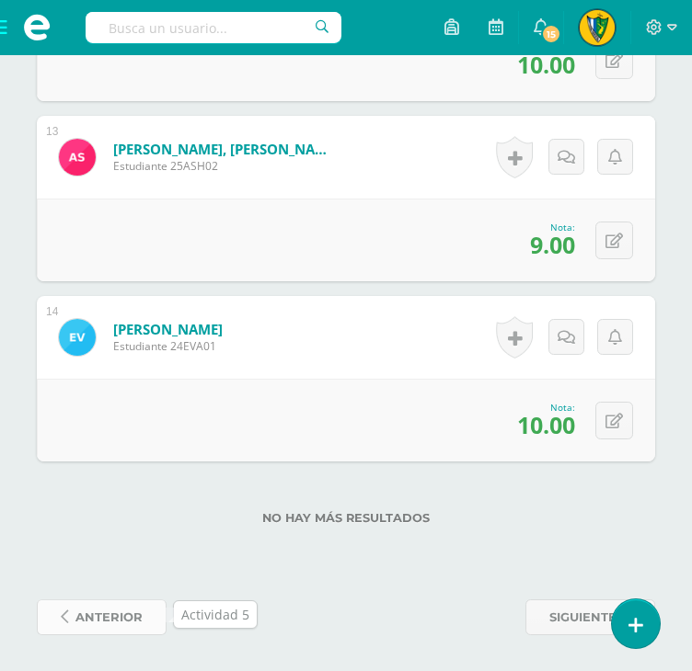
click at [101, 619] on span "anterior" at bounding box center [108, 618] width 67 height 34
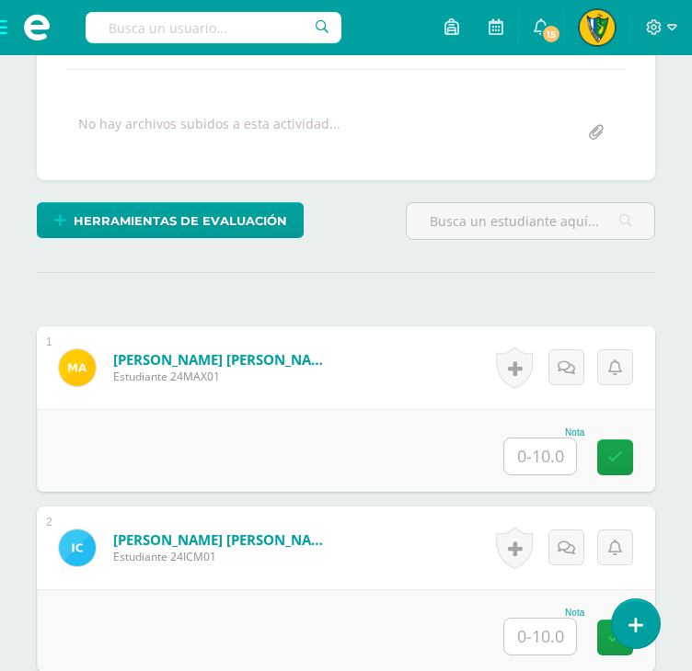
scroll to position [369, 0]
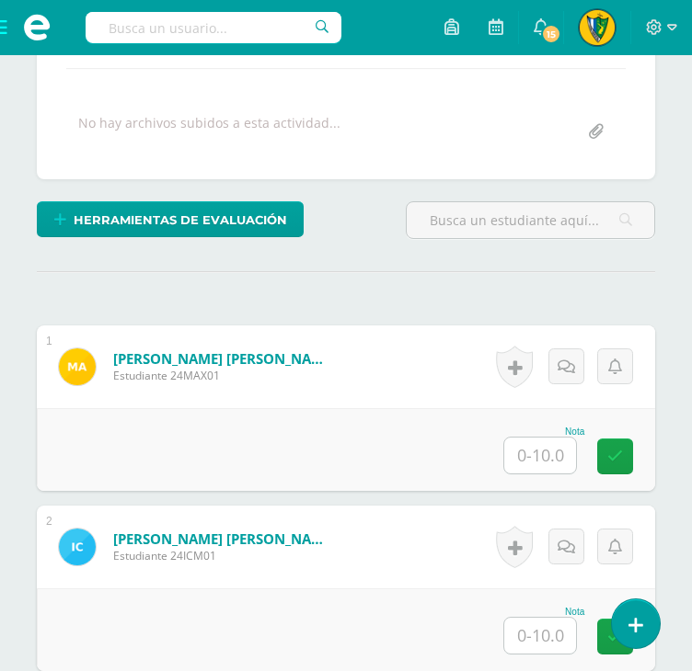
click at [546, 455] on input "text" at bounding box center [540, 456] width 72 height 36
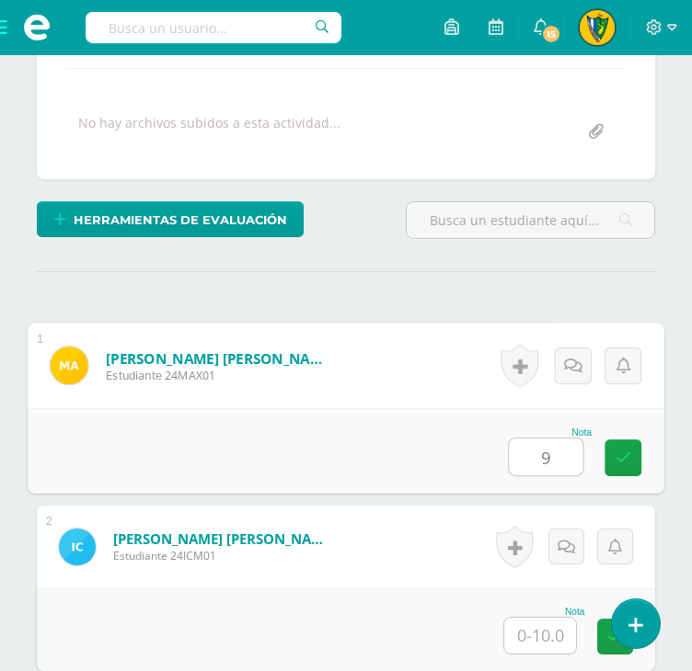
type input "9"
click at [530, 623] on input "text" at bounding box center [540, 636] width 72 height 36
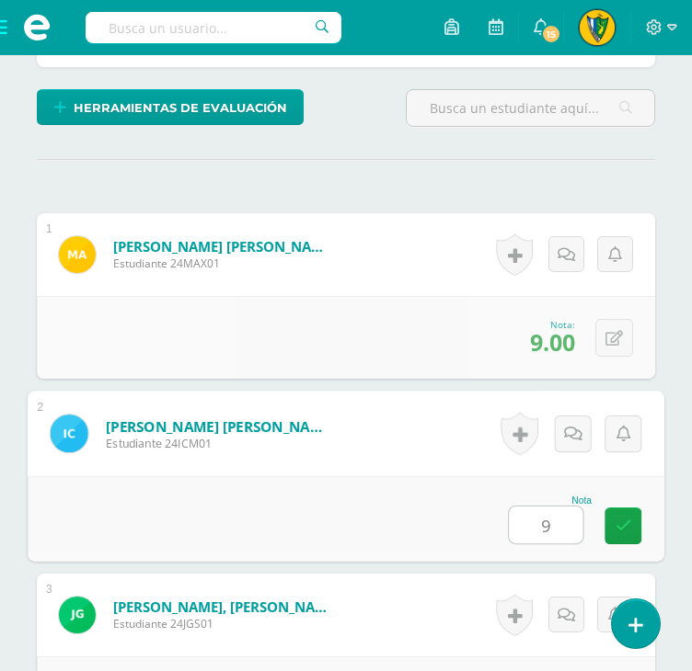
scroll to position [737, 0]
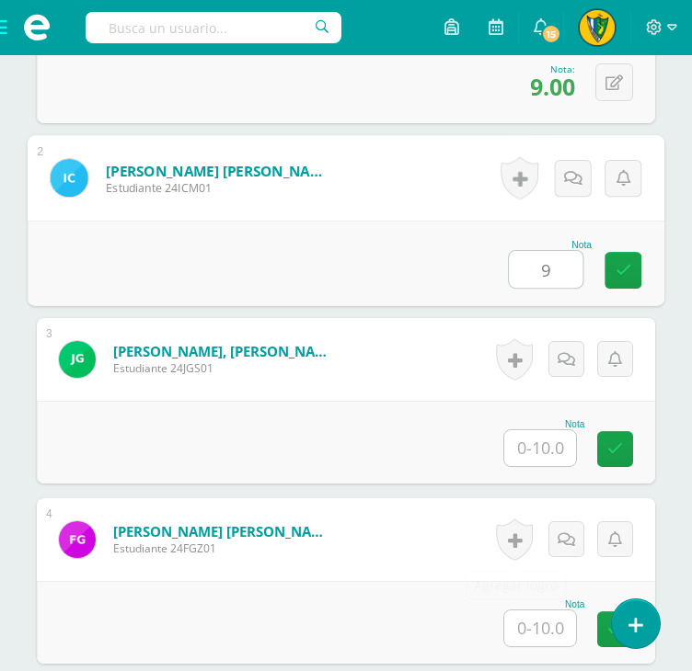
type input "9"
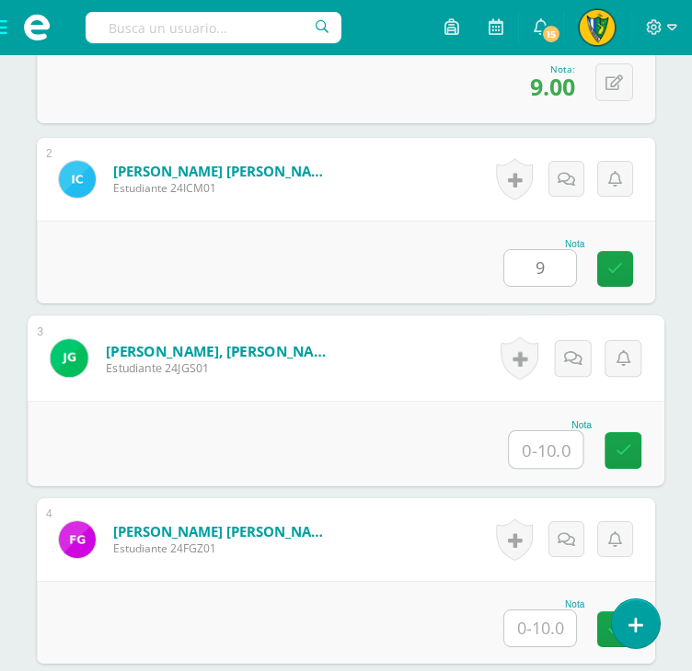
click at [554, 436] on input "text" at bounding box center [546, 449] width 74 height 37
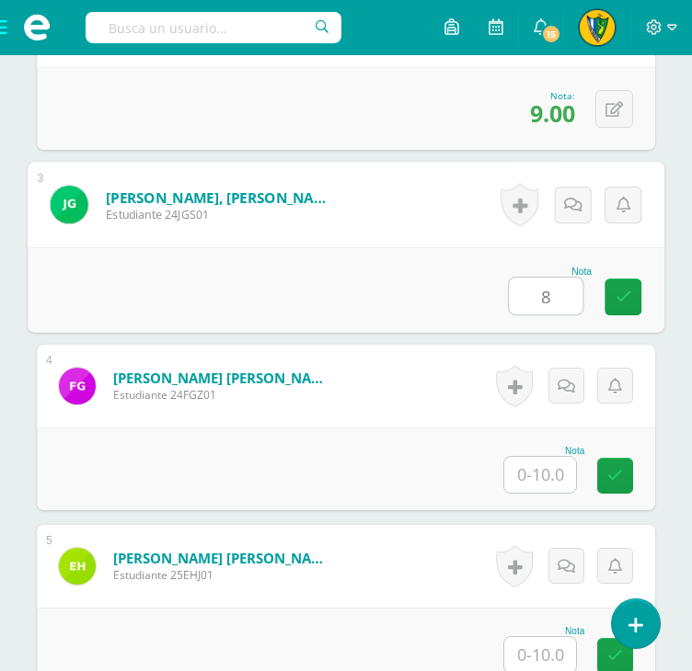
scroll to position [921, 0]
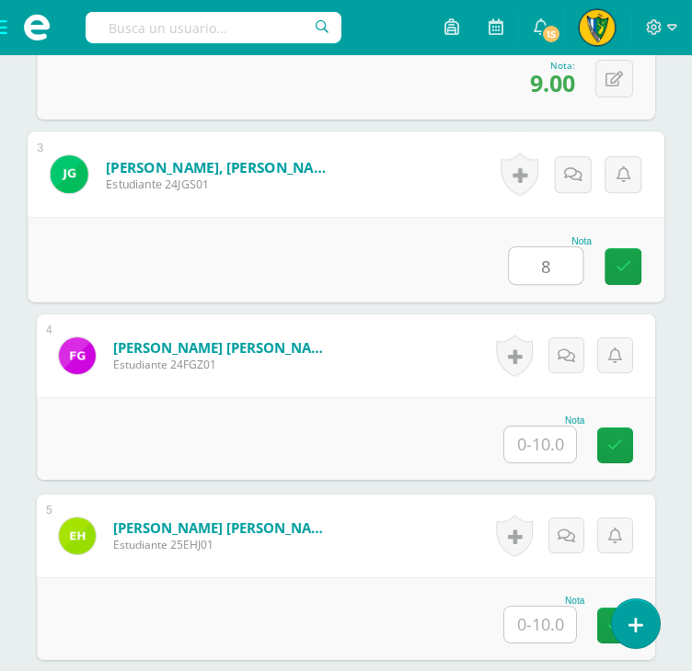
type input "8"
click at [550, 439] on input "text" at bounding box center [540, 445] width 72 height 36
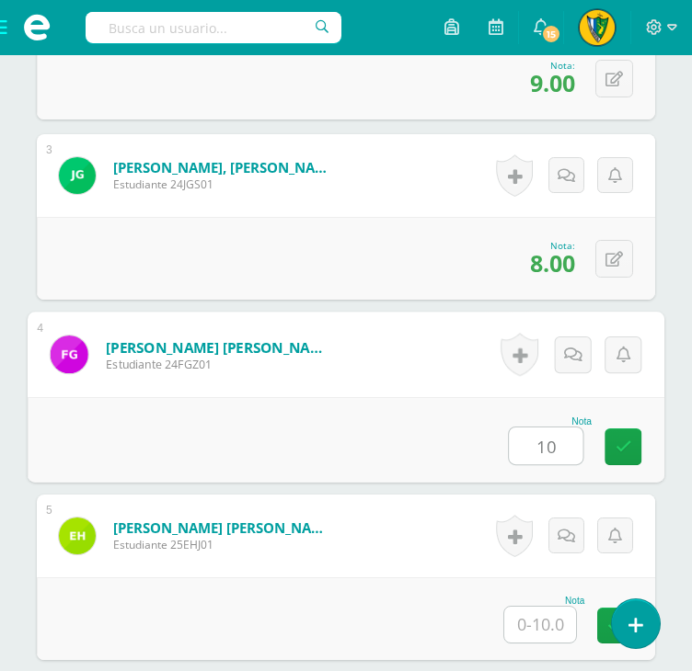
type input "10"
click at [553, 629] on input "text" at bounding box center [540, 625] width 72 height 36
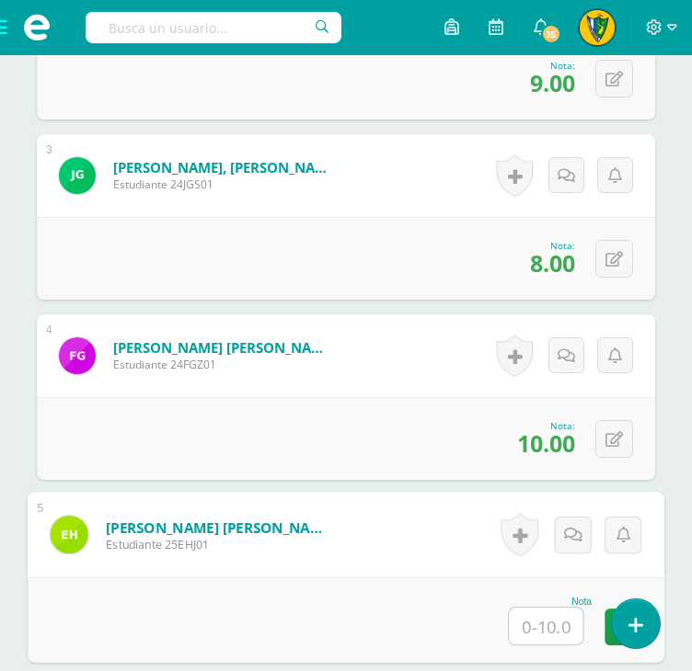
click at [543, 630] on input "text" at bounding box center [546, 626] width 74 height 37
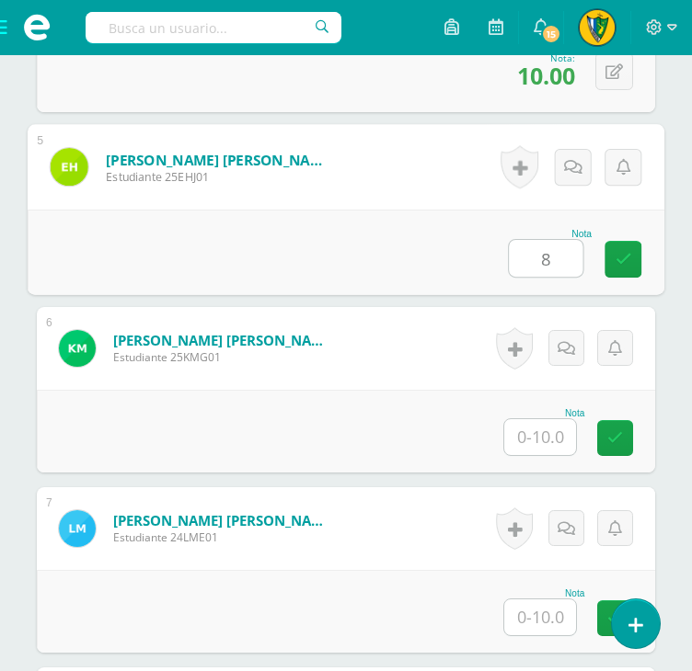
type input "8"
click at [557, 444] on input "text" at bounding box center [540, 437] width 72 height 36
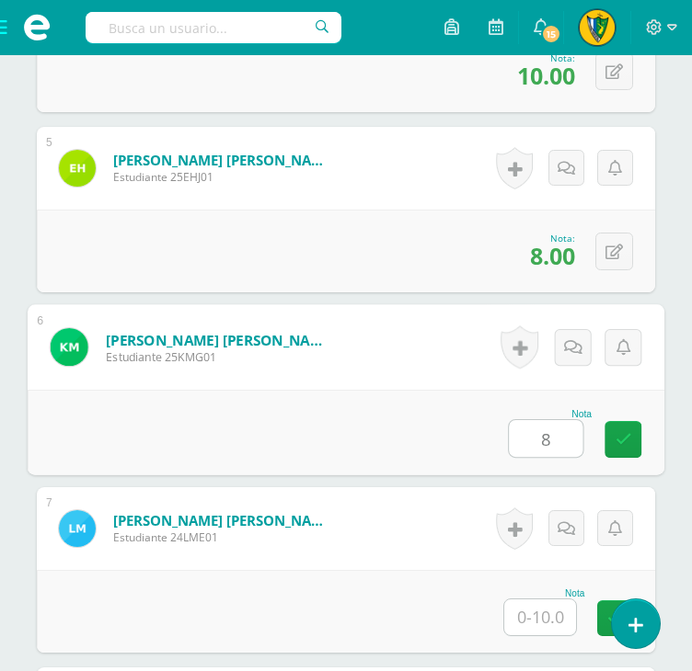
type input "8"
click at [566, 619] on input "text" at bounding box center [540, 618] width 72 height 36
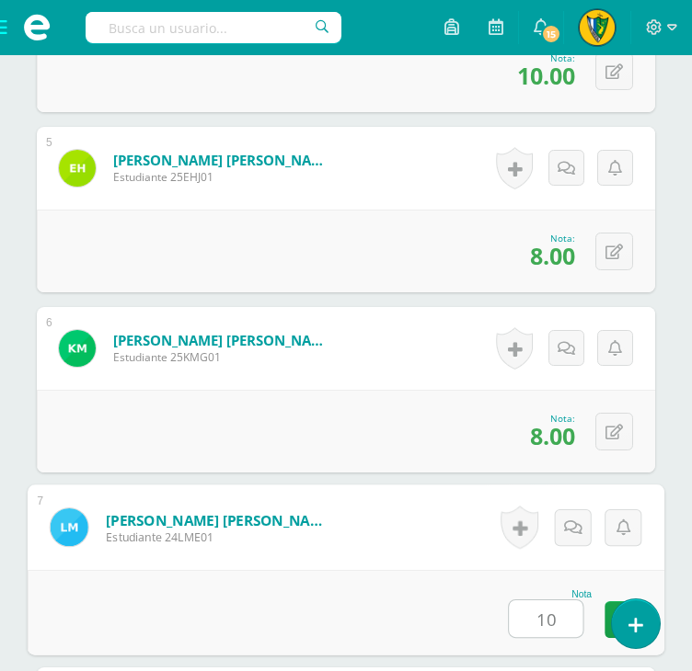
type input "10"
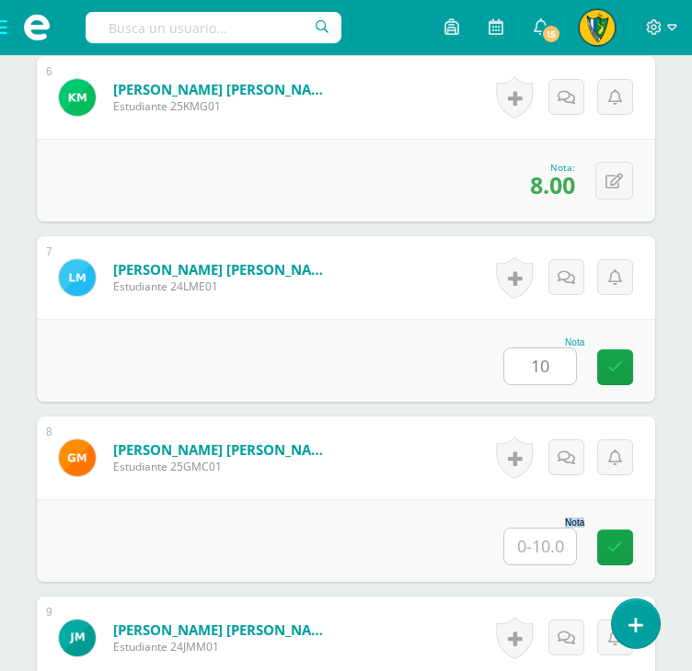
scroll to position [1565, 0]
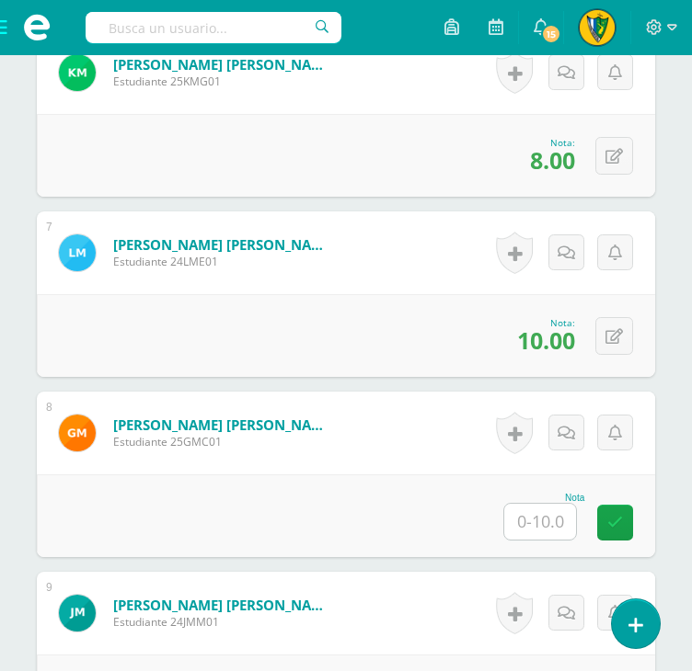
click at [545, 522] on input "text" at bounding box center [540, 522] width 72 height 36
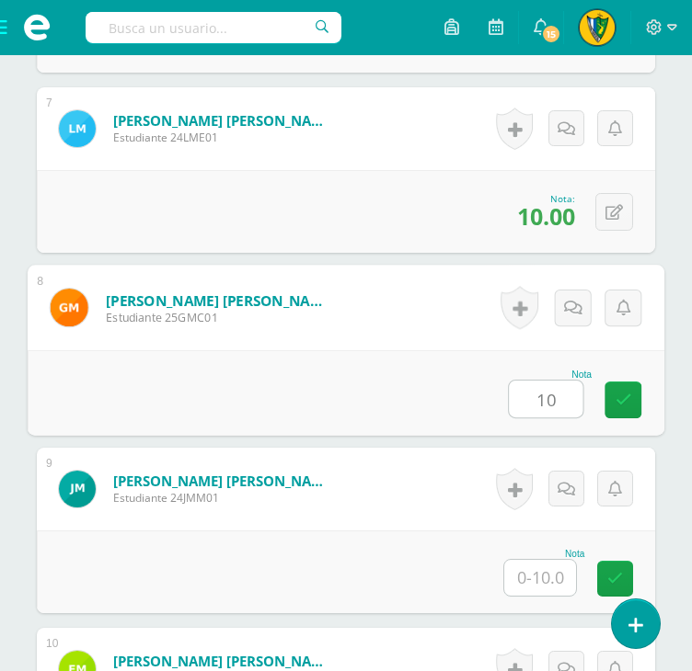
scroll to position [1933, 0]
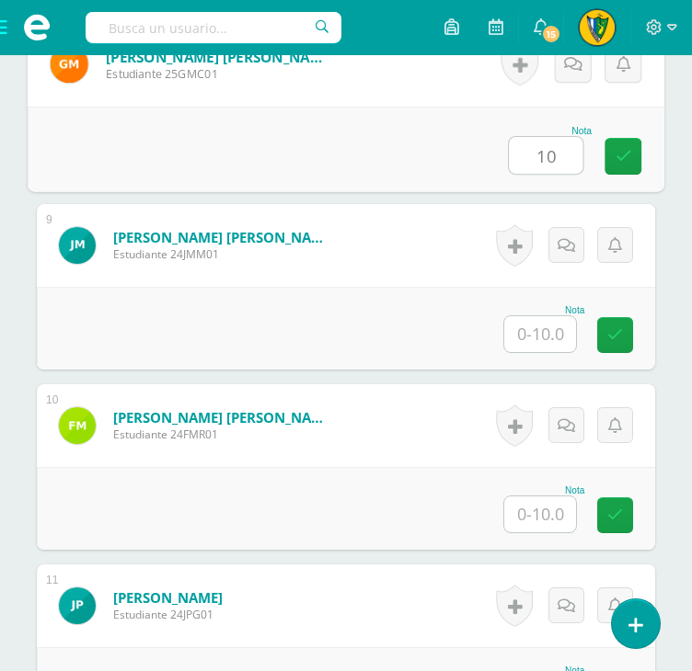
type input "10"
click at [535, 327] on input "text" at bounding box center [540, 334] width 72 height 36
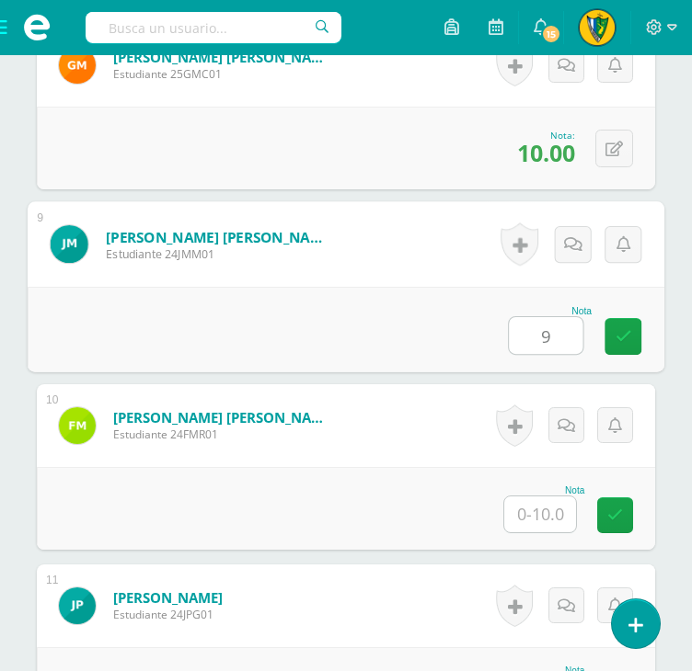
type input "9"
click at [517, 509] on input "text" at bounding box center [540, 515] width 72 height 36
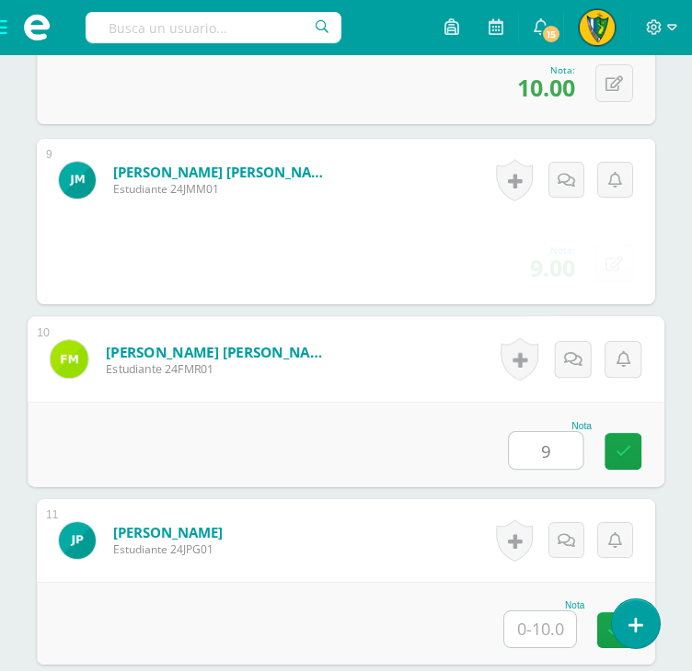
scroll to position [2116, 0]
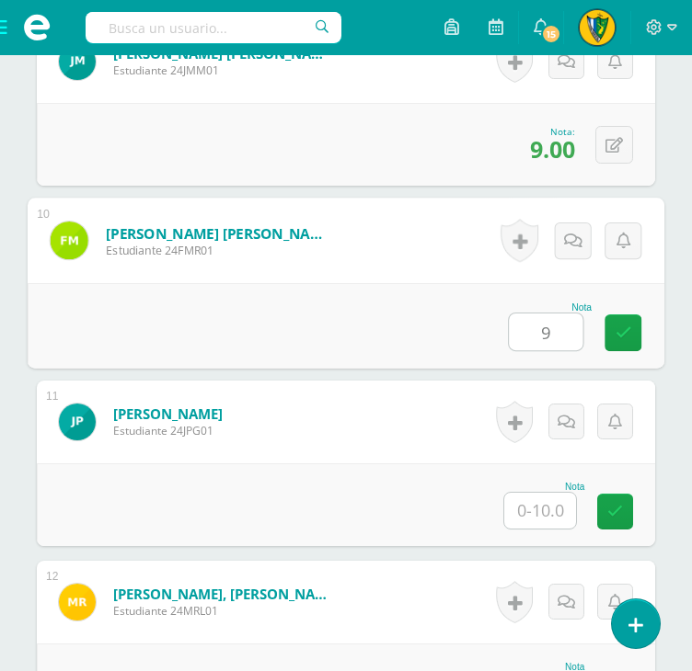
type input "9"
click at [526, 507] on input "text" at bounding box center [540, 511] width 72 height 36
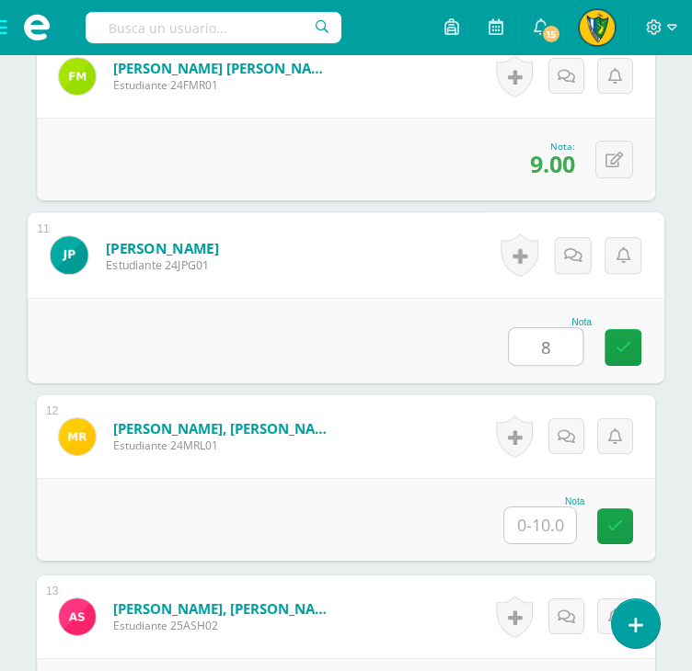
scroll to position [2300, 0]
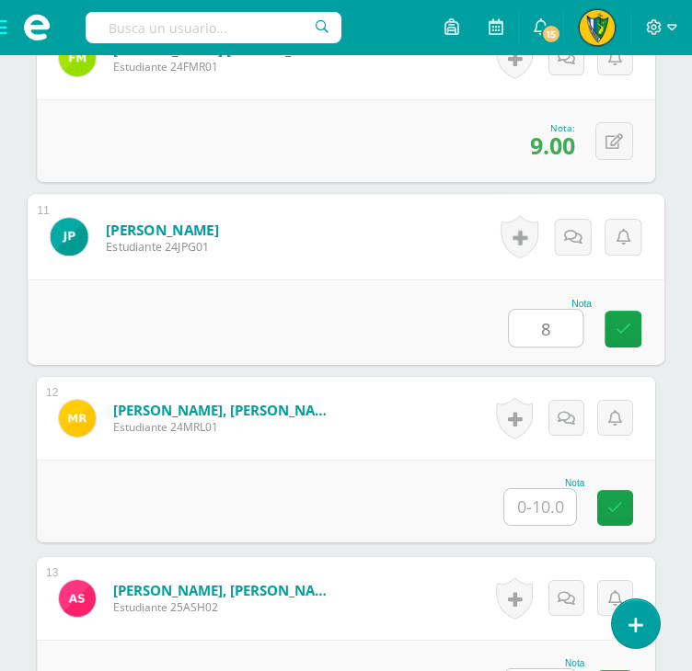
type input "8"
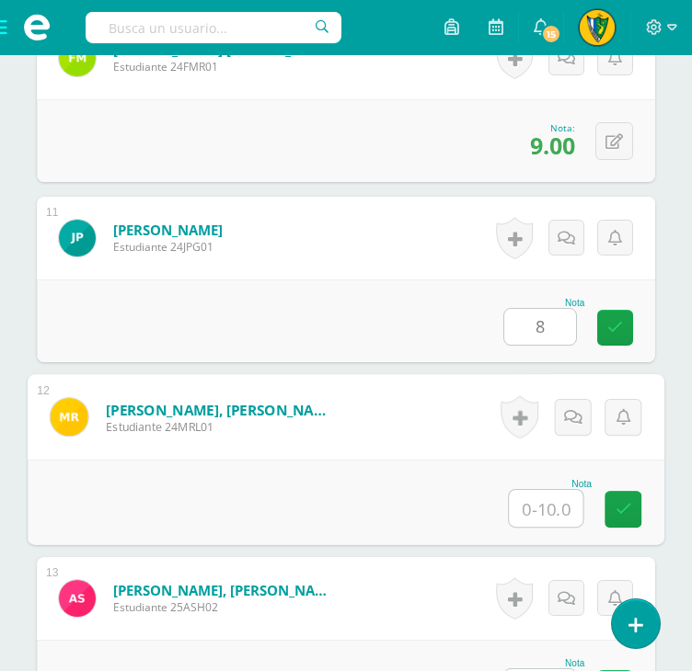
click at [530, 500] on input "text" at bounding box center [546, 508] width 74 height 37
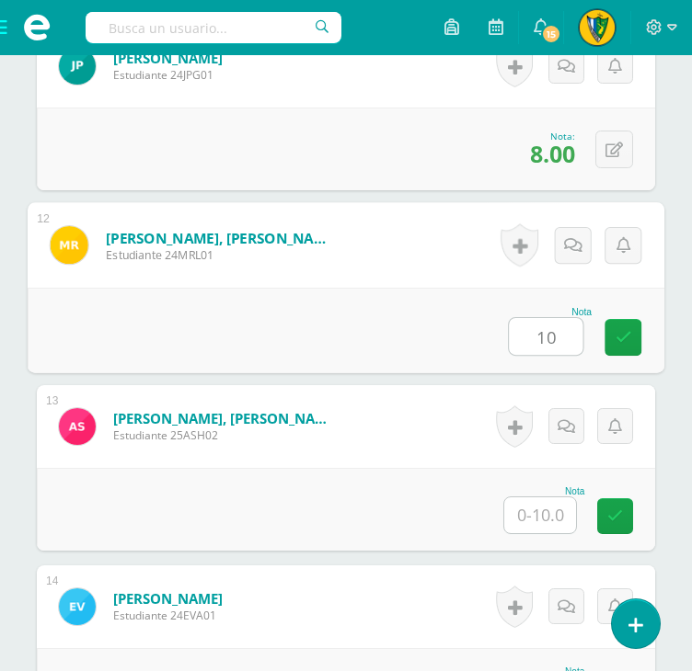
scroll to position [2484, 0]
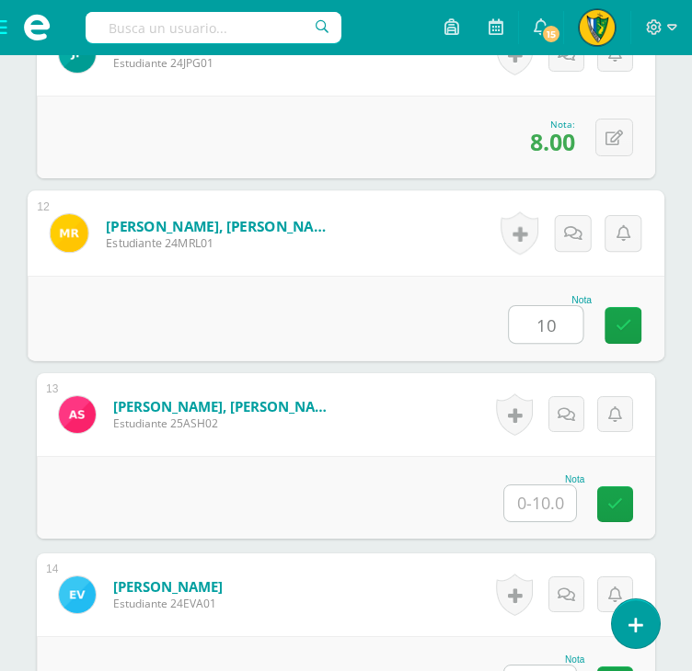
type input "10"
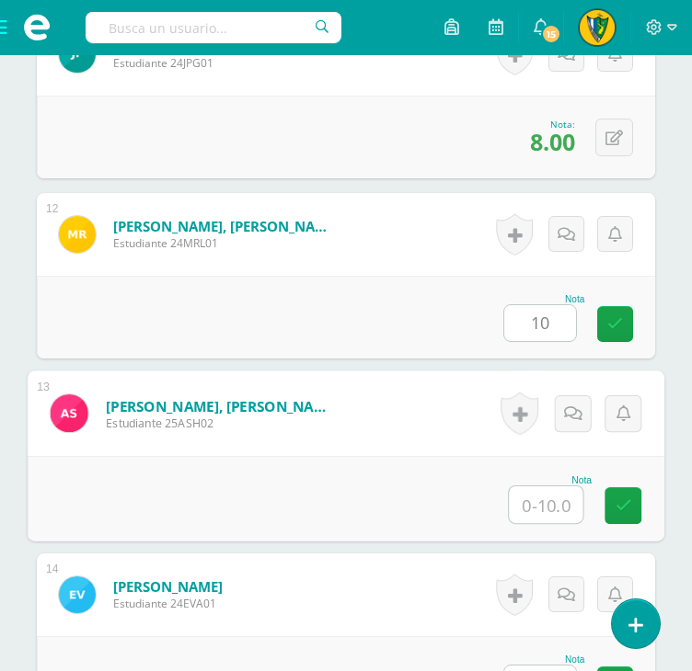
click at [535, 498] on input "text" at bounding box center [546, 505] width 74 height 37
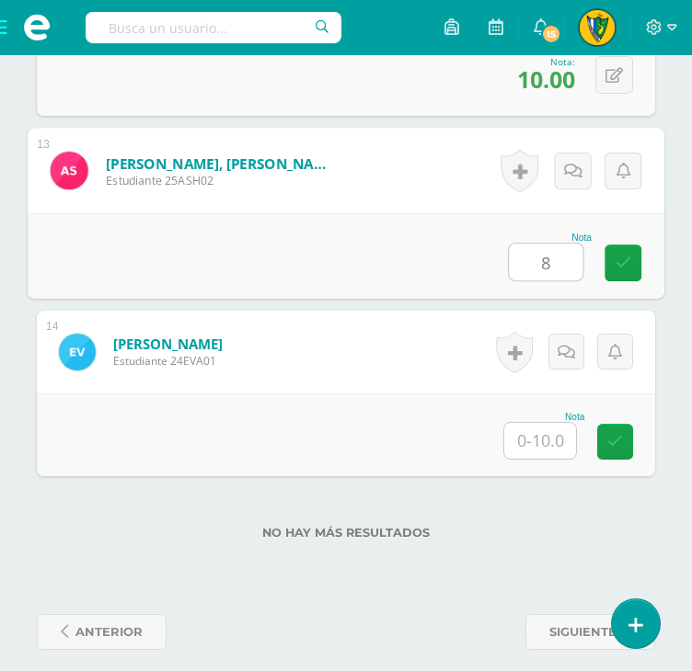
scroll to position [2742, 0]
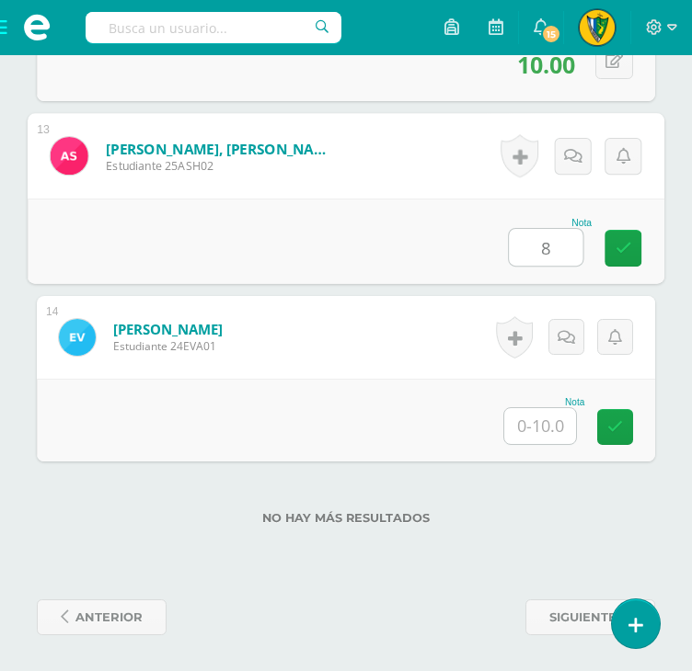
type input "8"
click at [542, 432] on input "text" at bounding box center [540, 426] width 72 height 36
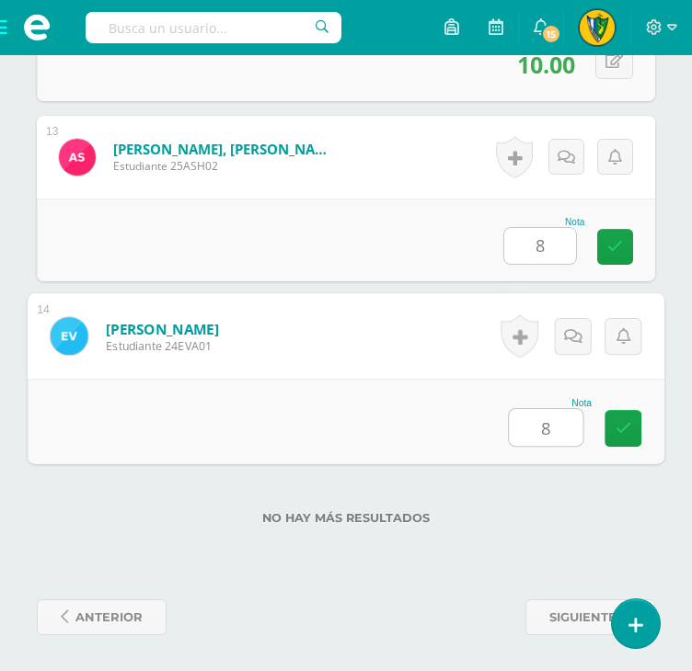
type input "8"
click at [545, 476] on div "No hay más resultados" at bounding box center [346, 505] width 618 height 86
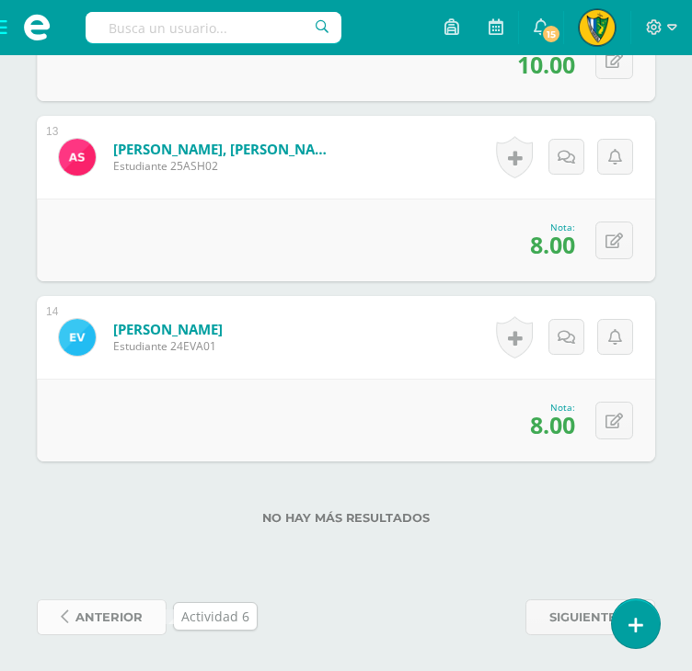
click at [99, 610] on span "anterior" at bounding box center [108, 618] width 67 height 34
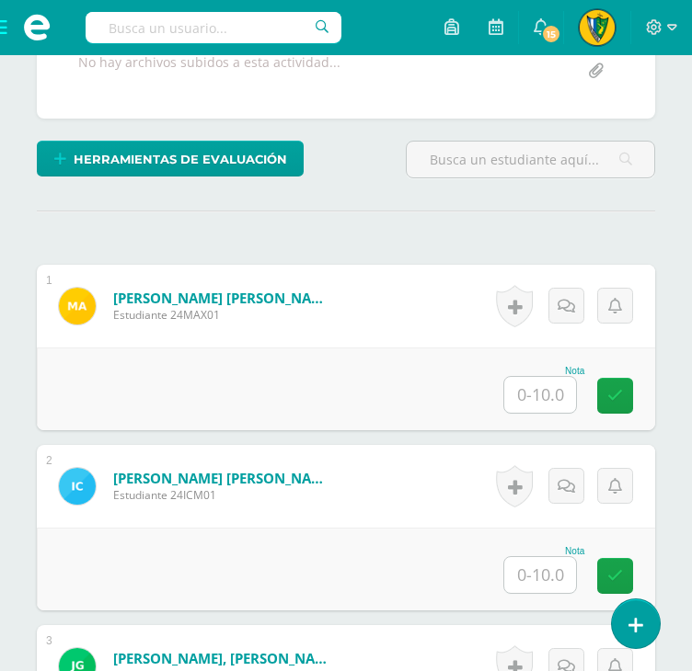
scroll to position [461, 0]
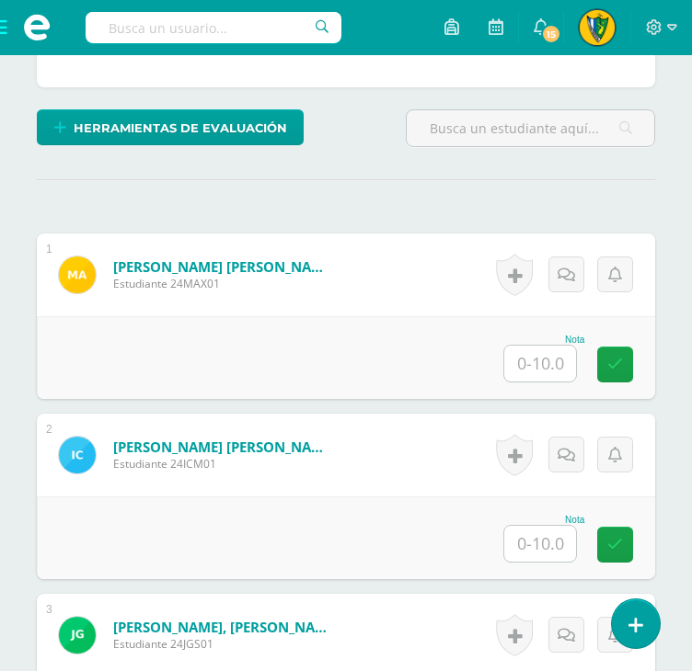
click at [552, 365] on input "text" at bounding box center [540, 364] width 72 height 36
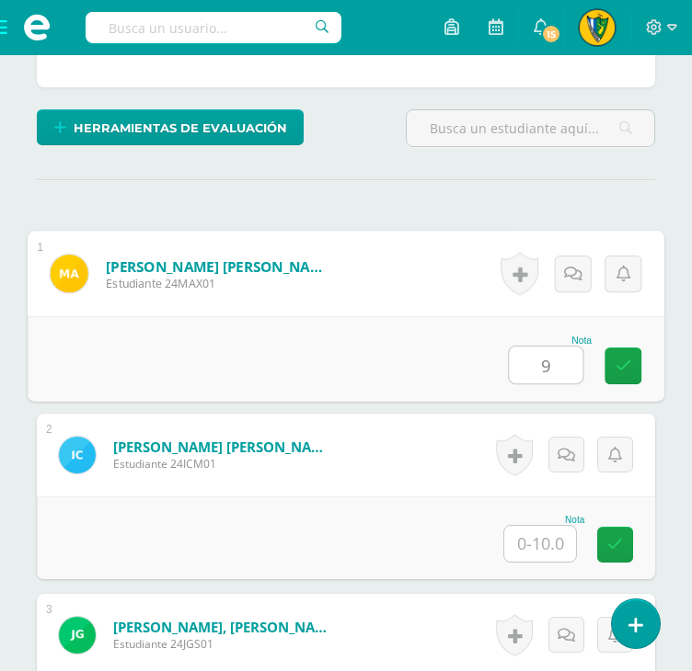
type input "9"
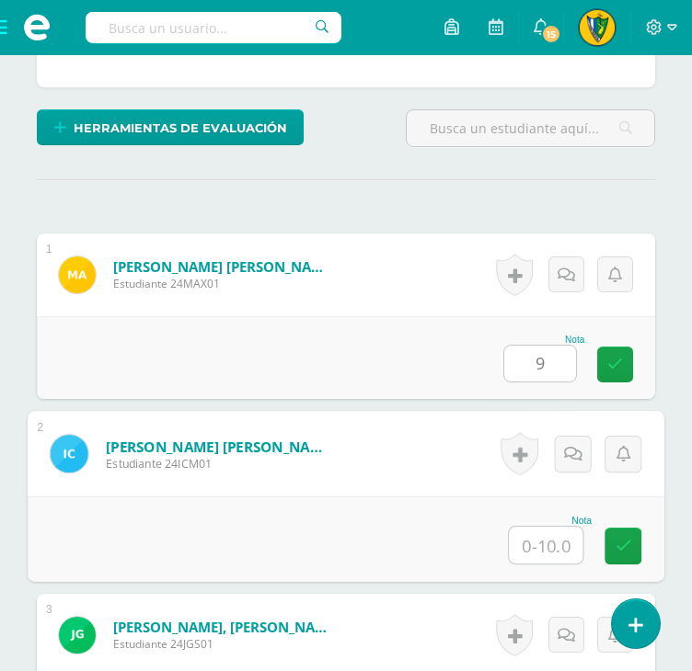
click at [556, 546] on input "text" at bounding box center [546, 545] width 74 height 37
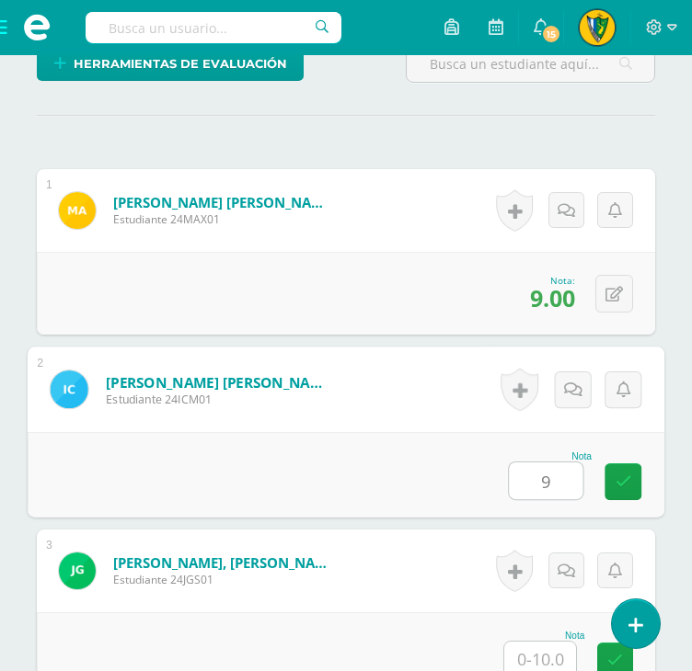
scroll to position [645, 0]
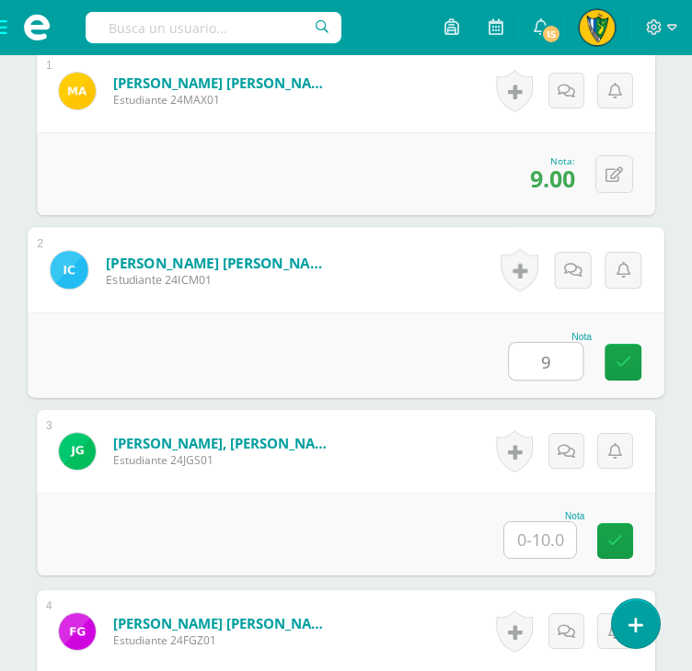
type input "9"
click at [541, 534] on input "text" at bounding box center [540, 540] width 72 height 36
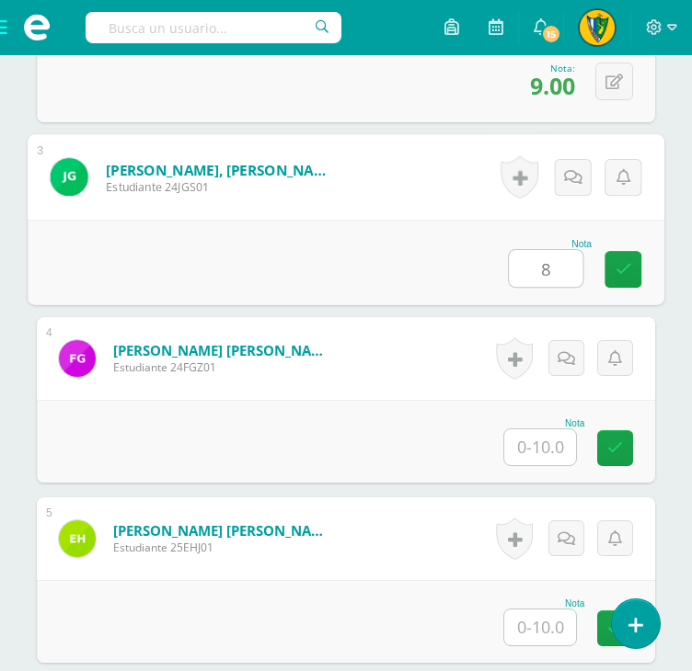
scroll to position [921, 0]
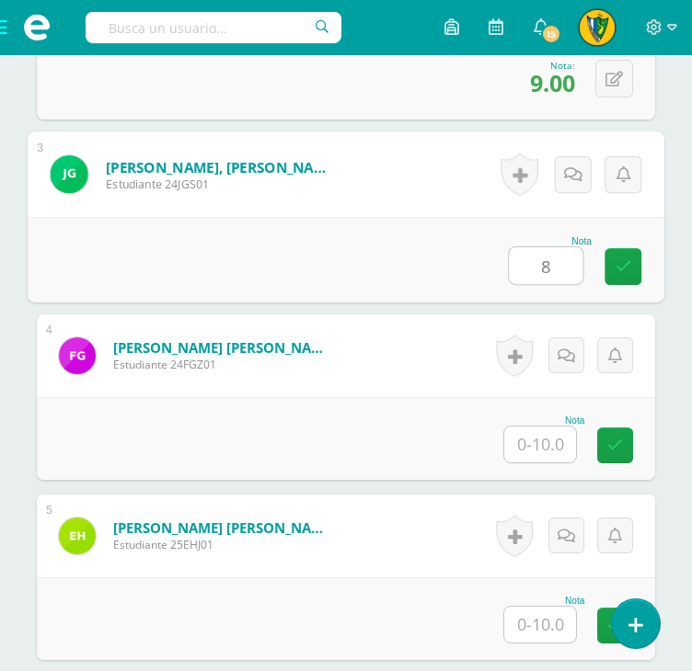
type input "8"
click at [545, 442] on input "text" at bounding box center [540, 445] width 72 height 36
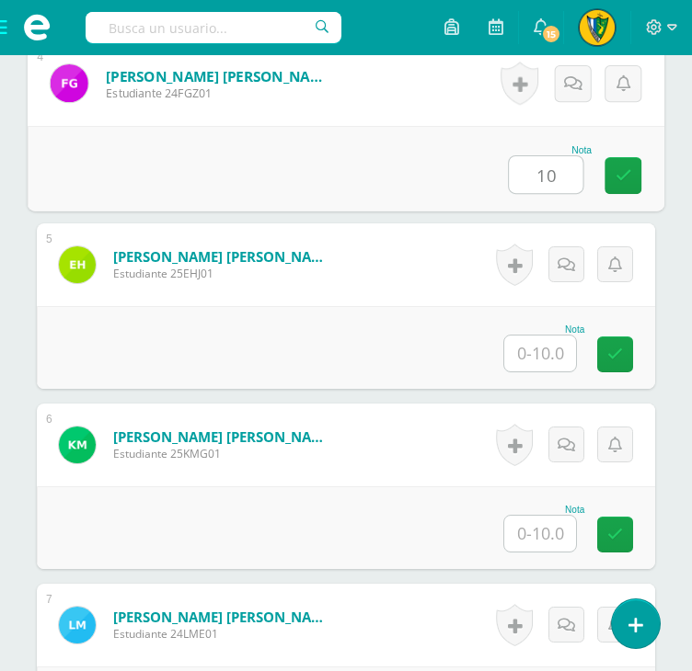
scroll to position [1197, 0]
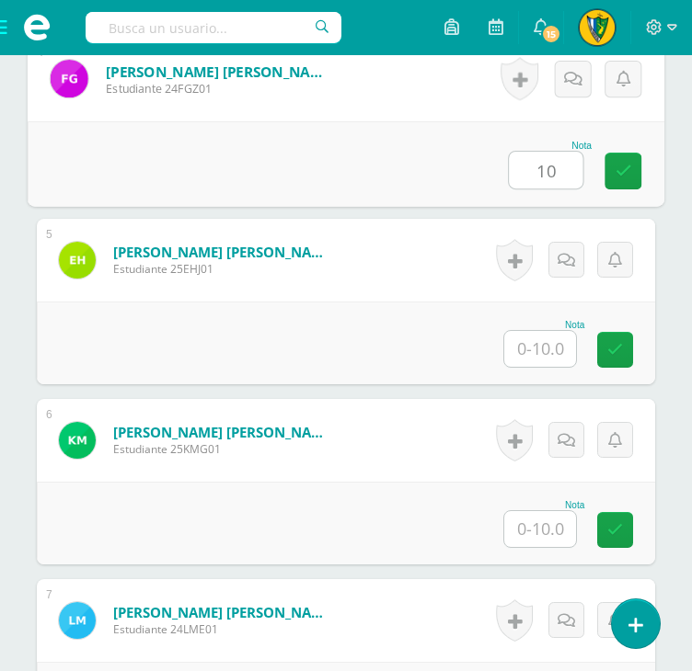
type input "10"
click at [542, 341] on input "text" at bounding box center [540, 349] width 72 height 36
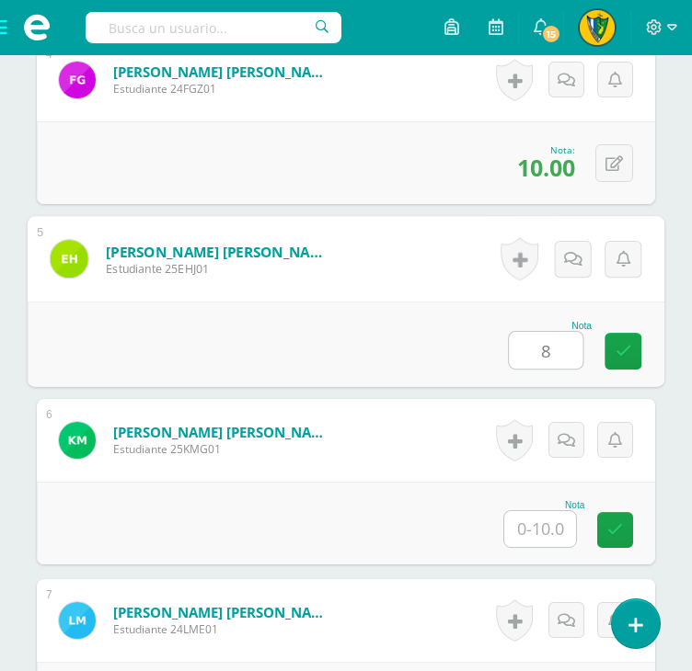
type input "8"
click at [545, 520] on input "text" at bounding box center [540, 529] width 72 height 36
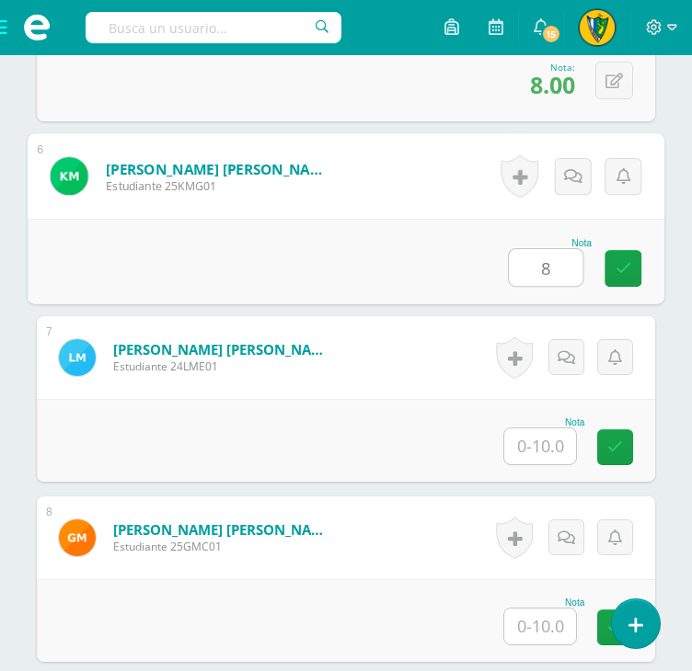
scroll to position [1473, 0]
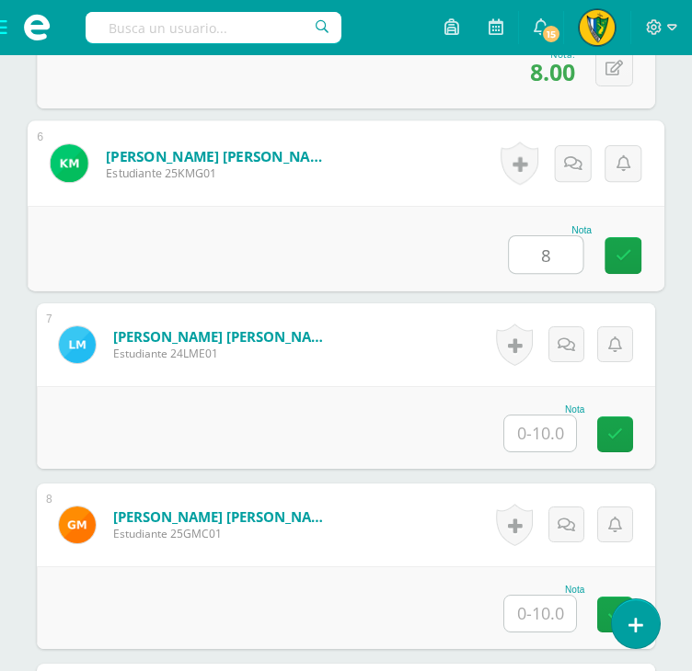
type input "8"
click at [544, 436] on input "text" at bounding box center [540, 434] width 72 height 36
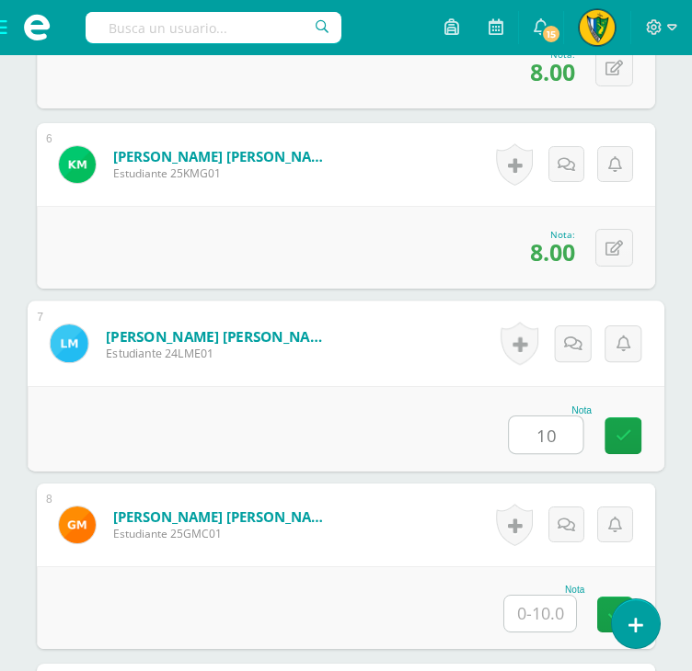
type input "10"
click at [524, 612] on input "text" at bounding box center [540, 614] width 72 height 36
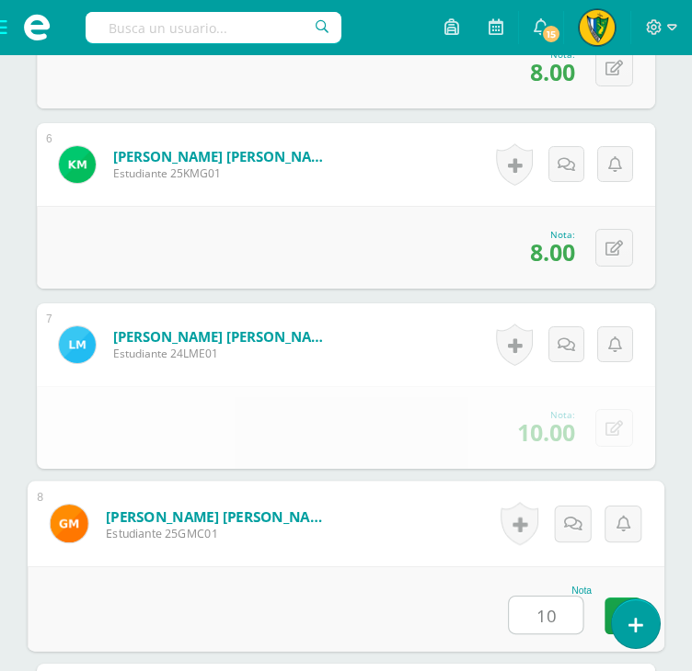
scroll to position [1749, 0]
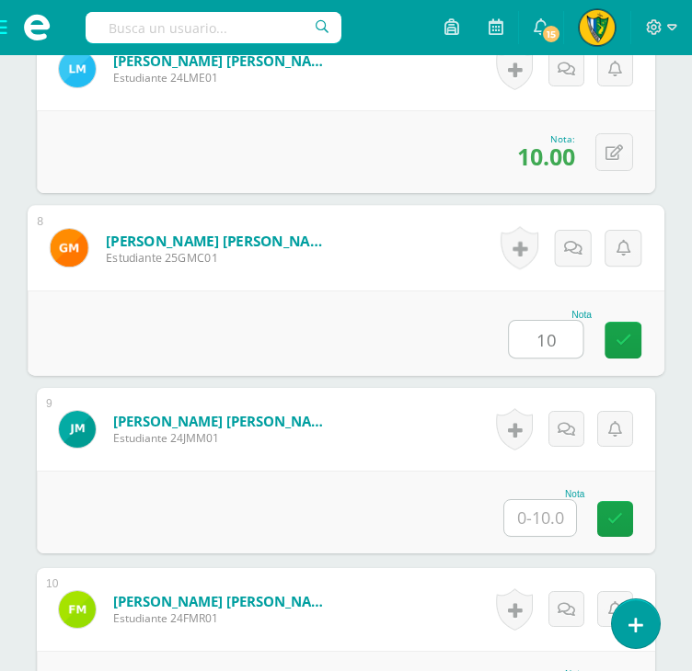
type input "10"
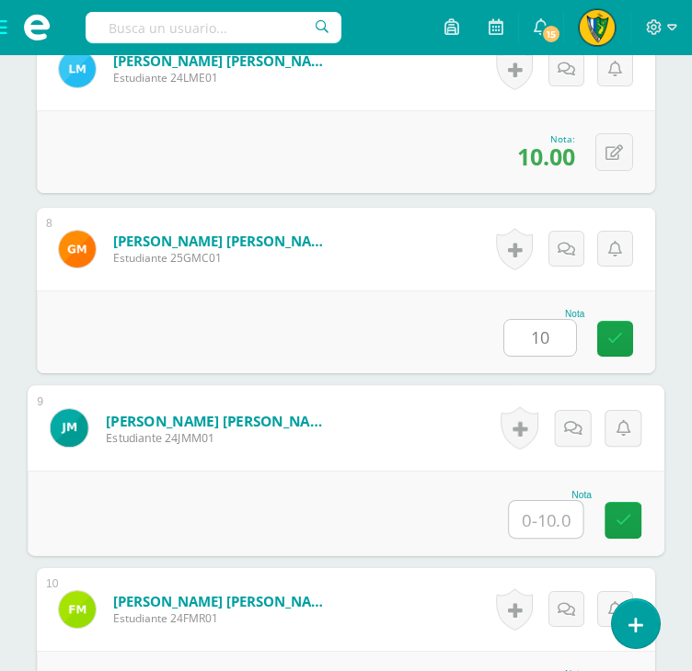
click at [548, 510] on input "text" at bounding box center [546, 519] width 74 height 37
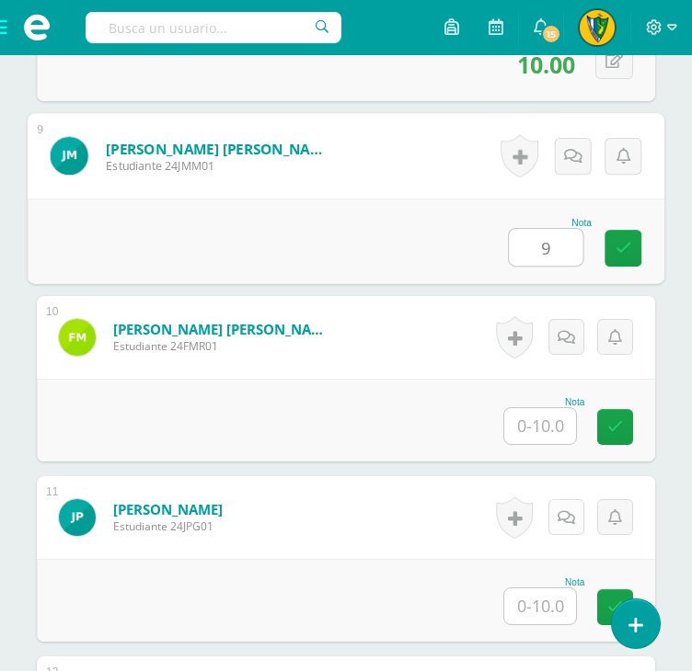
scroll to position [2024, 0]
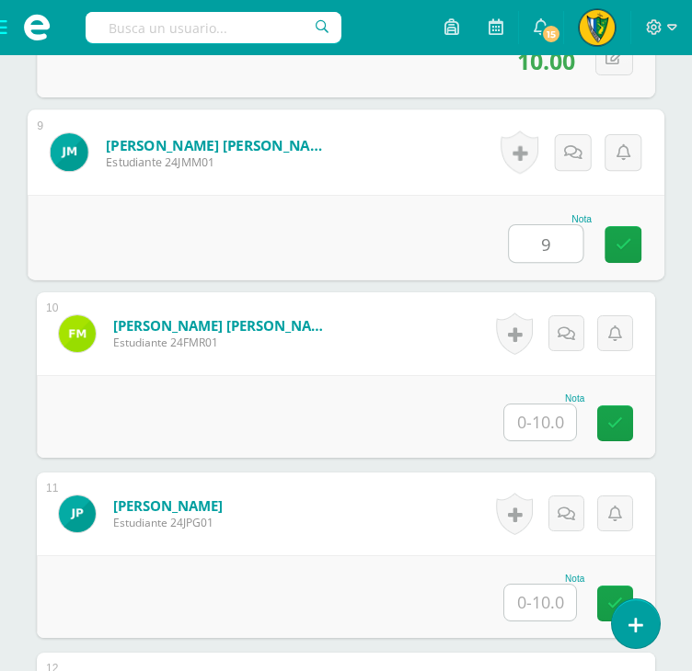
type input "9"
click at [551, 427] on input "text" at bounding box center [540, 423] width 72 height 36
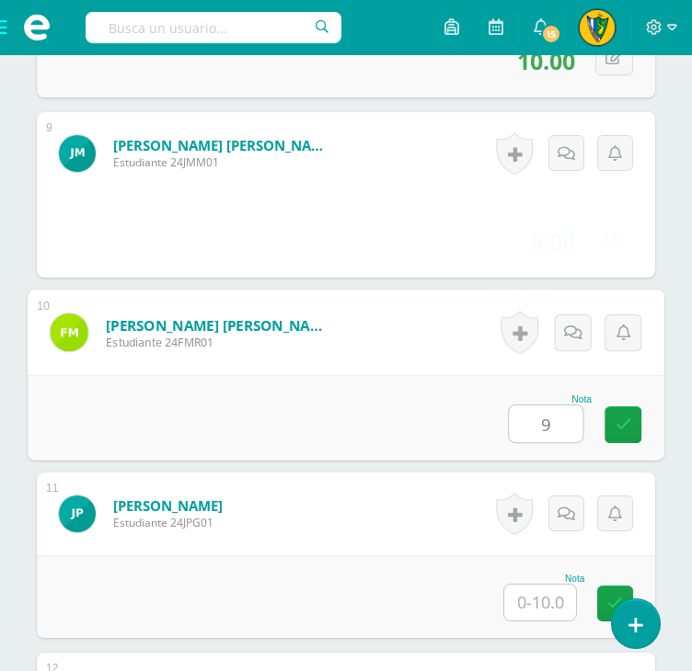
type input "9"
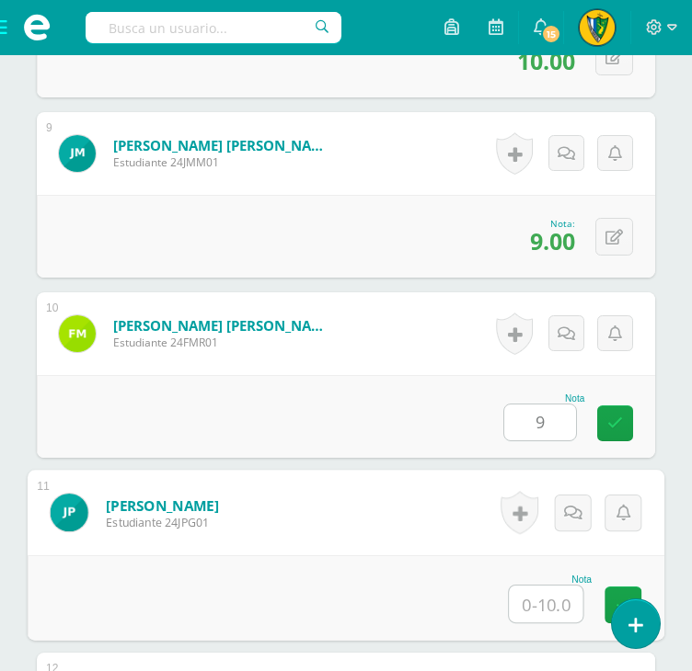
click at [533, 597] on input "text" at bounding box center [546, 604] width 74 height 37
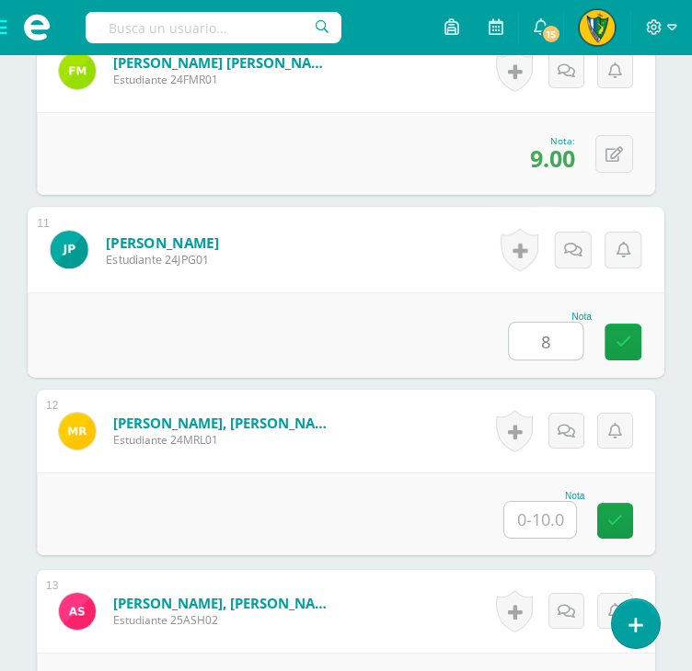
scroll to position [2300, 0]
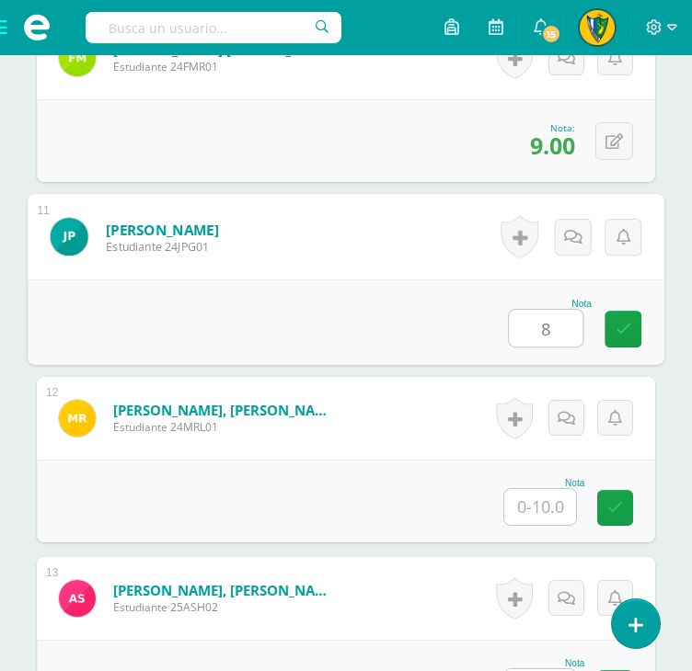
type input "8"
click at [534, 518] on input "text" at bounding box center [540, 507] width 72 height 36
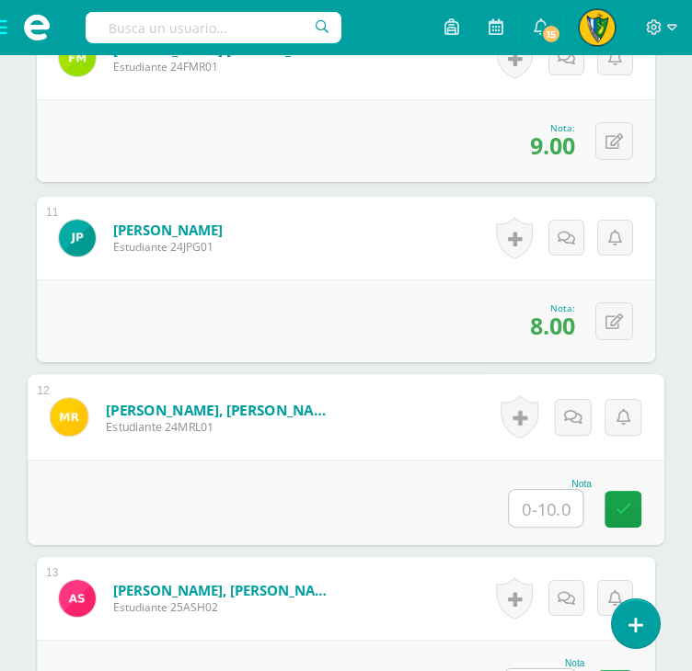
scroll to position [2668, 0]
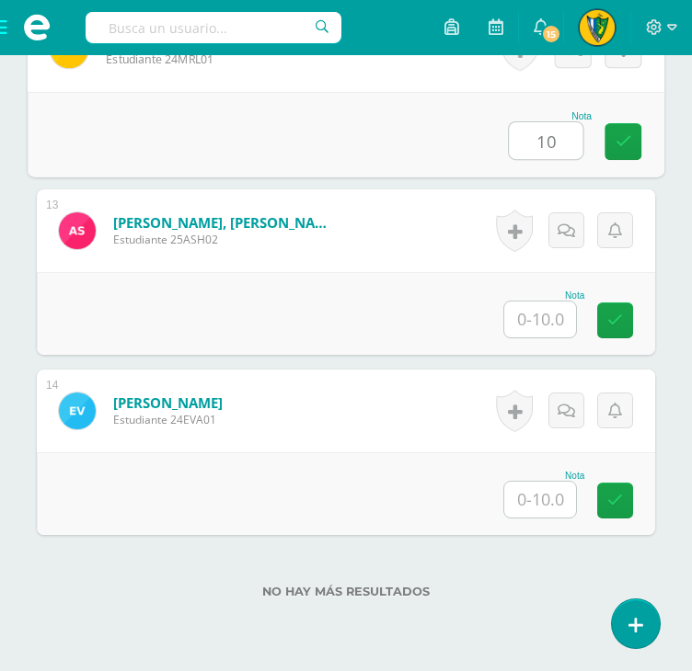
type input "10"
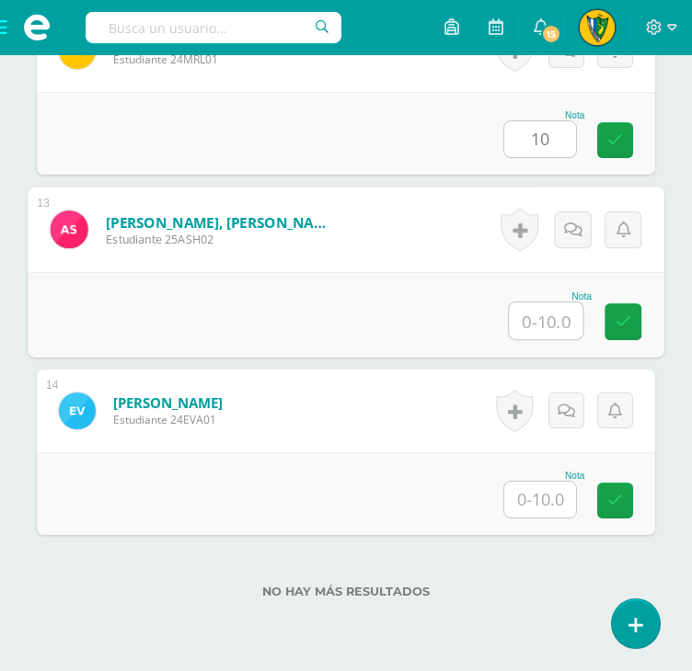
click at [536, 318] on input "text" at bounding box center [546, 321] width 74 height 37
type input "8"
click at [541, 500] on input "text" at bounding box center [540, 500] width 72 height 36
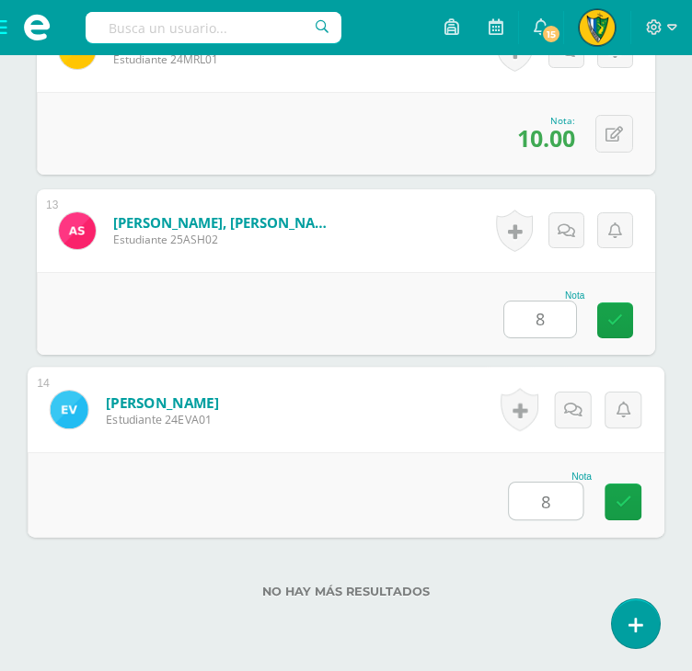
type input "8"
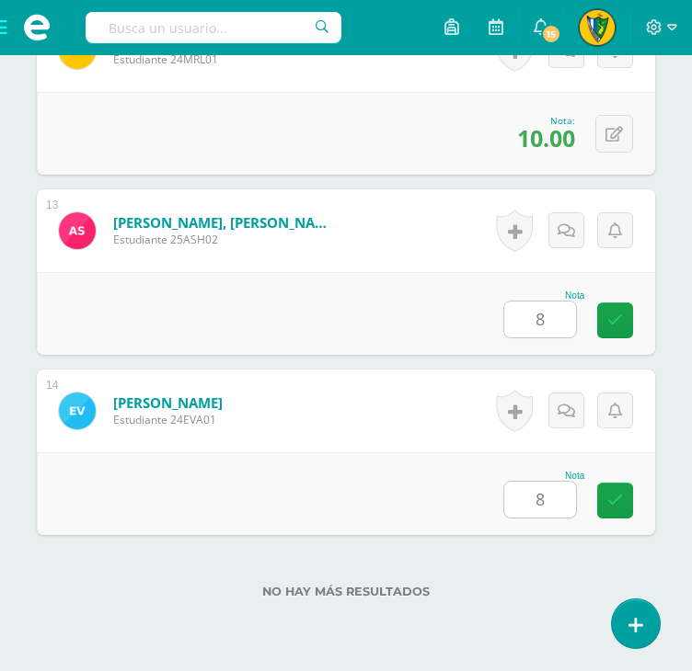
click at [541, 541] on div "No hay más resultados" at bounding box center [346, 578] width 618 height 86
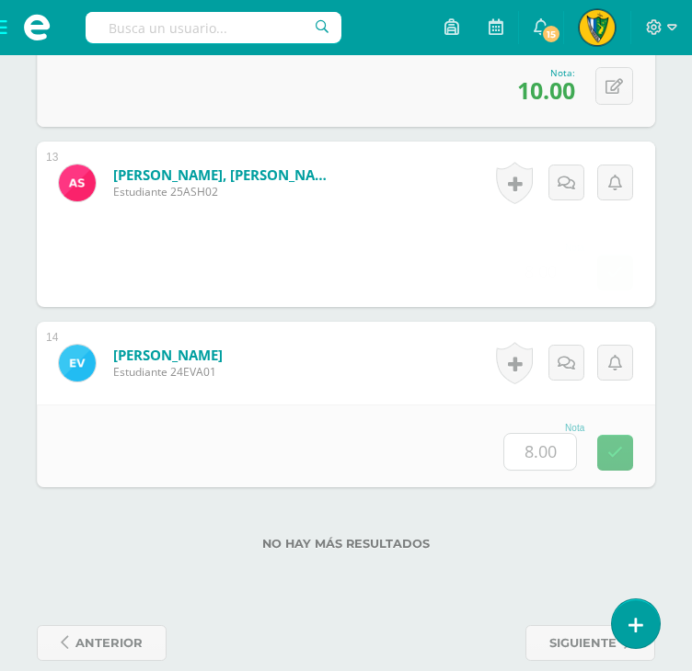
scroll to position [2742, 0]
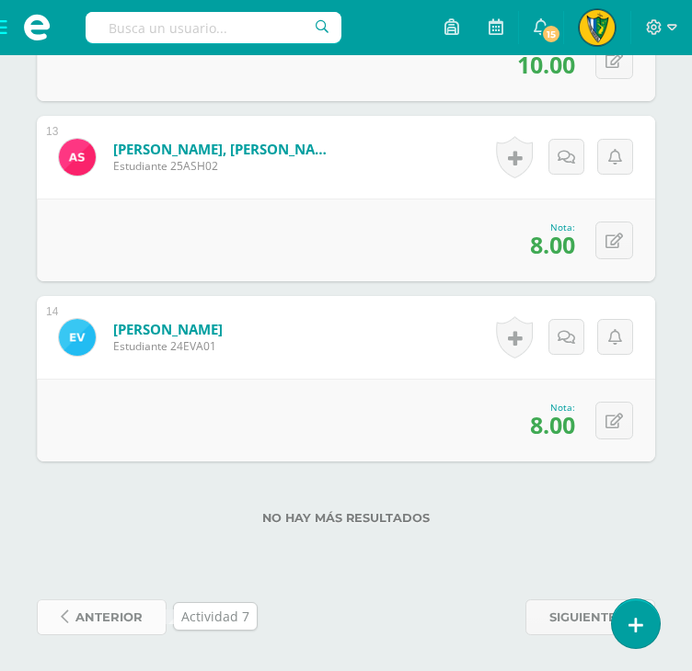
click at [139, 620] on span "anterior" at bounding box center [108, 618] width 67 height 34
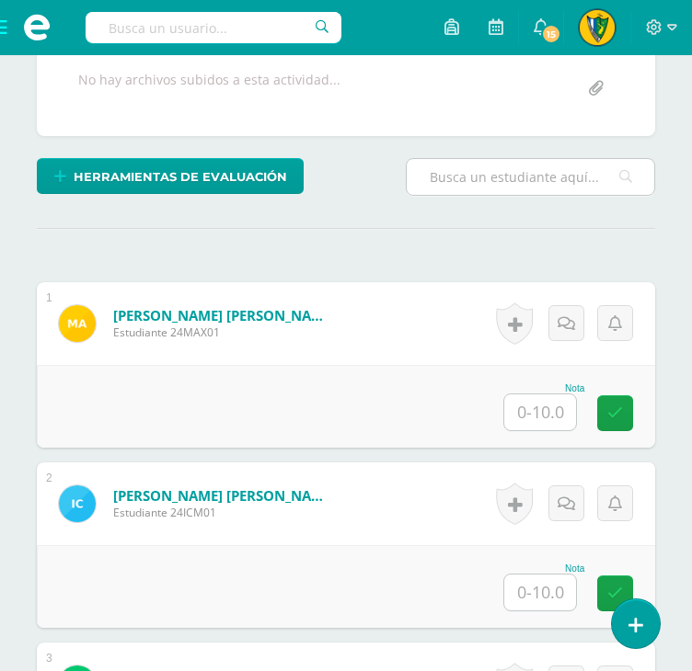
scroll to position [461, 0]
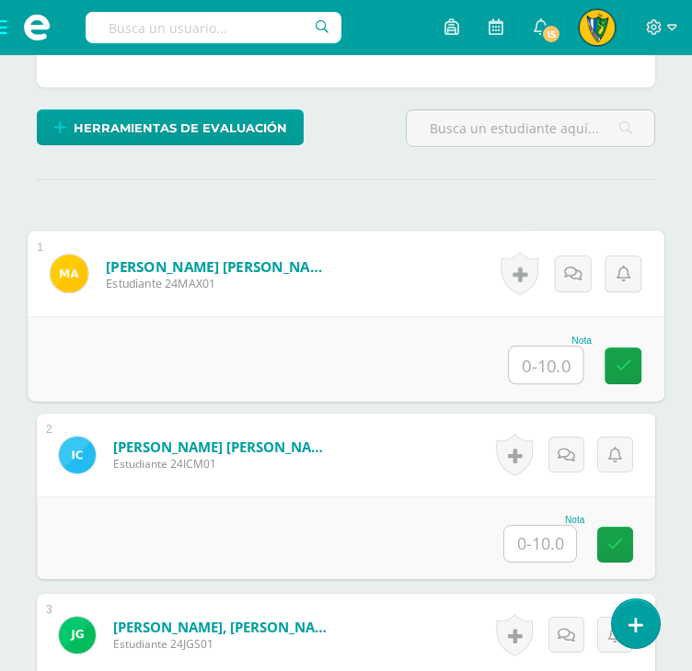
click at [547, 358] on input "text" at bounding box center [546, 365] width 74 height 37
type input "10"
click at [562, 546] on input "text" at bounding box center [540, 544] width 72 height 36
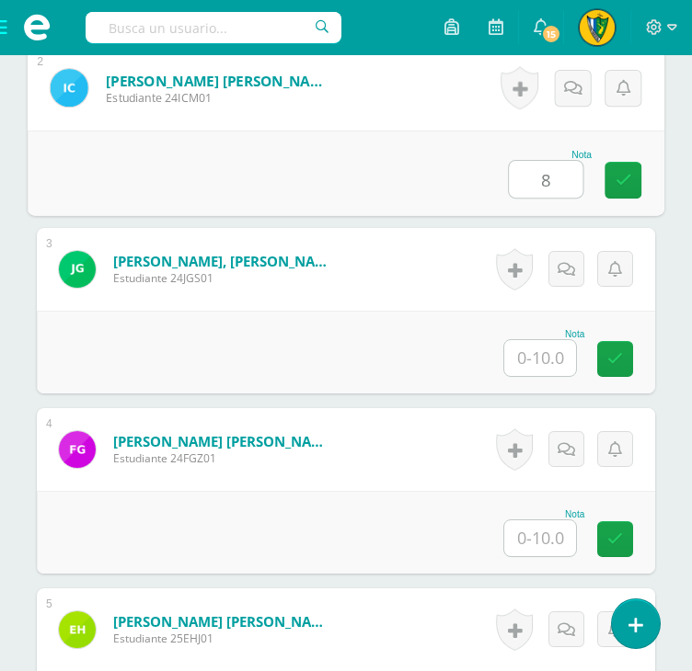
scroll to position [829, 0]
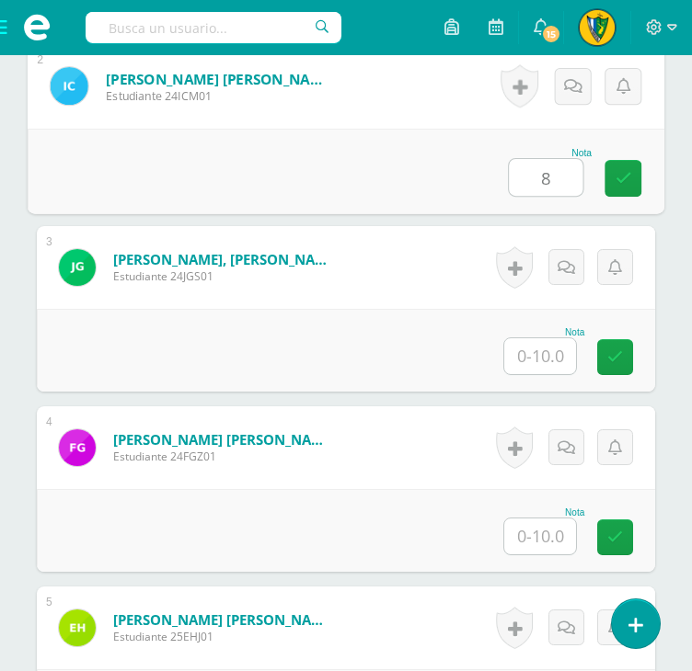
type input "8"
click at [547, 348] on input "text" at bounding box center [540, 356] width 72 height 36
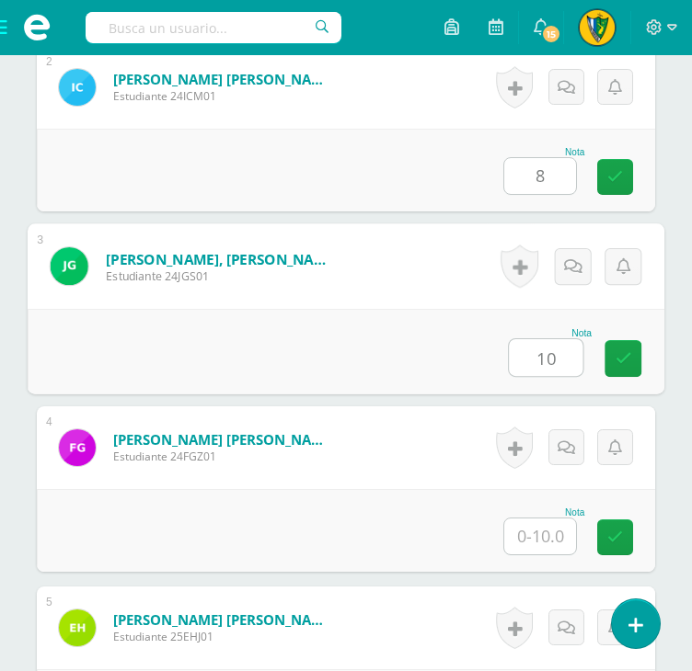
type input "10"
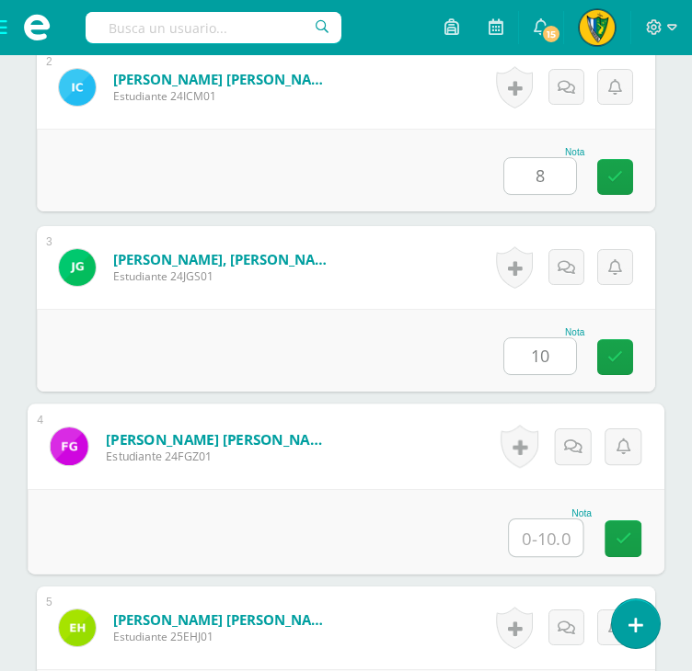
click at [548, 542] on input "text" at bounding box center [546, 538] width 74 height 37
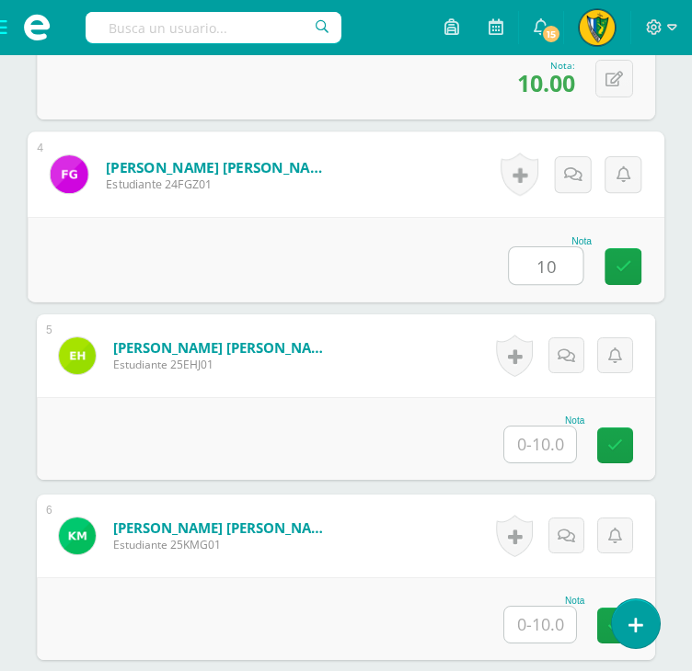
scroll to position [1105, 0]
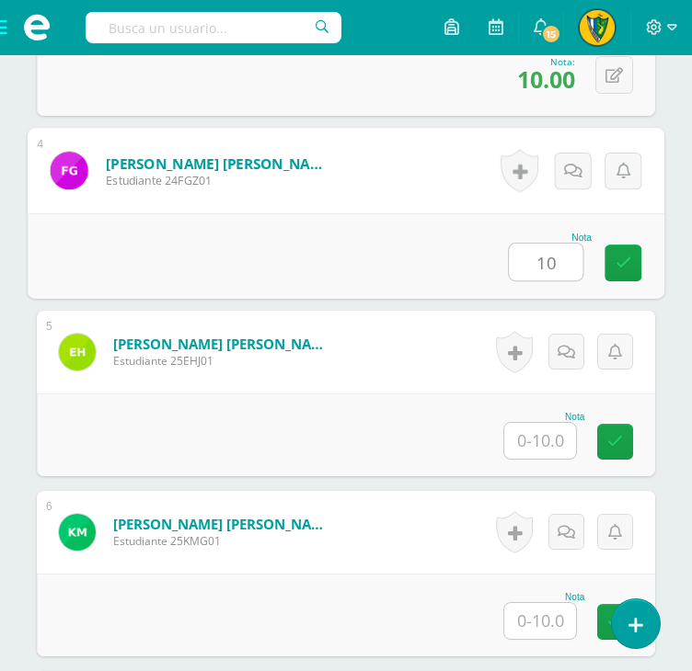
type input "10"
click at [545, 442] on input "text" at bounding box center [540, 441] width 72 height 36
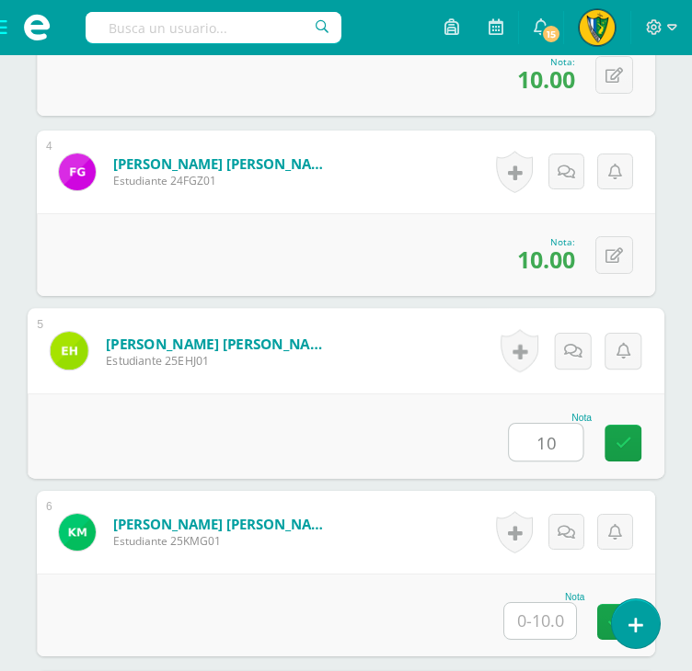
type input "10"
click at [546, 612] on input "text" at bounding box center [540, 621] width 72 height 36
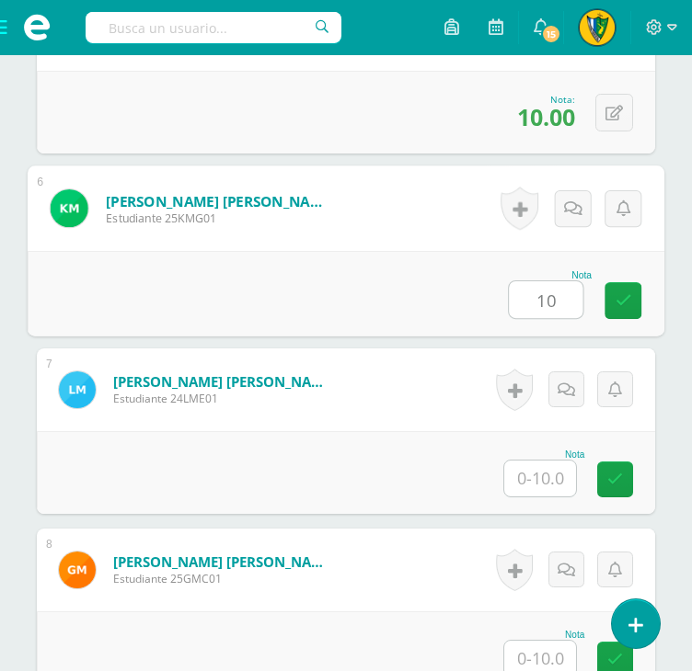
scroll to position [1473, 0]
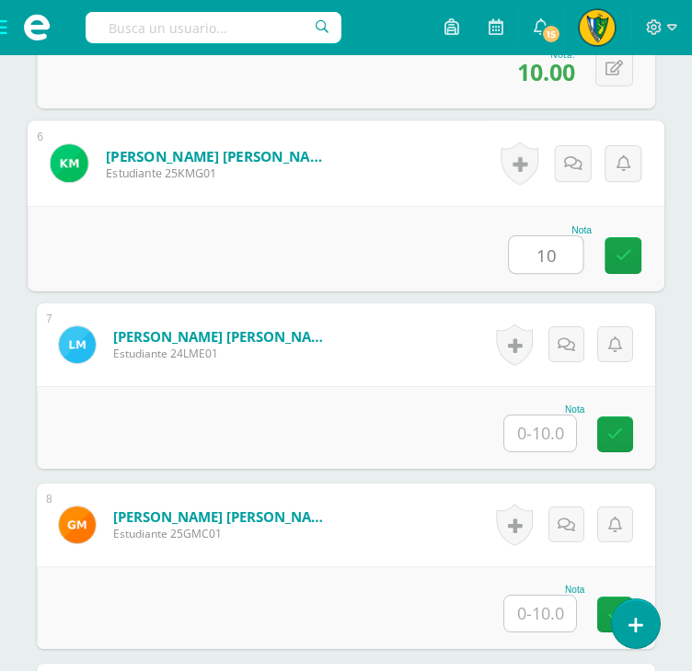
type input "10"
click at [545, 420] on input "text" at bounding box center [540, 434] width 72 height 36
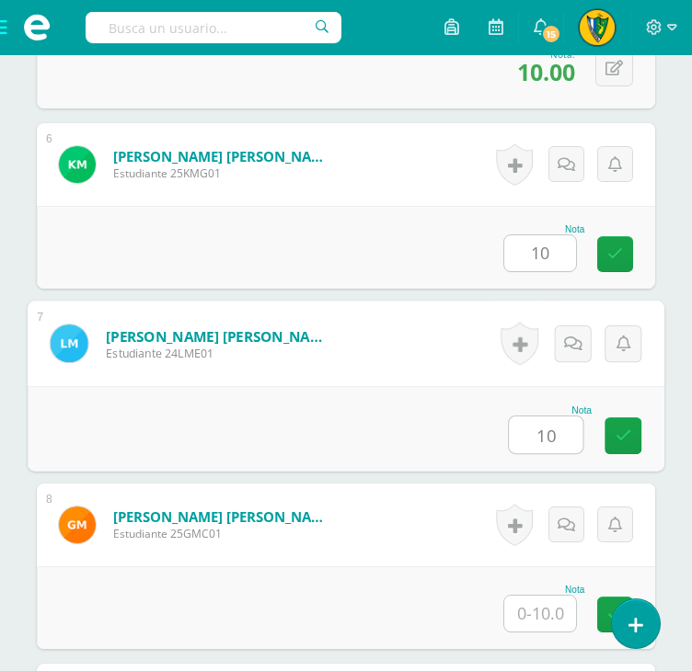
type input "10"
click at [556, 605] on input "text" at bounding box center [540, 614] width 72 height 36
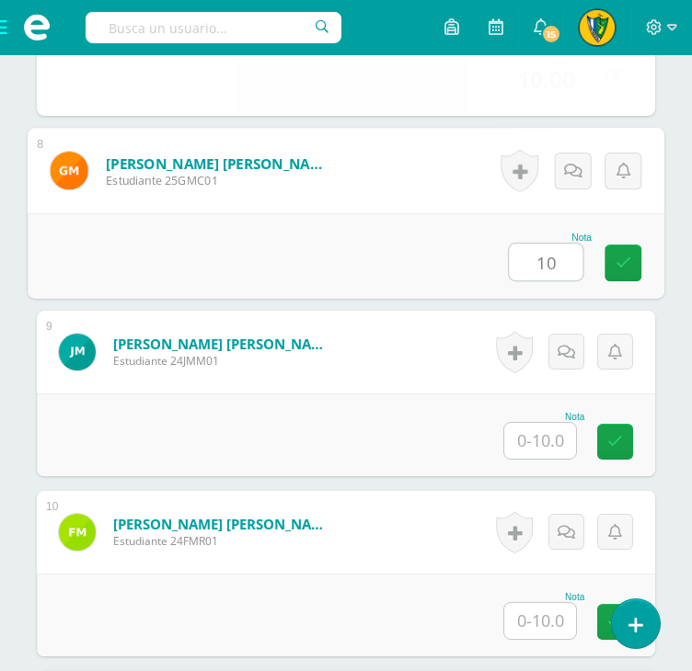
scroll to position [1841, 0]
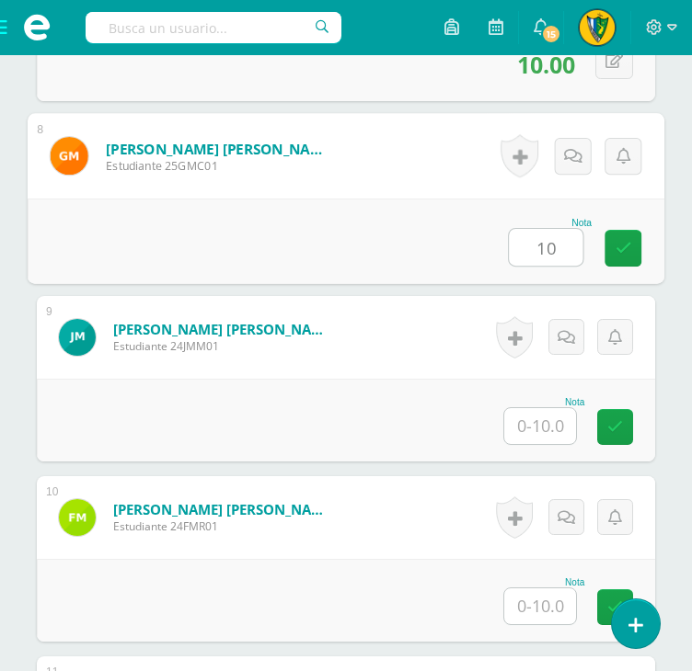
type input "10"
click at [547, 431] on input "text" at bounding box center [540, 426] width 72 height 36
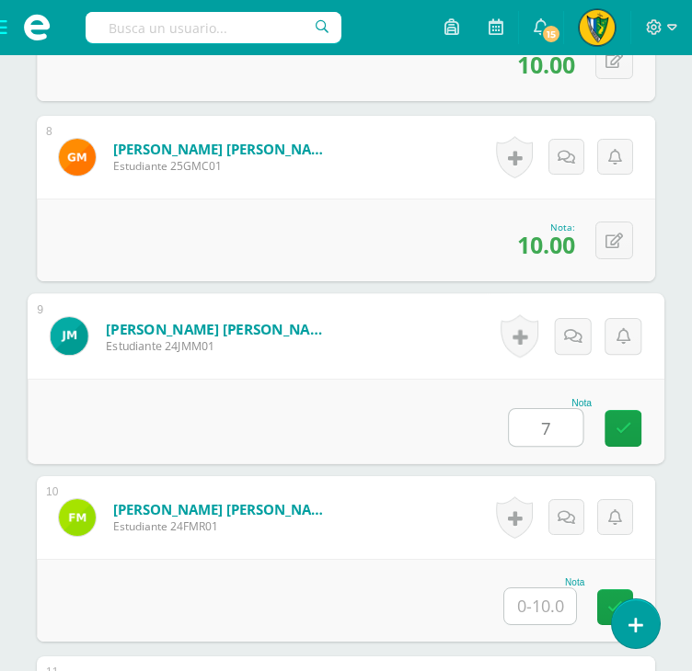
scroll to position [2116, 0]
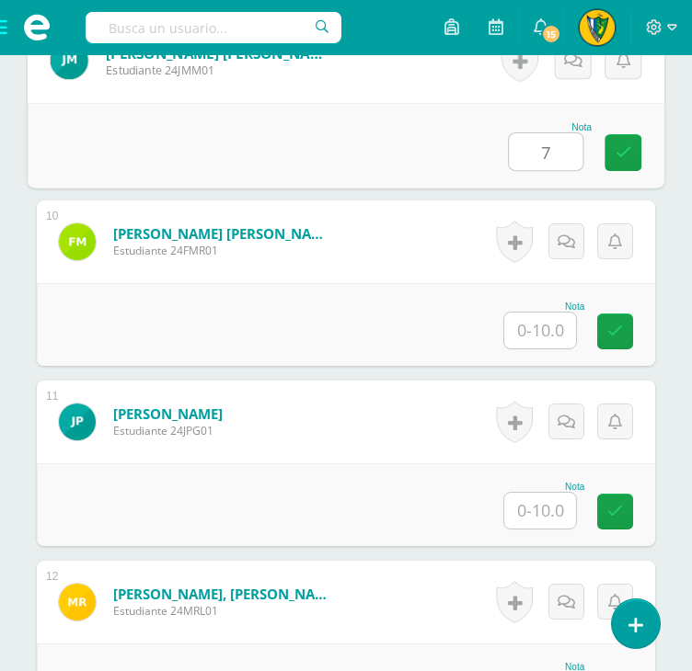
type input "7"
click at [531, 313] on input "text" at bounding box center [540, 331] width 72 height 36
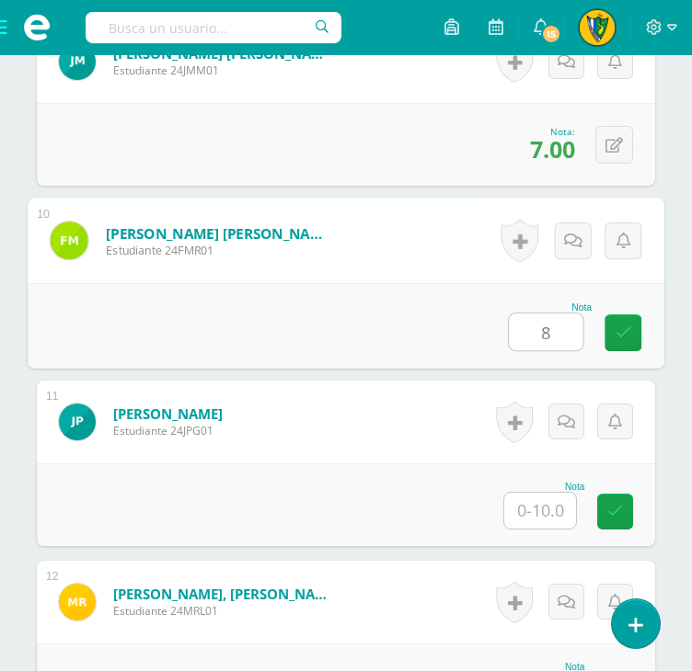
type input "8"
click at [552, 511] on input "text" at bounding box center [540, 511] width 72 height 36
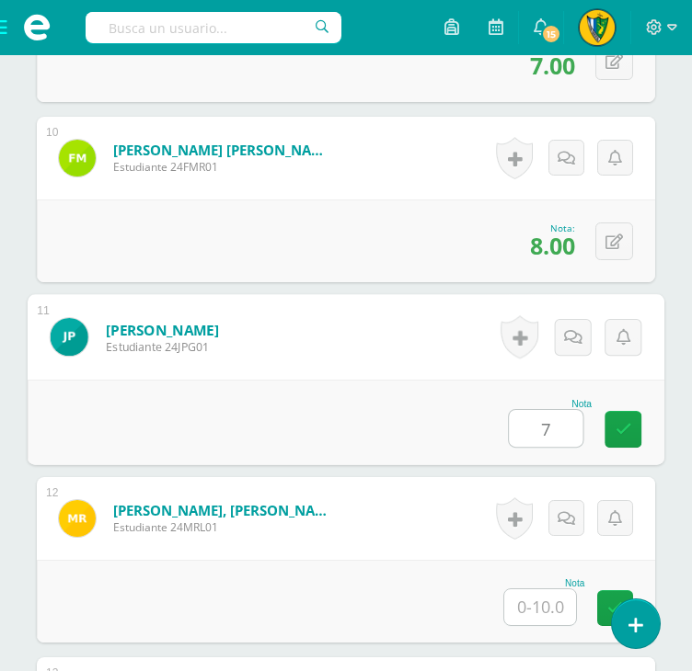
scroll to position [2300, 0]
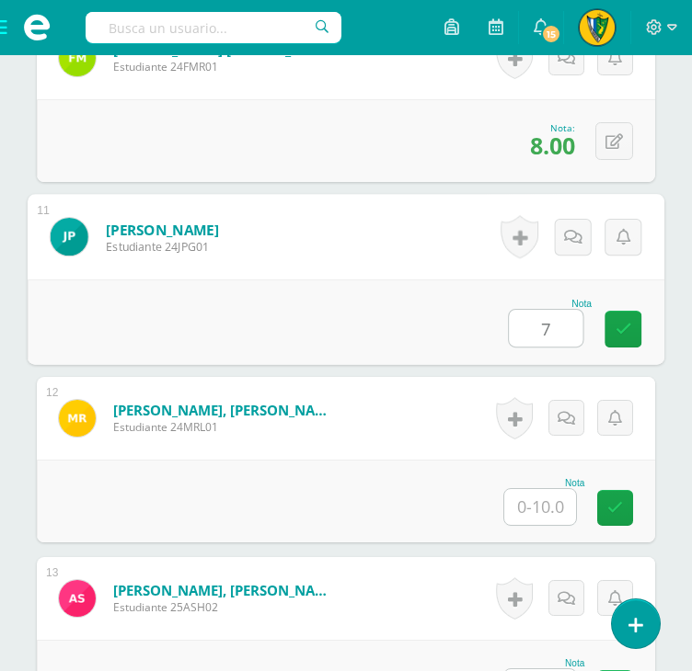
type input "7"
click at [556, 506] on input "text" at bounding box center [540, 507] width 72 height 36
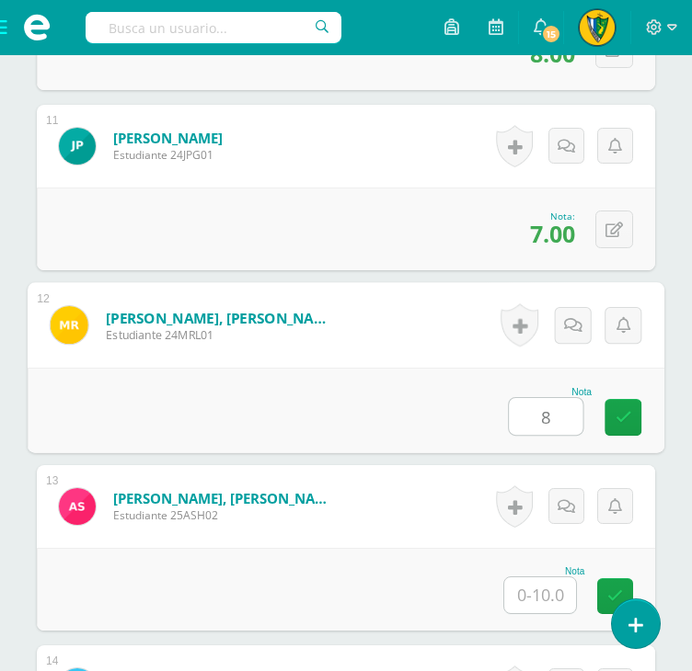
type input "8"
click at [545, 582] on input "text" at bounding box center [540, 596] width 72 height 36
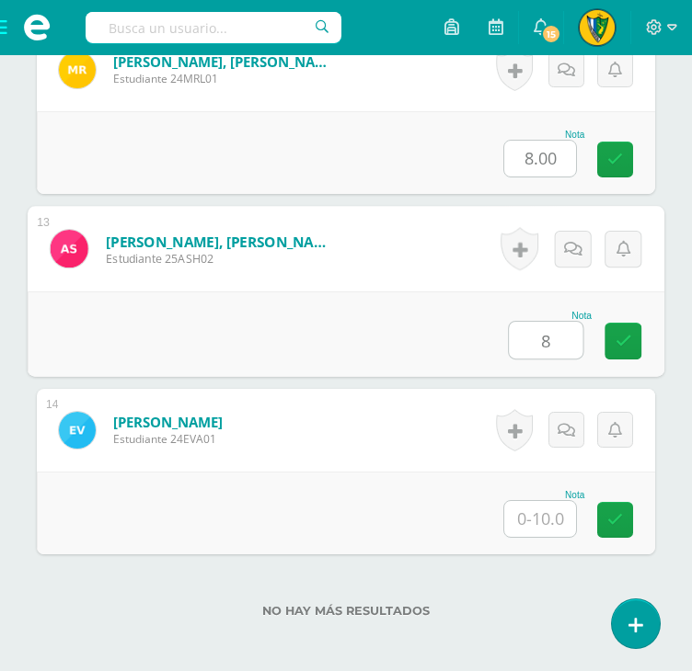
scroll to position [2668, 0]
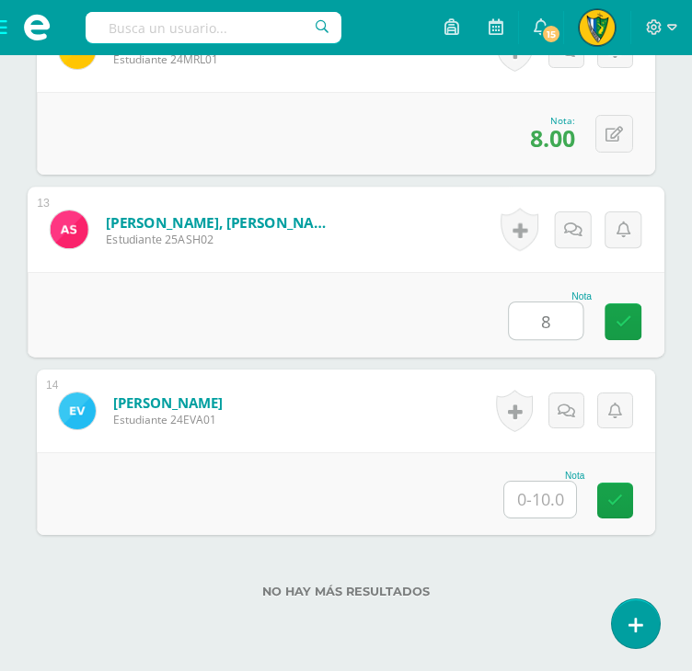
type input "8"
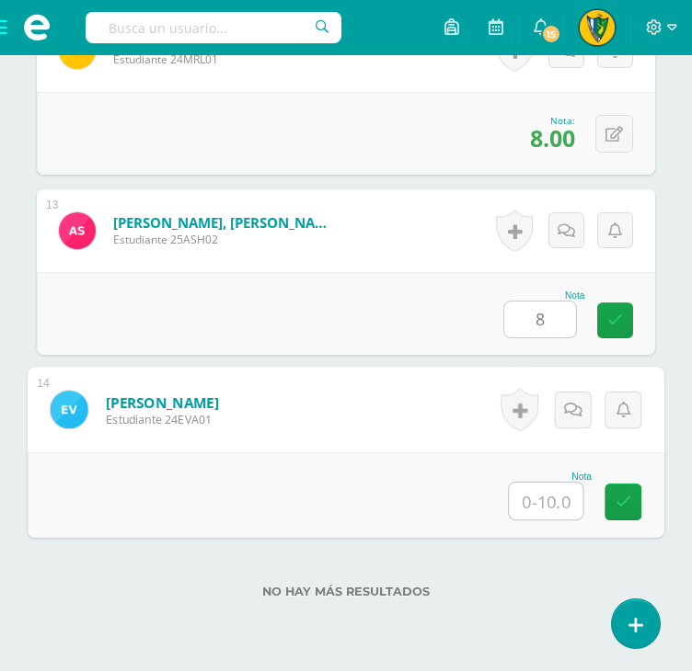
click at [557, 490] on input "text" at bounding box center [546, 501] width 74 height 37
type input "7"
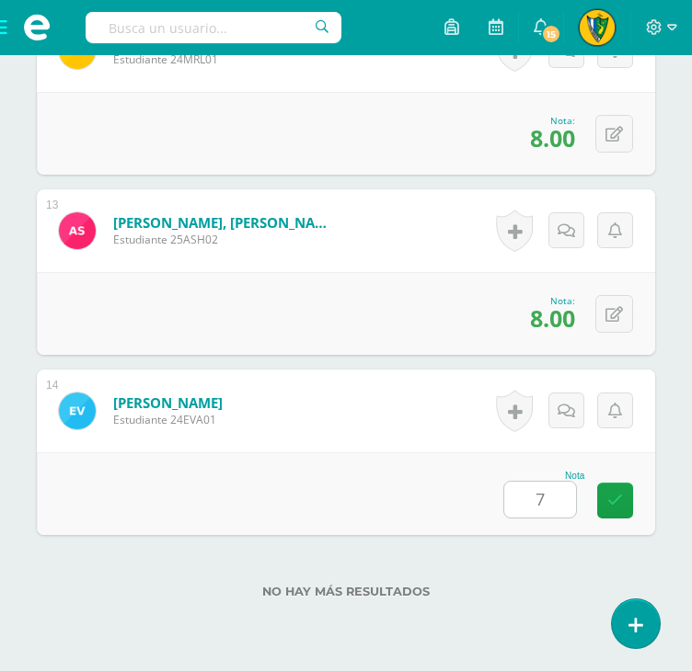
click at [551, 575] on div "No hay más resultados" at bounding box center [346, 578] width 618 height 86
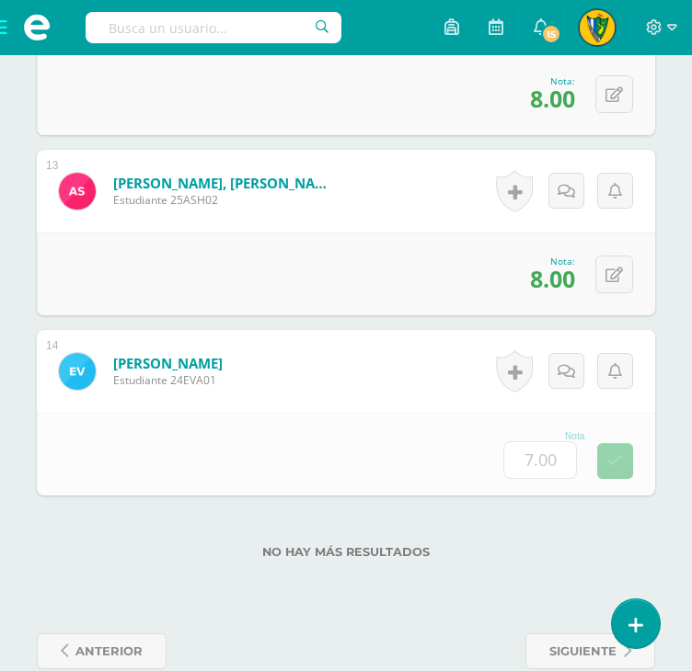
scroll to position [2742, 0]
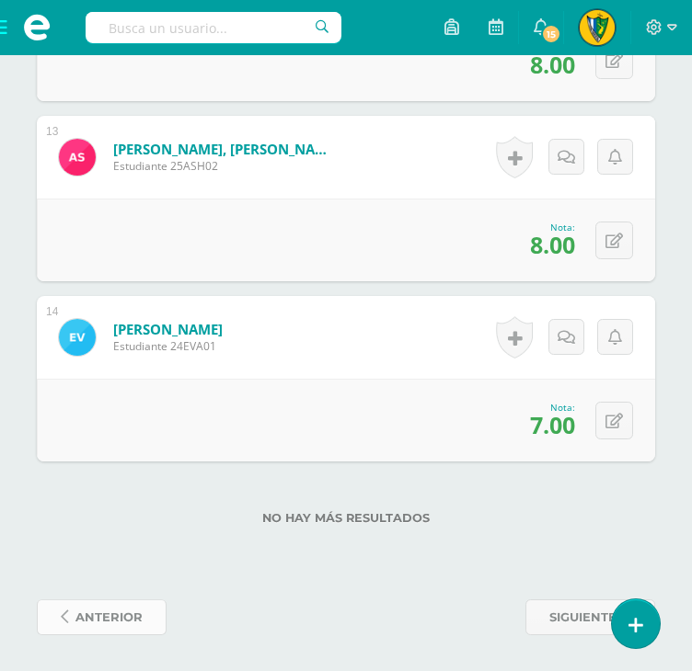
click at [115, 623] on span "anterior" at bounding box center [108, 618] width 67 height 34
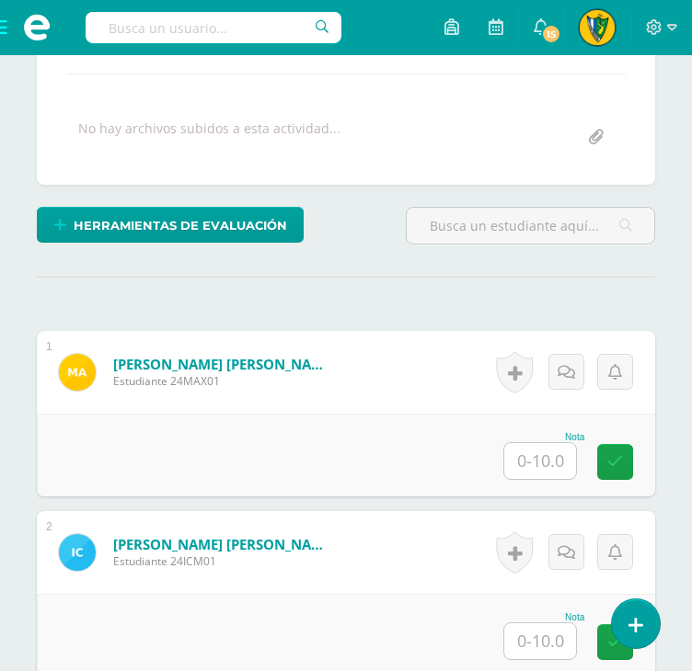
scroll to position [553, 0]
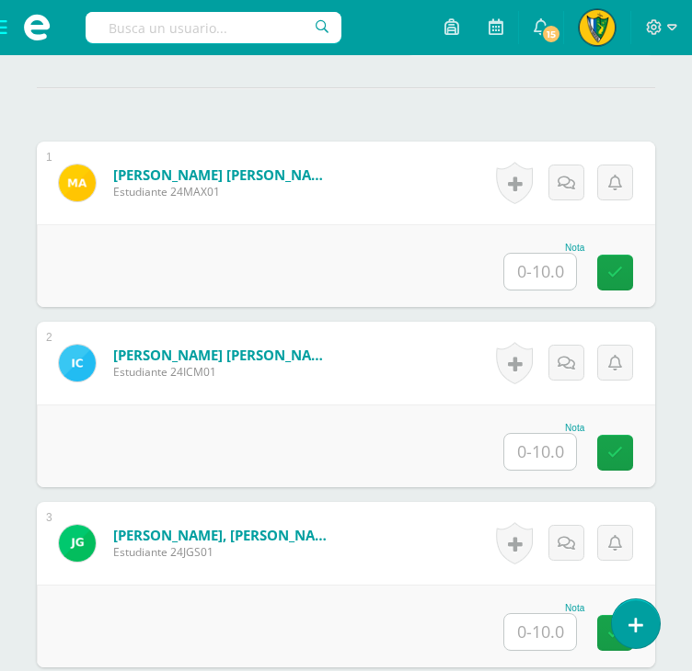
click at [556, 277] on input "text" at bounding box center [540, 272] width 72 height 36
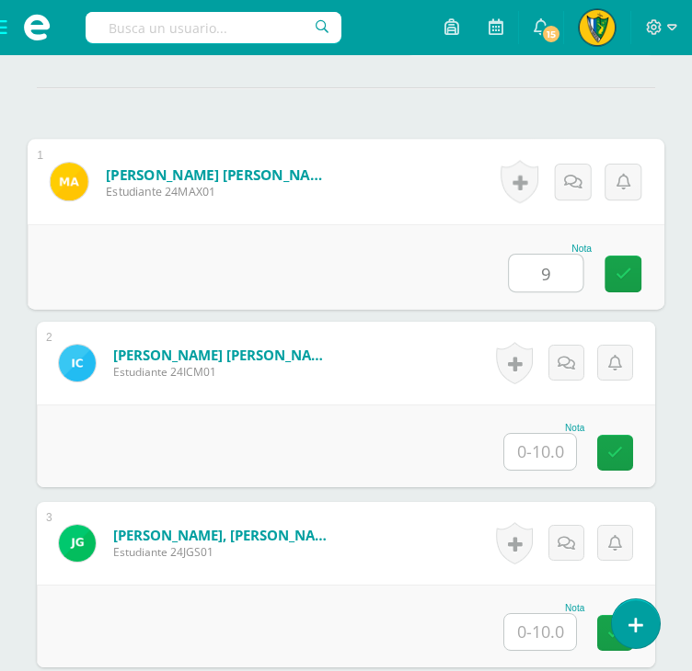
type input "9"
click at [549, 444] on input "text" at bounding box center [540, 452] width 72 height 36
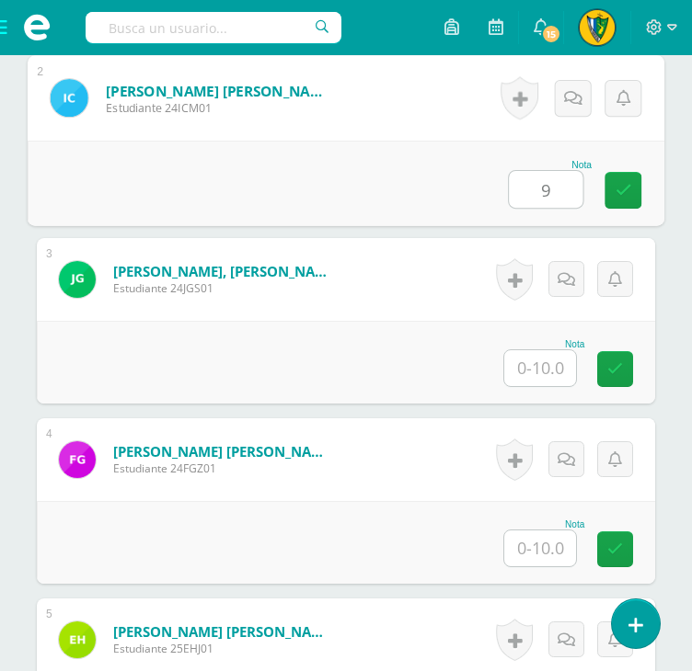
scroll to position [829, 0]
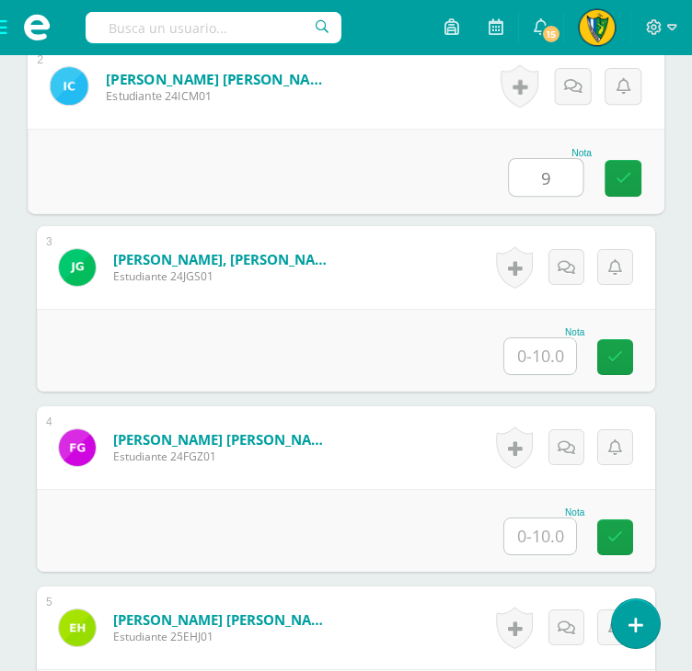
type input "9"
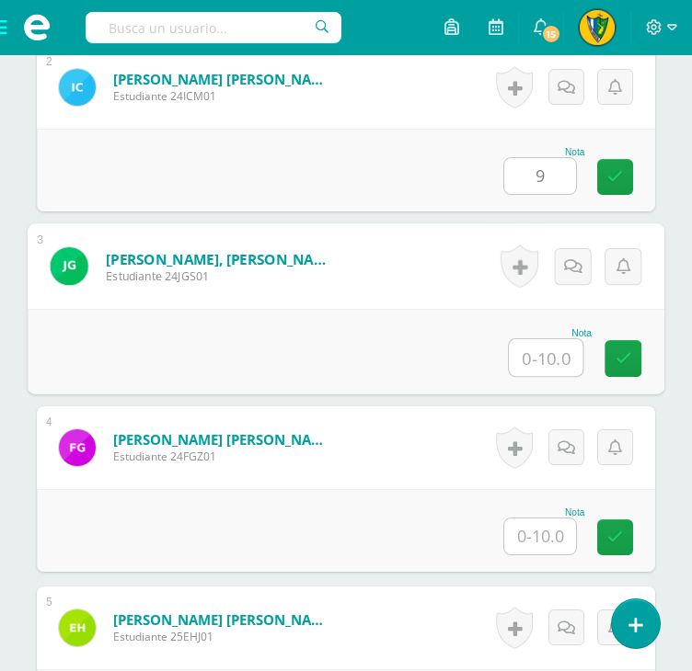
click at [563, 351] on input "text" at bounding box center [546, 357] width 74 height 37
type input "7"
click at [549, 522] on input "text" at bounding box center [540, 537] width 72 height 36
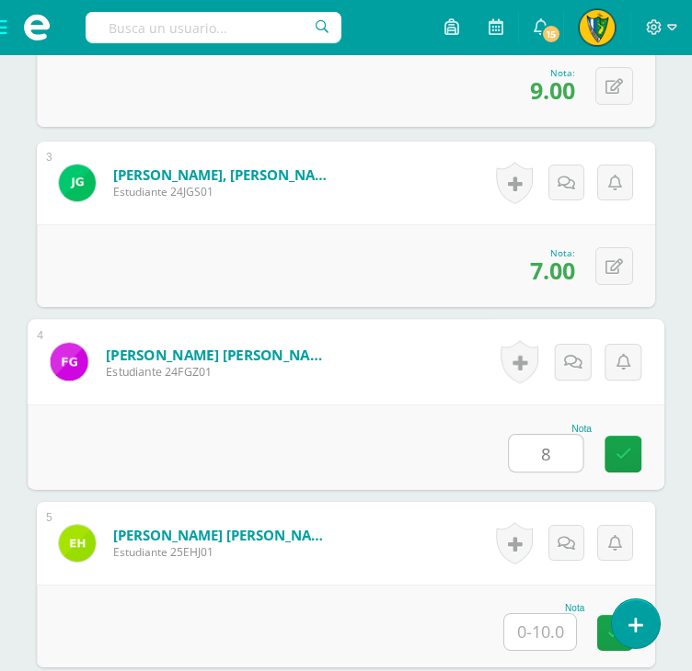
scroll to position [1105, 0]
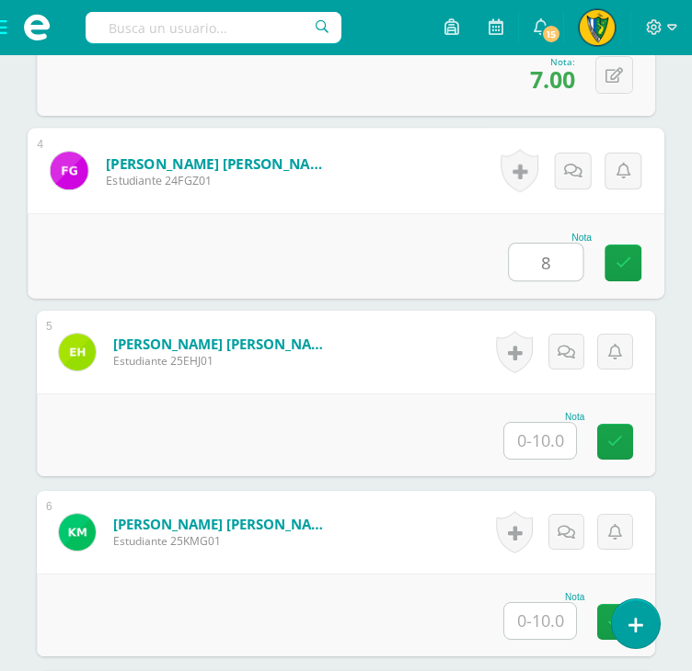
type input "8"
click at [545, 449] on input "text" at bounding box center [540, 441] width 72 height 36
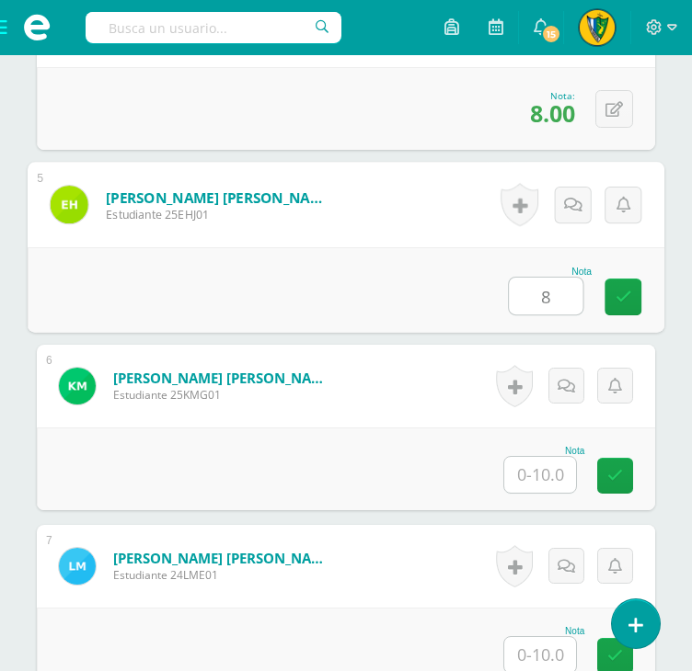
scroll to position [1289, 0]
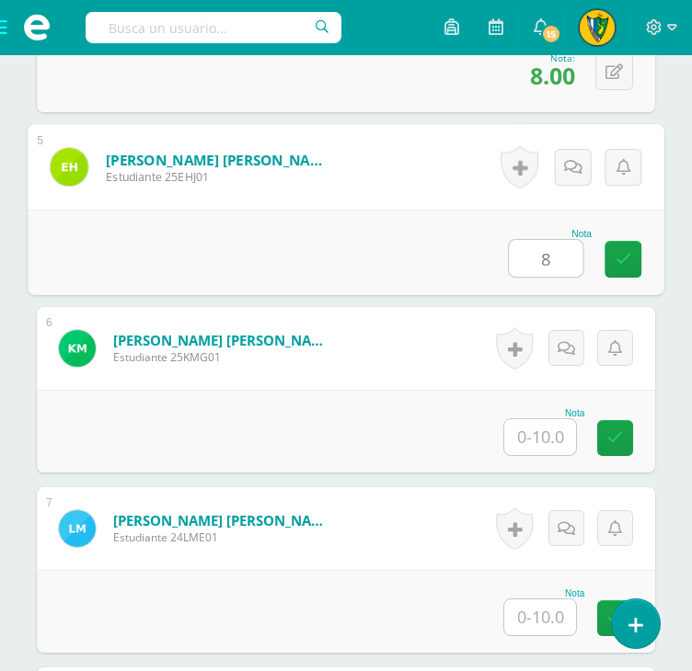
type input "8"
click at [548, 444] on input "text" at bounding box center [540, 437] width 72 height 36
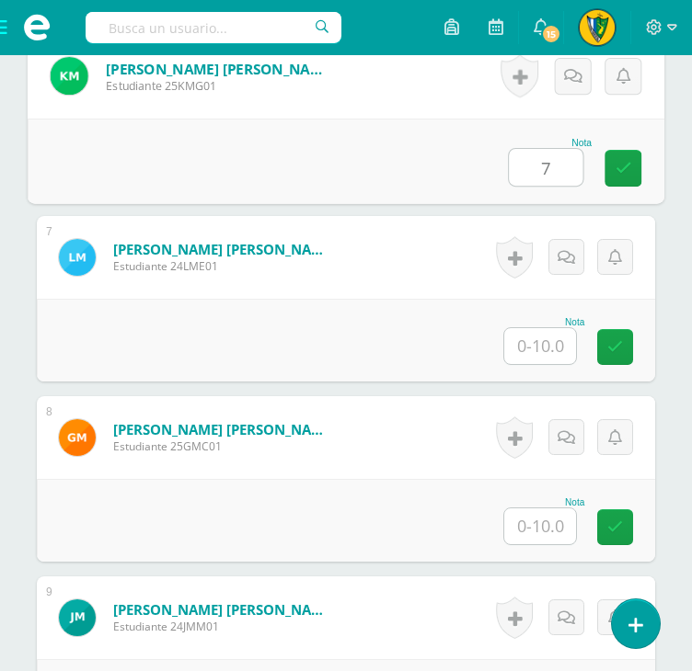
scroll to position [1565, 0]
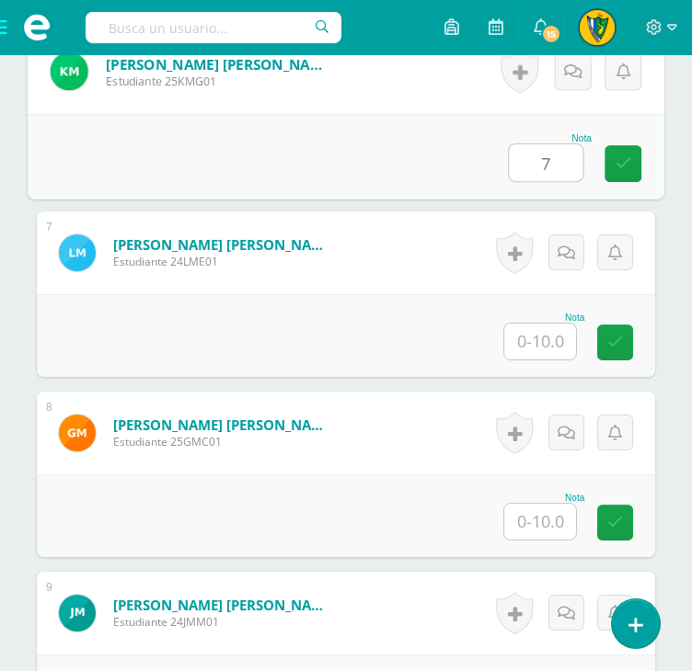
type input "7"
click at [556, 343] on input "text" at bounding box center [540, 342] width 72 height 36
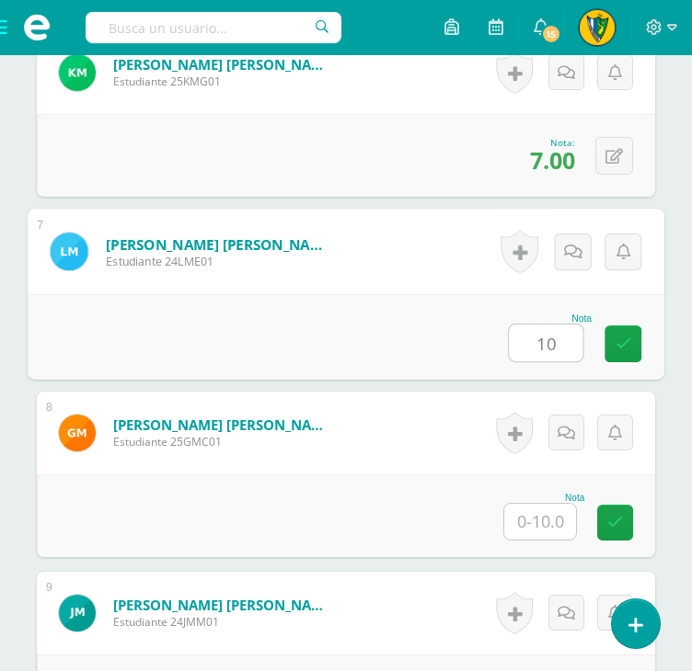
type input "10"
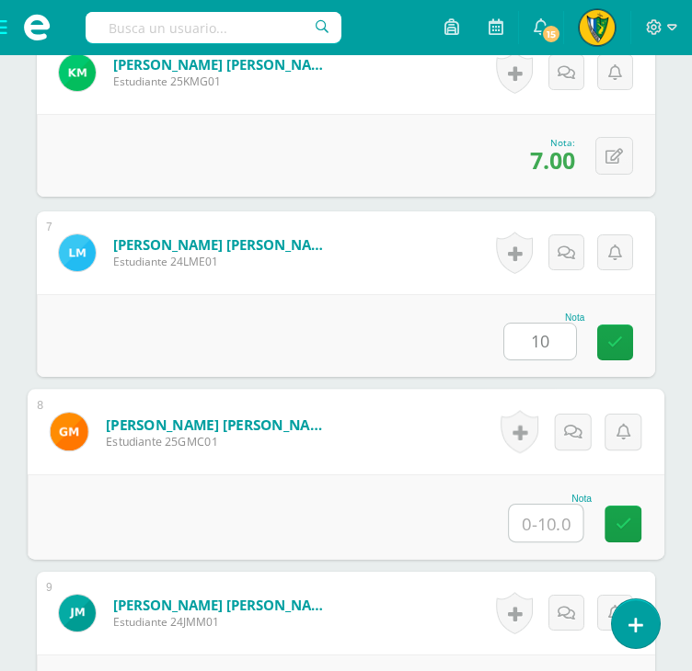
click at [551, 505] on input "text" at bounding box center [546, 523] width 74 height 37
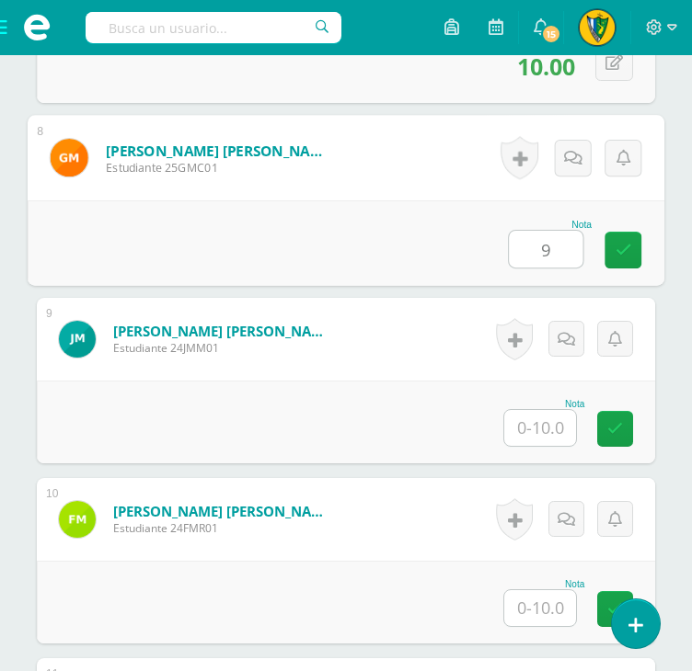
scroll to position [1841, 0]
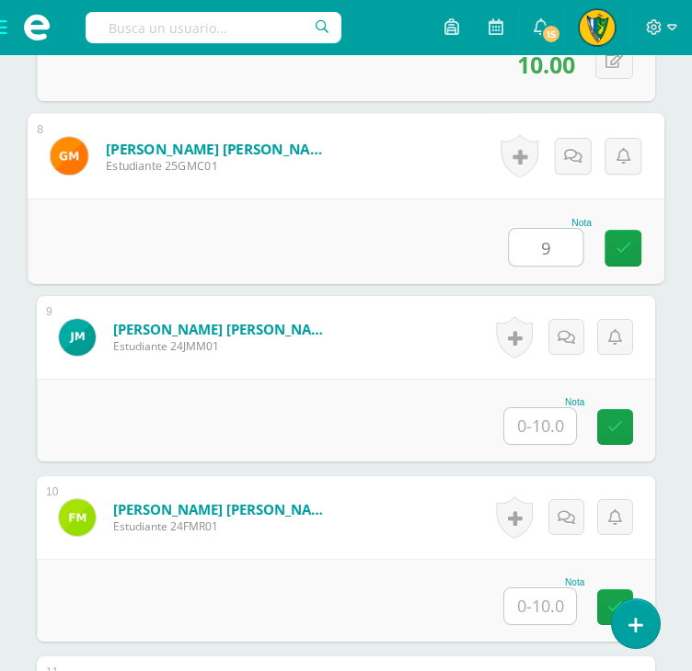
type input "9"
click at [552, 431] on input "text" at bounding box center [540, 426] width 72 height 36
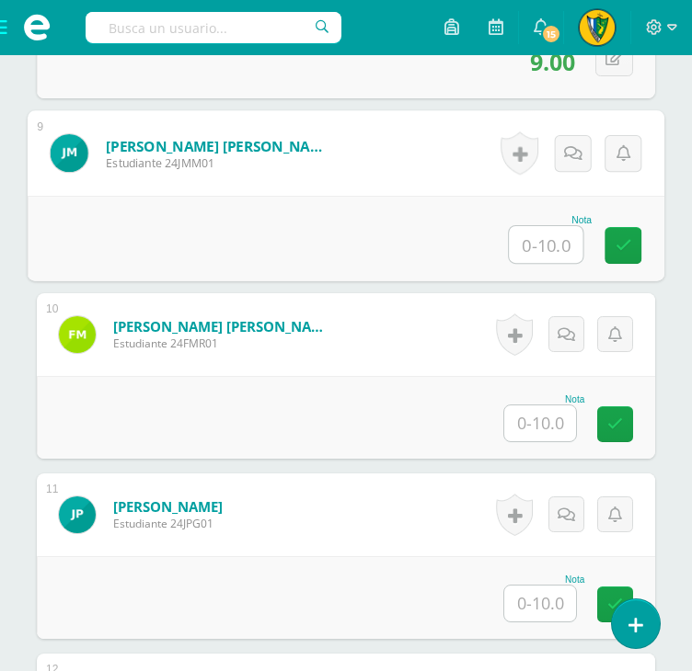
scroll to position [2024, 0]
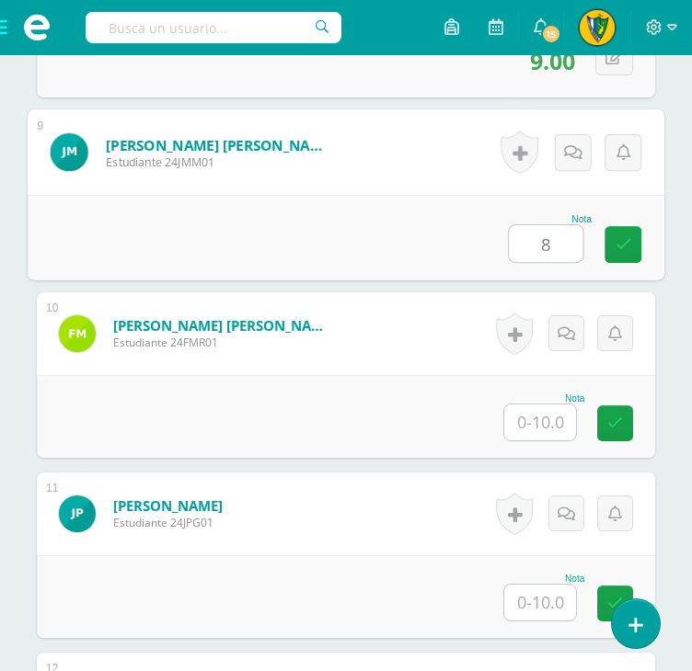
type input "8"
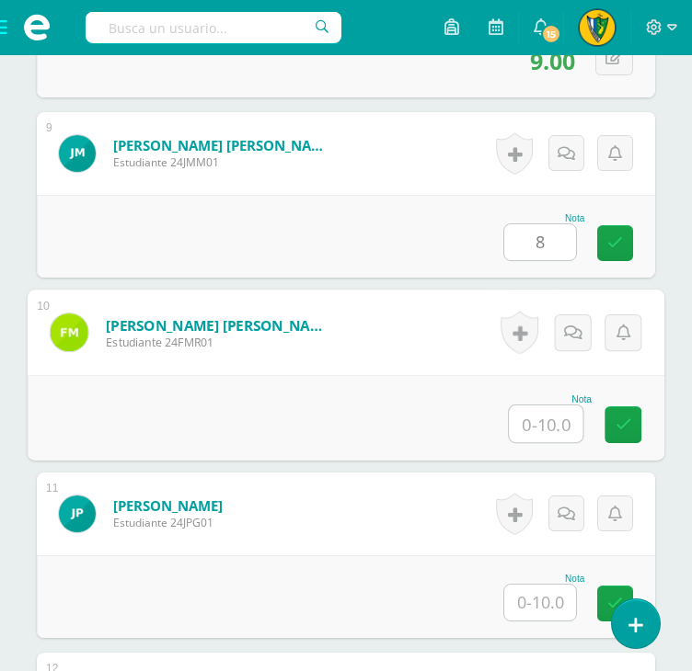
click at [552, 427] on input "text" at bounding box center [546, 424] width 74 height 37
type input "8"
click at [550, 589] on input "text" at bounding box center [540, 603] width 72 height 36
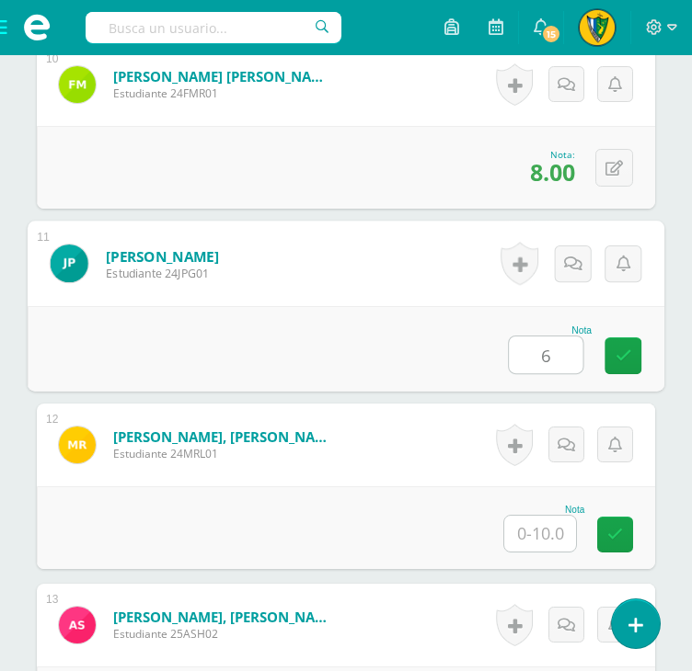
scroll to position [2300, 0]
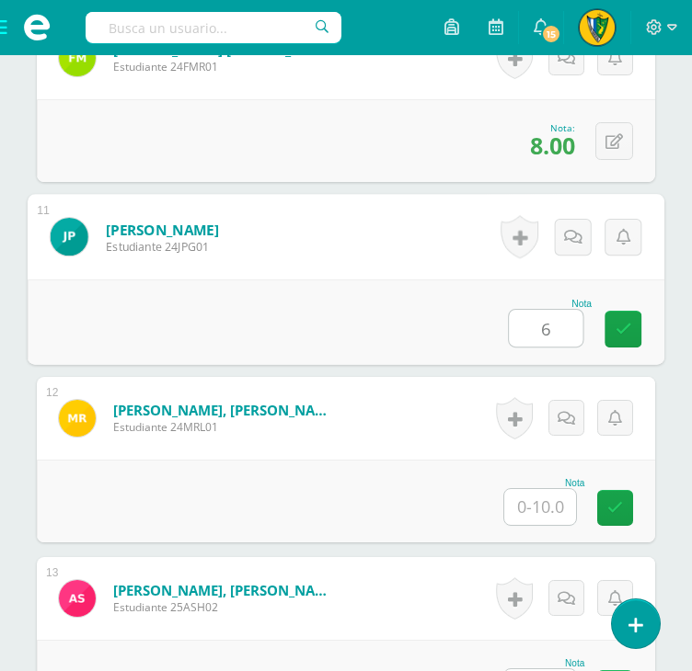
type input "6"
click at [554, 496] on input "text" at bounding box center [540, 507] width 72 height 36
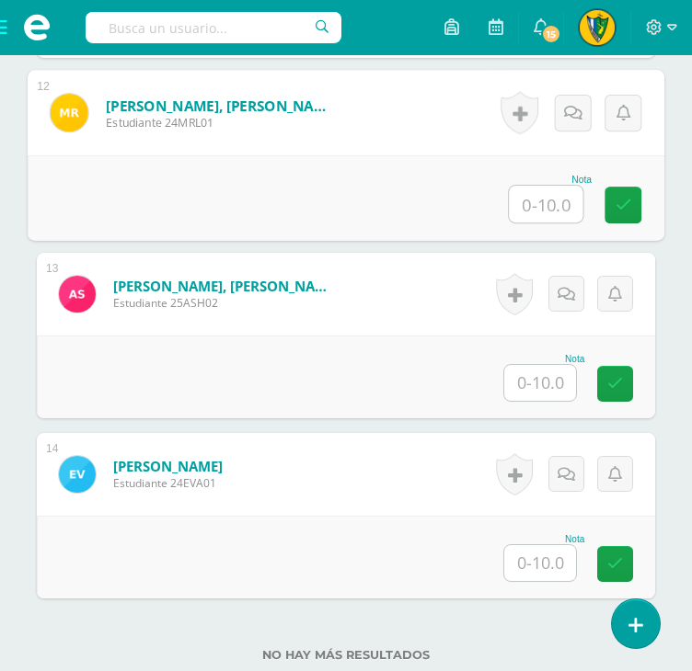
scroll to position [2668, 0]
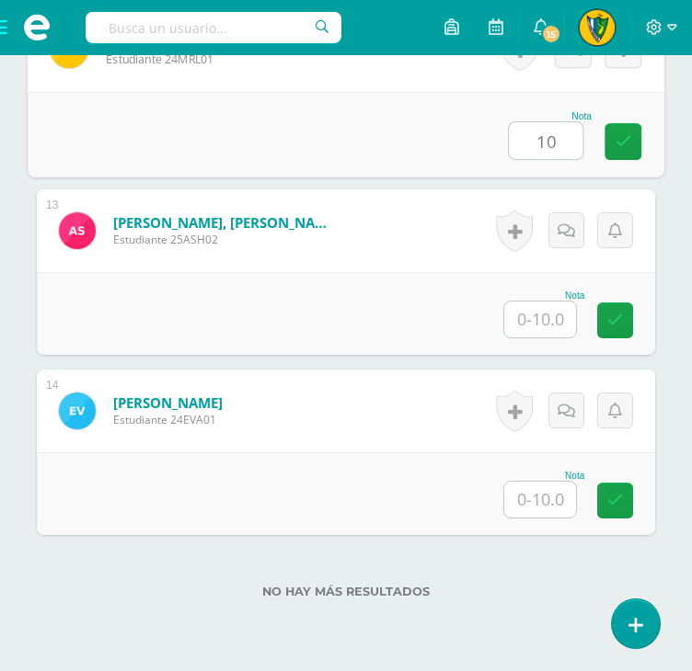
type input "10"
click at [545, 319] on input "text" at bounding box center [540, 320] width 72 height 36
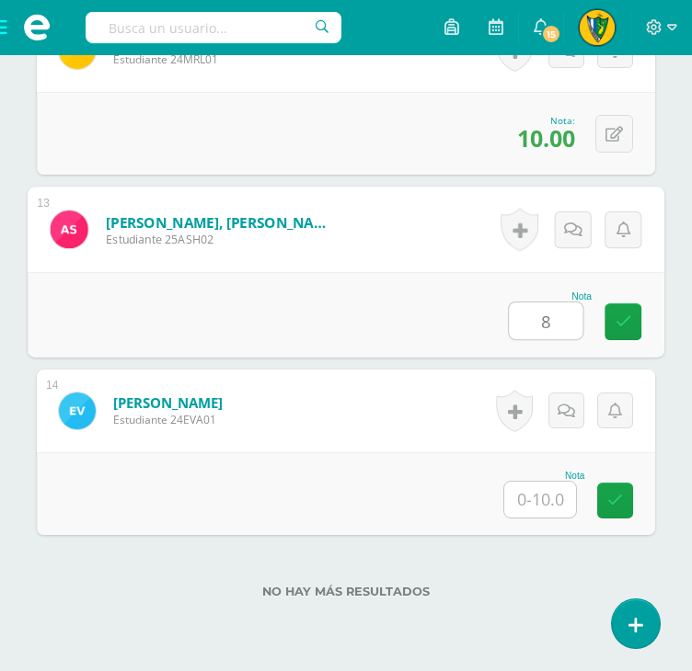
type input "8"
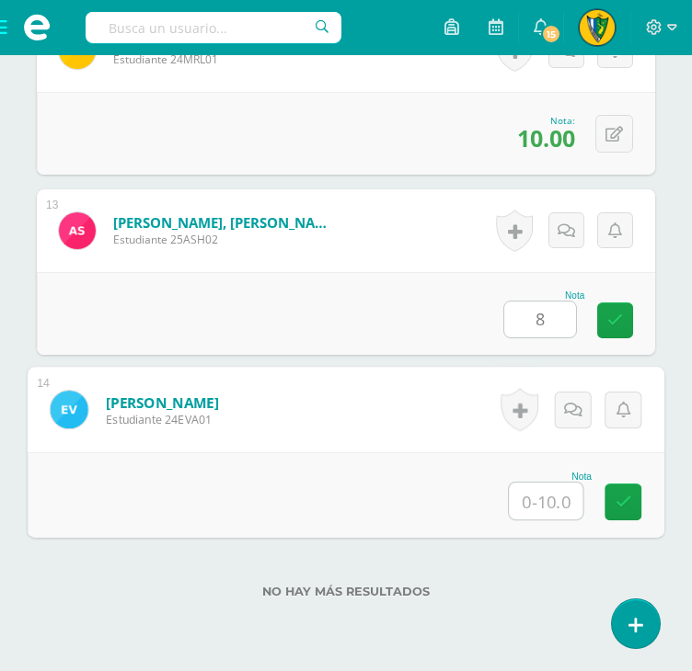
click at [559, 501] on input "text" at bounding box center [546, 501] width 74 height 37
type input "8"
click at [551, 559] on div "No hay más resultados" at bounding box center [346, 578] width 618 height 86
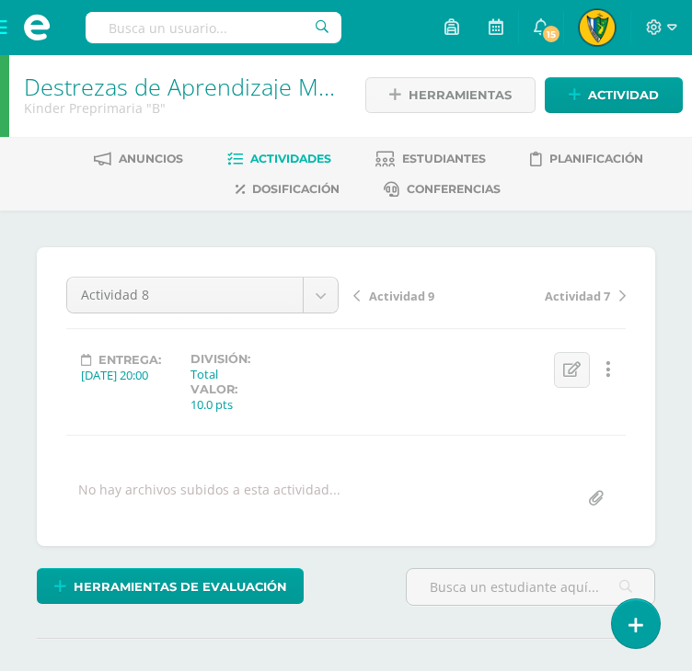
scroll to position [0, 0]
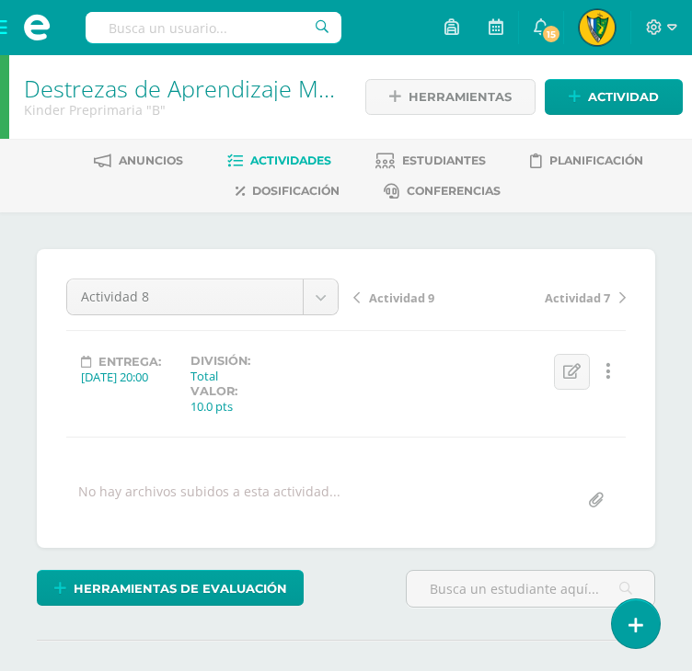
click at [292, 156] on span "Actividades" at bounding box center [290, 161] width 81 height 14
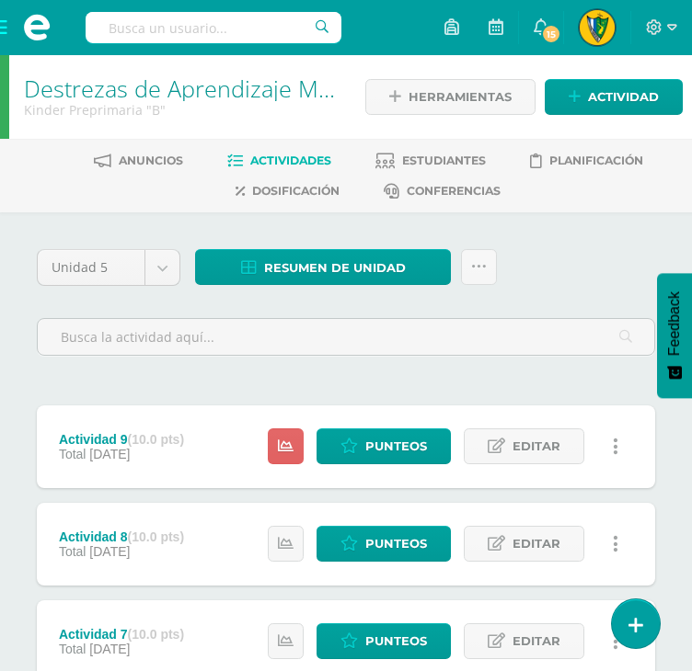
click at [4, 36] on span at bounding box center [37, 27] width 74 height 55
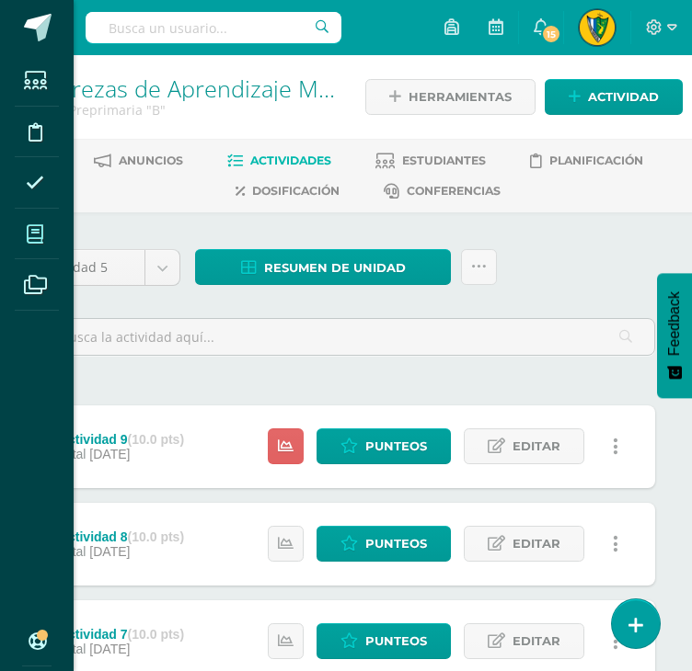
click at [30, 239] on icon at bounding box center [35, 234] width 17 height 18
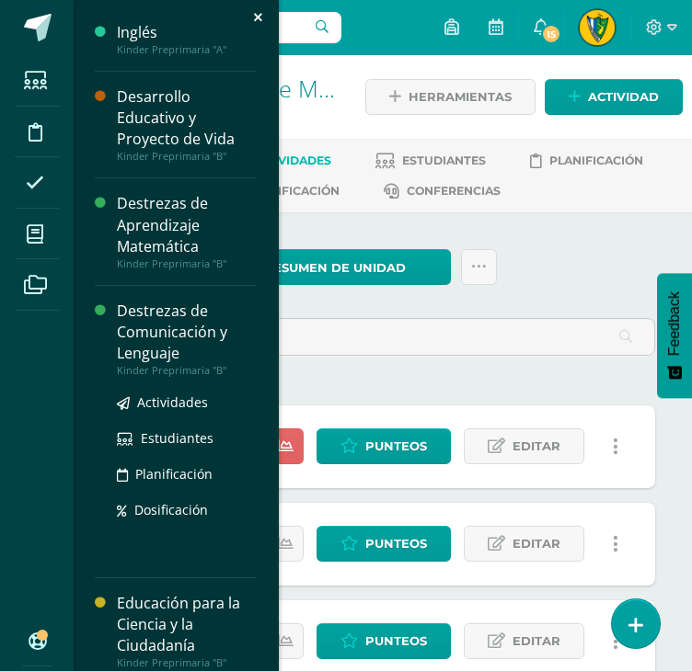
click at [141, 314] on div "Destrezas de Comunicación y Lenguaje" at bounding box center [187, 332] width 140 height 63
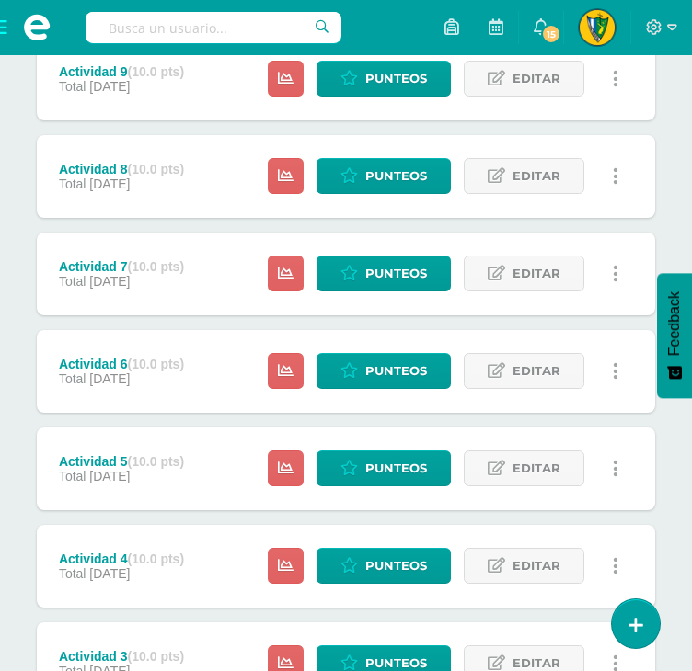
scroll to position [809, 0]
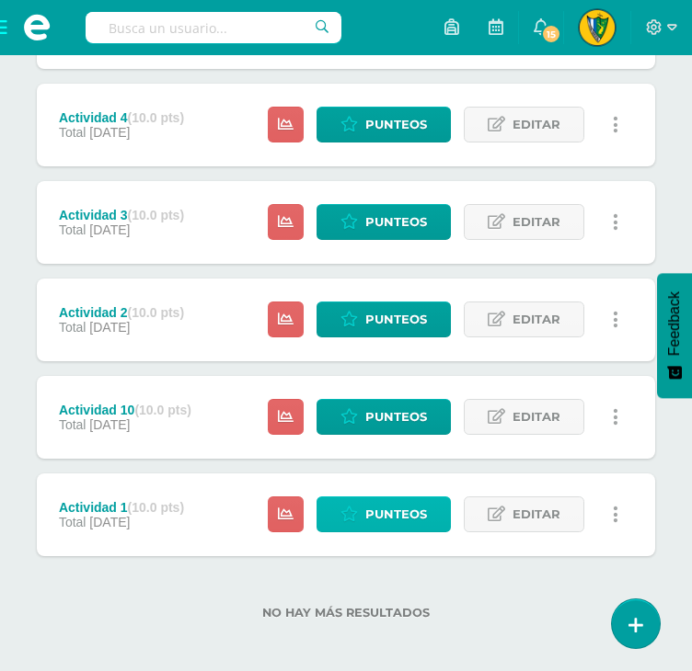
click at [354, 515] on icon at bounding box center [348, 515] width 17 height 16
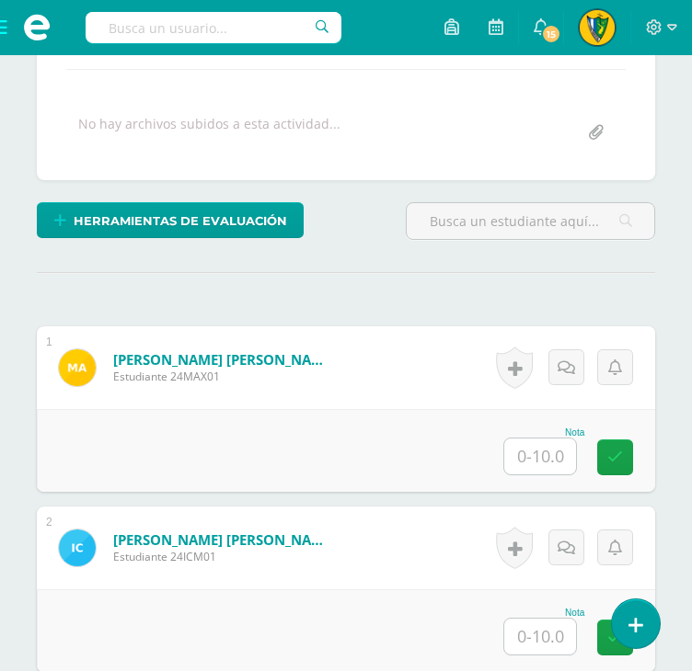
scroll to position [369, 0]
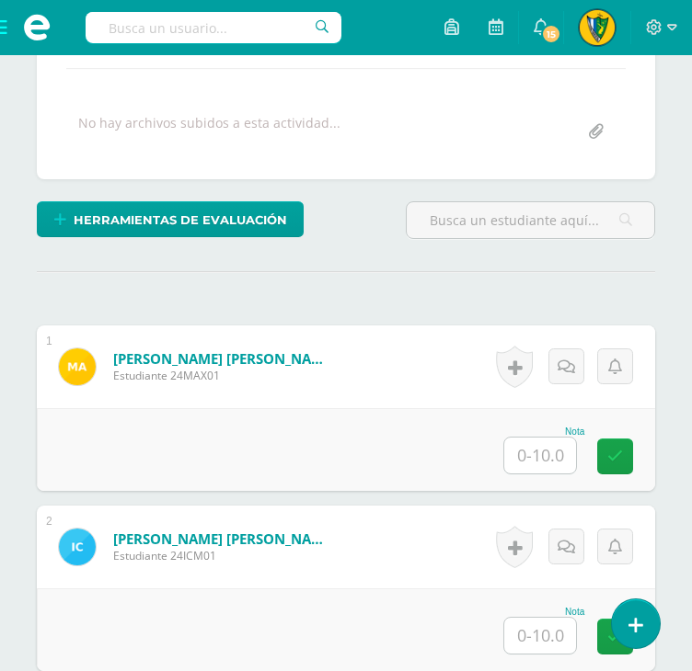
click at [523, 449] on input "text" at bounding box center [540, 456] width 72 height 36
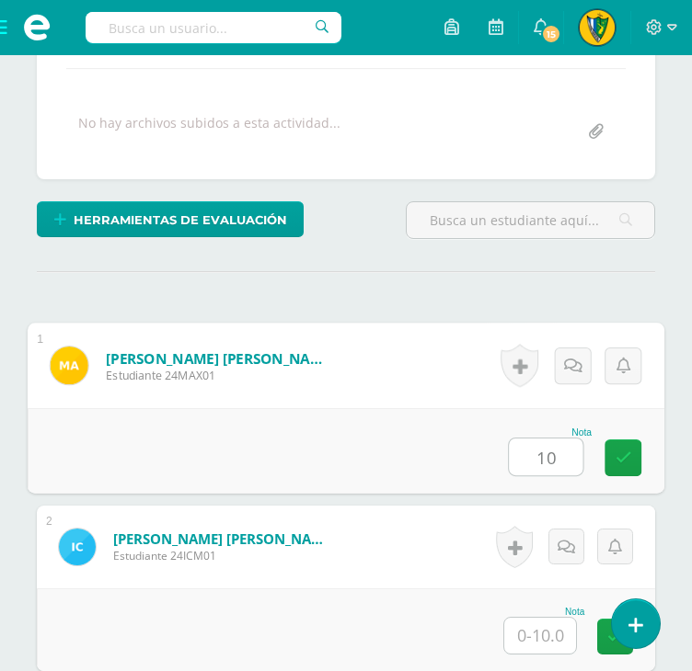
scroll to position [645, 0]
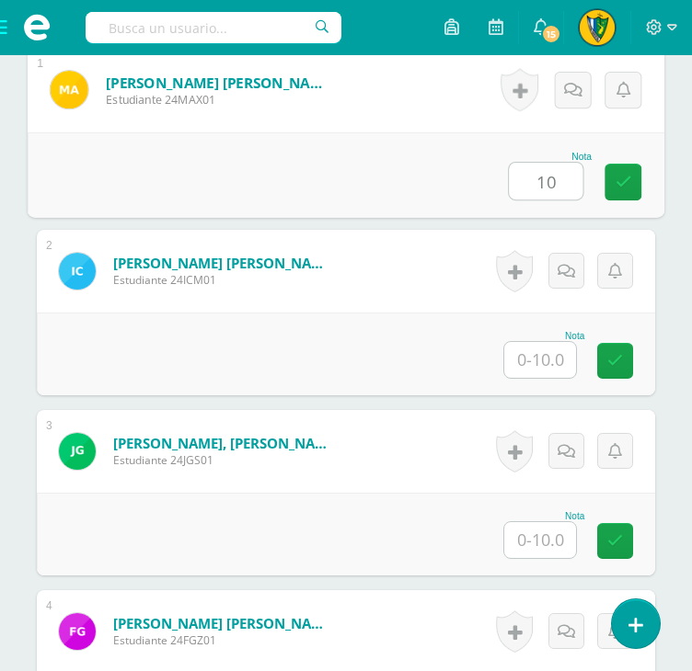
type input "10"
click at [543, 365] on input "text" at bounding box center [540, 360] width 72 height 36
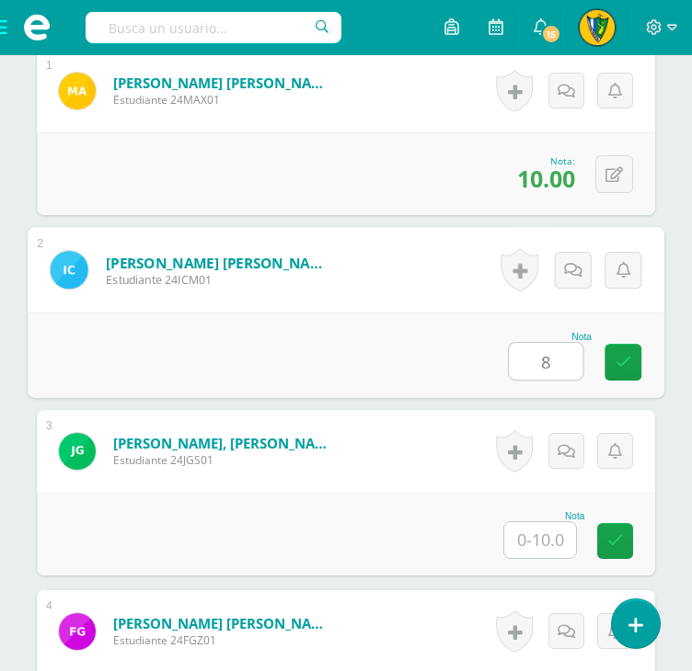
type input "8"
click at [542, 549] on input "text" at bounding box center [540, 540] width 72 height 36
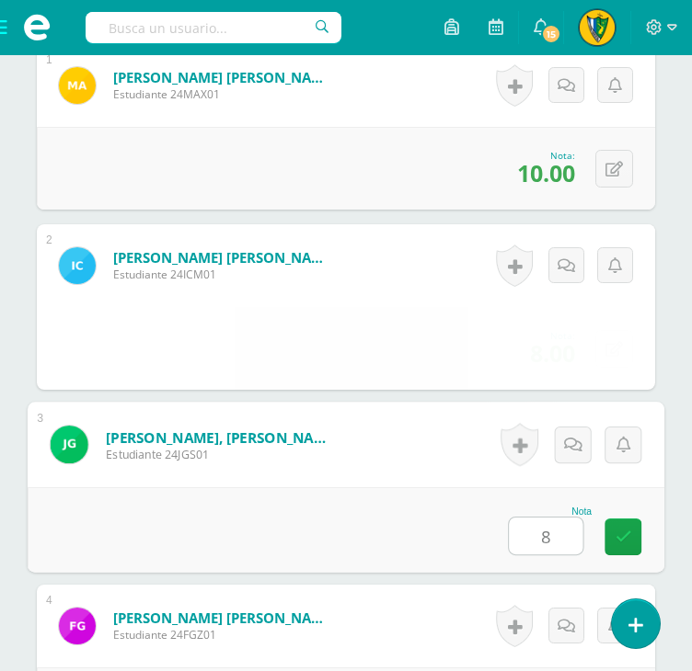
scroll to position [921, 0]
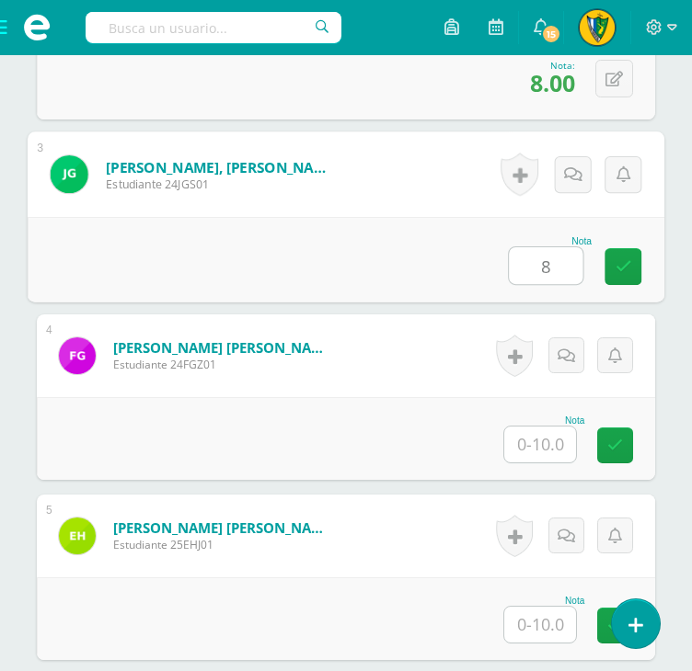
type input "8"
click at [549, 443] on input "text" at bounding box center [540, 445] width 72 height 36
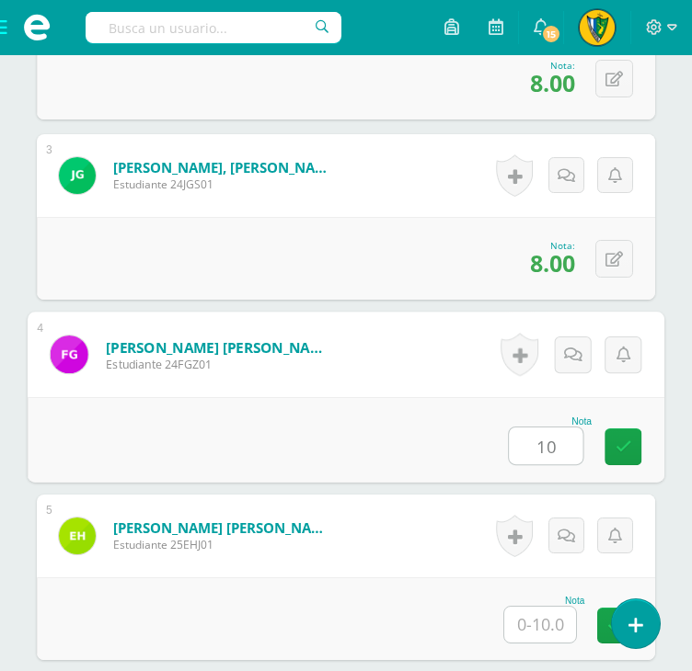
type input "10"
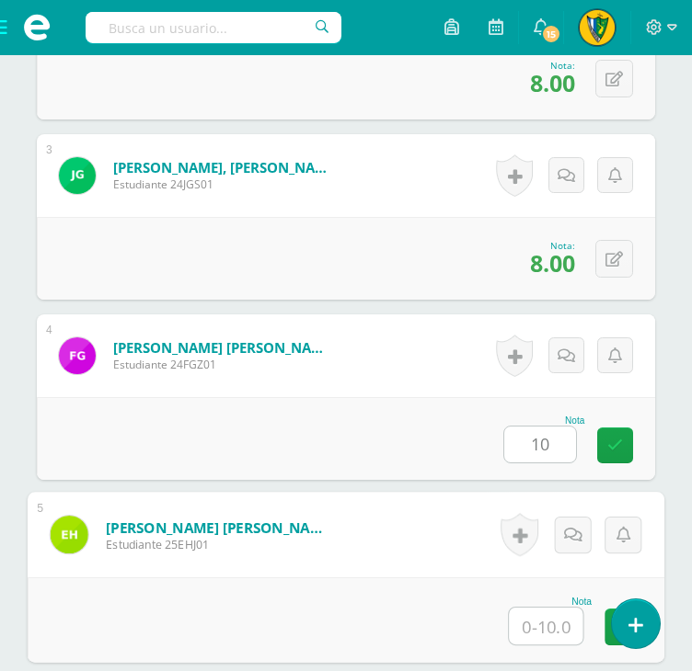
click at [550, 621] on input "text" at bounding box center [546, 626] width 74 height 37
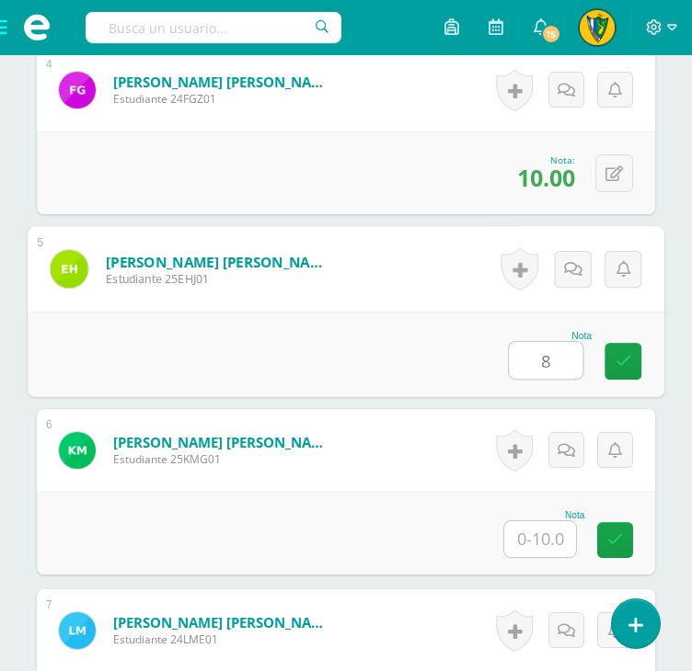
scroll to position [1197, 0]
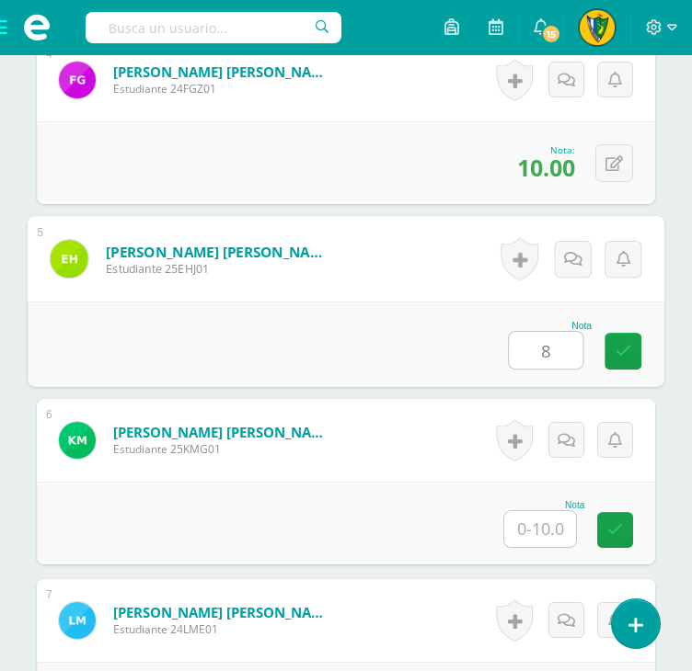
type input "8"
click at [533, 532] on input "text" at bounding box center [540, 529] width 72 height 36
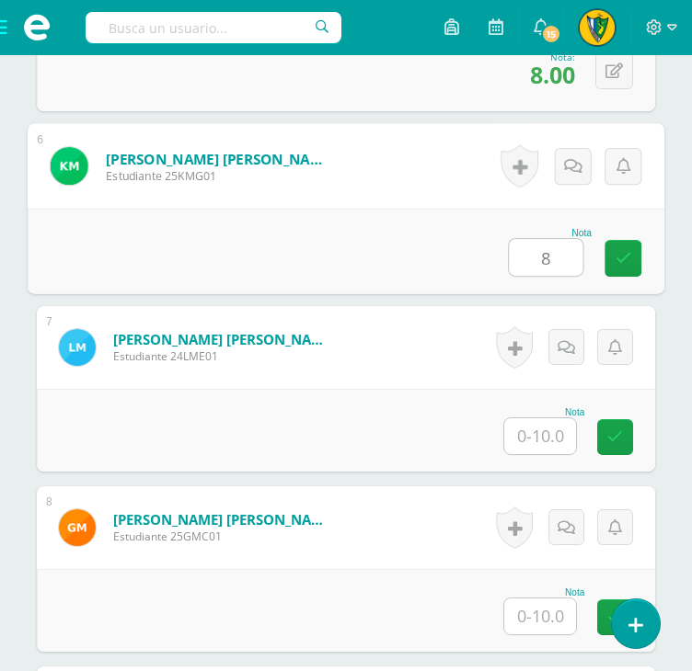
scroll to position [1473, 0]
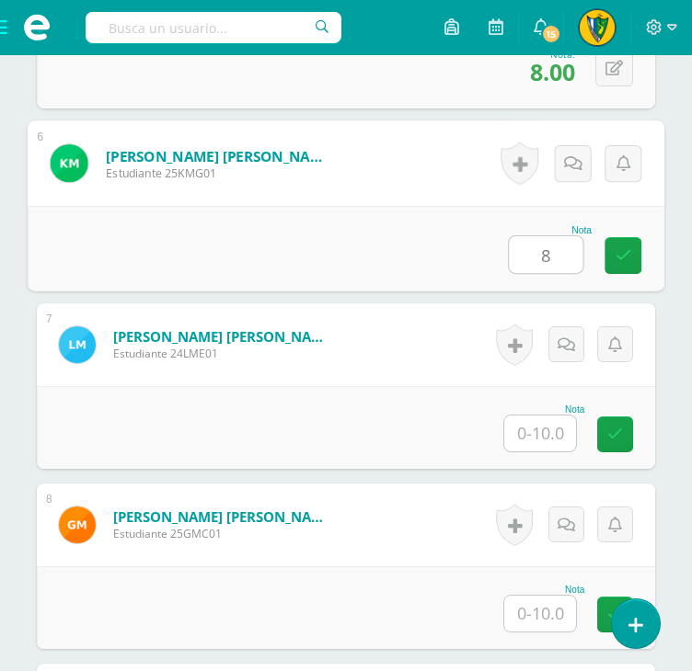
type input "8"
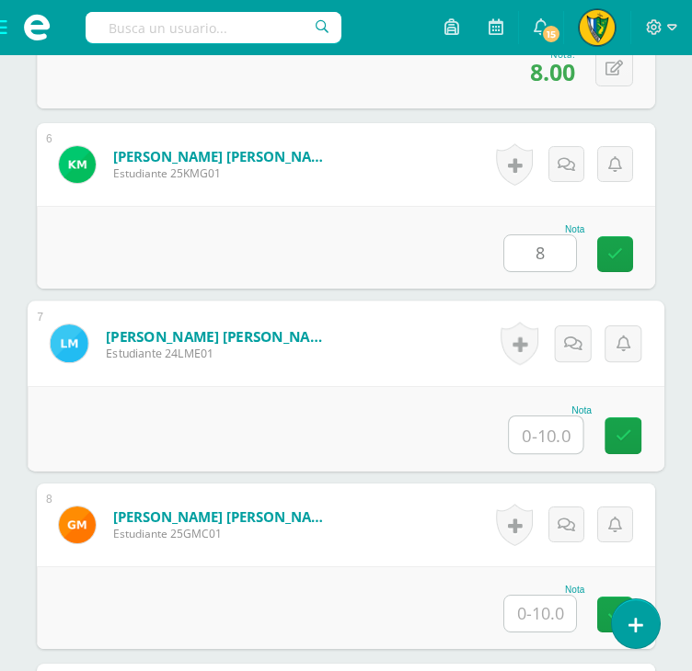
click at [522, 427] on input "text" at bounding box center [546, 435] width 74 height 37
type input "8"
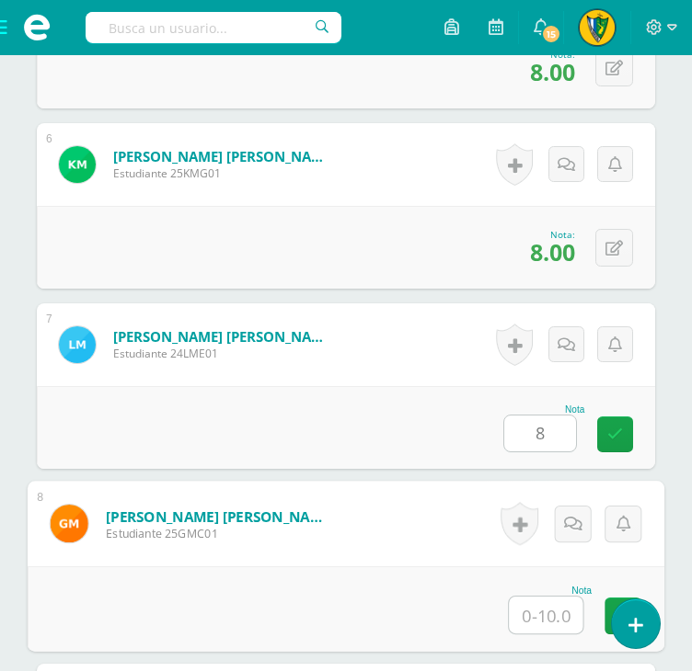
click at [551, 610] on input "text" at bounding box center [546, 615] width 74 height 37
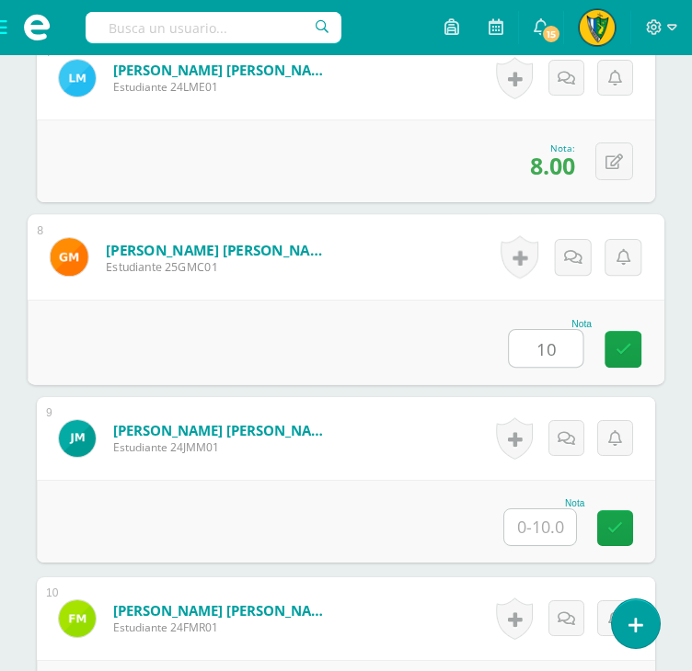
scroll to position [1749, 0]
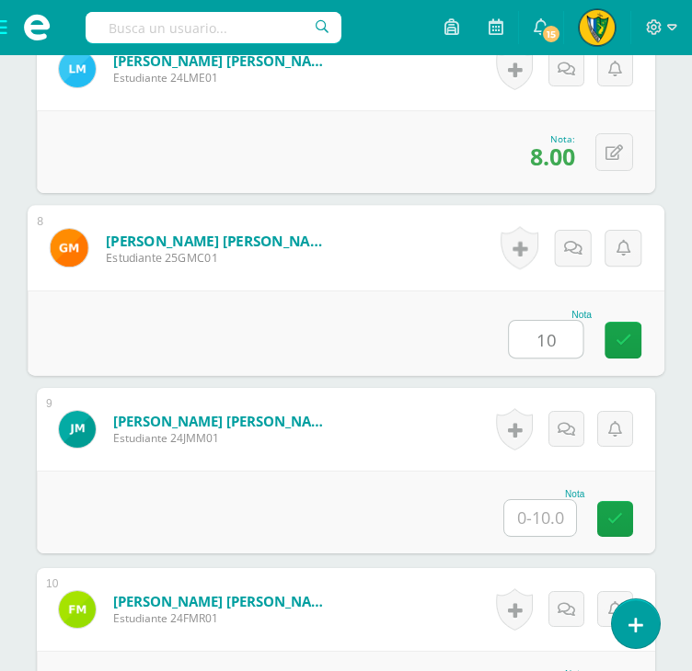
type input "10"
click at [554, 511] on input "text" at bounding box center [540, 518] width 72 height 36
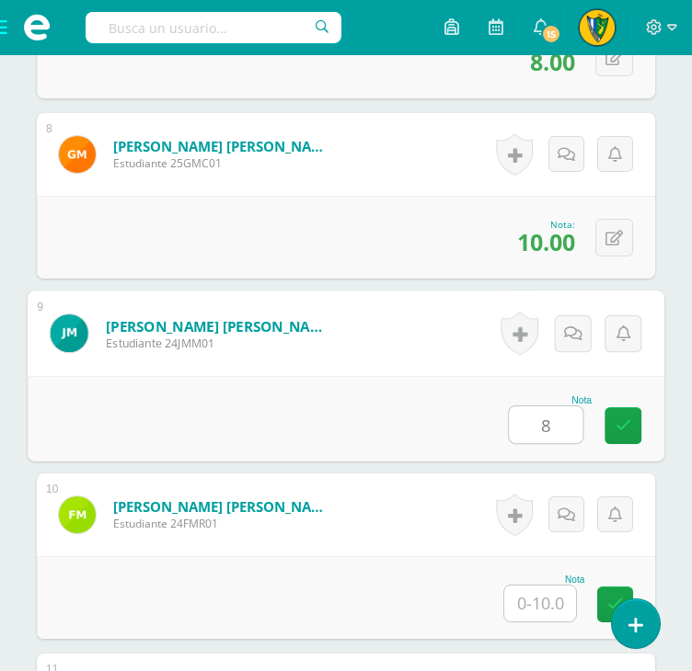
scroll to position [2116, 0]
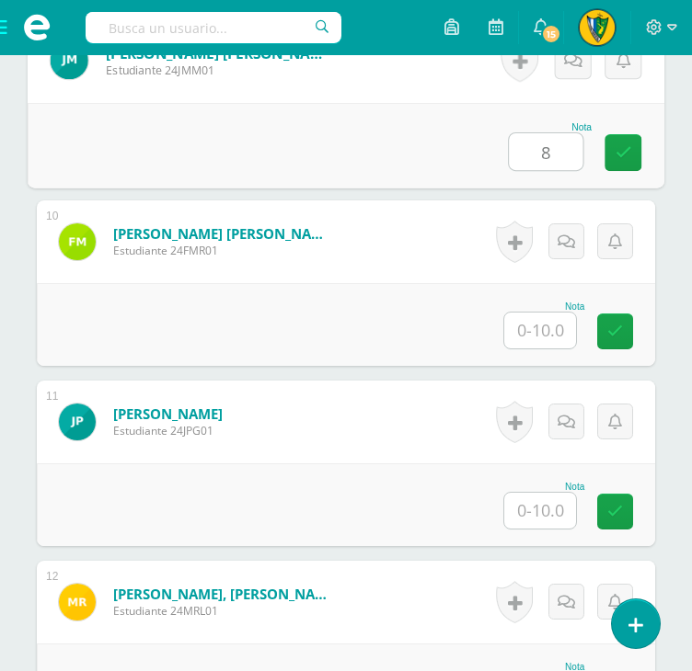
type input "8"
click at [554, 329] on input "text" at bounding box center [540, 331] width 72 height 36
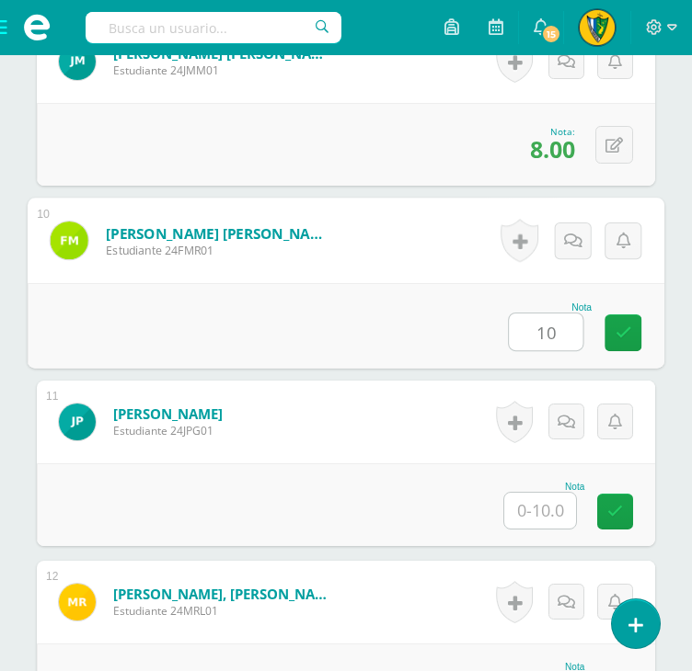
type input "10"
click at [556, 516] on input "text" at bounding box center [540, 511] width 72 height 36
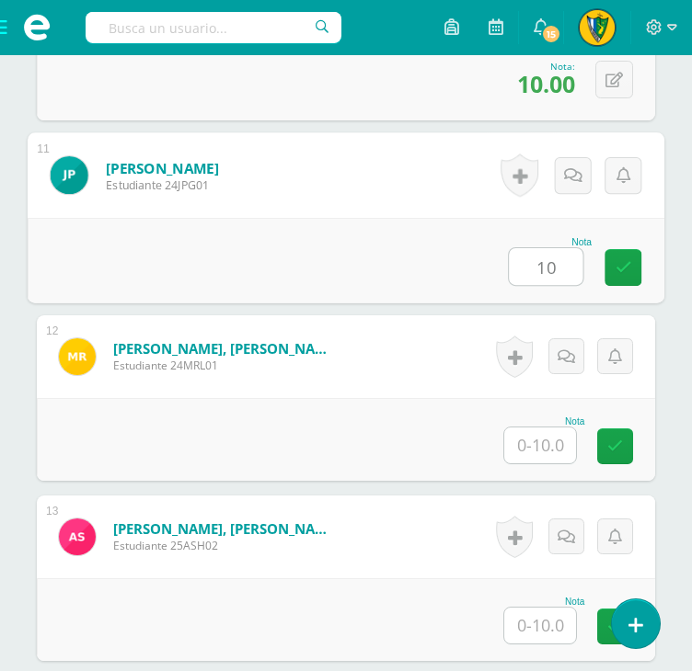
scroll to position [2392, 0]
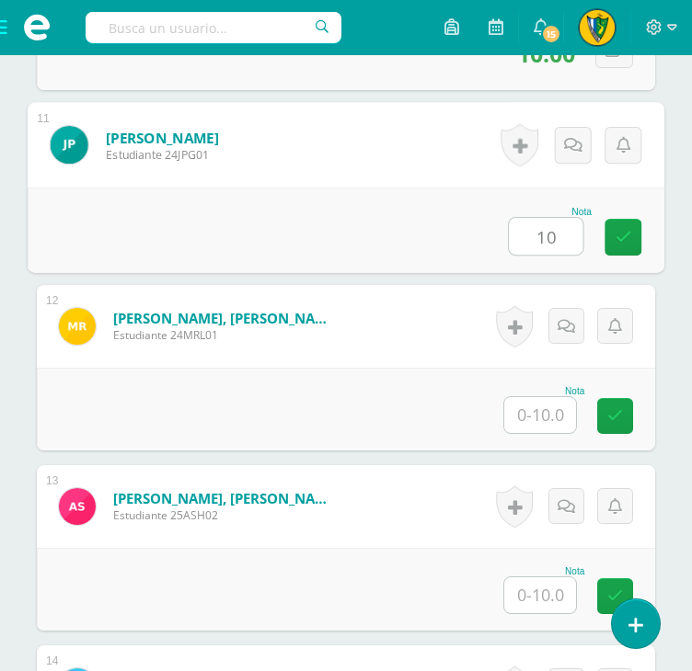
type input "10"
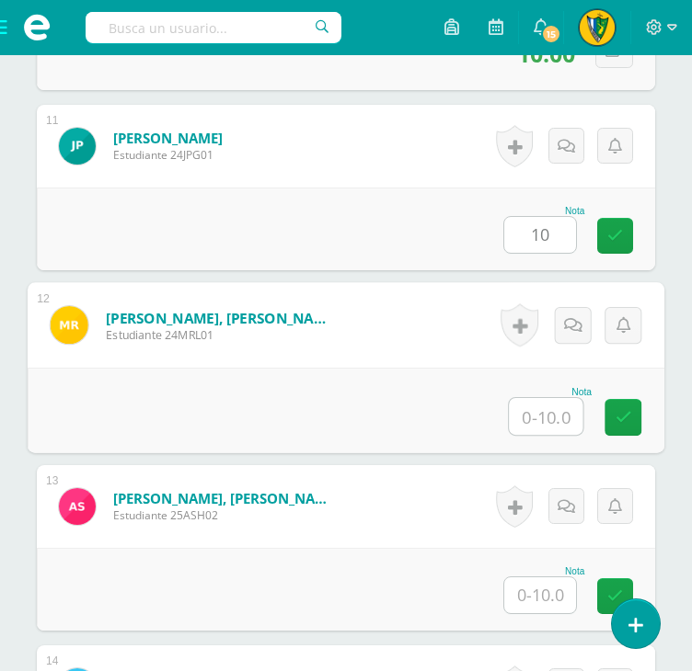
click at [548, 401] on input "text" at bounding box center [546, 416] width 74 height 37
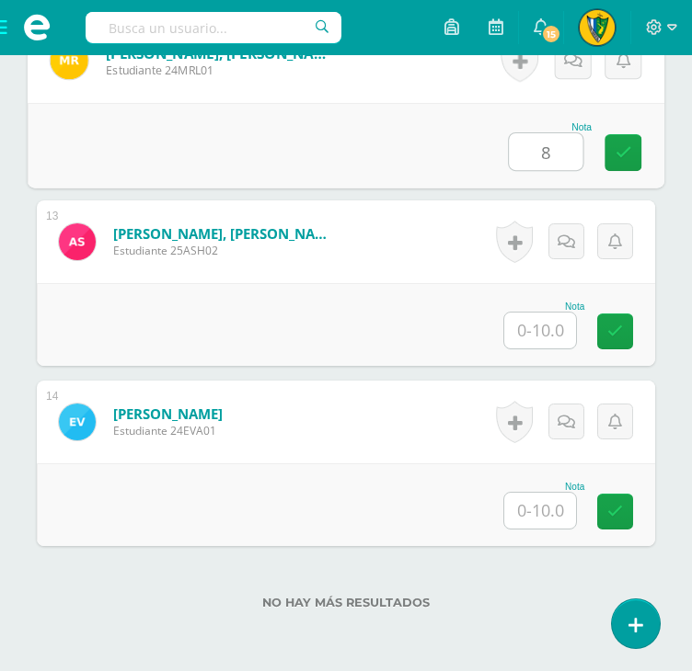
scroll to position [2668, 0]
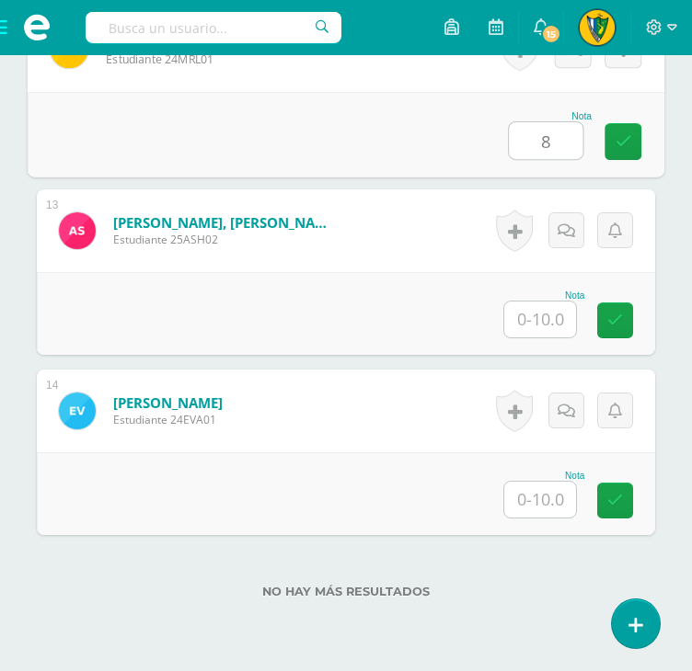
type input "8"
click at [548, 332] on input "text" at bounding box center [540, 320] width 72 height 36
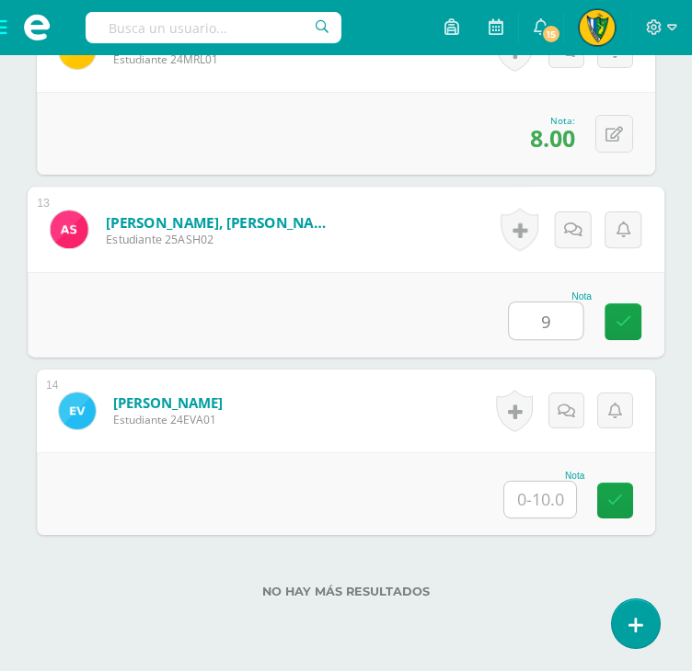
type input "9"
click at [551, 514] on div at bounding box center [540, 500] width 74 height 38
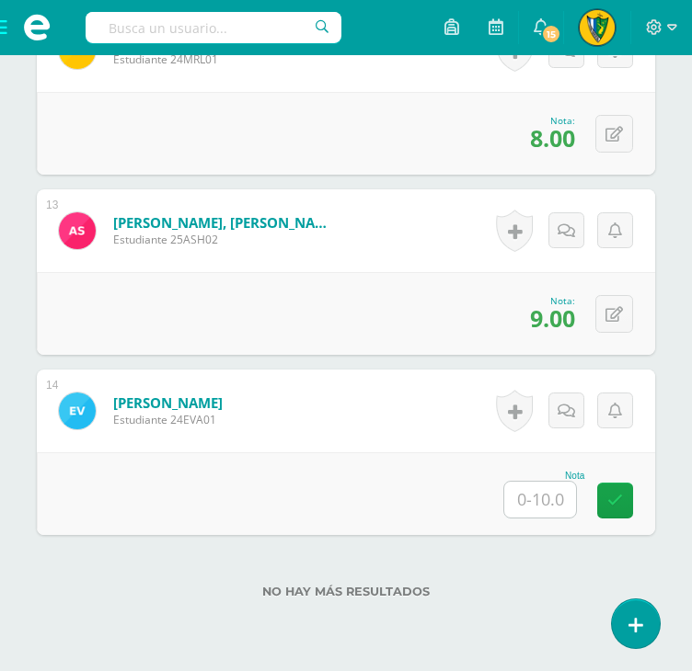
click at [552, 499] on input "text" at bounding box center [540, 500] width 72 height 36
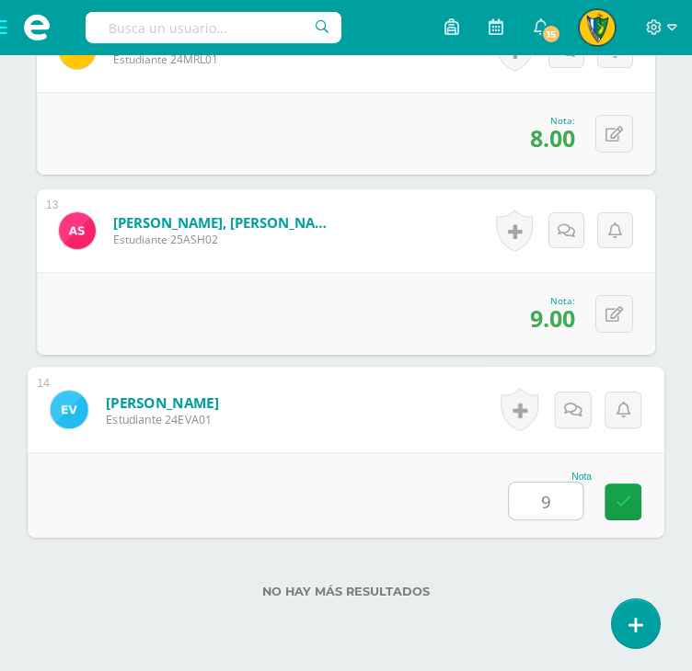
type input "9"
click at [533, 571] on div "No hay más resultados" at bounding box center [346, 578] width 618 height 86
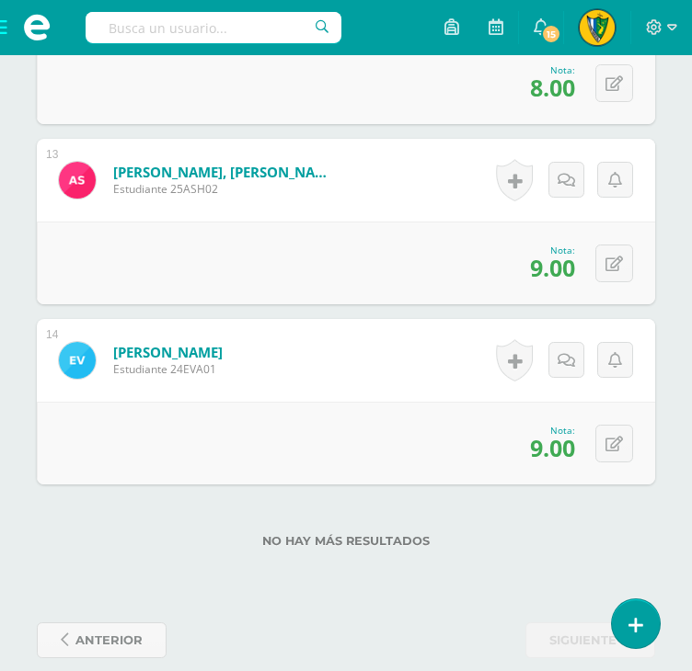
scroll to position [2742, 0]
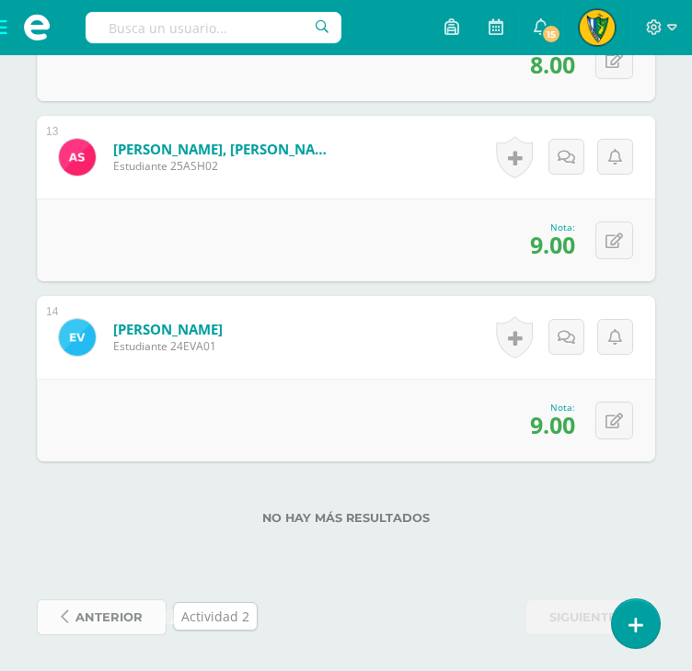
click at [96, 608] on span "anterior" at bounding box center [108, 618] width 67 height 34
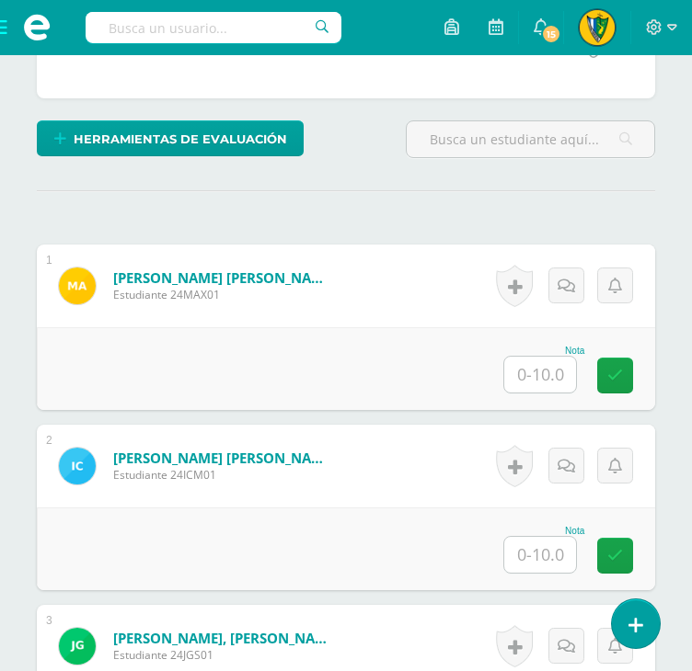
scroll to position [461, 0]
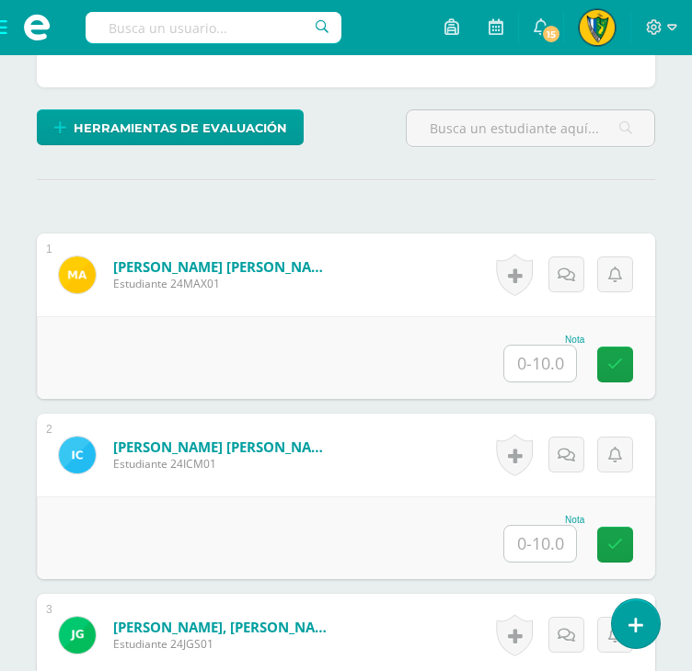
click at [535, 369] on input "text" at bounding box center [540, 364] width 72 height 36
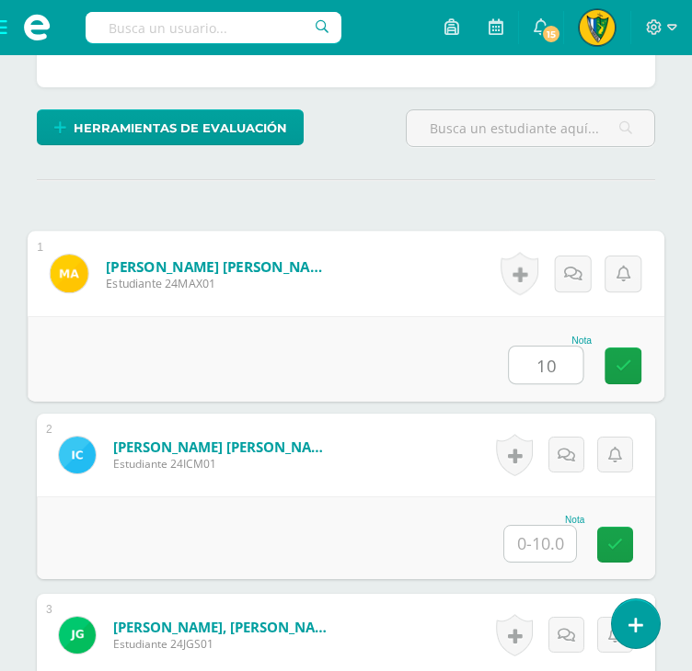
type input "10"
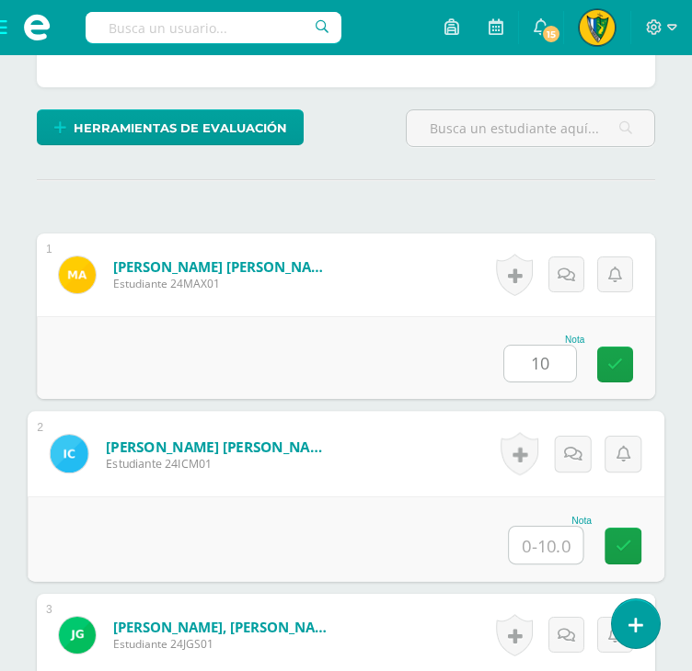
click at [534, 534] on input "text" at bounding box center [546, 545] width 74 height 37
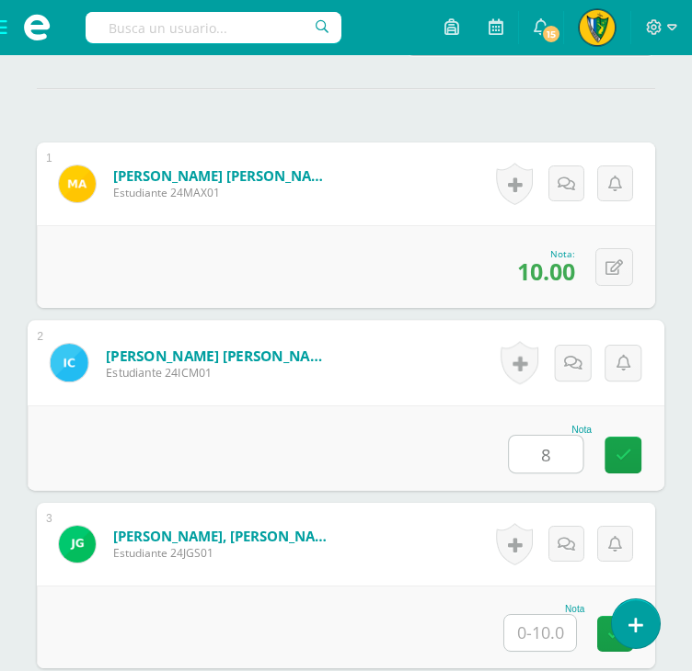
scroll to position [737, 0]
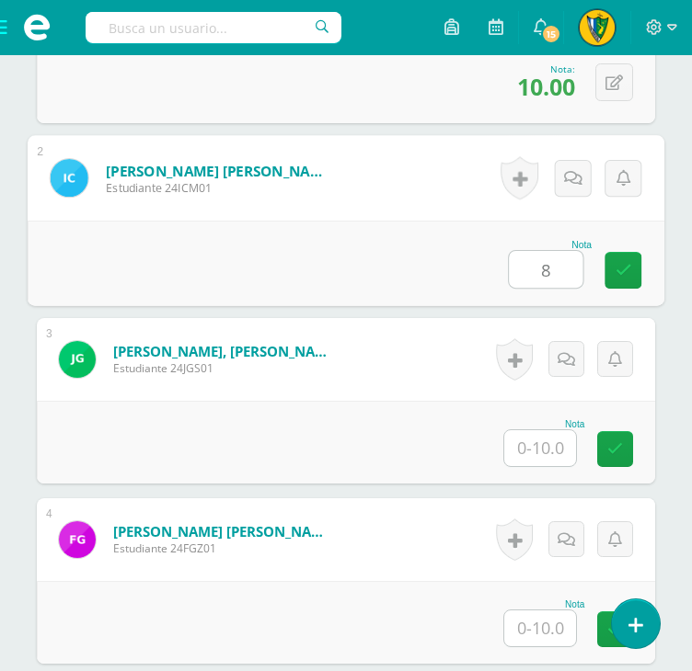
type input "8"
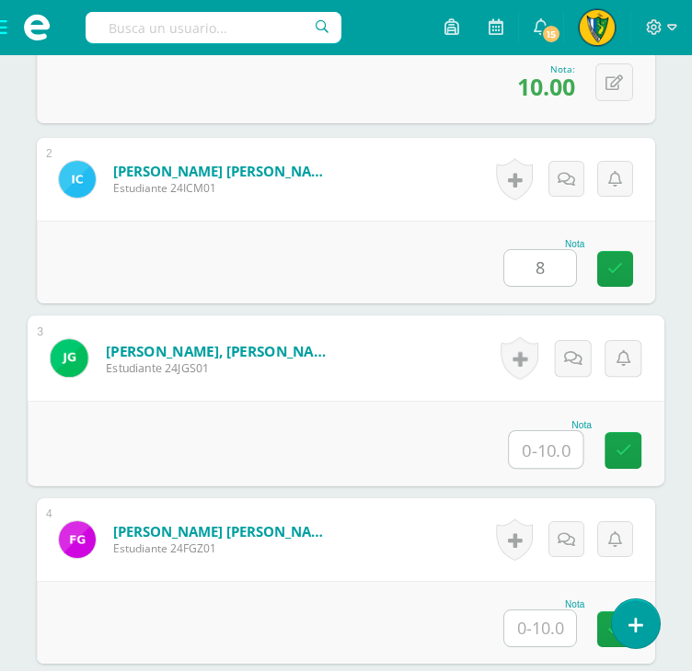
click at [537, 451] on input "text" at bounding box center [546, 449] width 74 height 37
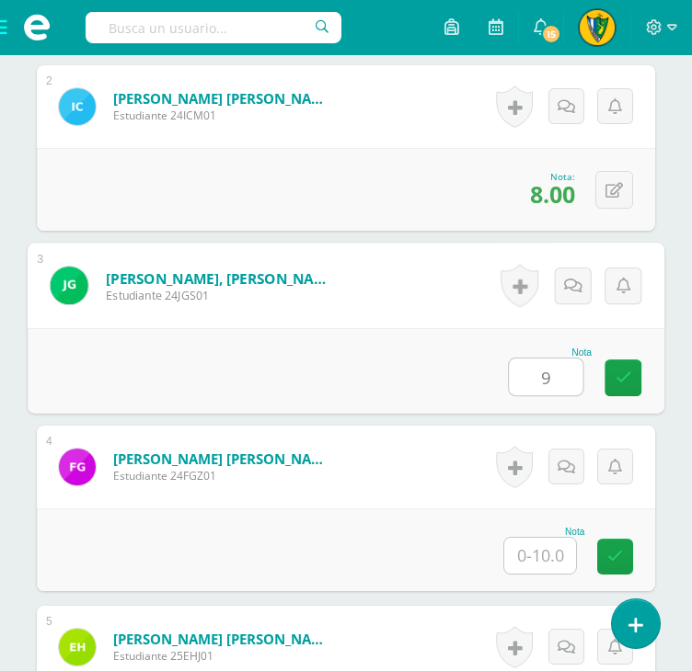
scroll to position [921, 0]
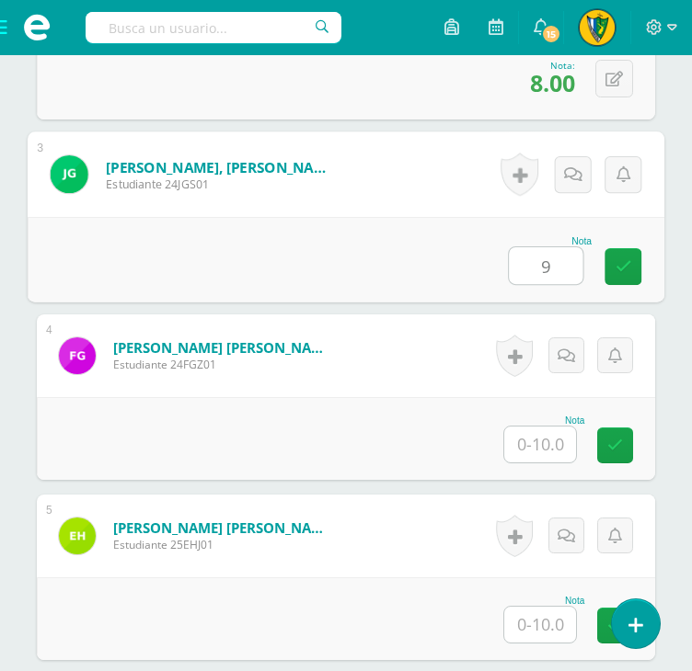
type input "9"
click at [540, 456] on input "text" at bounding box center [540, 445] width 72 height 36
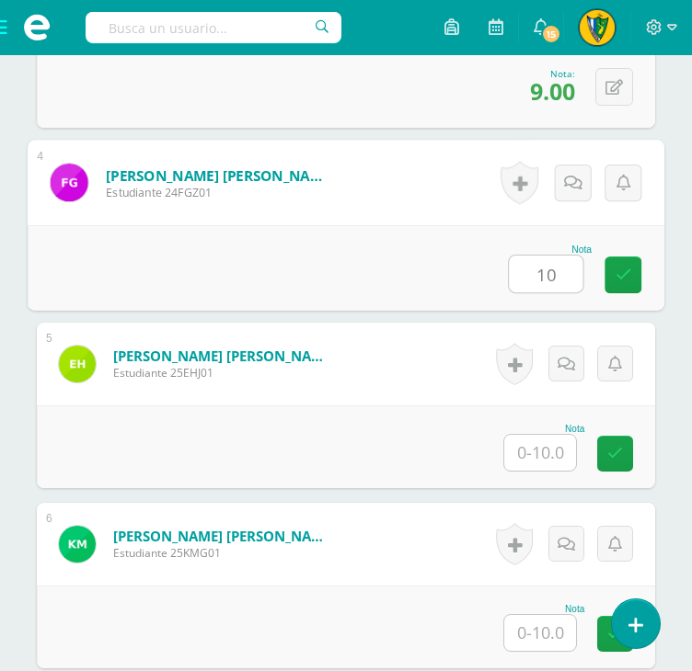
scroll to position [1105, 0]
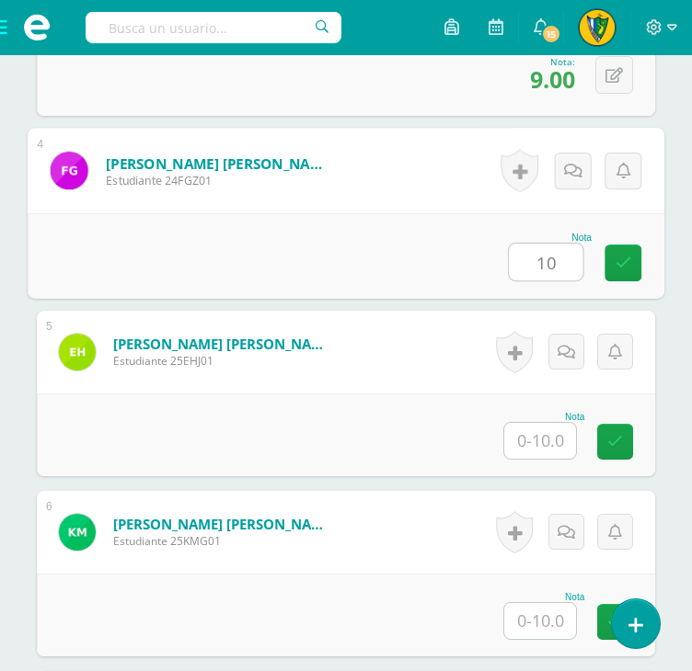
type input "10"
click at [552, 439] on input "text" at bounding box center [540, 441] width 72 height 36
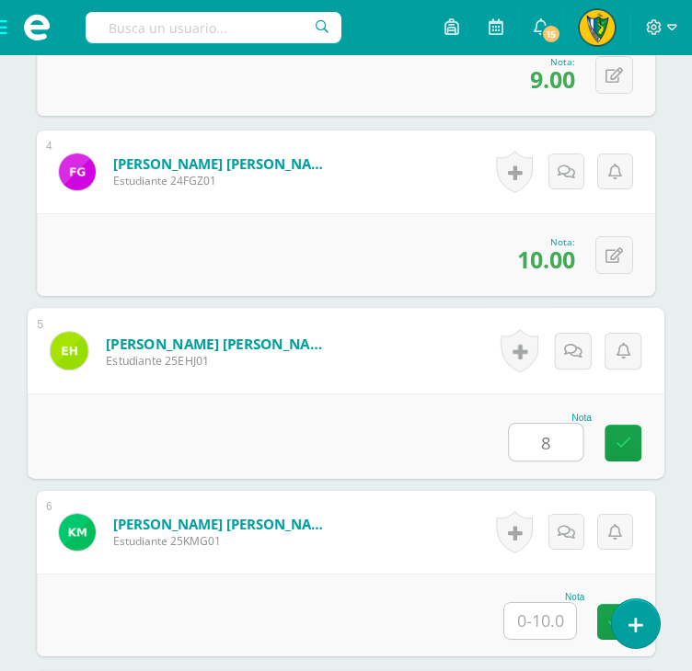
scroll to position [1381, 0]
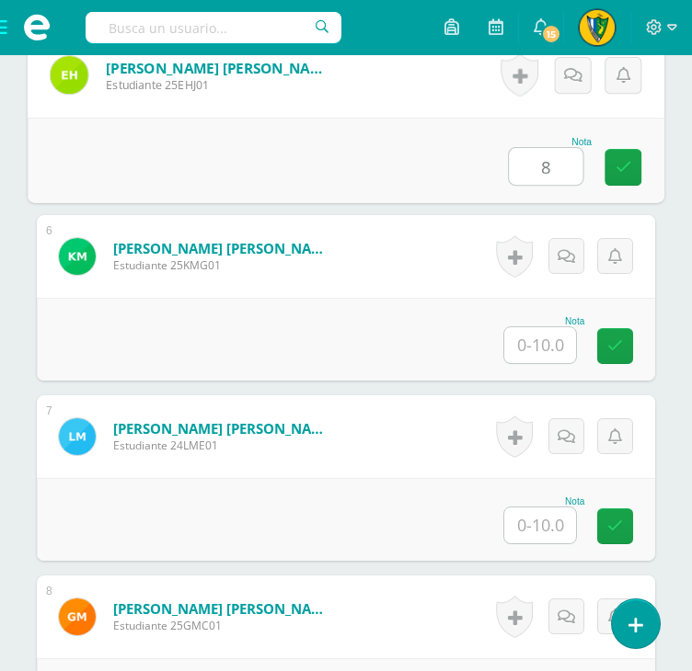
type input "8"
click at [541, 345] on input "text" at bounding box center [540, 345] width 72 height 36
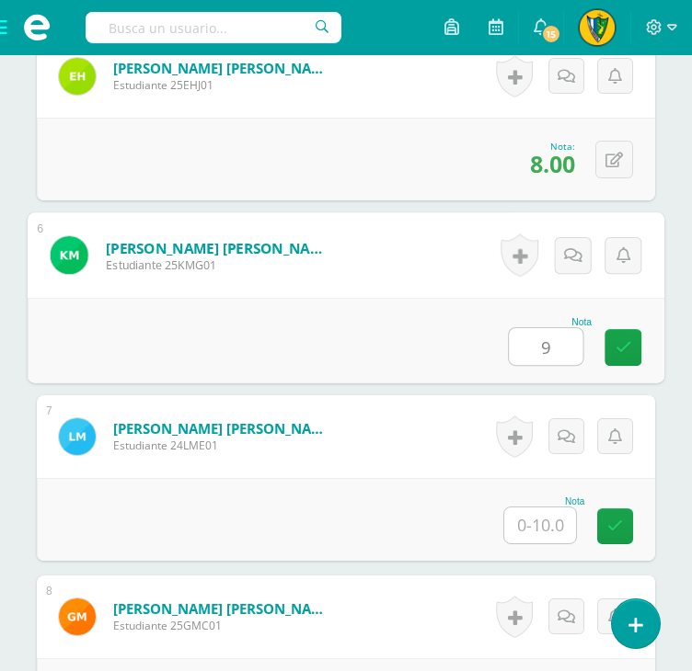
type input "9"
click at [542, 525] on input "text" at bounding box center [540, 526] width 72 height 36
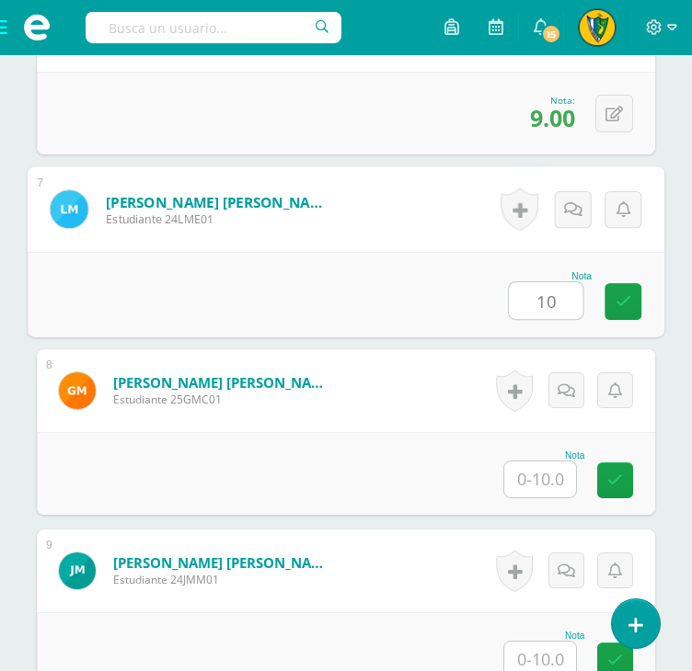
scroll to position [1657, 0]
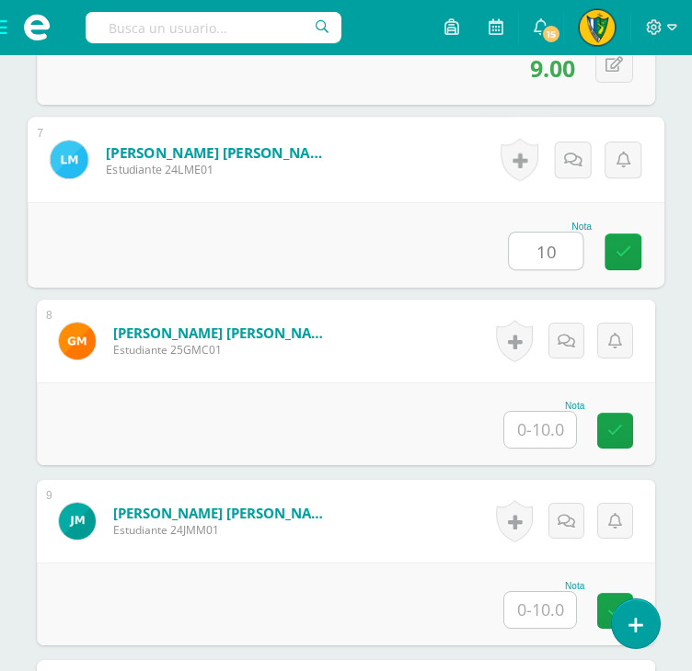
type input "10"
click at [548, 423] on input "text" at bounding box center [540, 430] width 72 height 36
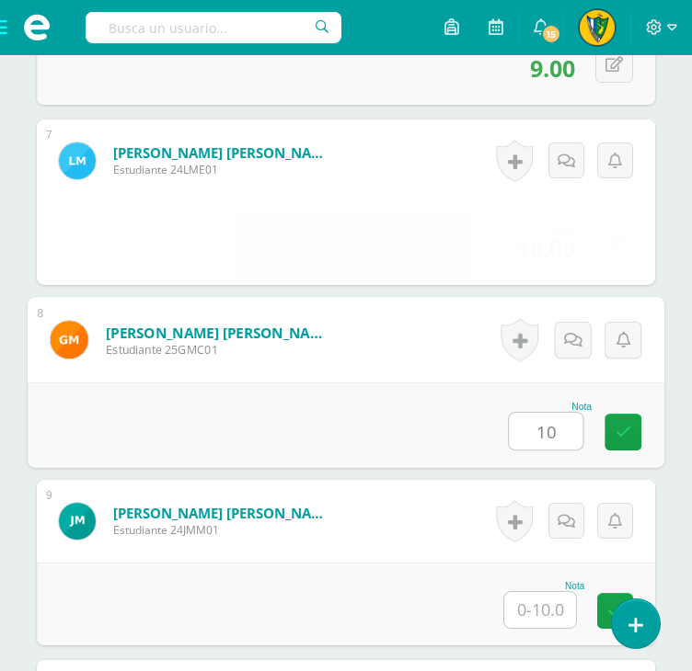
type input "10"
click at [554, 602] on input "text" at bounding box center [540, 610] width 72 height 36
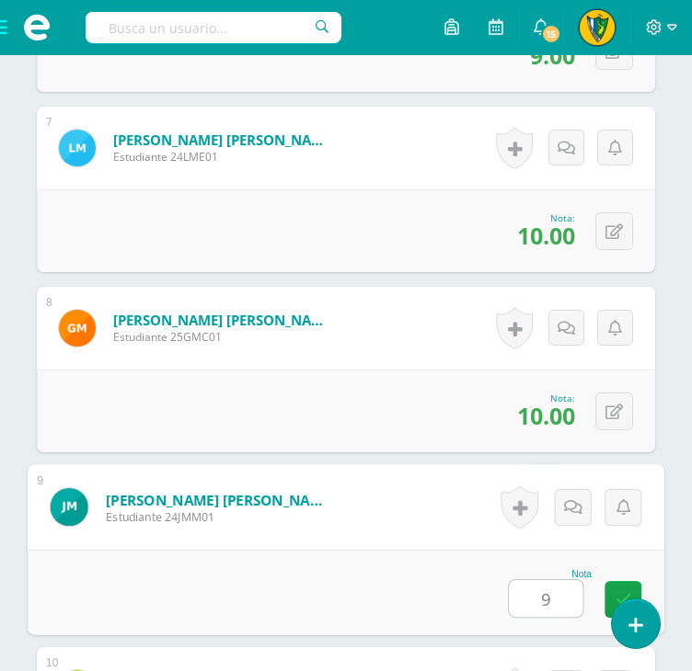
scroll to position [1933, 0]
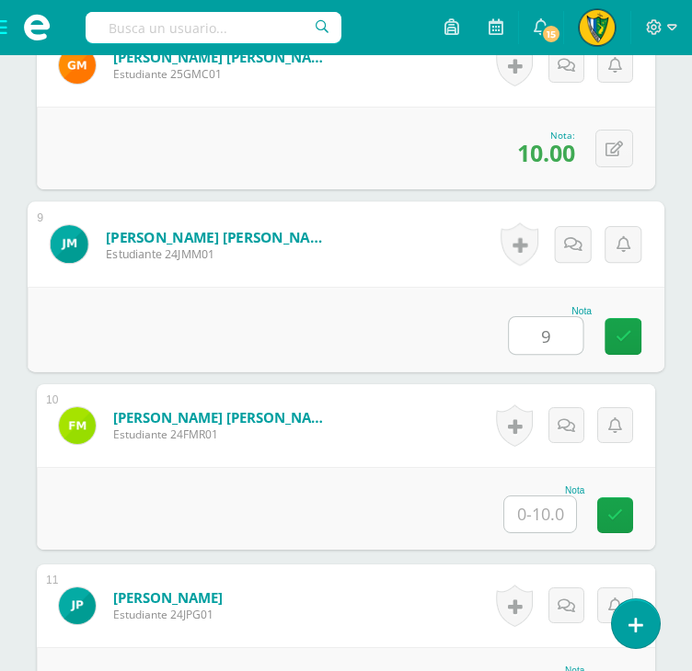
type input "9"
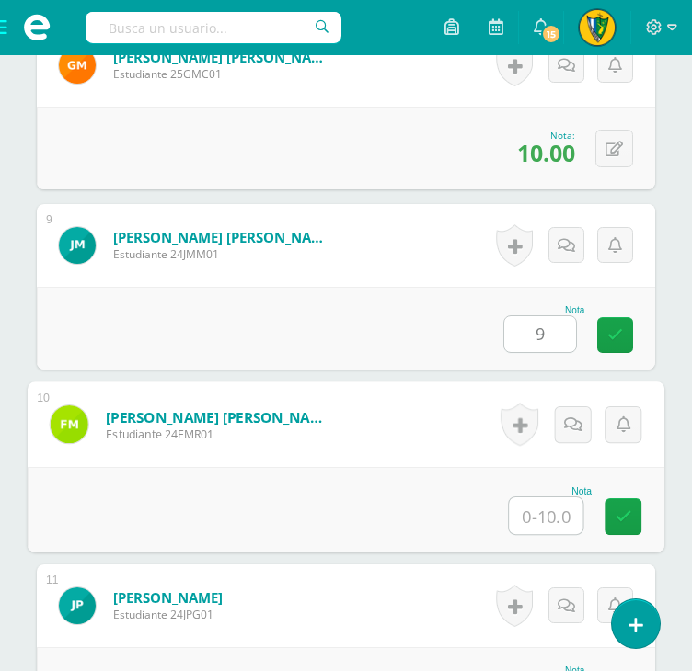
click at [543, 529] on input "text" at bounding box center [546, 516] width 74 height 37
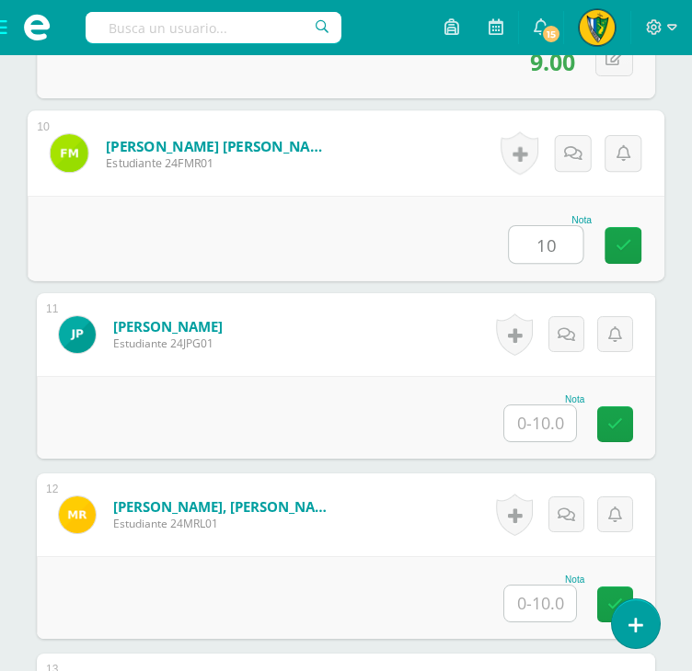
scroll to position [2208, 0]
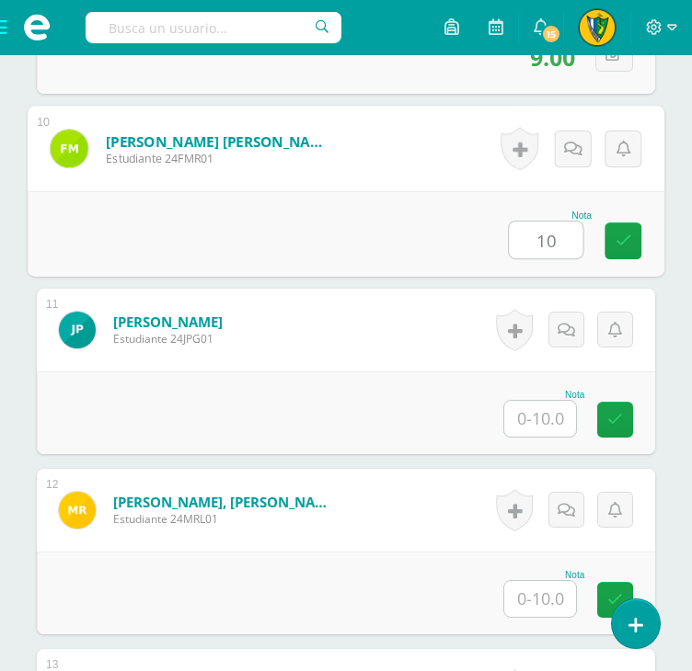
type input "10"
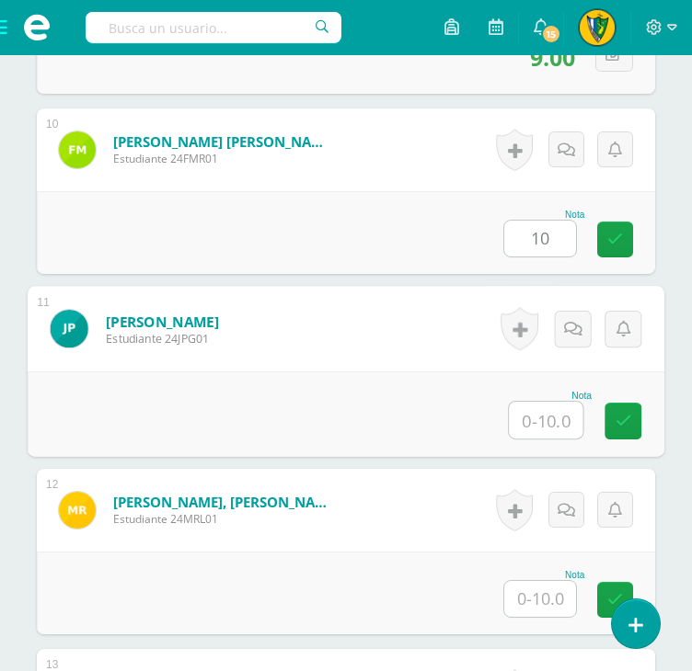
click at [544, 418] on input "text" at bounding box center [546, 420] width 74 height 37
type input "10"
click at [552, 581] on input "text" at bounding box center [540, 599] width 72 height 36
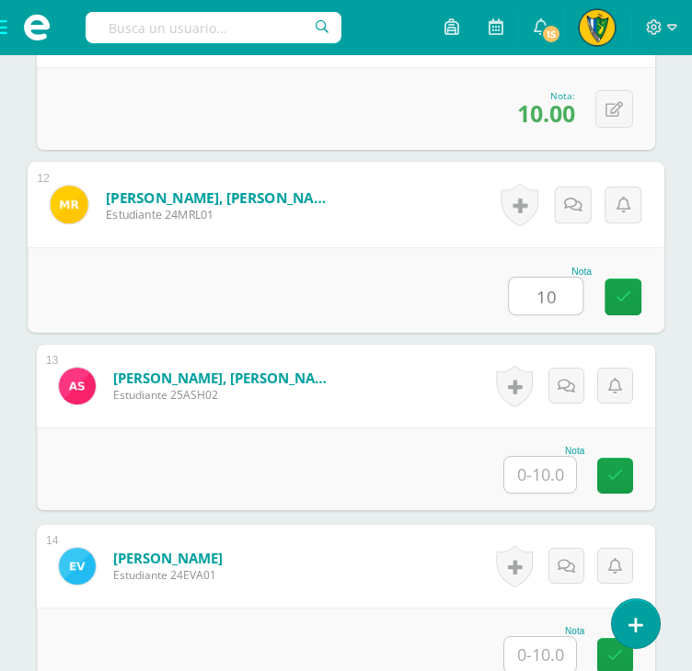
scroll to position [2576, 0]
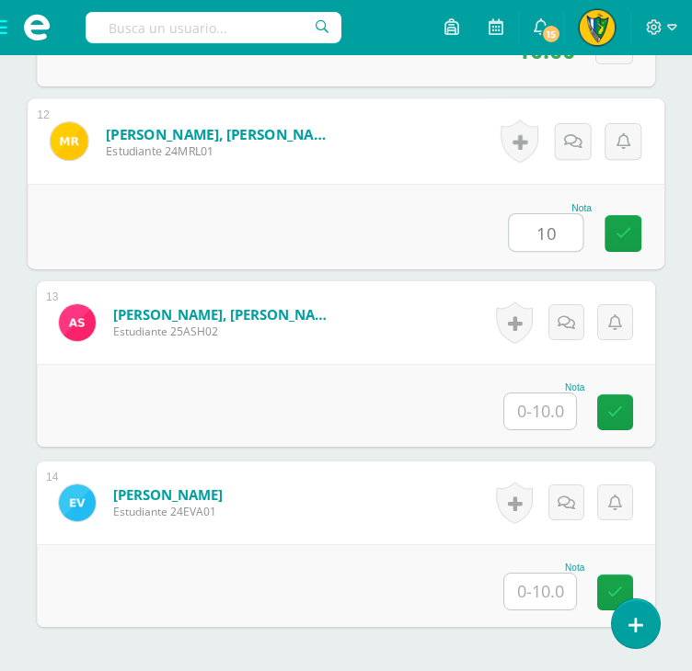
type input "10"
click at [548, 410] on input "text" at bounding box center [540, 412] width 72 height 36
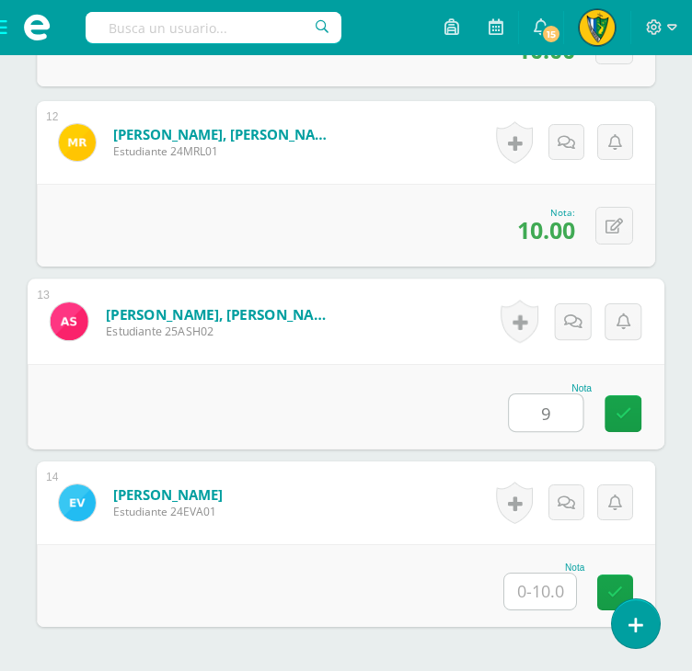
type input "9"
click at [539, 597] on input "text" at bounding box center [540, 592] width 72 height 36
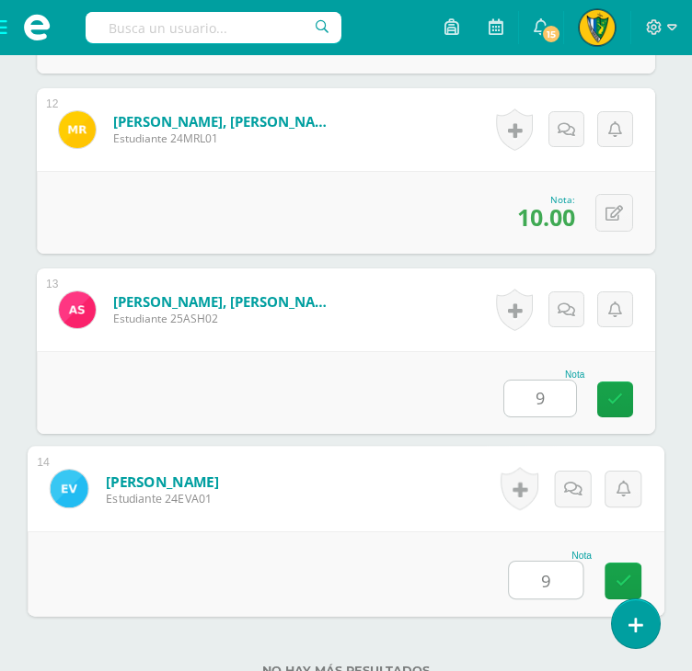
scroll to position [2742, 0]
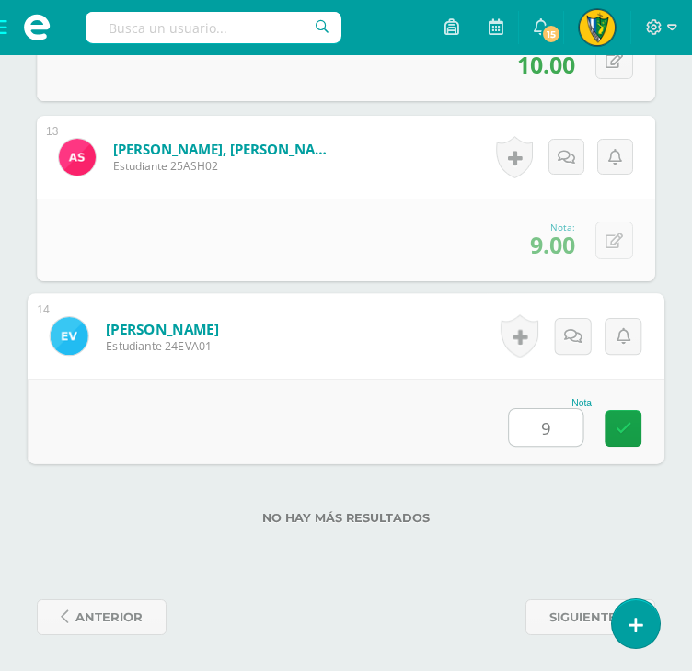
type input "9"
click at [529, 538] on div "No hay más resultados" at bounding box center [346, 505] width 618 height 86
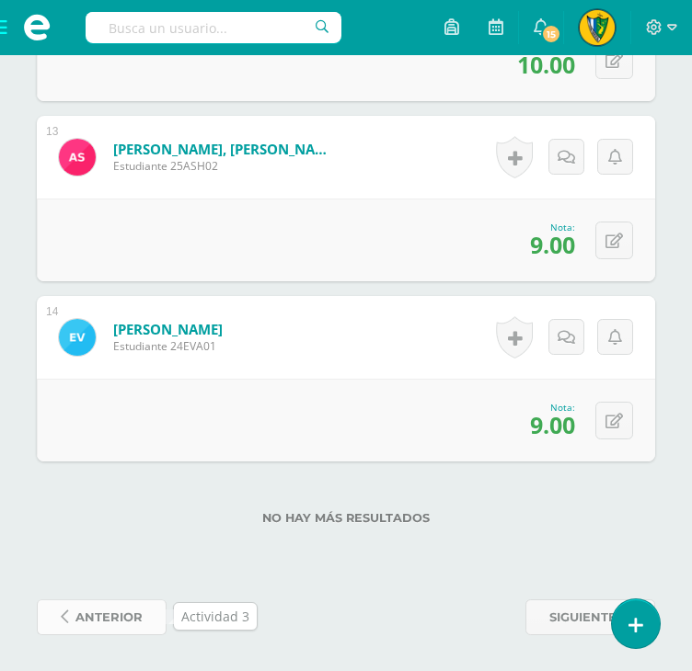
click at [96, 613] on span "anterior" at bounding box center [108, 618] width 67 height 34
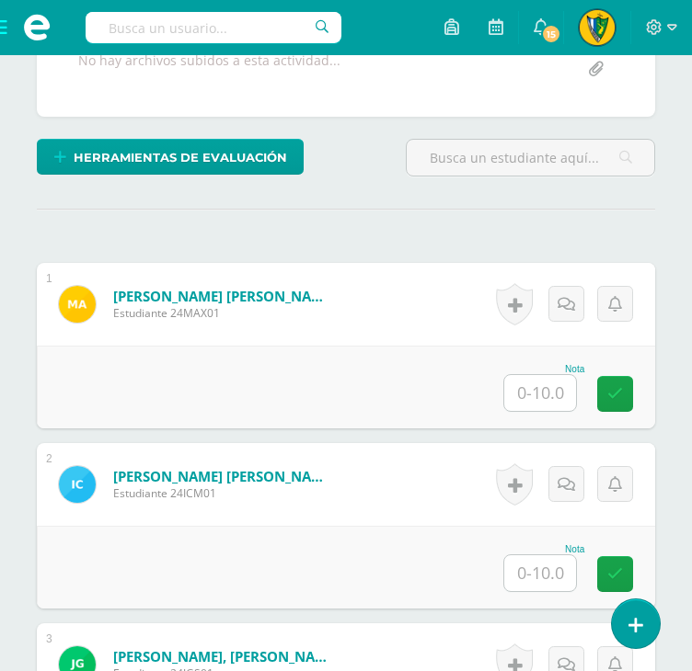
scroll to position [461, 0]
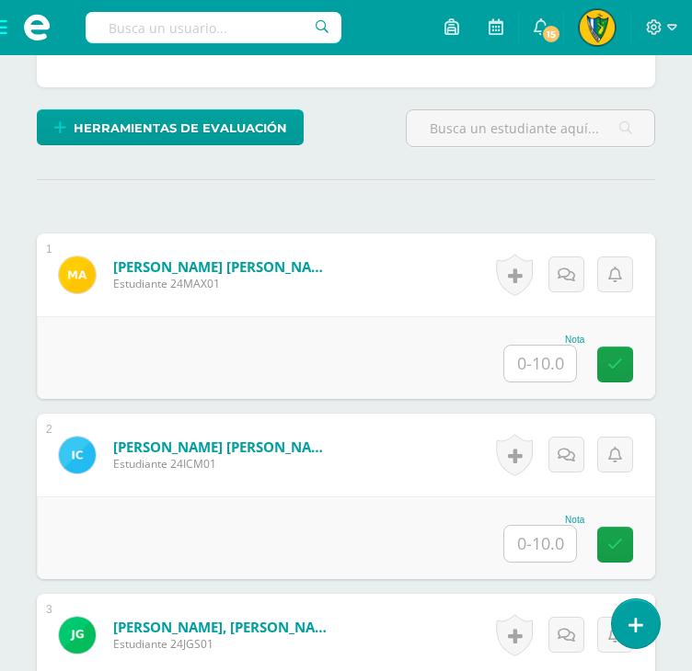
click at [543, 365] on input "text" at bounding box center [540, 364] width 72 height 36
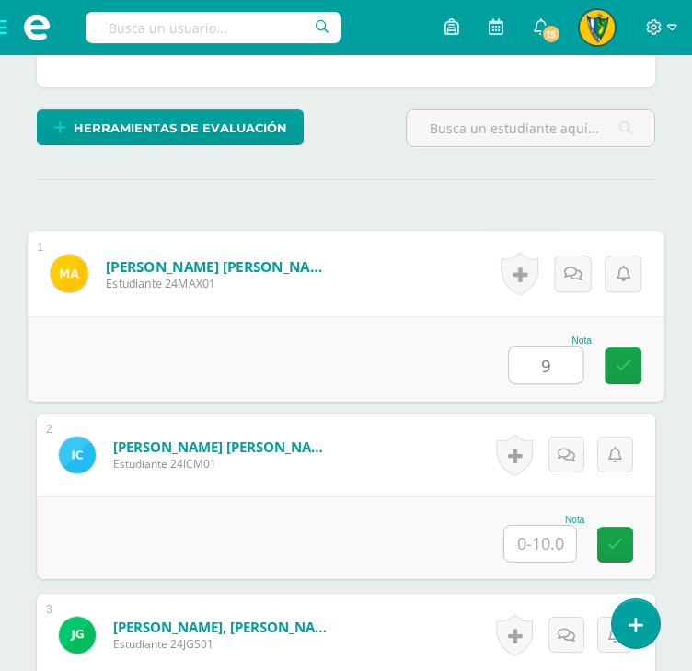
type input "9"
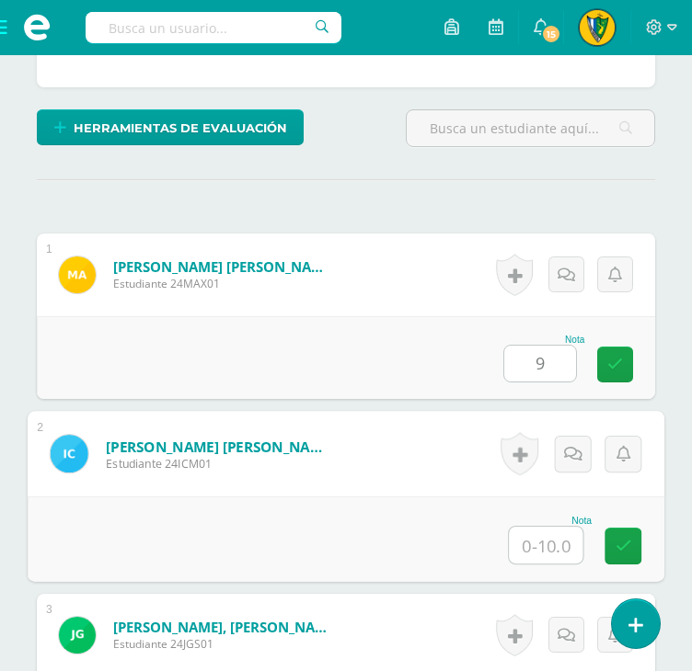
click at [539, 545] on input "text" at bounding box center [546, 545] width 74 height 37
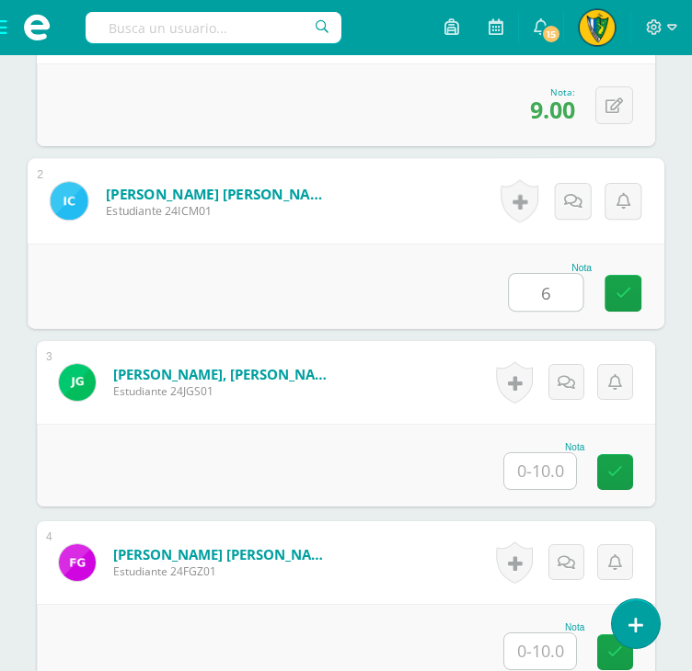
scroll to position [737, 0]
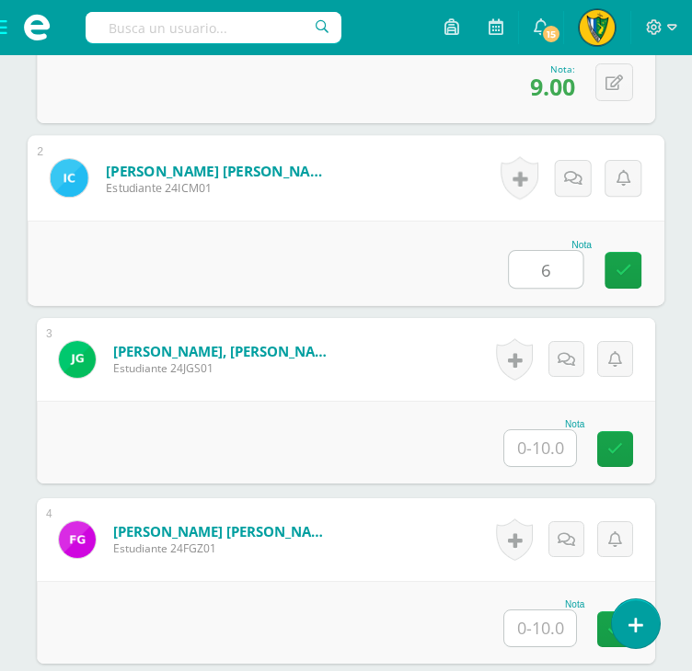
type input "6"
click at [556, 445] on input "text" at bounding box center [540, 448] width 72 height 36
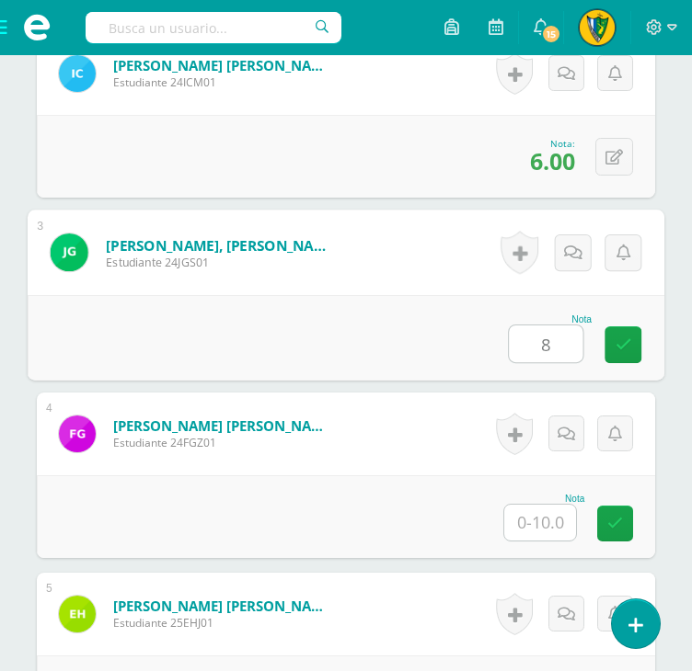
scroll to position [921, 0]
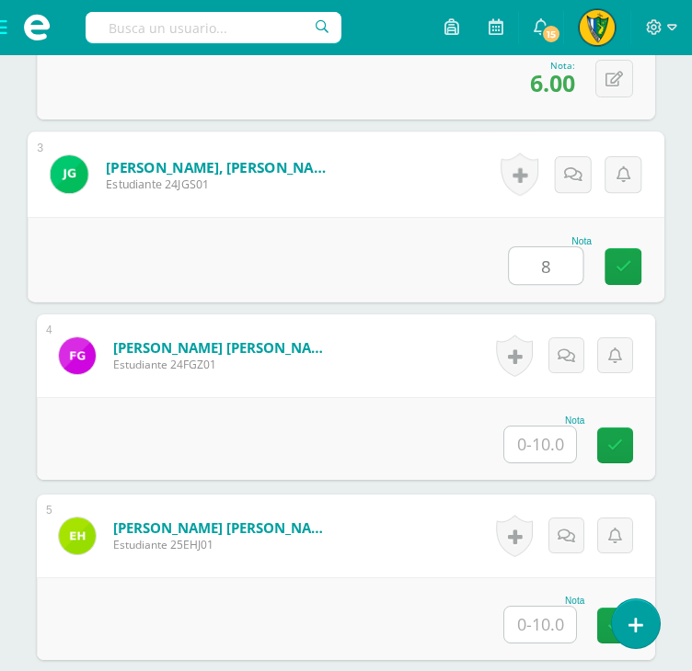
type input "8"
click at [545, 451] on input "text" at bounding box center [540, 445] width 72 height 36
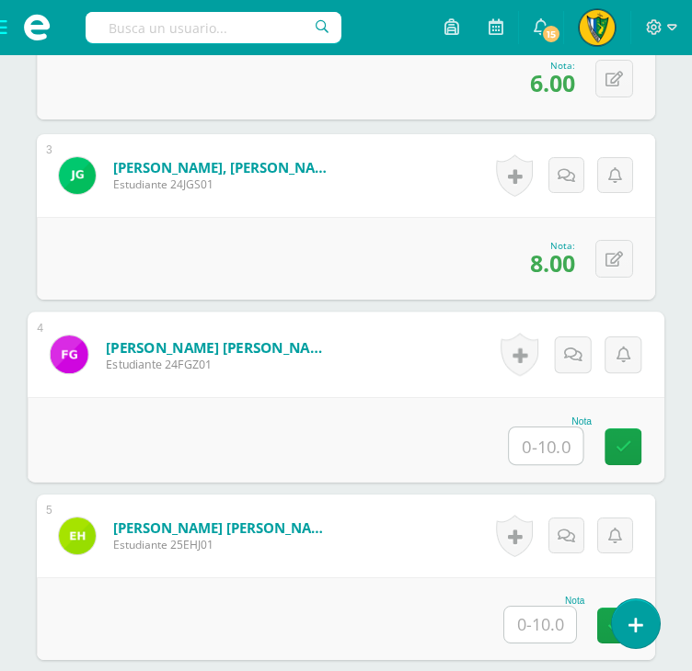
click at [539, 437] on input "text" at bounding box center [546, 446] width 74 height 37
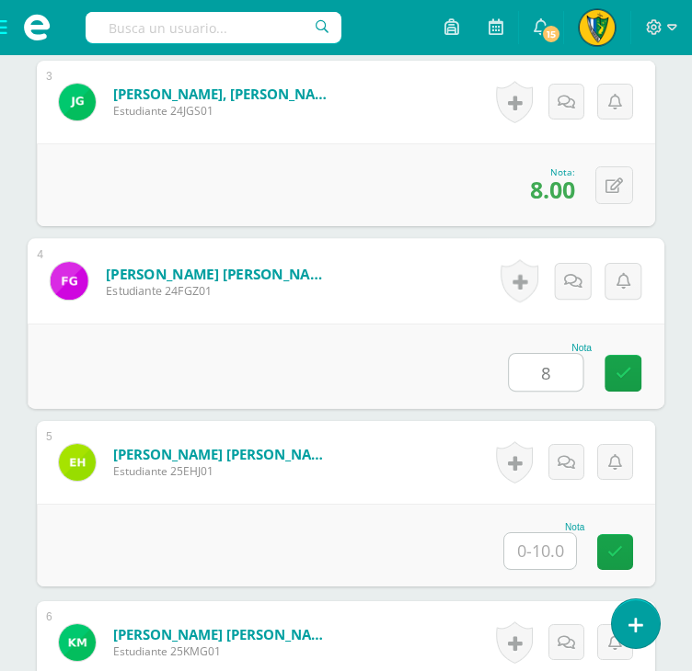
scroll to position [1197, 0]
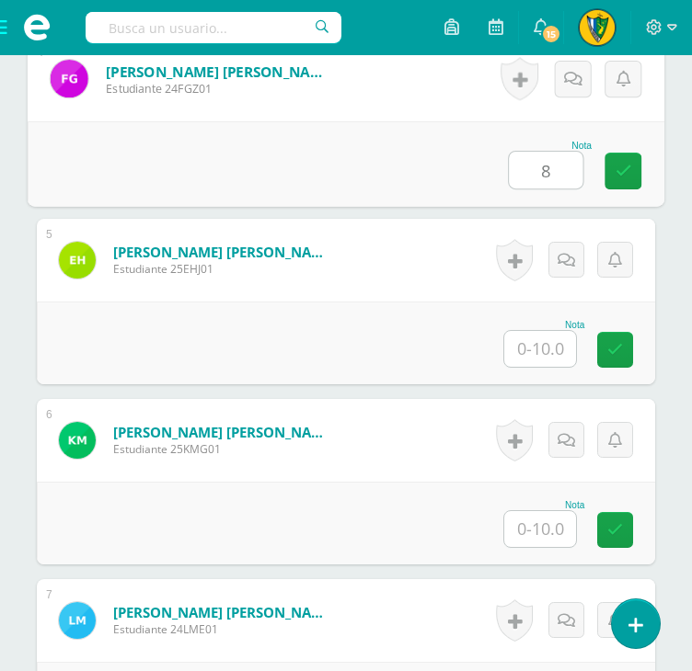
type input "8"
click at [552, 338] on input "text" at bounding box center [540, 349] width 72 height 36
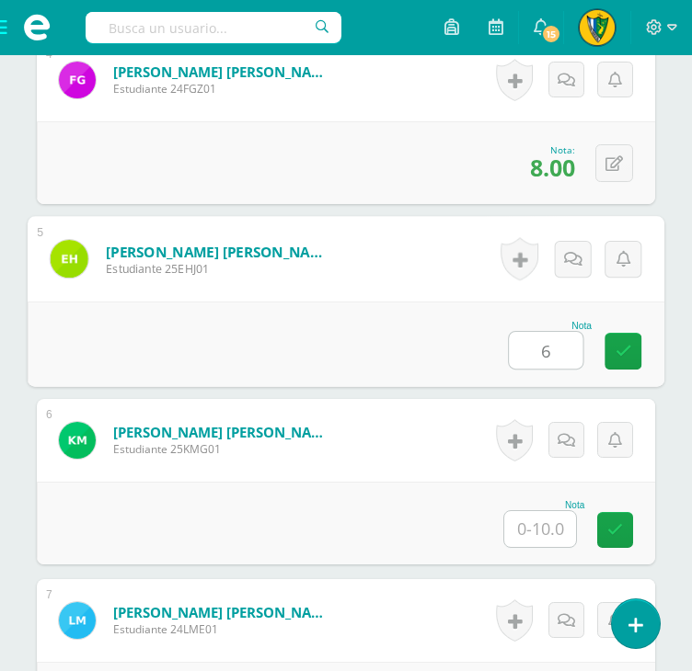
type input "6"
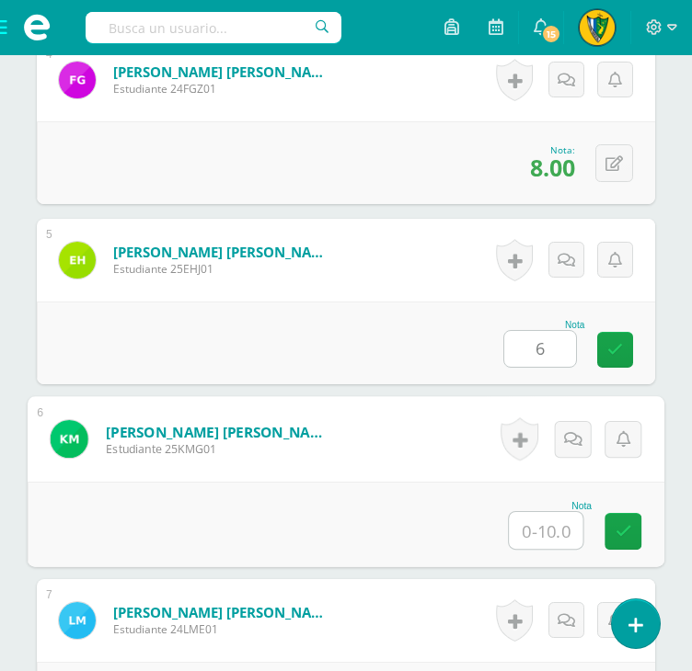
click at [552, 523] on input "text" at bounding box center [546, 530] width 74 height 37
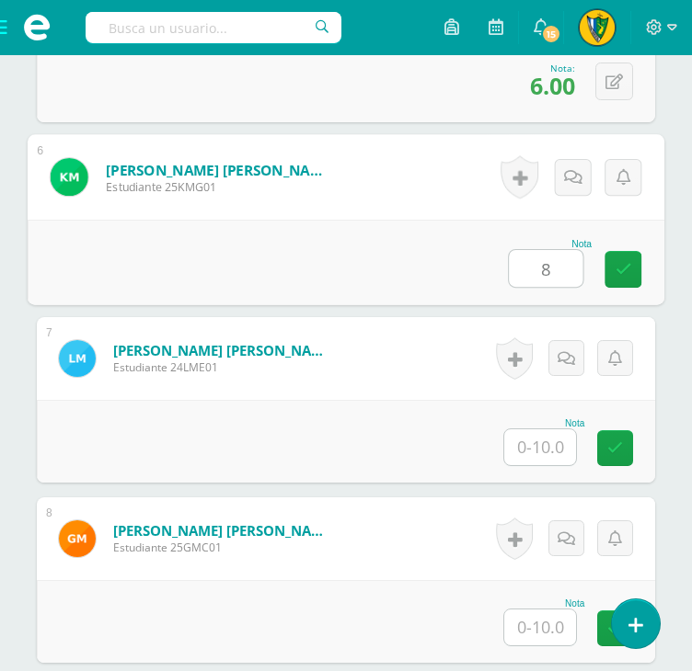
scroll to position [1473, 0]
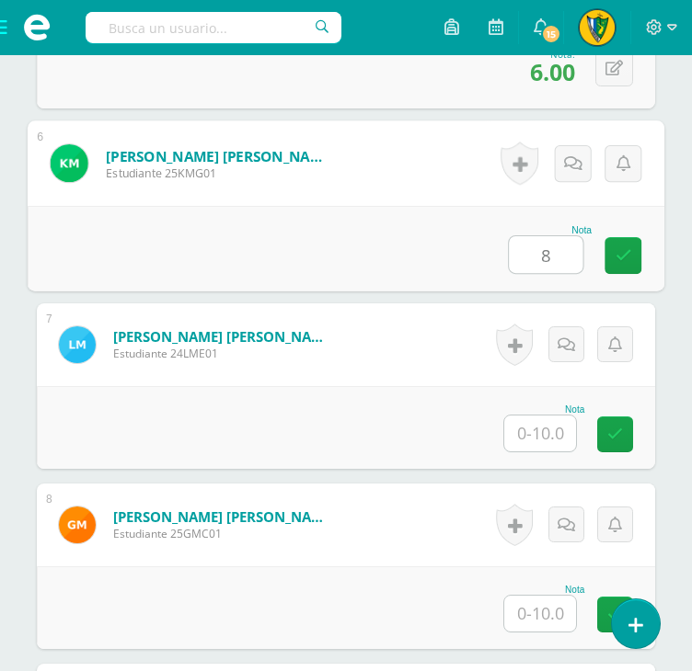
type input "8"
click at [545, 436] on input "text" at bounding box center [540, 434] width 72 height 36
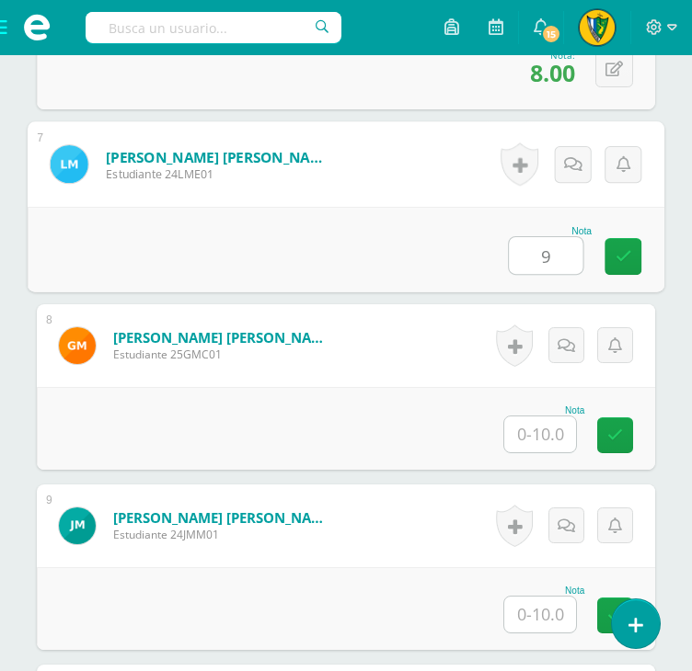
scroll to position [1657, 0]
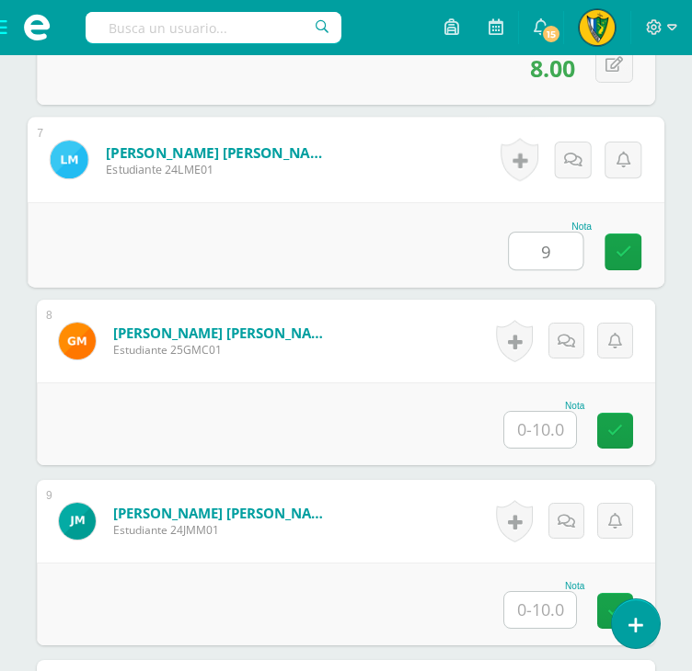
type input "9"
click at [539, 430] on input "text" at bounding box center [540, 430] width 72 height 36
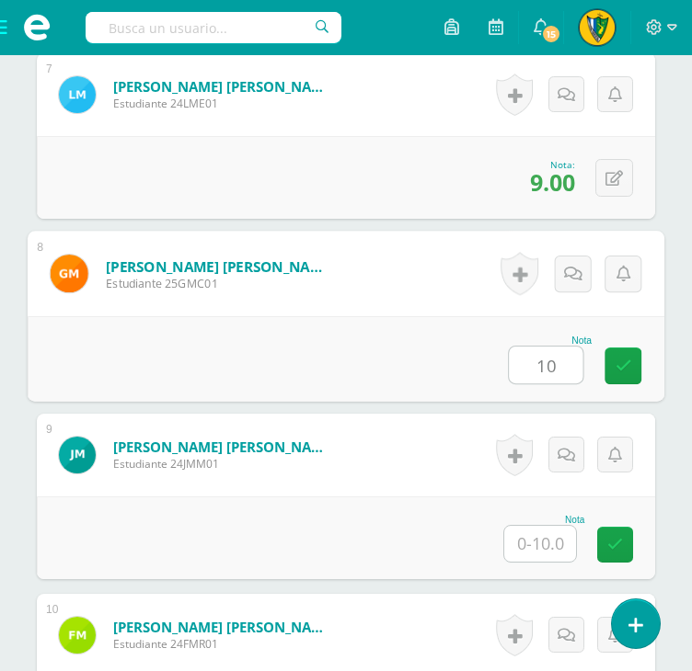
scroll to position [1841, 0]
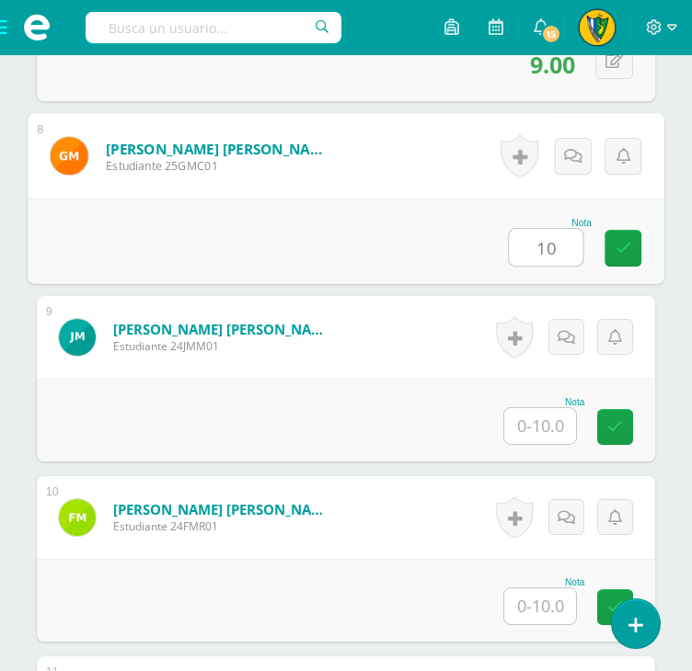
type input "10"
click at [545, 431] on input "text" at bounding box center [540, 426] width 72 height 36
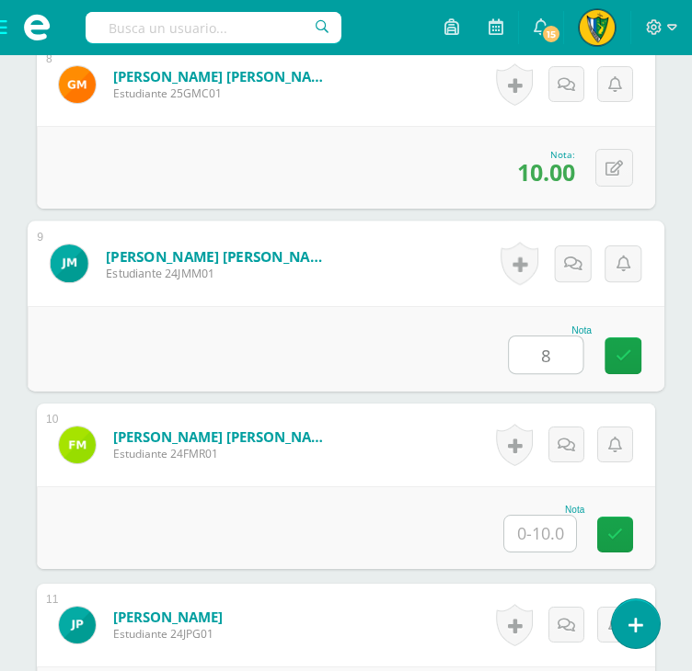
scroll to position [2024, 0]
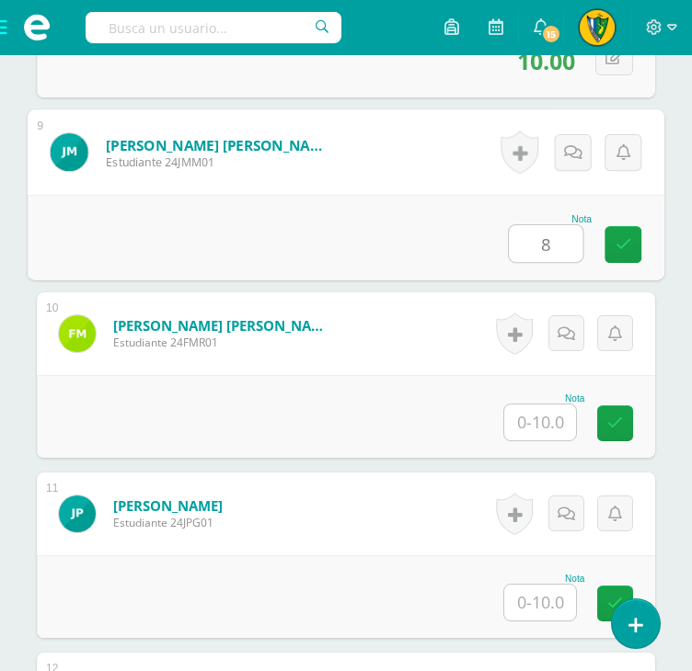
type input "8"
click at [534, 418] on input "text" at bounding box center [540, 423] width 72 height 36
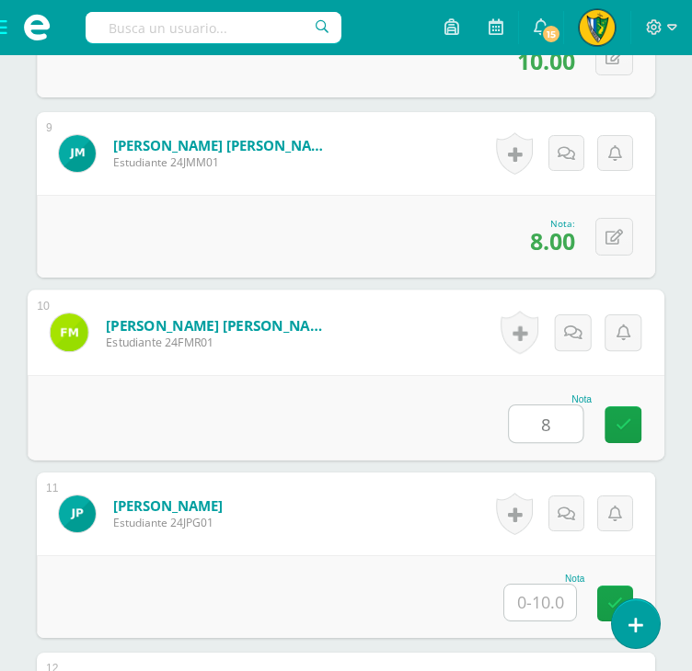
type input "8"
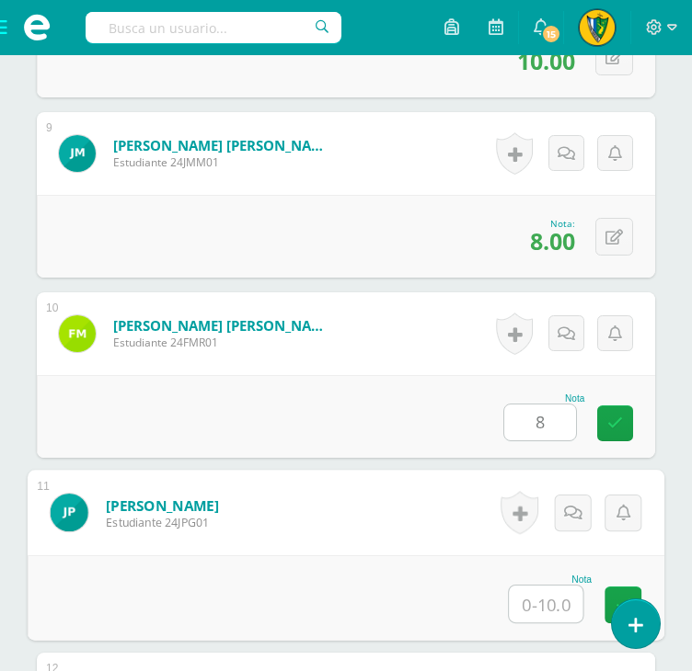
click at [533, 589] on input "text" at bounding box center [546, 604] width 74 height 37
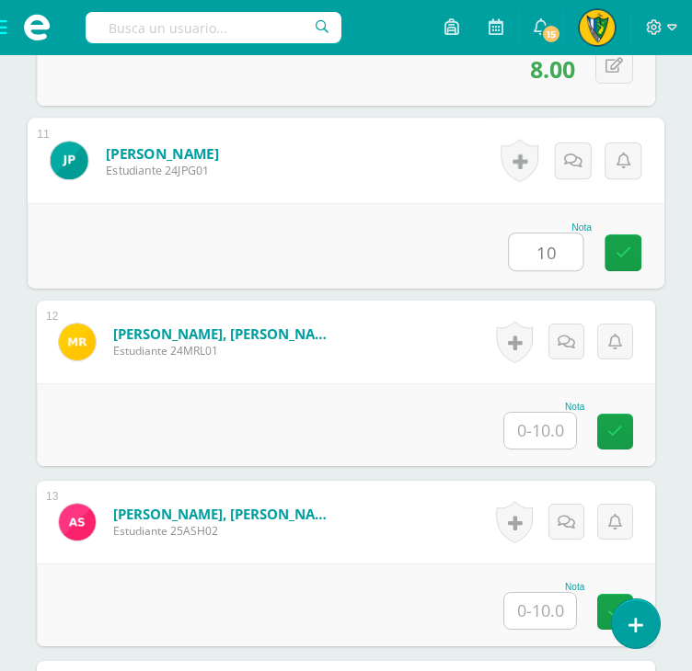
scroll to position [2392, 0]
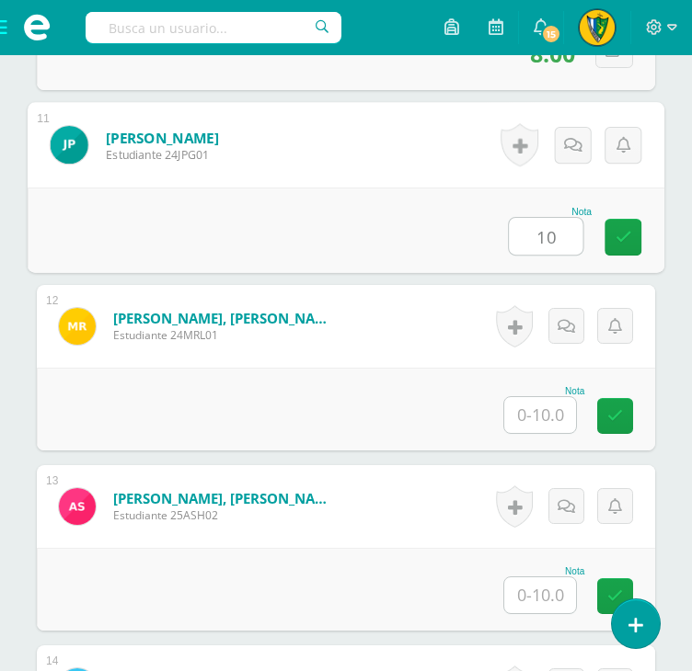
type input "10"
click at [545, 415] on input "text" at bounding box center [540, 415] width 72 height 36
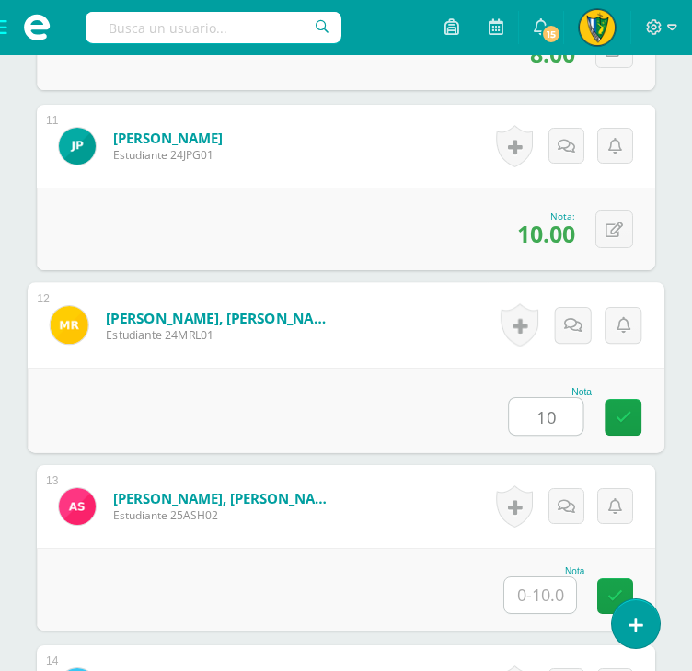
type input "10"
click at [570, 594] on input "text" at bounding box center [540, 596] width 72 height 36
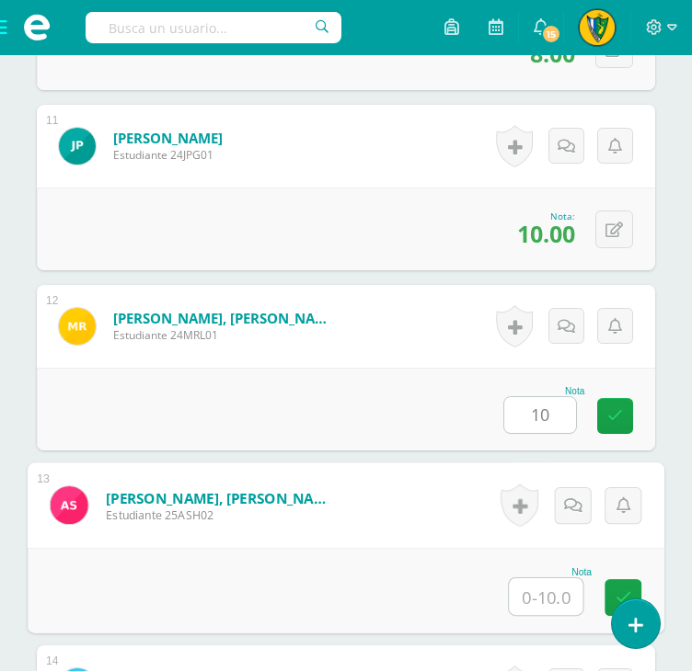
click at [567, 597] on input "text" at bounding box center [546, 597] width 74 height 37
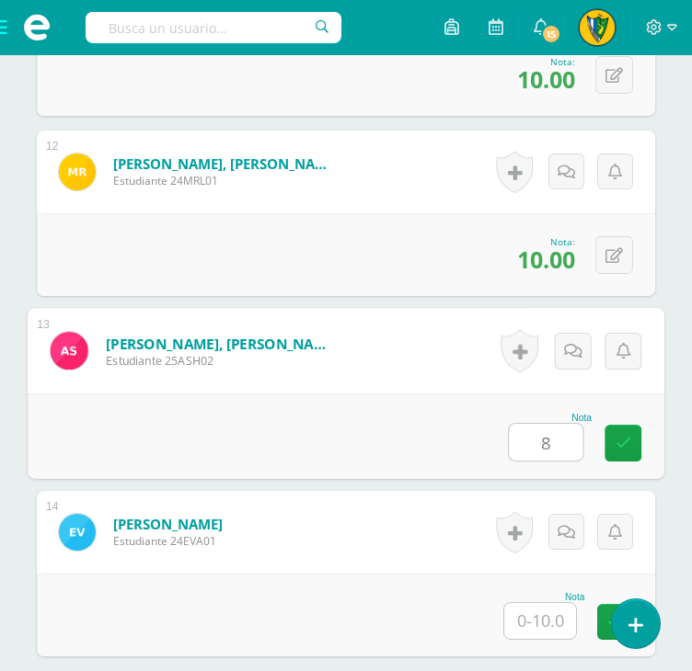
scroll to position [2742, 0]
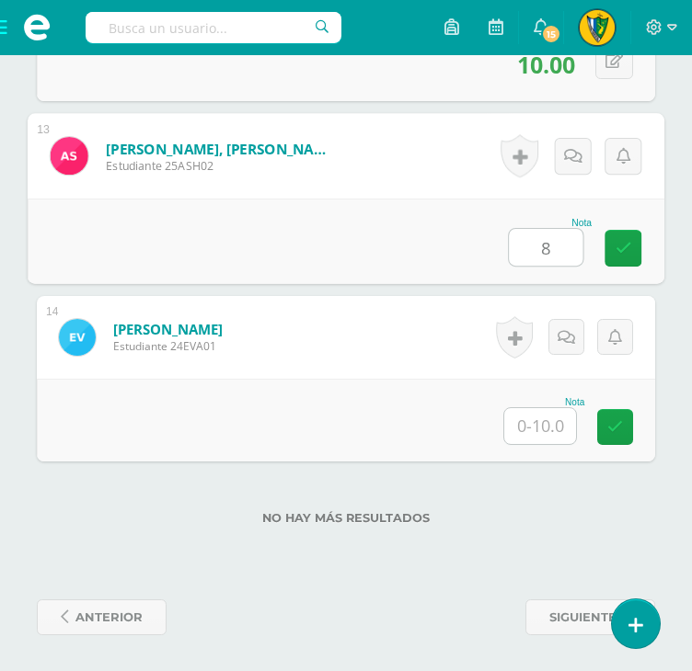
type input "8"
click at [528, 419] on input "text" at bounding box center [540, 426] width 72 height 36
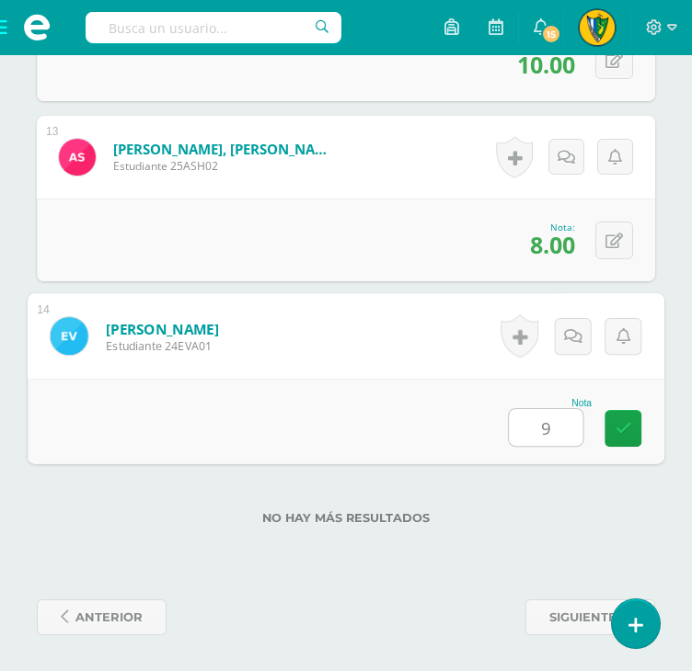
type input "9"
click at [530, 527] on div "No hay más resultados" at bounding box center [346, 505] width 618 height 86
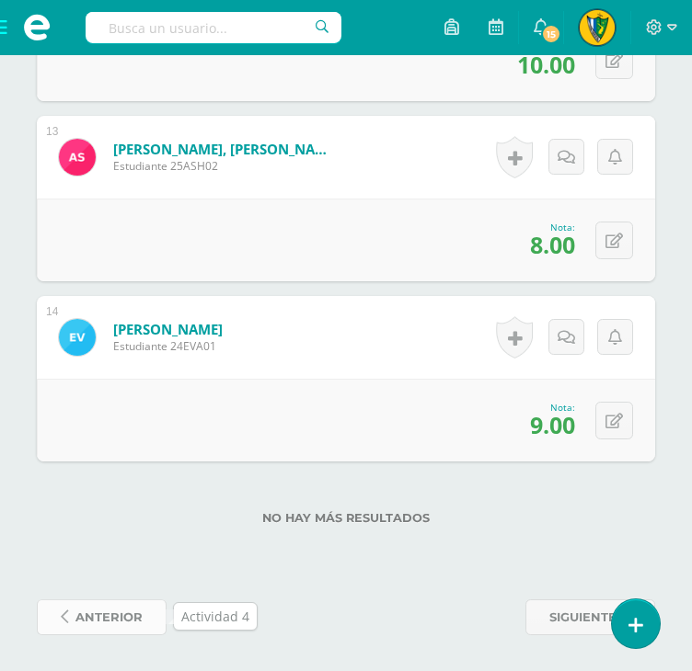
click at [143, 619] on link "anterior" at bounding box center [102, 618] width 130 height 36
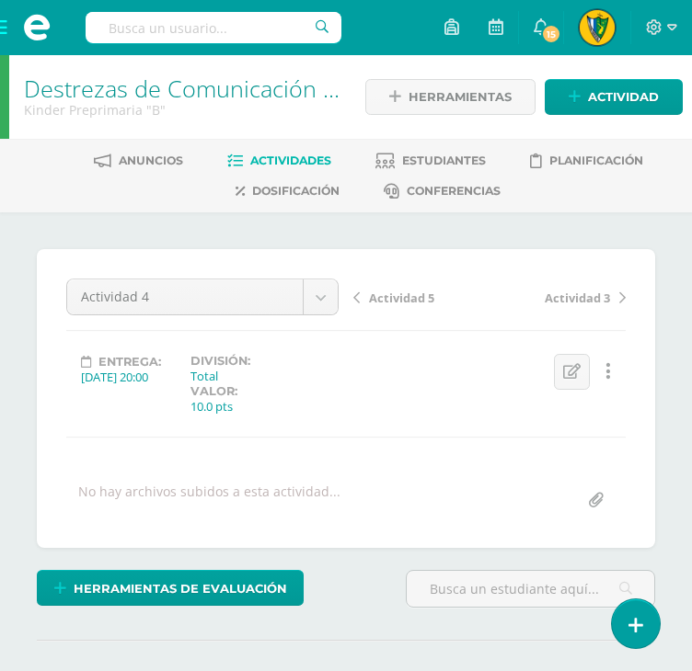
scroll to position [1, 0]
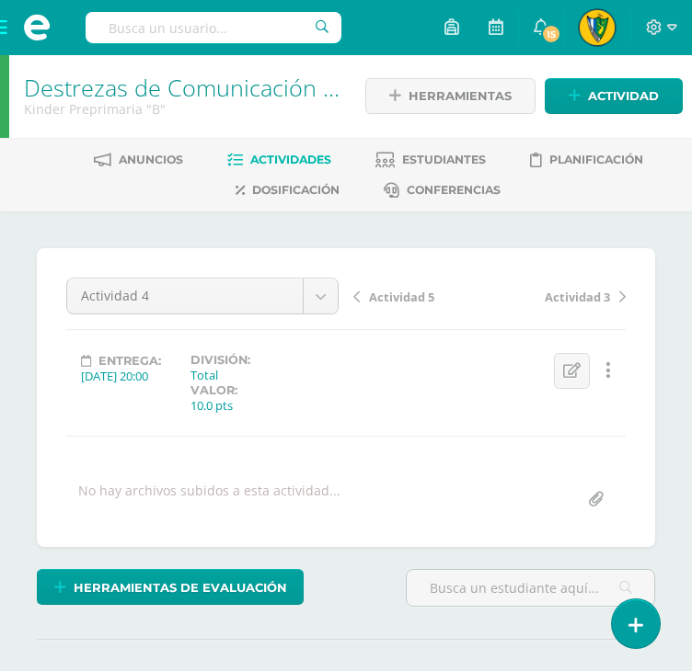
click at [155, 608] on div "Herramientas de evaluación Lista de cotejo Escala de valoración Puntos Extra Su…" at bounding box center [213, 595] width 369 height 52
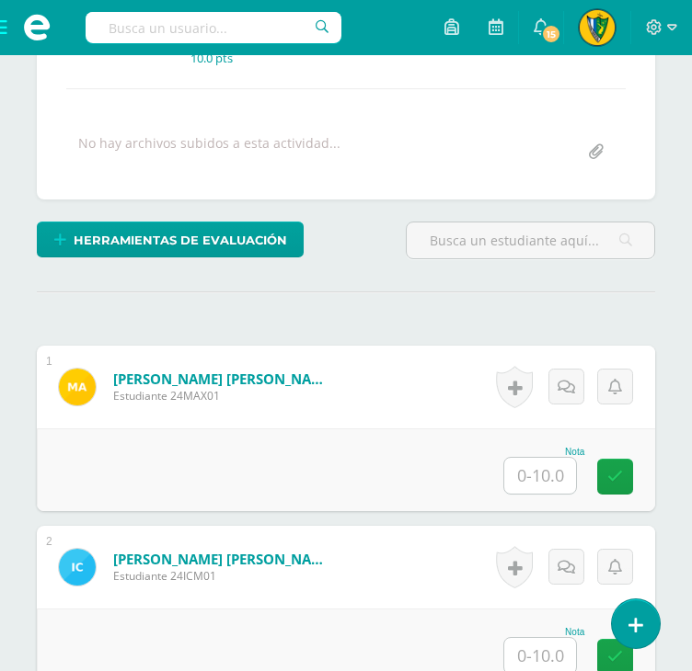
scroll to position [461, 0]
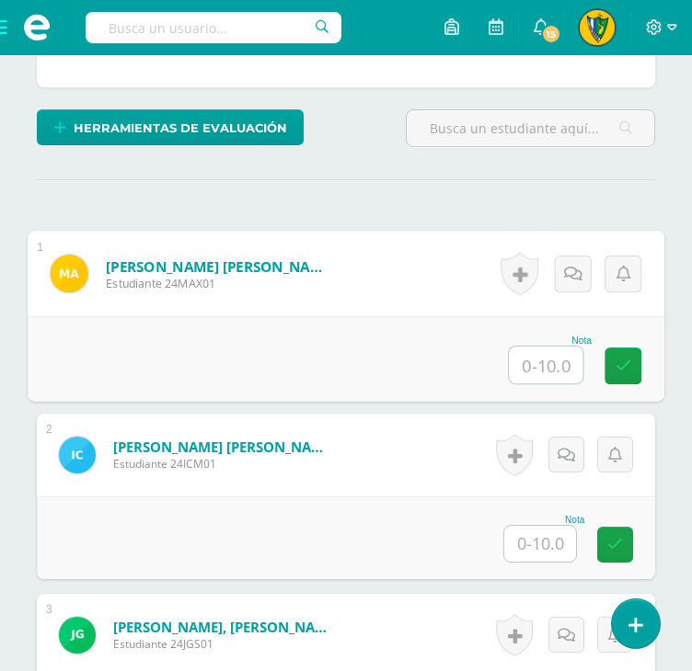
click at [543, 368] on input "text" at bounding box center [546, 365] width 74 height 37
type input "10"
click at [539, 546] on input "text" at bounding box center [540, 544] width 72 height 36
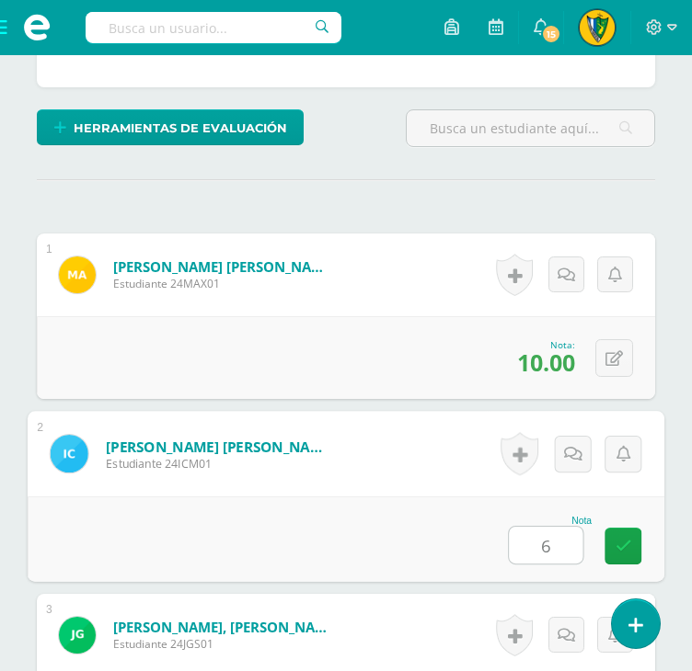
scroll to position [737, 0]
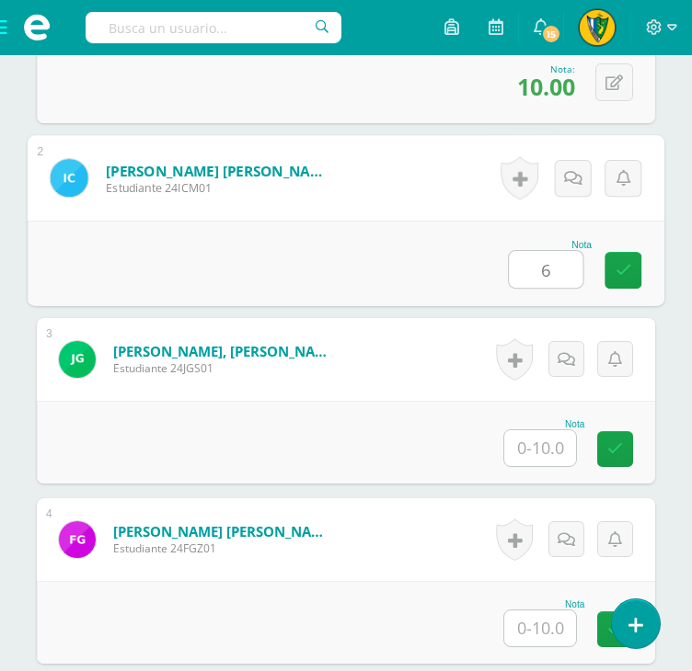
type input "6"
click at [561, 449] on input "text" at bounding box center [540, 448] width 72 height 36
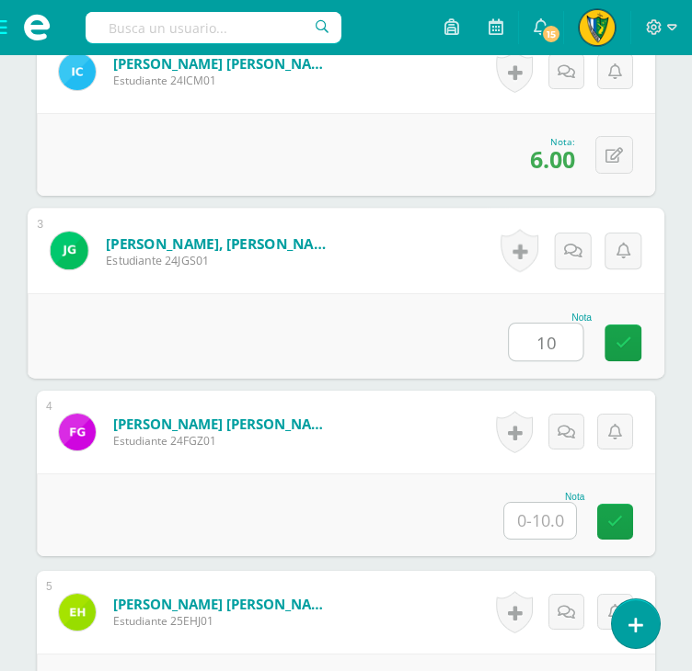
scroll to position [1013, 0]
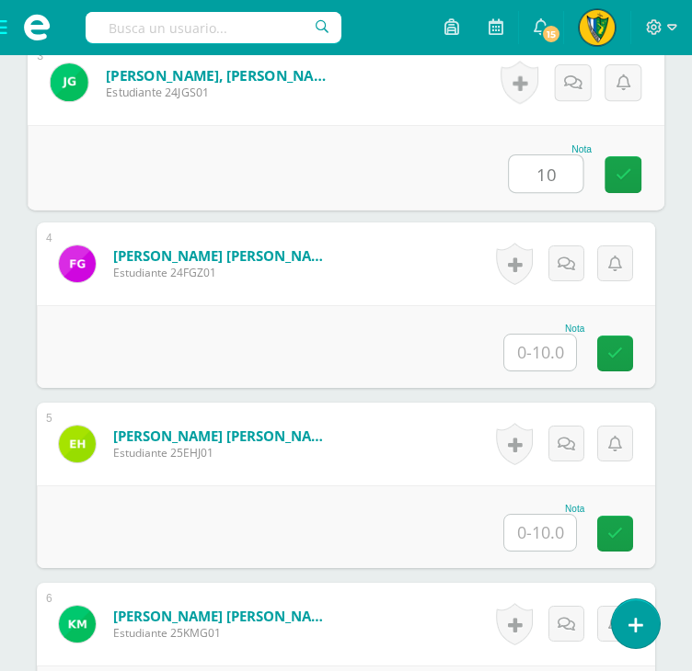
type input "10"
click at [555, 352] on input "text" at bounding box center [540, 353] width 72 height 36
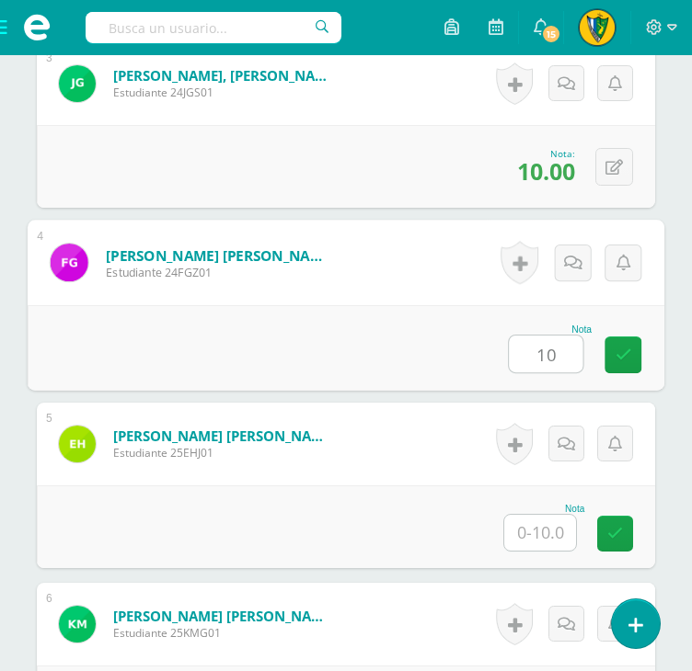
type input "10"
click at [544, 526] on input "text" at bounding box center [540, 533] width 72 height 36
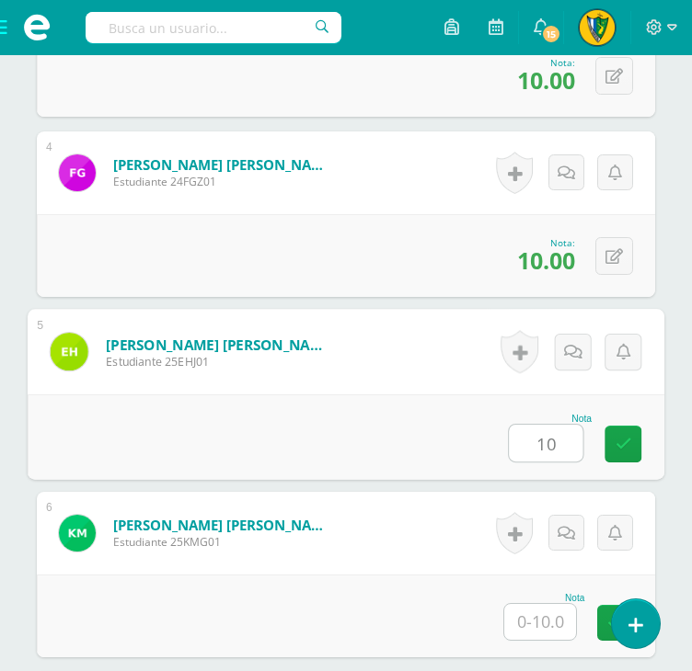
scroll to position [1289, 0]
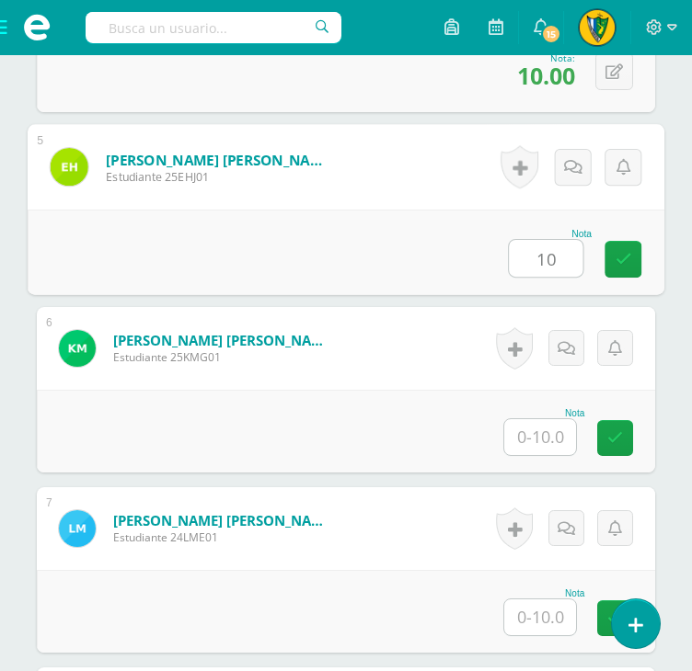
type input "10"
click at [548, 439] on input "text" at bounding box center [540, 437] width 72 height 36
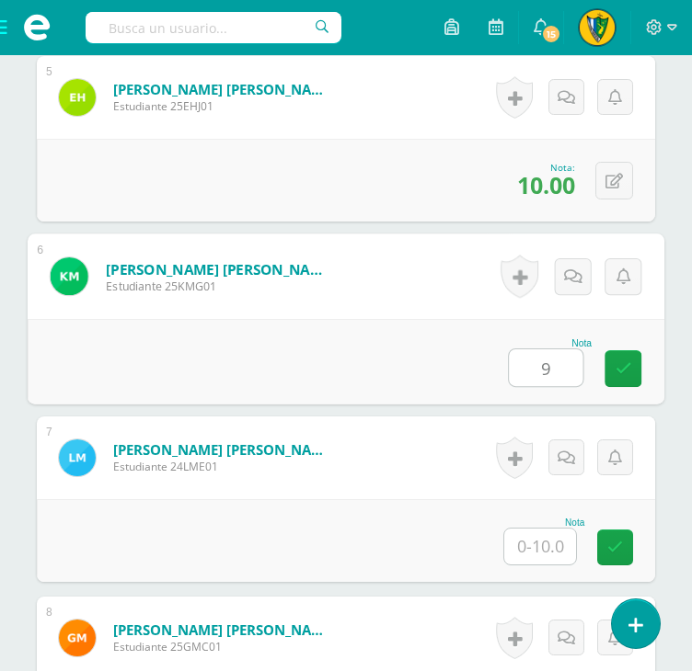
scroll to position [1473, 0]
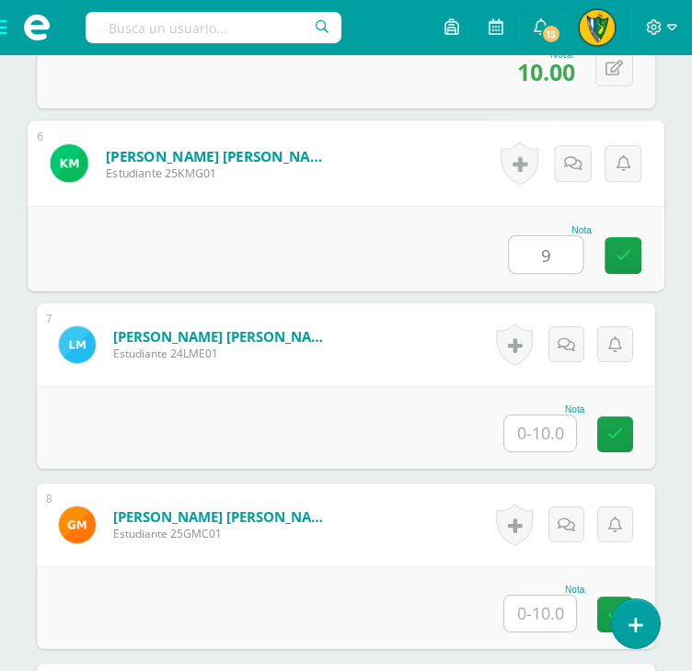
type input "9"
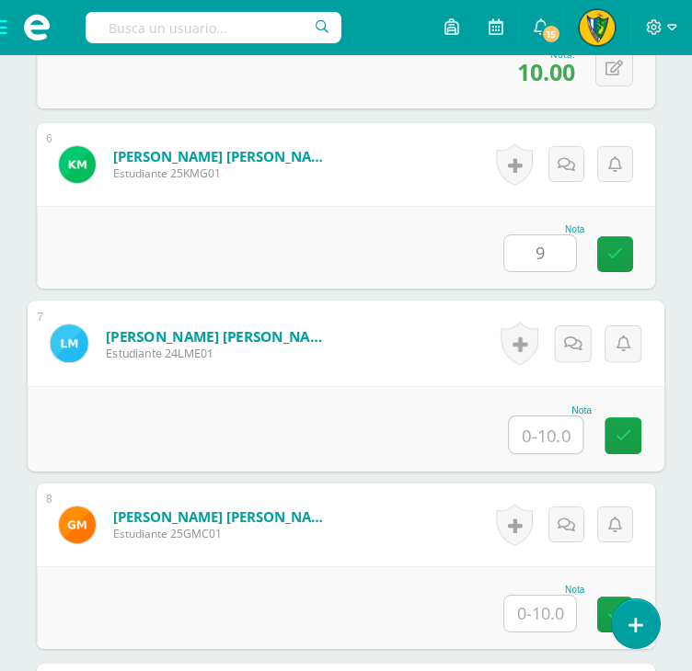
click at [547, 424] on input "text" at bounding box center [546, 435] width 74 height 37
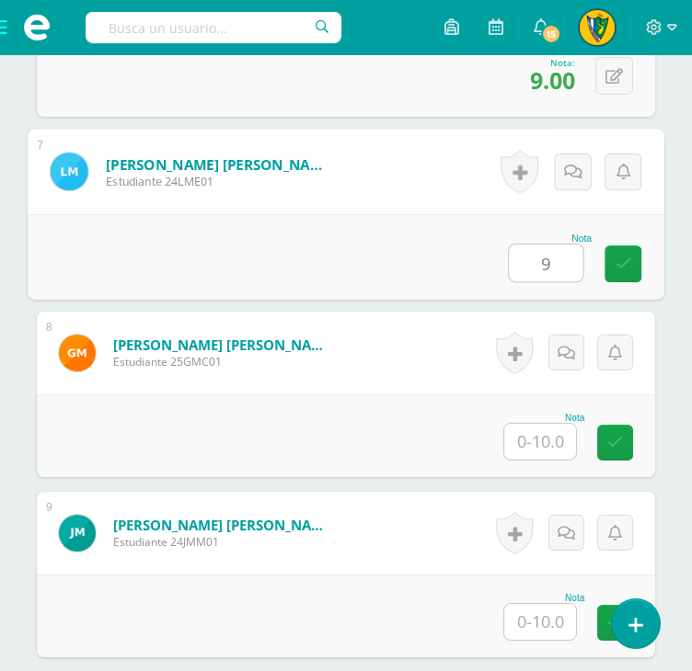
scroll to position [1657, 0]
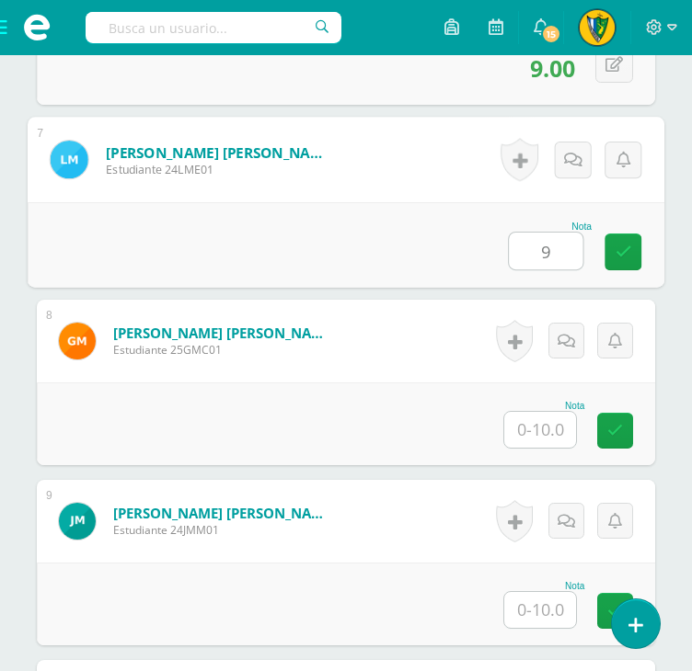
type input "9"
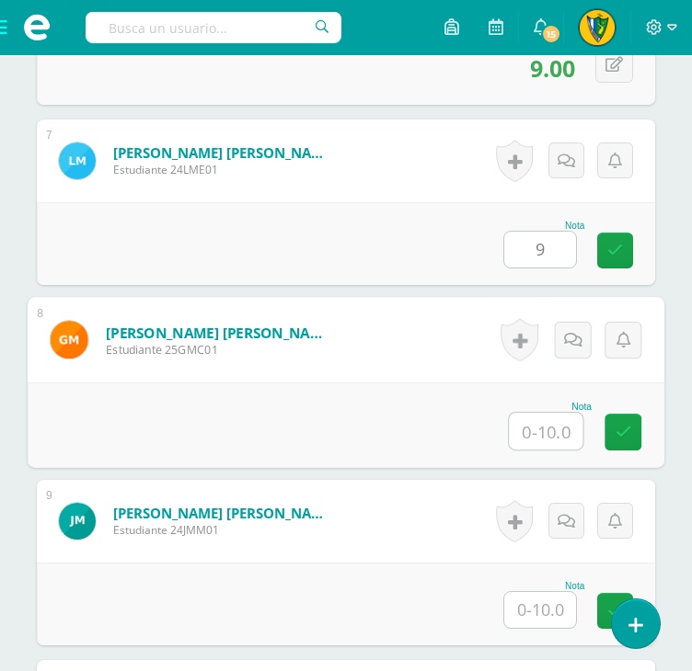
click at [540, 433] on input "text" at bounding box center [546, 431] width 74 height 37
type input "9"
click at [531, 598] on input "text" at bounding box center [540, 610] width 72 height 36
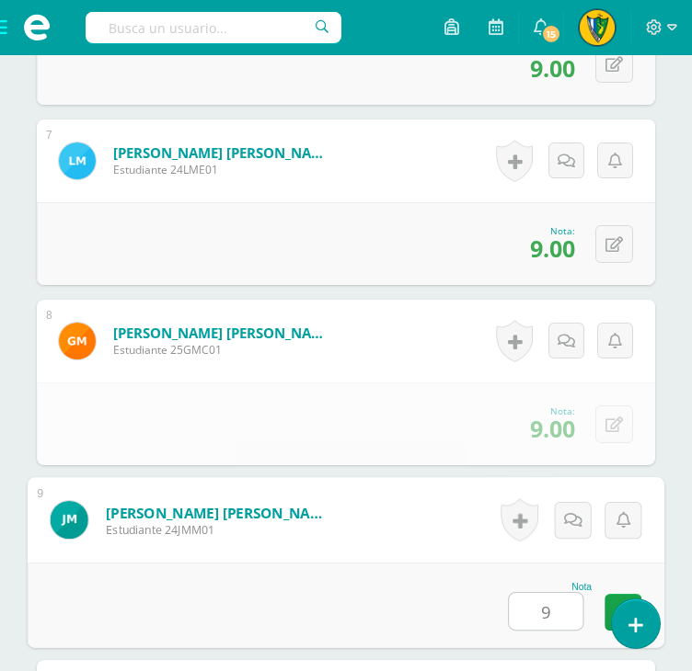
scroll to position [2024, 0]
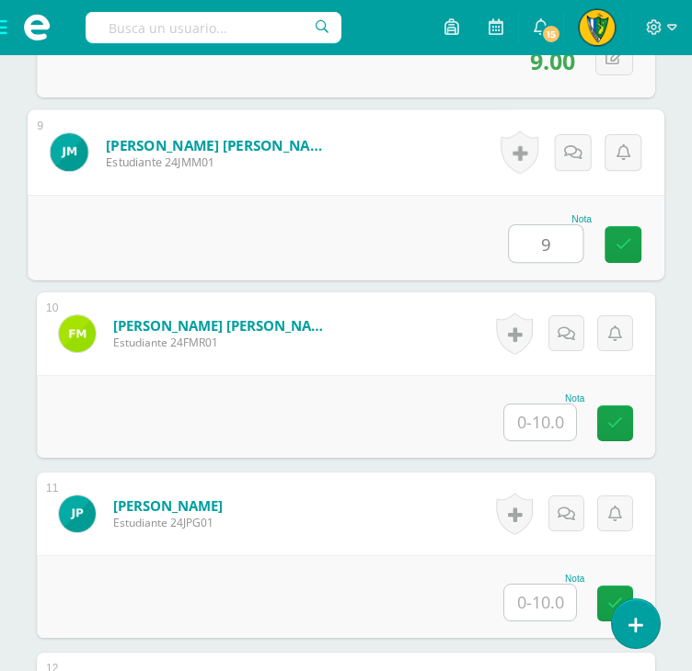
type input "9"
click at [563, 419] on input "text" at bounding box center [540, 423] width 72 height 36
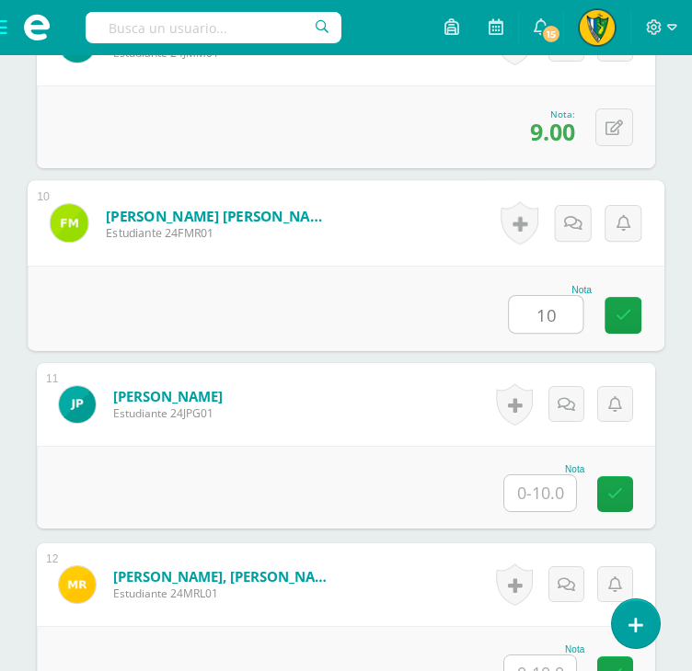
scroll to position [2300, 0]
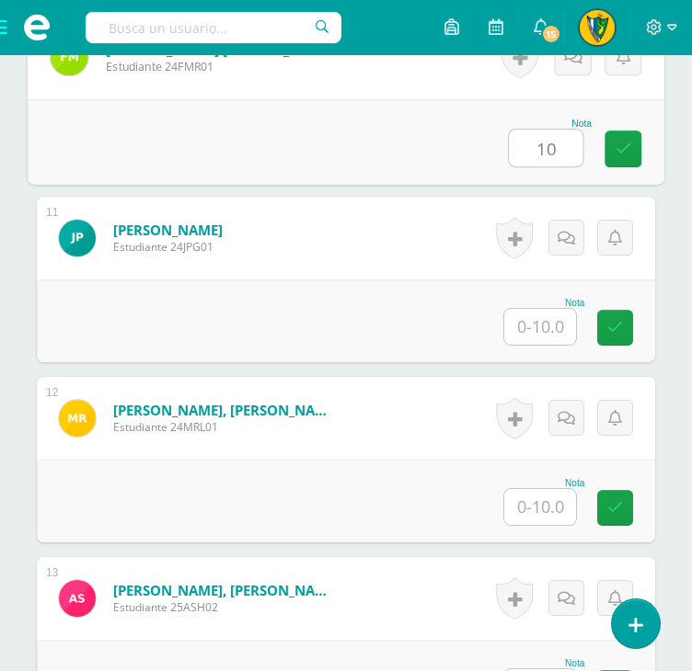
type input "10"
click at [545, 335] on input "text" at bounding box center [540, 327] width 72 height 36
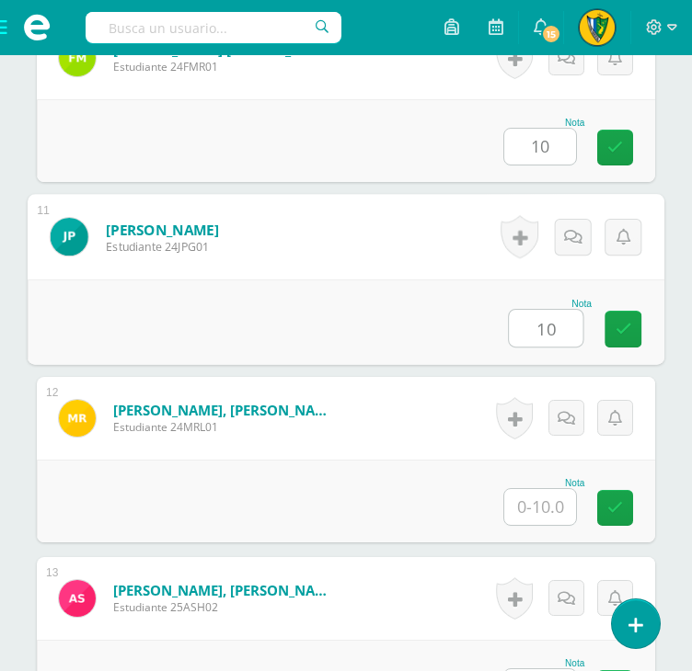
type input "10"
click at [544, 508] on input "text" at bounding box center [540, 507] width 72 height 36
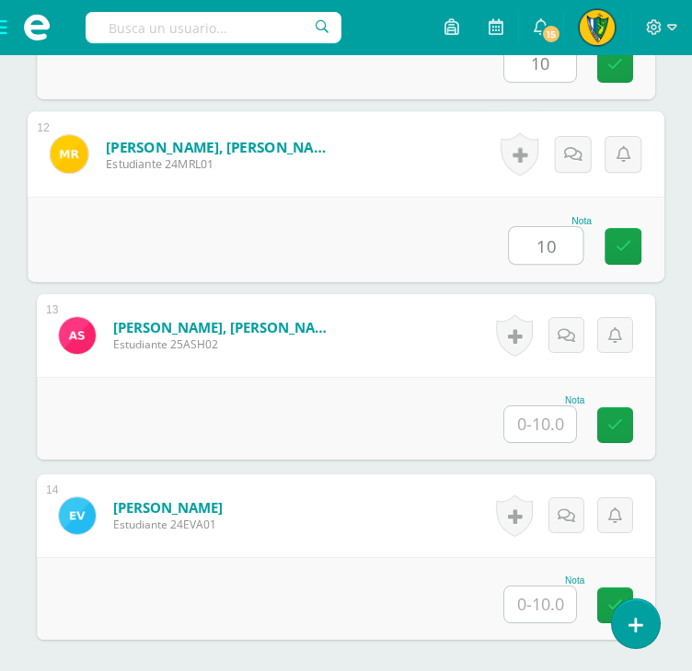
scroll to position [2576, 0]
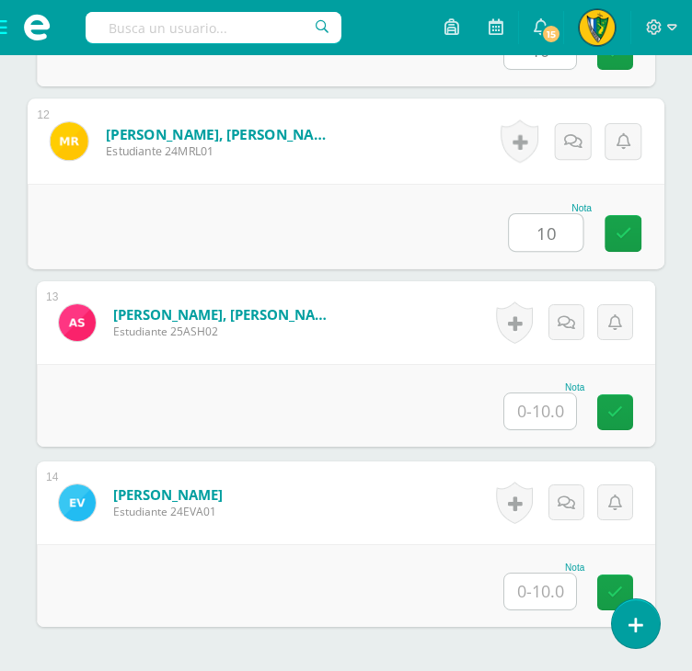
type input "10"
click at [552, 417] on input "text" at bounding box center [540, 412] width 72 height 36
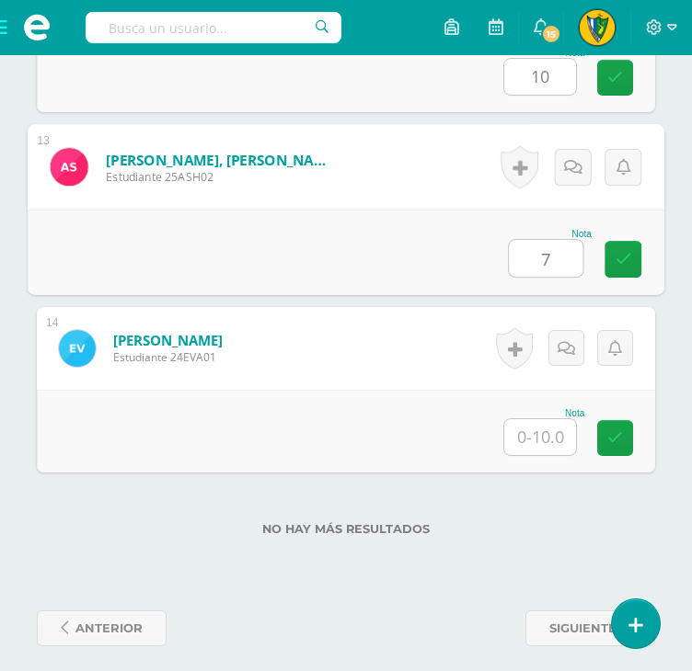
scroll to position [2742, 0]
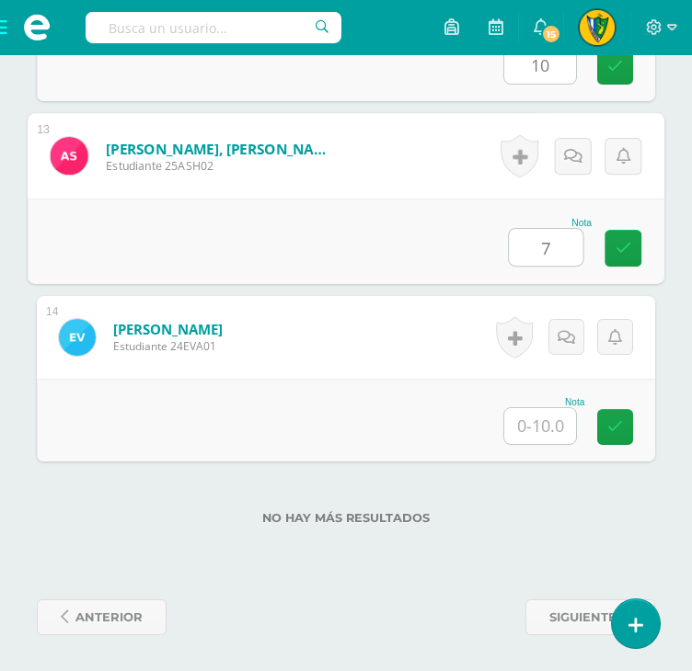
type input "7"
click at [551, 421] on input "text" at bounding box center [540, 426] width 72 height 36
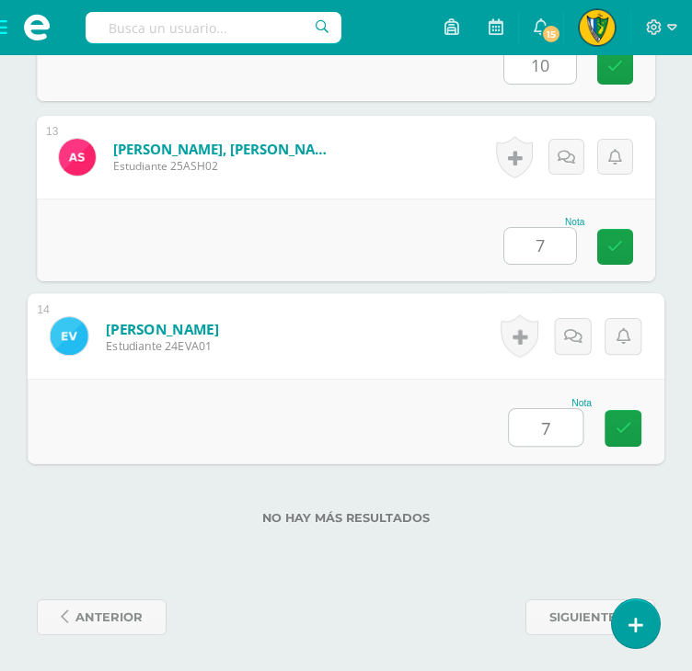
type input "7"
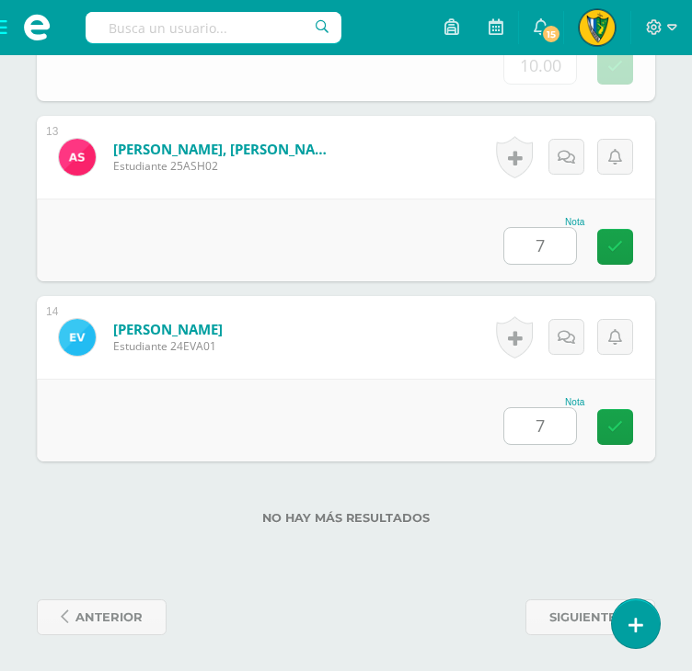
click at [530, 500] on div "No hay más resultados" at bounding box center [346, 505] width 618 height 86
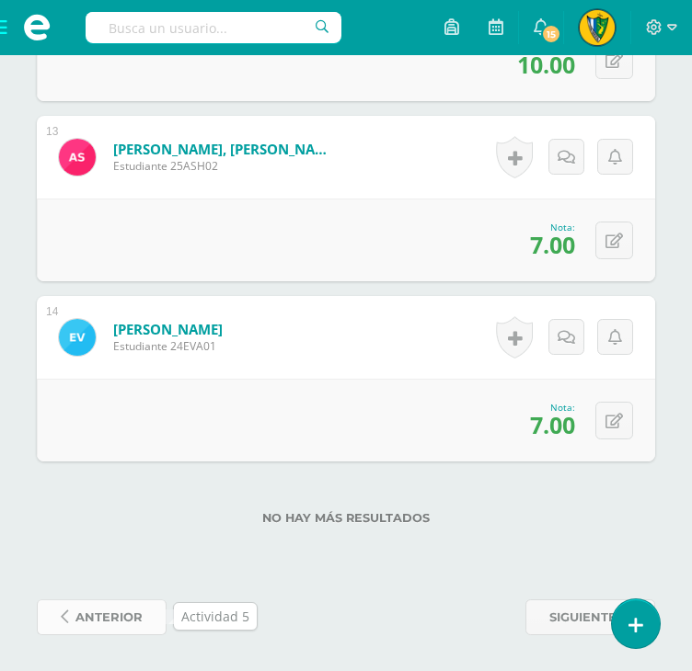
click at [143, 618] on link "anterior" at bounding box center [102, 618] width 130 height 36
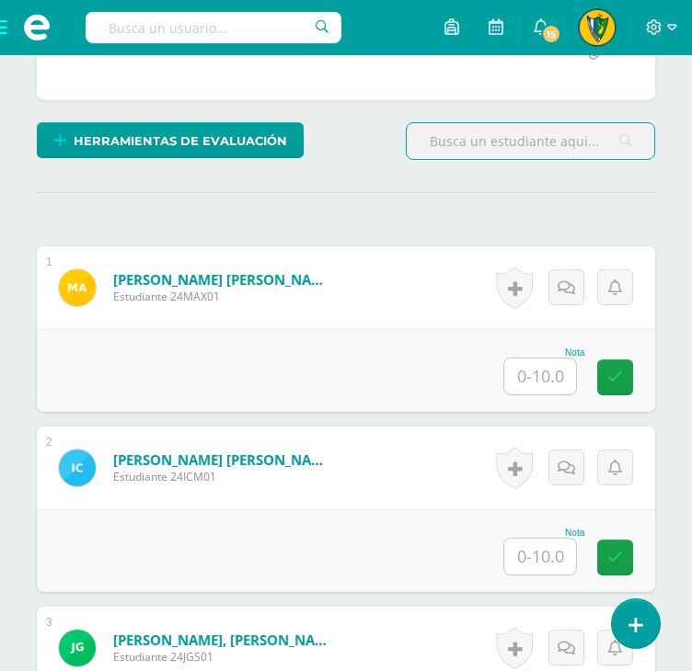
scroll to position [460, 0]
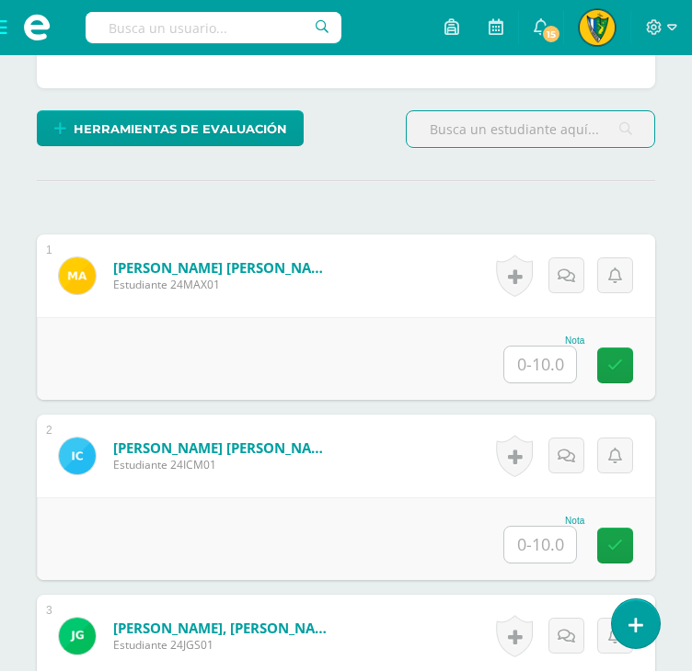
click at [547, 358] on input "text" at bounding box center [540, 365] width 72 height 36
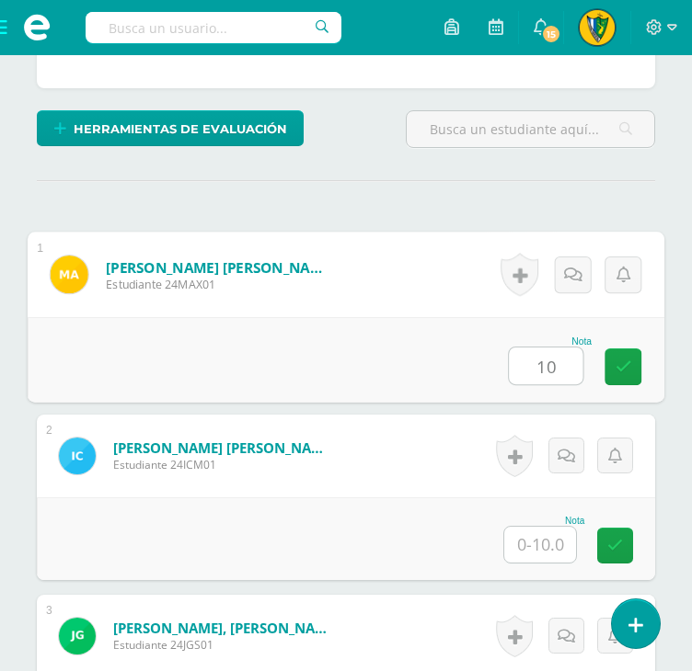
type input "10"
click at [540, 533] on input "text" at bounding box center [540, 545] width 72 height 36
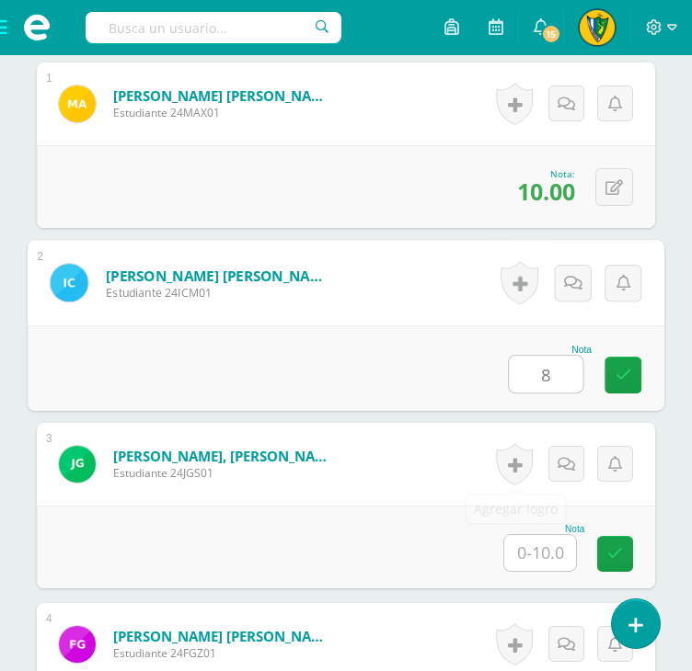
scroll to position [644, 0]
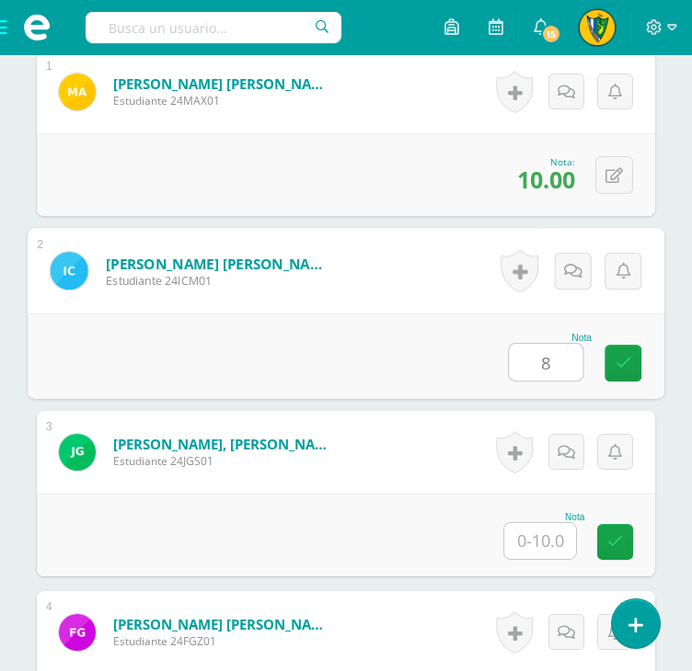
type input "8"
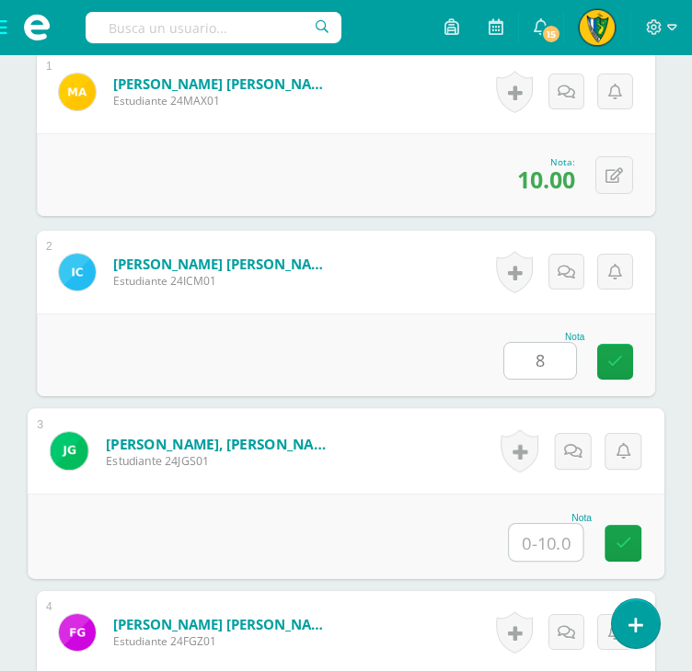
click at [543, 524] on input "text" at bounding box center [546, 542] width 74 height 37
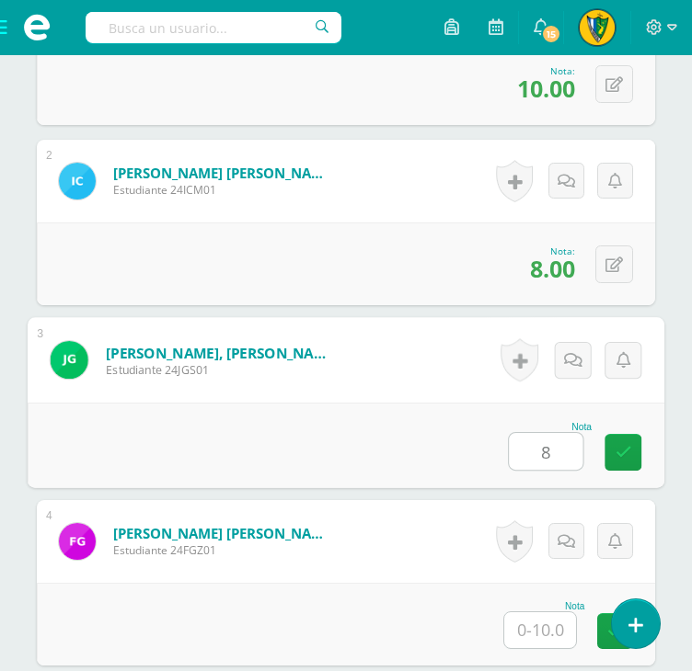
scroll to position [920, 0]
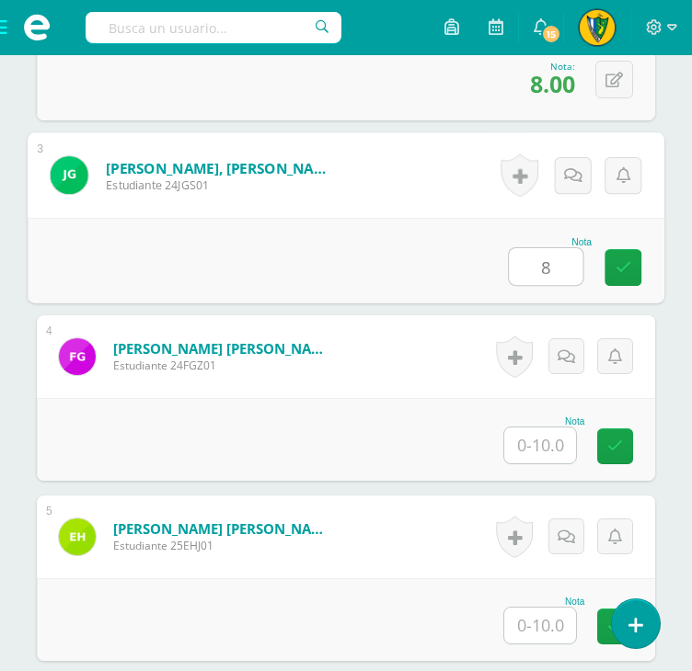
type input "8"
click at [544, 444] on input "text" at bounding box center [540, 446] width 72 height 36
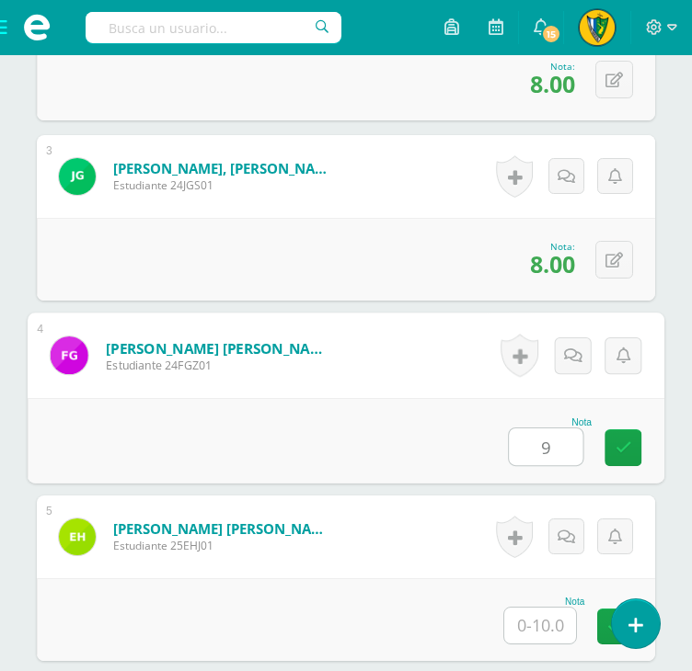
scroll to position [1104, 0]
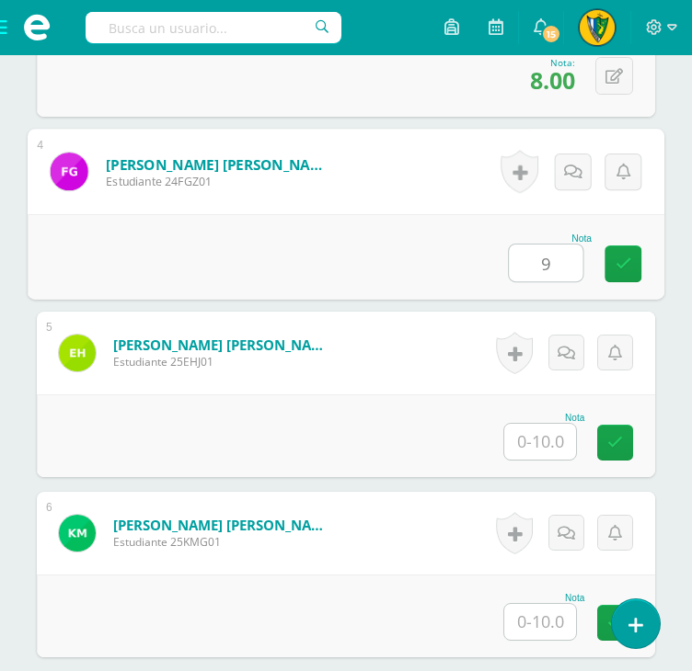
type input "9"
click at [532, 446] on input "text" at bounding box center [540, 442] width 72 height 36
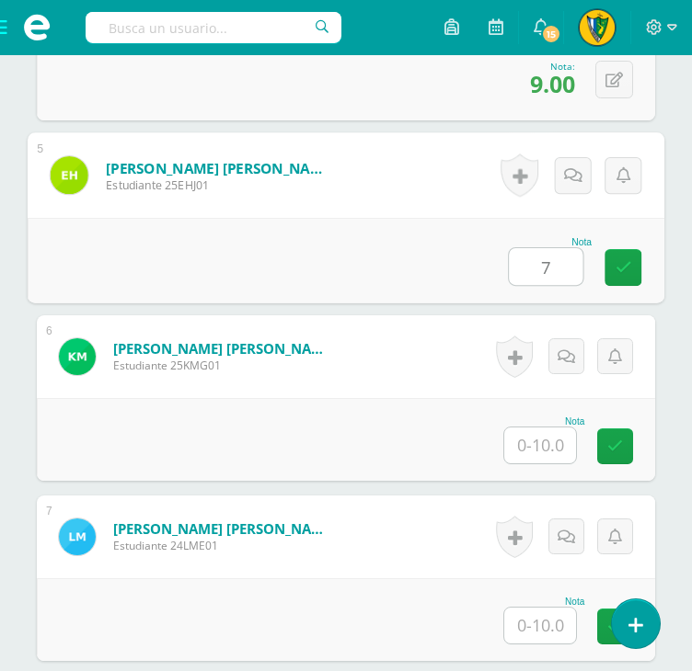
scroll to position [1288, 0]
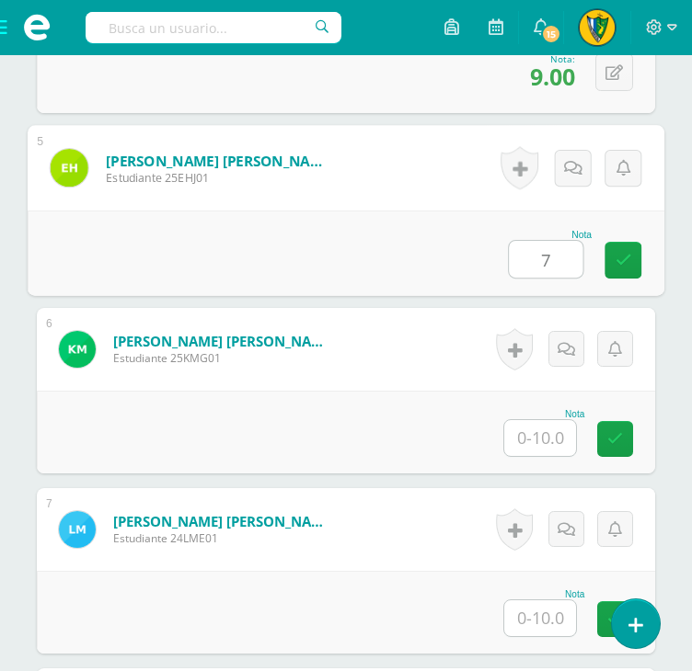
type input "7"
click at [541, 433] on input "text" at bounding box center [540, 438] width 72 height 36
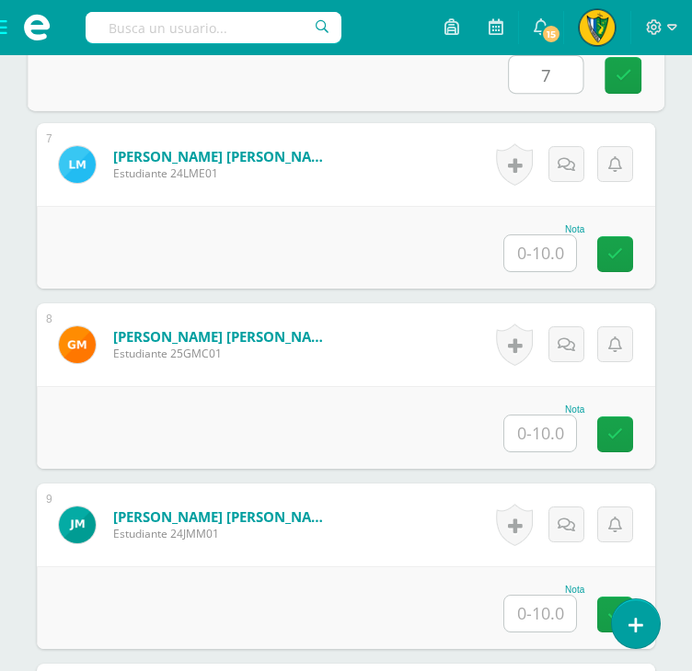
scroll to position [1656, 0]
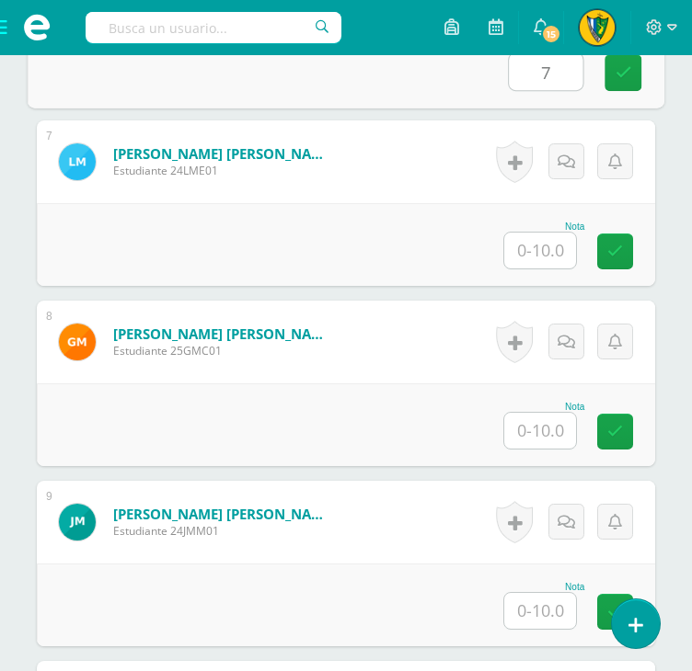
type input "7"
click at [546, 252] on input "text" at bounding box center [540, 251] width 72 height 36
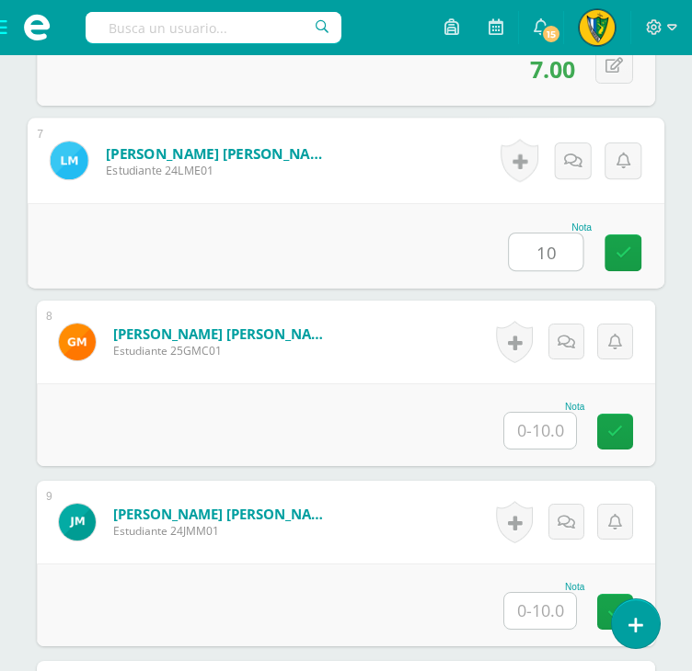
type input "10"
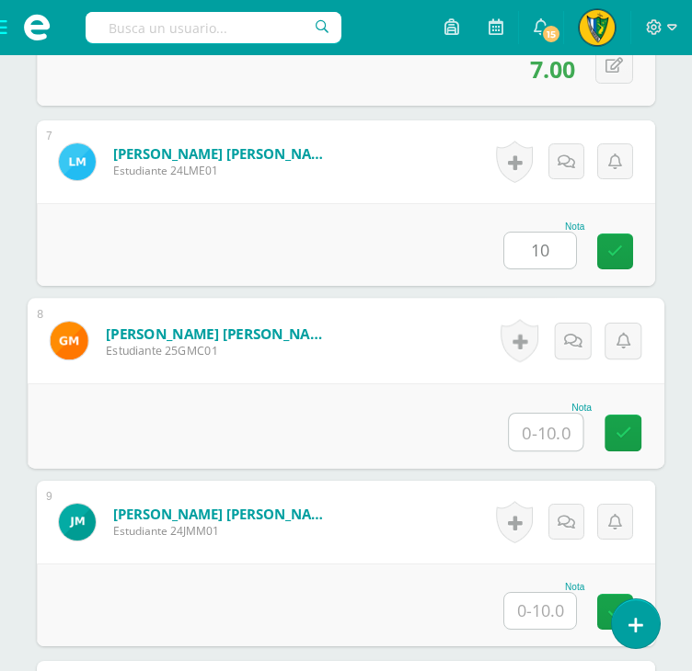
click at [537, 436] on input "text" at bounding box center [546, 432] width 74 height 37
type input "8"
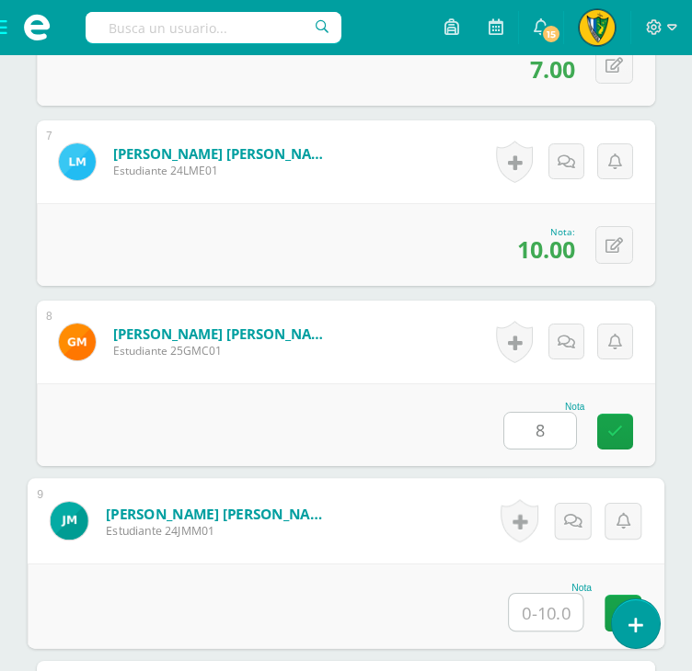
click at [538, 602] on input "text" at bounding box center [546, 612] width 74 height 37
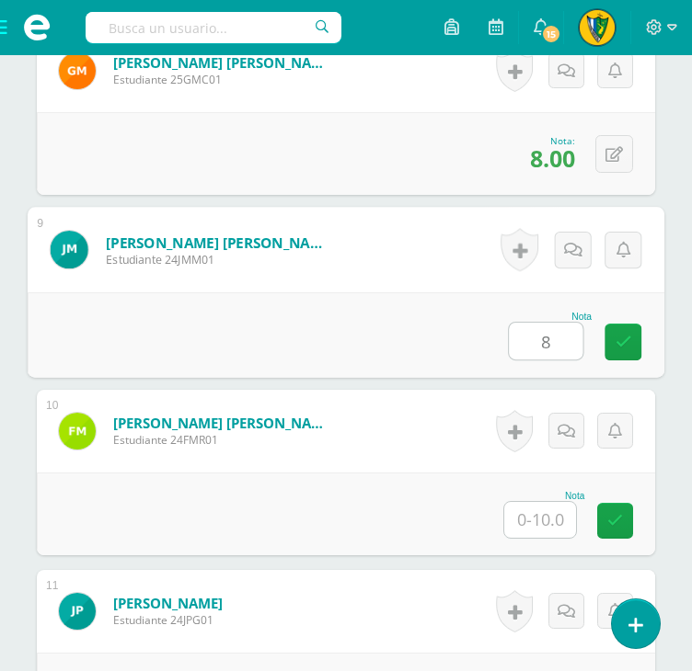
scroll to position [1932, 0]
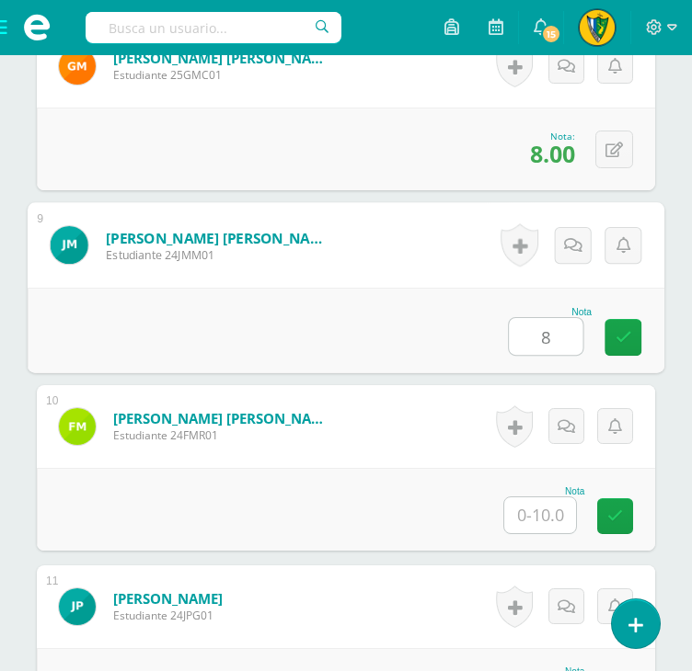
type input "8"
click at [548, 506] on input "text" at bounding box center [540, 516] width 72 height 36
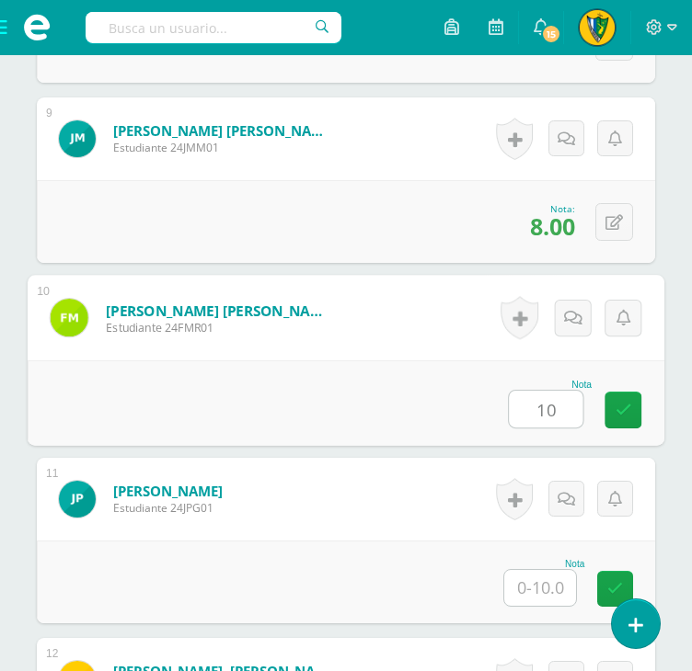
scroll to position [2208, 0]
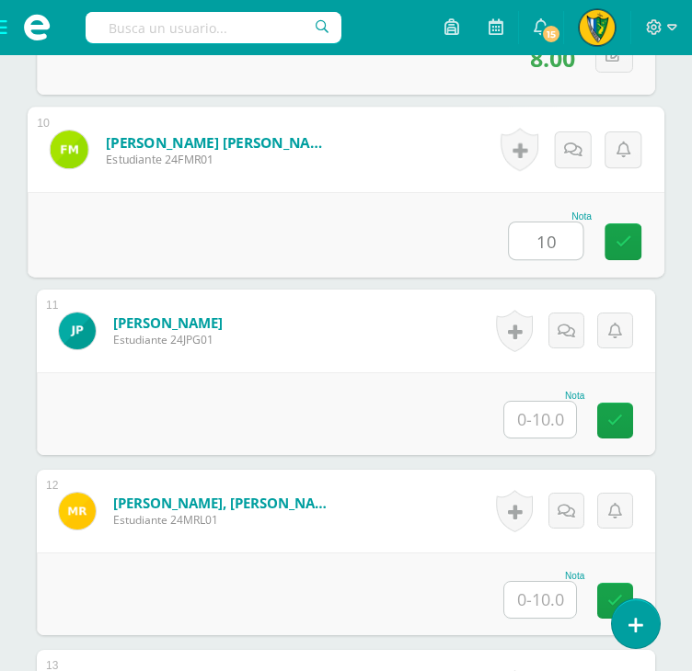
type input "10"
click at [530, 417] on input "text" at bounding box center [540, 420] width 72 height 36
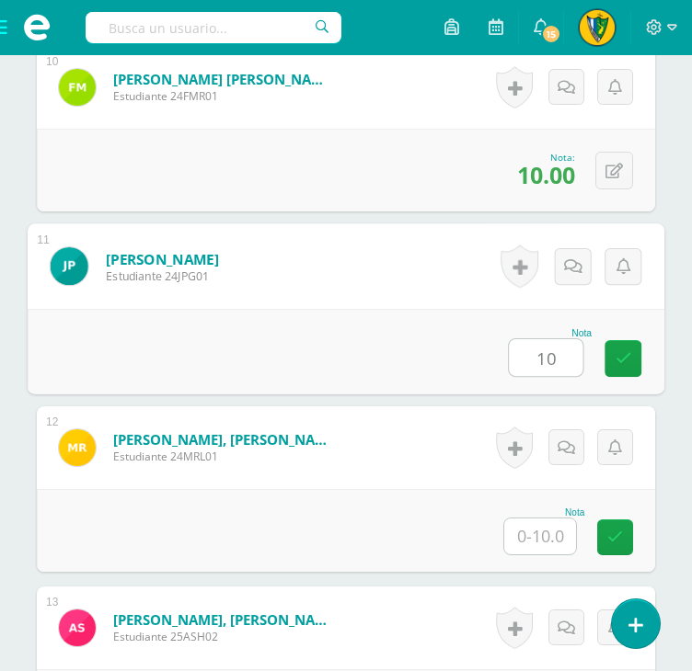
scroll to position [2392, 0]
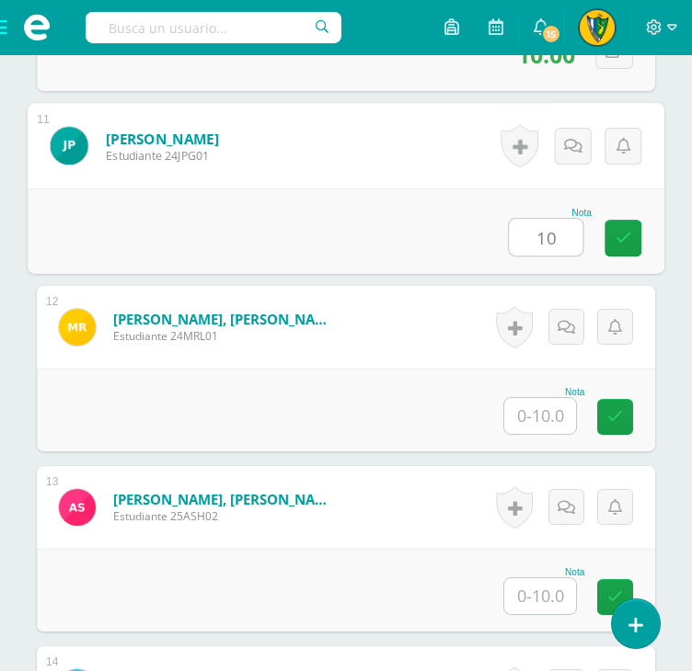
type input "10"
click at [551, 417] on input "text" at bounding box center [540, 416] width 72 height 36
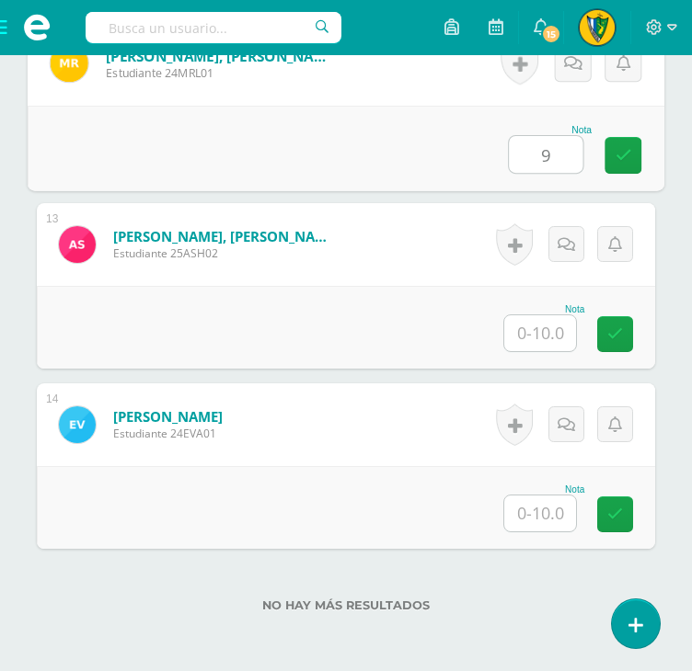
scroll to position [2667, 0]
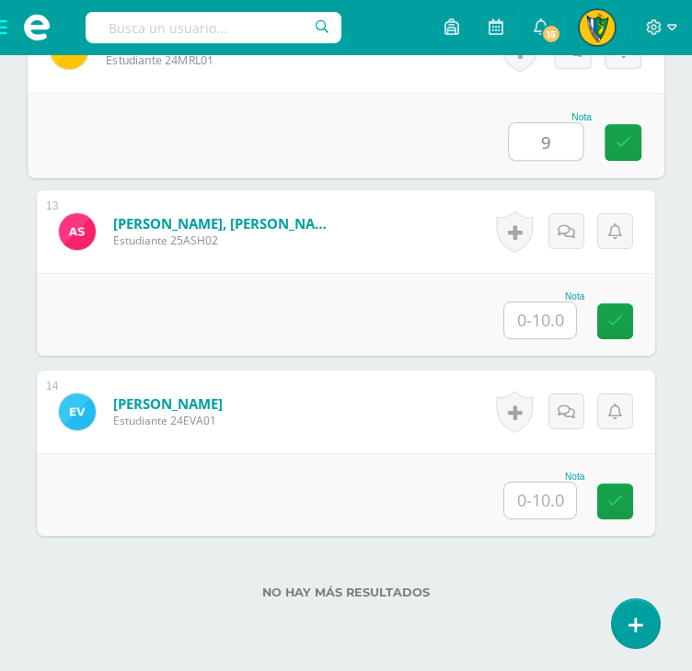
type input "9"
click at [538, 317] on input "text" at bounding box center [540, 321] width 72 height 36
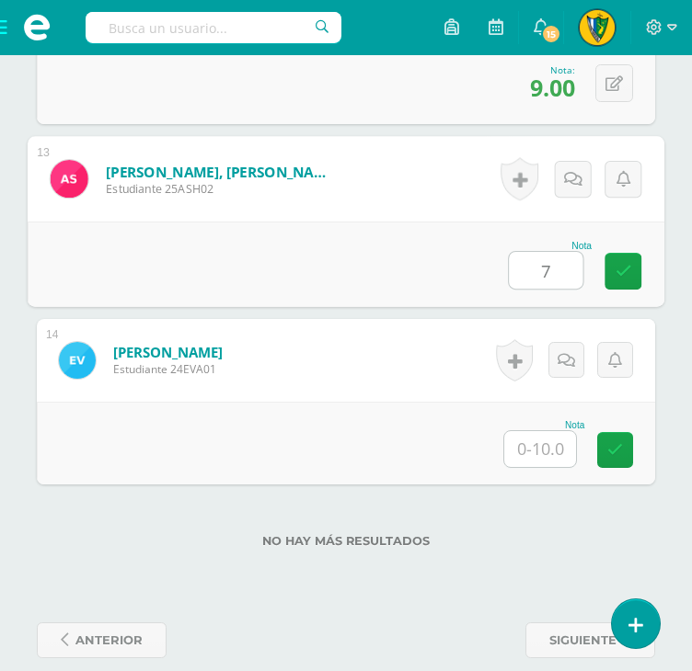
scroll to position [2742, 0]
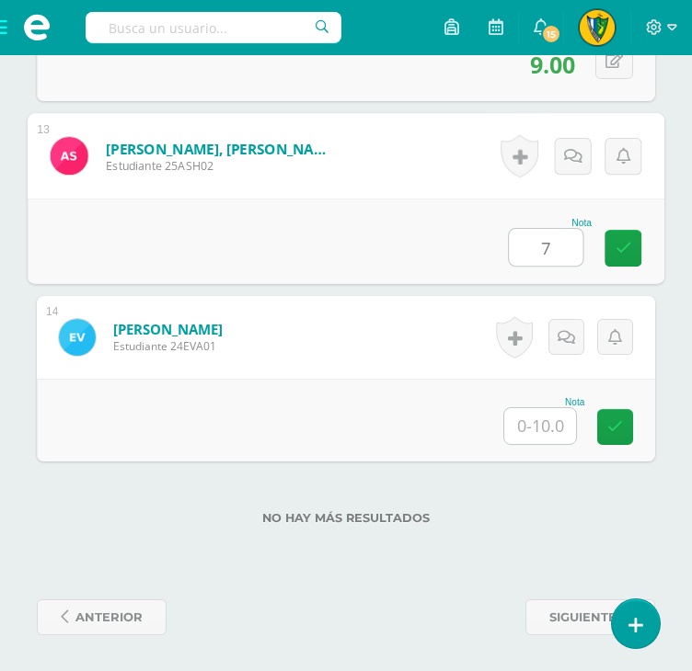
type input "7"
click at [539, 431] on input "text" at bounding box center [540, 426] width 72 height 36
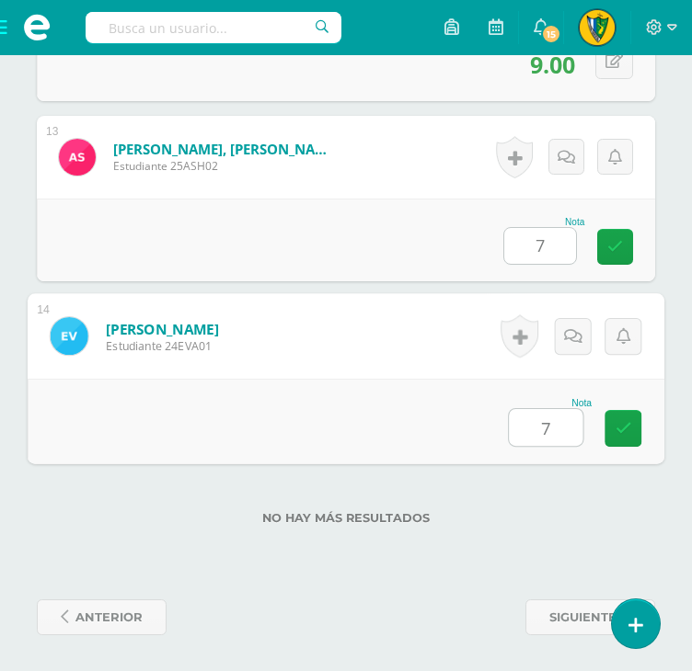
type input "7"
click at [540, 460] on div "Nota 7" at bounding box center [346, 422] width 637 height 86
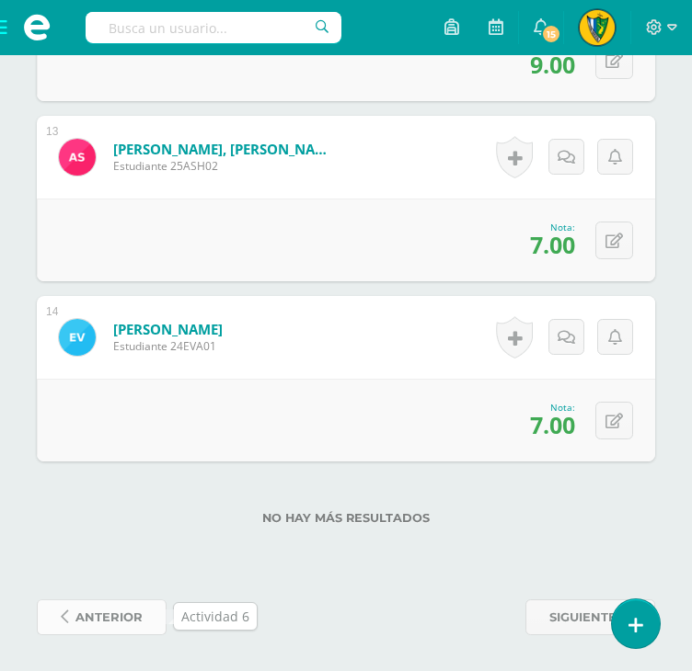
click at [134, 625] on span "anterior" at bounding box center [108, 618] width 67 height 34
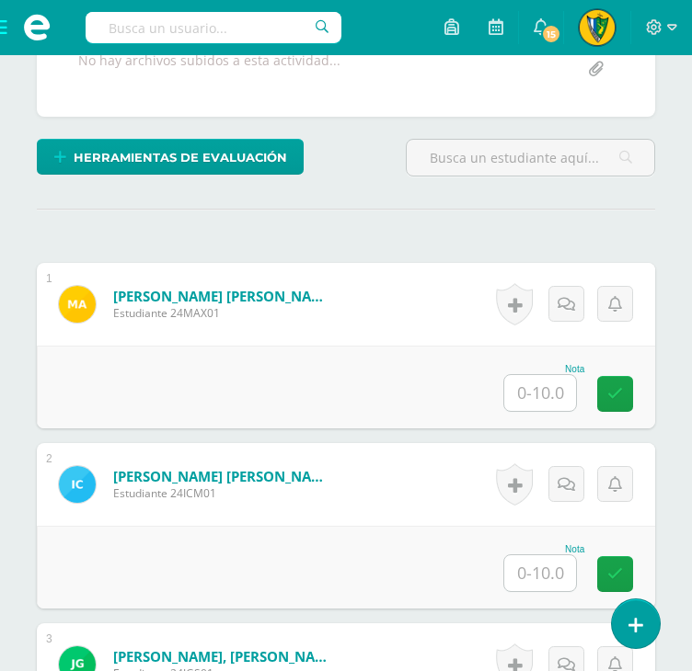
scroll to position [461, 0]
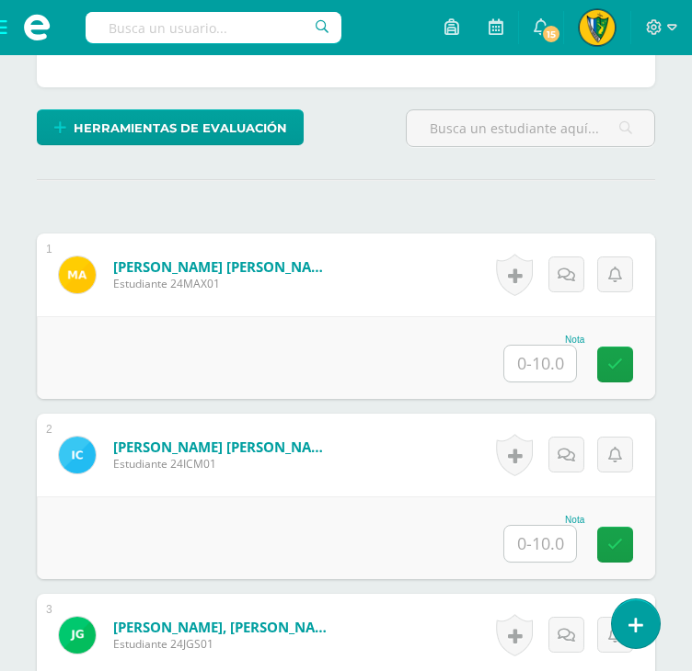
click at [533, 367] on input "text" at bounding box center [540, 364] width 72 height 36
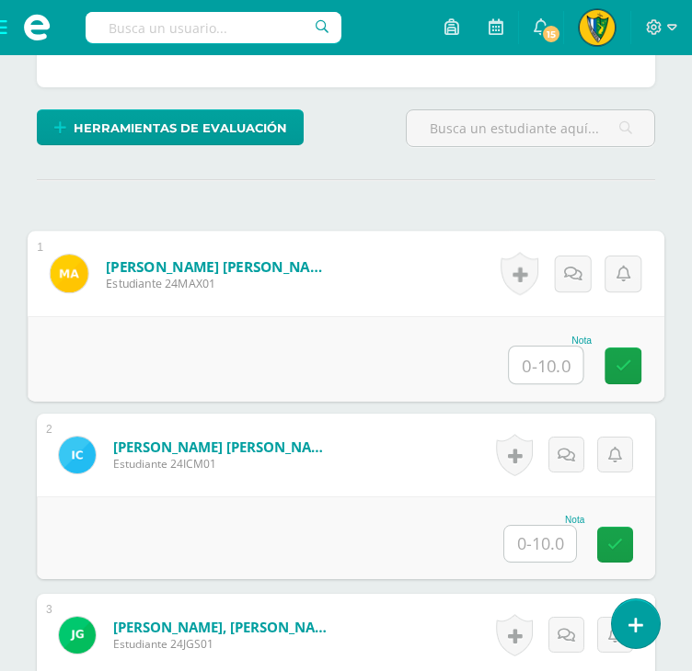
click at [559, 365] on input "text" at bounding box center [546, 365] width 74 height 37
type input "9"
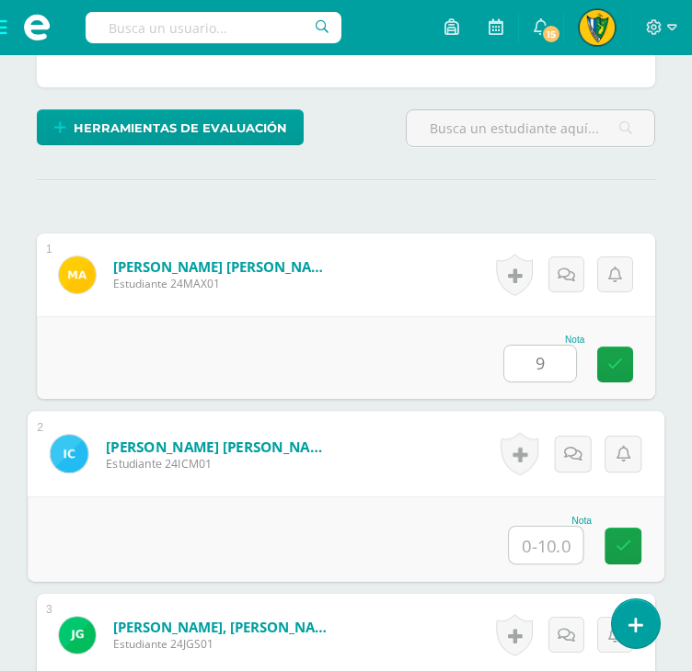
click at [563, 537] on input "text" at bounding box center [546, 545] width 74 height 37
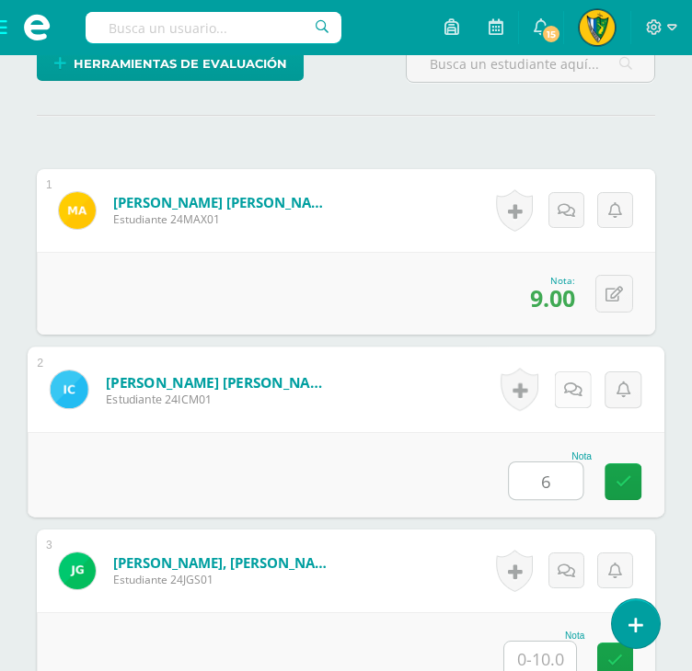
scroll to position [645, 0]
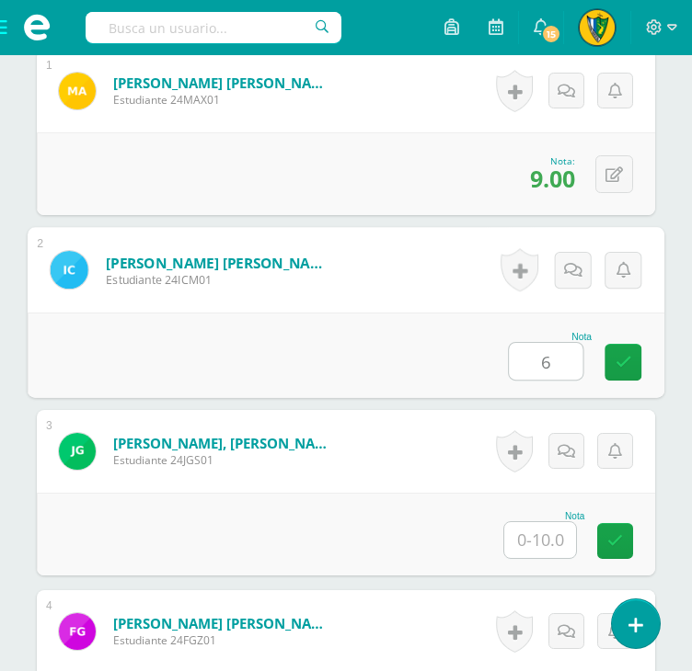
type input "6"
click at [538, 533] on input "text" at bounding box center [540, 540] width 72 height 36
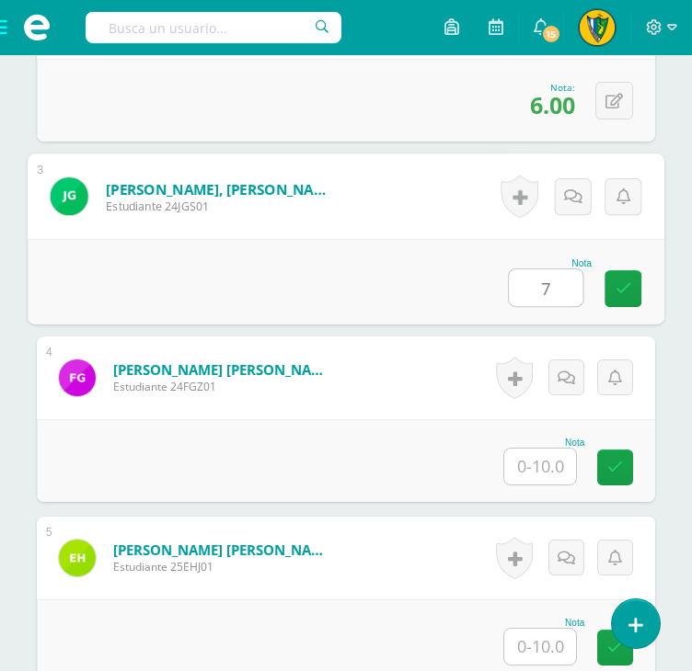
scroll to position [921, 0]
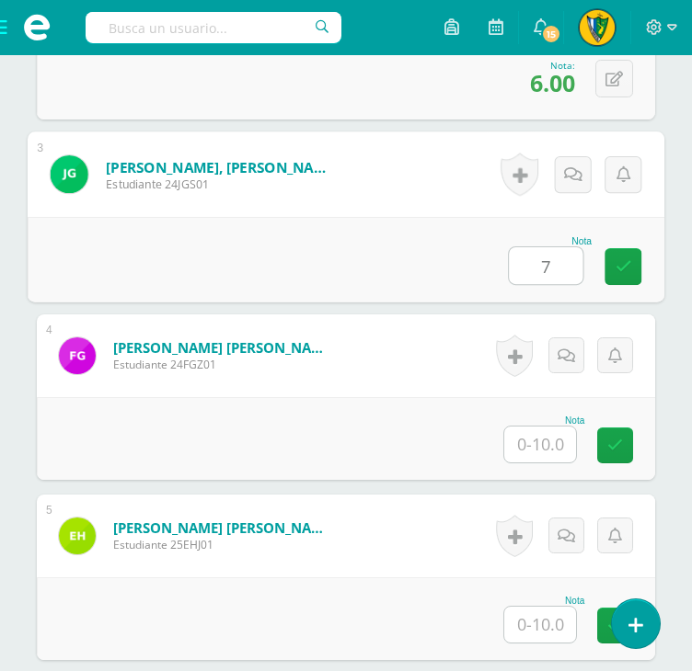
type input "7"
click at [552, 443] on input "text" at bounding box center [540, 445] width 72 height 36
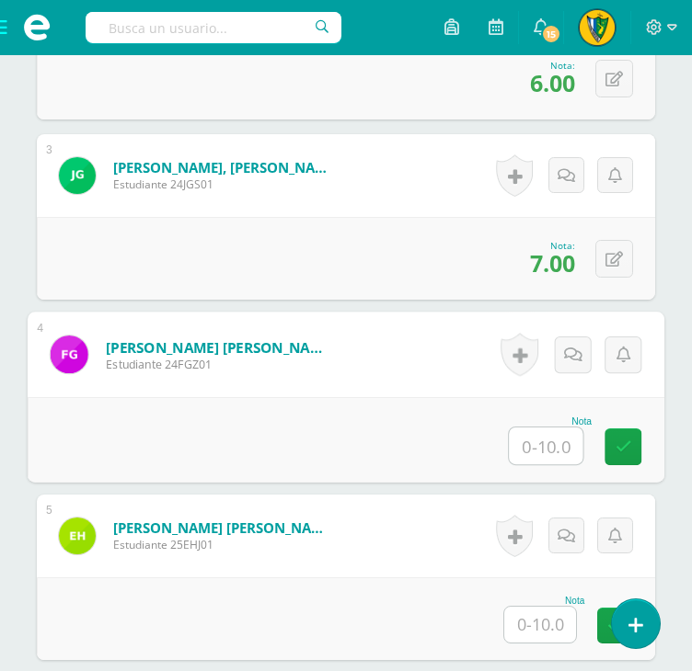
click at [583, 443] on div "Nota" at bounding box center [550, 442] width 84 height 50
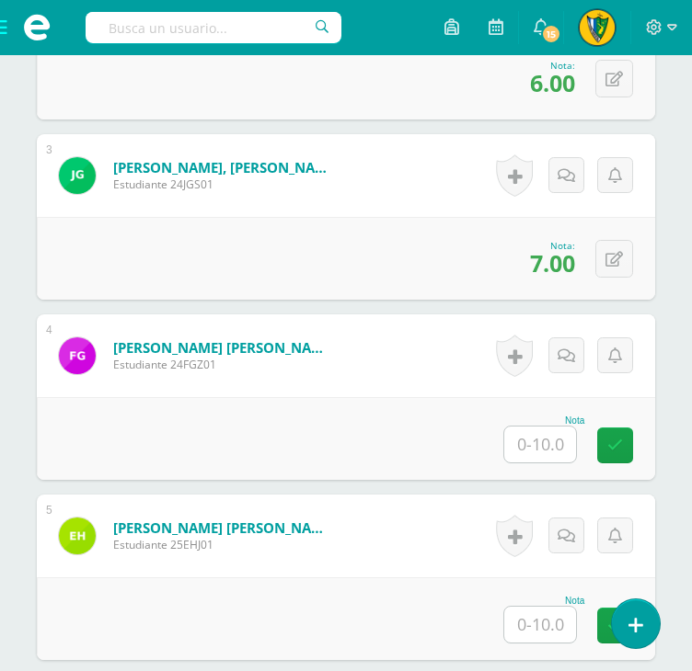
click at [559, 442] on input "text" at bounding box center [540, 445] width 72 height 36
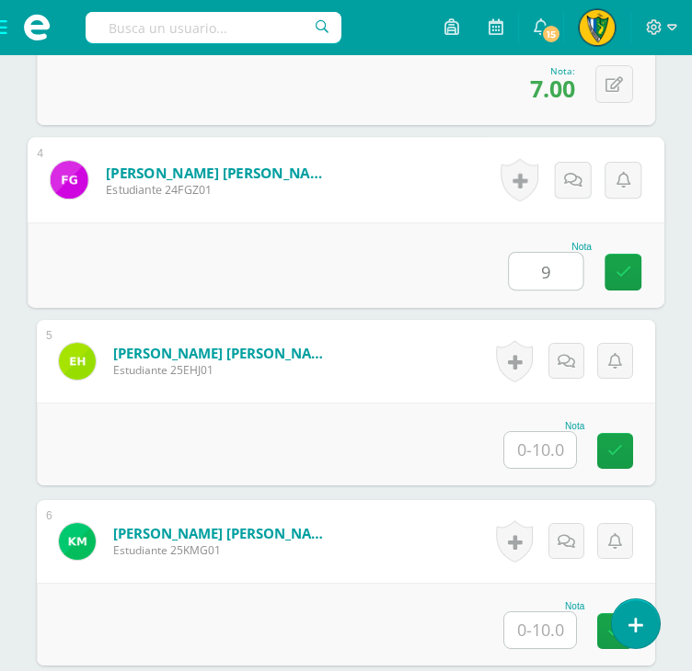
scroll to position [1105, 0]
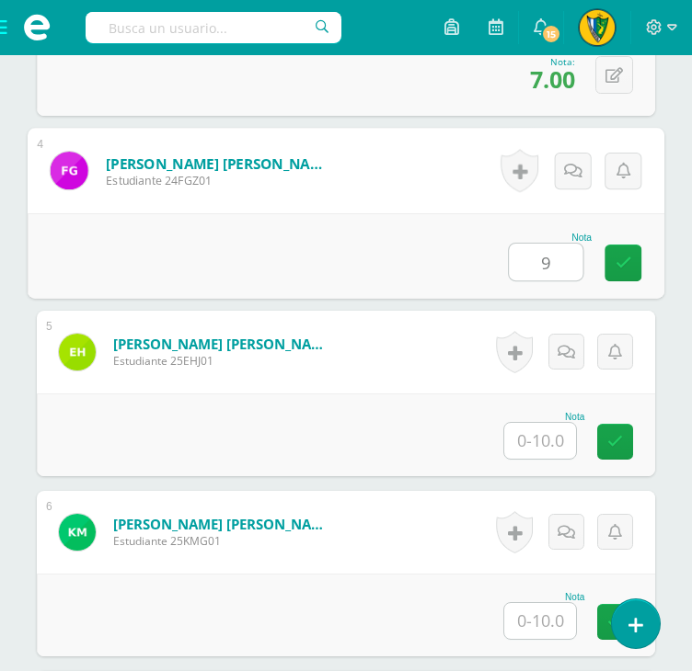
type input "9"
click at [556, 439] on input "text" at bounding box center [540, 441] width 72 height 36
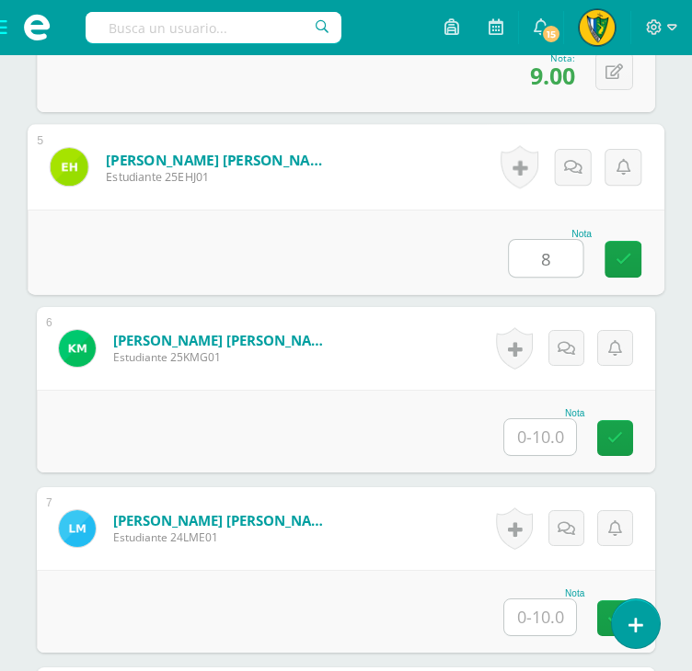
type input "8"
click at [551, 442] on input "text" at bounding box center [540, 437] width 72 height 36
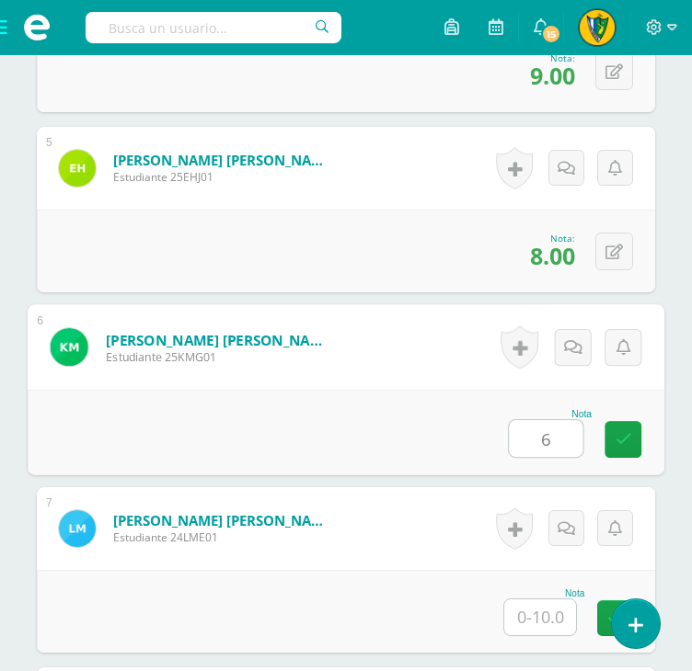
type input "6"
click at [532, 616] on input "text" at bounding box center [540, 618] width 72 height 36
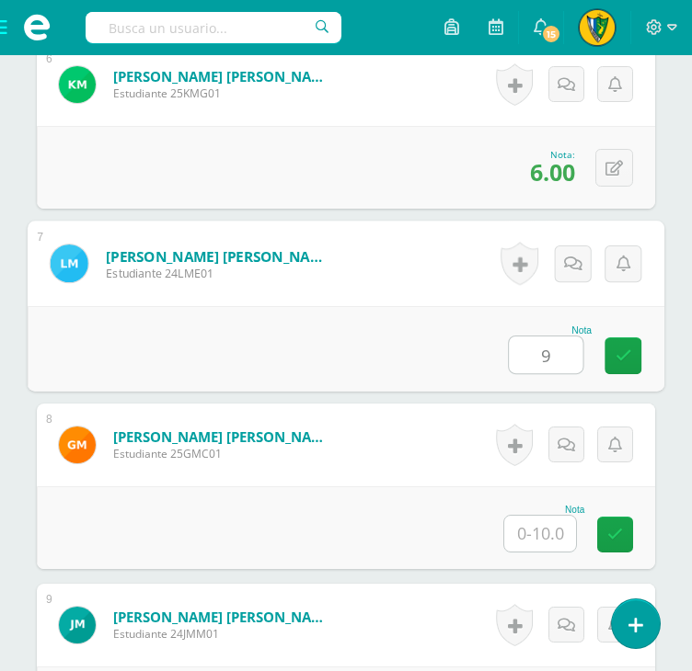
scroll to position [1565, 0]
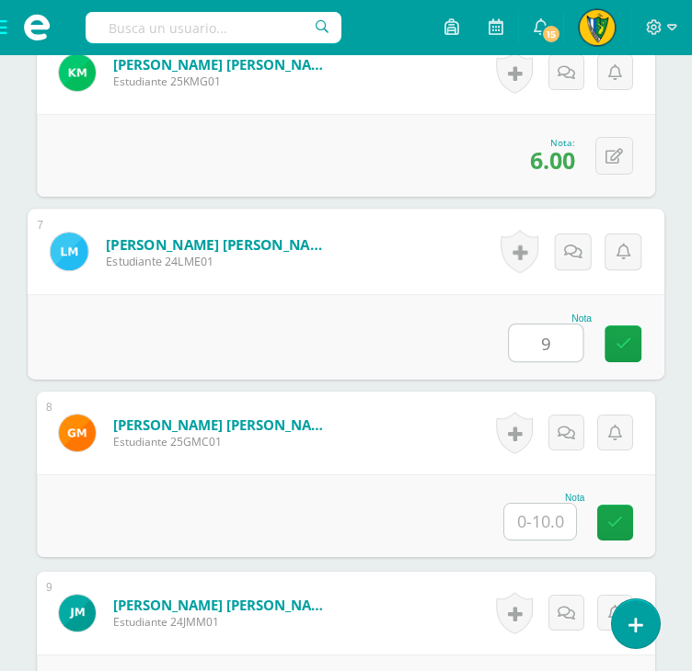
type input "9"
click at [556, 520] on input "text" at bounding box center [540, 522] width 72 height 36
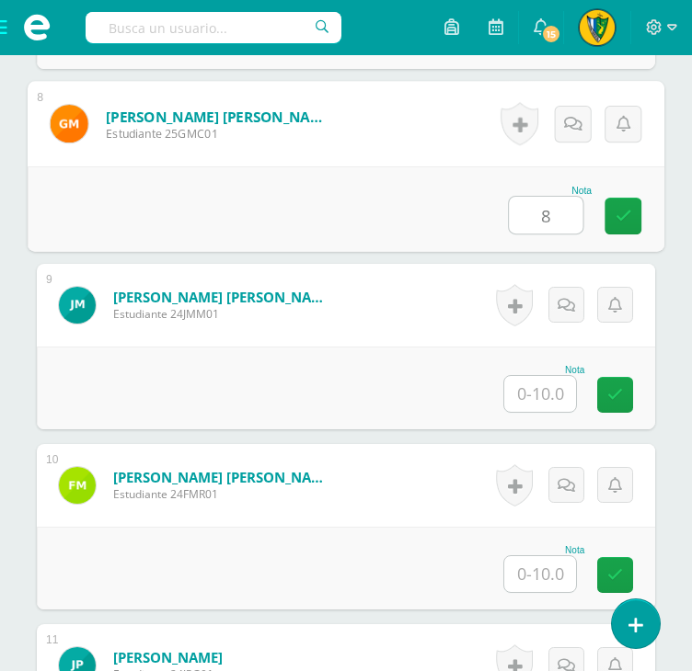
scroll to position [1933, 0]
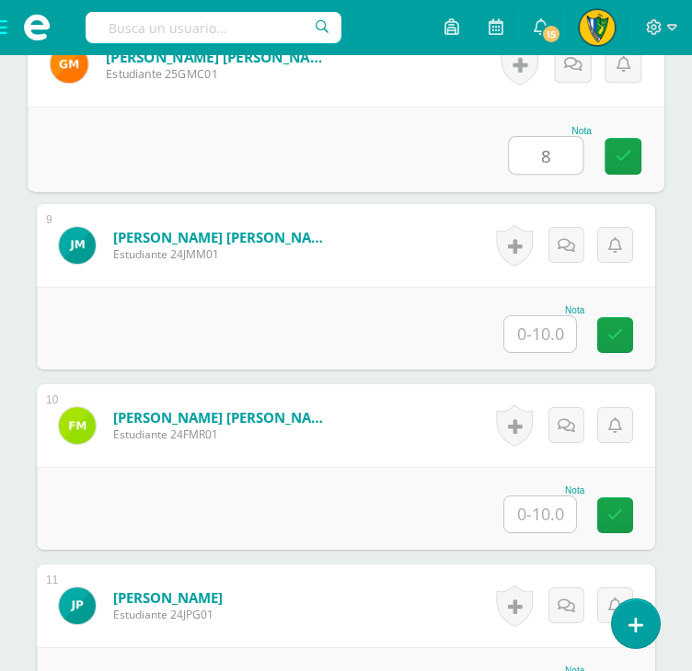
type input "8"
click at [552, 340] on input "text" at bounding box center [540, 334] width 72 height 36
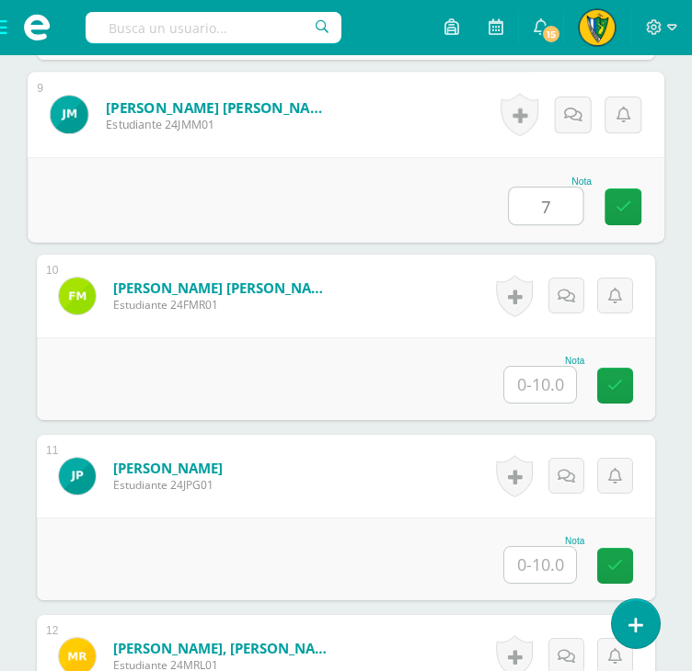
scroll to position [2116, 0]
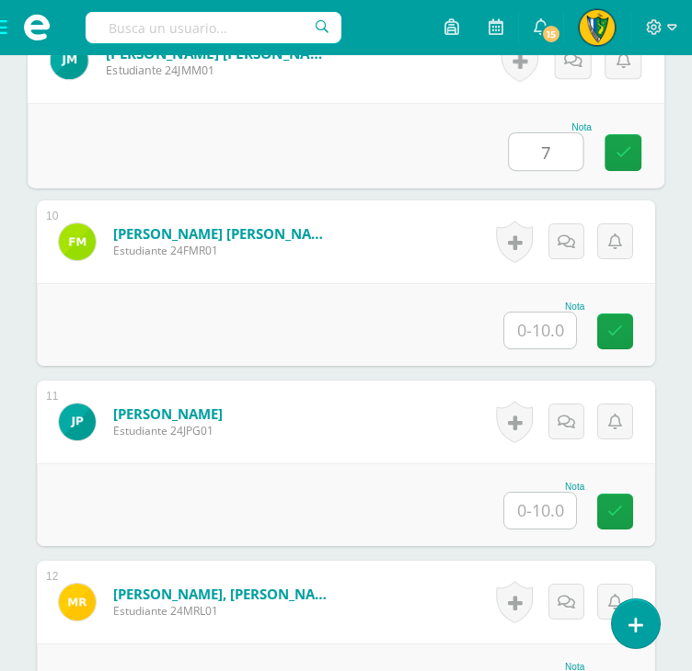
type input "7"
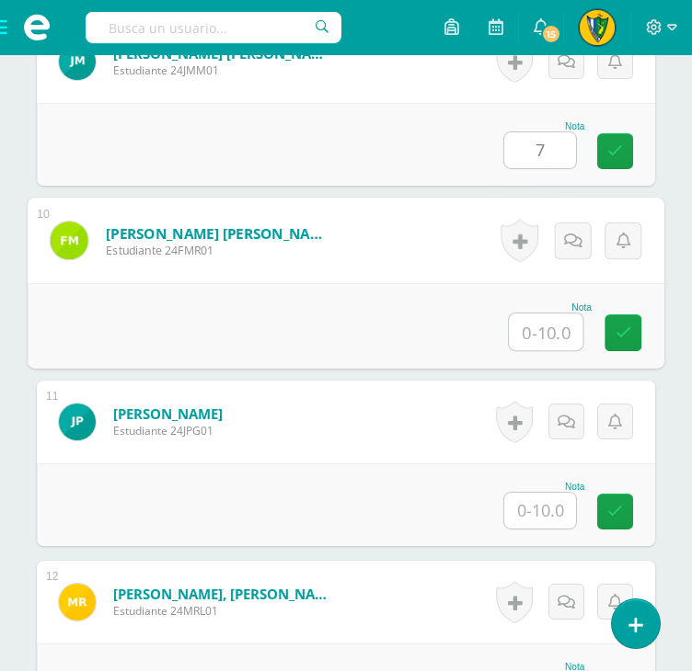
click at [549, 337] on input "text" at bounding box center [546, 332] width 74 height 37
click at [545, 323] on input "text" at bounding box center [546, 332] width 74 height 37
type input "10"
click at [537, 512] on input "text" at bounding box center [540, 511] width 72 height 36
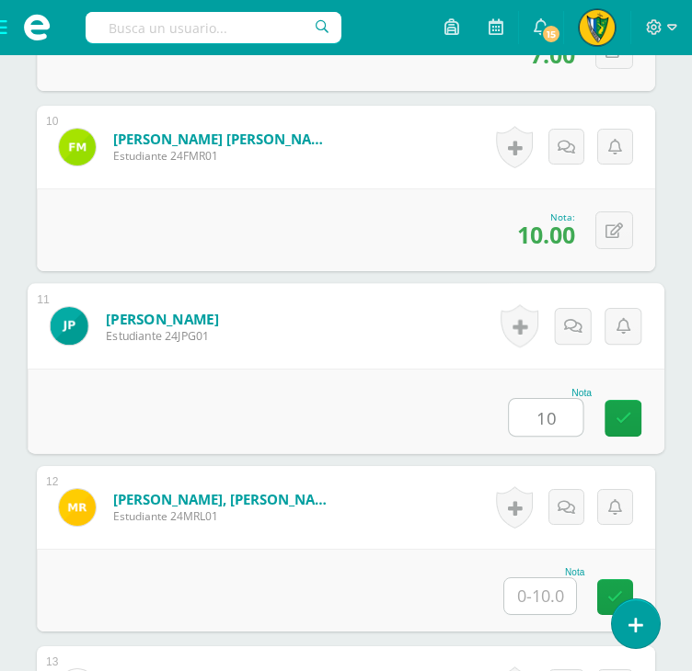
scroll to position [2392, 0]
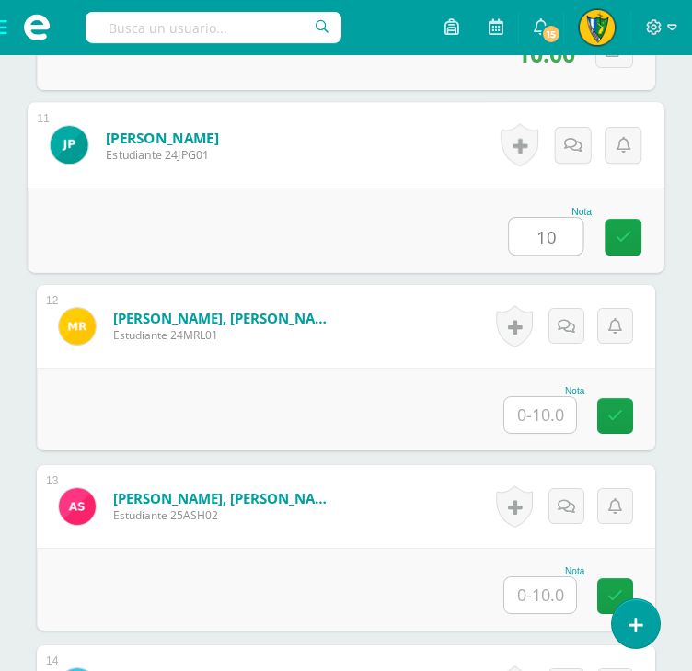
type input "10"
click at [542, 411] on input "text" at bounding box center [540, 415] width 72 height 36
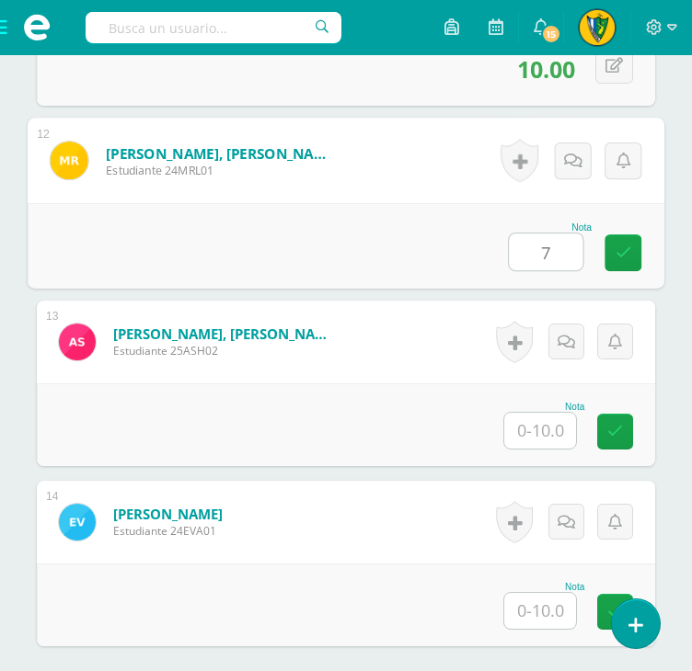
scroll to position [2576, 0]
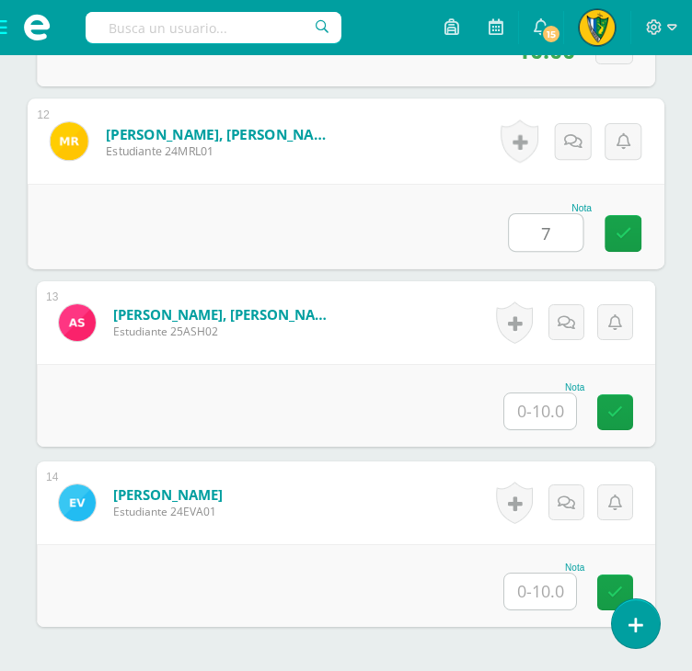
type input "7"
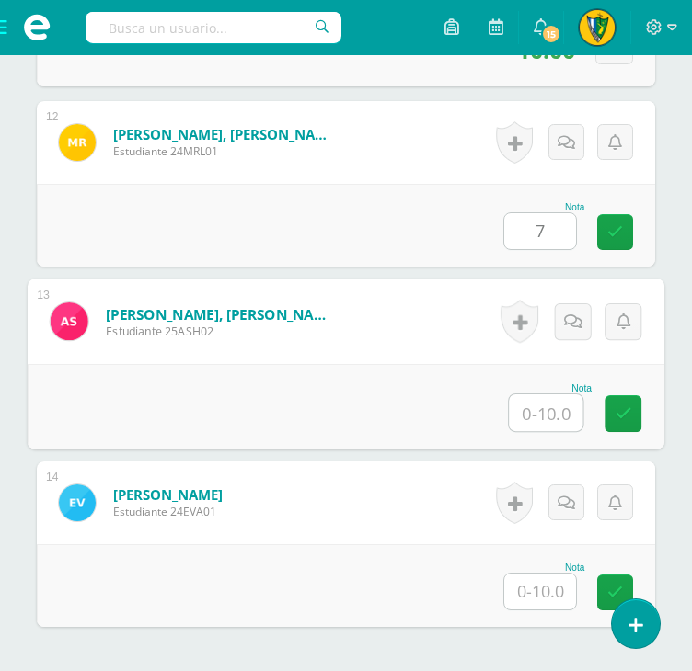
click at [553, 416] on input "text" at bounding box center [546, 413] width 74 height 37
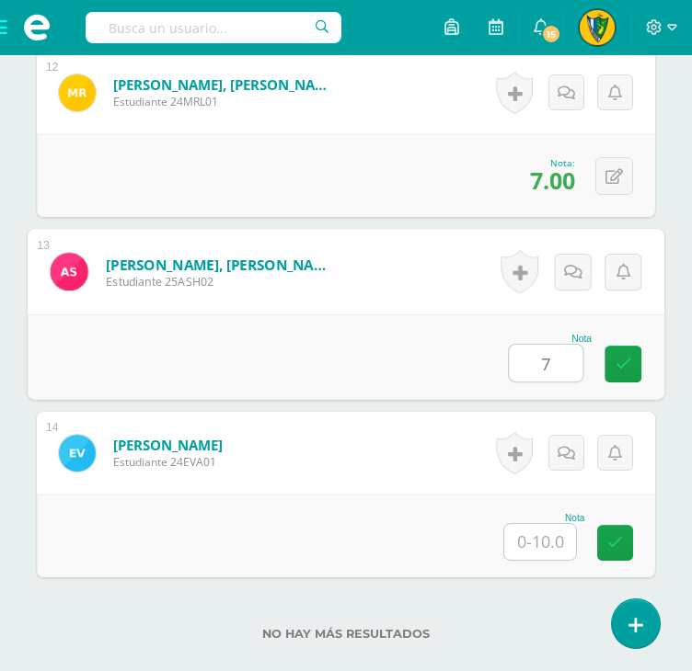
scroll to position [2742, 0]
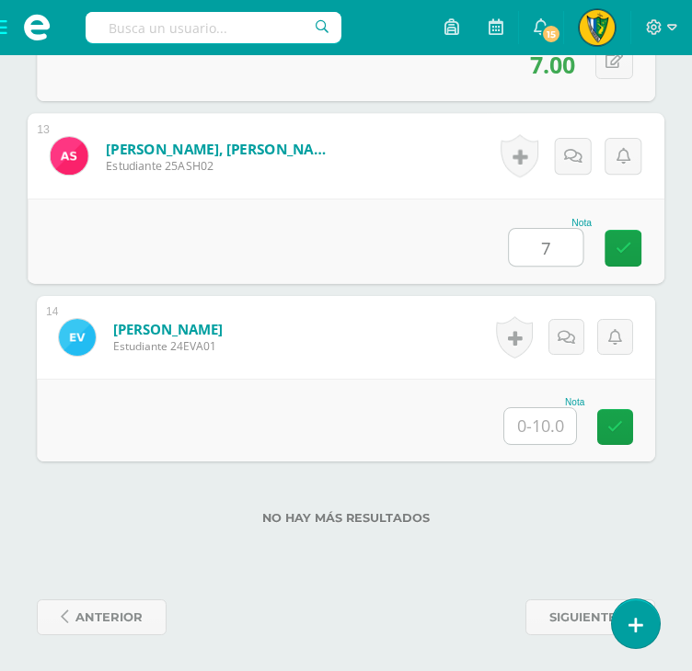
type input "7"
click at [542, 430] on input "text" at bounding box center [540, 426] width 72 height 36
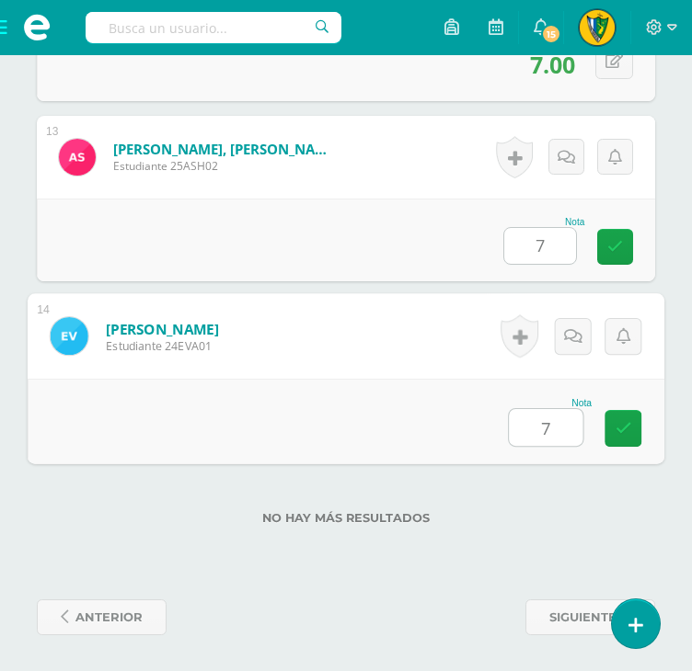
type input "7"
click at [563, 503] on div "No hay más resultados" at bounding box center [346, 505] width 618 height 86
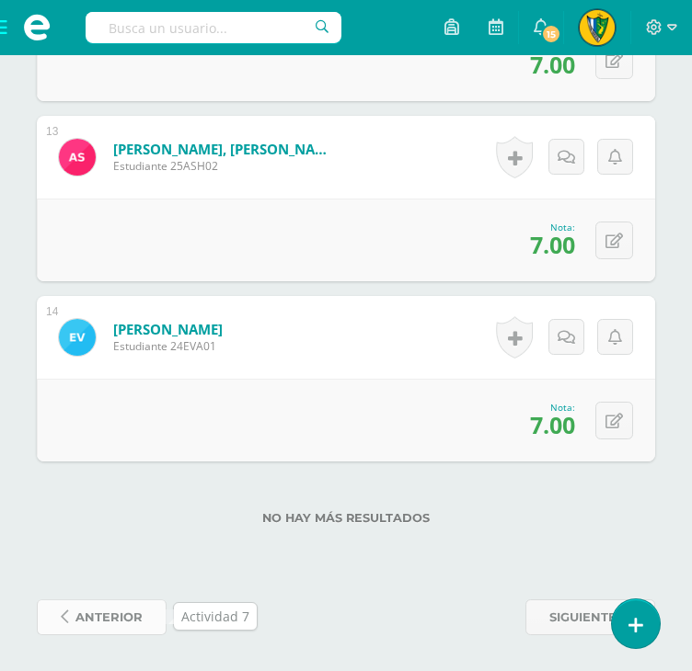
click at [130, 619] on span "anterior" at bounding box center [108, 618] width 67 height 34
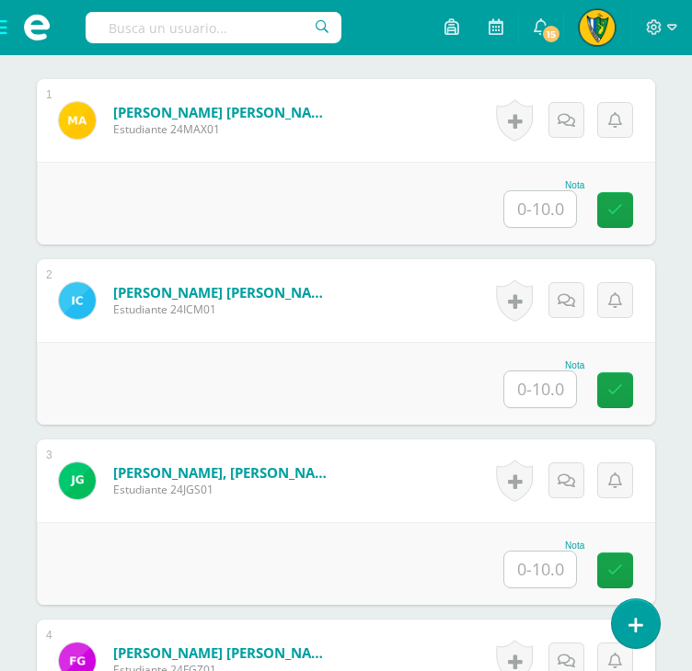
scroll to position [644, 0]
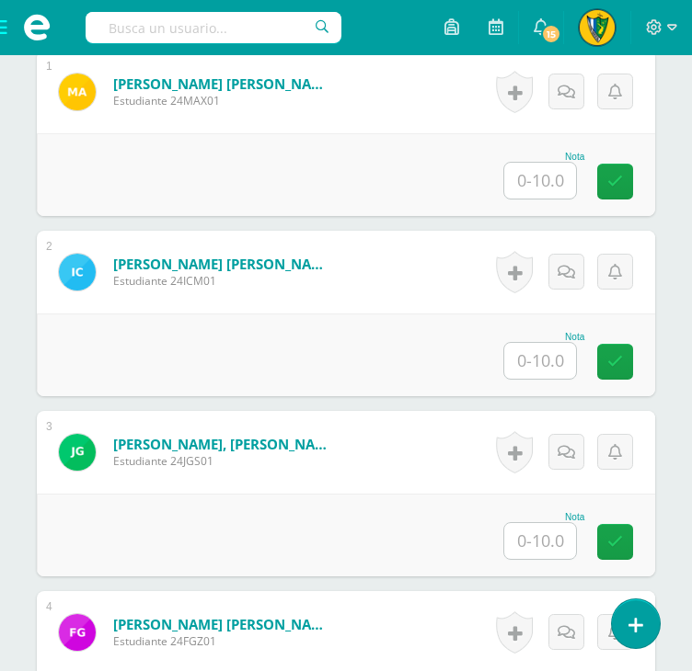
click at [542, 176] on input "text" at bounding box center [540, 181] width 72 height 36
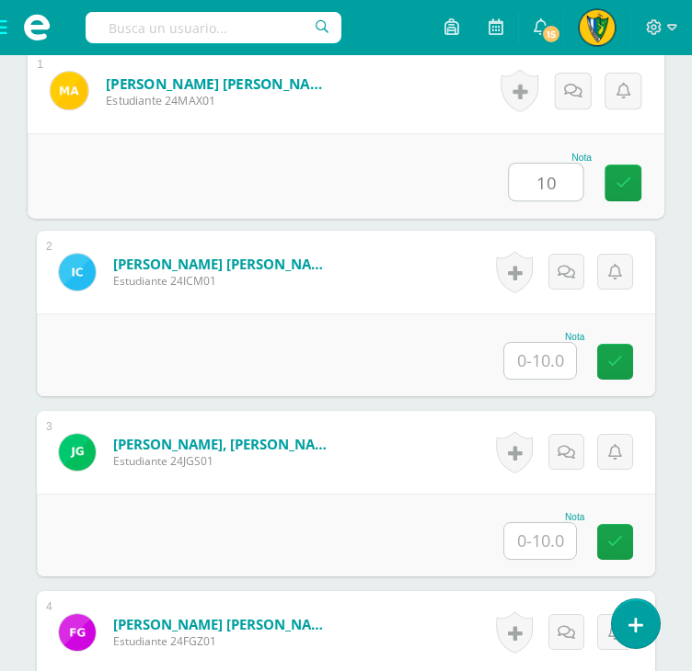
type input "10"
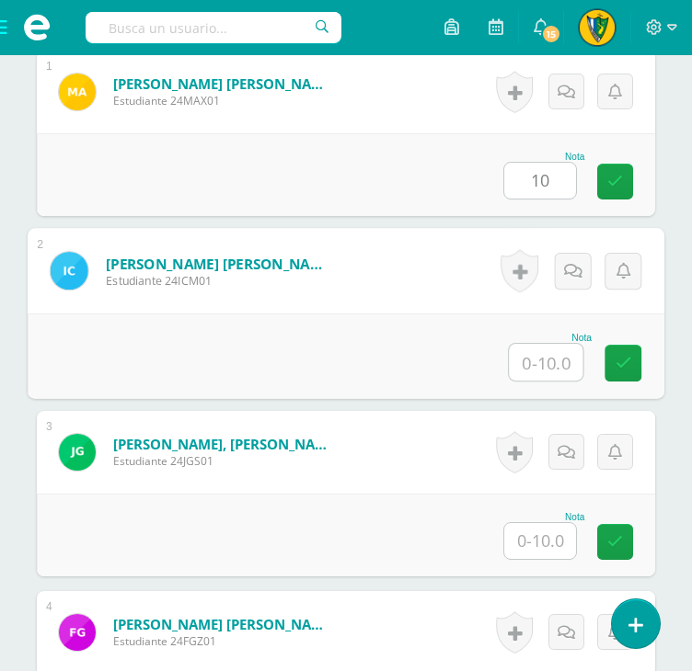
click at [553, 370] on input "text" at bounding box center [546, 362] width 74 height 37
type input "6"
click at [559, 541] on input "text" at bounding box center [540, 541] width 72 height 36
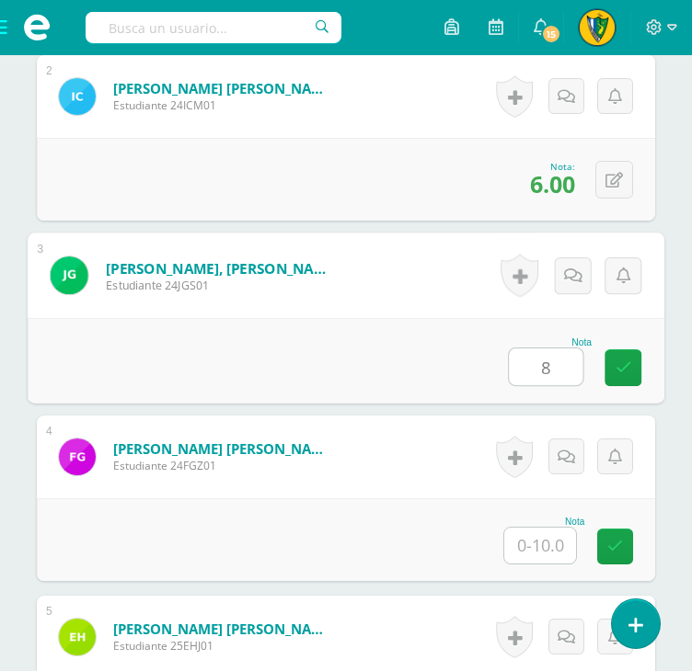
scroll to position [828, 0]
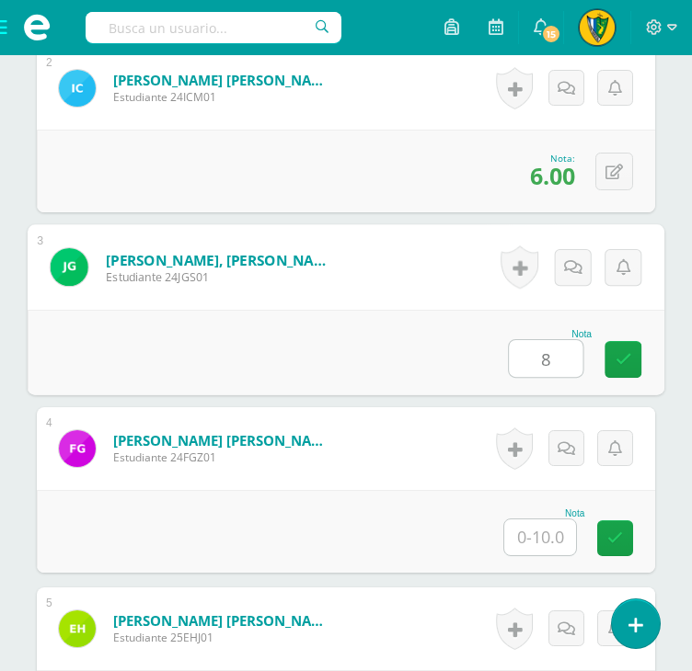
type input "8"
click at [541, 525] on input "text" at bounding box center [540, 538] width 72 height 36
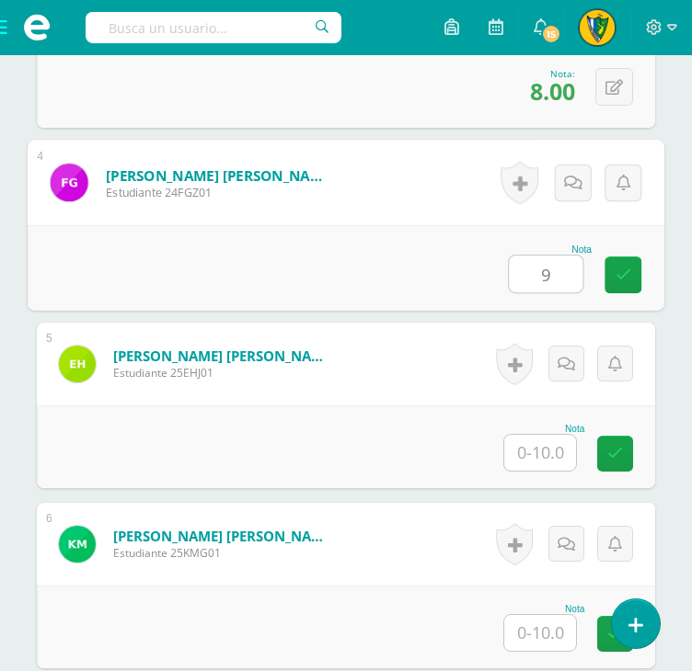
scroll to position [1104, 0]
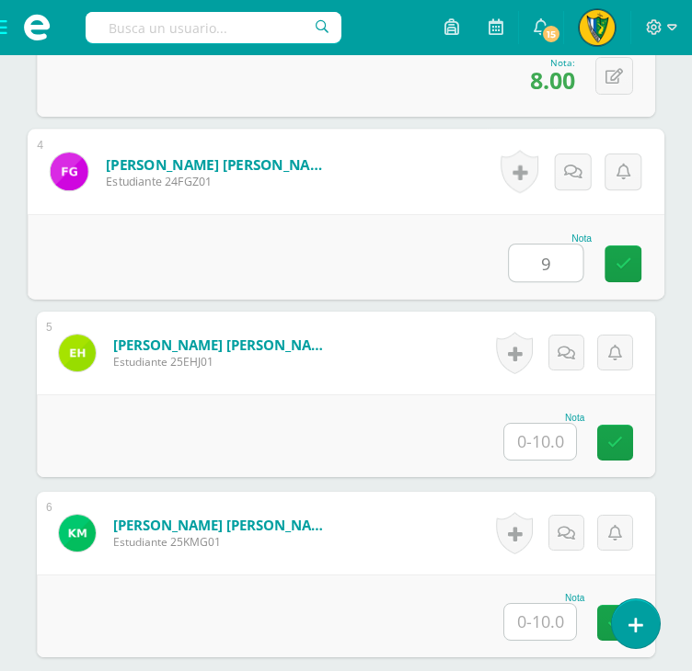
type input "9"
click at [553, 424] on input "text" at bounding box center [540, 442] width 72 height 36
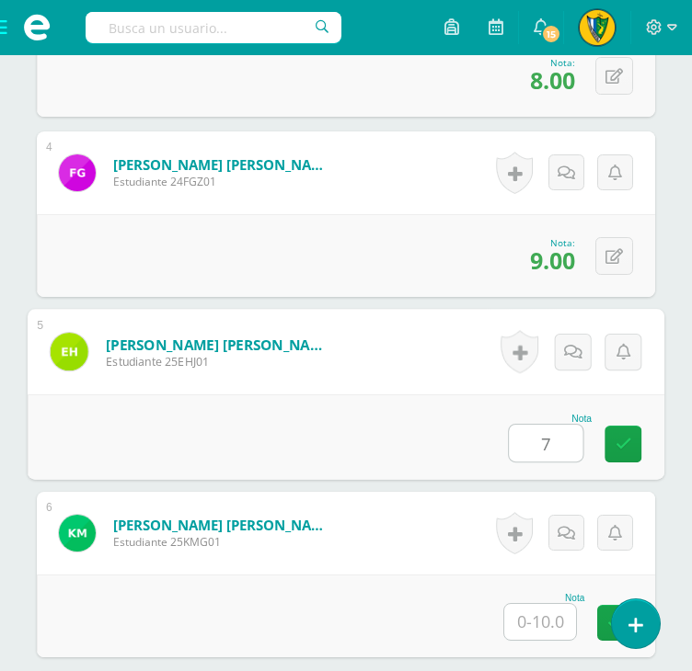
type input "7"
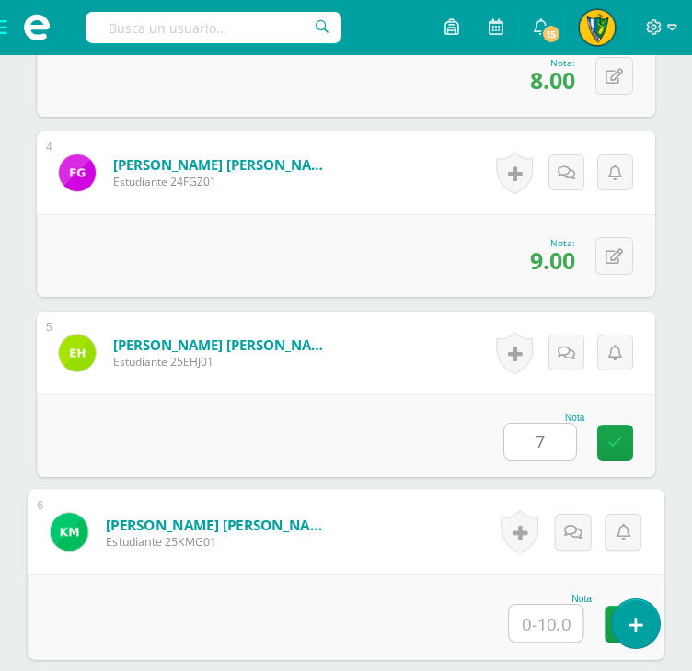
click at [553, 629] on input "text" at bounding box center [546, 623] width 74 height 37
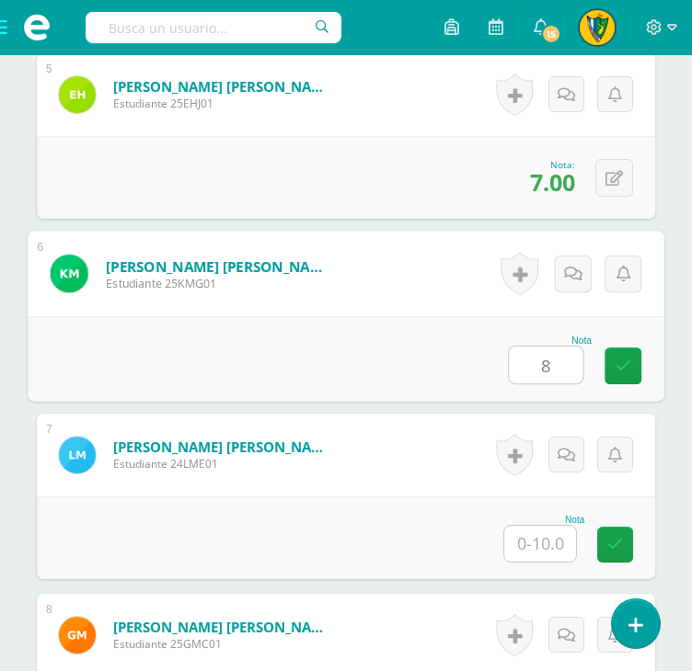
scroll to position [1380, 0]
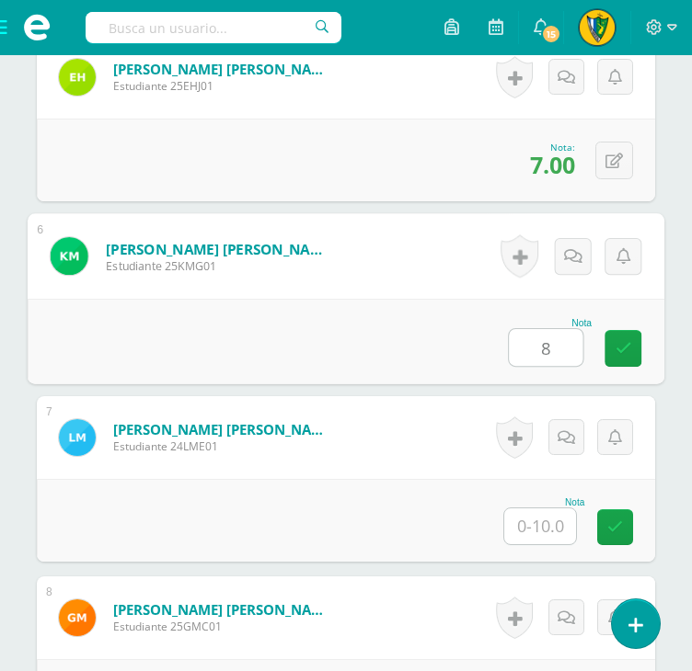
type input "8"
click at [541, 526] on input "text" at bounding box center [540, 527] width 72 height 36
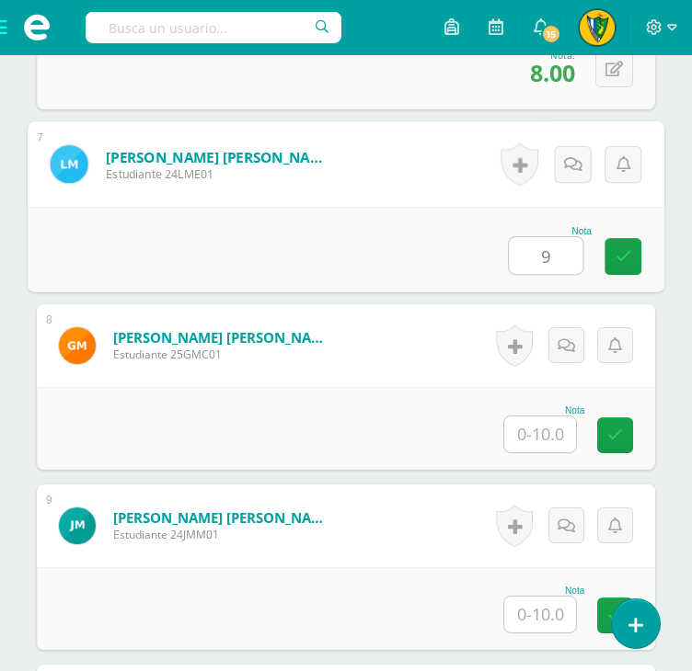
scroll to position [1656, 0]
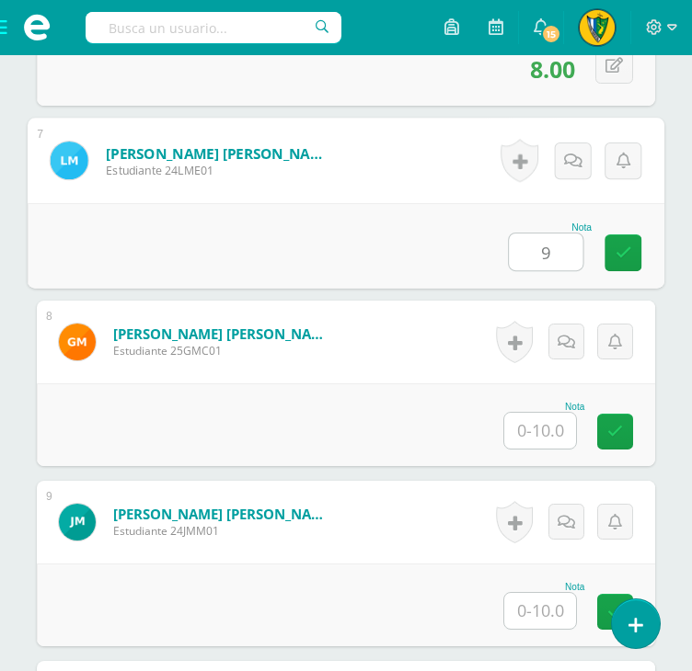
type input "9"
click at [548, 425] on input "text" at bounding box center [540, 431] width 72 height 36
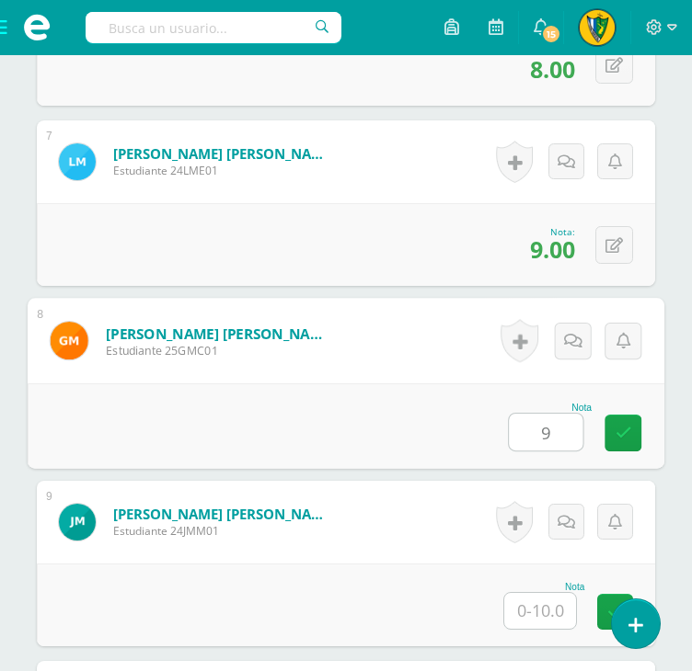
type input "9"
click at [532, 621] on input "text" at bounding box center [540, 611] width 72 height 36
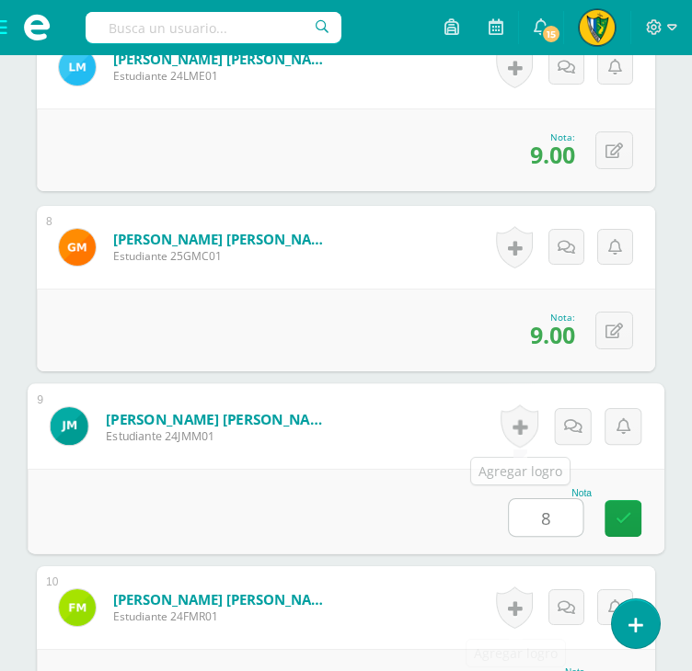
scroll to position [1932, 0]
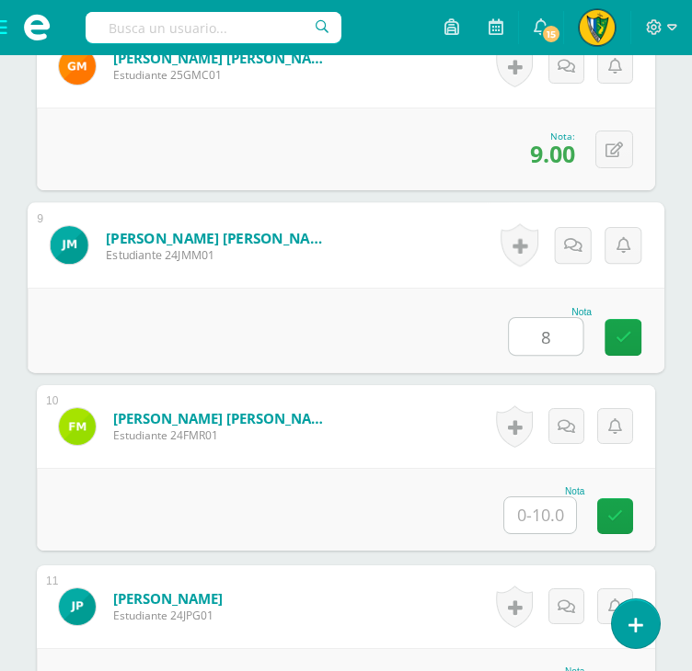
type input "8"
click at [556, 512] on input "text" at bounding box center [540, 516] width 72 height 36
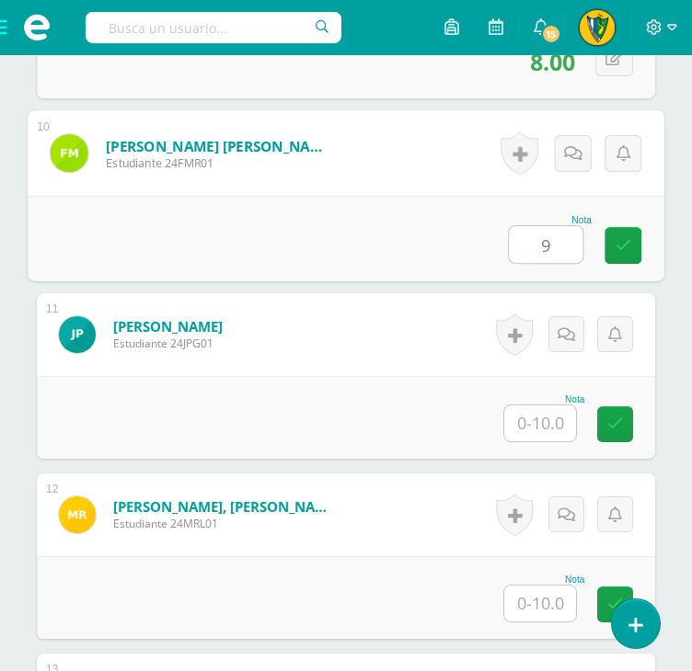
scroll to position [2208, 0]
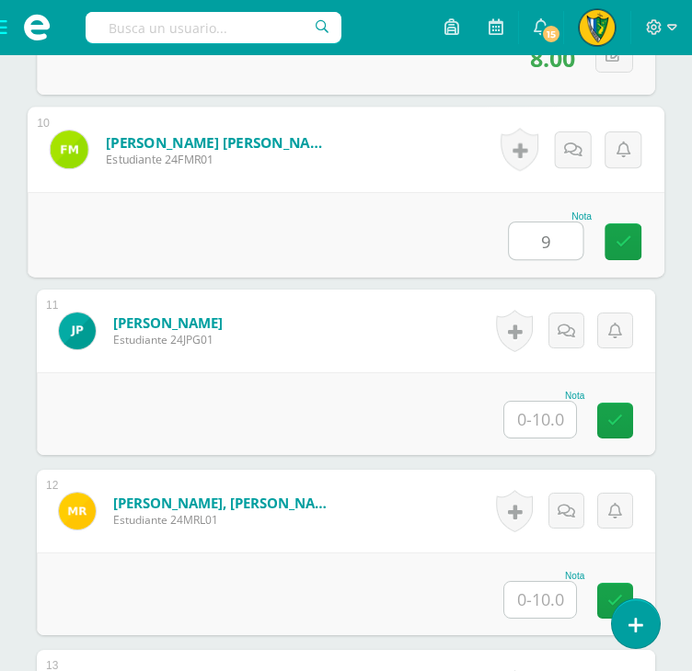
type input "9"
click at [539, 426] on input "text" at bounding box center [540, 420] width 72 height 36
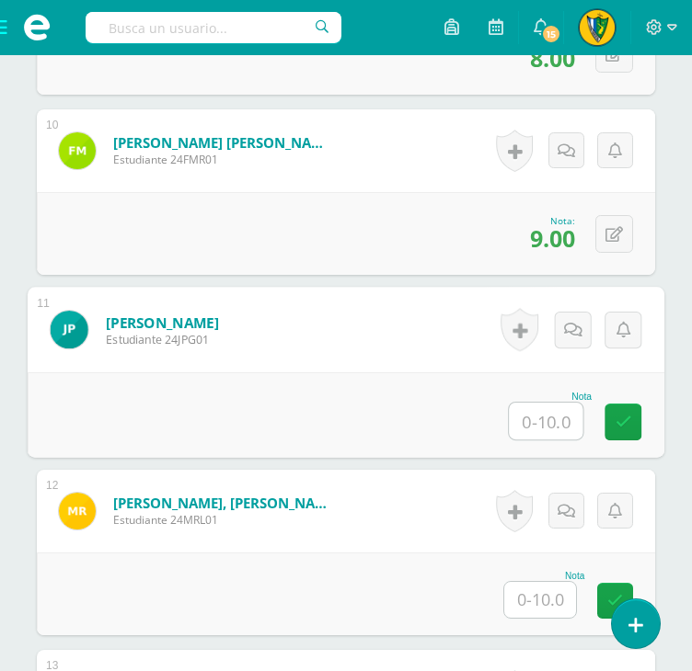
click at [569, 415] on input "text" at bounding box center [546, 421] width 74 height 37
type input "10"
click at [560, 596] on input "text" at bounding box center [540, 600] width 72 height 36
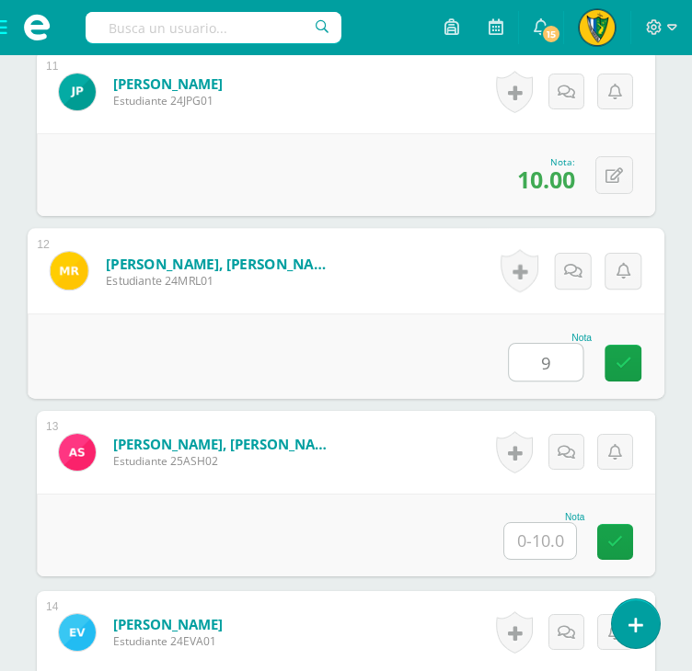
scroll to position [2483, 0]
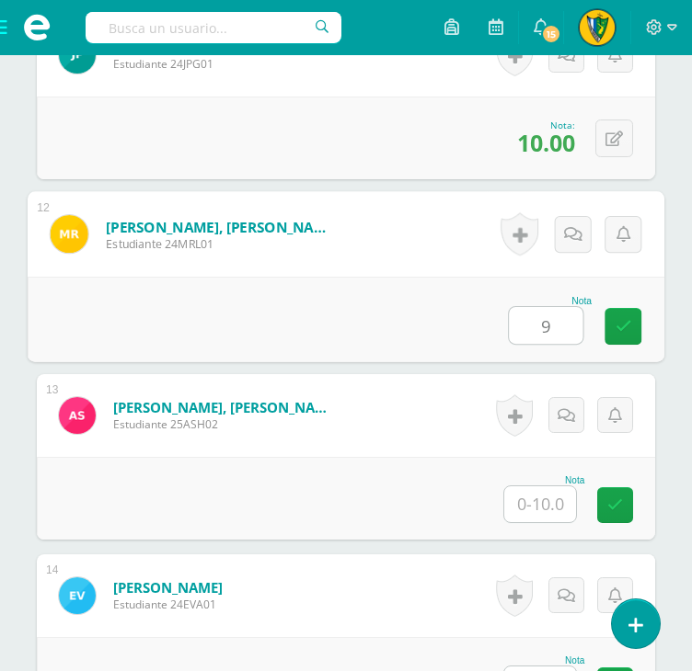
type input "9"
click at [543, 511] on input "text" at bounding box center [540, 505] width 72 height 36
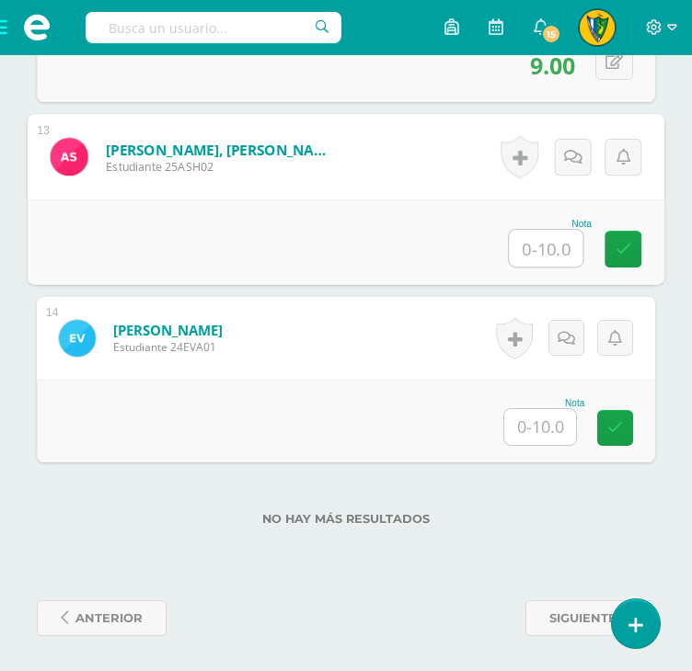
scroll to position [2742, 0]
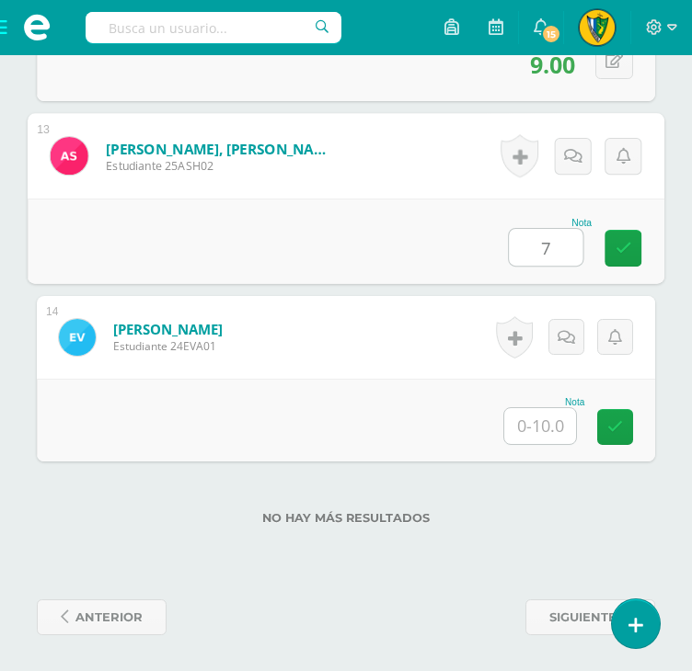
type input "7"
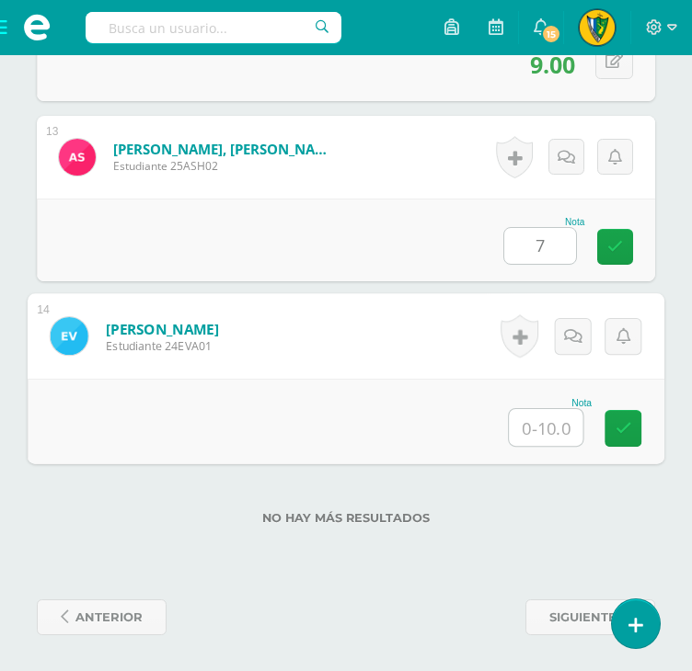
click at [543, 435] on input "text" at bounding box center [546, 427] width 74 height 37
type input "5"
click at [545, 483] on div "No hay más resultados" at bounding box center [346, 505] width 618 height 86
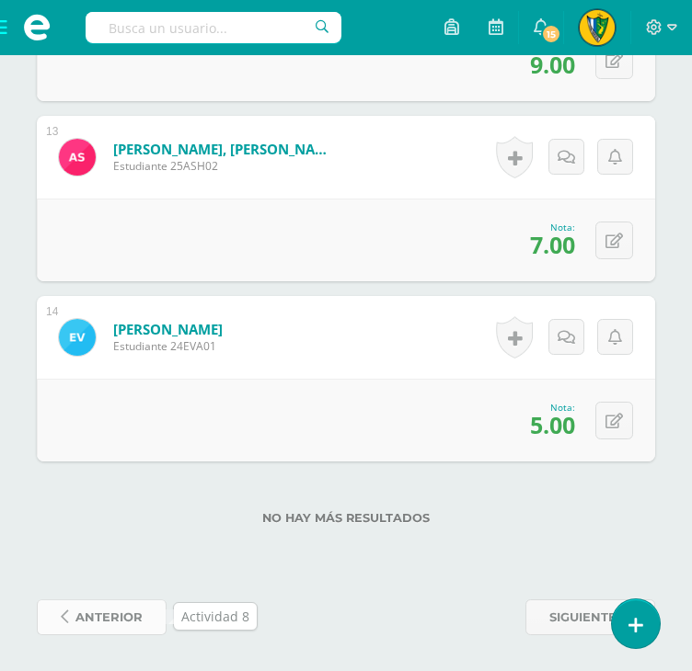
click at [114, 623] on span "anterior" at bounding box center [108, 618] width 67 height 34
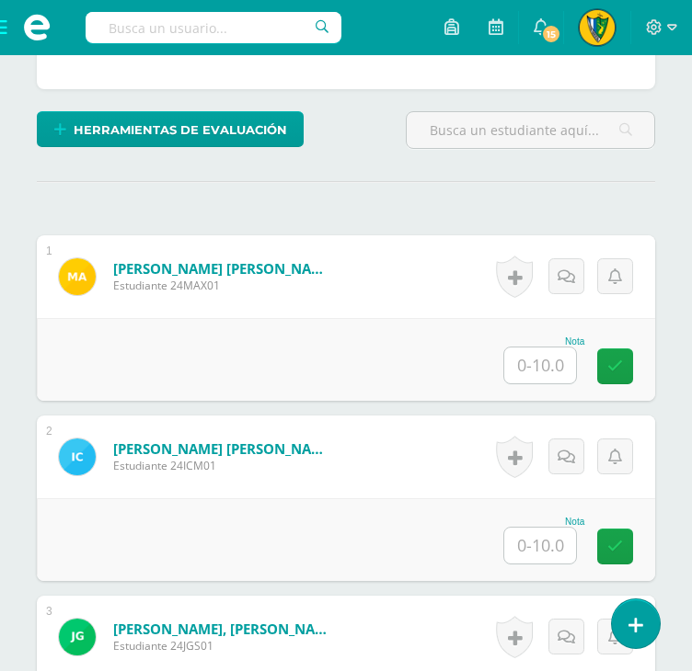
scroll to position [461, 0]
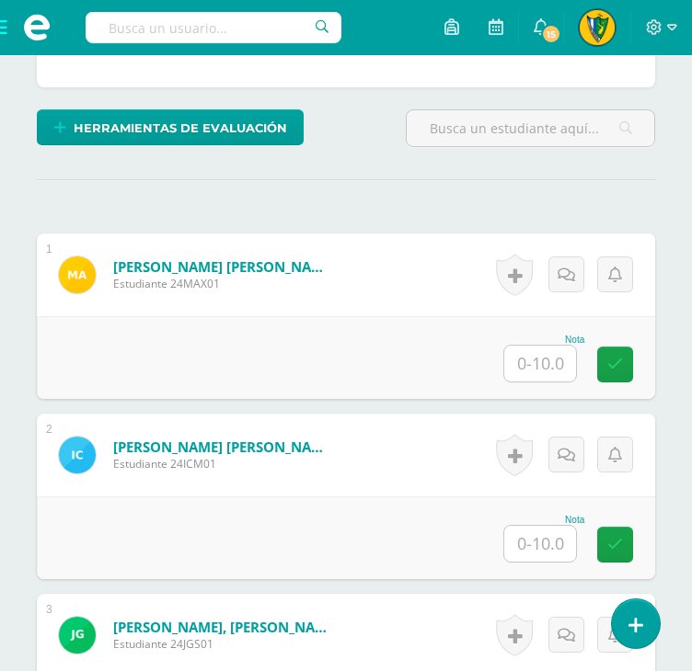
click at [563, 361] on input "text" at bounding box center [540, 364] width 72 height 36
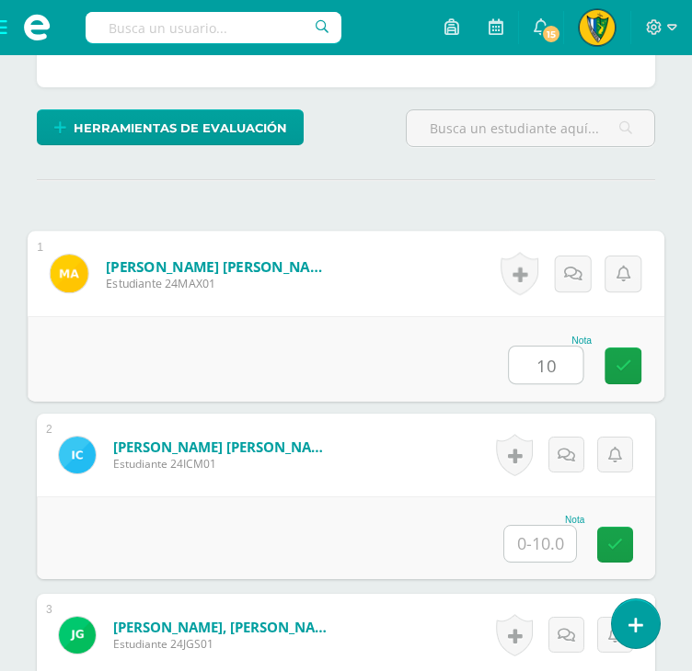
type input "10"
click at [537, 545] on input "text" at bounding box center [540, 544] width 72 height 36
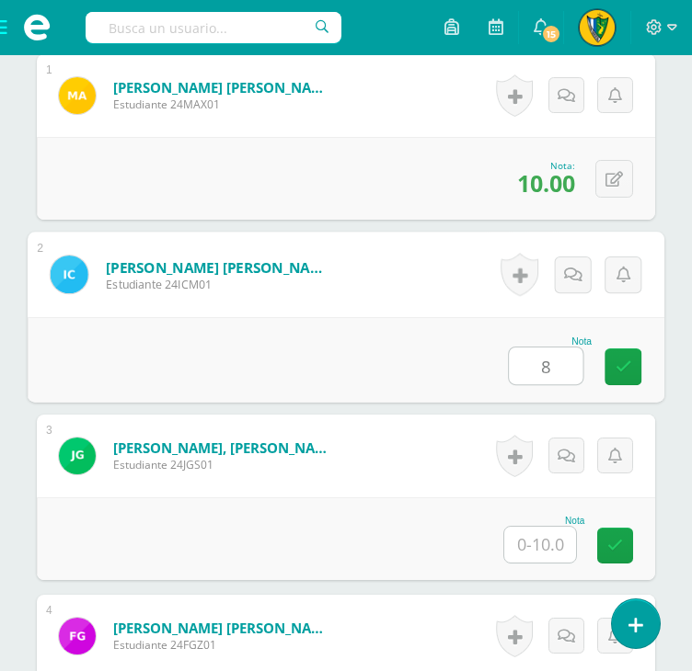
scroll to position [645, 0]
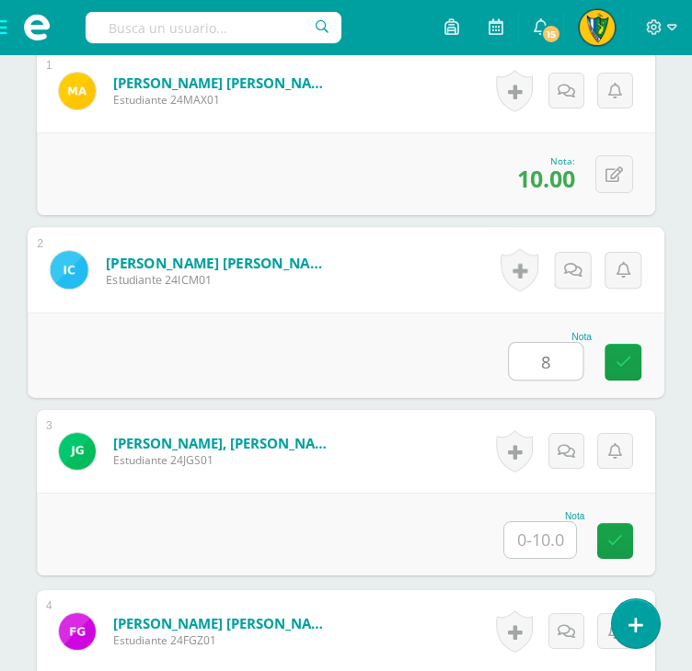
type input "8"
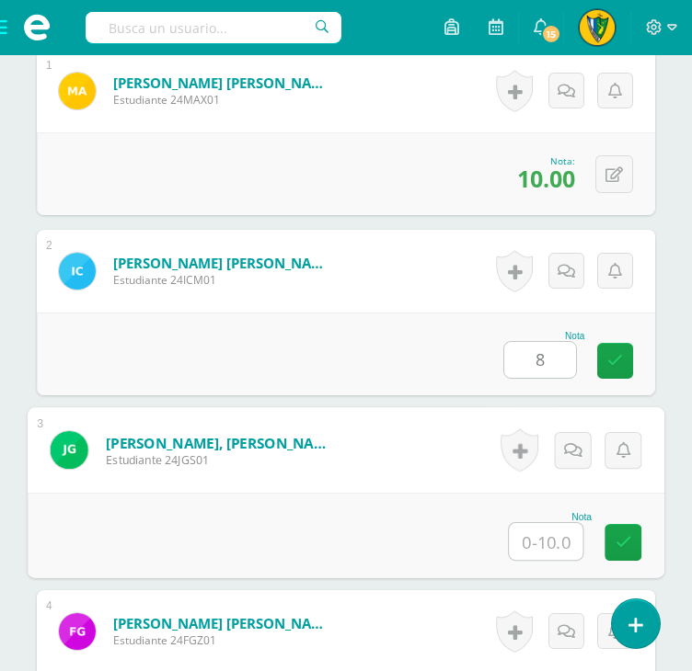
click at [545, 531] on input "text" at bounding box center [546, 541] width 74 height 37
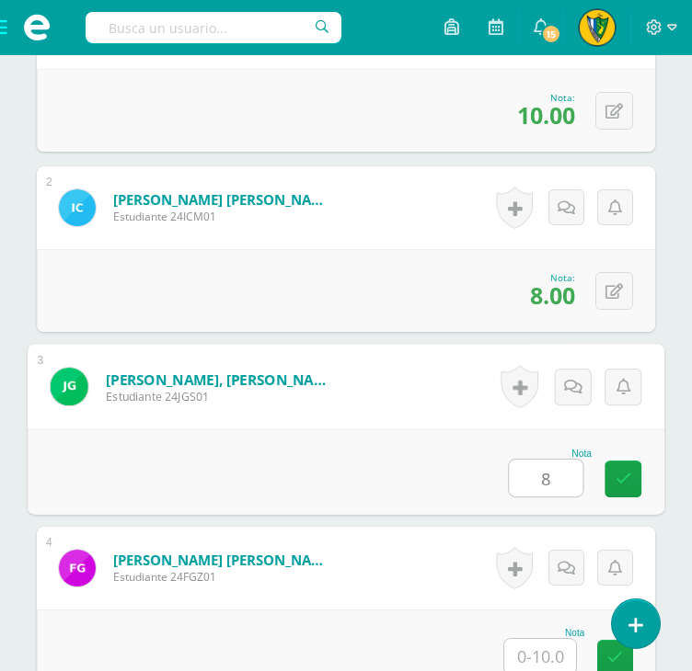
scroll to position [829, 0]
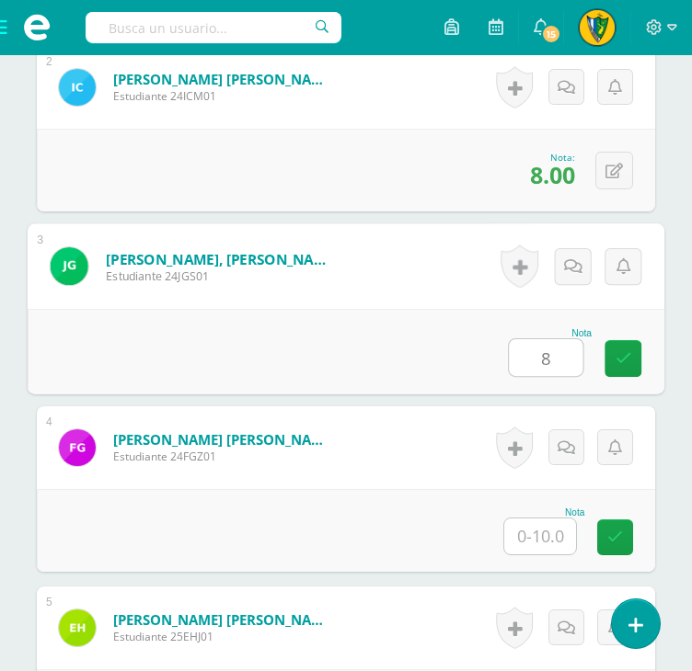
type input "8"
click at [545, 531] on input "text" at bounding box center [540, 537] width 72 height 36
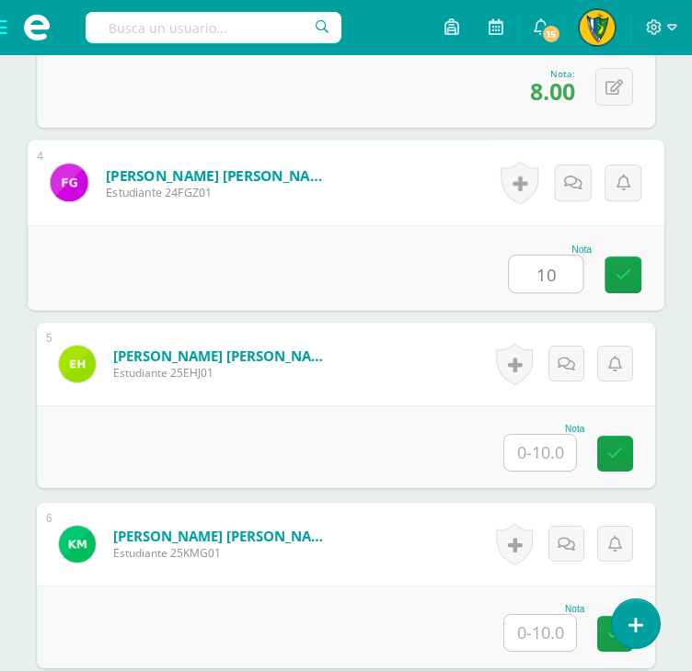
scroll to position [1105, 0]
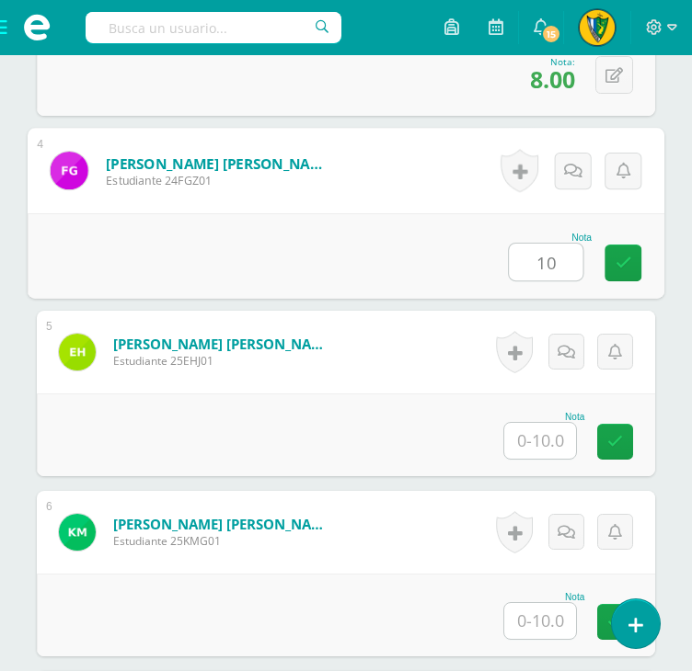
type input "10"
click at [554, 435] on input "text" at bounding box center [540, 441] width 72 height 36
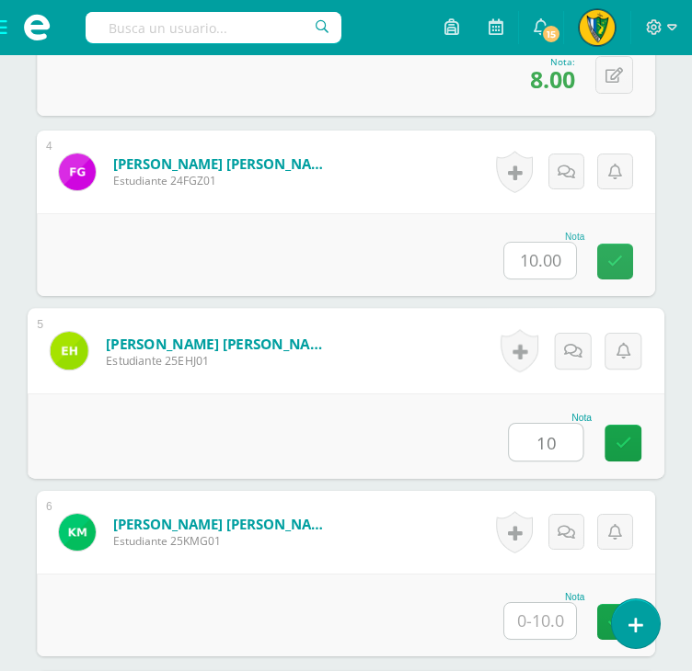
type input "10"
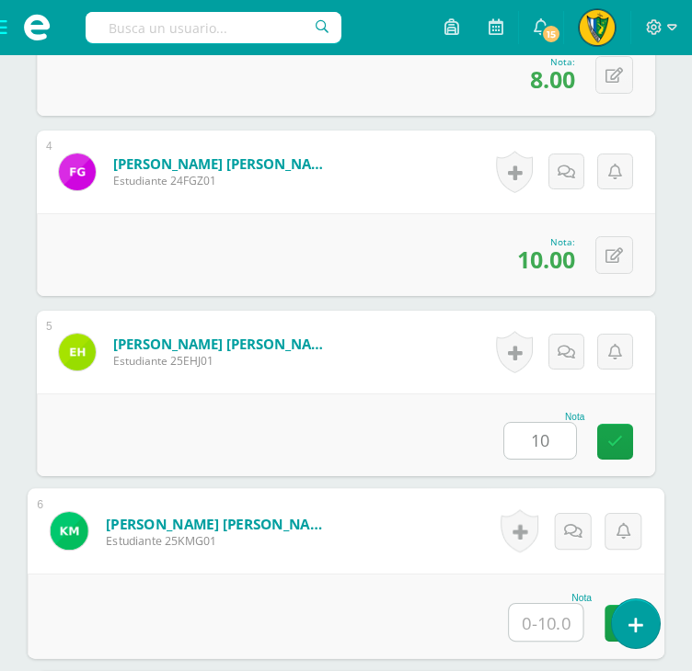
click at [554, 615] on input "text" at bounding box center [546, 622] width 74 height 37
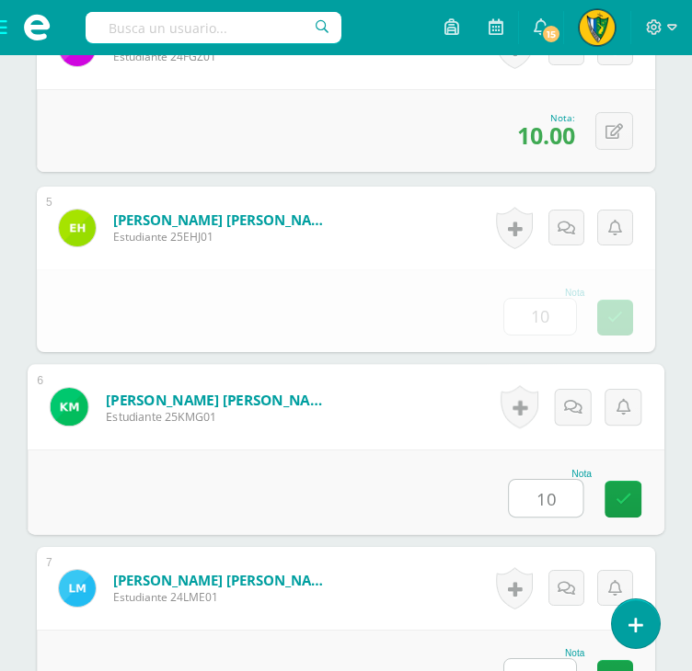
scroll to position [1473, 0]
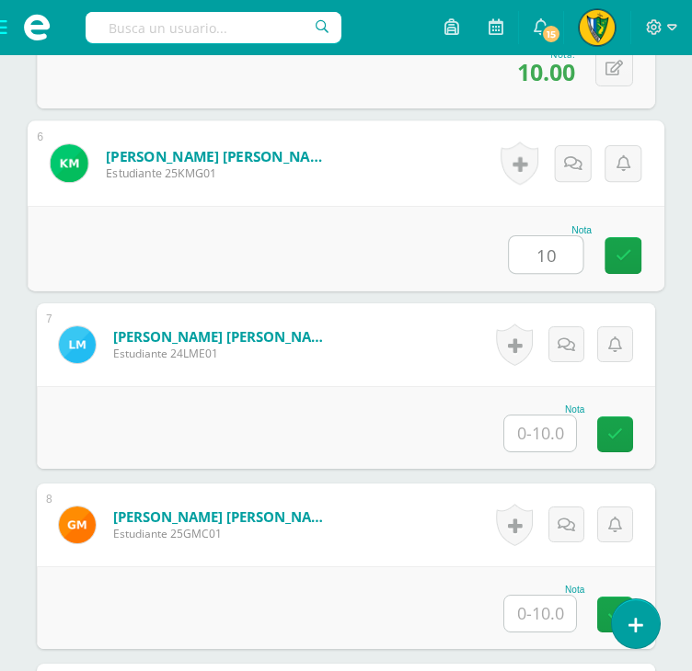
type input "10"
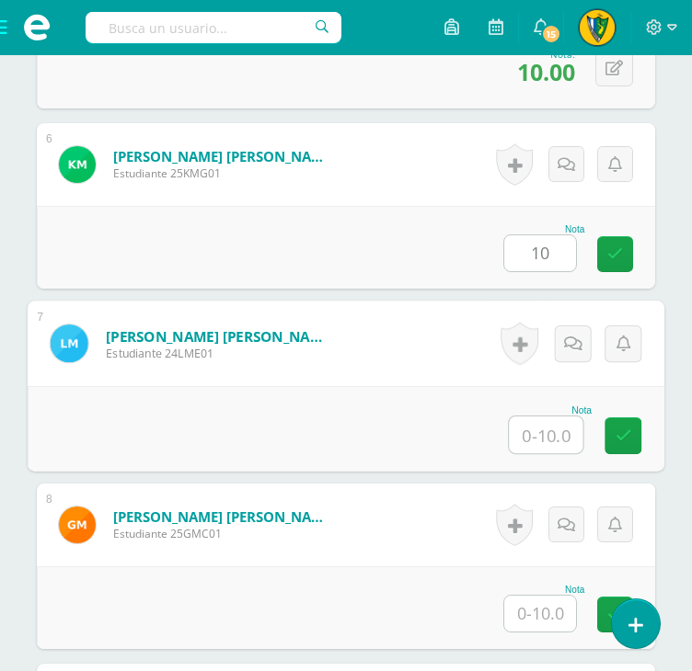
click at [541, 436] on input "text" at bounding box center [546, 435] width 74 height 37
type input "10"
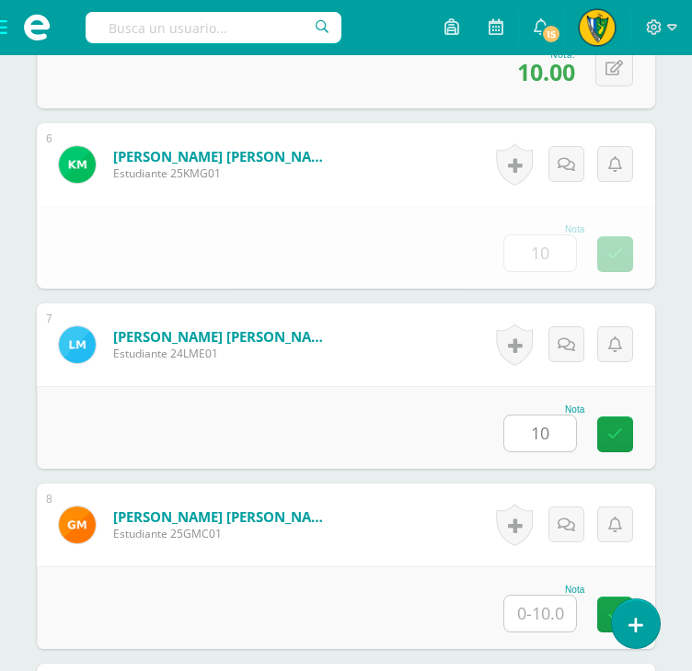
click at [552, 590] on div "Nota" at bounding box center [543, 590] width 81 height 10
click at [552, 614] on input "text" at bounding box center [540, 614] width 72 height 36
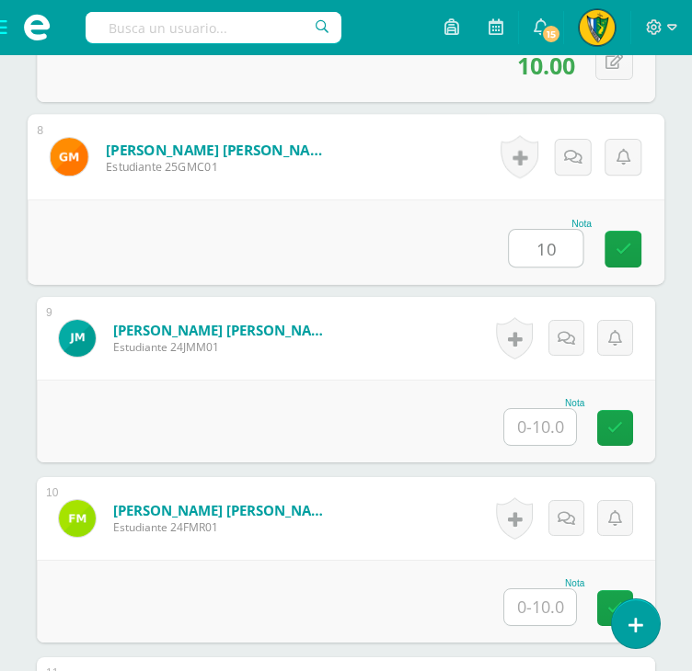
scroll to position [1841, 0]
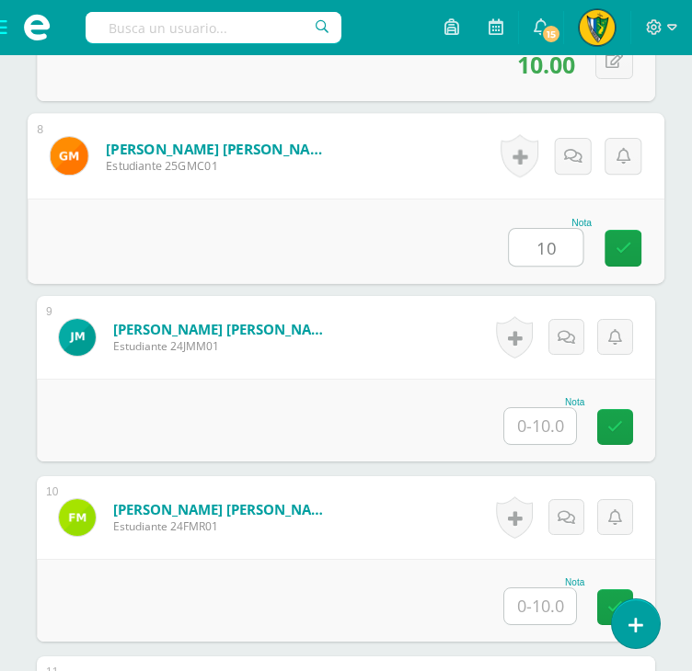
type input "10"
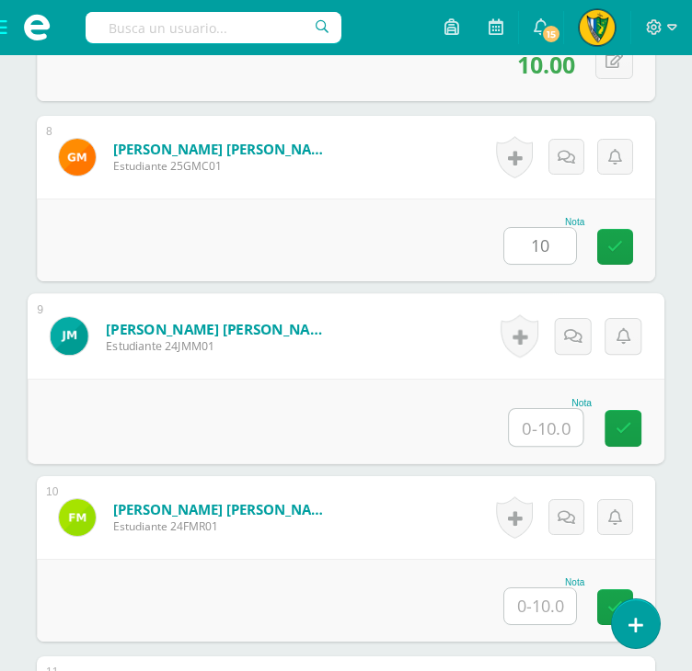
click at [552, 417] on input "text" at bounding box center [546, 427] width 74 height 37
type input "10"
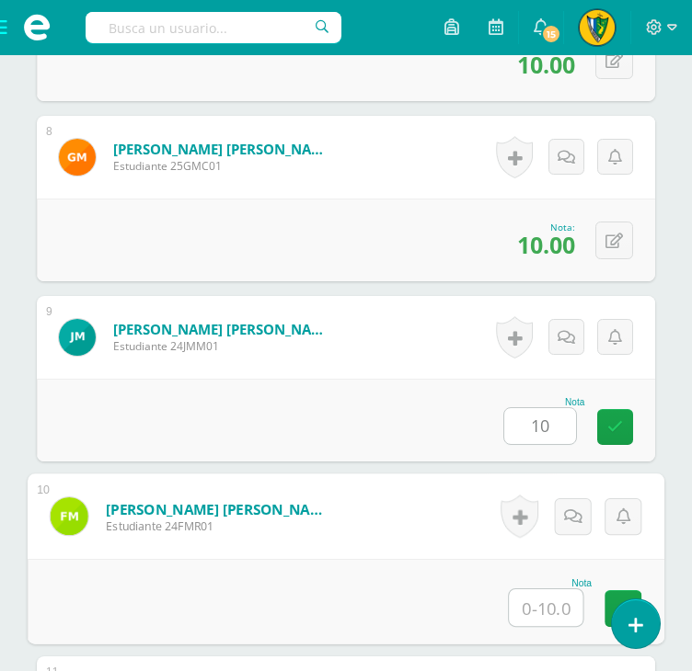
click at [562, 601] on input "text" at bounding box center [546, 608] width 74 height 37
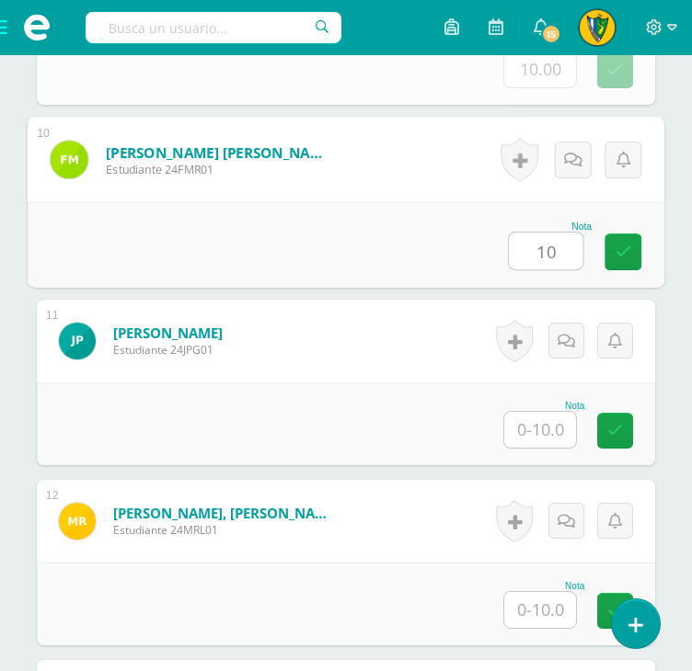
scroll to position [2208, 0]
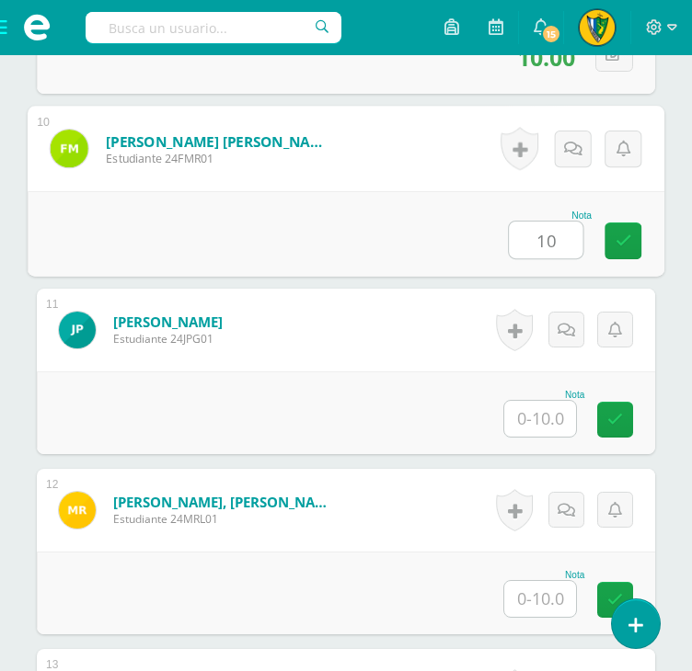
type input "10"
click at [538, 408] on input "text" at bounding box center [540, 419] width 72 height 36
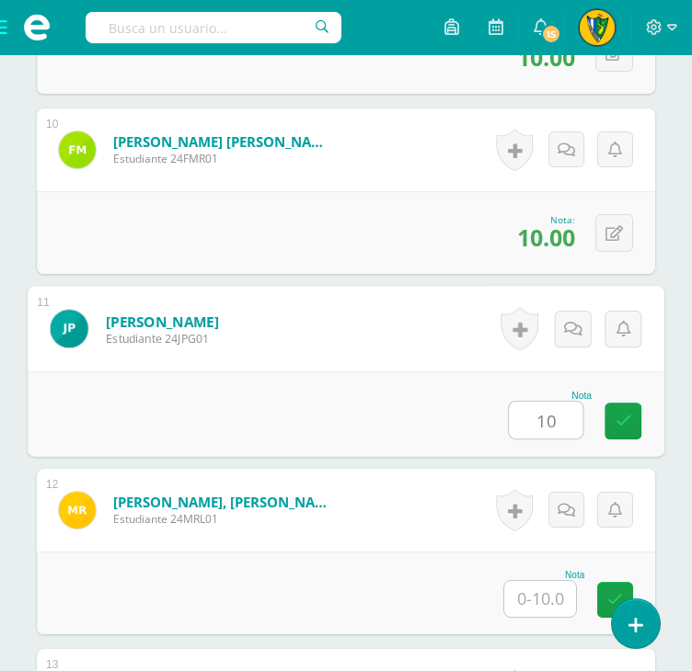
type input "10"
click at [545, 588] on input "text" at bounding box center [540, 599] width 72 height 36
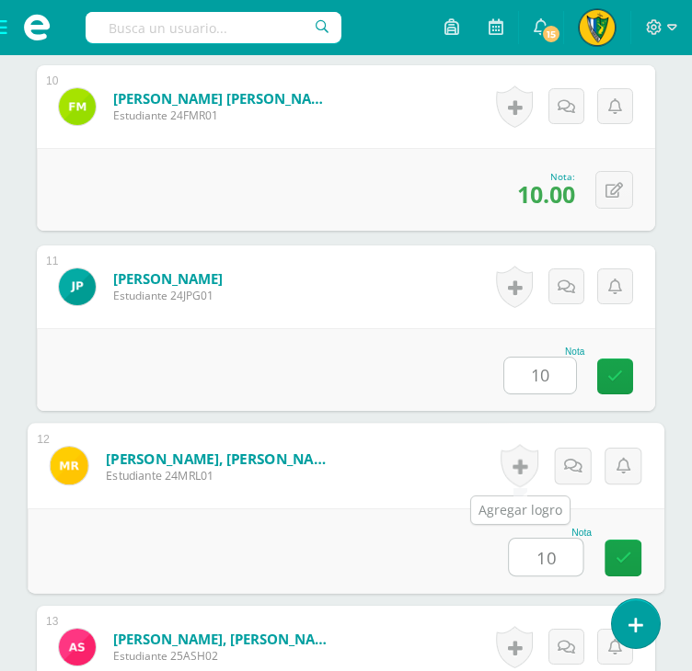
scroll to position [2576, 0]
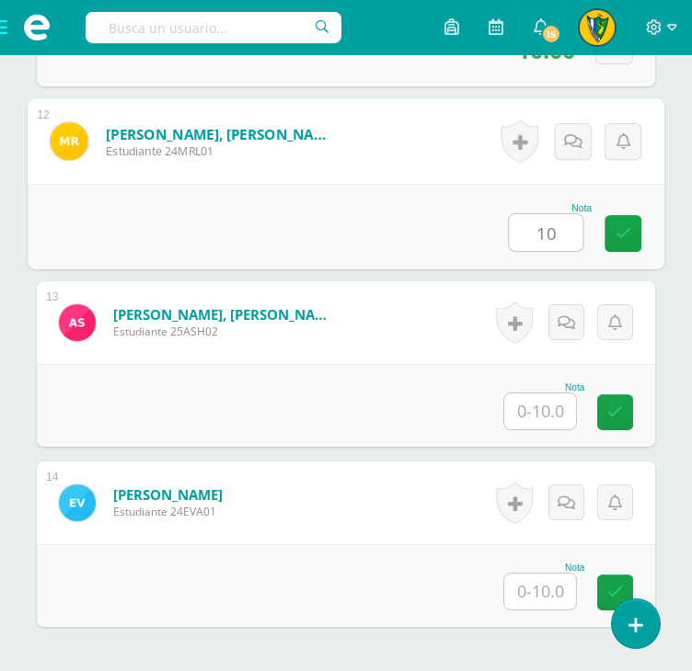
type input "10"
click at [530, 415] on input "text" at bounding box center [540, 412] width 72 height 36
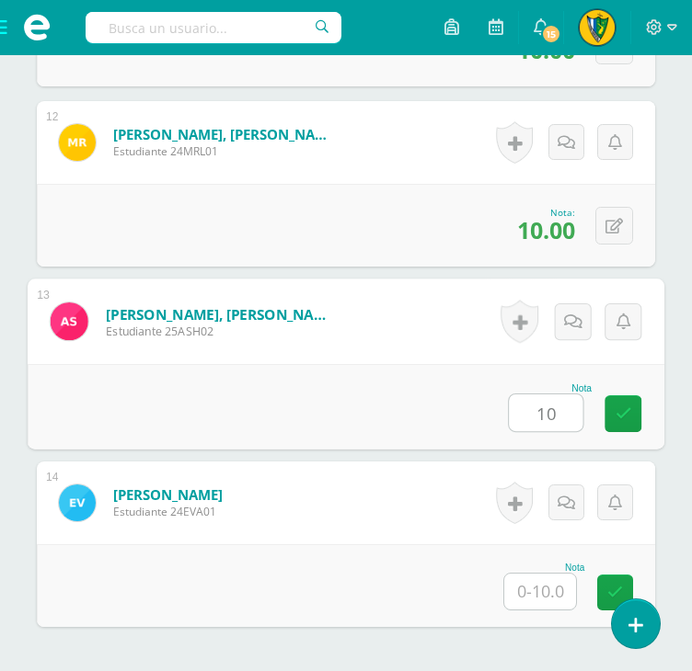
type input "10"
click at [534, 585] on input "text" at bounding box center [540, 592] width 72 height 36
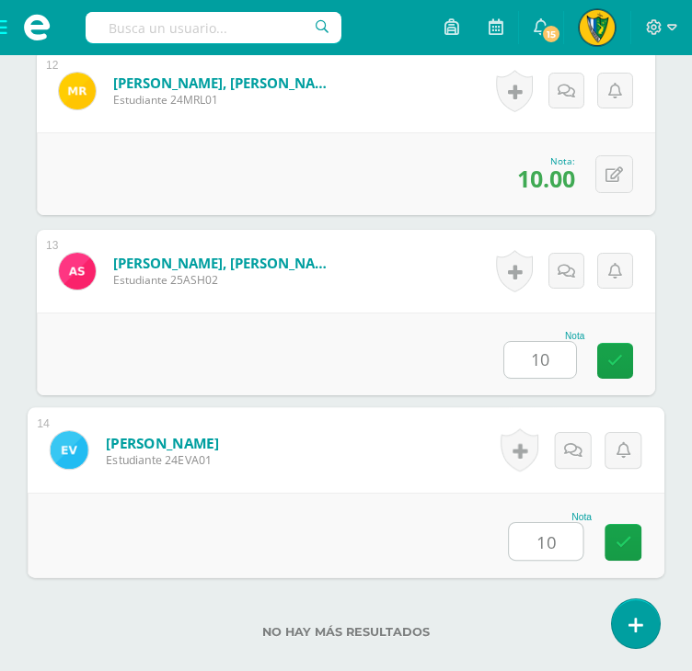
scroll to position [2742, 0]
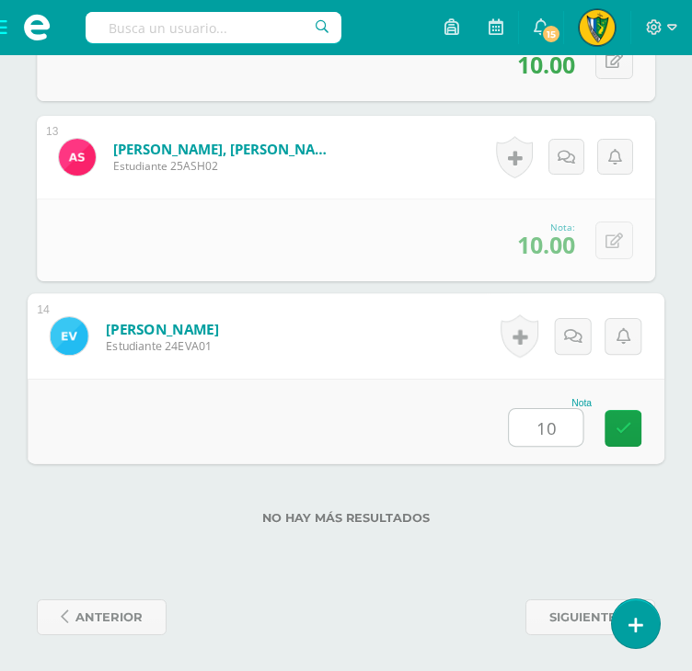
type input "10"
click at [483, 505] on div "No hay más resultados" at bounding box center [346, 505] width 618 height 86
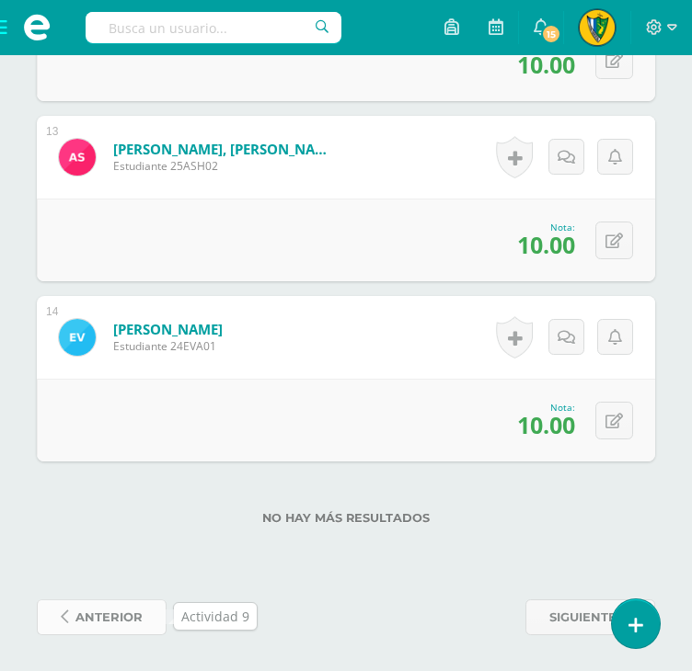
click at [132, 624] on span "anterior" at bounding box center [108, 618] width 67 height 34
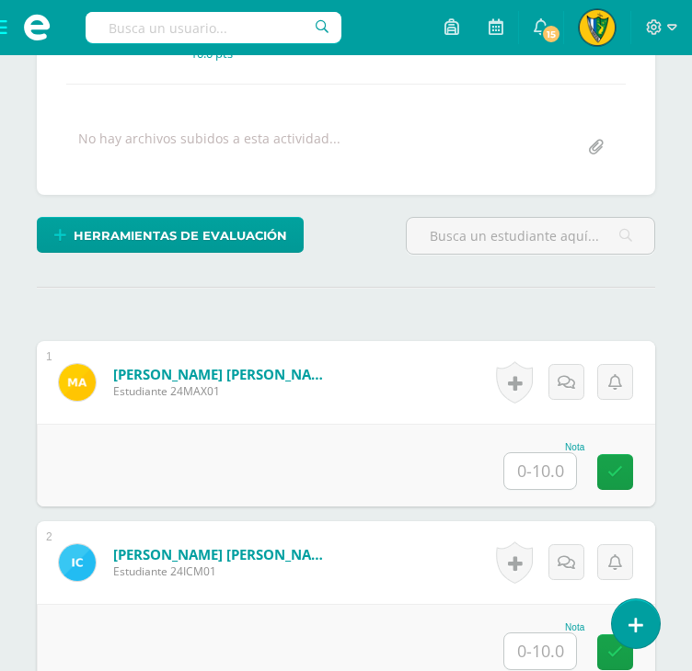
scroll to position [369, 0]
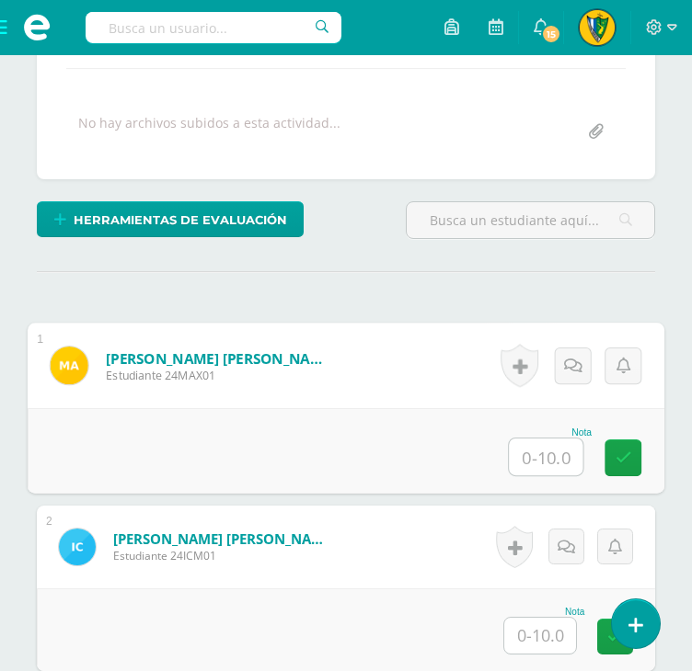
click at [549, 461] on input "text" at bounding box center [546, 457] width 74 height 37
type input "10"
click at [538, 633] on input "text" at bounding box center [540, 636] width 72 height 36
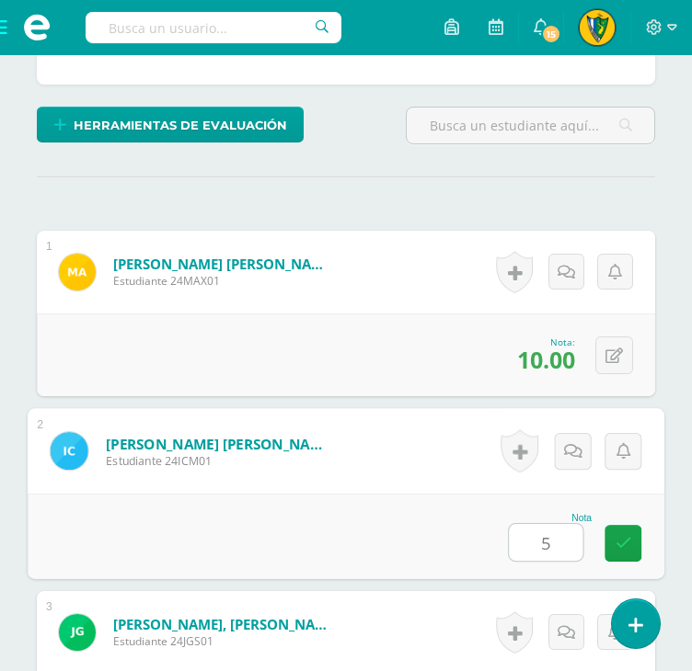
scroll to position [645, 0]
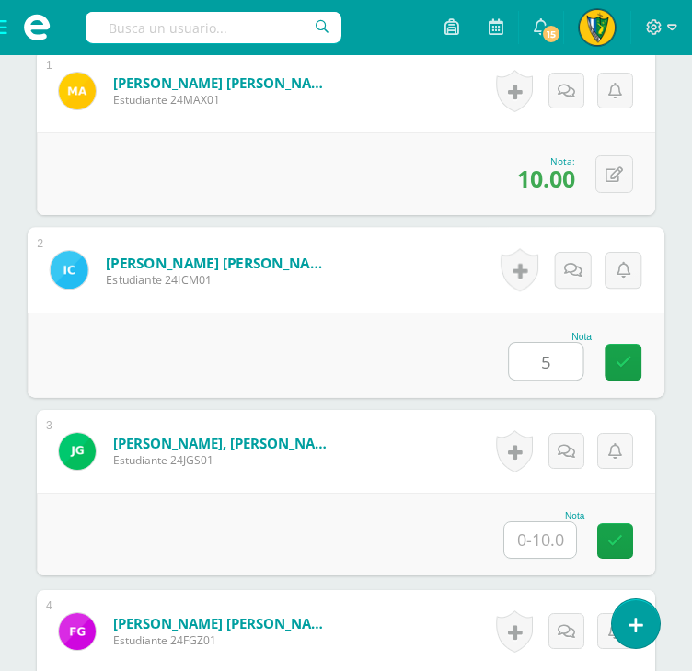
type input "5"
click at [541, 530] on input "text" at bounding box center [540, 540] width 72 height 36
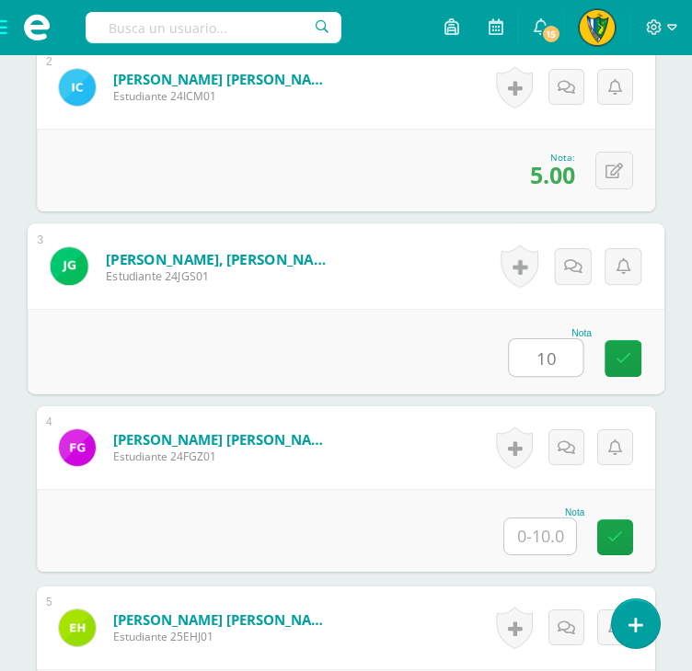
type input "10"
click at [542, 530] on input "text" at bounding box center [540, 537] width 72 height 36
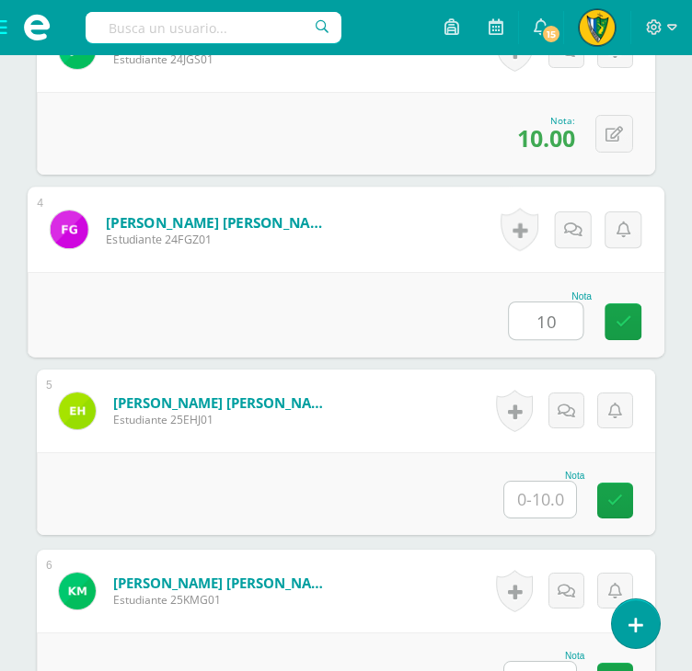
scroll to position [1105, 0]
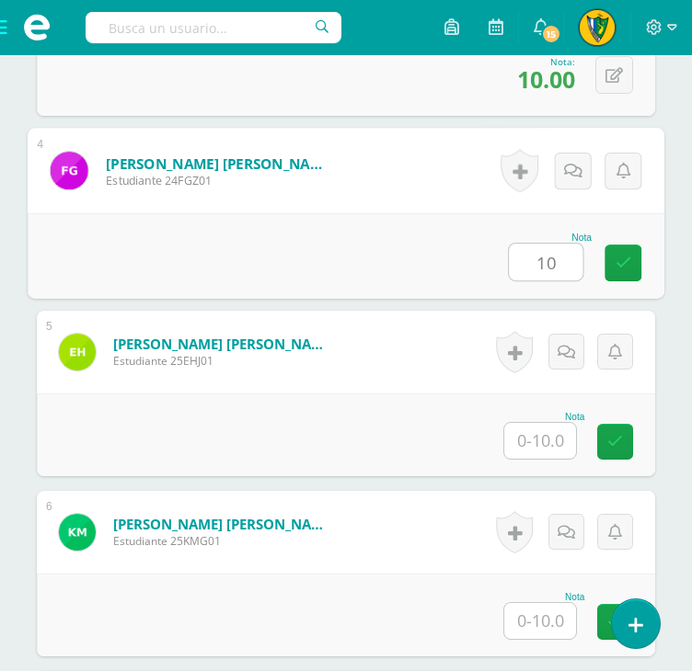
type input "10"
click at [540, 440] on input "text" at bounding box center [540, 441] width 72 height 36
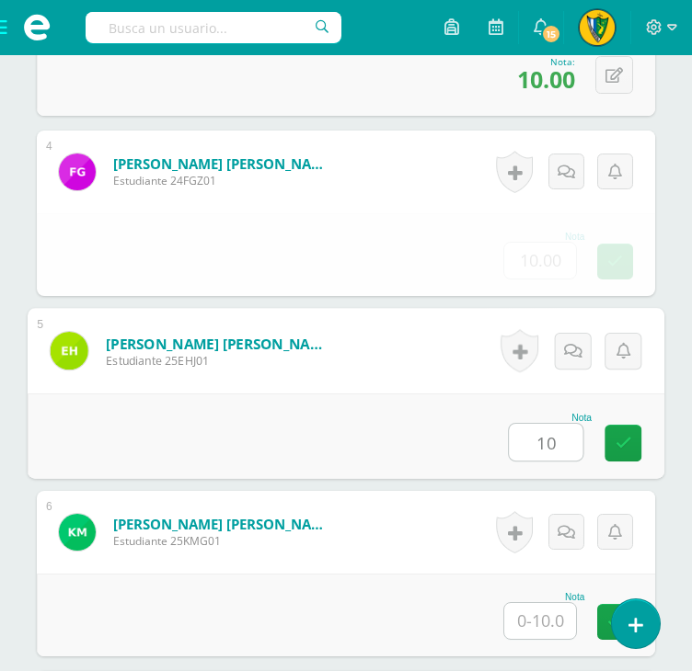
type input "10"
click at [555, 625] on input "text" at bounding box center [540, 621] width 72 height 36
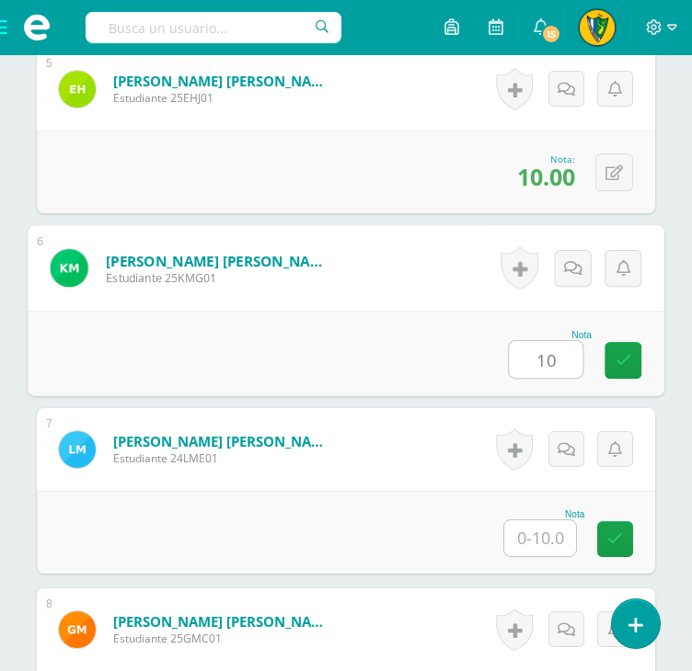
scroll to position [1381, 0]
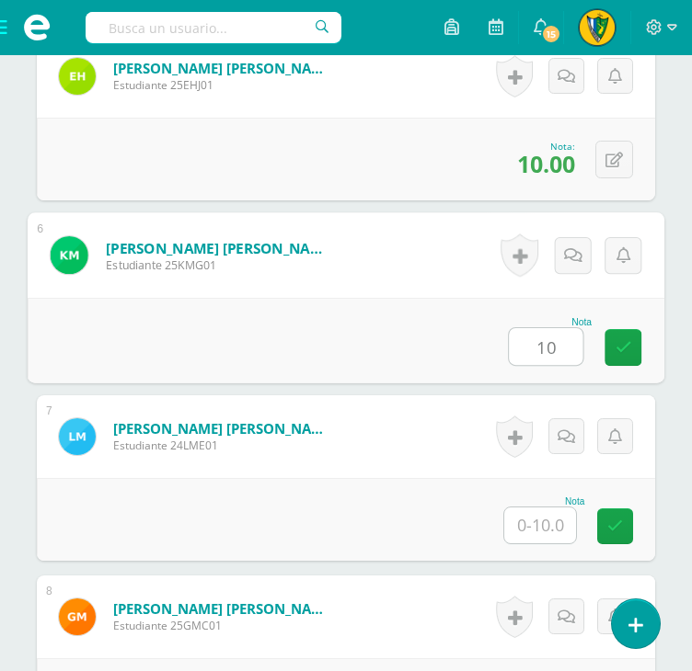
type input "10"
click at [546, 522] on input "text" at bounding box center [540, 526] width 72 height 36
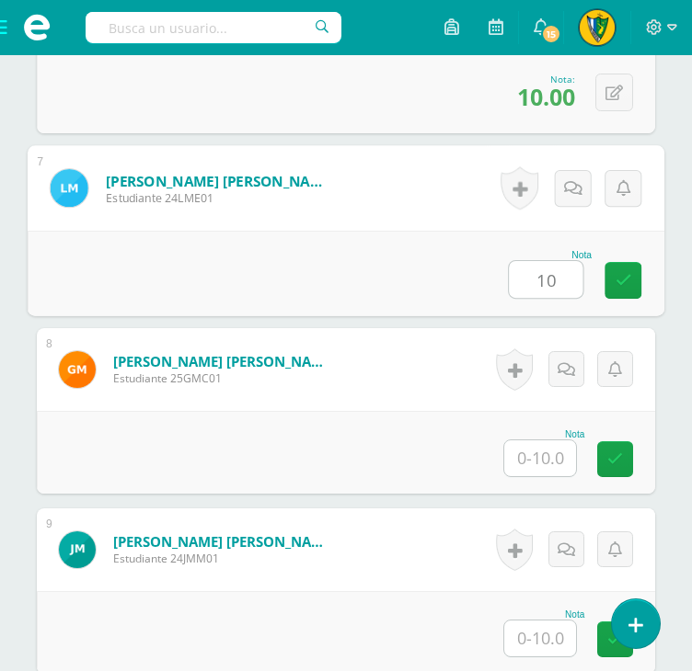
scroll to position [1657, 0]
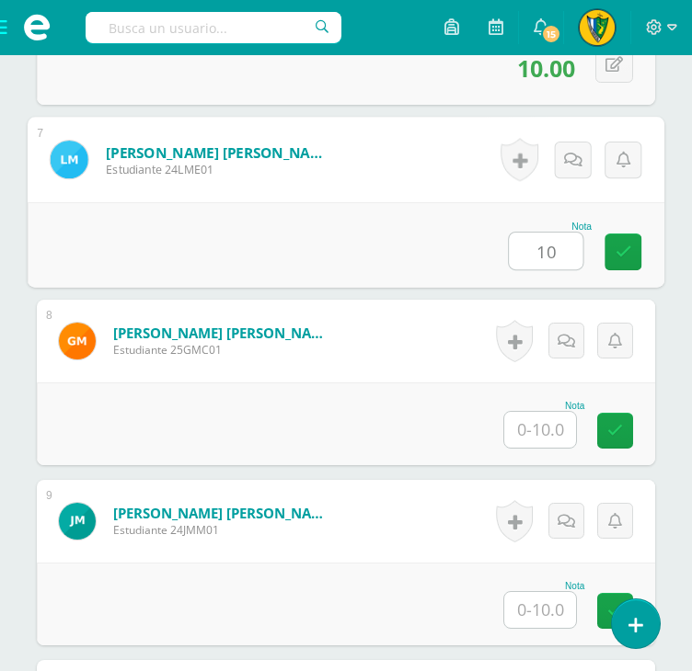
type input "10"
click at [537, 428] on input "text" at bounding box center [540, 430] width 72 height 36
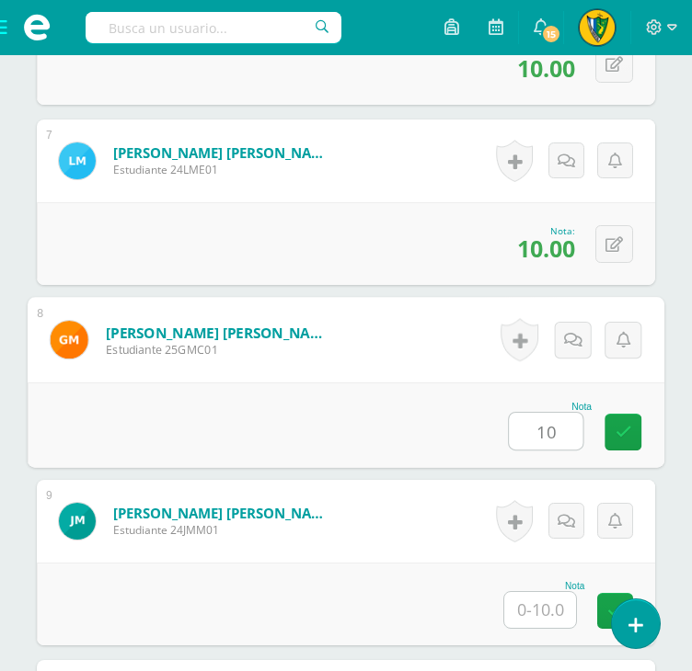
type input "10"
click at [544, 603] on input "text" at bounding box center [540, 610] width 72 height 36
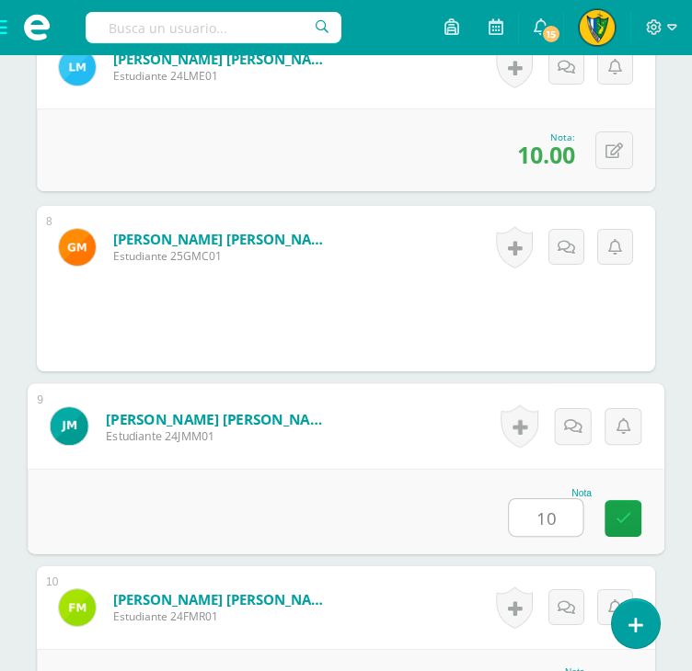
scroll to position [2024, 0]
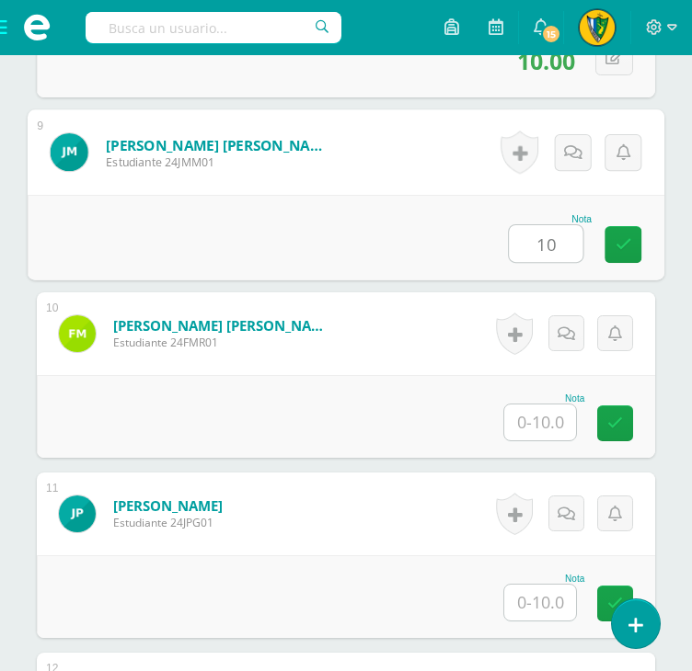
type input "10"
click at [544, 407] on input "text" at bounding box center [540, 423] width 72 height 36
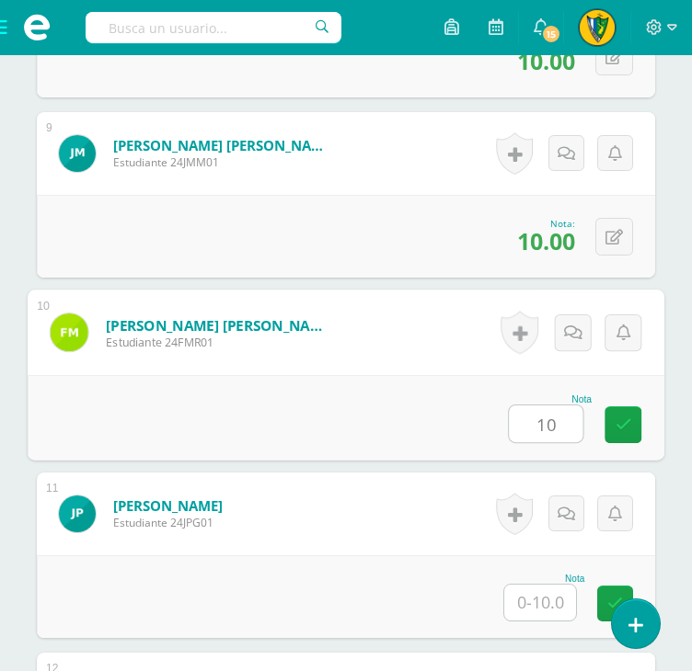
type input "10"
click at [545, 597] on input "text" at bounding box center [540, 603] width 72 height 36
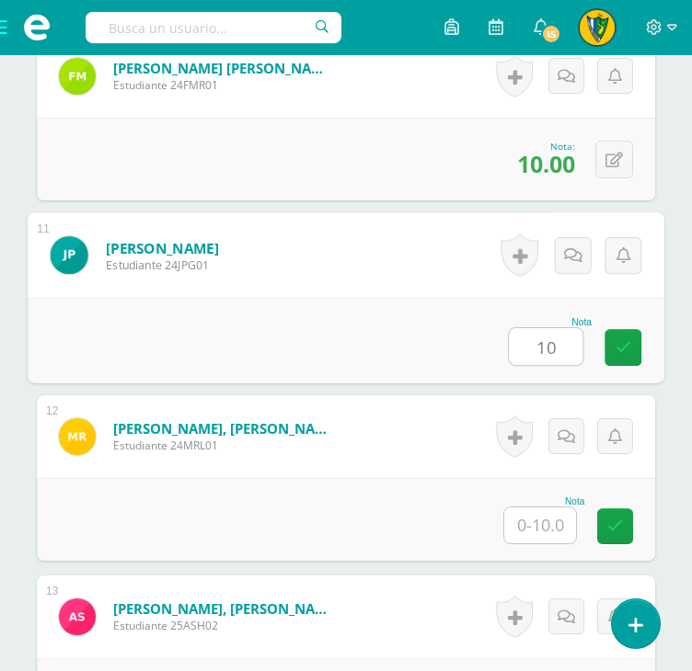
scroll to position [2300, 0]
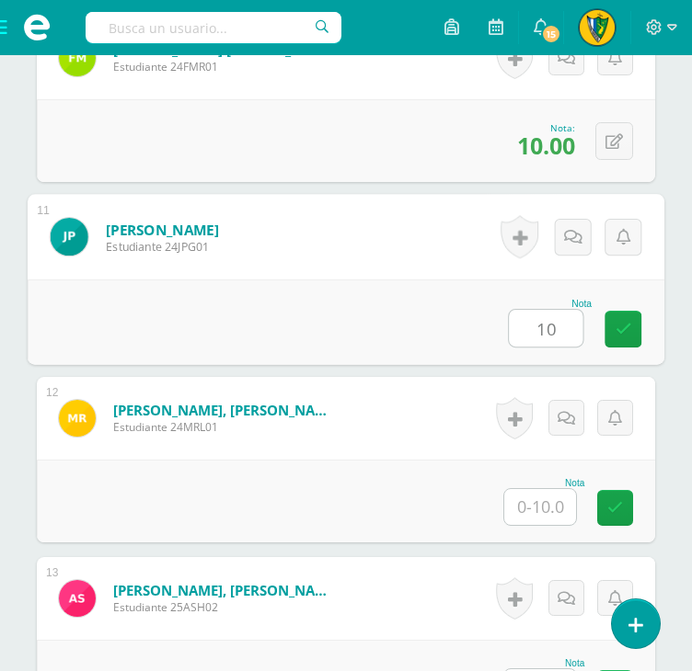
type input "10"
click at [550, 500] on input "text" at bounding box center [540, 507] width 72 height 36
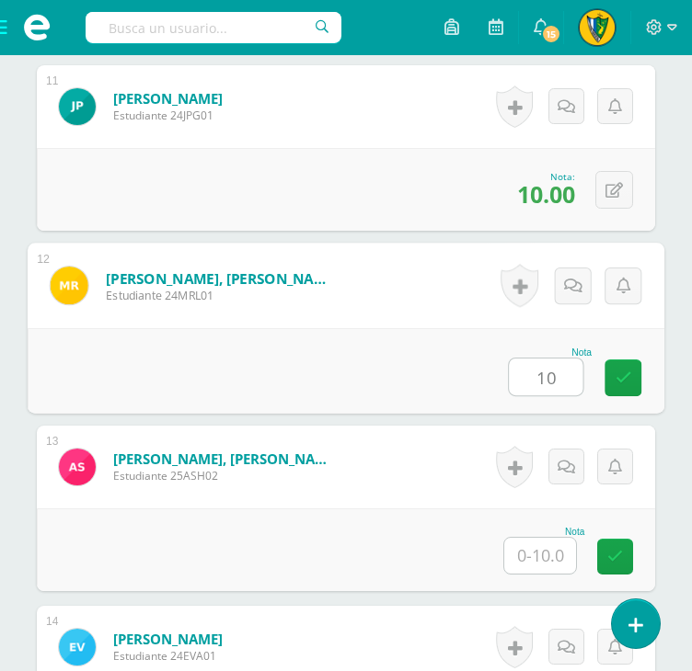
scroll to position [2576, 0]
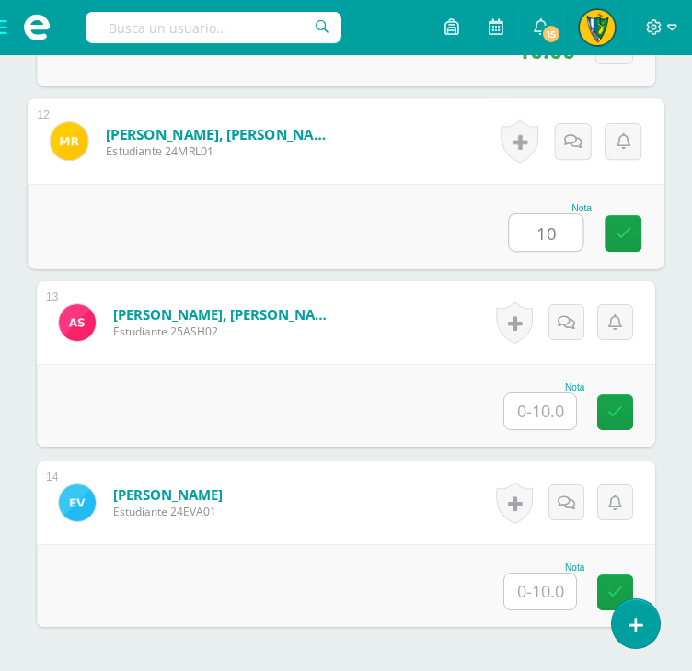
type input "10"
click at [550, 420] on input "text" at bounding box center [540, 412] width 72 height 36
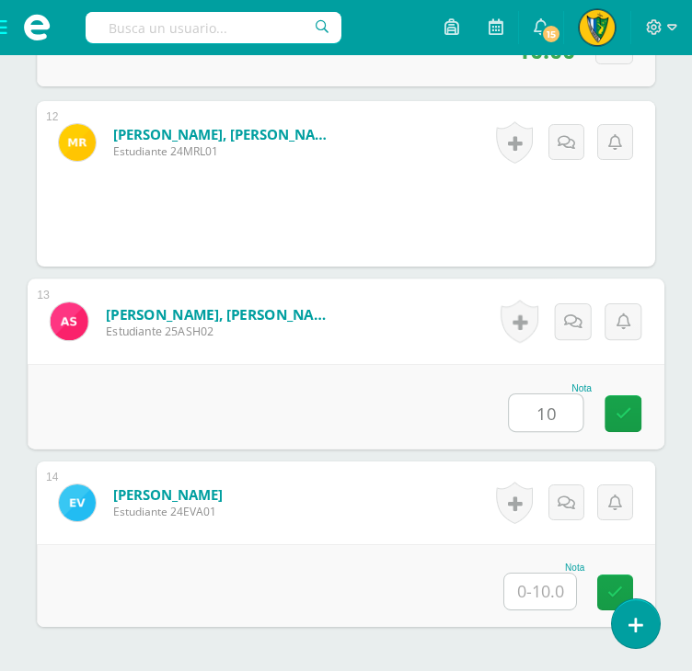
type input "10"
click at [545, 591] on input "text" at bounding box center [540, 592] width 72 height 36
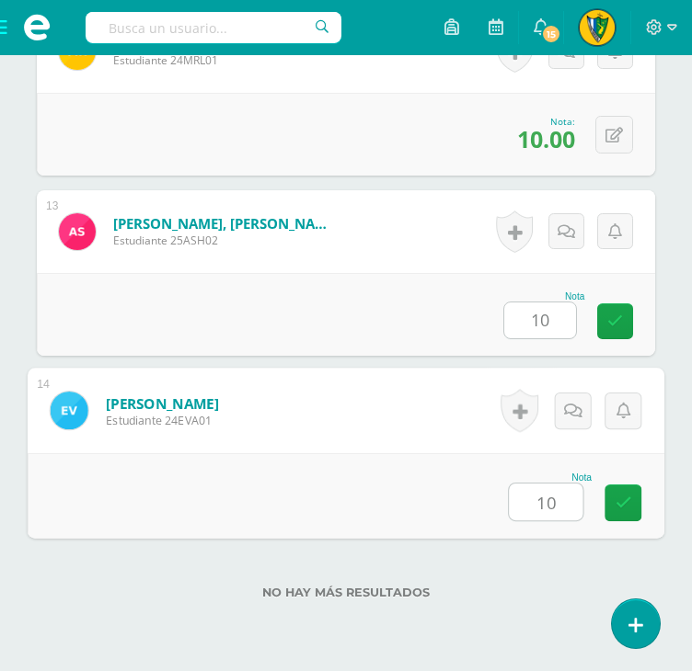
scroll to position [2742, 0]
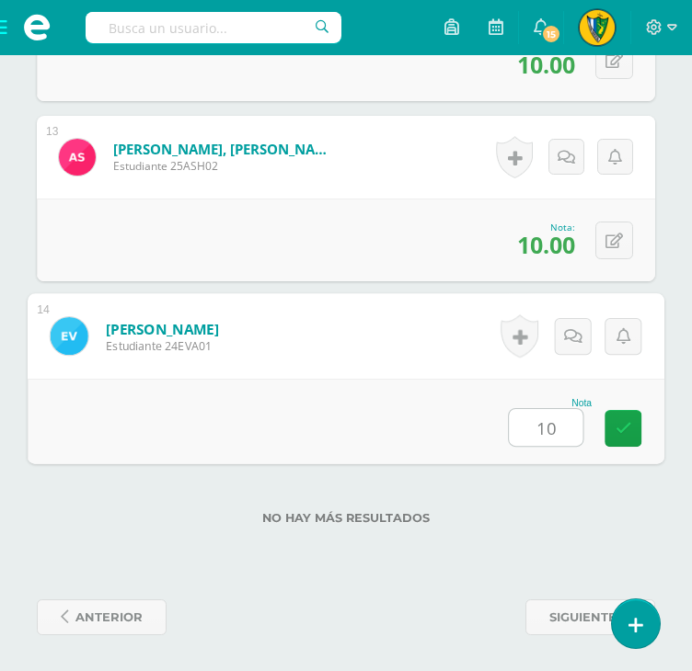
type input "10"
click at [545, 505] on div "No hay más resultados" at bounding box center [346, 505] width 618 height 86
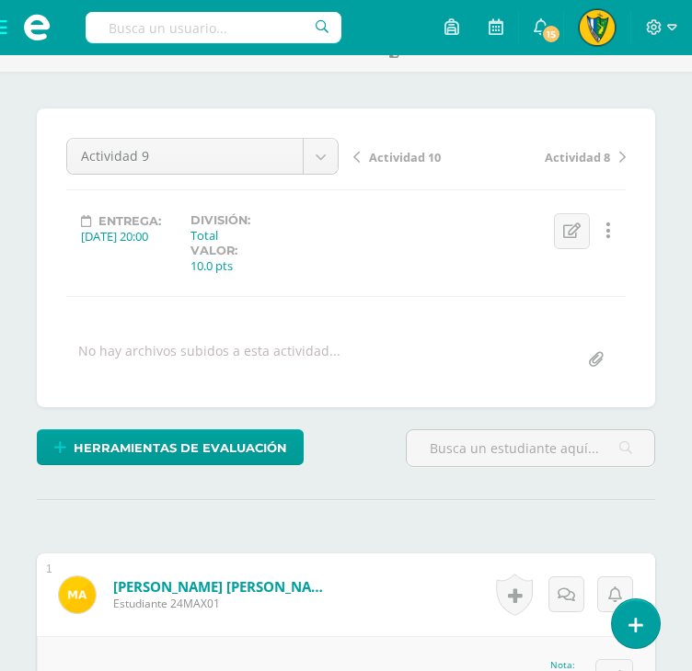
scroll to position [0, 0]
